Goal: Task Accomplishment & Management: Manage account settings

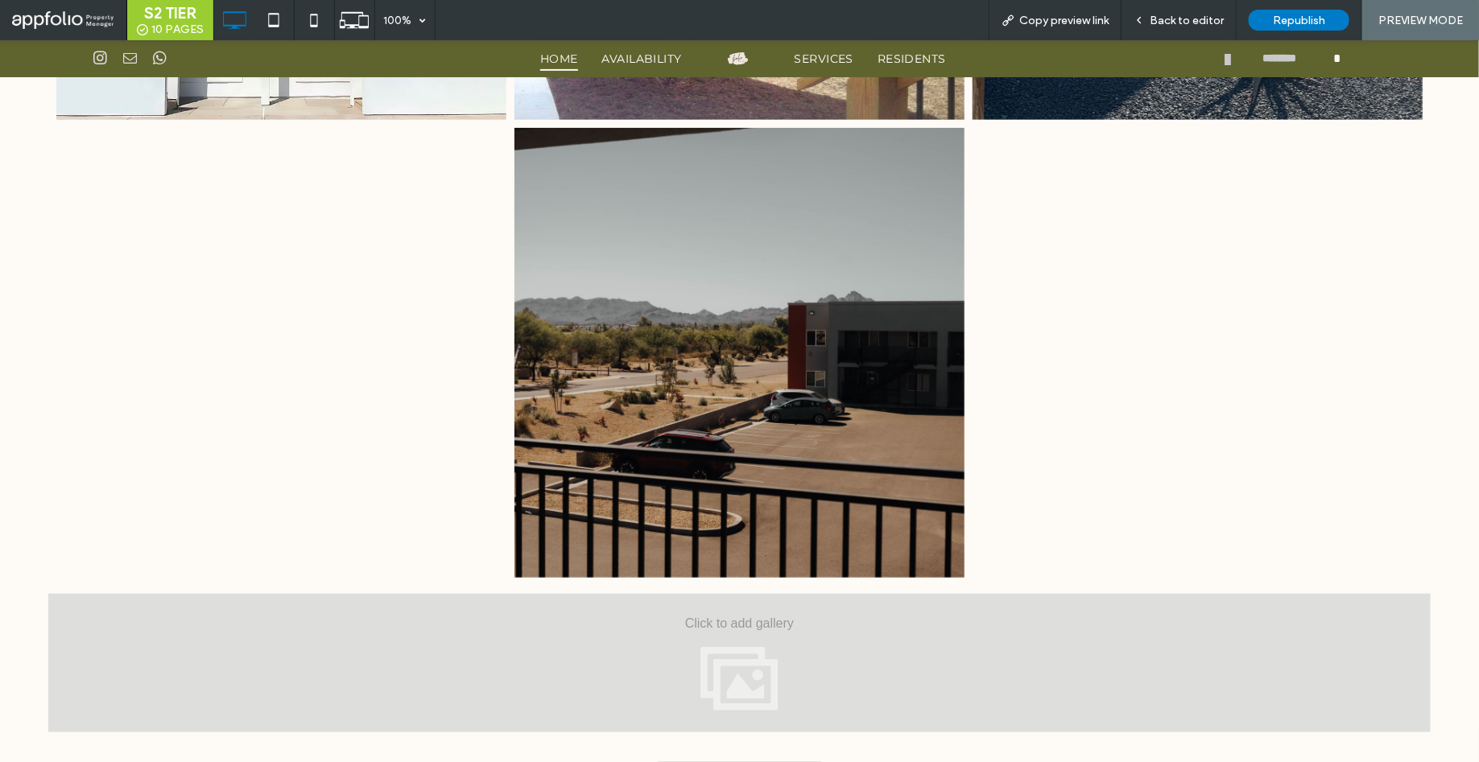
scroll to position [3406, 0]
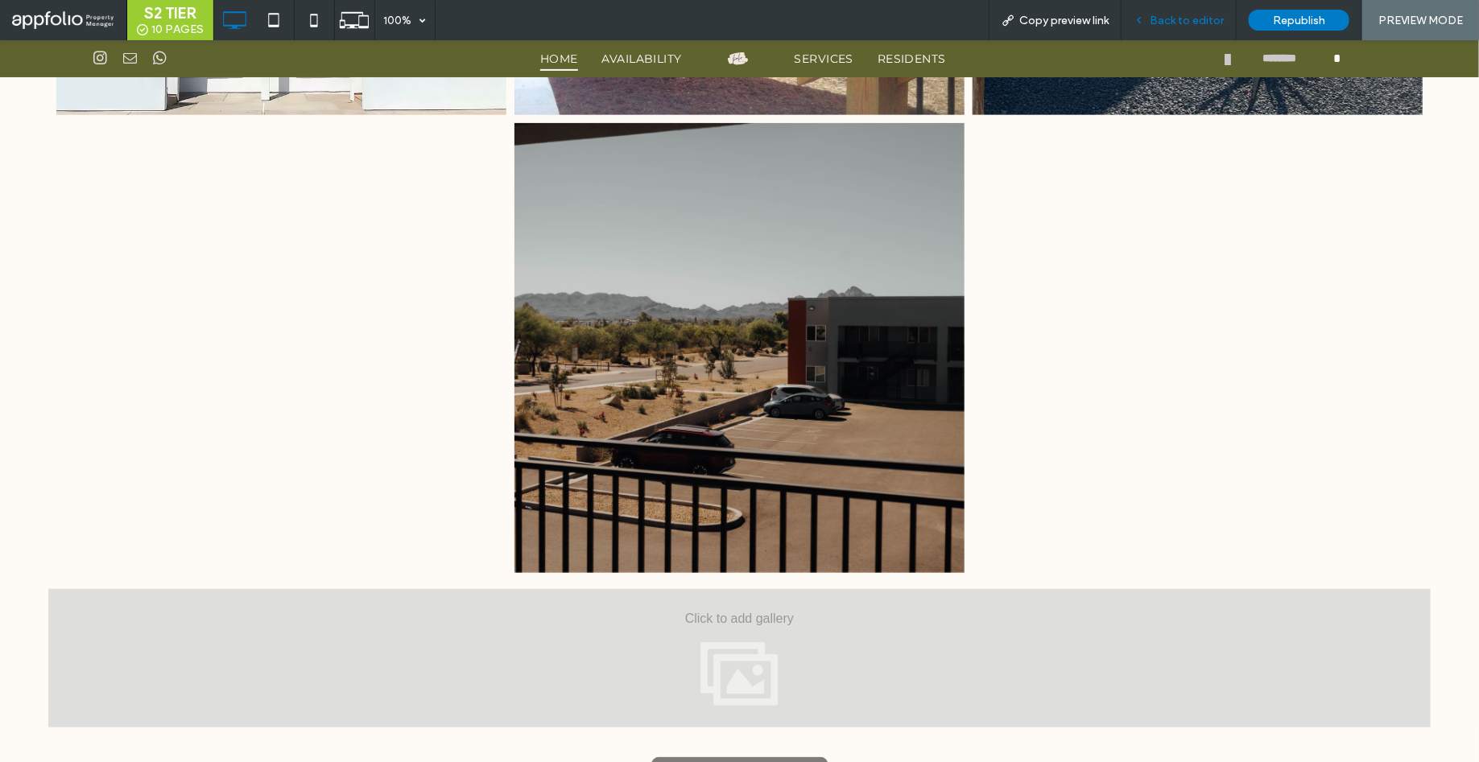
click at [1190, 29] on div "Back to editor" at bounding box center [1178, 20] width 115 height 40
click at [1171, 29] on div "Back to editor" at bounding box center [1178, 20] width 115 height 40
click at [1206, 10] on div "Back to editor" at bounding box center [1178, 20] width 115 height 40
click at [1179, 23] on span "Back to editor" at bounding box center [1186, 21] width 74 height 14
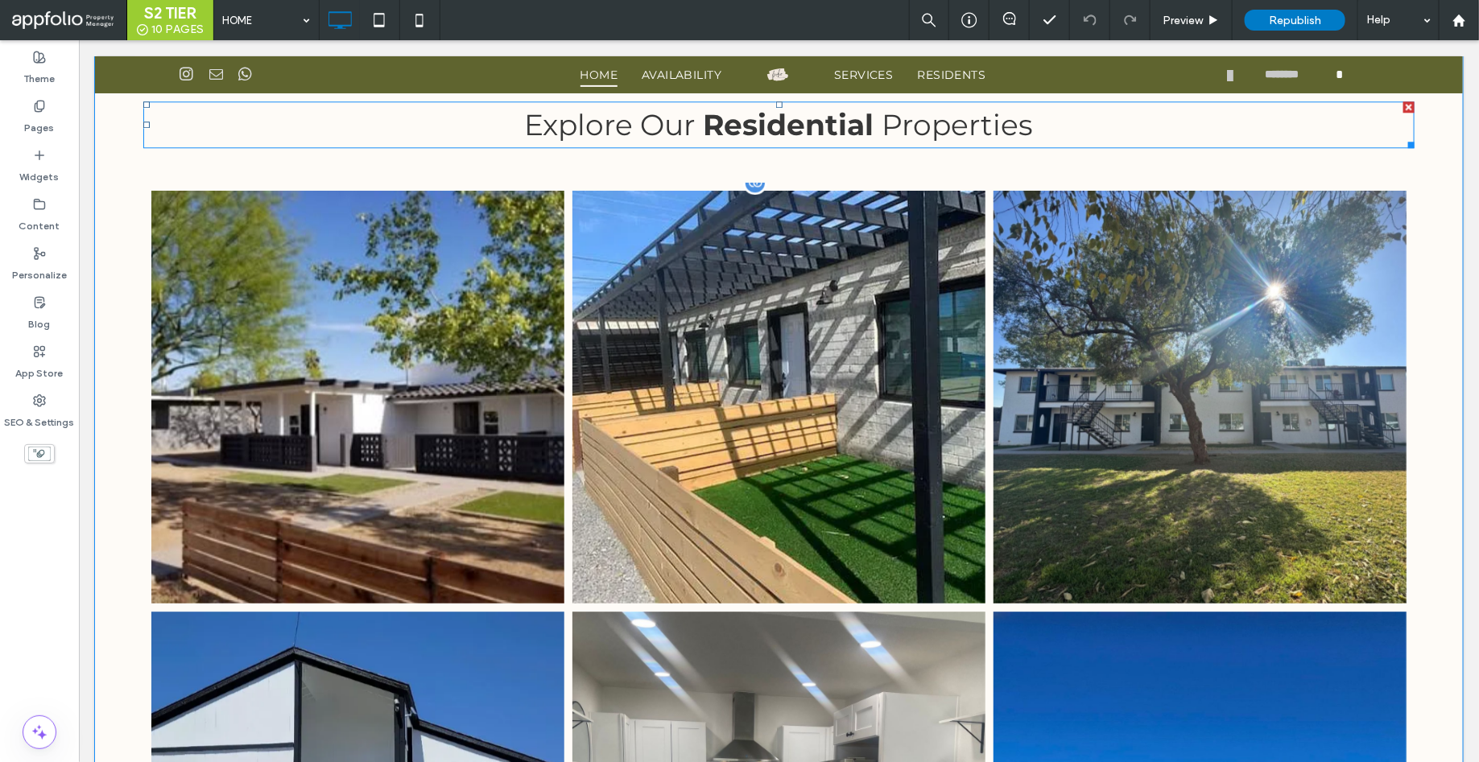
scroll to position [1982, 0]
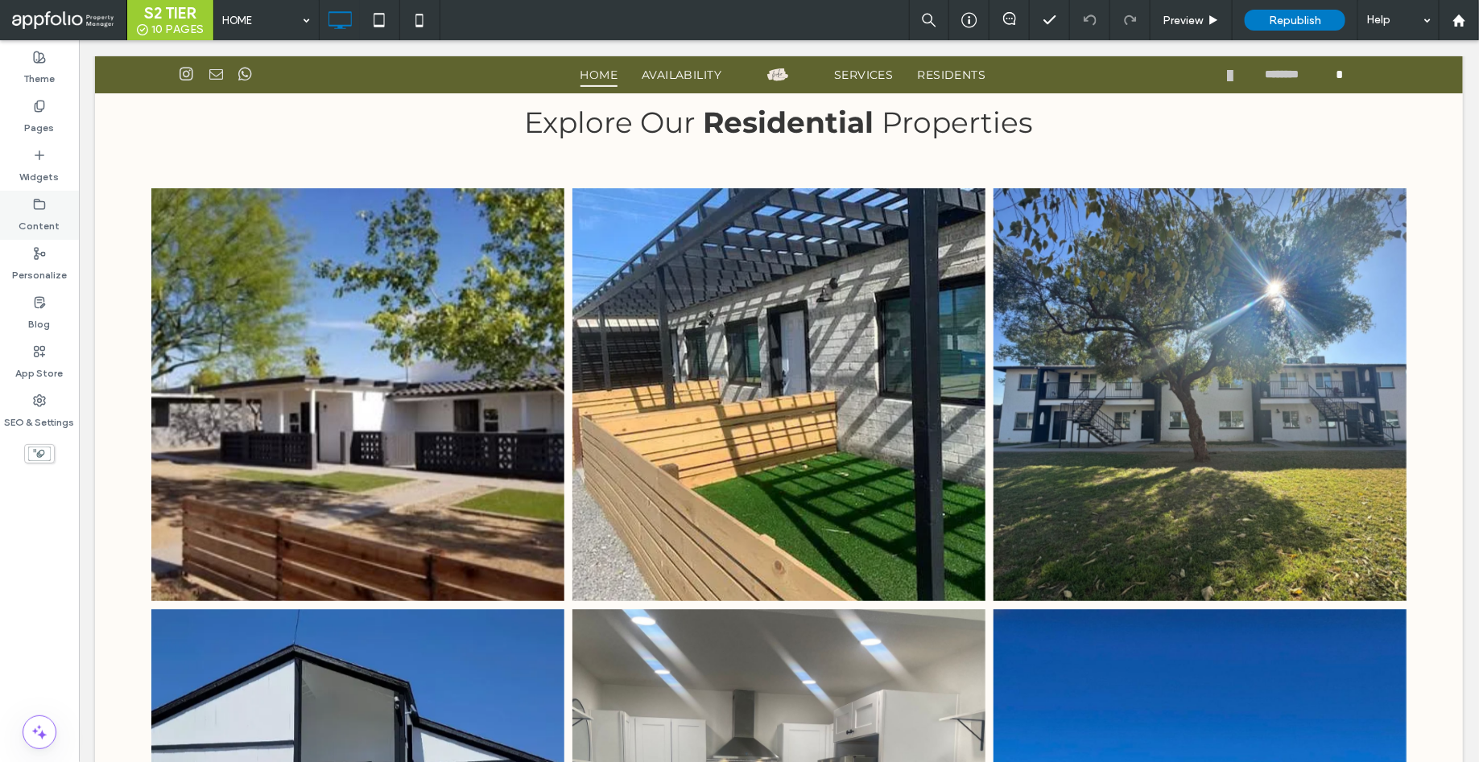
click at [42, 207] on icon at bounding box center [39, 204] width 13 height 13
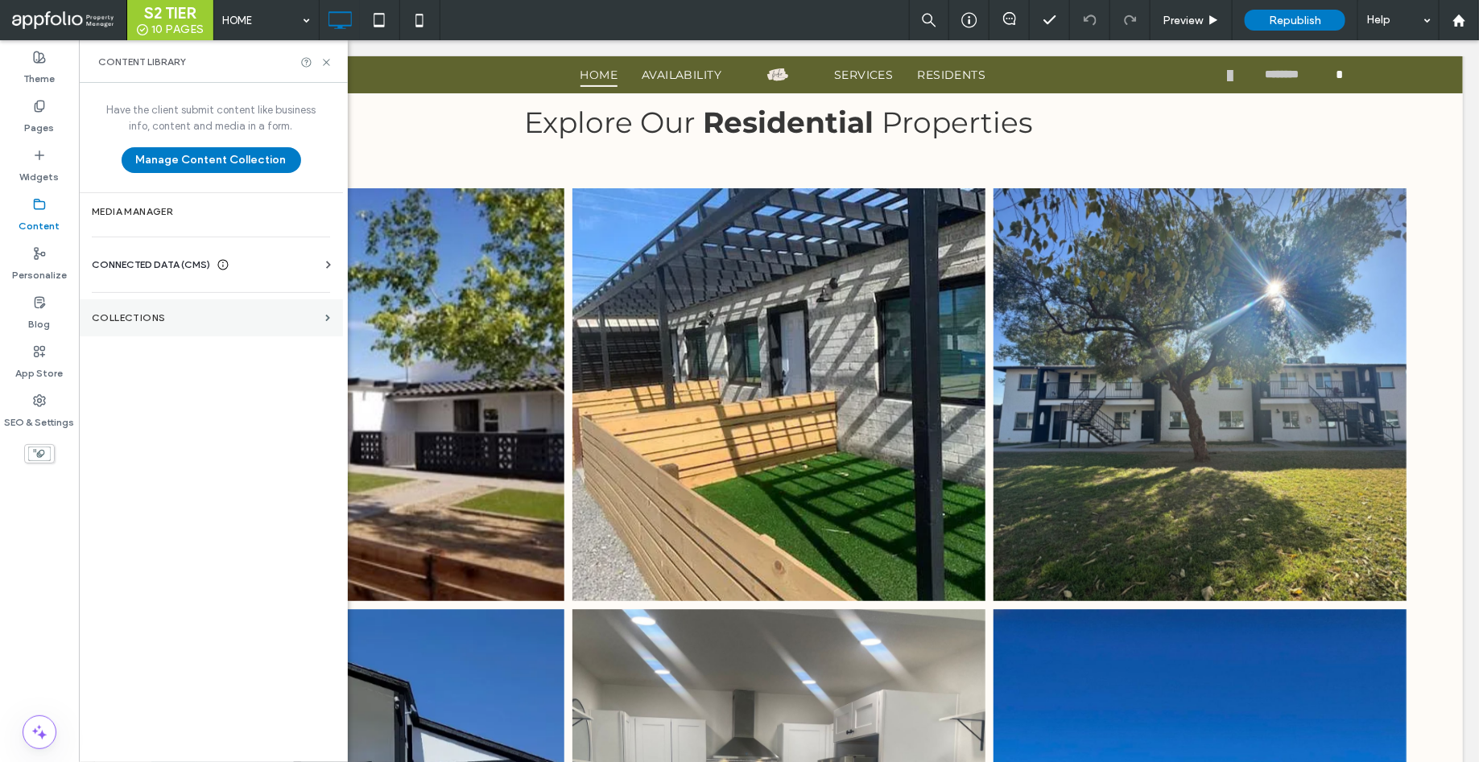
click at [127, 309] on section "Collections" at bounding box center [211, 317] width 264 height 37
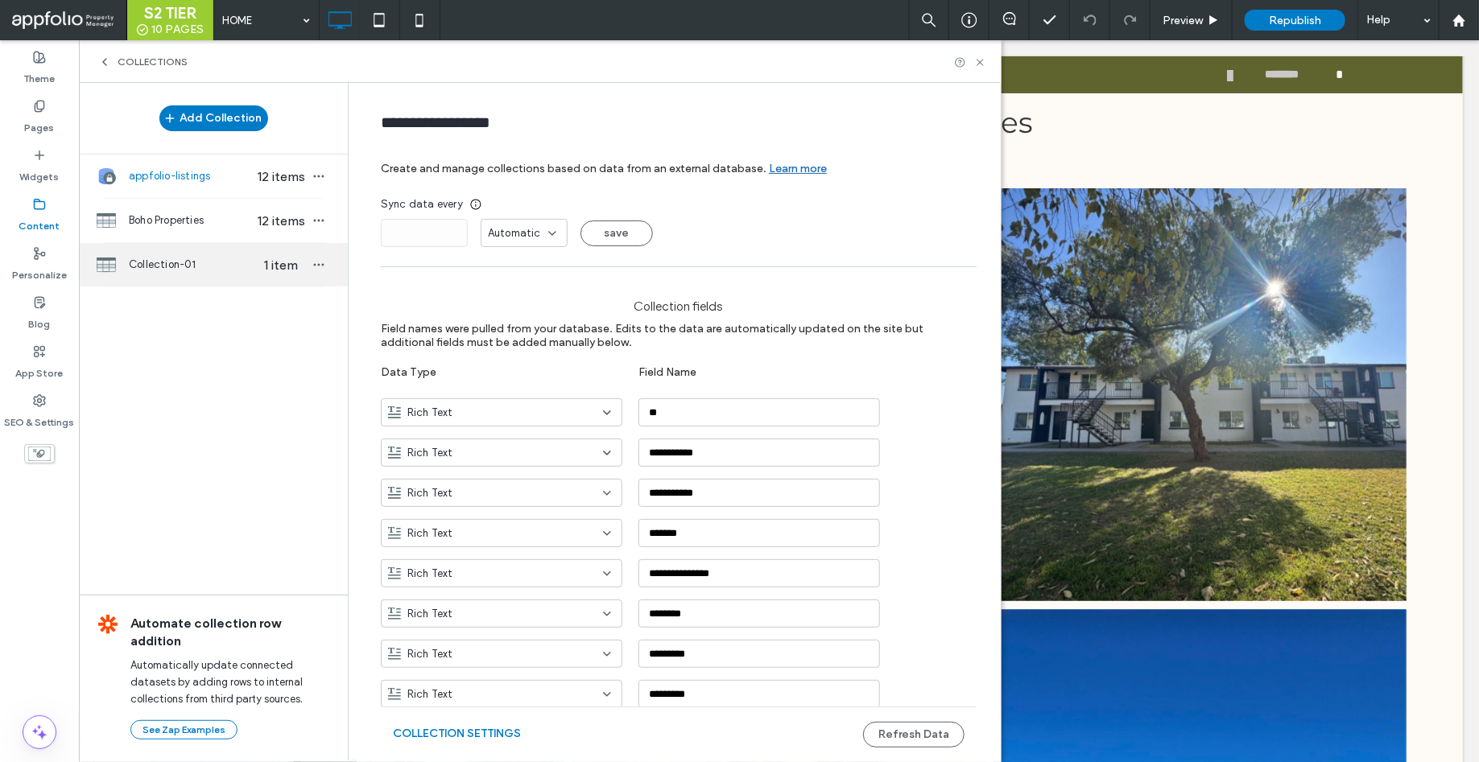
click at [180, 257] on span "Collection-01" at bounding box center [191, 265] width 124 height 16
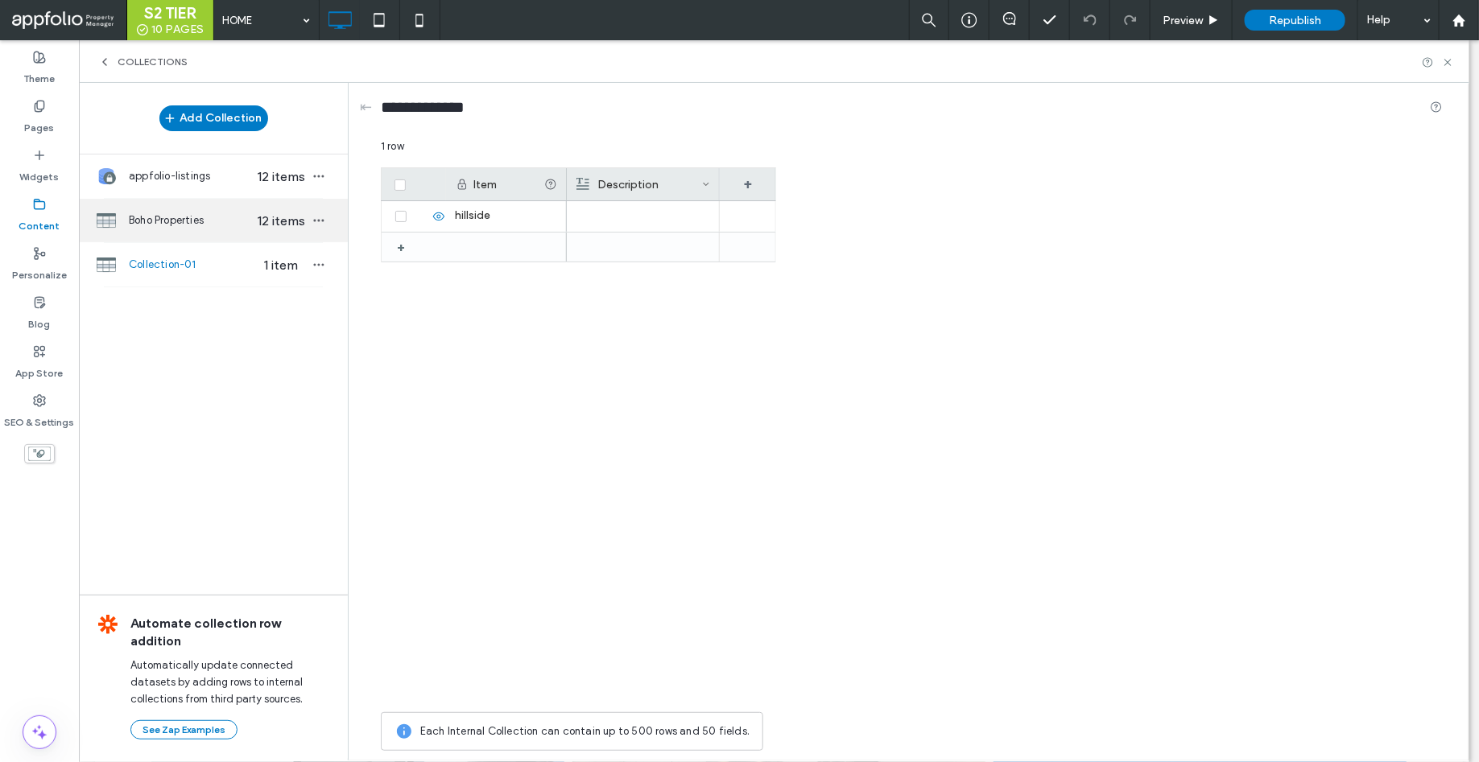
click at [172, 222] on span "Boho Properties" at bounding box center [191, 220] width 124 height 16
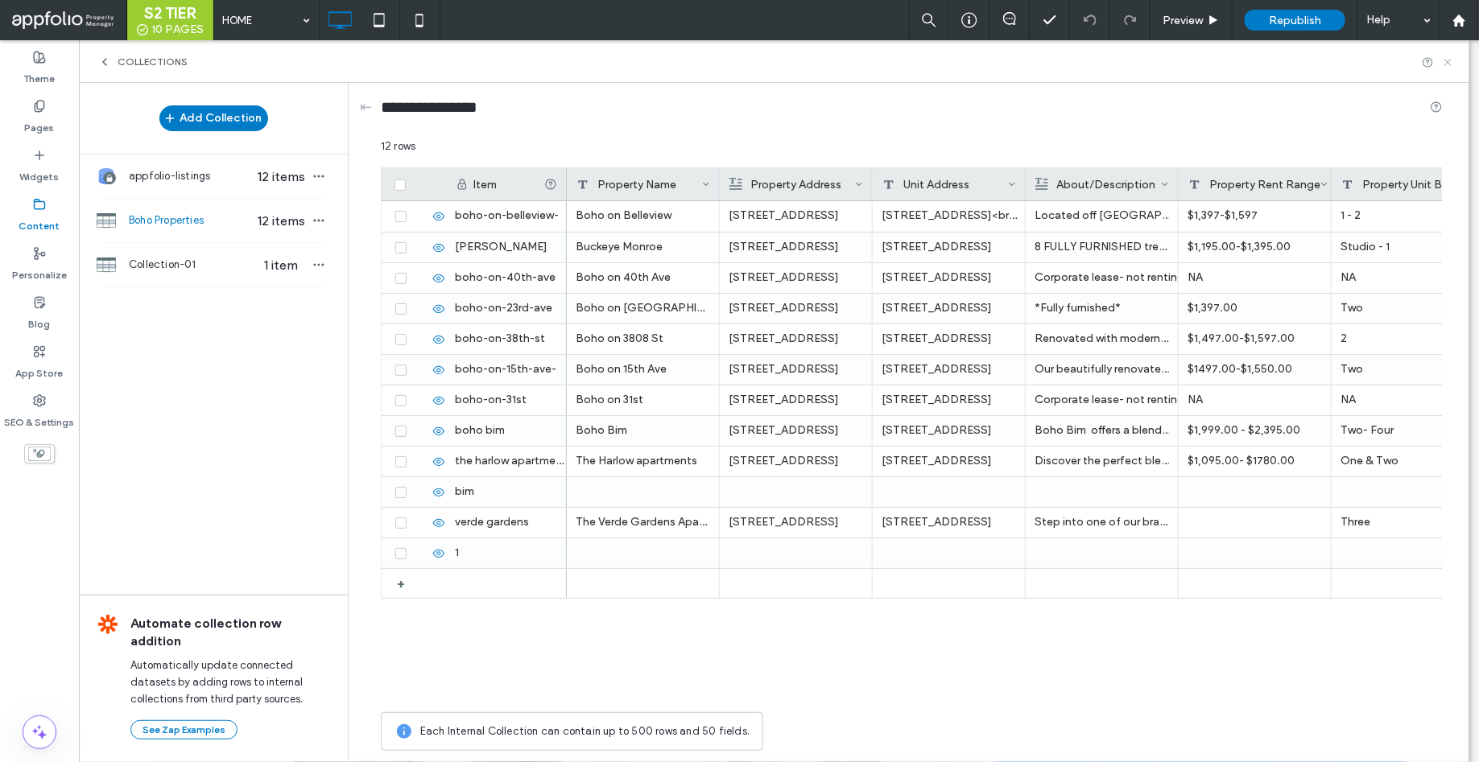
click at [1448, 58] on icon at bounding box center [1448, 62] width 12 height 12
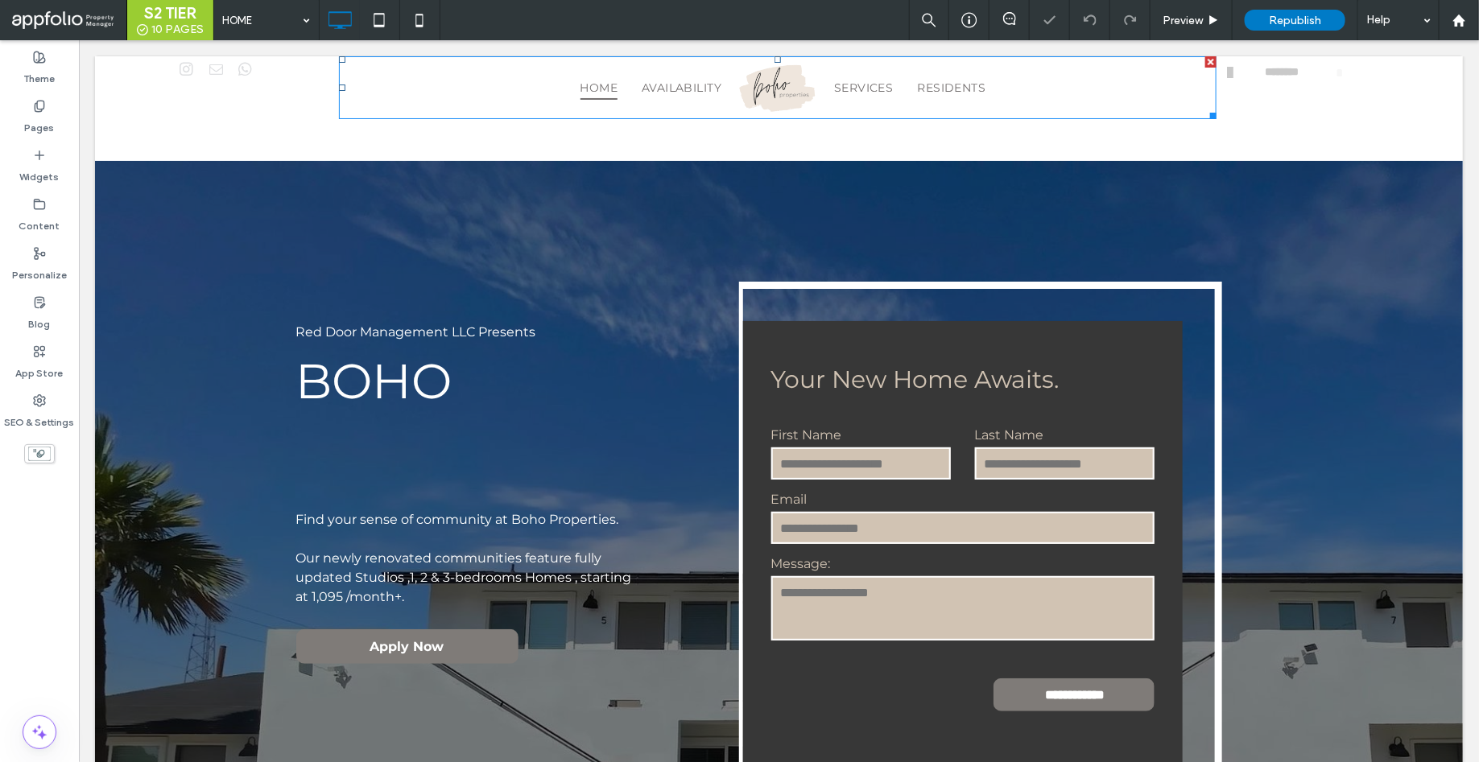
scroll to position [0, 0]
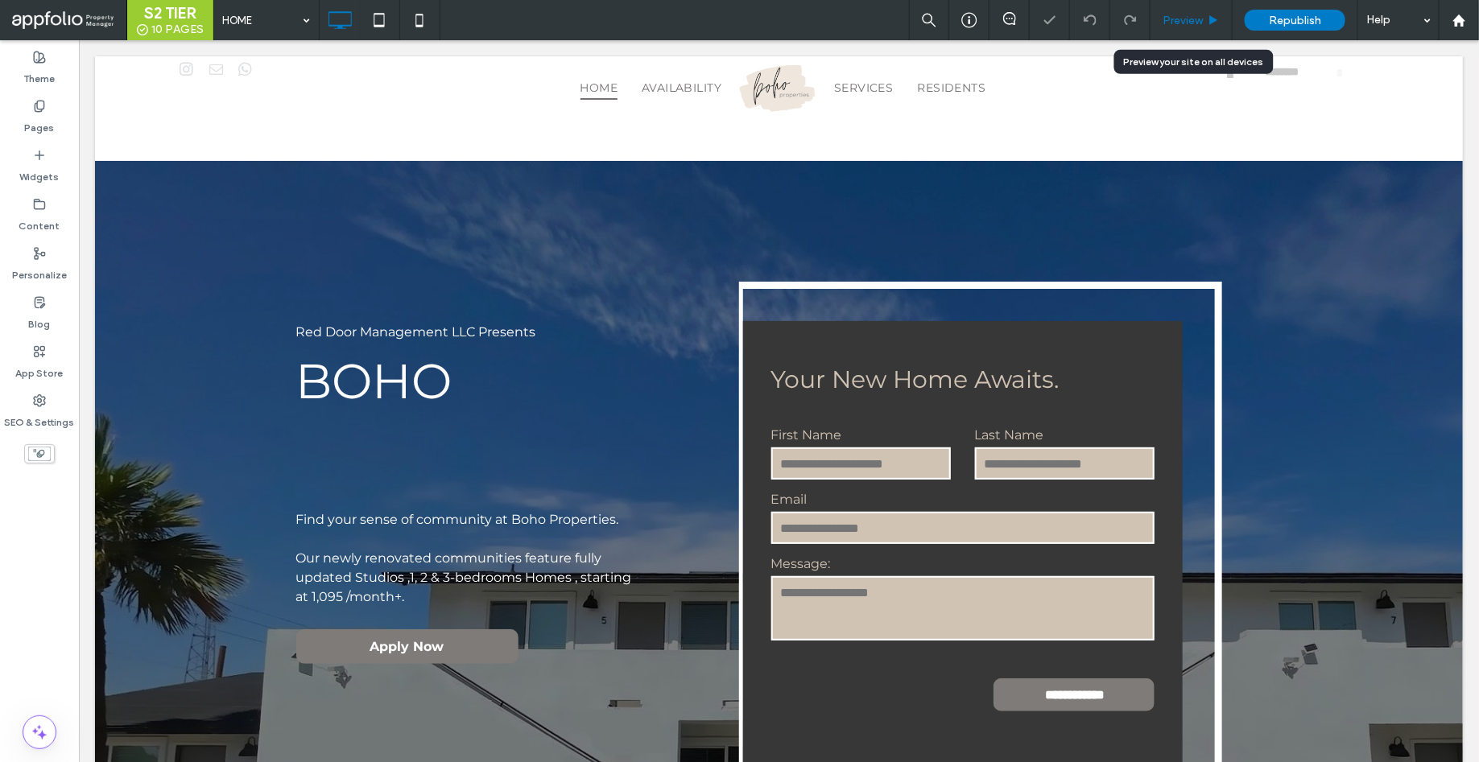
click at [1185, 38] on div "Preview" at bounding box center [1191, 20] width 82 height 40
click at [1185, 21] on span "Preview" at bounding box center [1182, 21] width 40 height 14
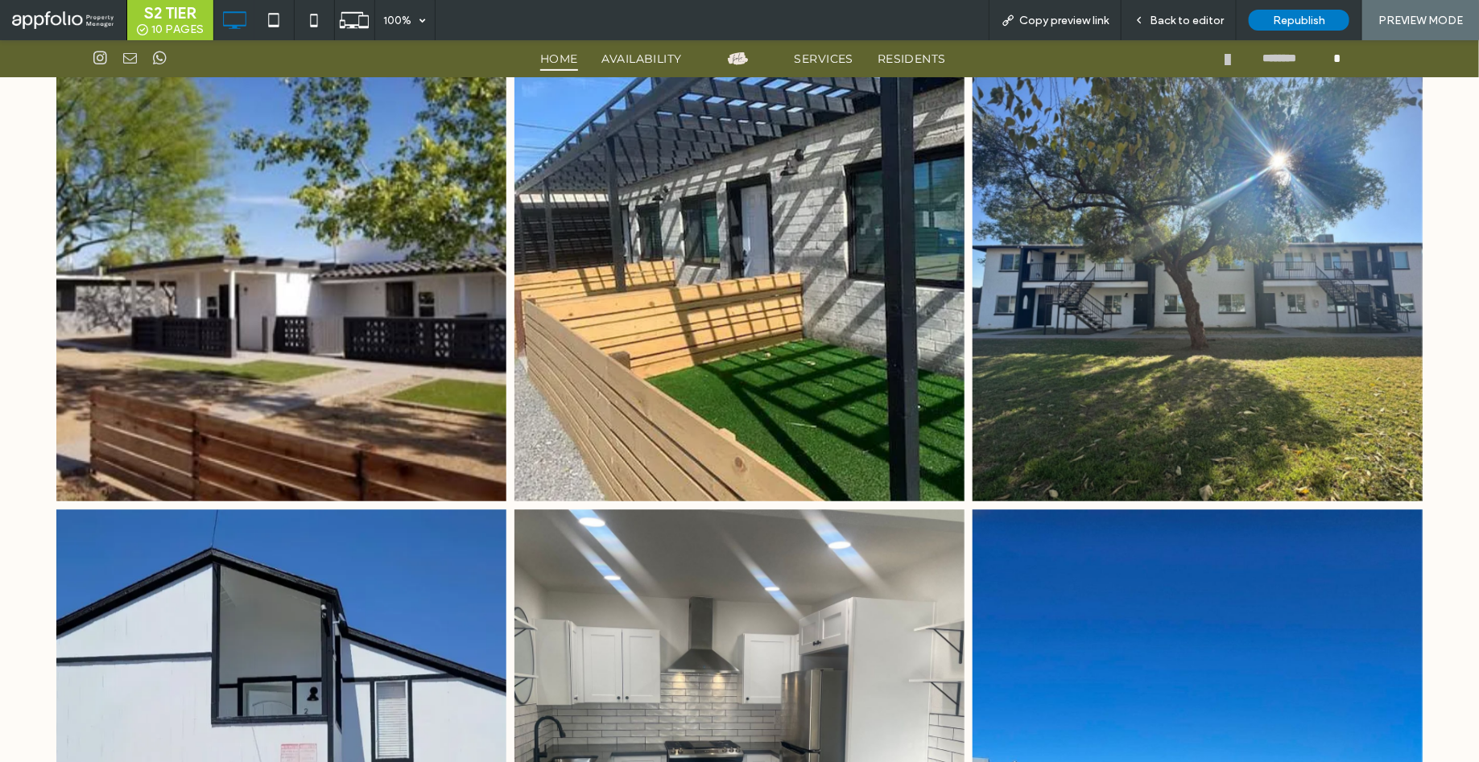
scroll to position [2087, 0]
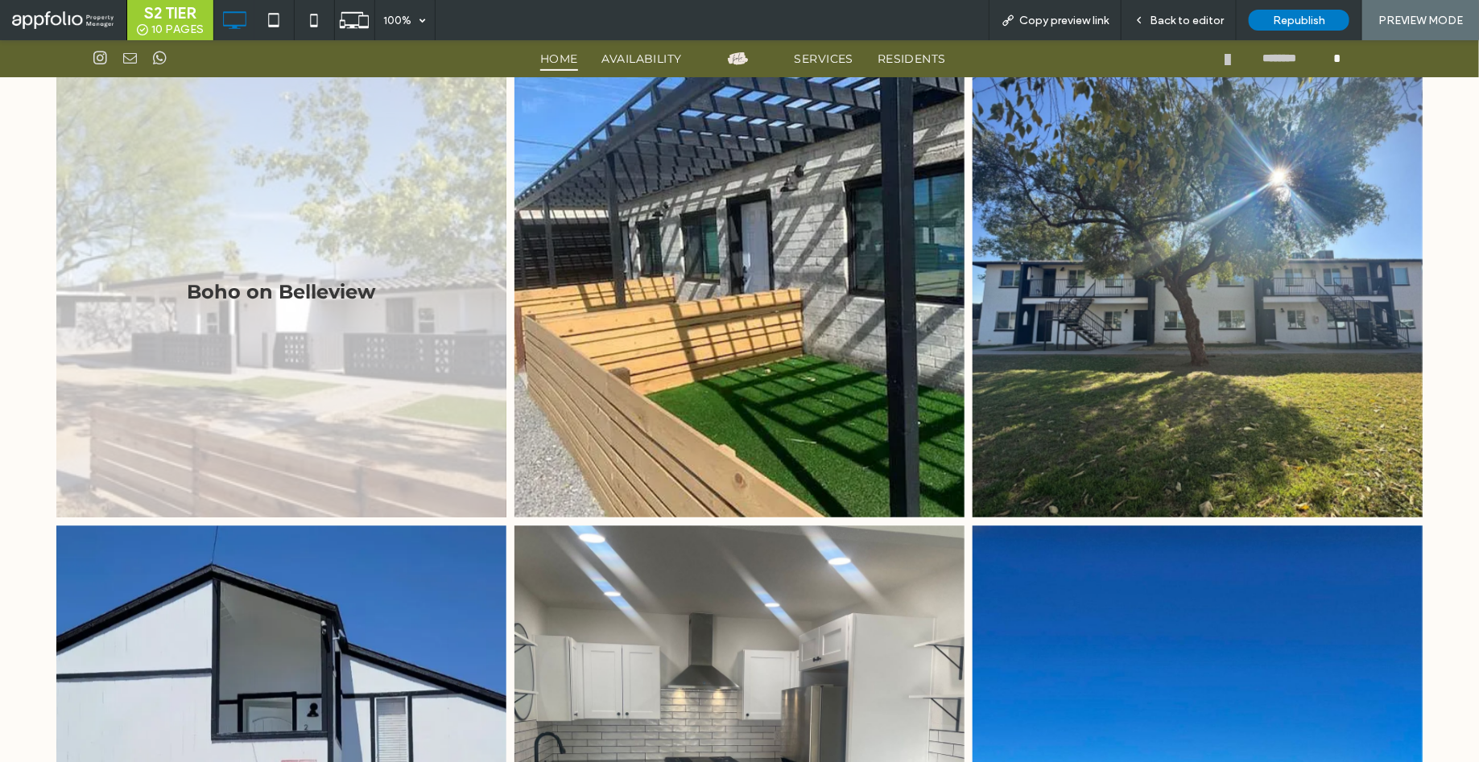
click at [380, 363] on link at bounding box center [281, 292] width 450 height 450
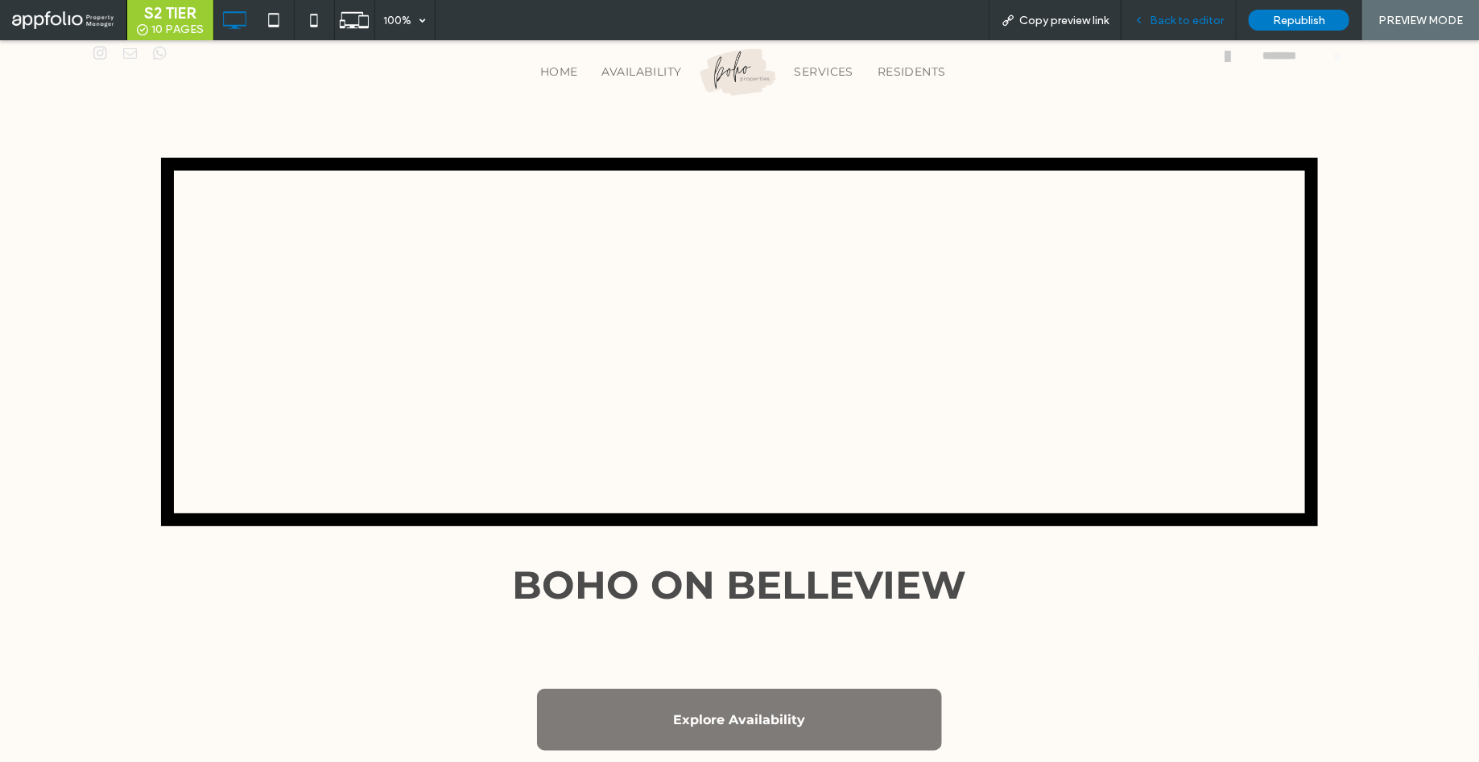
click at [1194, 27] on div "Back to editor" at bounding box center [1178, 20] width 115 height 40
click at [1173, 26] on span "Back to editor" at bounding box center [1186, 21] width 74 height 14
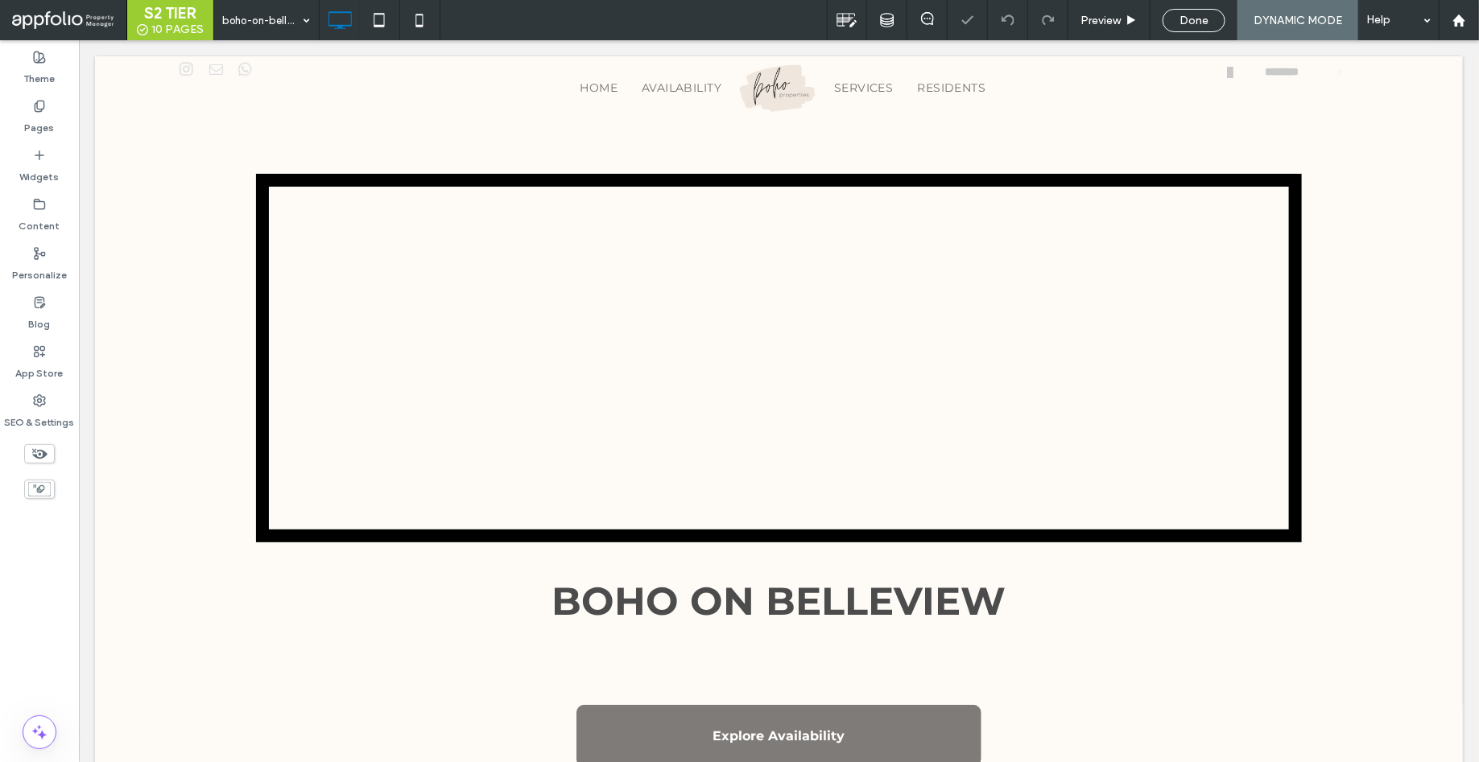
click at [684, 21] on div "boho-on-belleview- Preview Done DYNAMIC MODE Help" at bounding box center [845, 20] width 1265 height 40
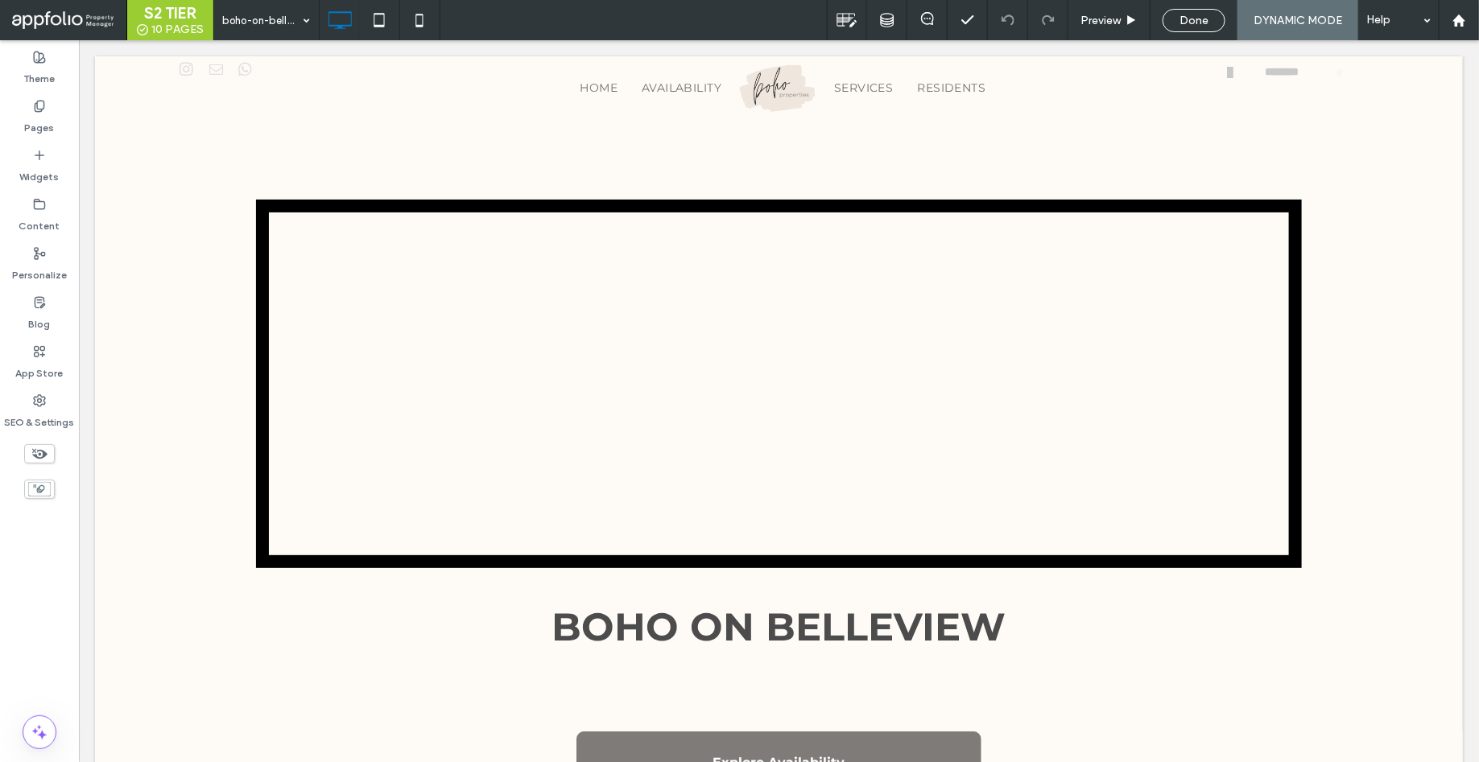
click at [658, 22] on div "boho-on-belleview- Preview Done DYNAMIC MODE Help" at bounding box center [845, 20] width 1265 height 40
click at [630, 25] on div "boho-on-belleview- Preview Done DYNAMIC MODE Help" at bounding box center [845, 20] width 1265 height 40
click at [683, 24] on div "boho-on-belleview- Preview Done DYNAMIC MODE Help" at bounding box center [845, 20] width 1265 height 40
click at [769, 19] on div "boho-on-belleview- Preview Done DYNAMIC MODE Help" at bounding box center [845, 20] width 1265 height 40
click at [727, 15] on div "boho-on-belleview- Preview Done DYNAMIC MODE Help" at bounding box center [845, 20] width 1265 height 40
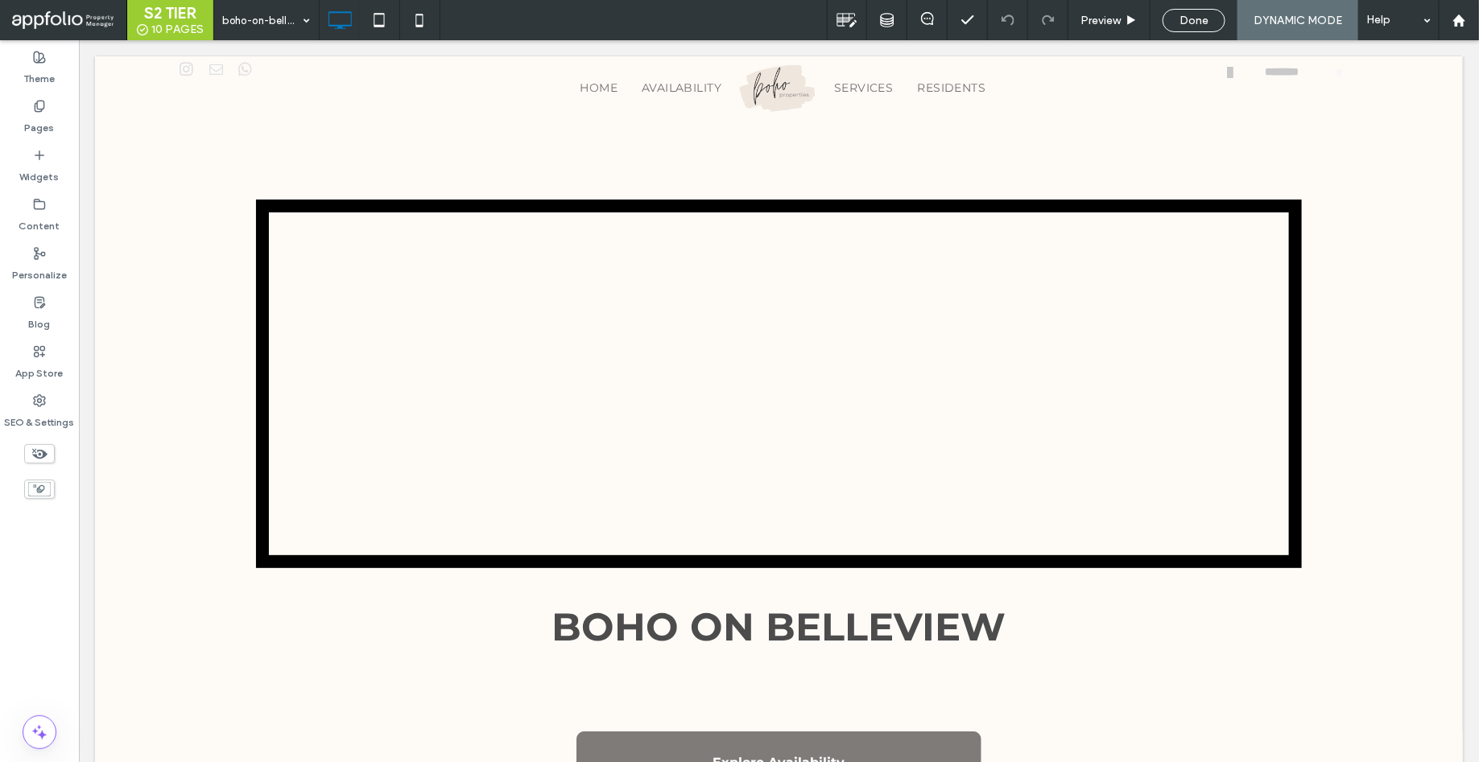
click at [758, 15] on div "boho-on-belleview- Preview Done DYNAMIC MODE Help" at bounding box center [845, 20] width 1265 height 40
click at [760, 22] on div "boho-on-belleview- Preview Done DYNAMIC MODE Help" at bounding box center [845, 20] width 1265 height 40
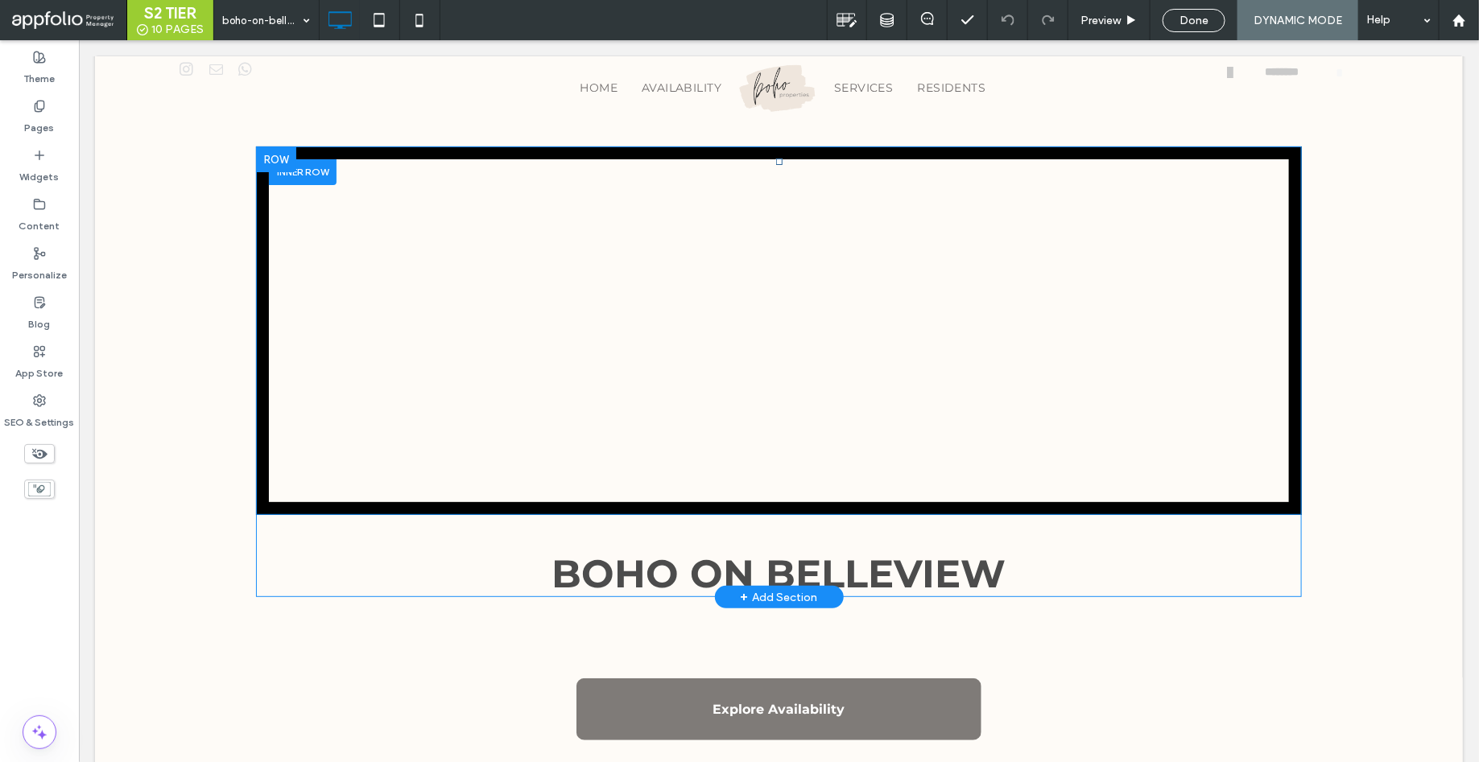
scroll to position [55, 0]
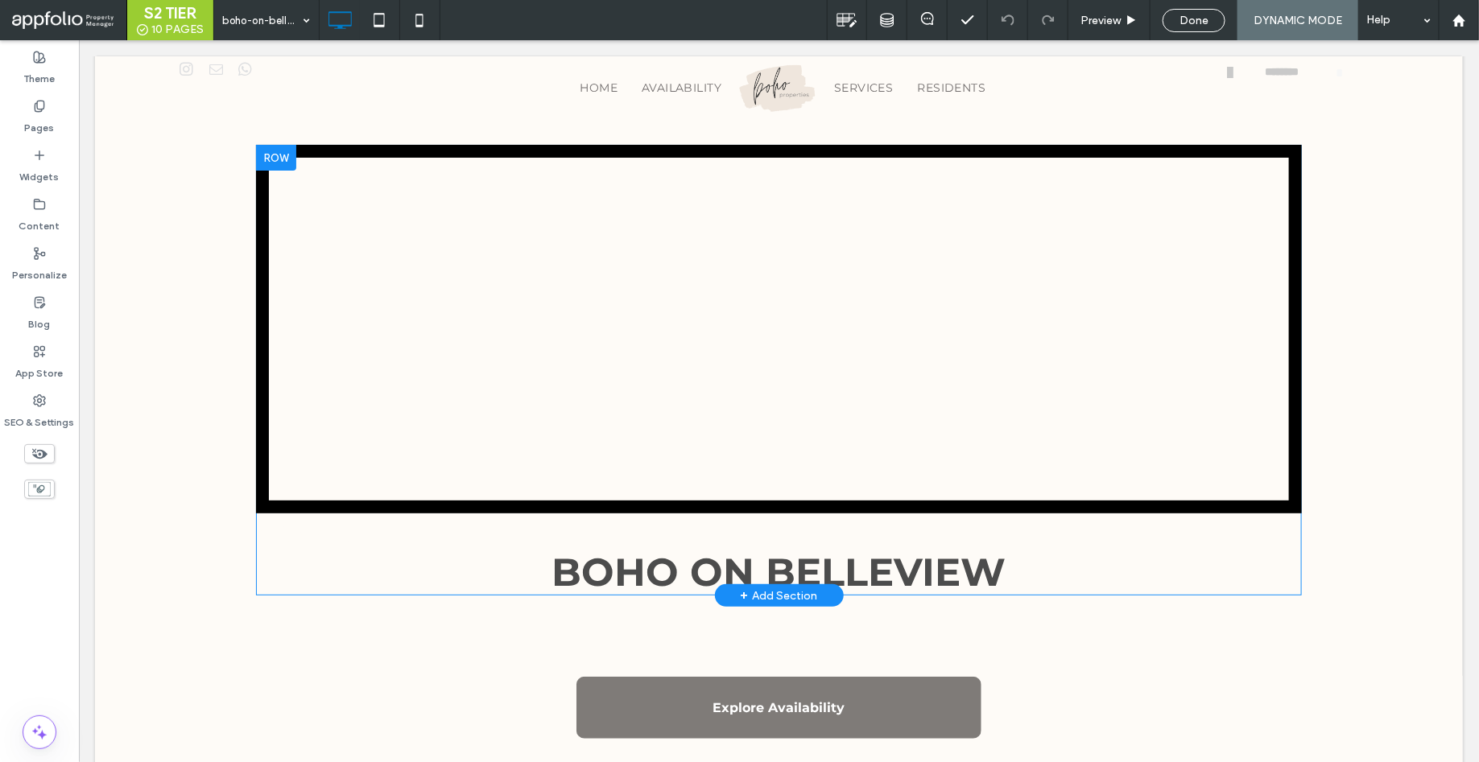
click at [276, 157] on div at bounding box center [275, 157] width 40 height 26
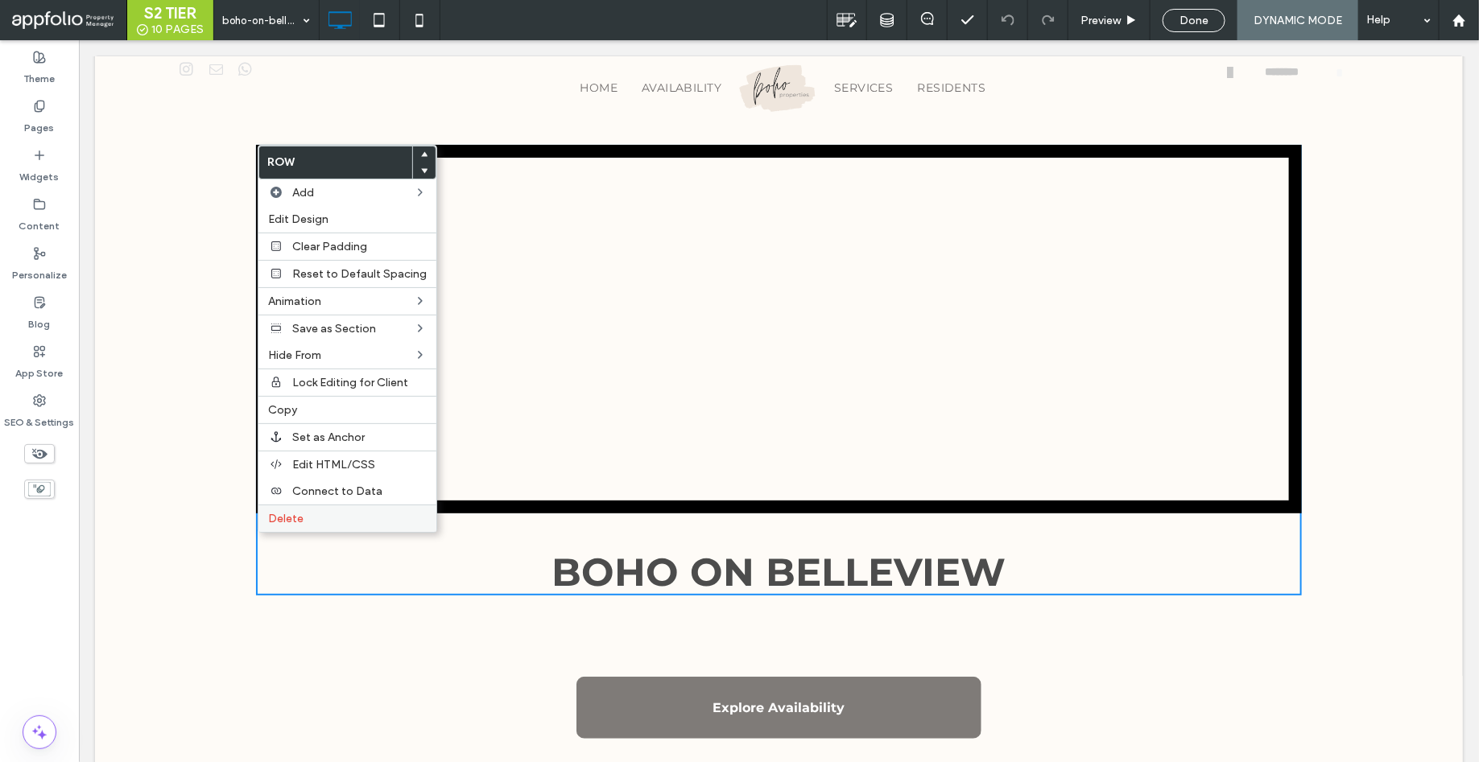
click at [320, 513] on label "Delete" at bounding box center [347, 519] width 159 height 14
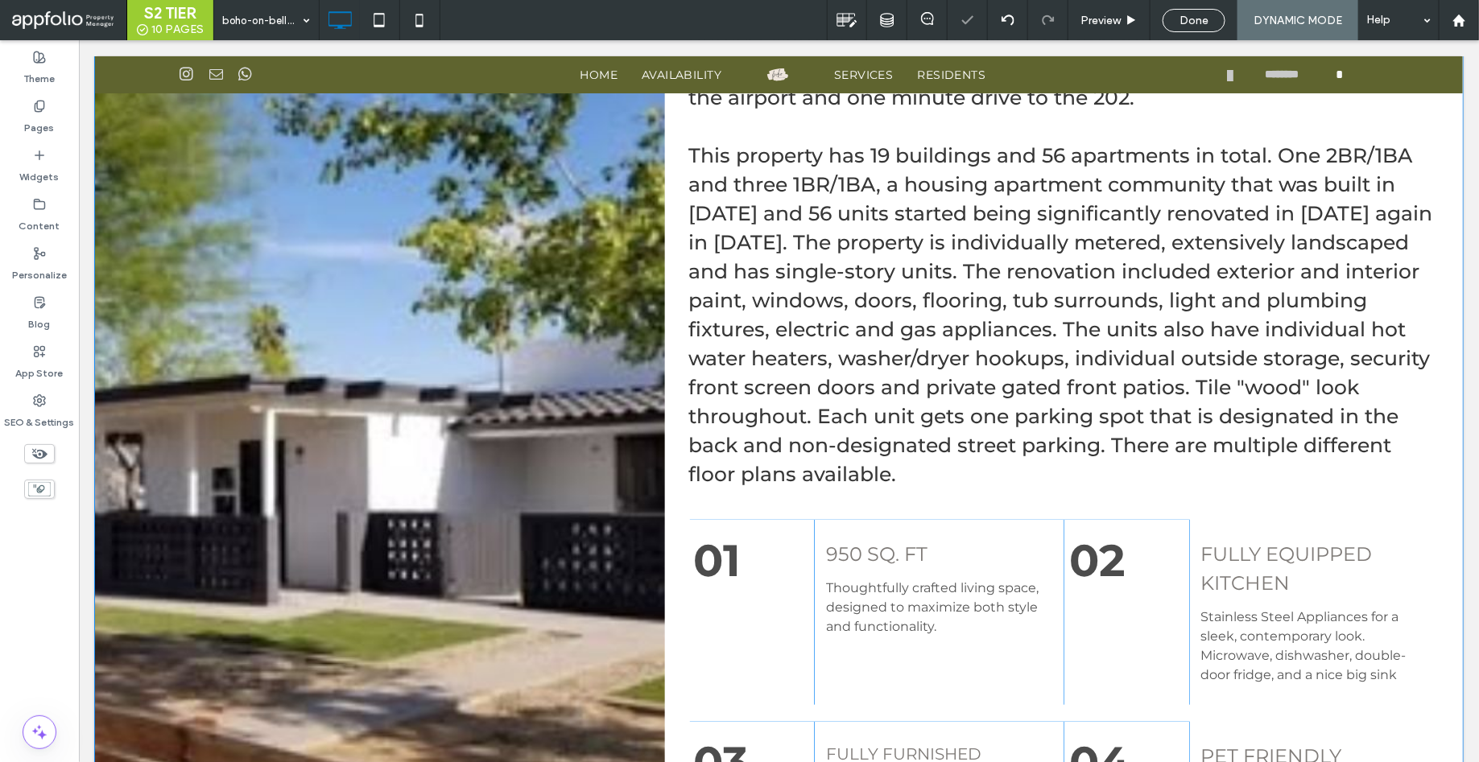
scroll to position [0, 0]
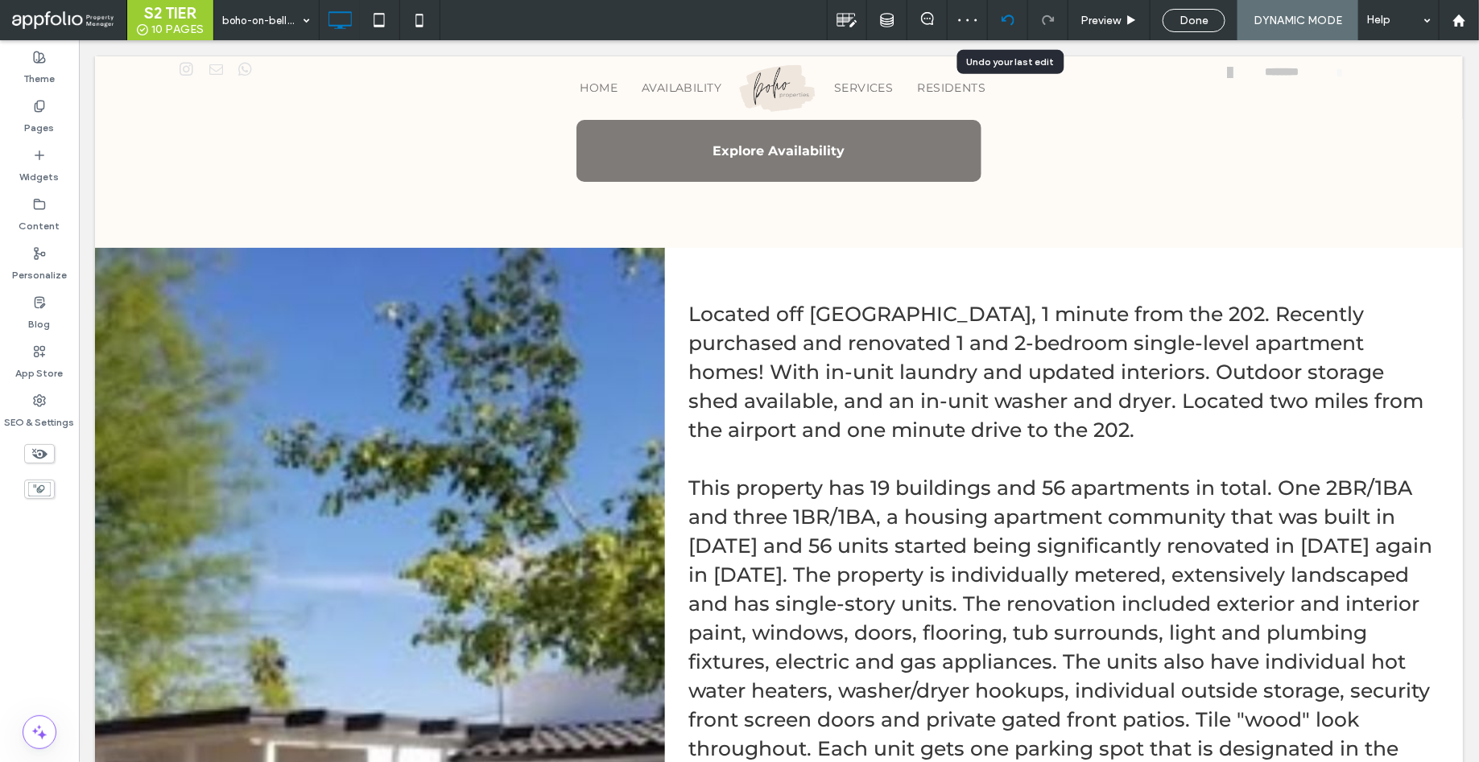
click at [1012, 22] on icon at bounding box center [1007, 20] width 13 height 13
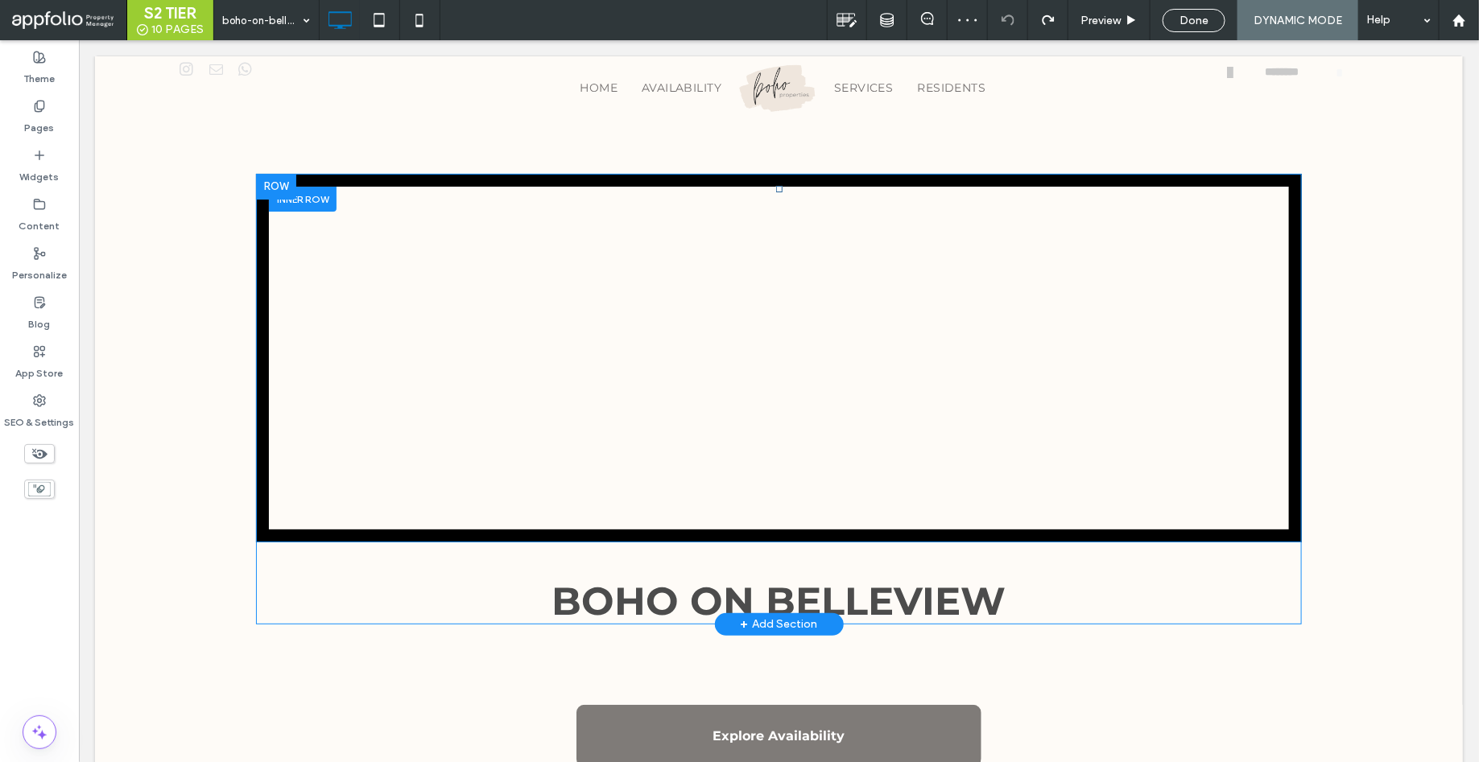
click at [324, 199] on div at bounding box center [302, 198] width 68 height 25
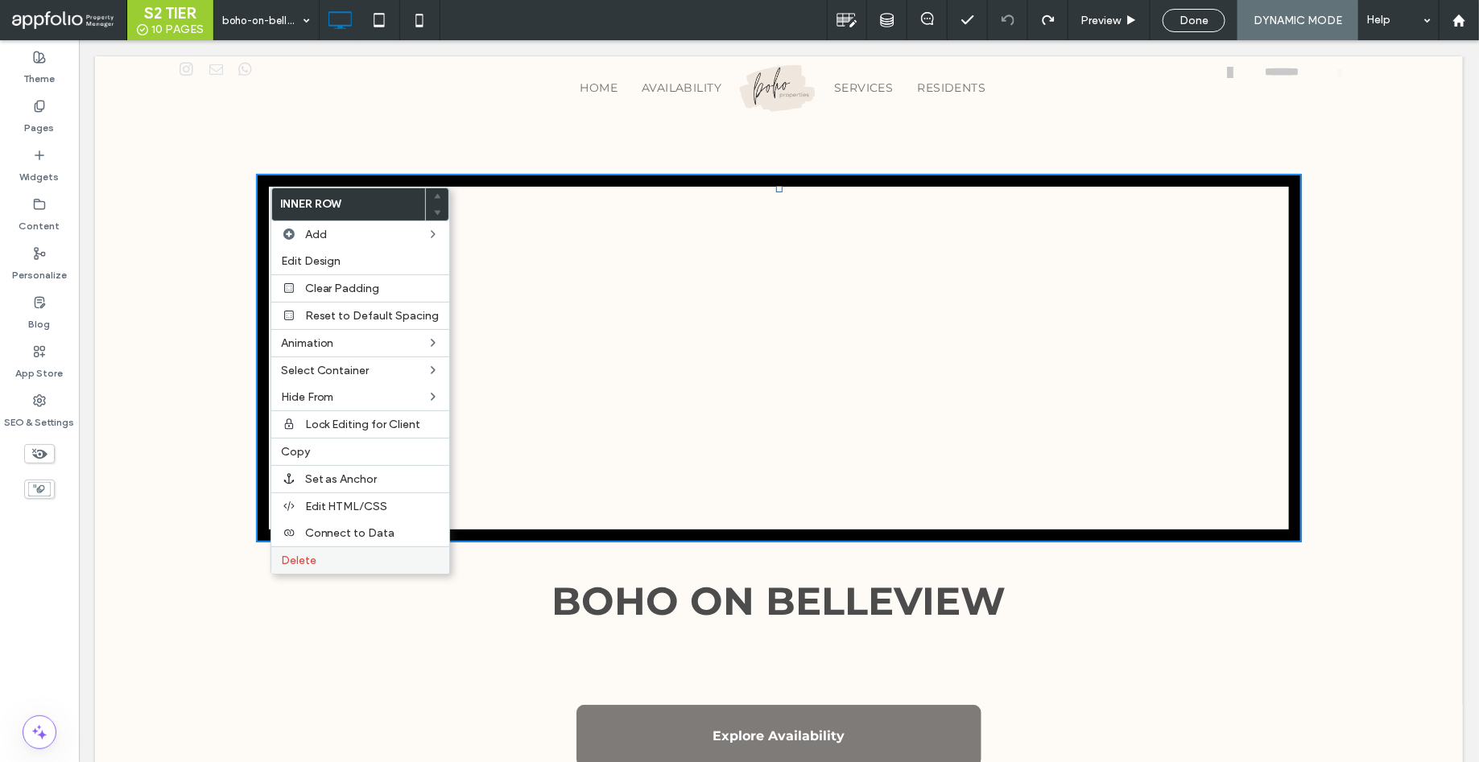
click at [332, 558] on label "Delete" at bounding box center [360, 561] width 159 height 14
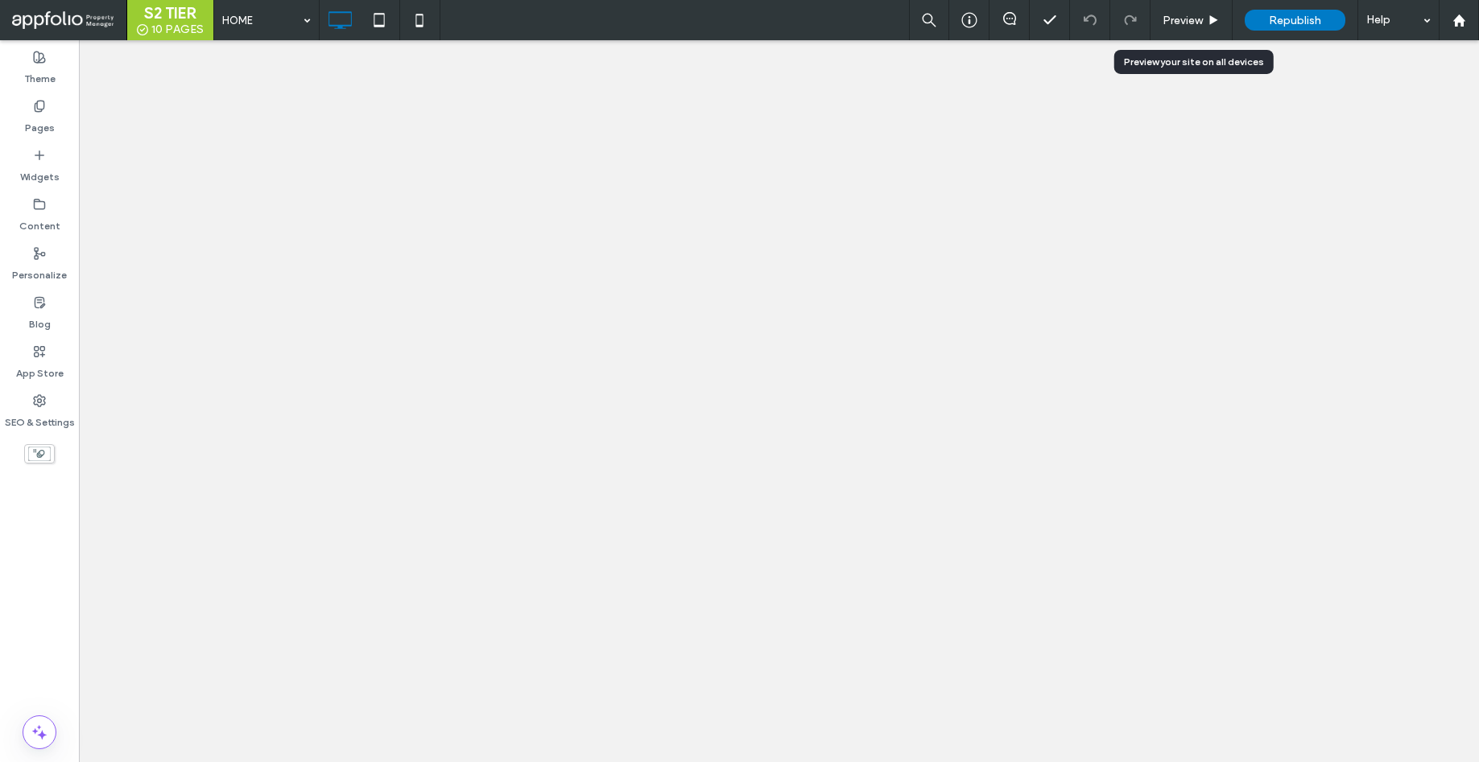
click at [1171, 31] on div "Preview" at bounding box center [1191, 20] width 82 height 40
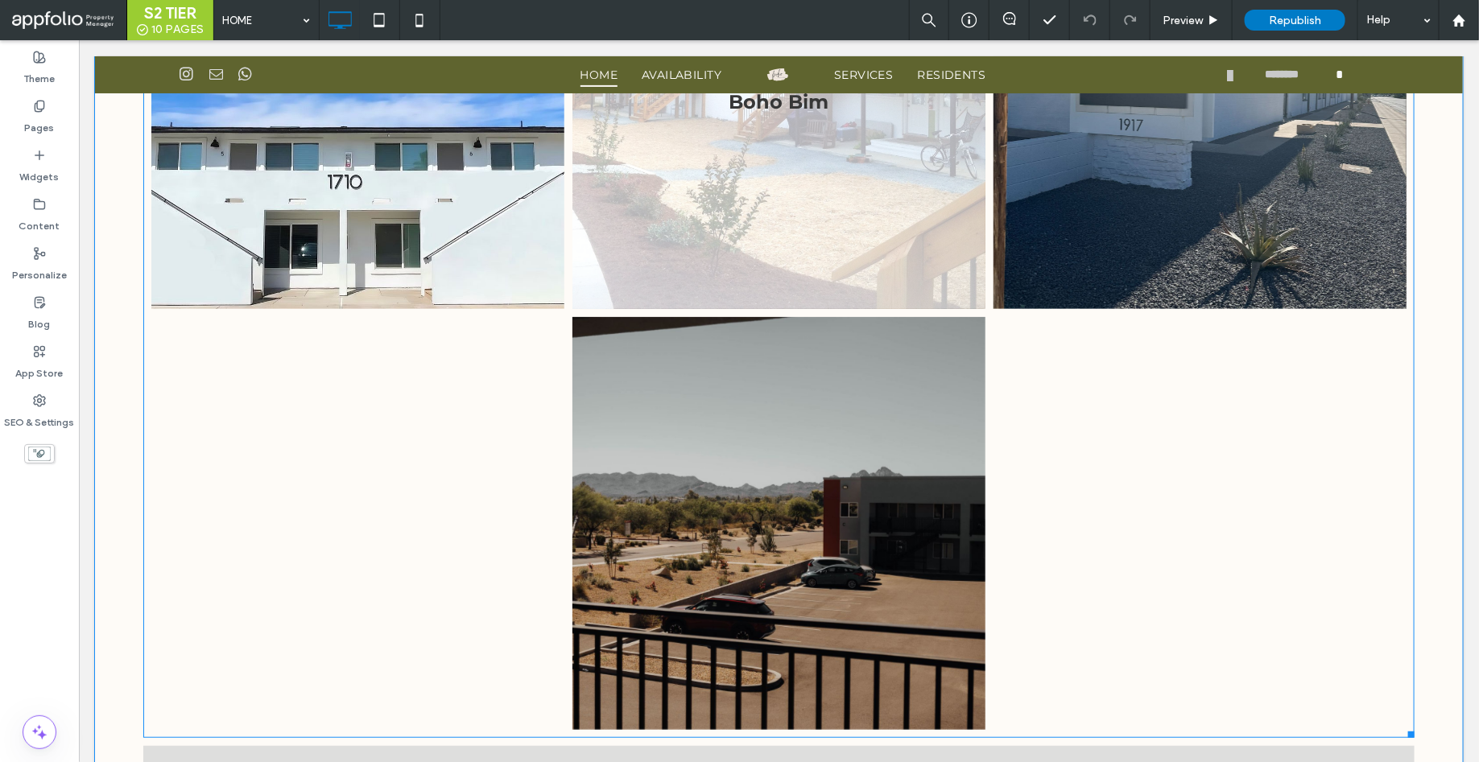
scroll to position [3139, 0]
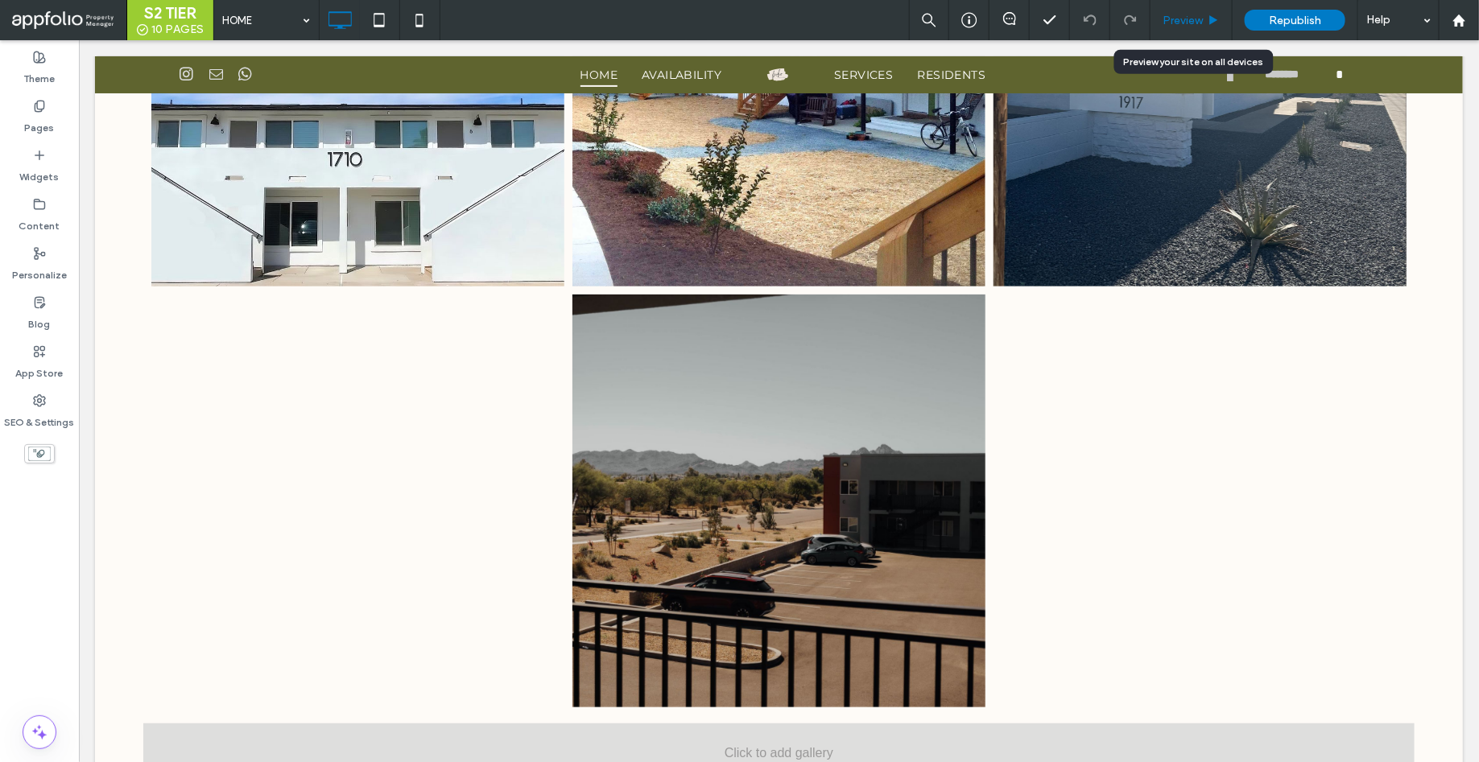
click at [1189, 31] on div "Preview" at bounding box center [1191, 20] width 82 height 40
click at [1189, 20] on span "Preview" at bounding box center [1182, 21] width 40 height 14
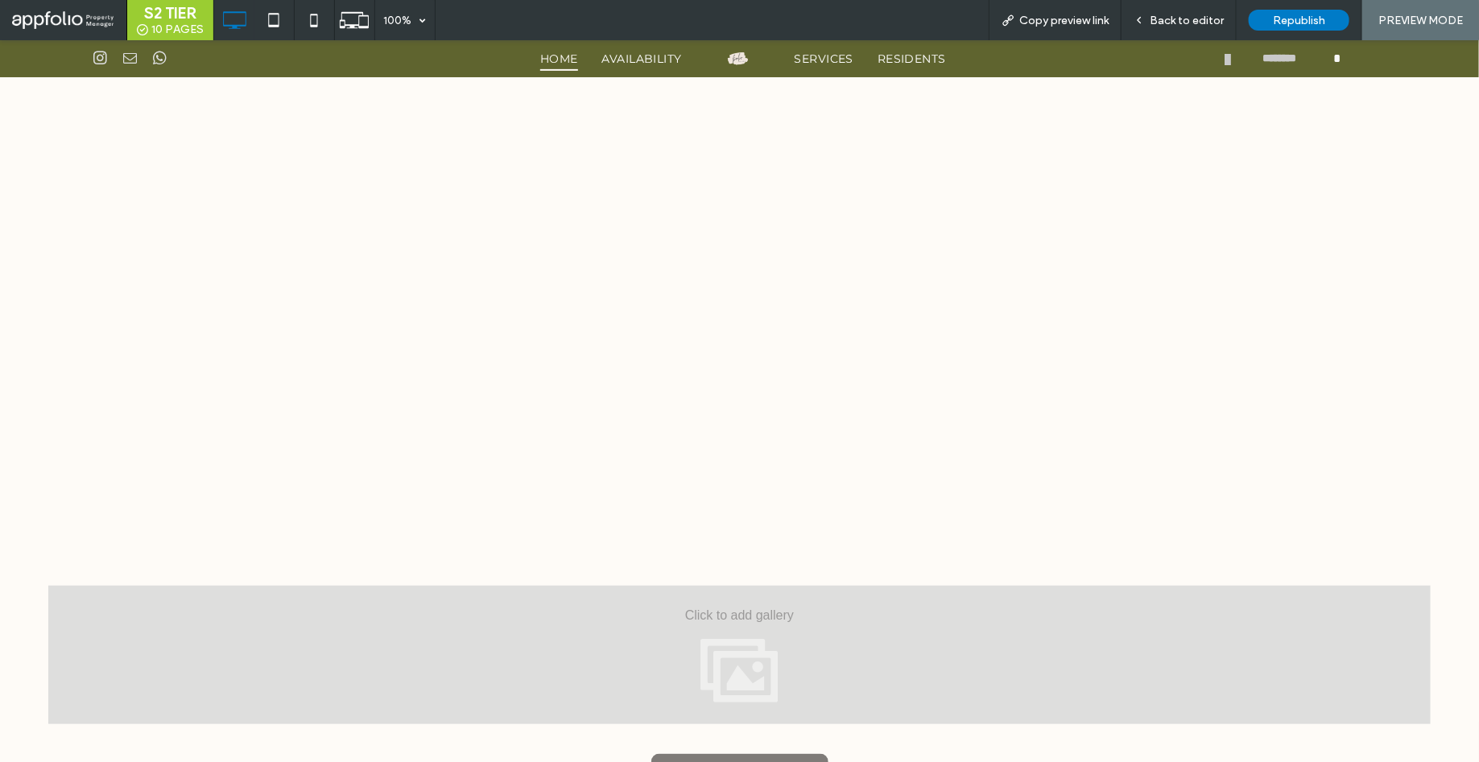
scroll to position [3405, 0]
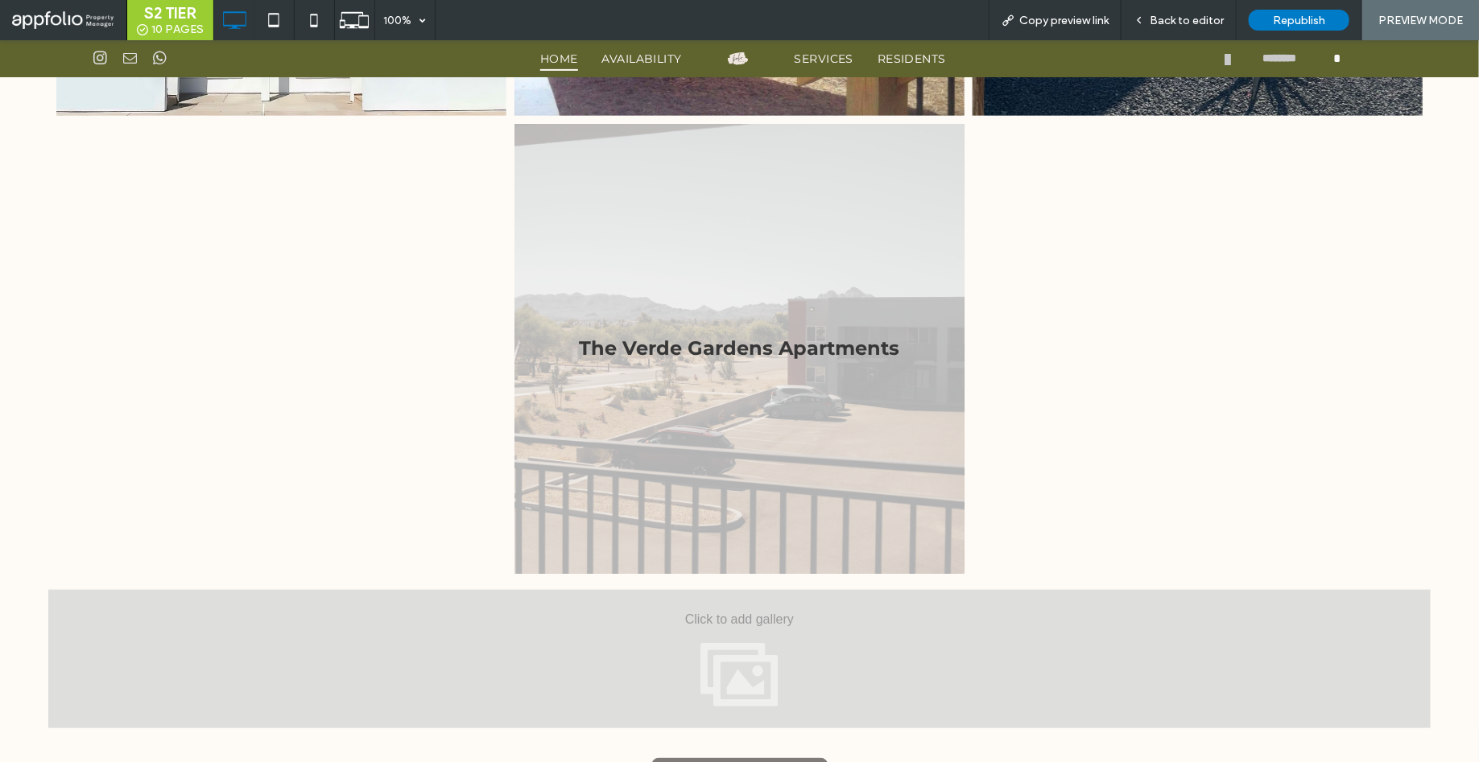
click at [787, 387] on link at bounding box center [739, 348] width 450 height 450
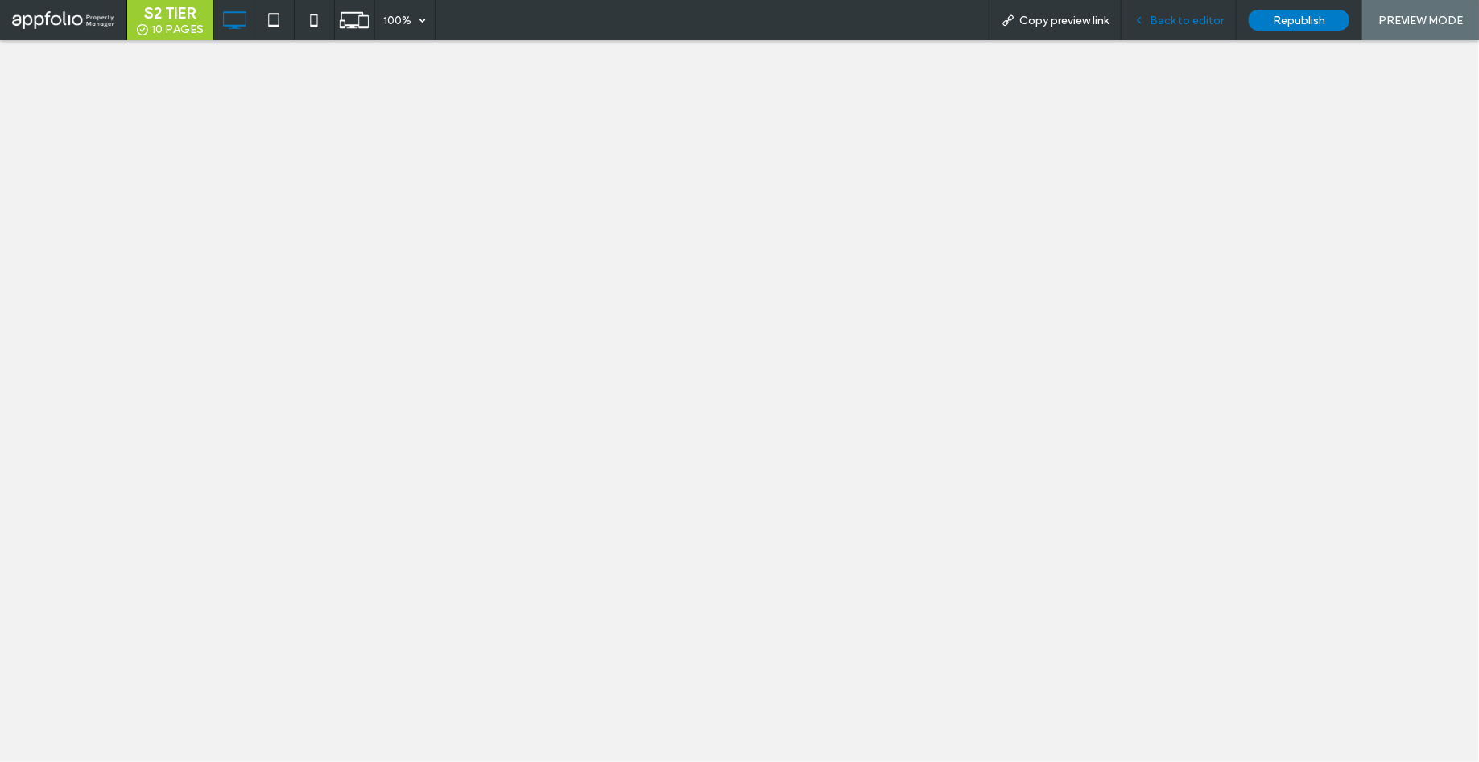
click at [1169, 21] on span "Back to editor" at bounding box center [1186, 21] width 74 height 14
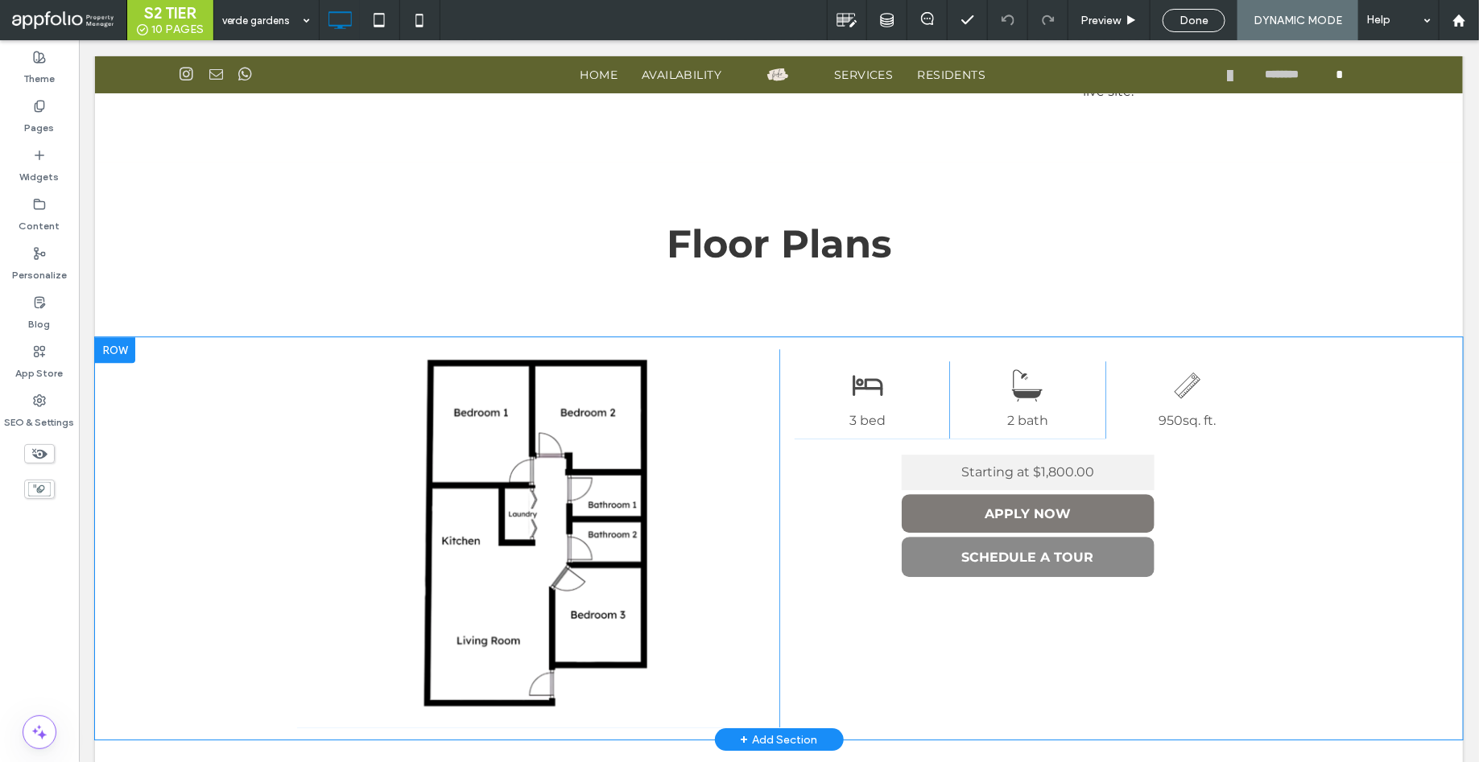
scroll to position [2020, 0]
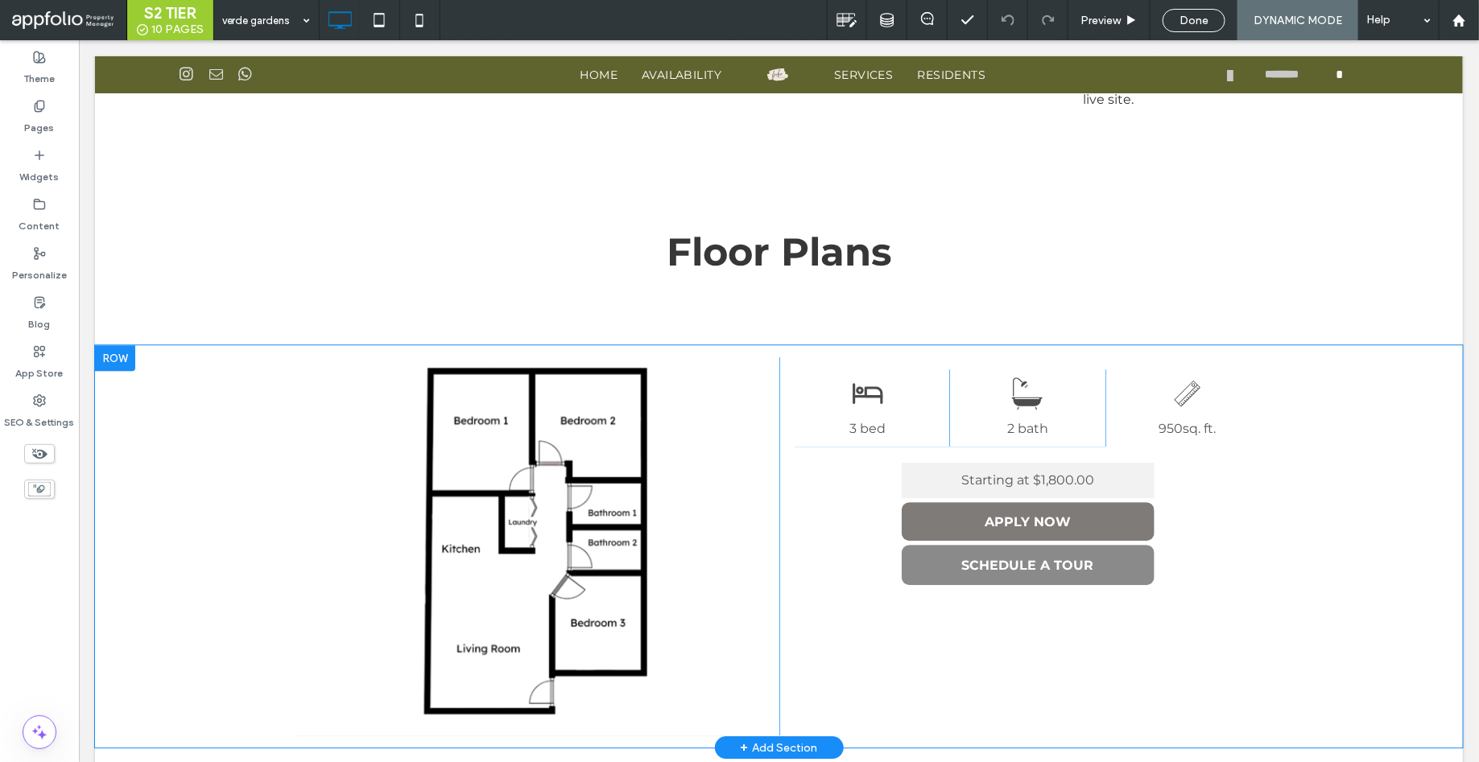
click at [118, 355] on div at bounding box center [114, 357] width 40 height 26
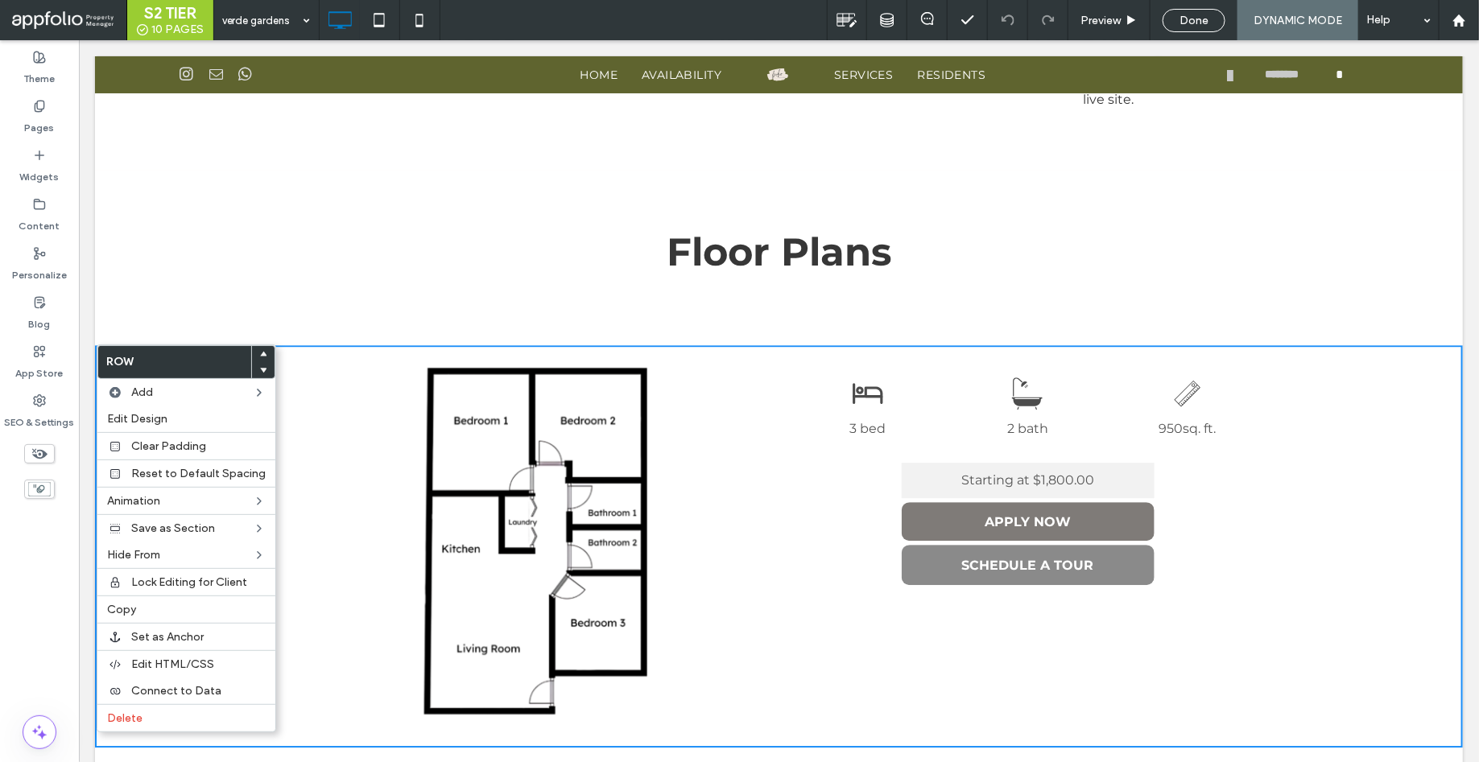
click at [706, 242] on span "Floor Plans" at bounding box center [778, 251] width 225 height 47
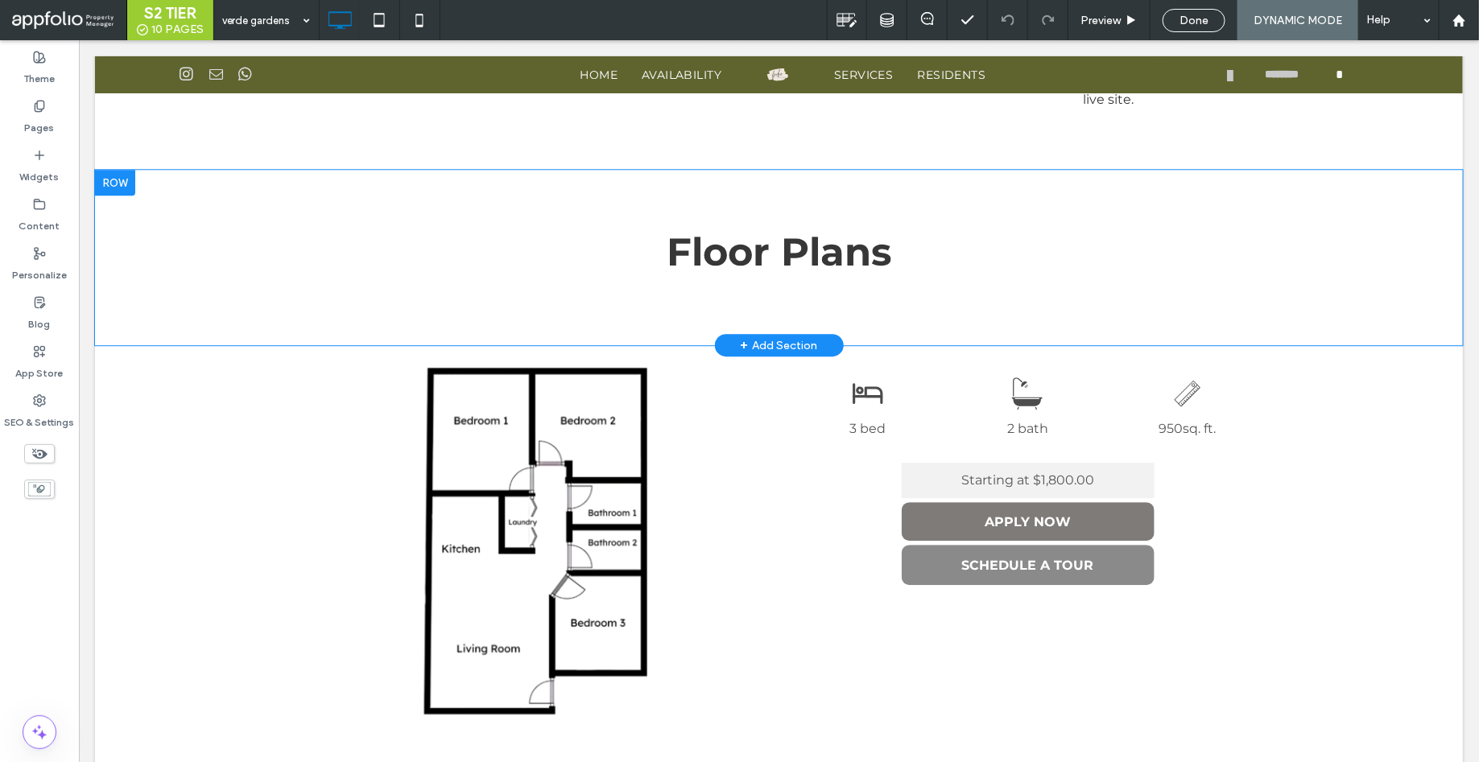
click at [120, 183] on div at bounding box center [114, 182] width 40 height 26
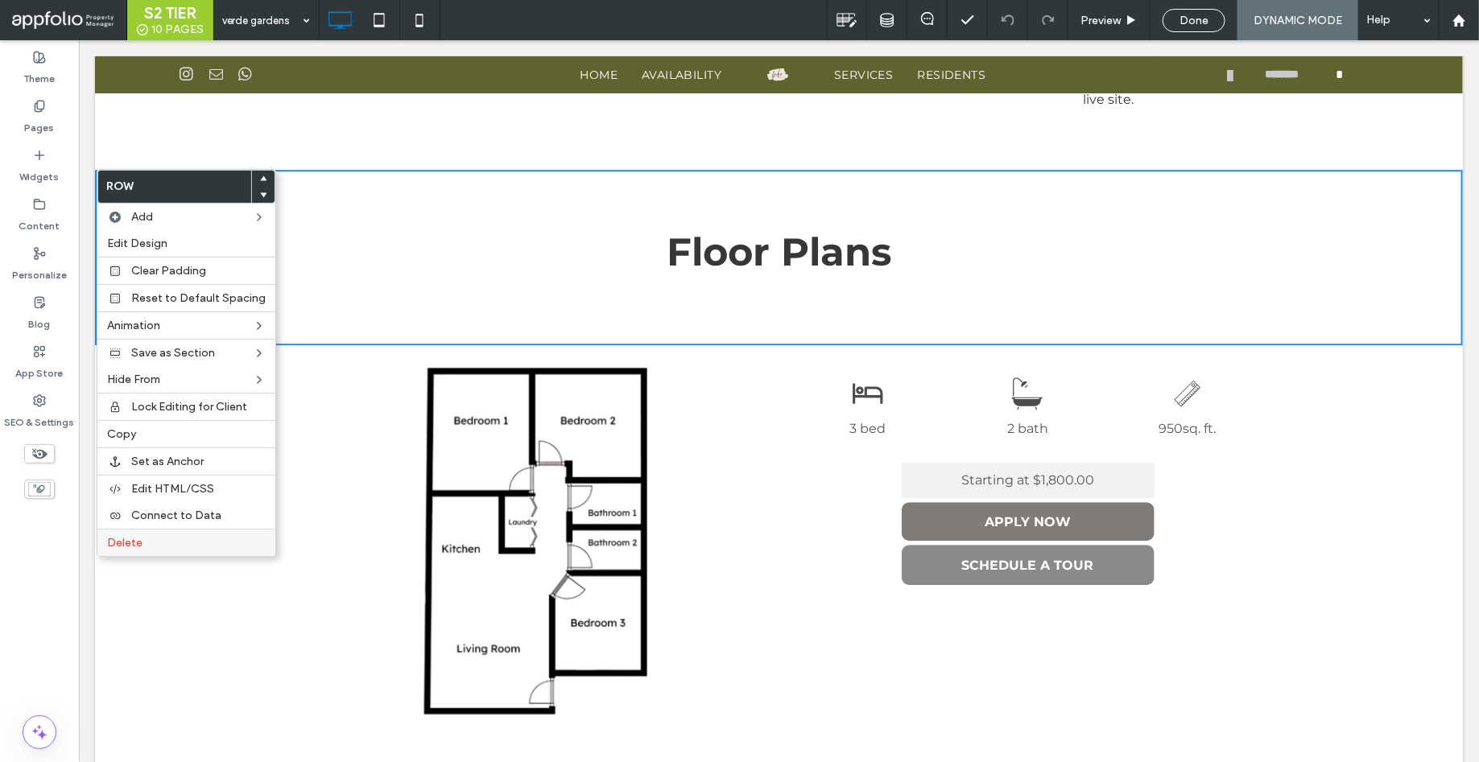
click at [149, 543] on label "Delete" at bounding box center [186, 543] width 159 height 14
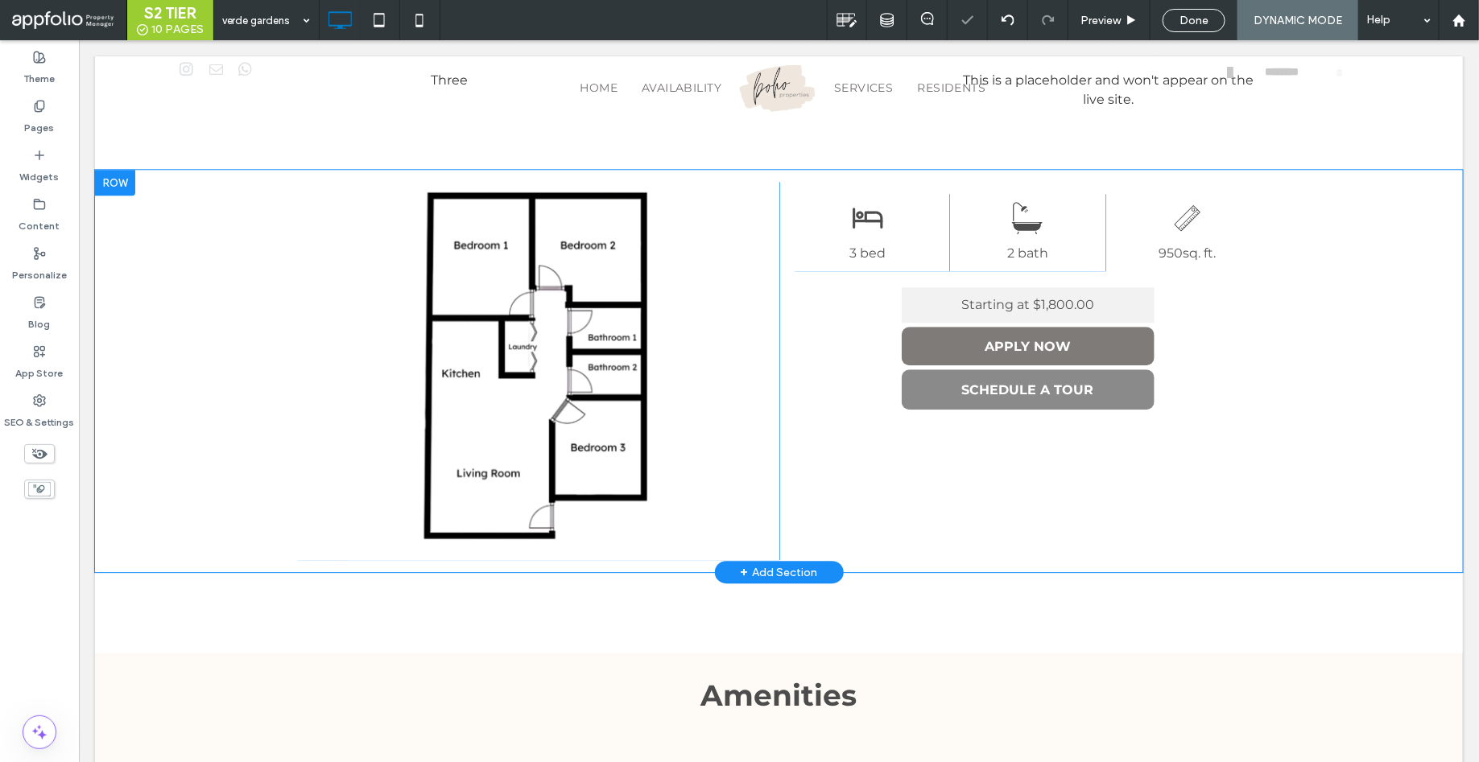
click at [114, 179] on div at bounding box center [114, 182] width 40 height 26
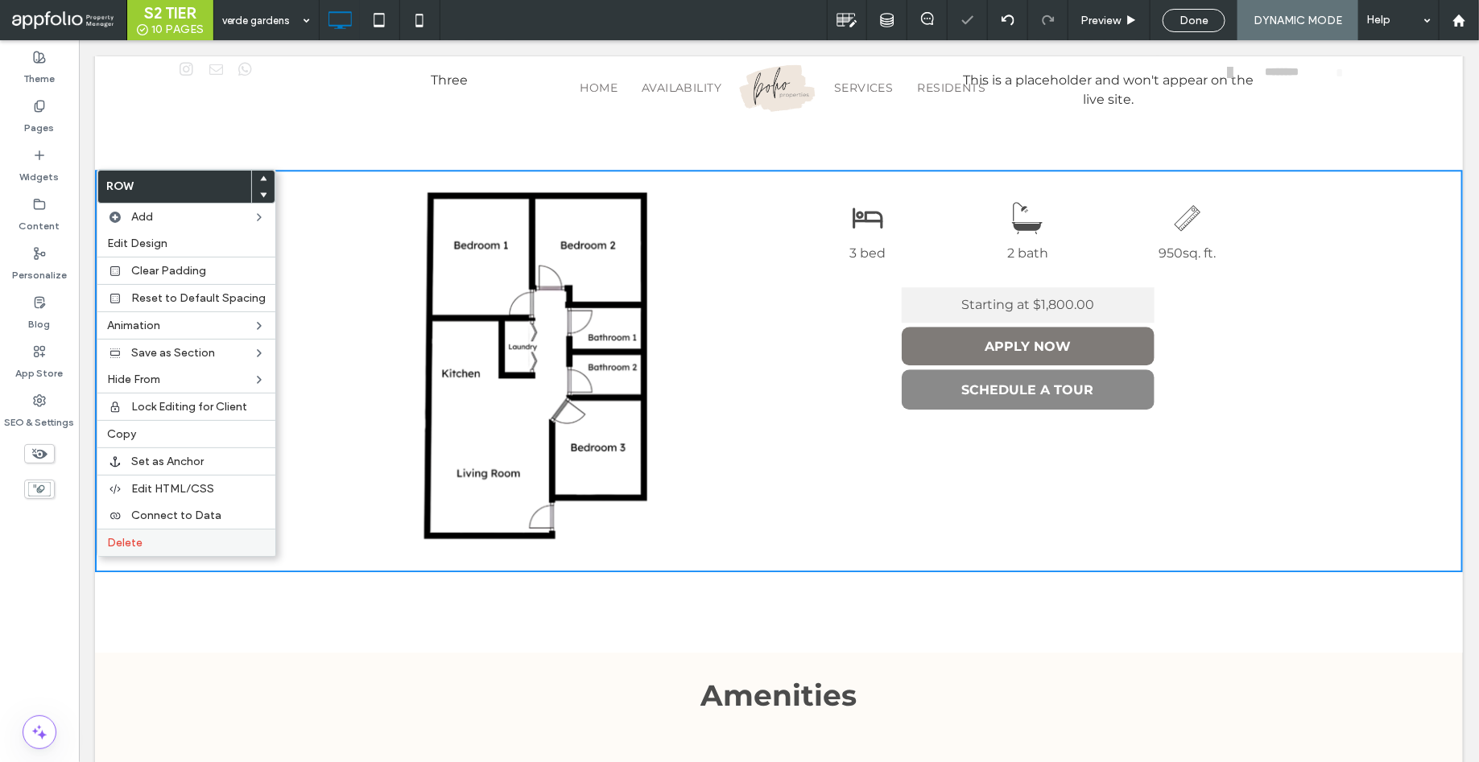
click at [150, 538] on label "Delete" at bounding box center [186, 543] width 159 height 14
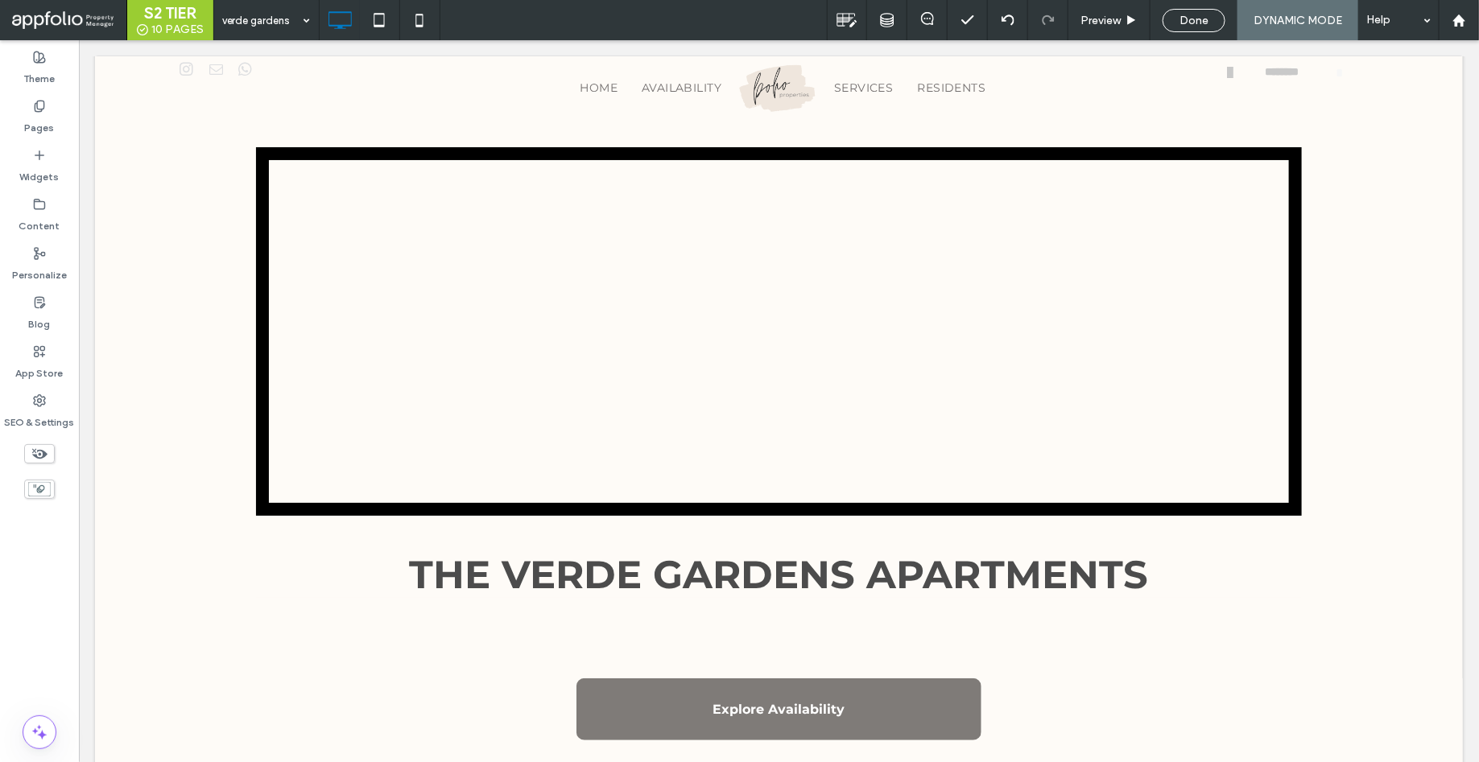
scroll to position [0, 0]
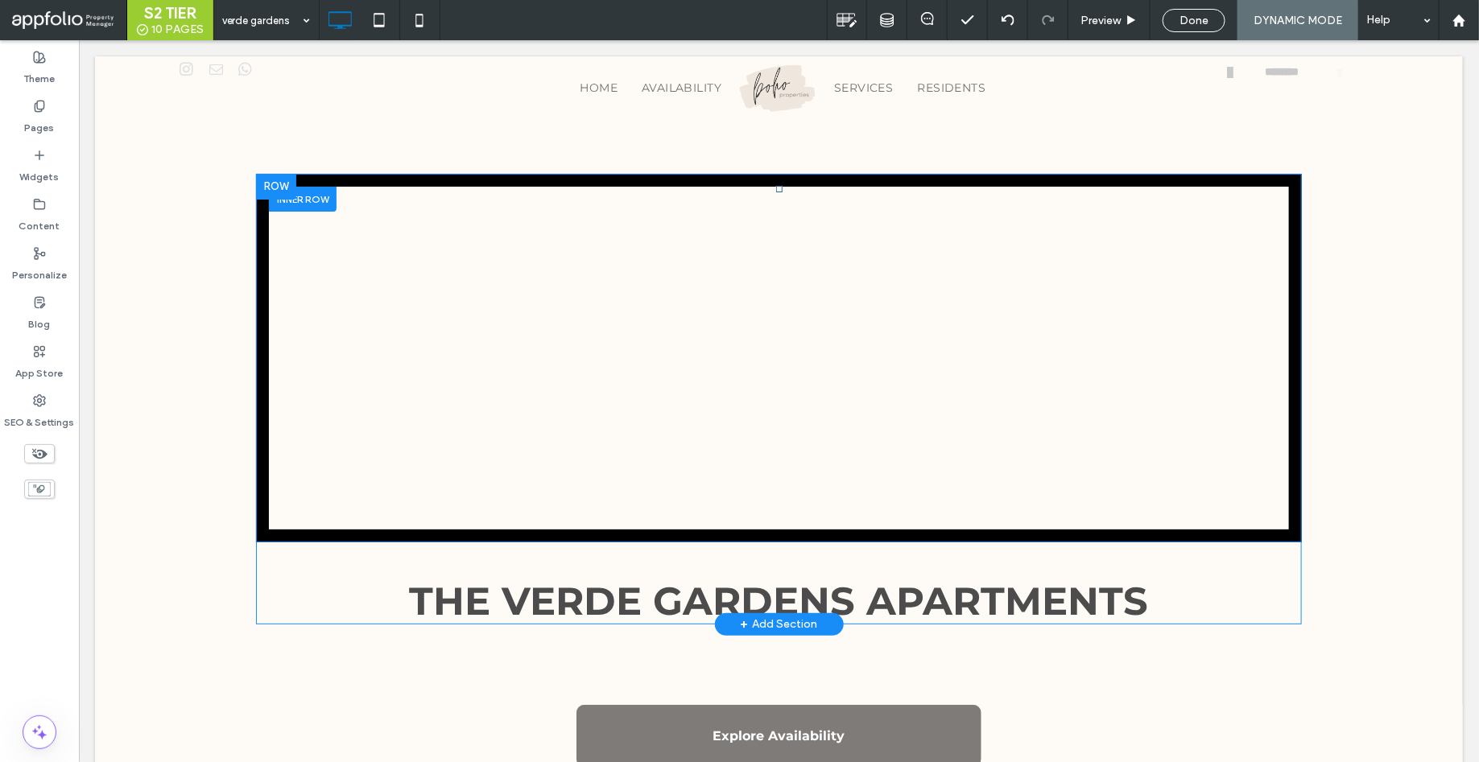
click at [451, 447] on div "Click To Paste" at bounding box center [778, 357] width 1046 height 369
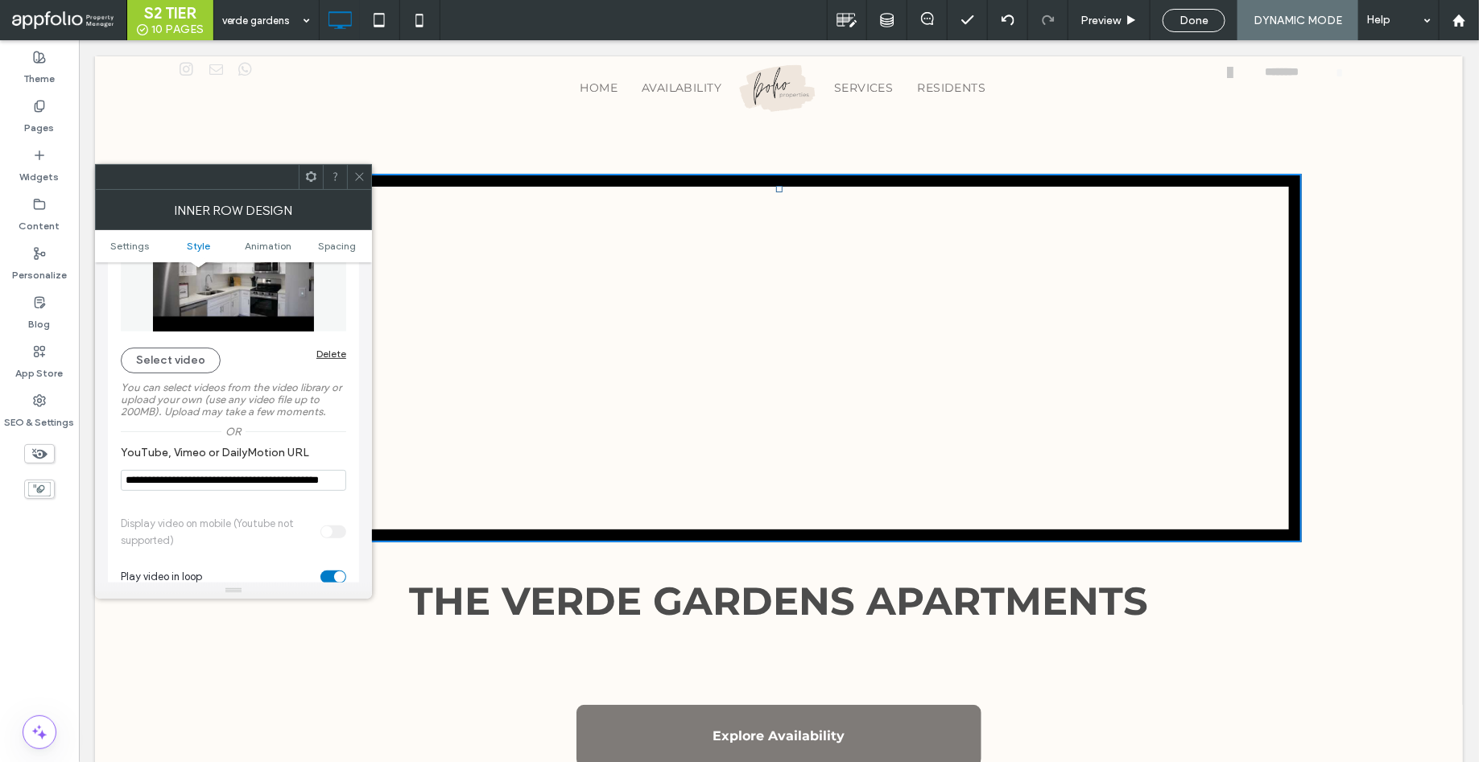
scroll to position [331, 0]
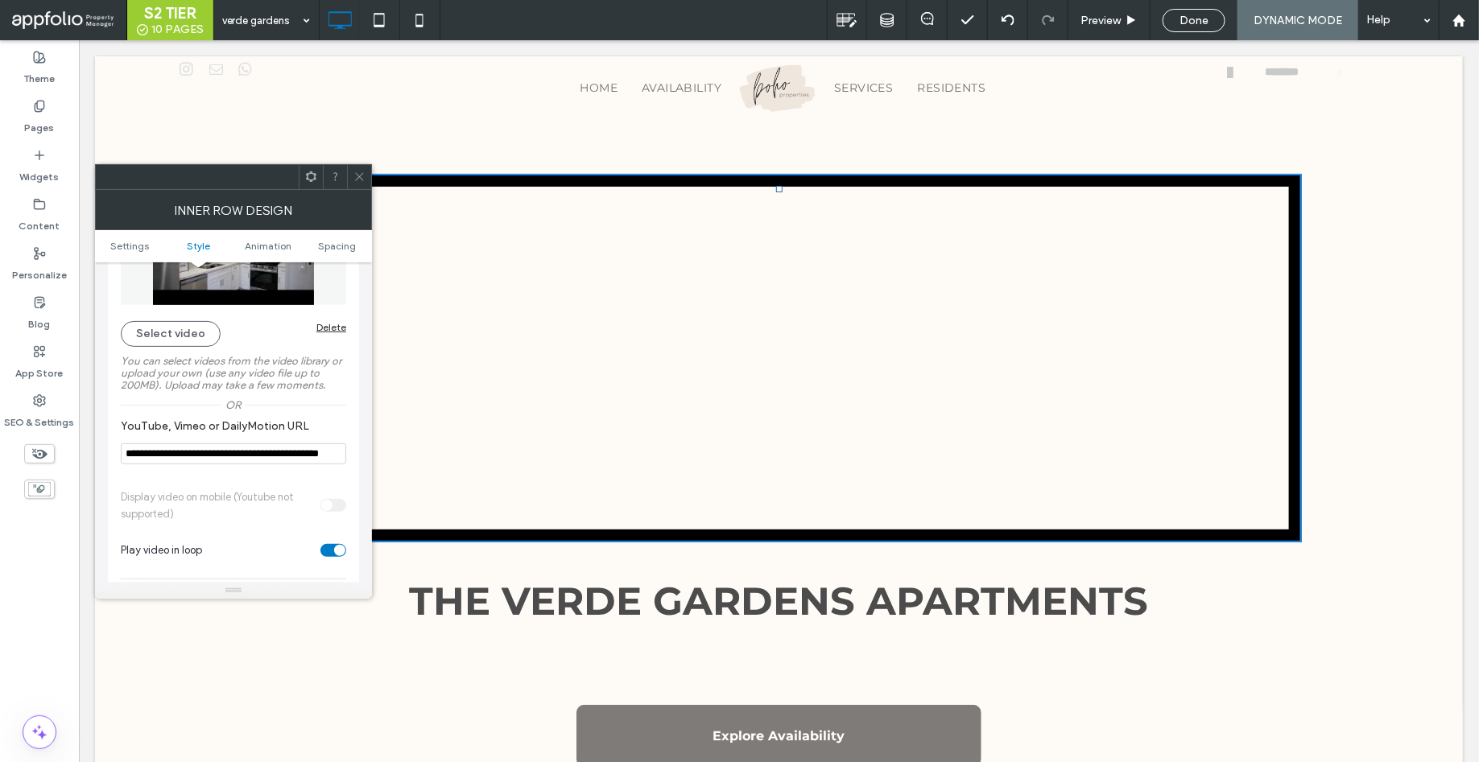
click at [241, 452] on input "**********" at bounding box center [233, 453] width 225 height 21
click at [296, 422] on label "YouTube, Vimeo or DailyMotion URL" at bounding box center [230, 428] width 219 height 18
click at [360, 177] on use at bounding box center [359, 177] width 8 height 8
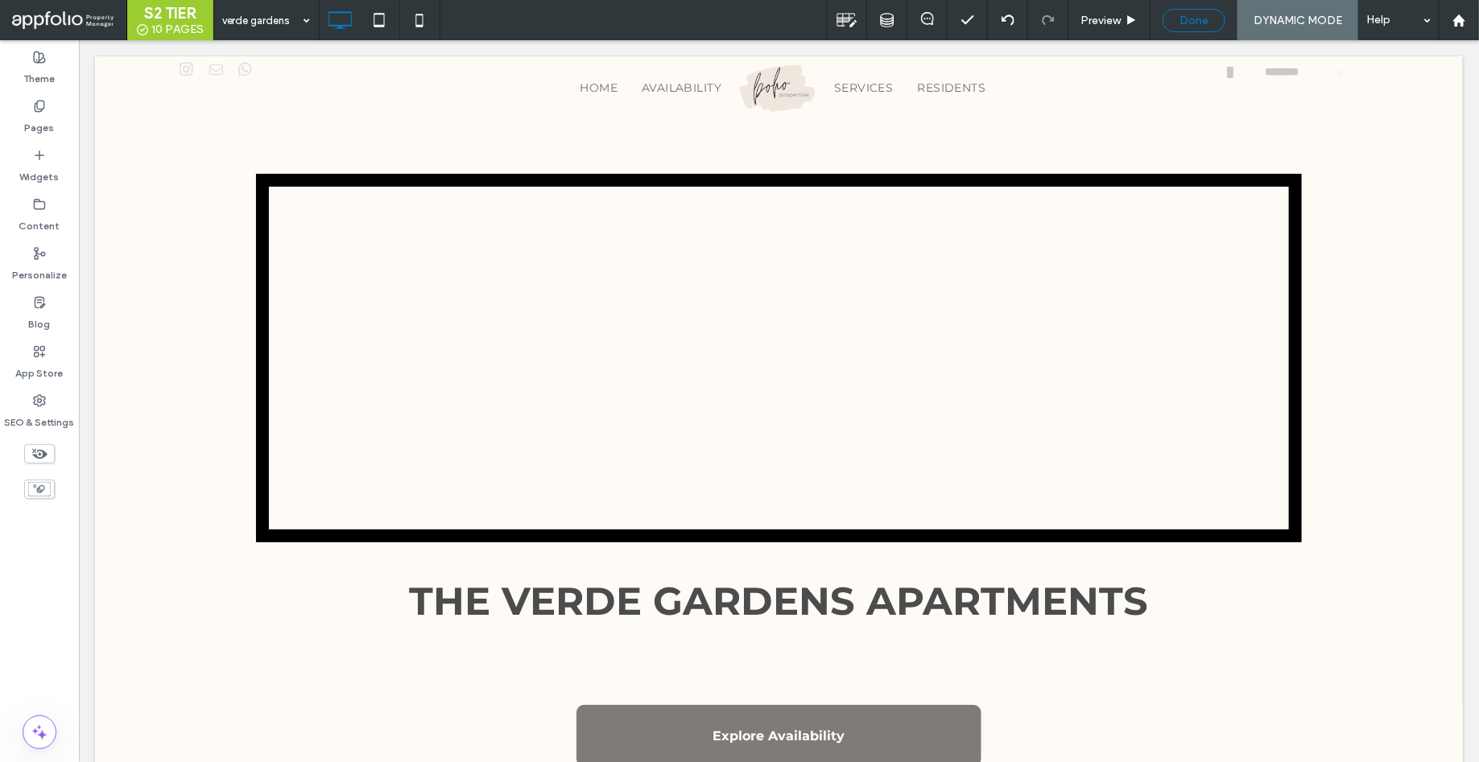
click at [1195, 15] on span "Done" at bounding box center [1193, 21] width 29 height 14
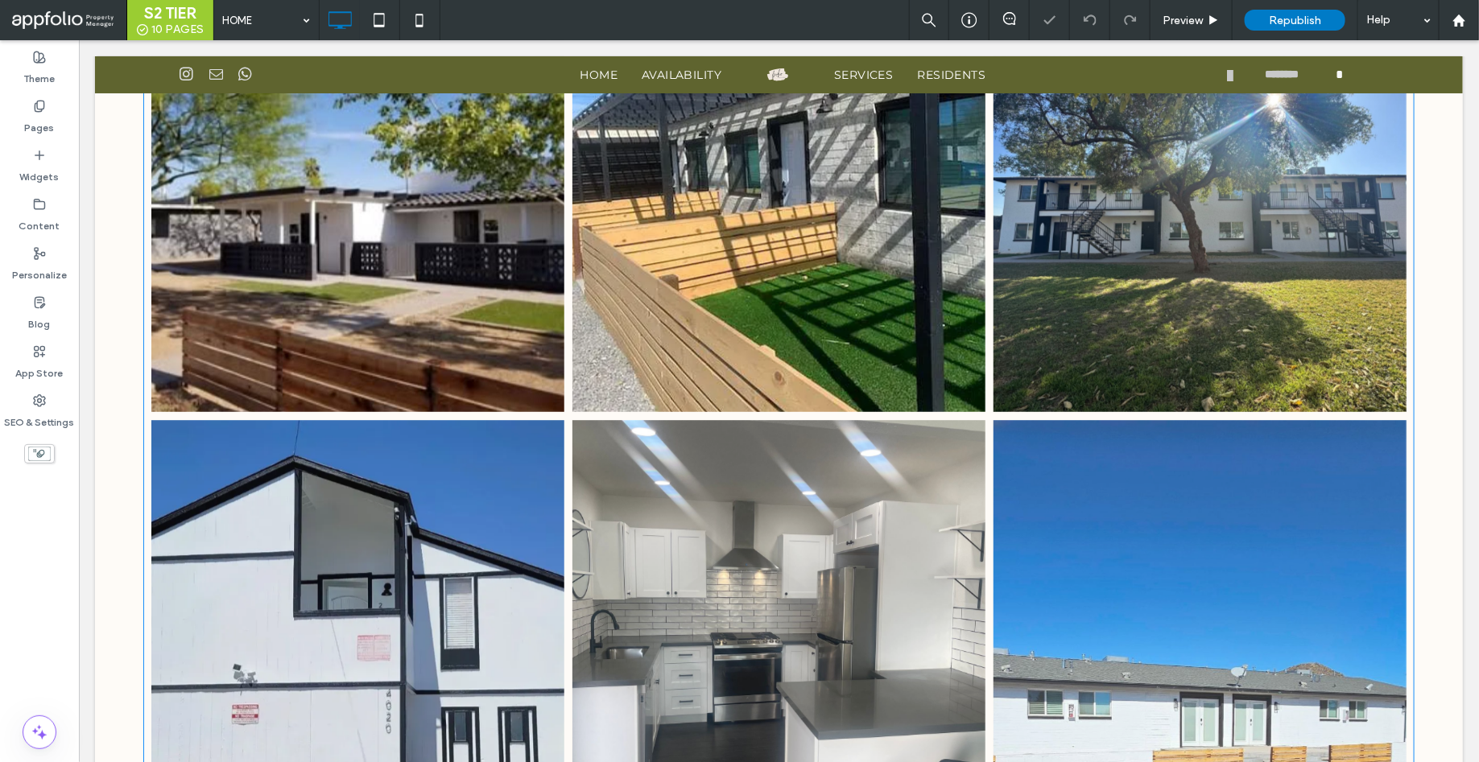
scroll to position [2179, 0]
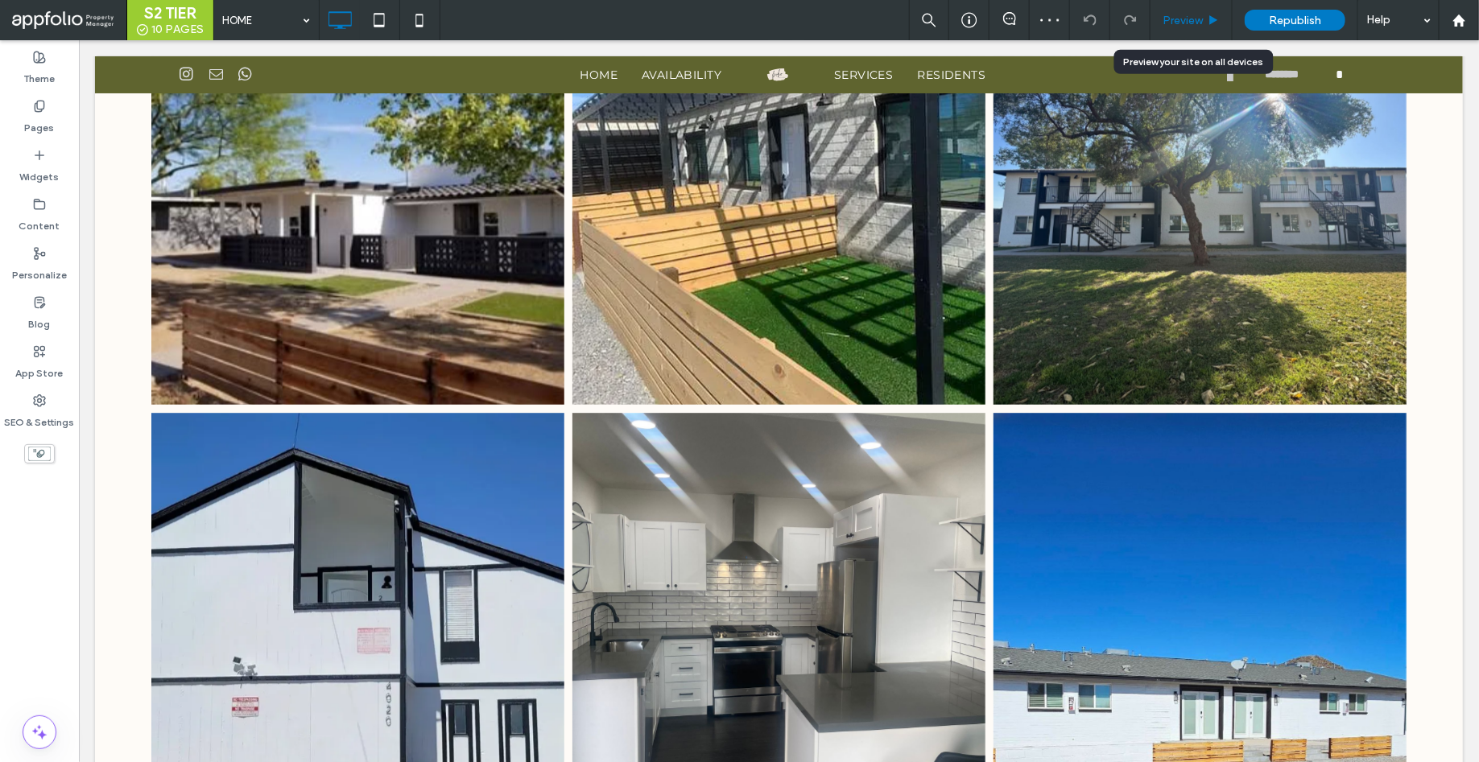
click at [1176, 26] on span "Preview" at bounding box center [1182, 21] width 40 height 14
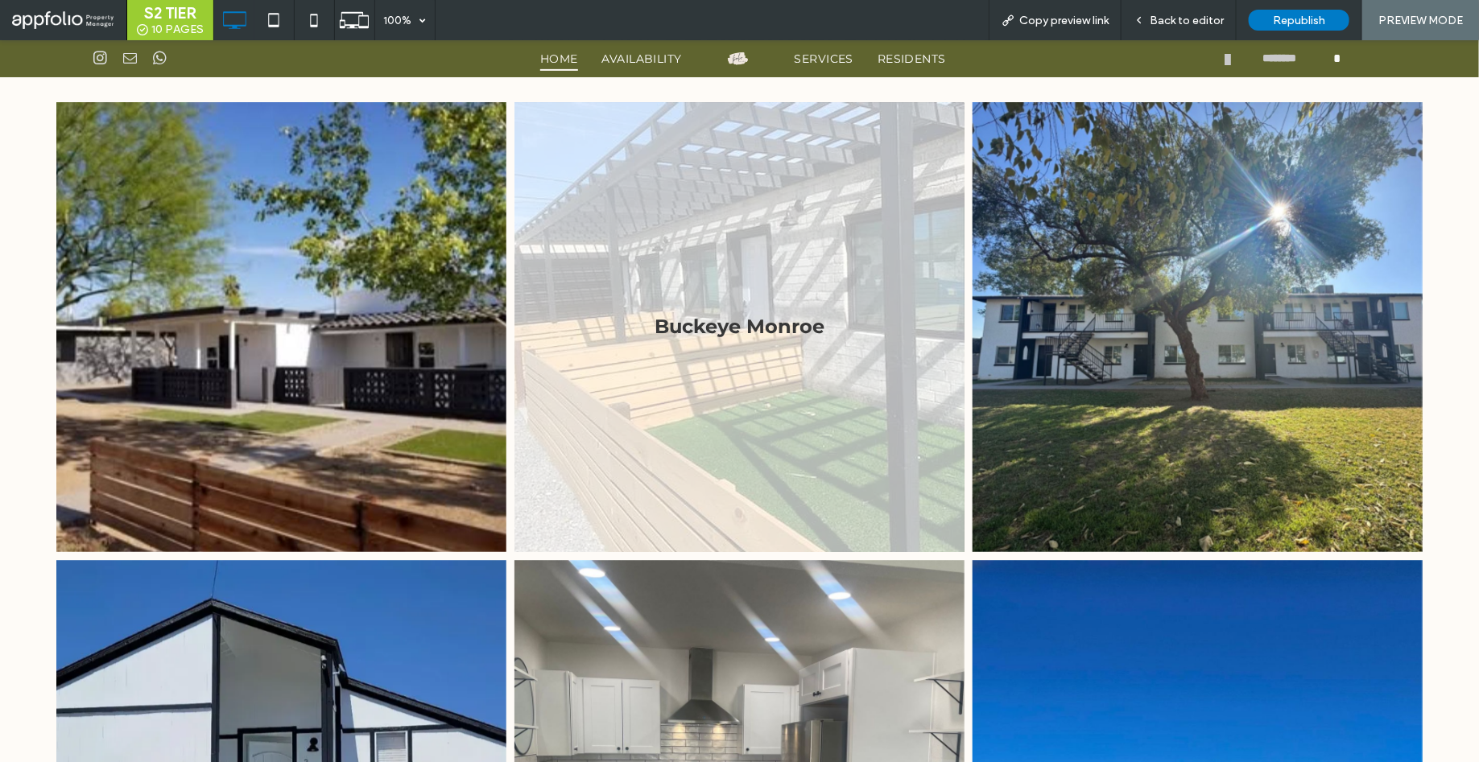
scroll to position [2045, 0]
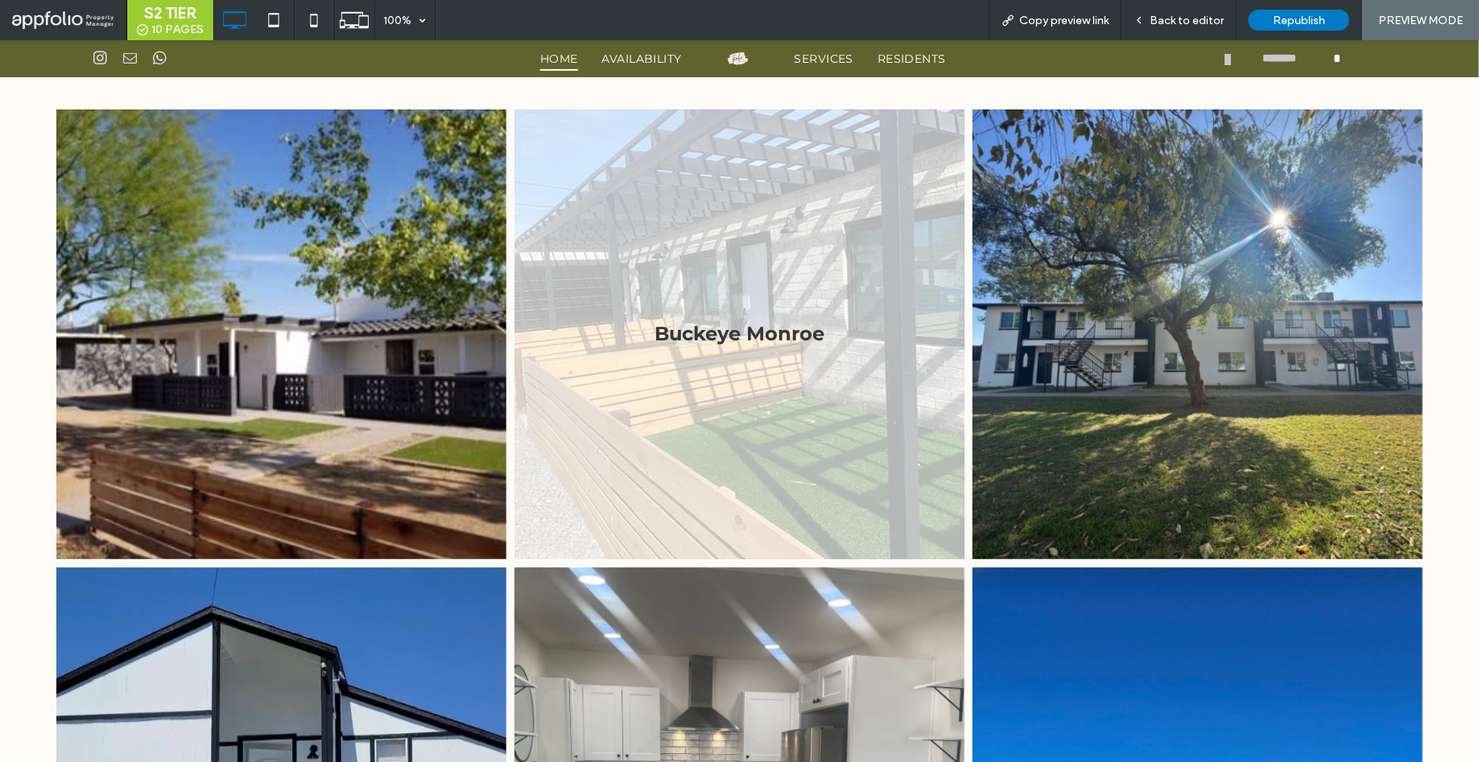
click at [720, 321] on link at bounding box center [739, 334] width 450 height 450
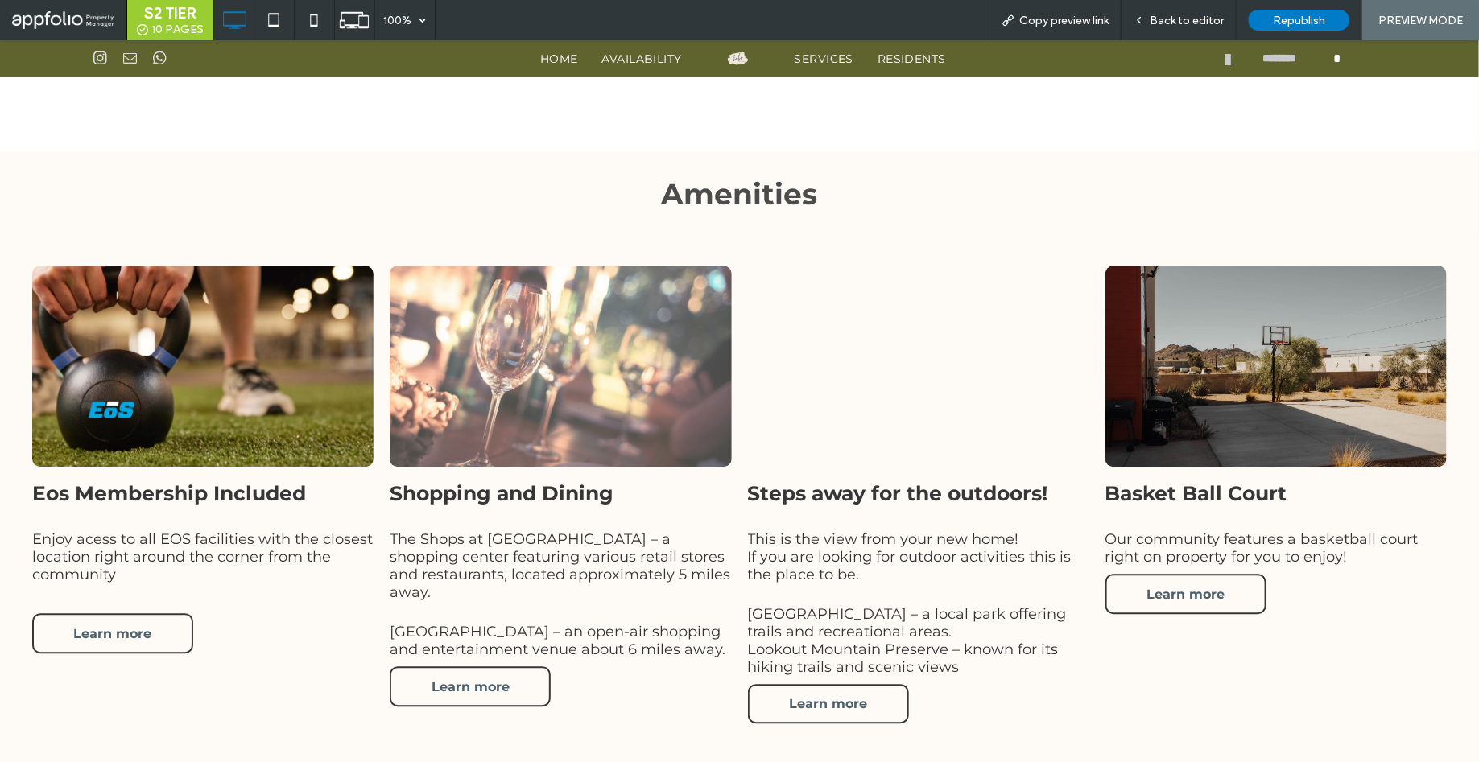
scroll to position [1820, 0]
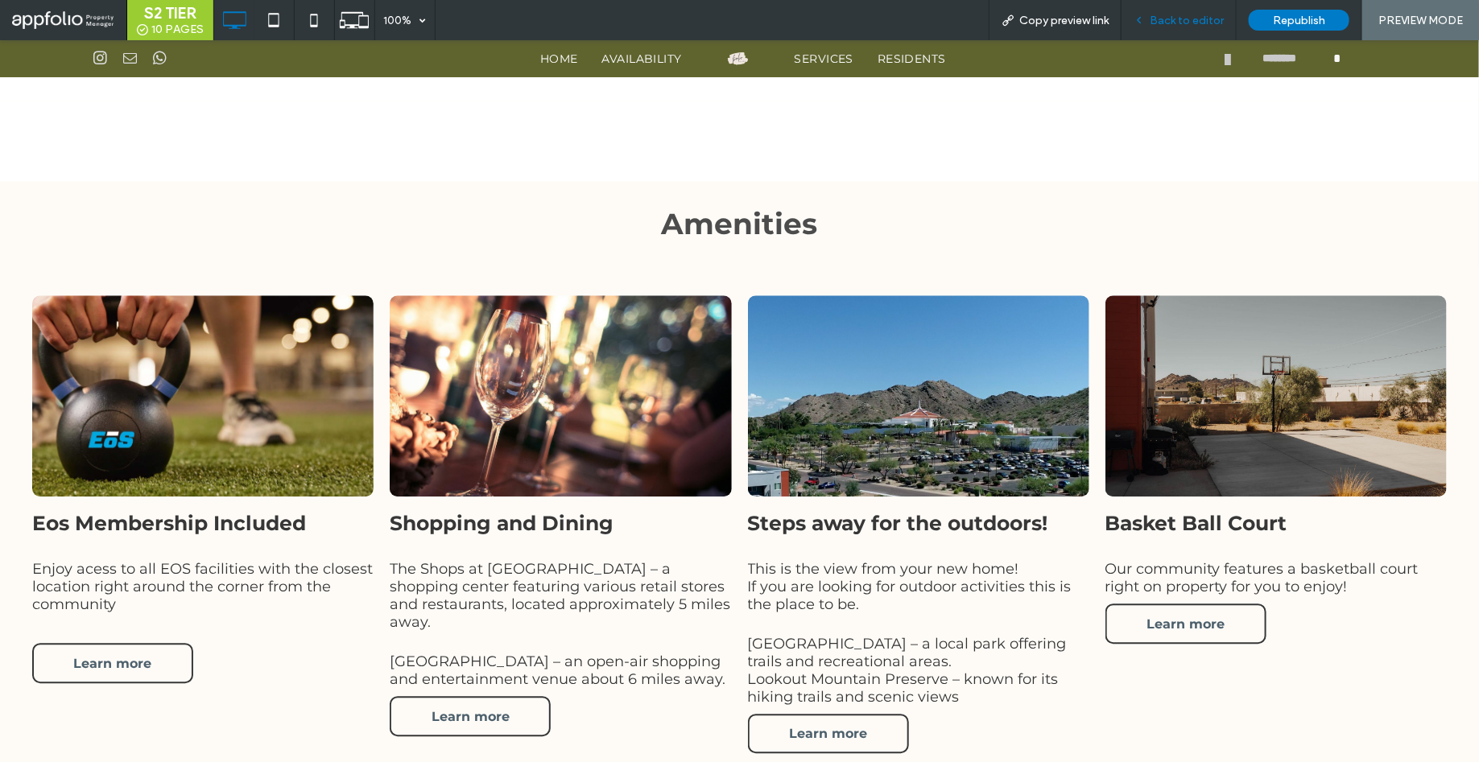
click at [1181, 14] on span "Back to editor" at bounding box center [1186, 21] width 74 height 14
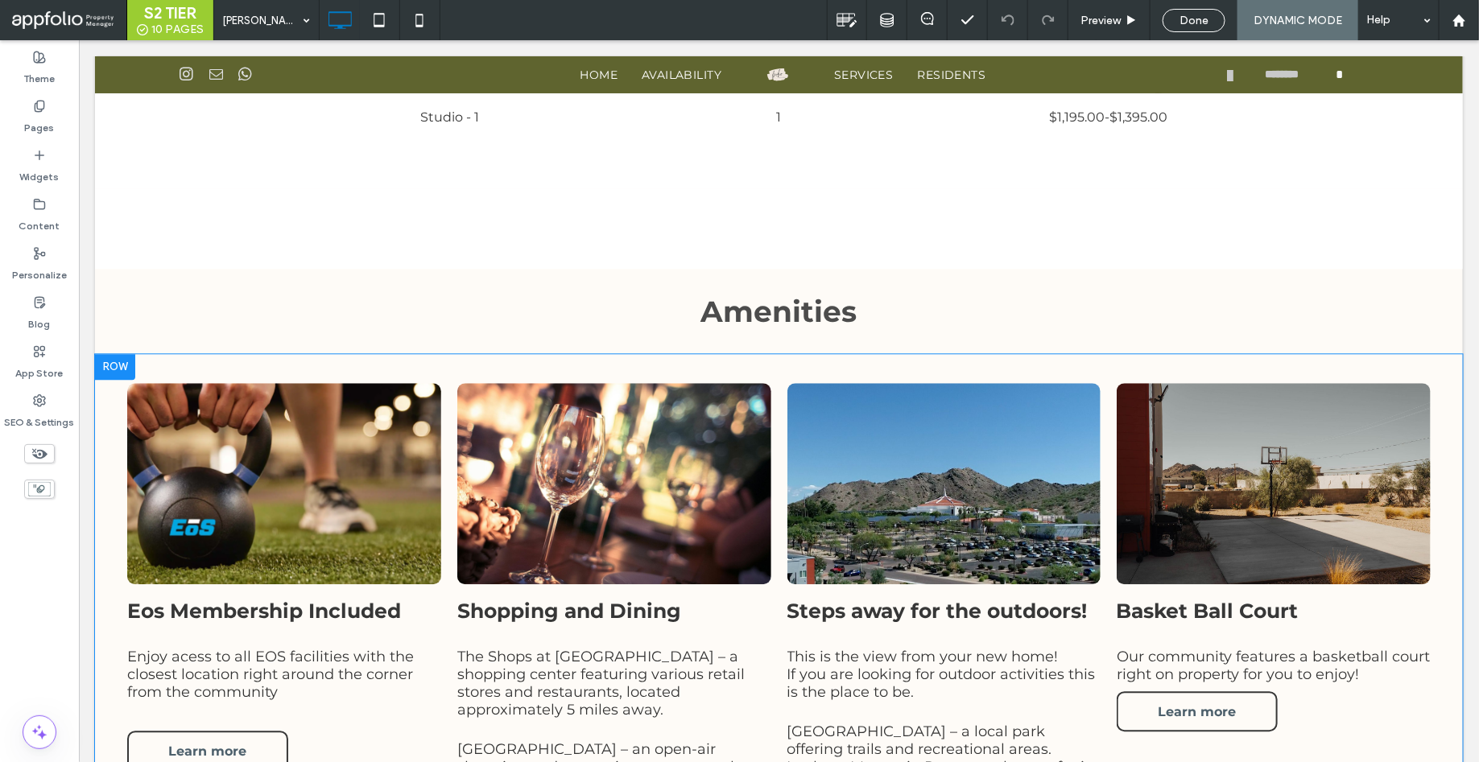
scroll to position [1796, 0]
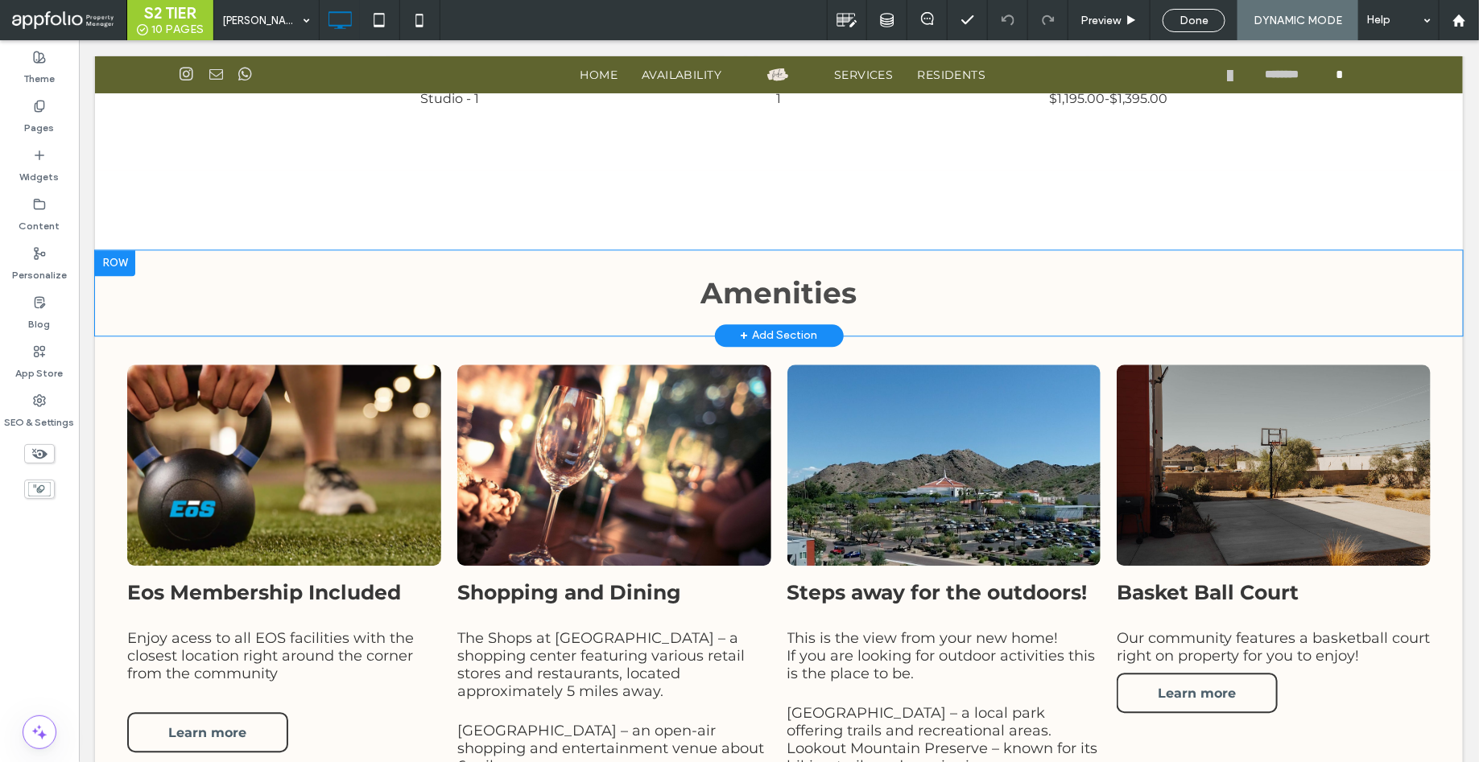
click at [123, 250] on div at bounding box center [114, 263] width 40 height 26
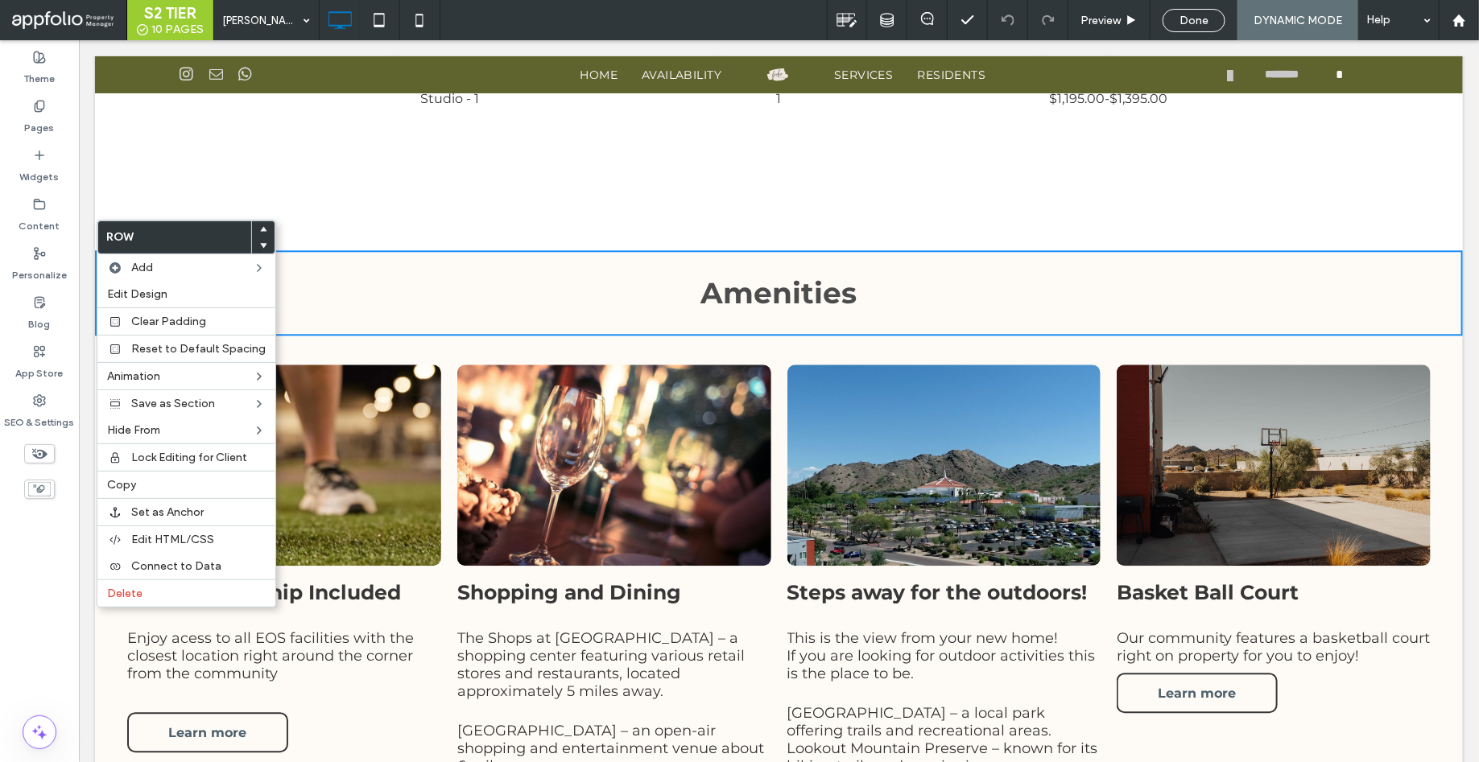
click at [39, 599] on div "Theme Pages Widgets Content Personalize Blog App Store SEO & Settings" at bounding box center [39, 401] width 79 height 722
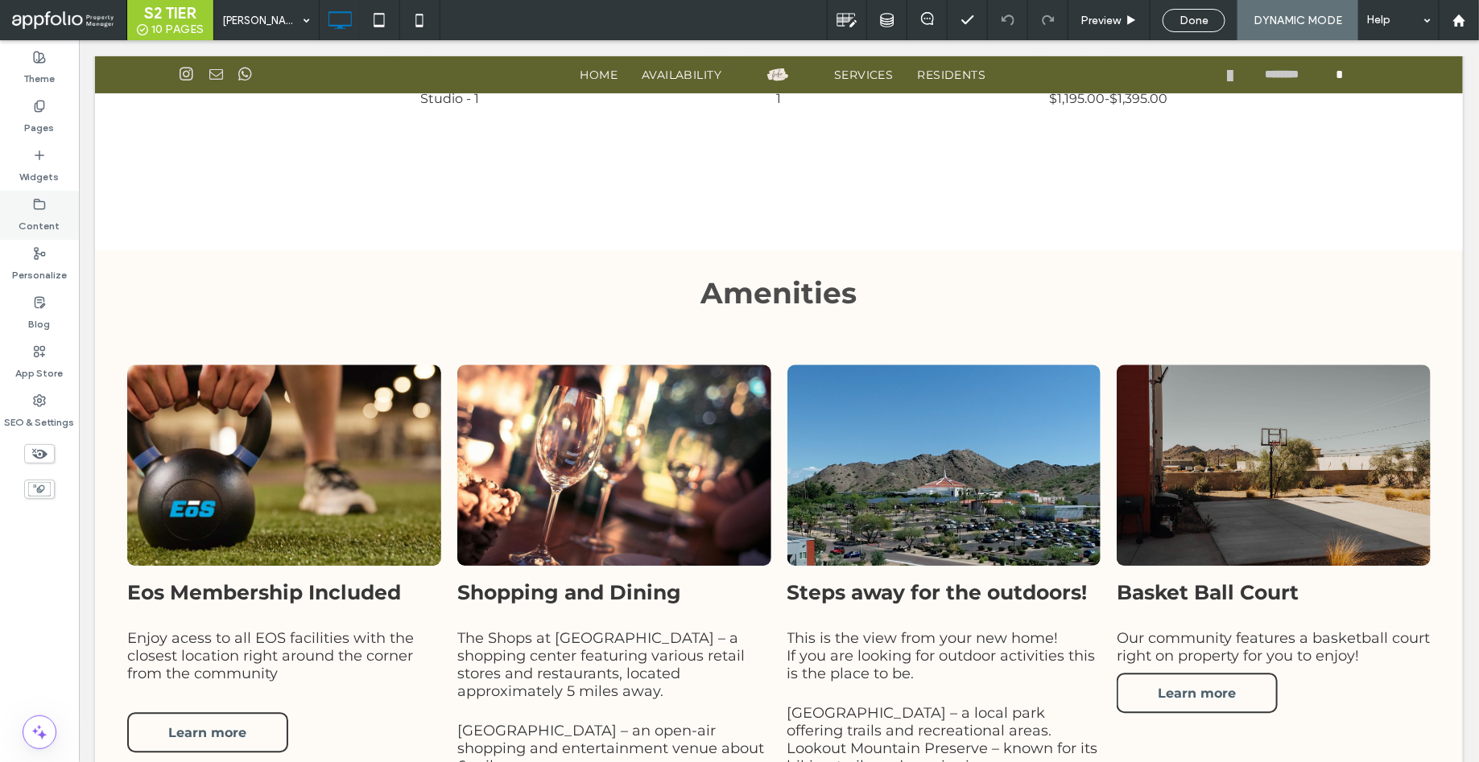
click at [41, 221] on label "Content" at bounding box center [39, 222] width 41 height 23
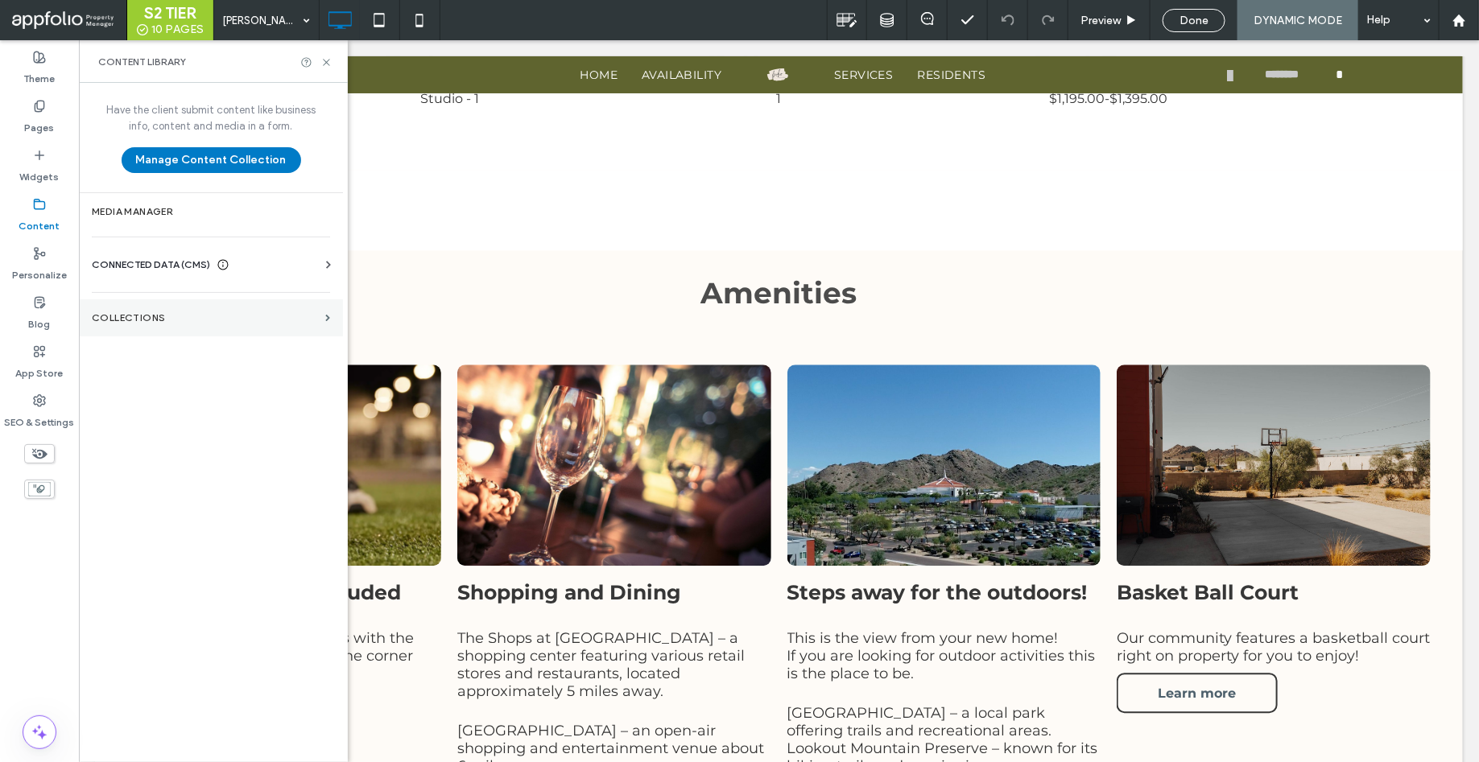
click at [142, 307] on section "Collections" at bounding box center [211, 317] width 264 height 37
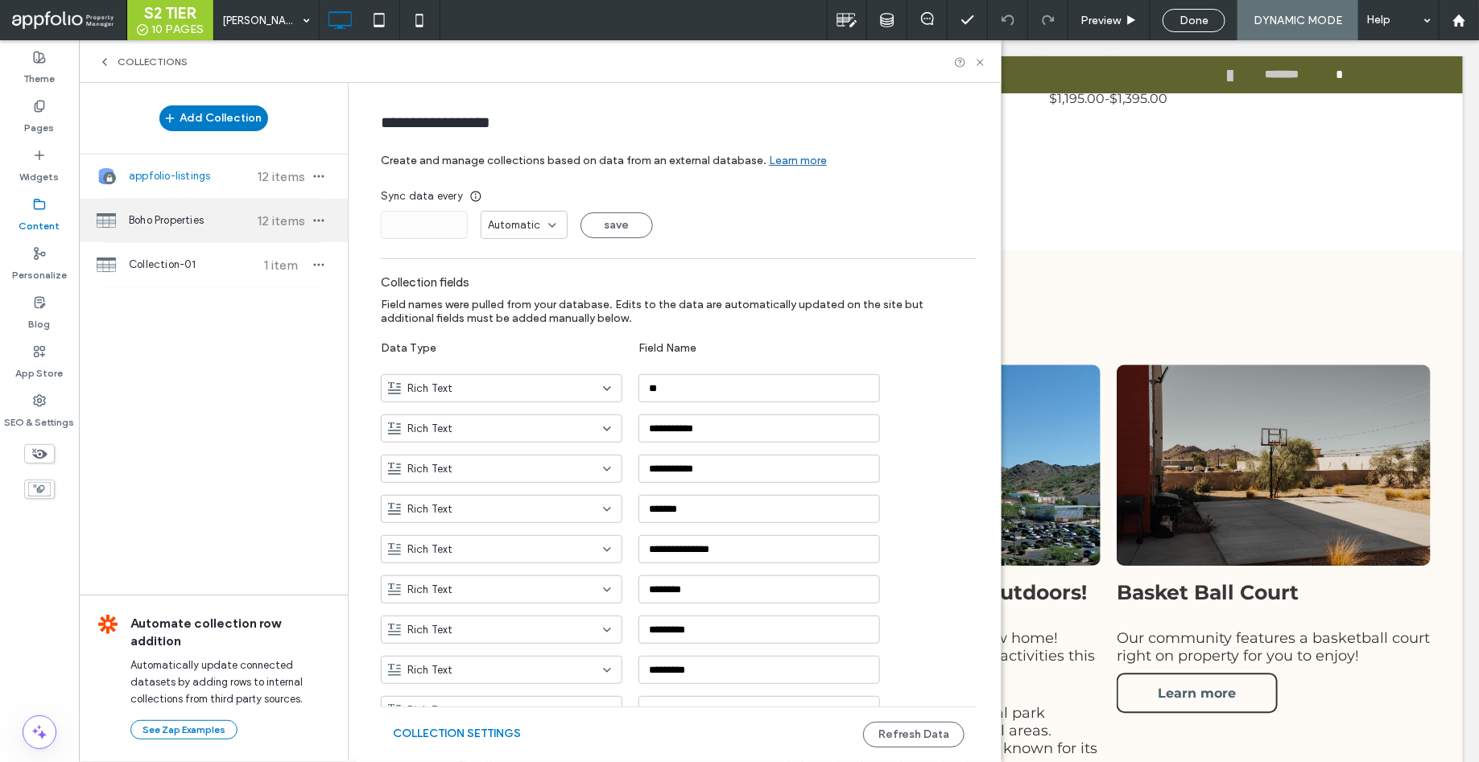
click at [159, 221] on span "Boho Properties" at bounding box center [189, 220] width 120 height 16
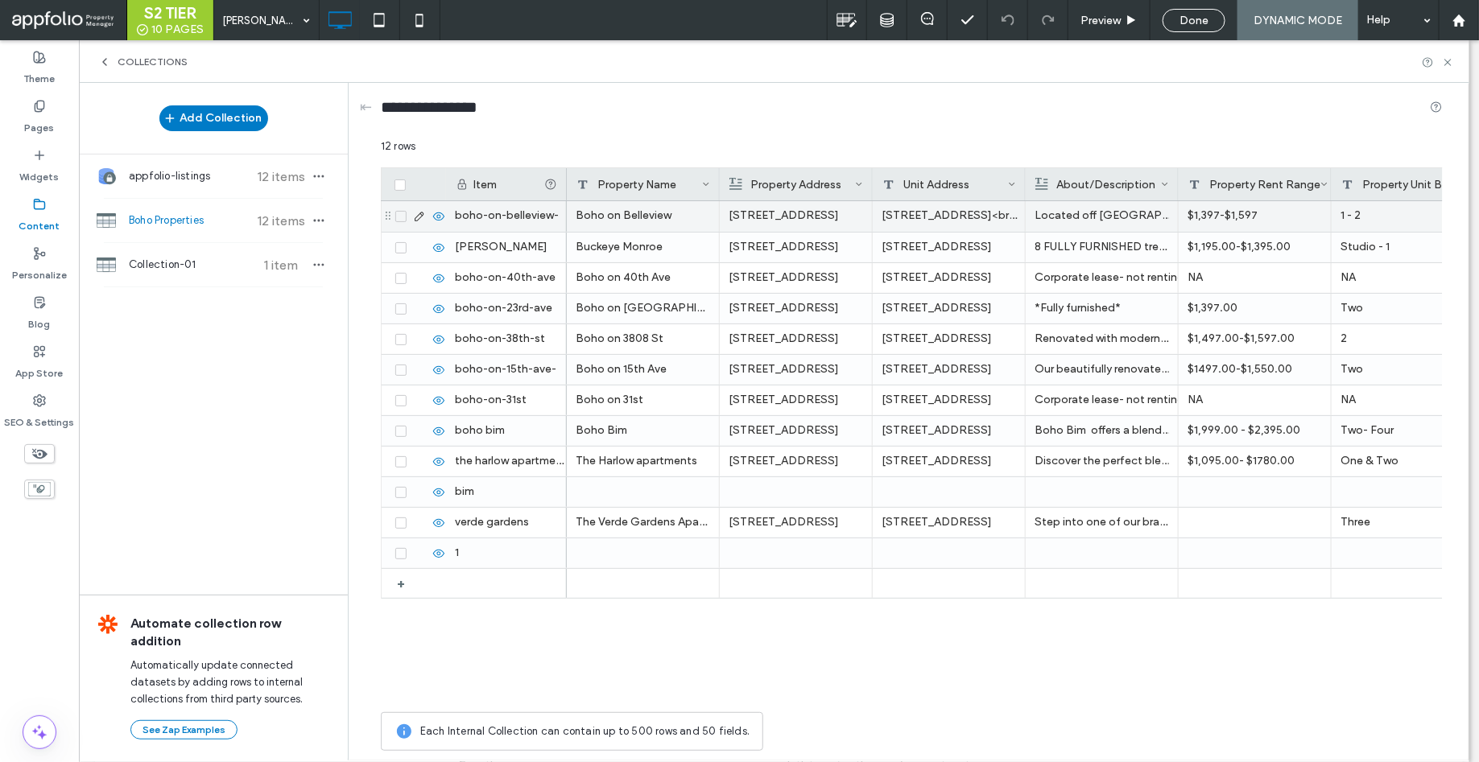
click at [415, 217] on use at bounding box center [419, 216] width 9 height 9
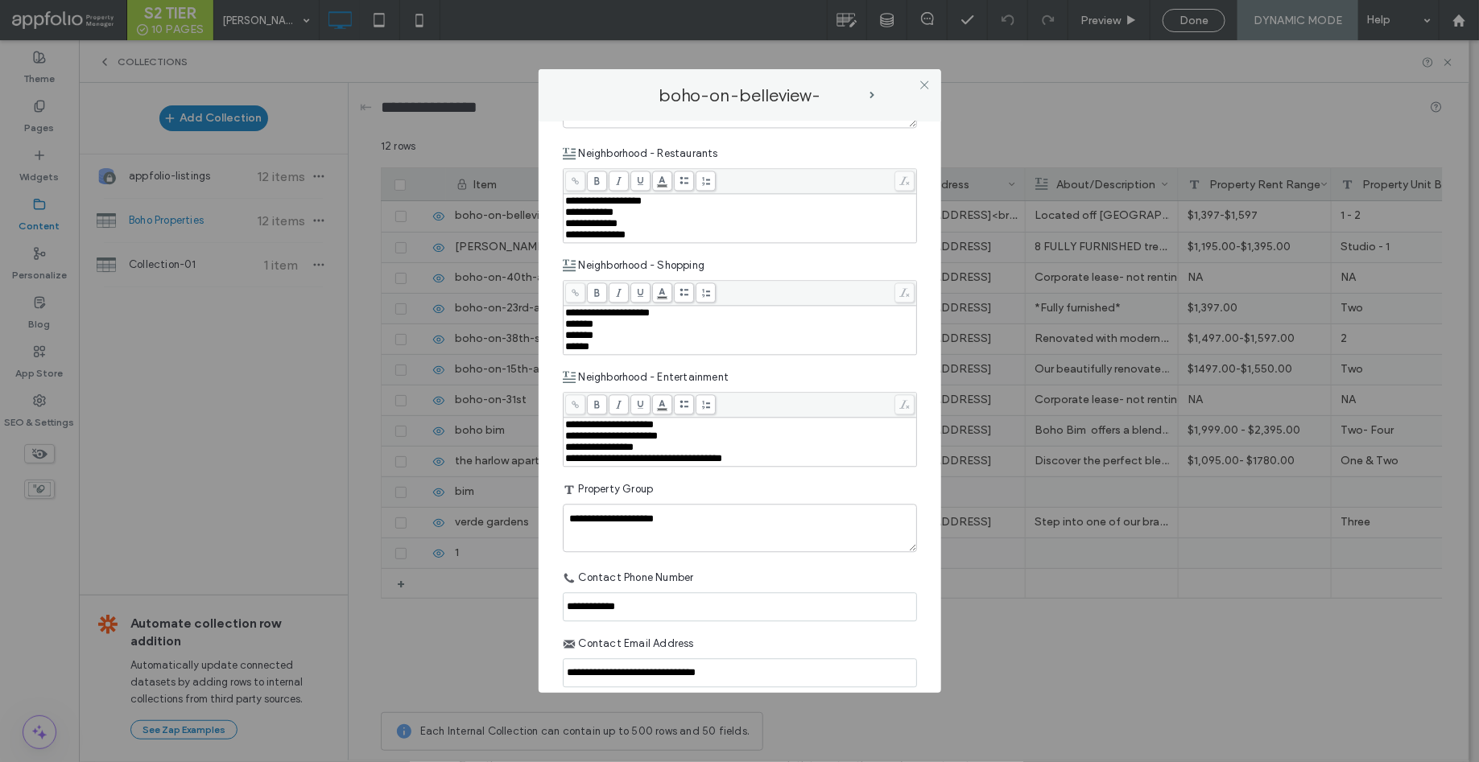
scroll to position [1768, 0]
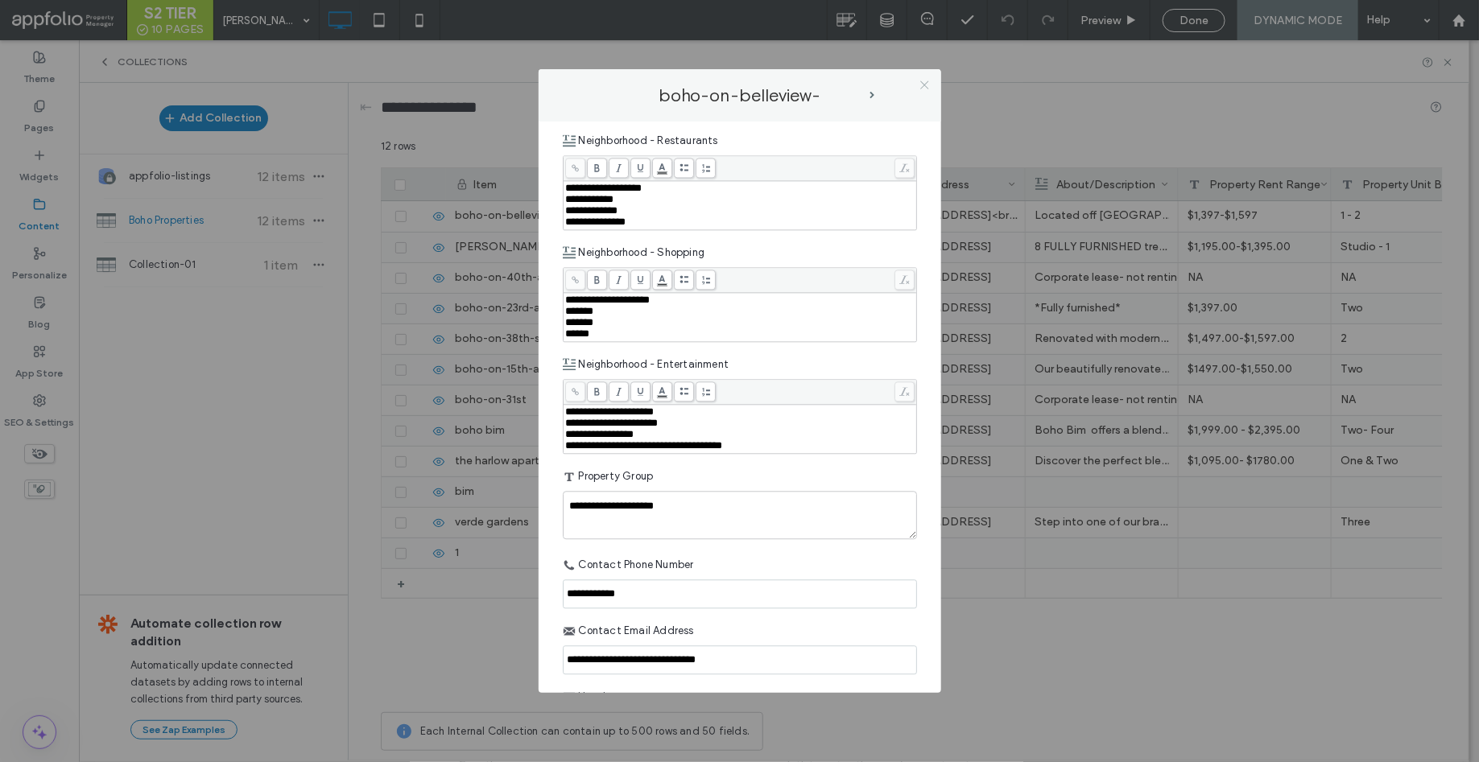
click at [926, 82] on icon at bounding box center [924, 85] width 12 height 12
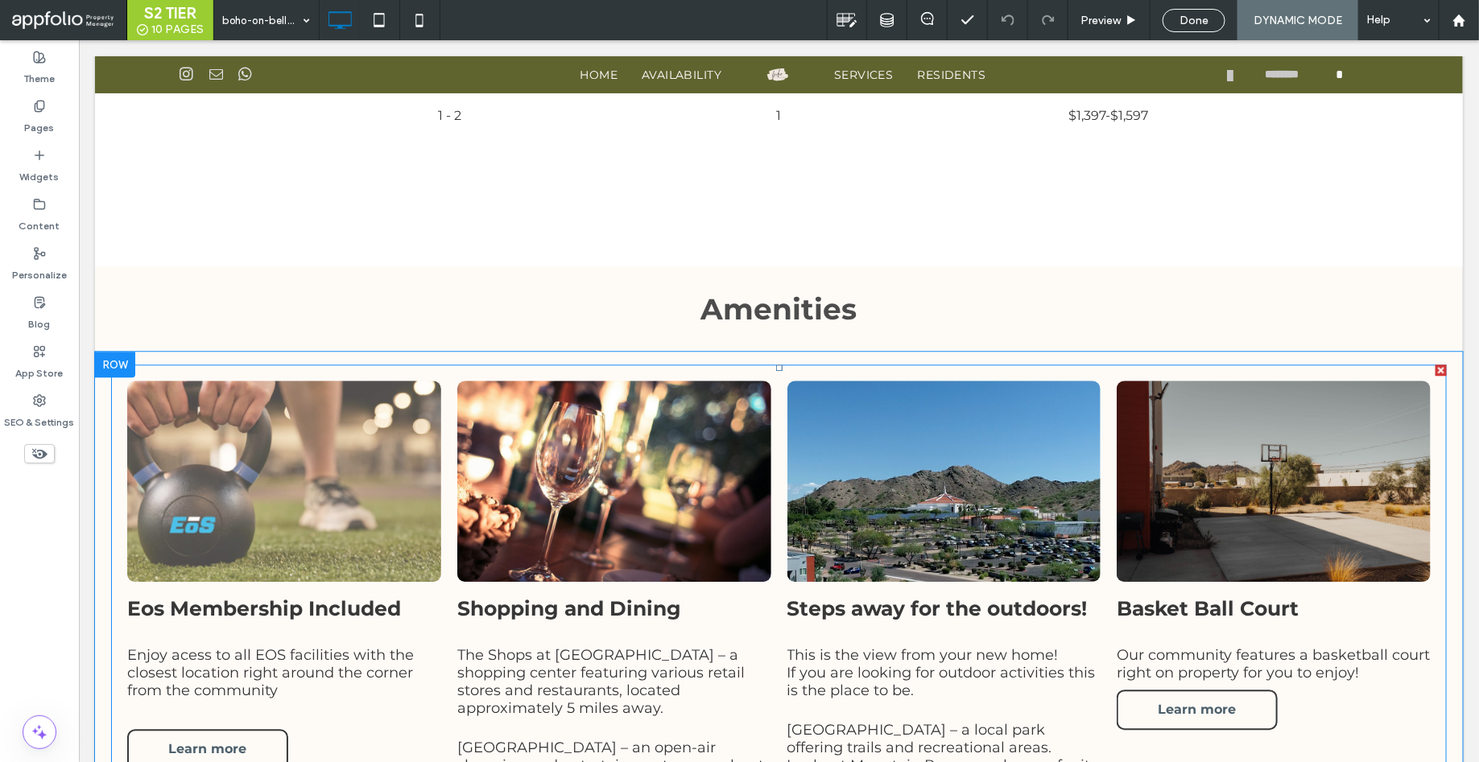
scroll to position [1917, 0]
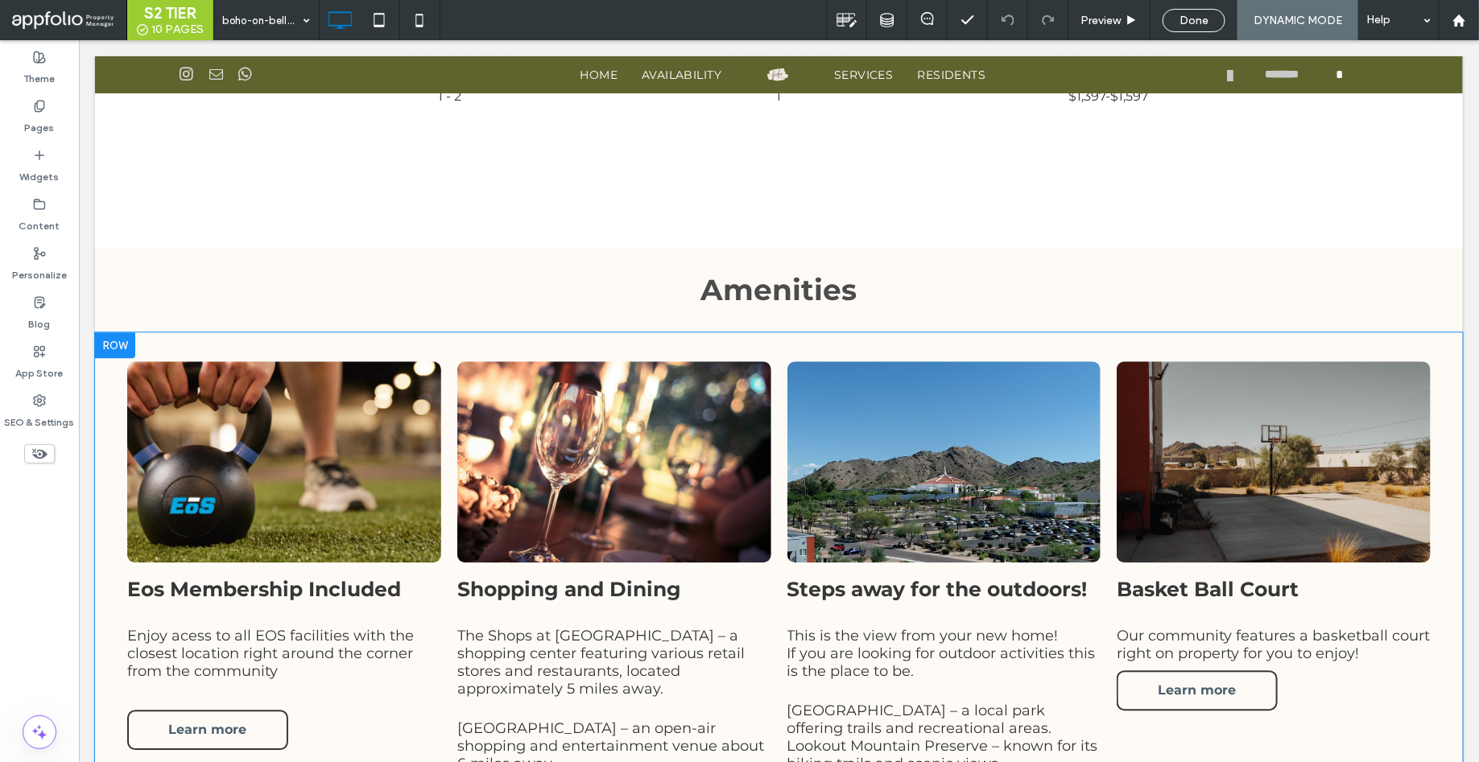
click at [124, 338] on div at bounding box center [114, 345] width 40 height 26
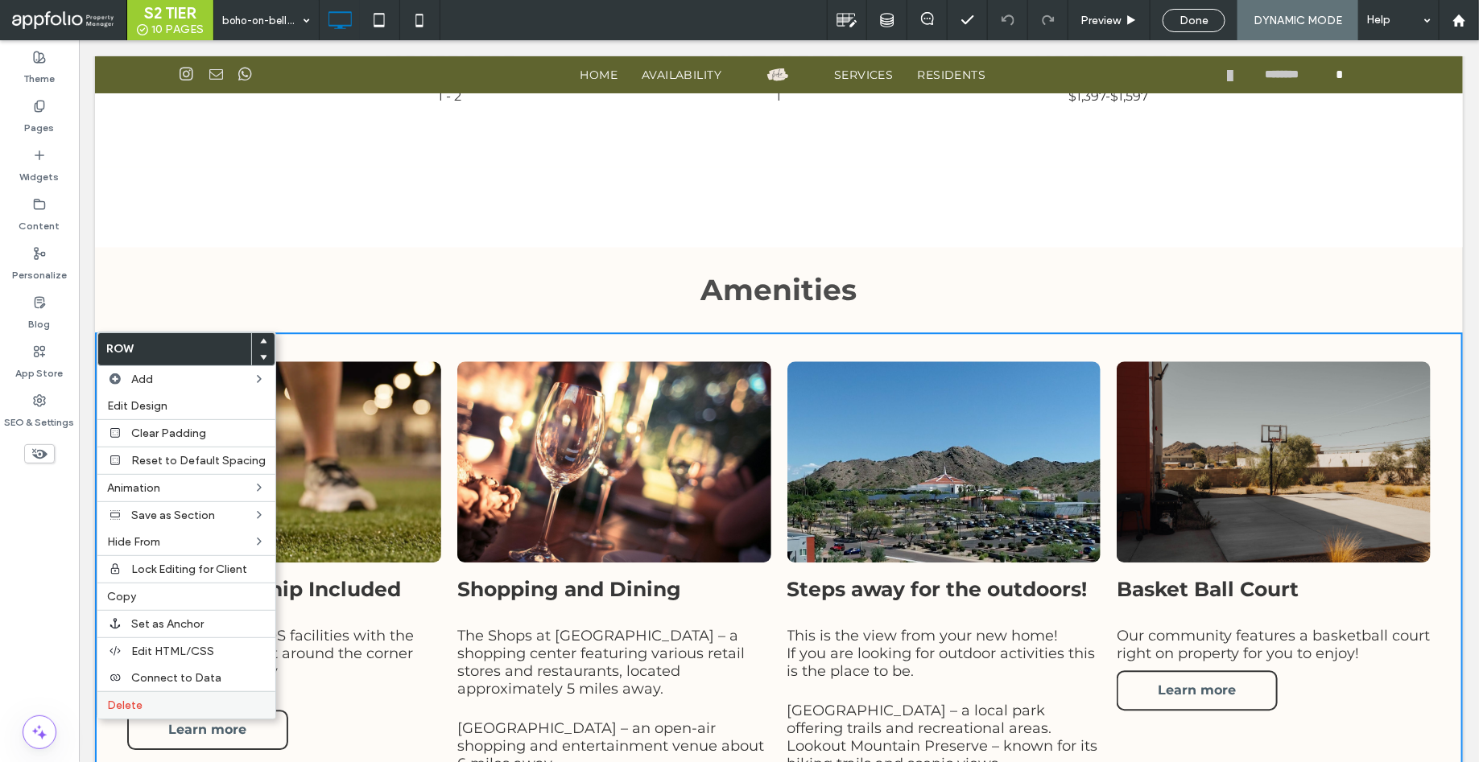
click at [163, 699] on label "Delete" at bounding box center [186, 706] width 159 height 14
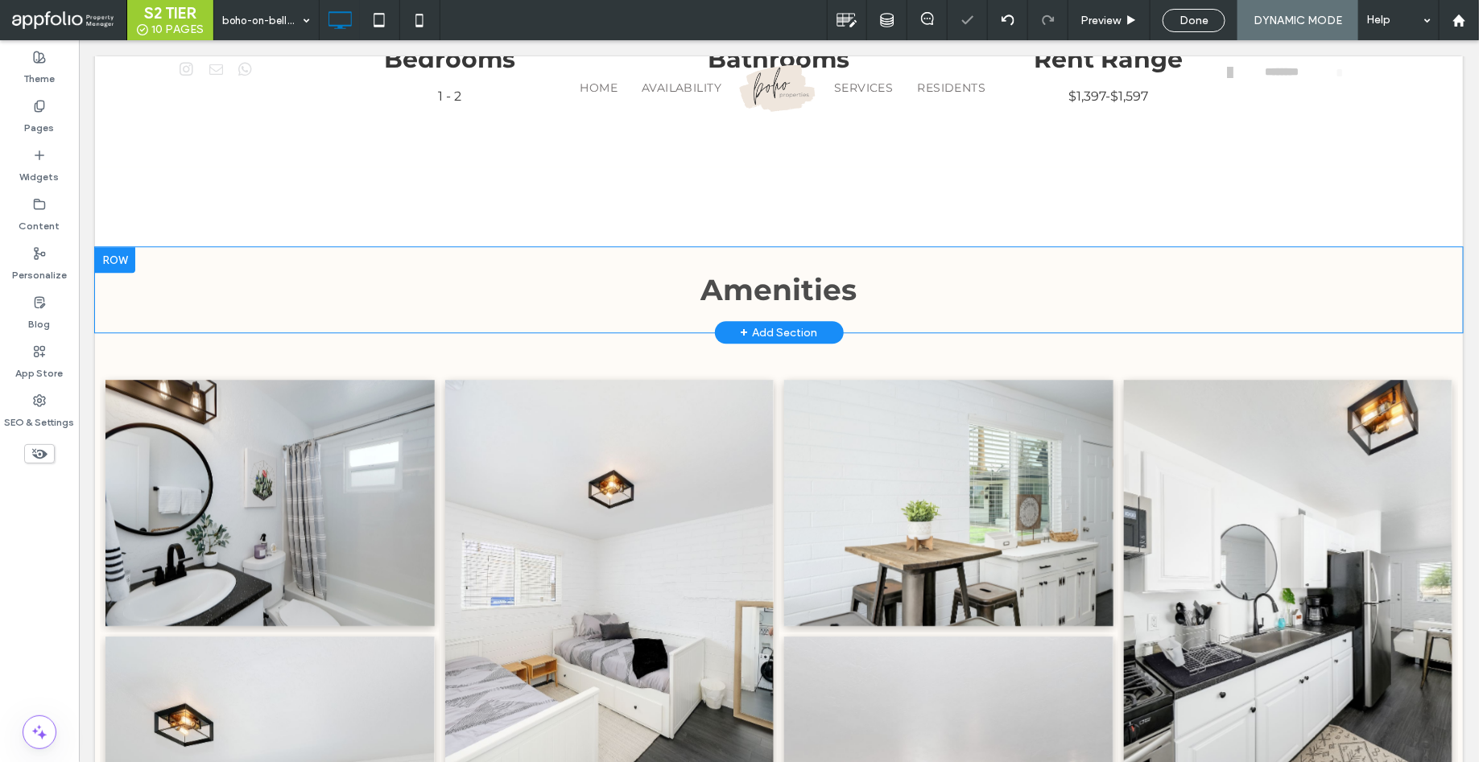
click at [756, 326] on div "+ Add Section" at bounding box center [778, 332] width 77 height 18
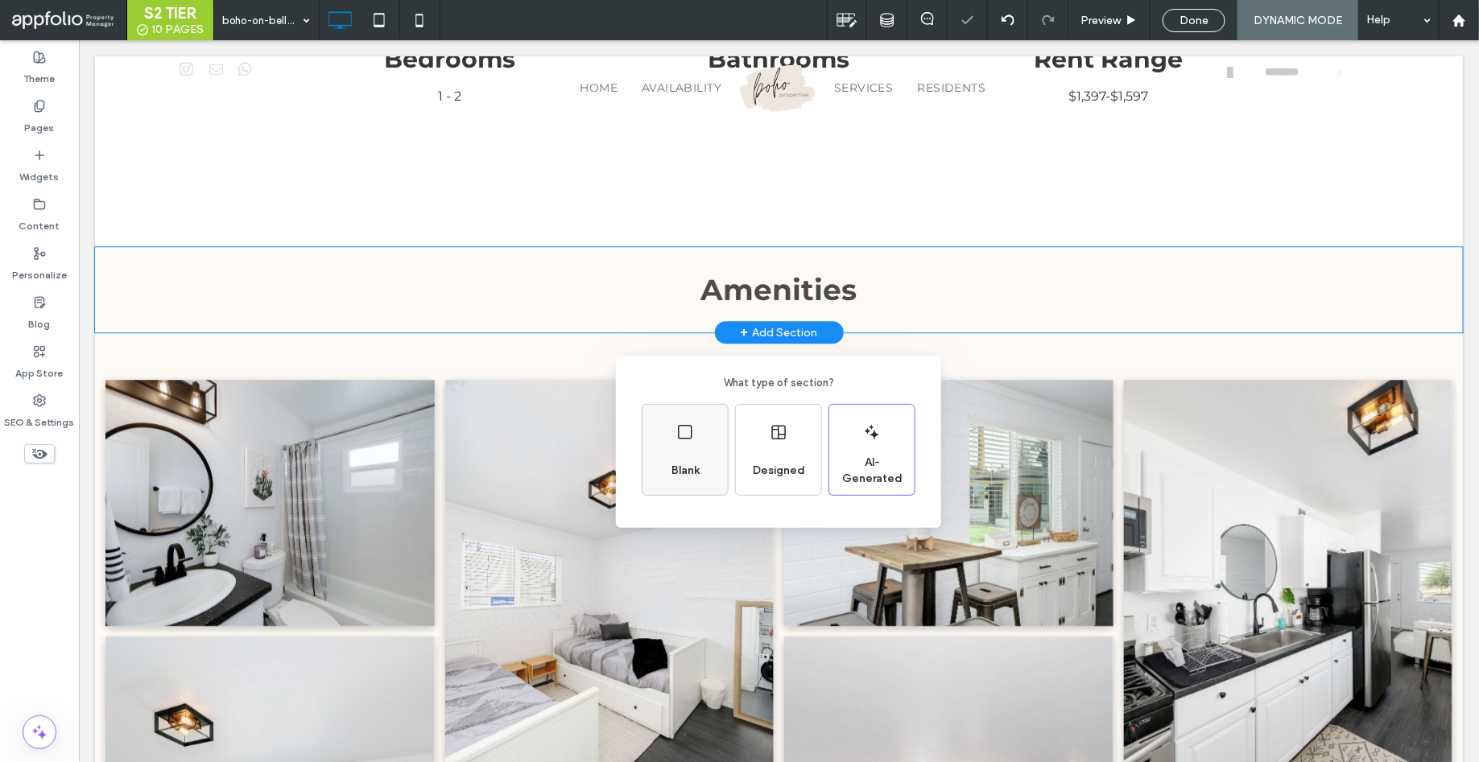
click at [683, 448] on div "Blank" at bounding box center [684, 450] width 85 height 90
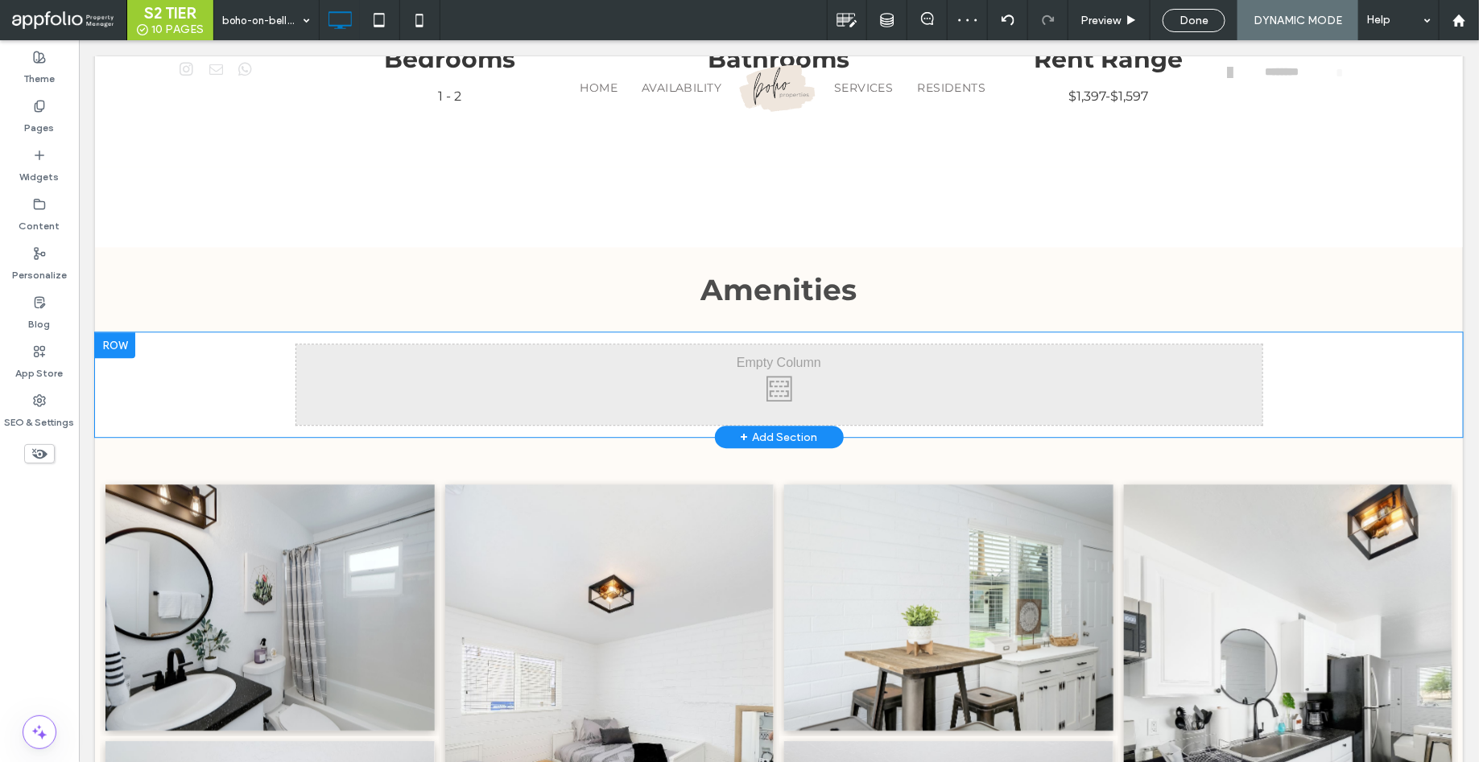
click at [721, 384] on div "Click To Paste Click To Paste" at bounding box center [778, 384] width 966 height 80
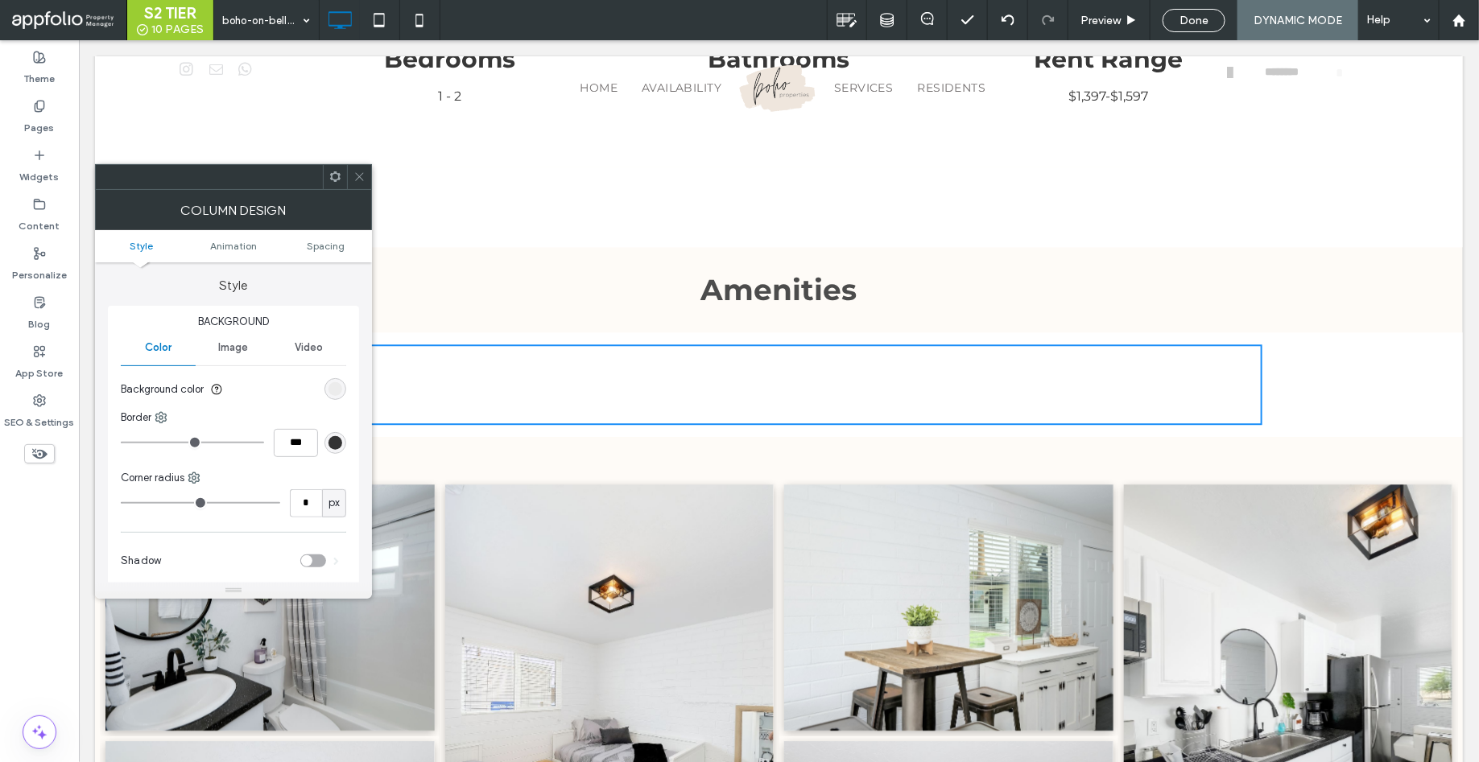
click at [356, 176] on icon at bounding box center [359, 177] width 12 height 12
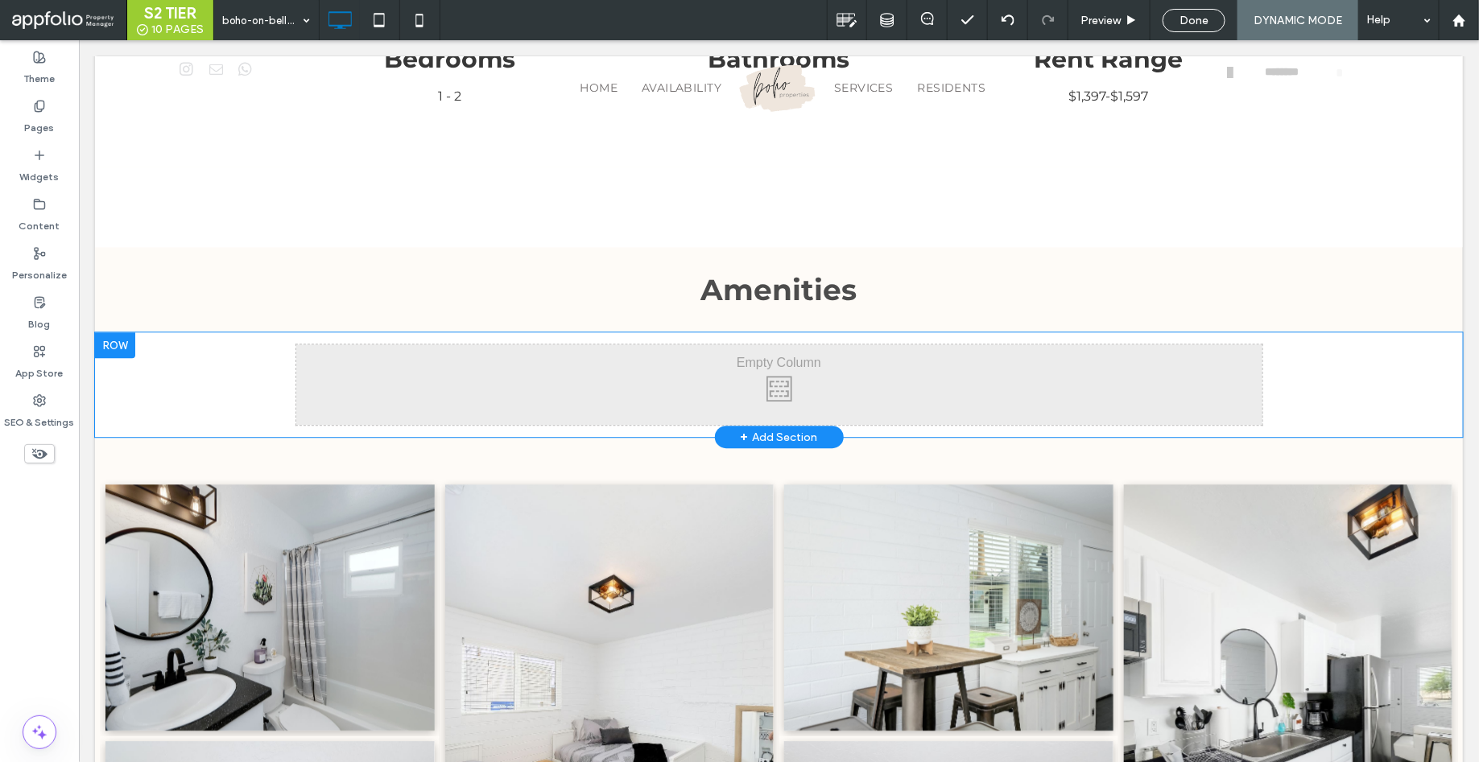
click at [120, 337] on div at bounding box center [114, 345] width 40 height 26
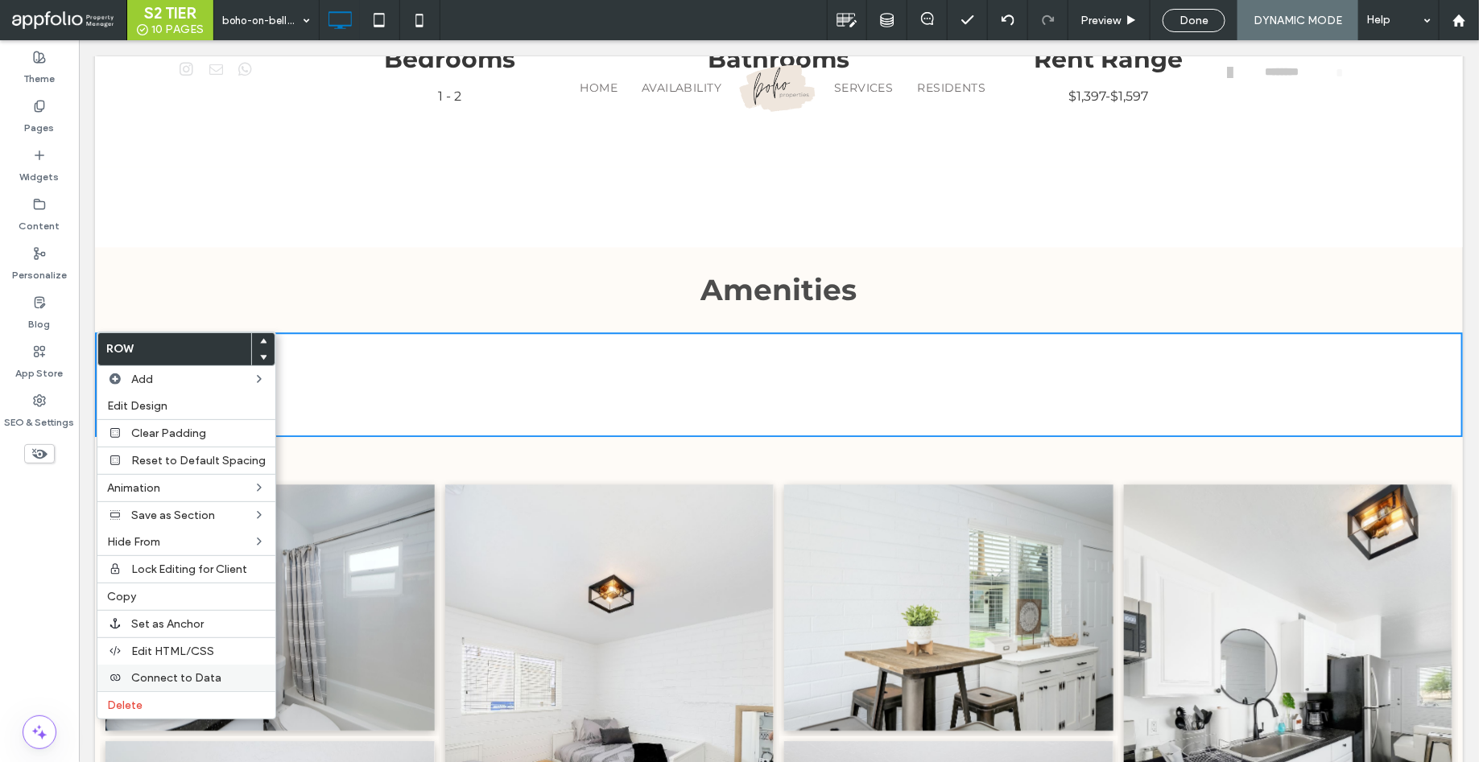
click at [189, 679] on span "Connect to Data" at bounding box center [176, 678] width 90 height 14
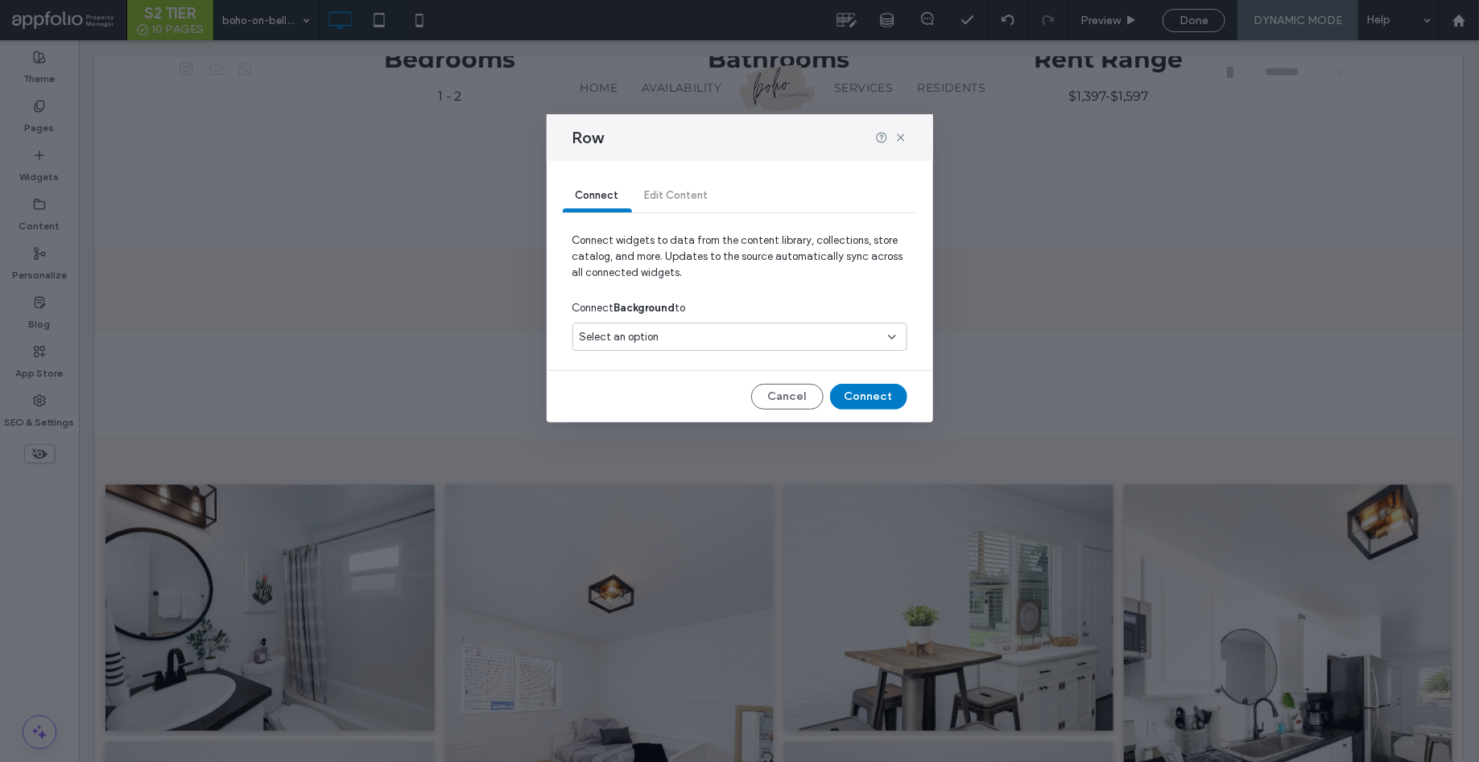
click at [675, 332] on div "Select an option" at bounding box center [730, 337] width 301 height 16
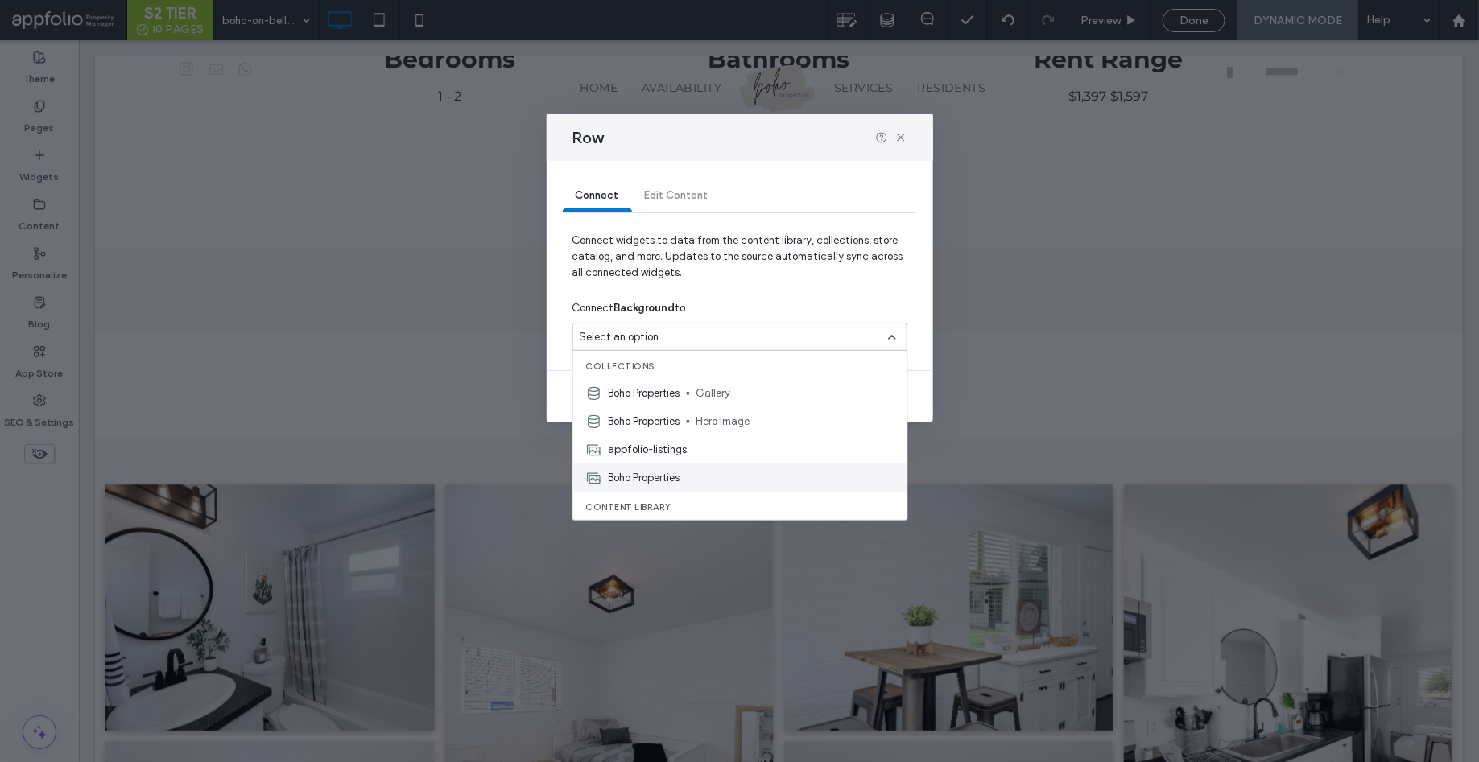
scroll to position [56, 0]
click at [688, 198] on div "Connect Edit Content" at bounding box center [740, 196] width 354 height 32
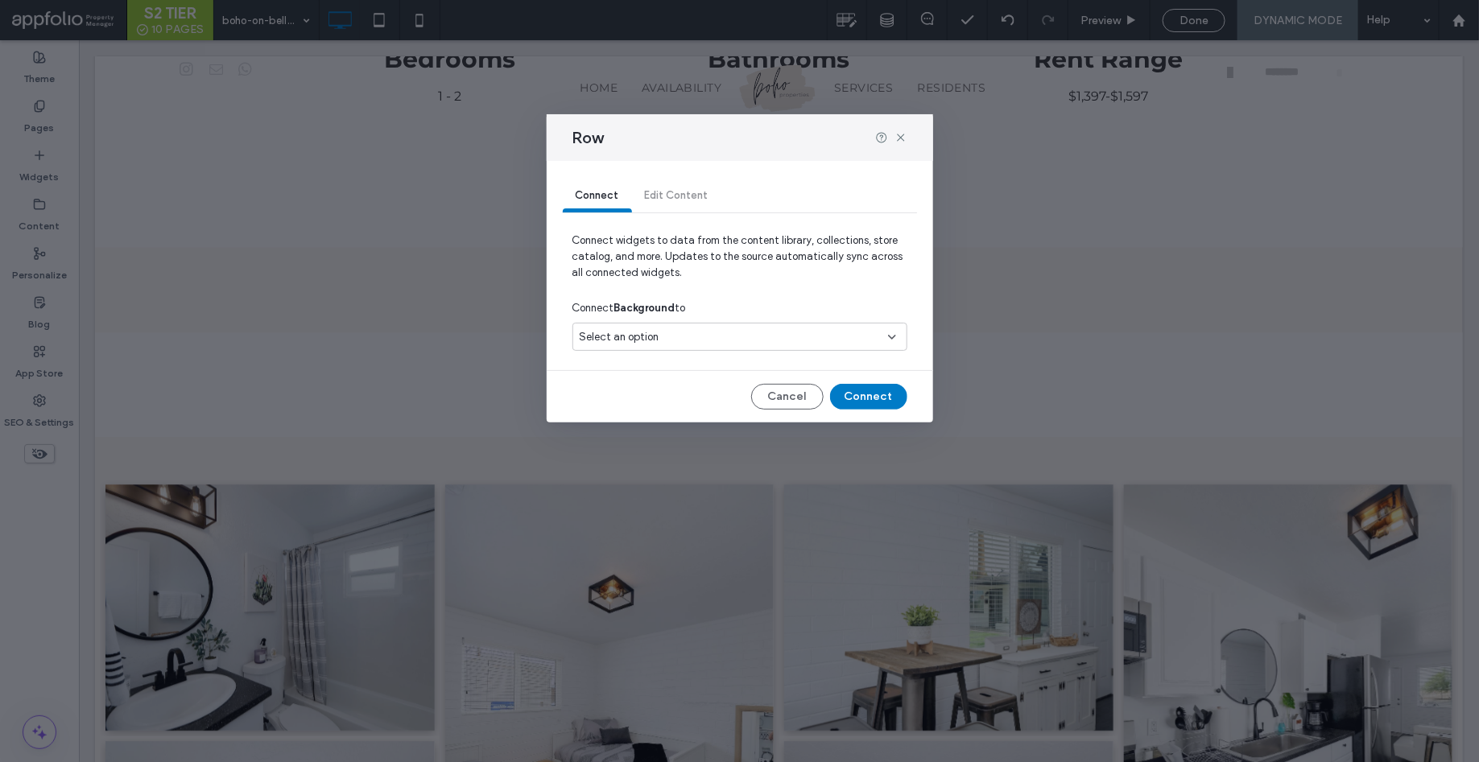
click at [678, 196] on div "Connect Edit Content" at bounding box center [740, 196] width 354 height 32
click at [664, 192] on div "Connect Edit Content" at bounding box center [740, 196] width 354 height 32
click at [662, 192] on div "Connect Edit Content" at bounding box center [740, 196] width 354 height 32
click at [616, 188] on div "Connect" at bounding box center [597, 196] width 69 height 32
click at [896, 135] on icon at bounding box center [900, 137] width 13 height 13
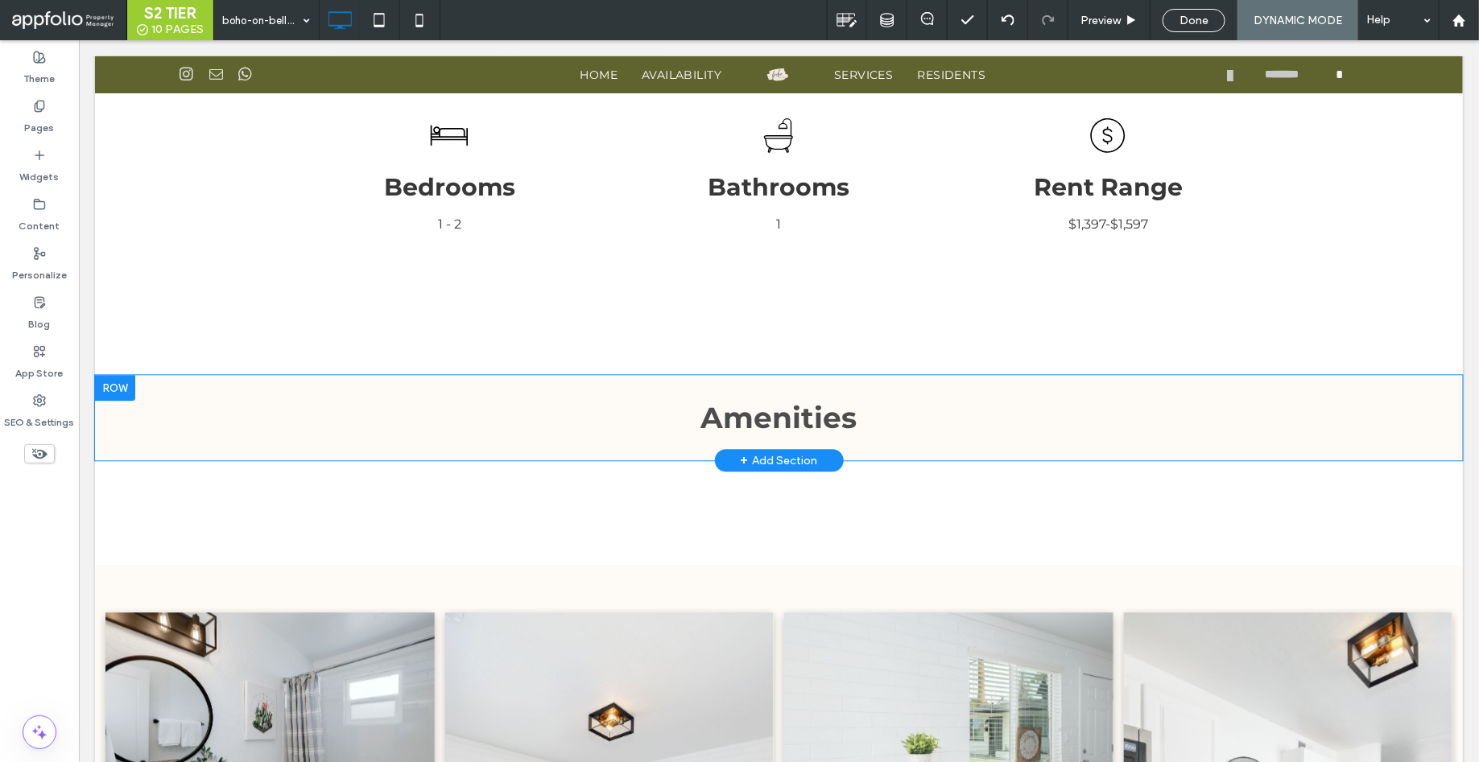
scroll to position [1781, 0]
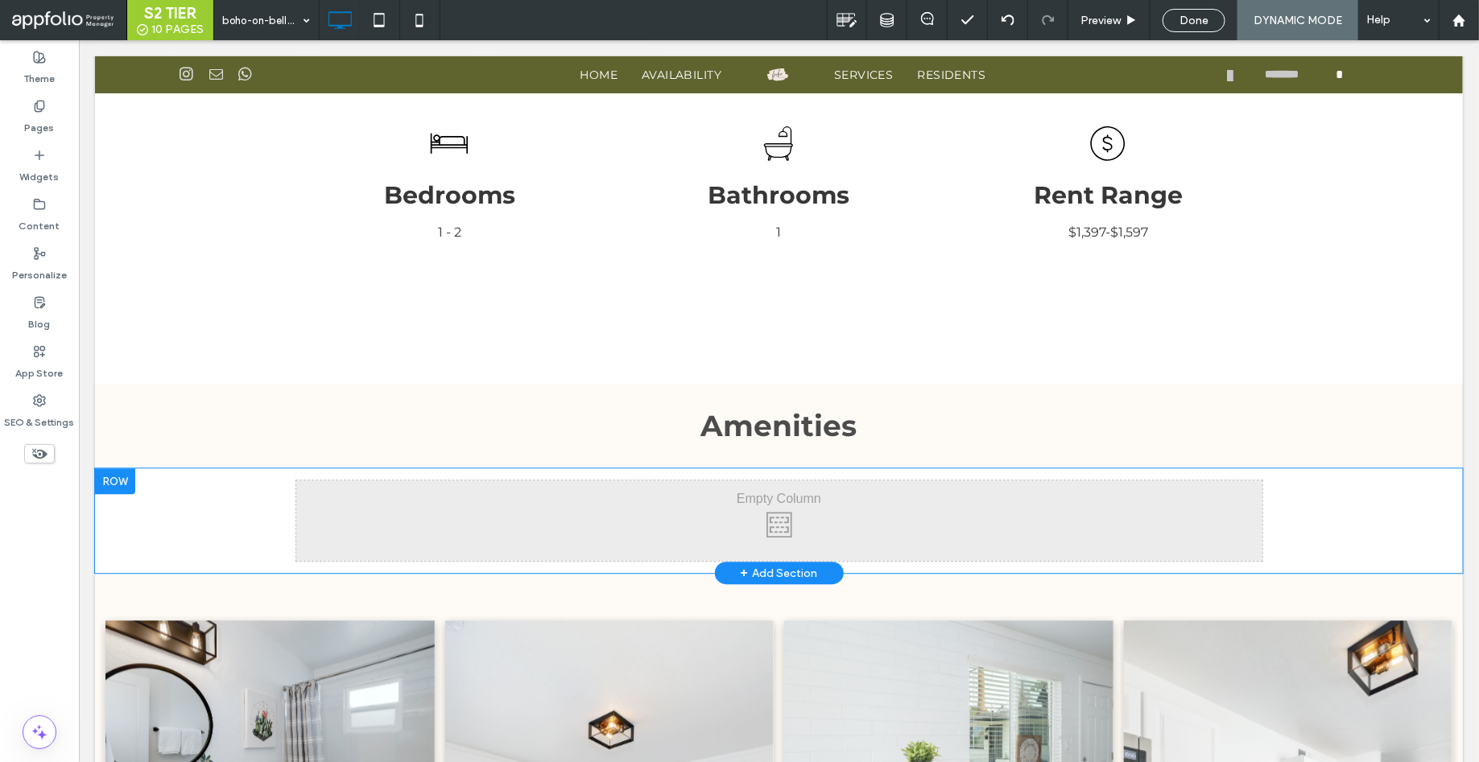
click at [122, 471] on div at bounding box center [114, 481] width 40 height 26
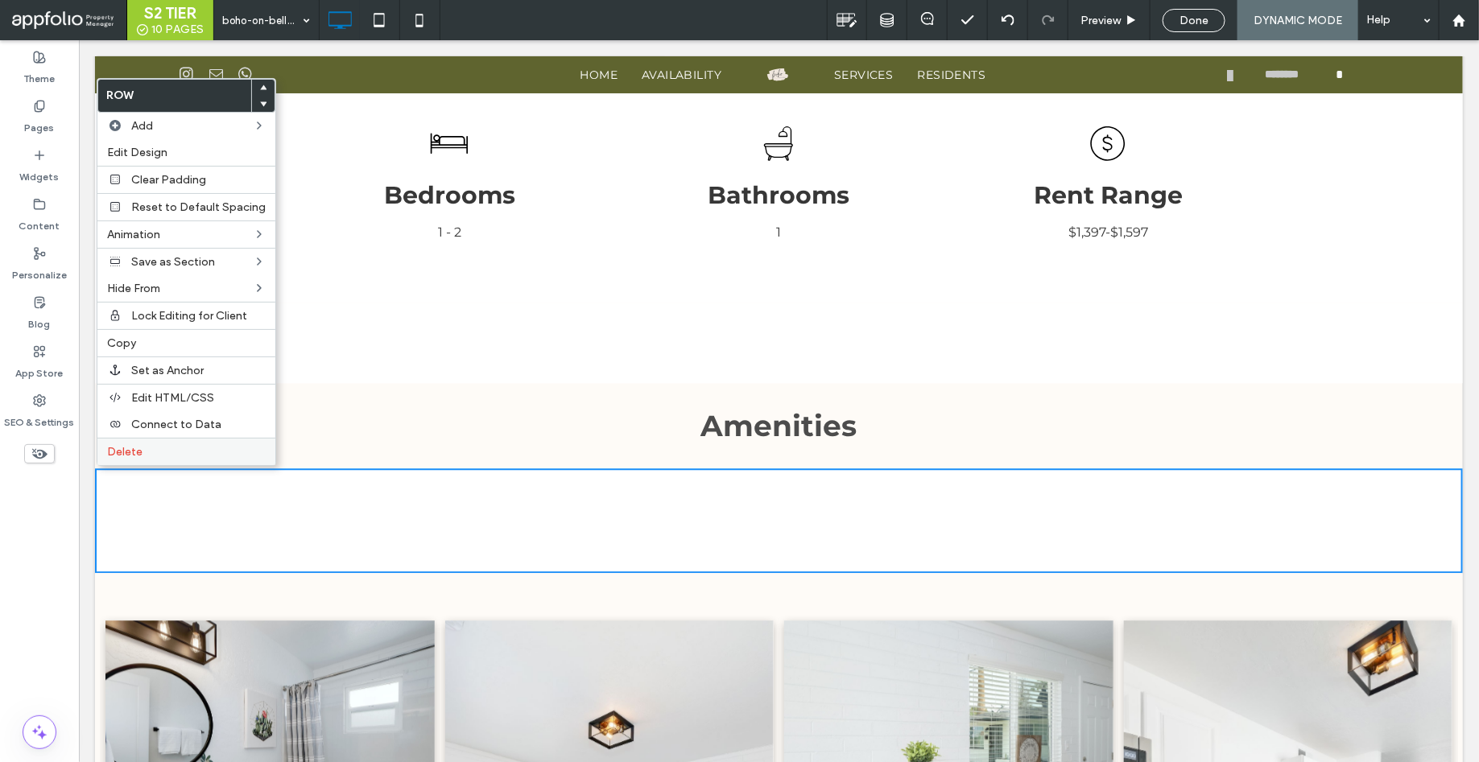
click at [163, 451] on label "Delete" at bounding box center [186, 452] width 159 height 14
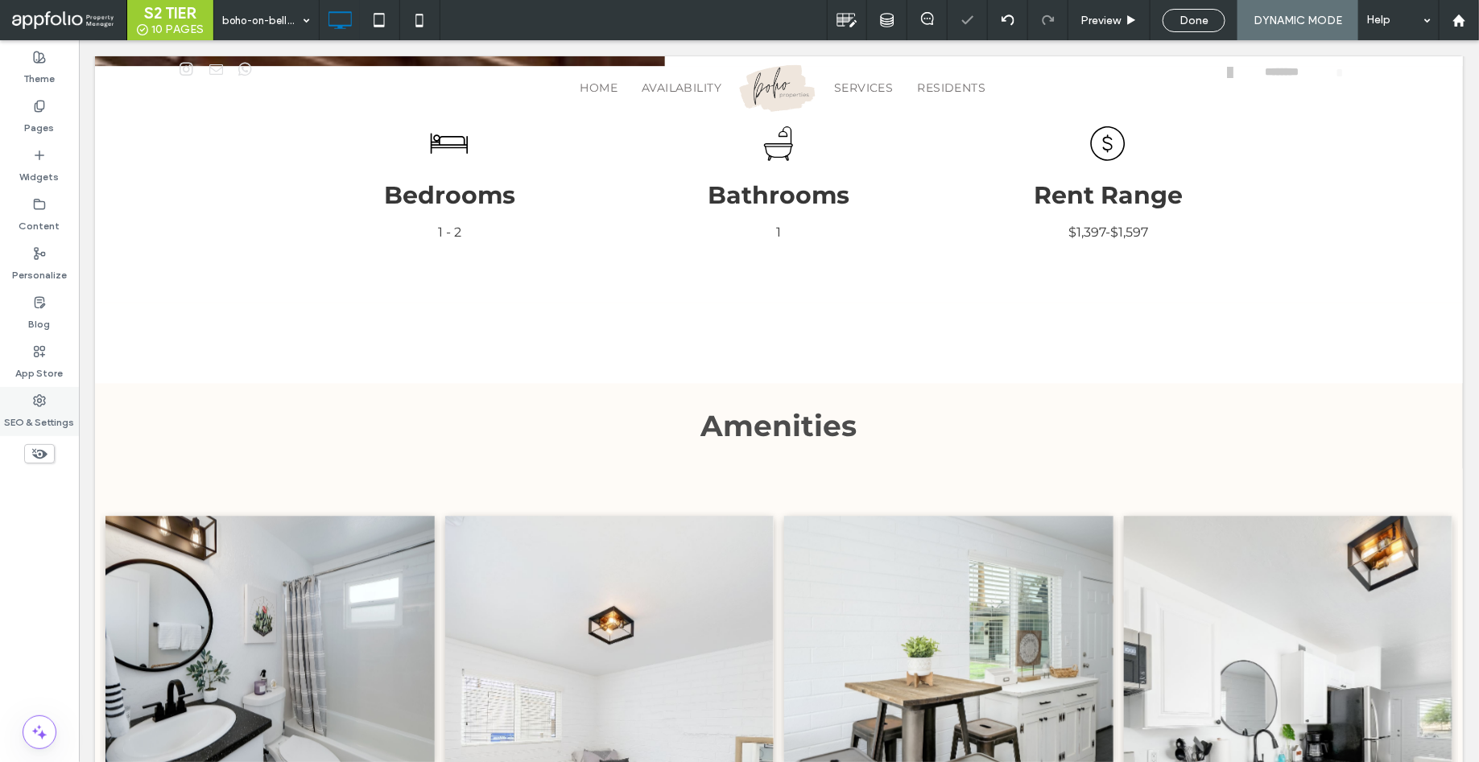
click at [35, 398] on icon at bounding box center [39, 400] width 13 height 13
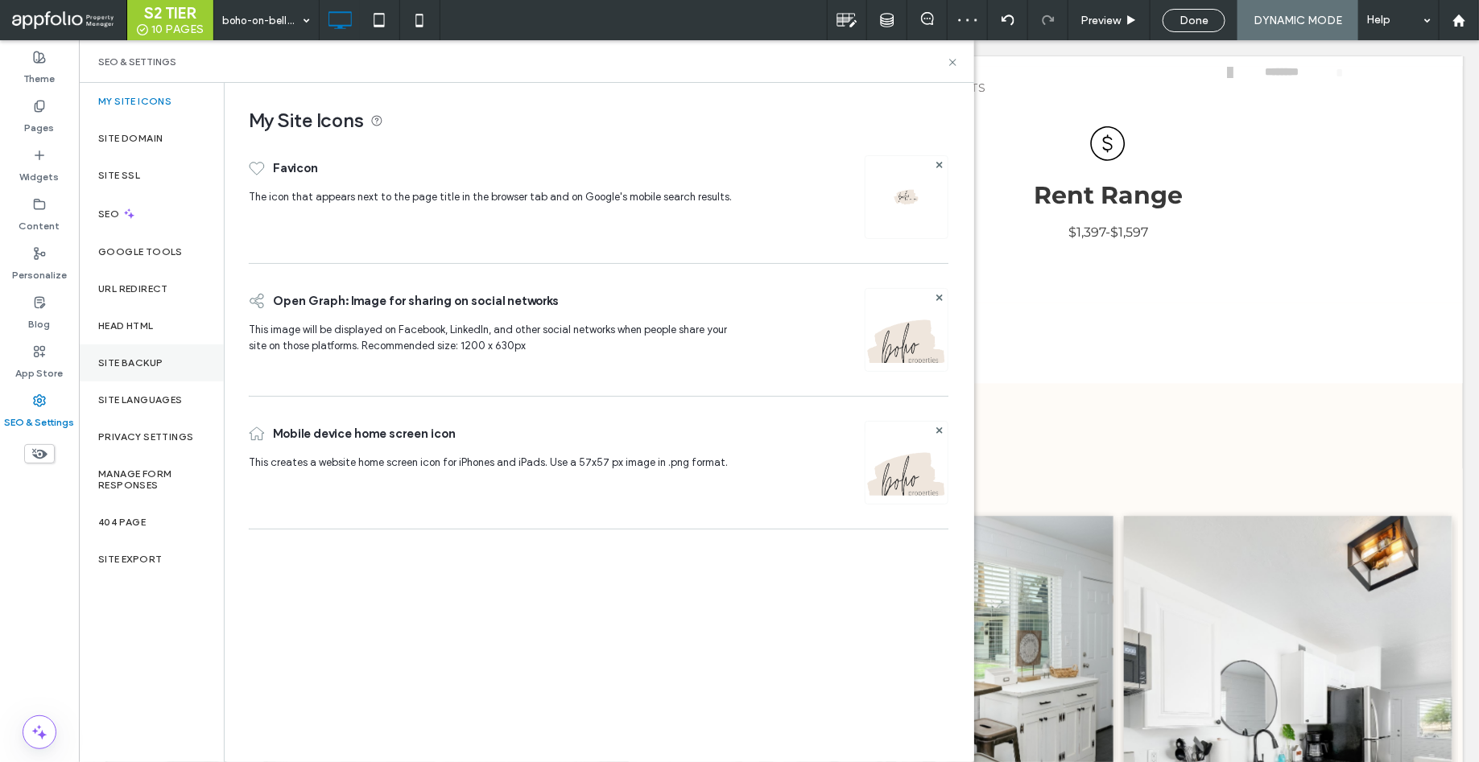
click at [154, 360] on label "Site Backup" at bounding box center [130, 362] width 64 height 11
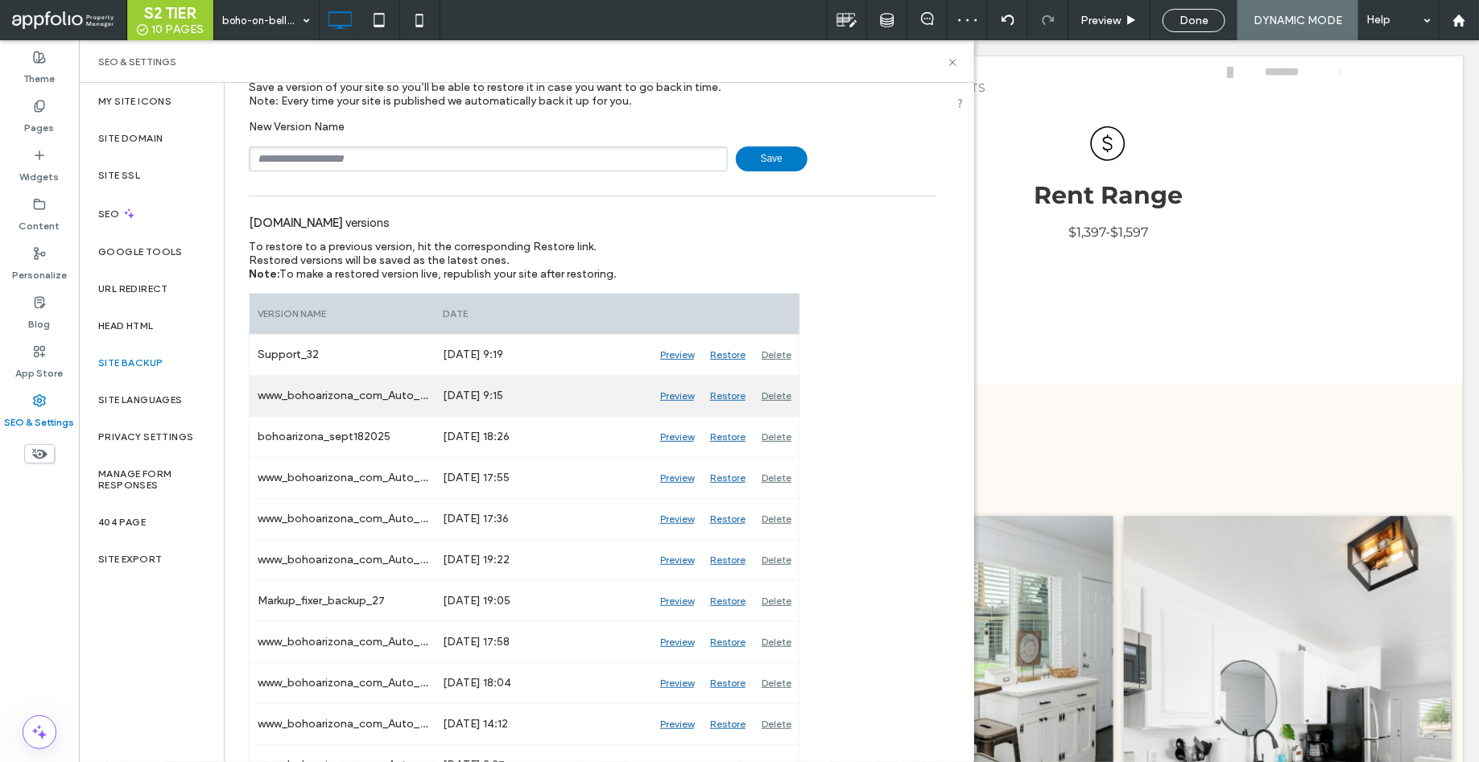
scroll to position [66, 0]
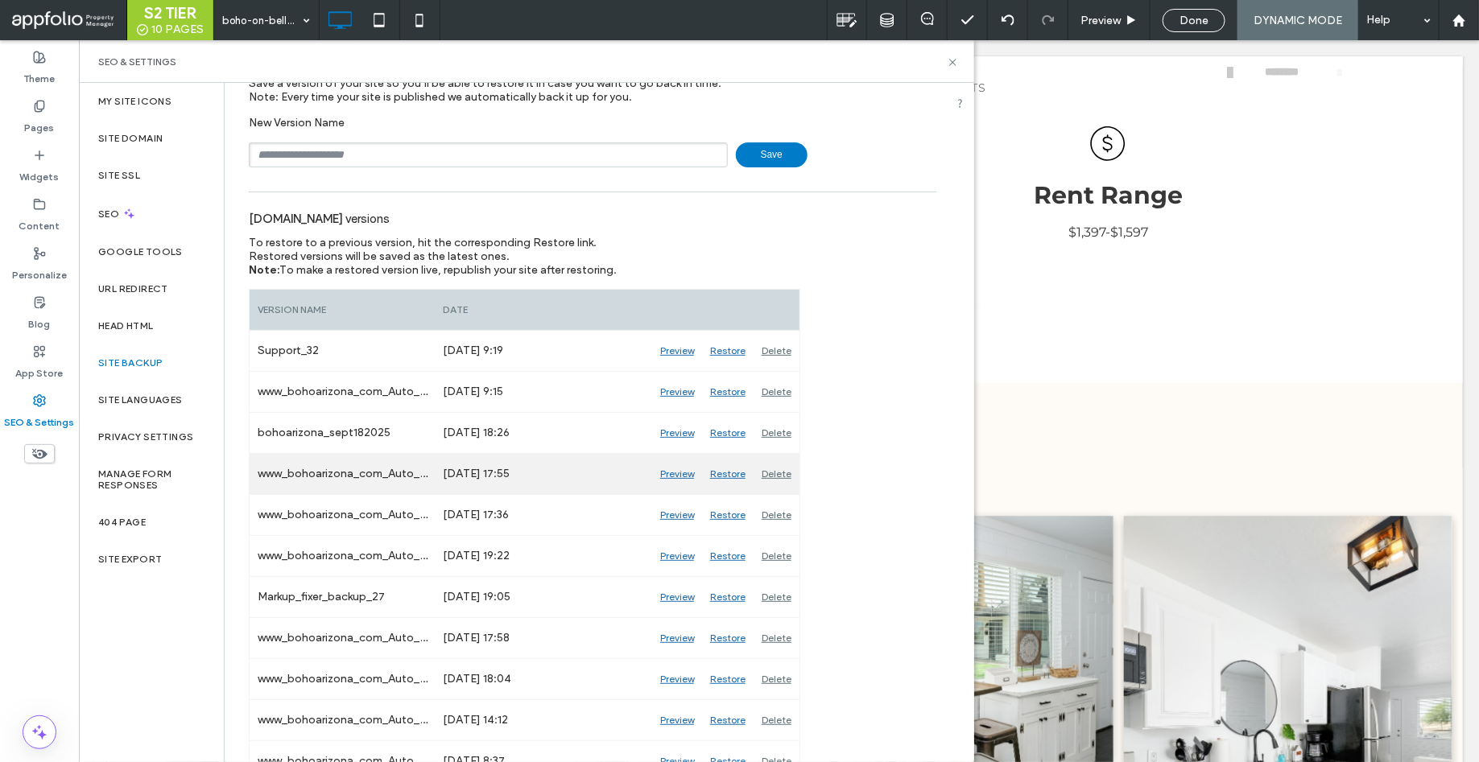
click at [679, 474] on div "Preview" at bounding box center [677, 474] width 50 height 40
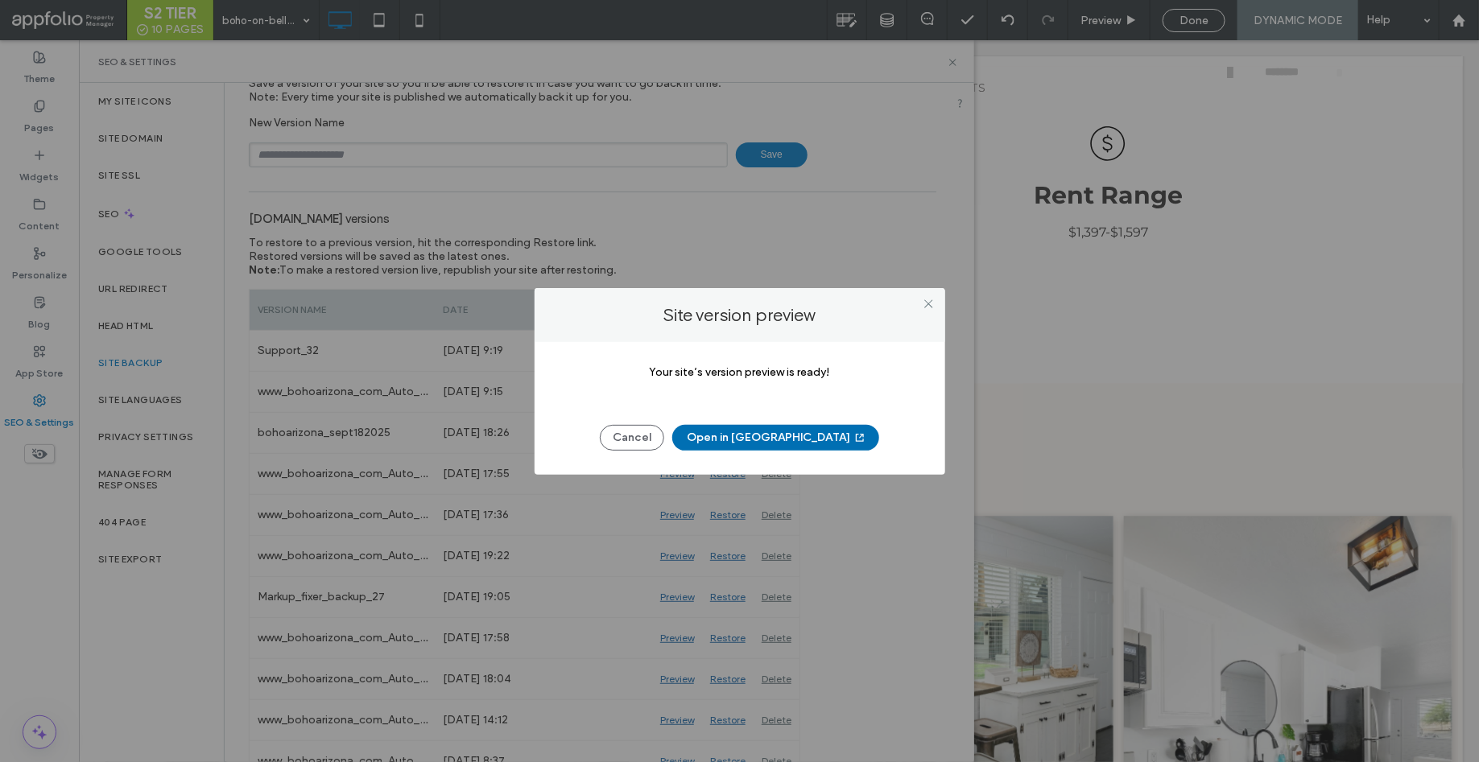
click at [763, 441] on button "Open in New Tab" at bounding box center [775, 438] width 207 height 26
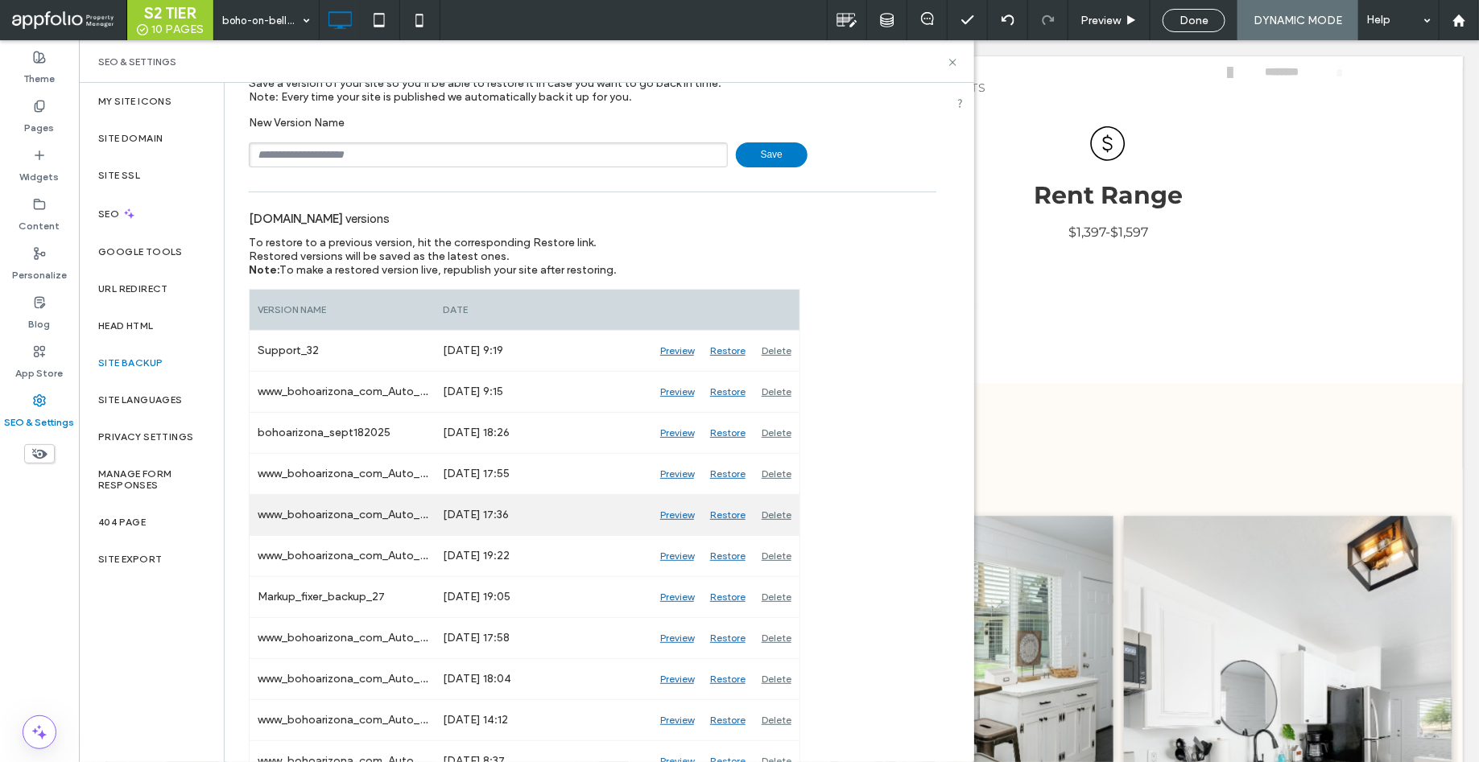
click at [676, 516] on div "Preview" at bounding box center [677, 515] width 50 height 40
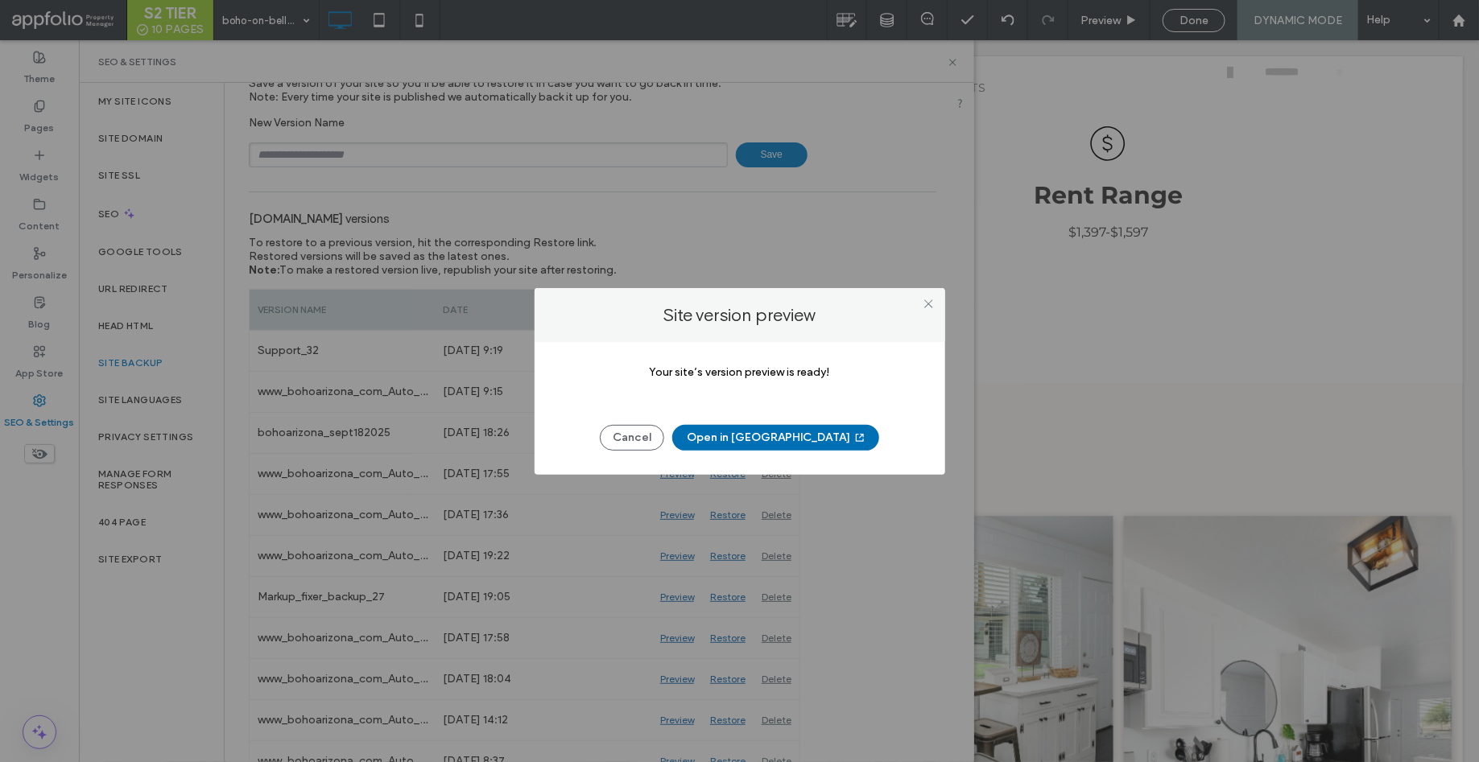
click at [745, 440] on button "Open in New Tab" at bounding box center [775, 438] width 207 height 26
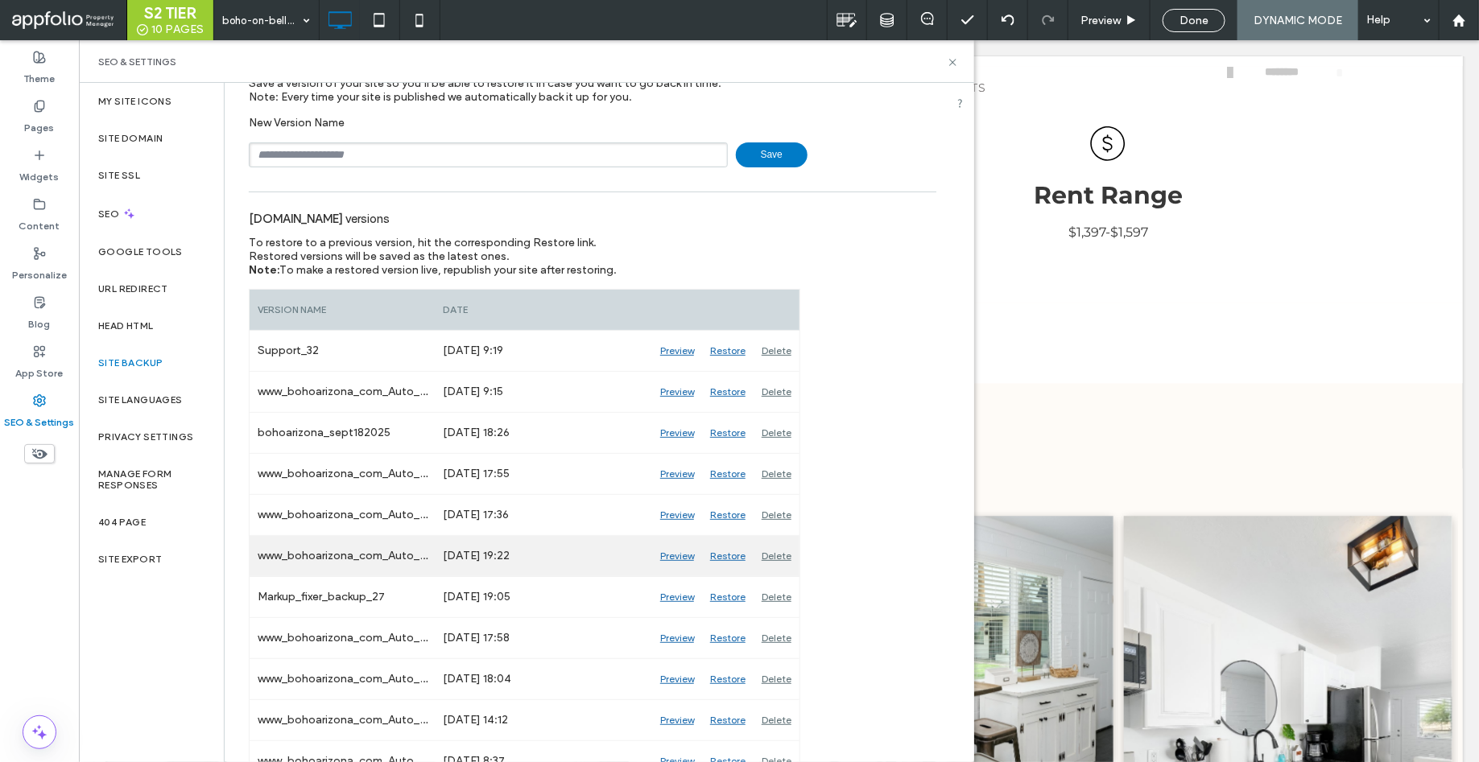
click at [673, 555] on div "Preview" at bounding box center [677, 556] width 50 height 40
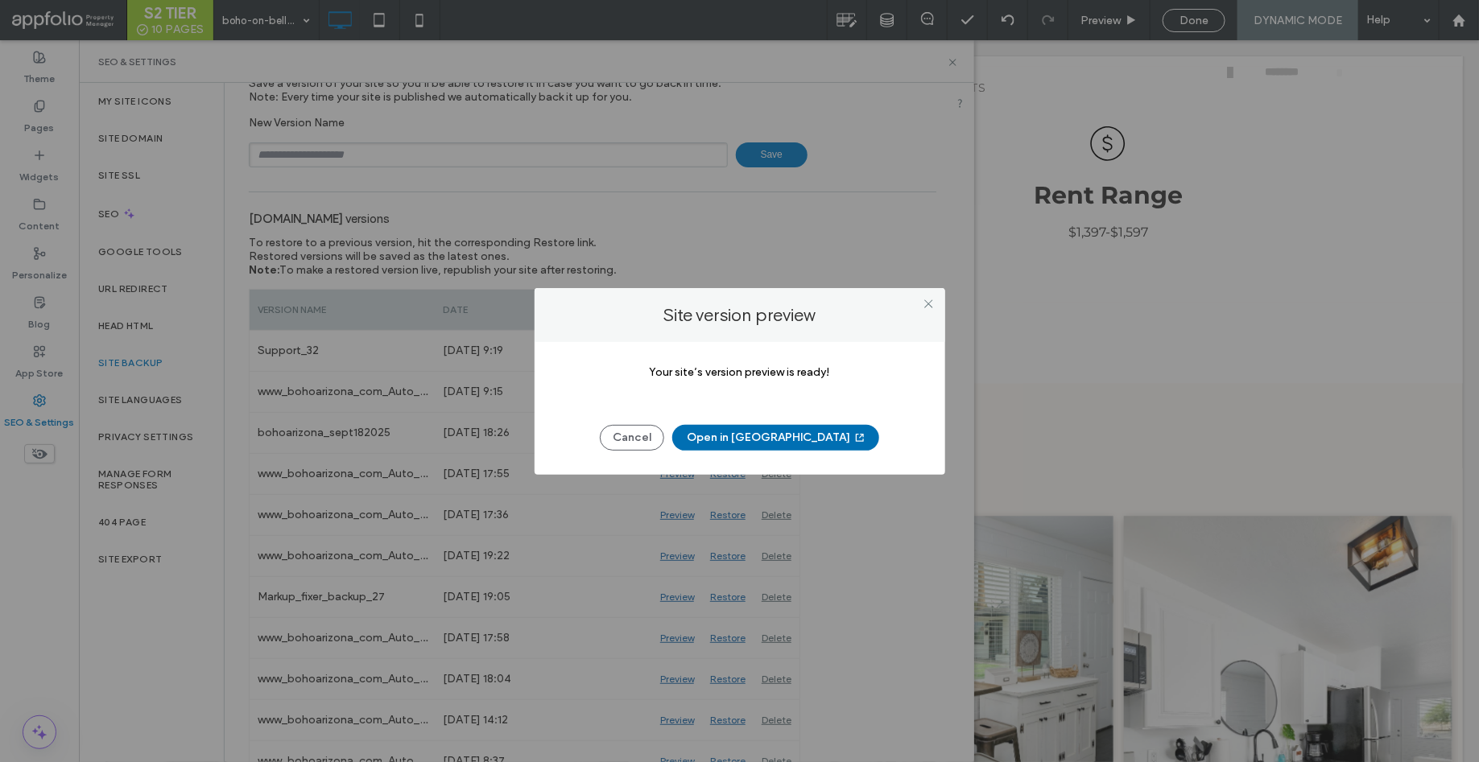
click at [756, 440] on button "Open in New Tab" at bounding box center [775, 438] width 207 height 26
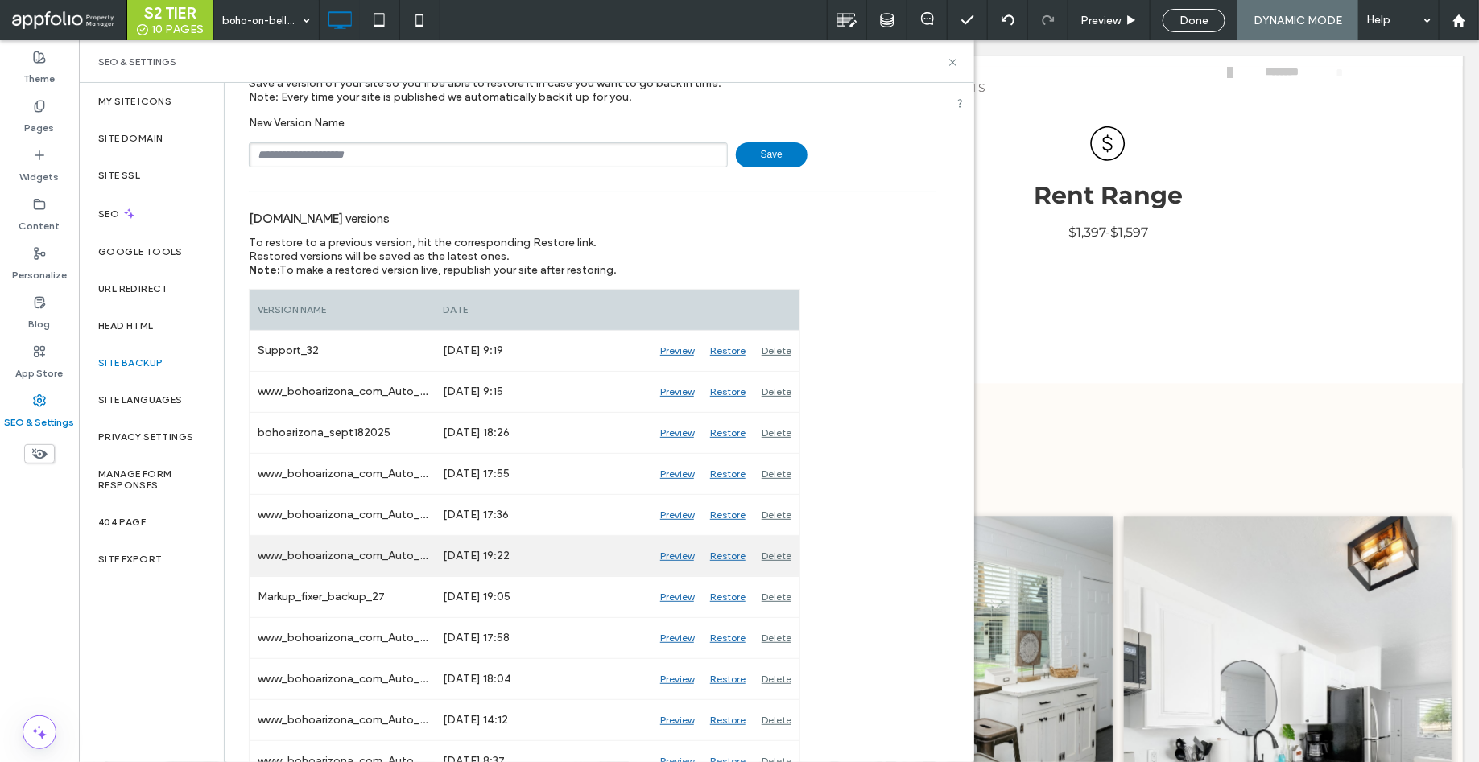
click at [676, 555] on div "Preview" at bounding box center [677, 556] width 50 height 40
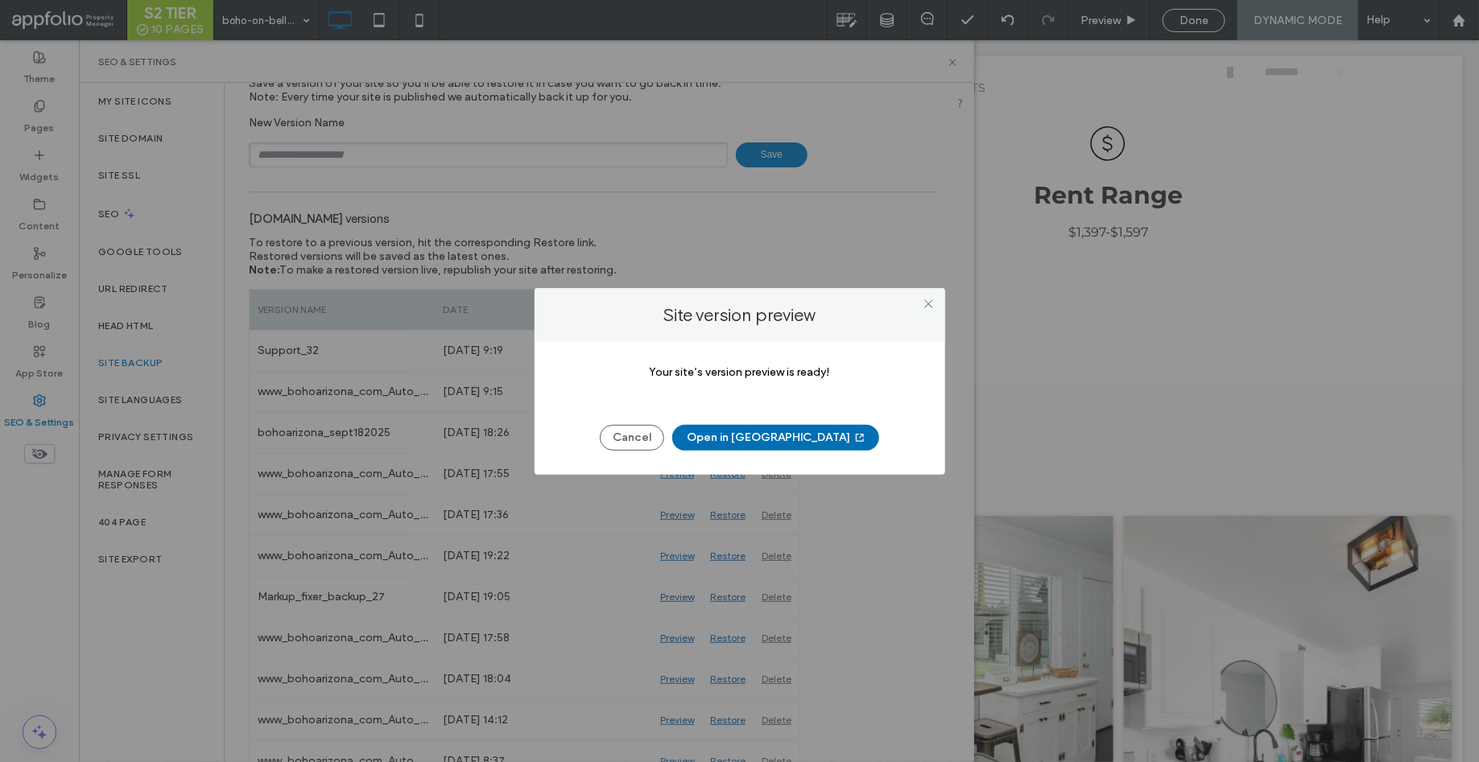
click at [787, 428] on button "Open in New Tab" at bounding box center [775, 438] width 207 height 26
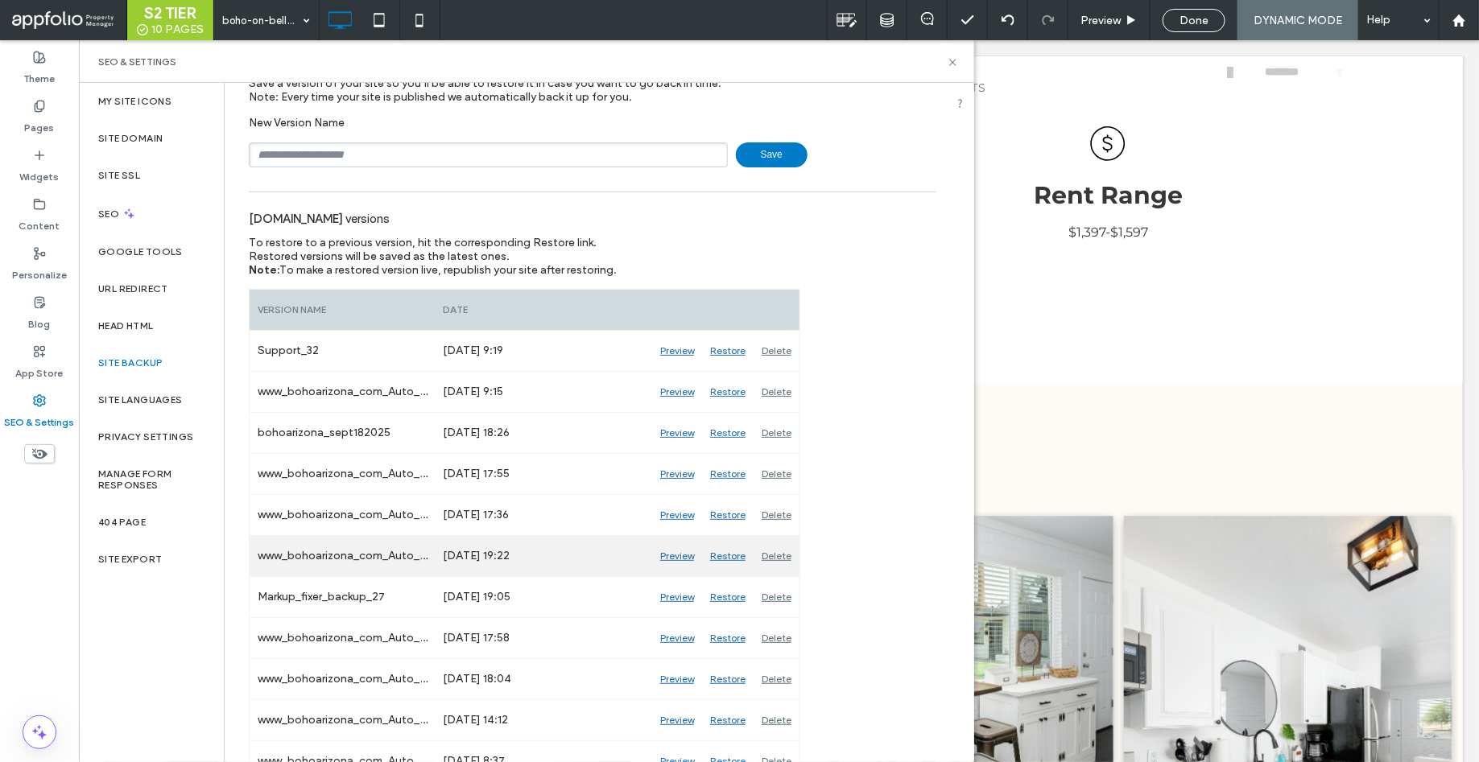
click at [455, 557] on div "[DATE] 19:22" at bounding box center [543, 556] width 217 height 40
click at [496, 564] on div "[DATE] 19:22" at bounding box center [543, 556] width 217 height 40
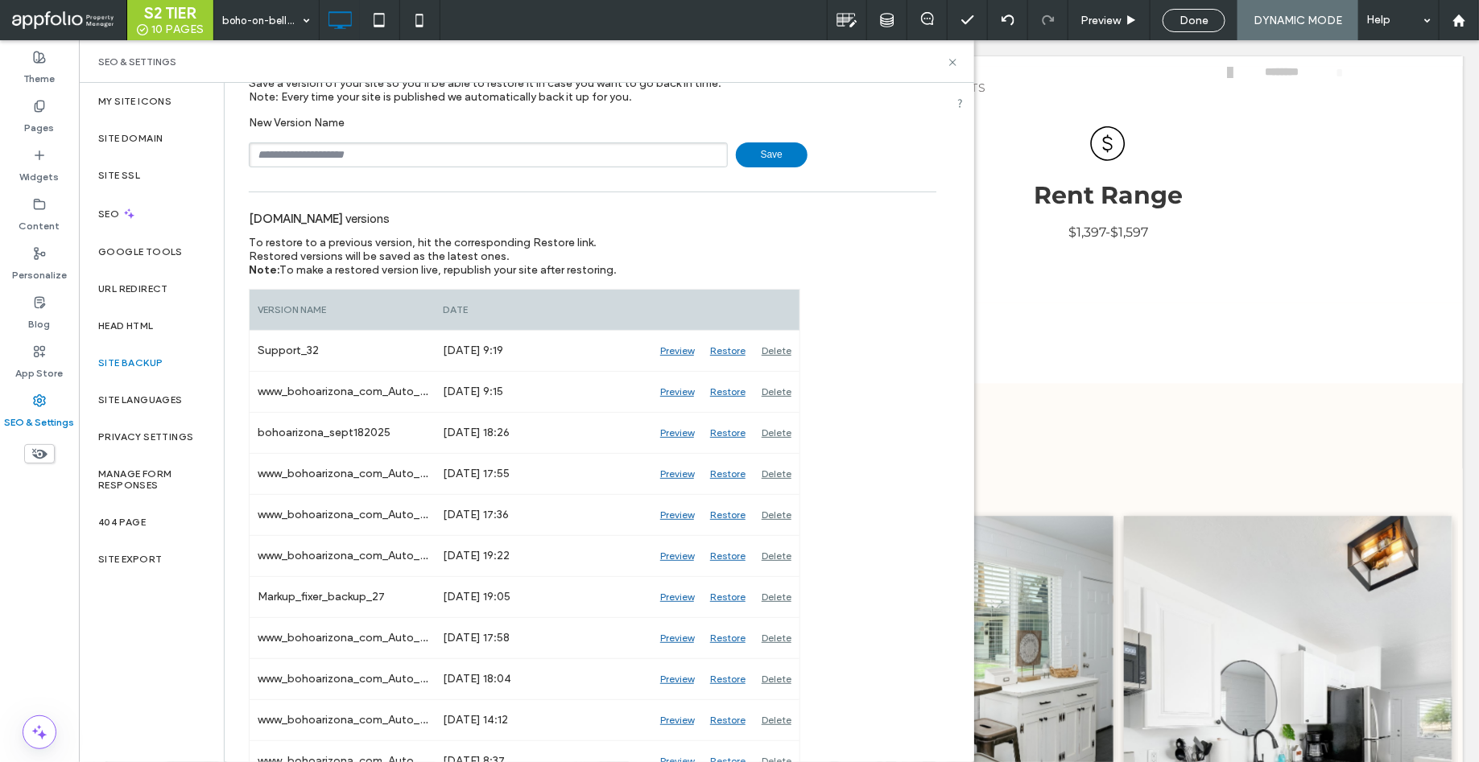
click at [490, 160] on input "text" at bounding box center [488, 154] width 479 height 25
type input "**********"
click at [775, 151] on span "Save" at bounding box center [772, 154] width 72 height 25
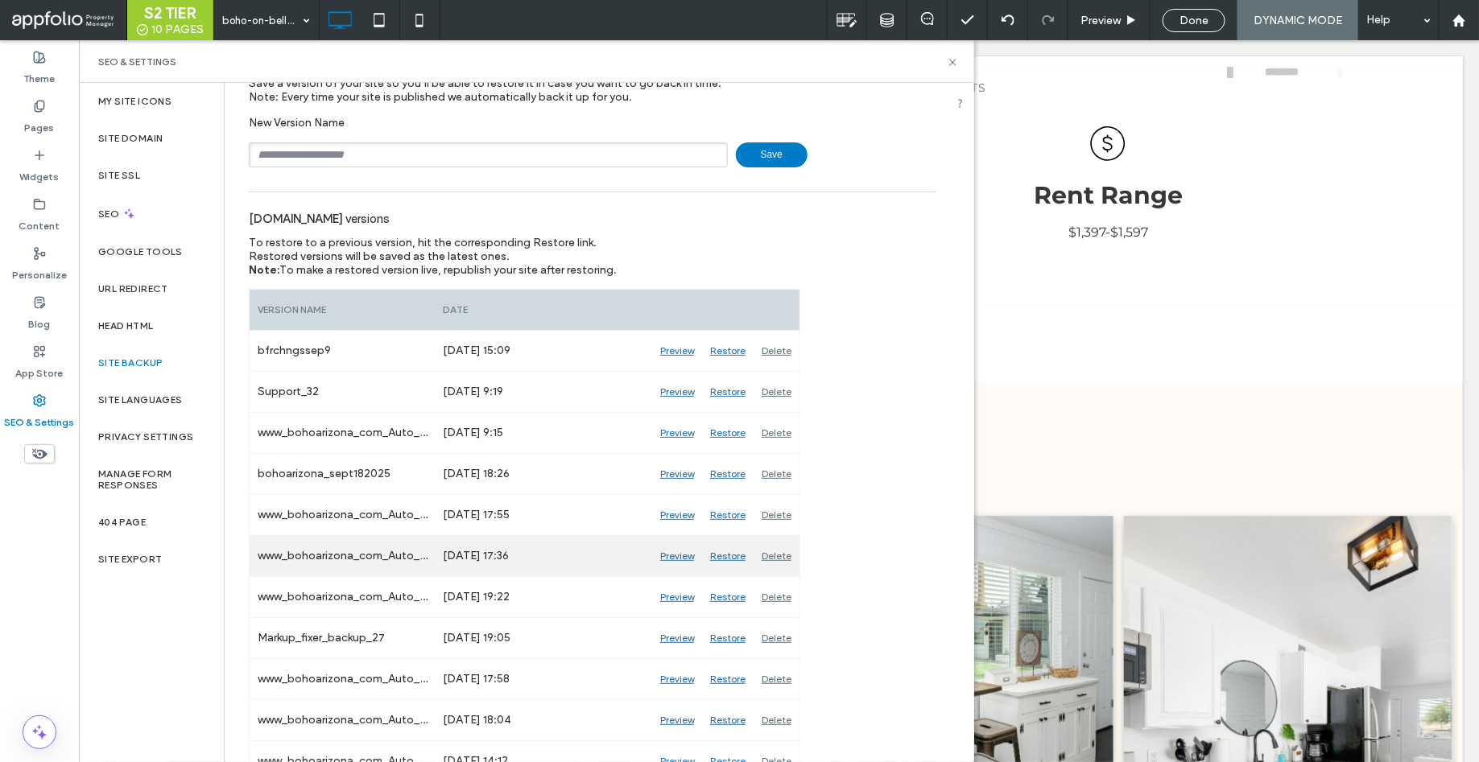
click at [679, 556] on div "Preview" at bounding box center [677, 556] width 50 height 40
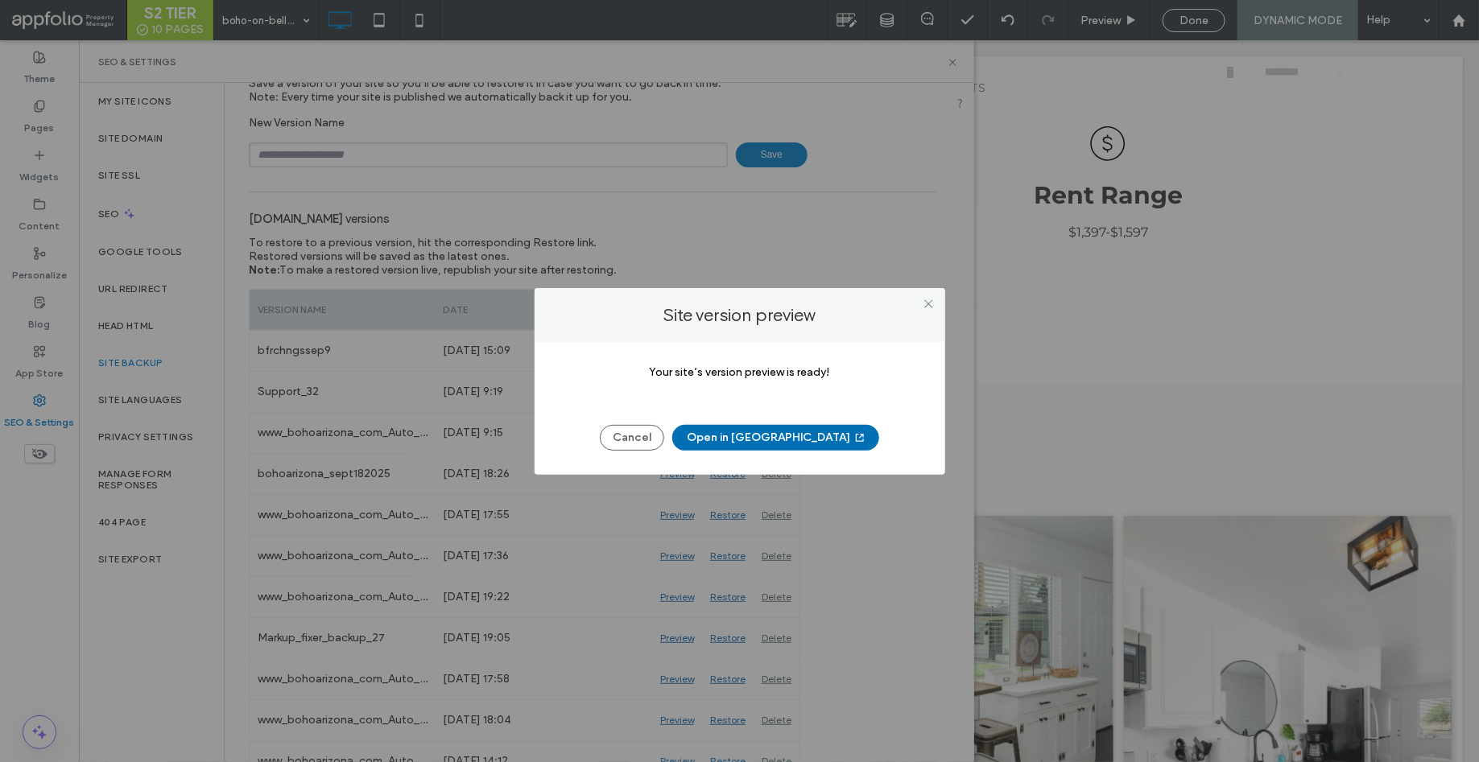
click at [790, 440] on button "Open in New Tab" at bounding box center [775, 438] width 207 height 26
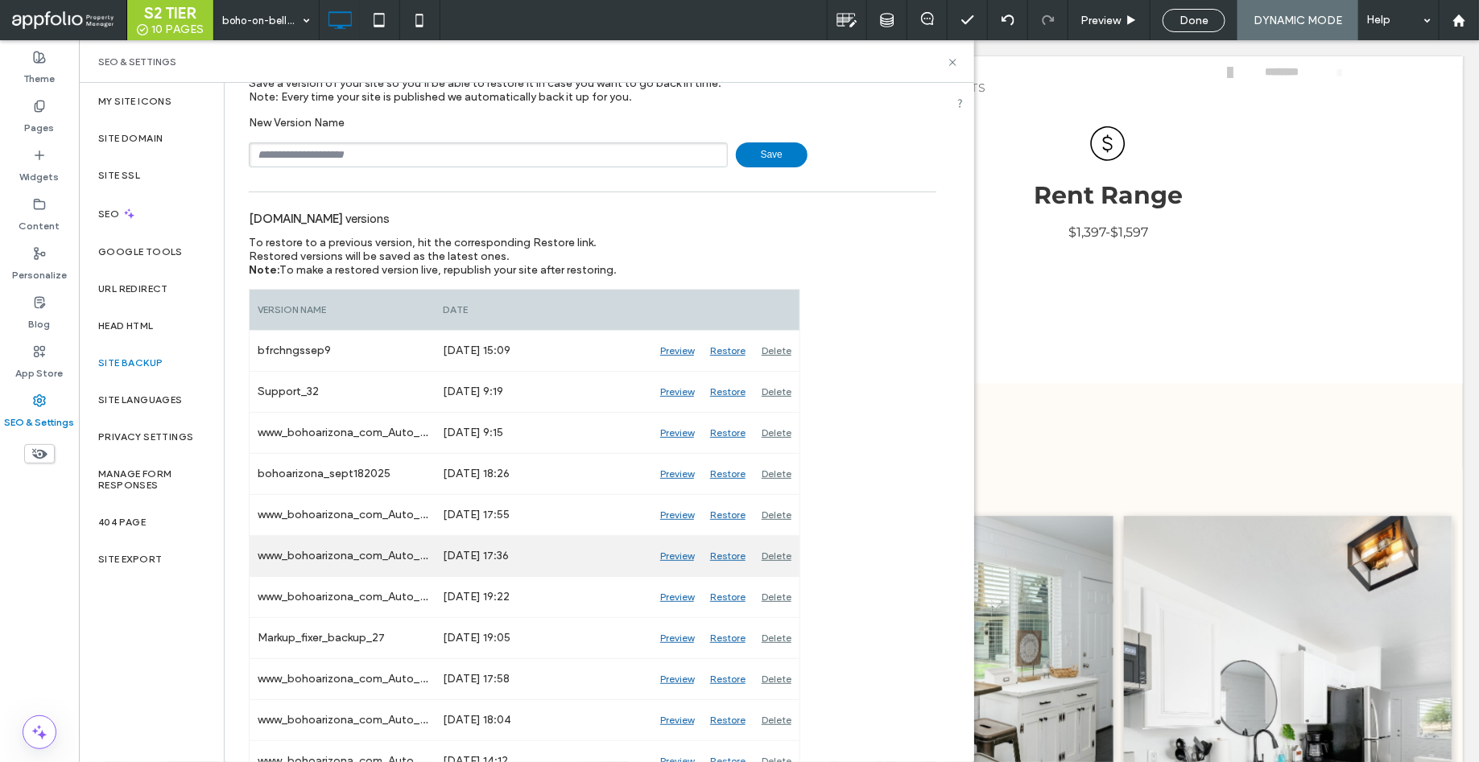
click at [689, 556] on div "Preview" at bounding box center [677, 556] width 50 height 40
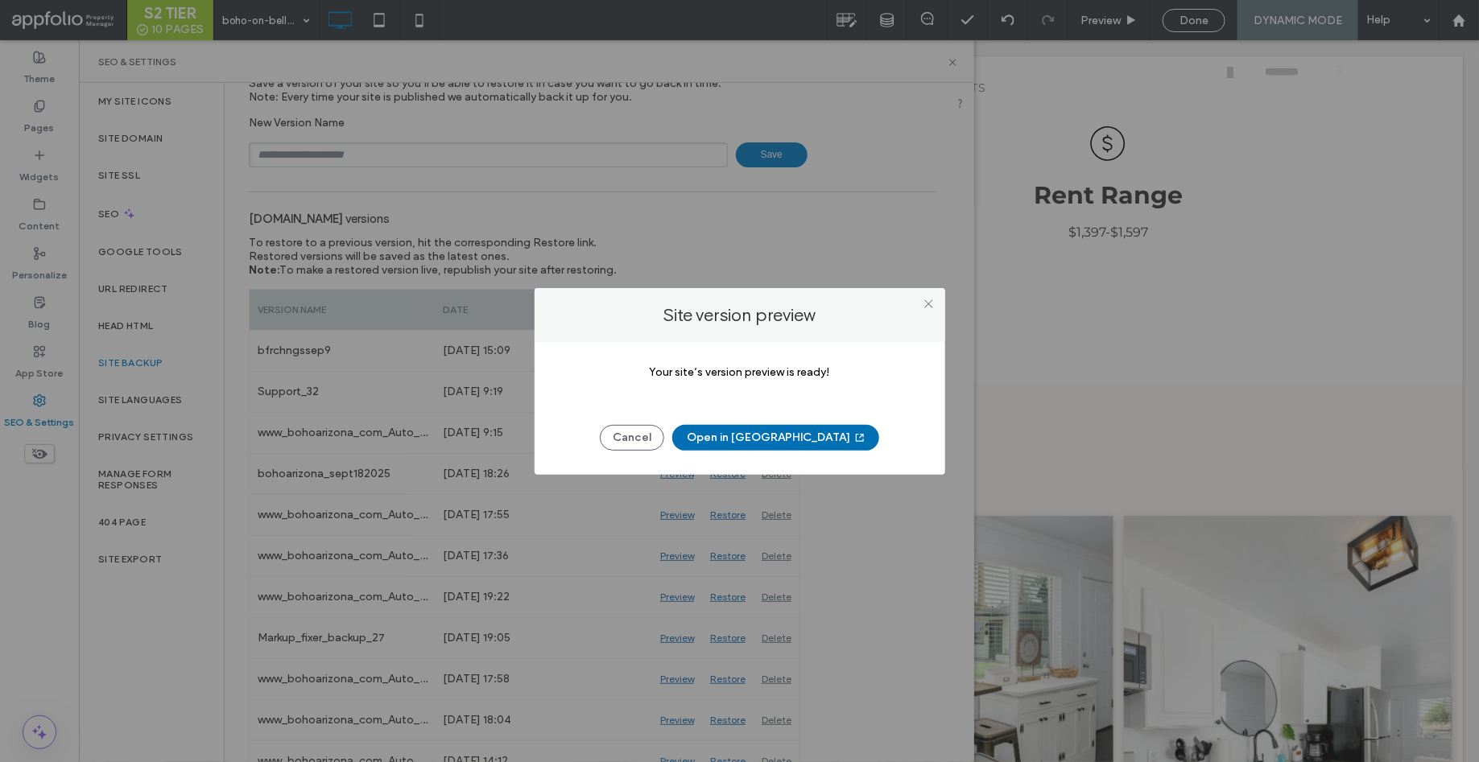
click at [772, 447] on button "Open in New Tab" at bounding box center [775, 438] width 207 height 26
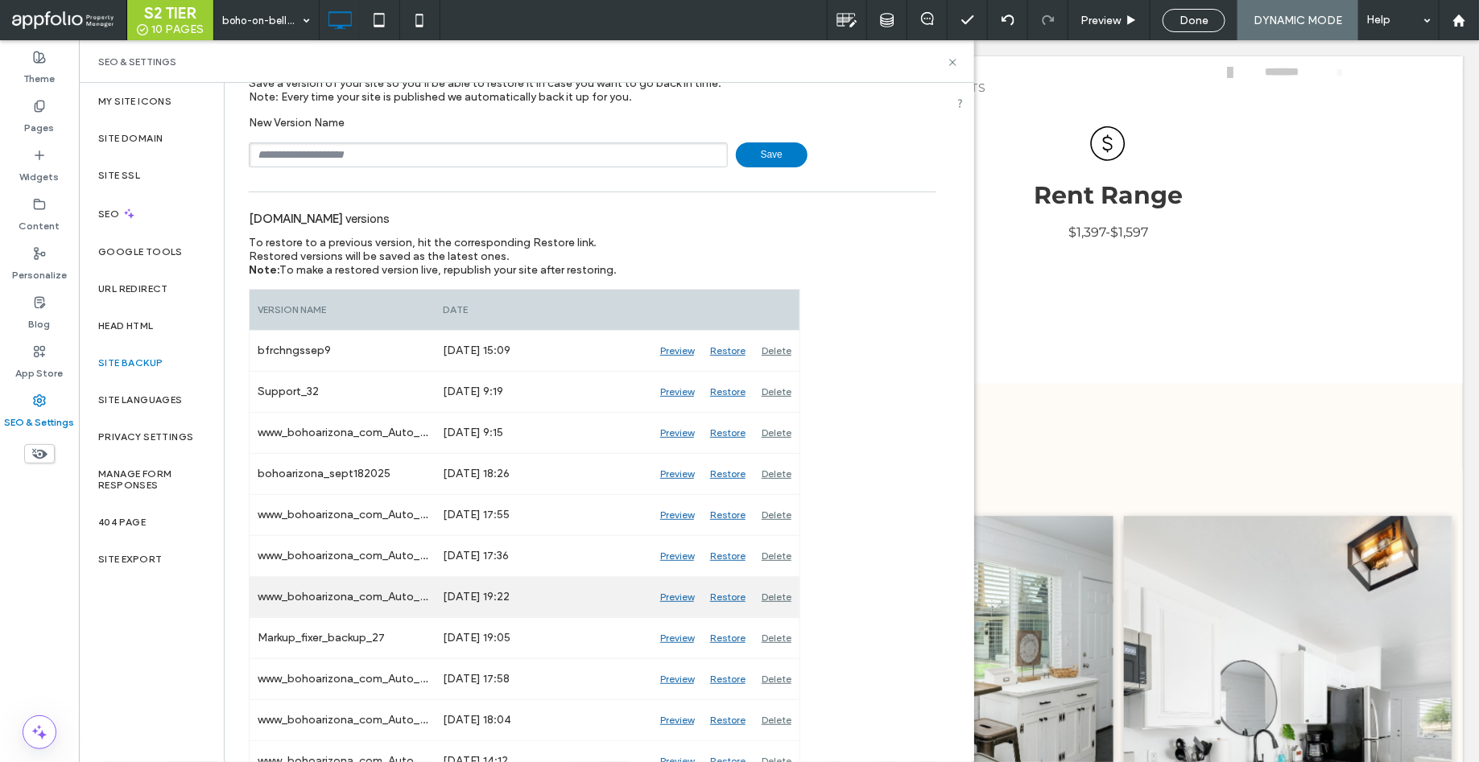
click at [727, 596] on div "Restore" at bounding box center [728, 597] width 52 height 40
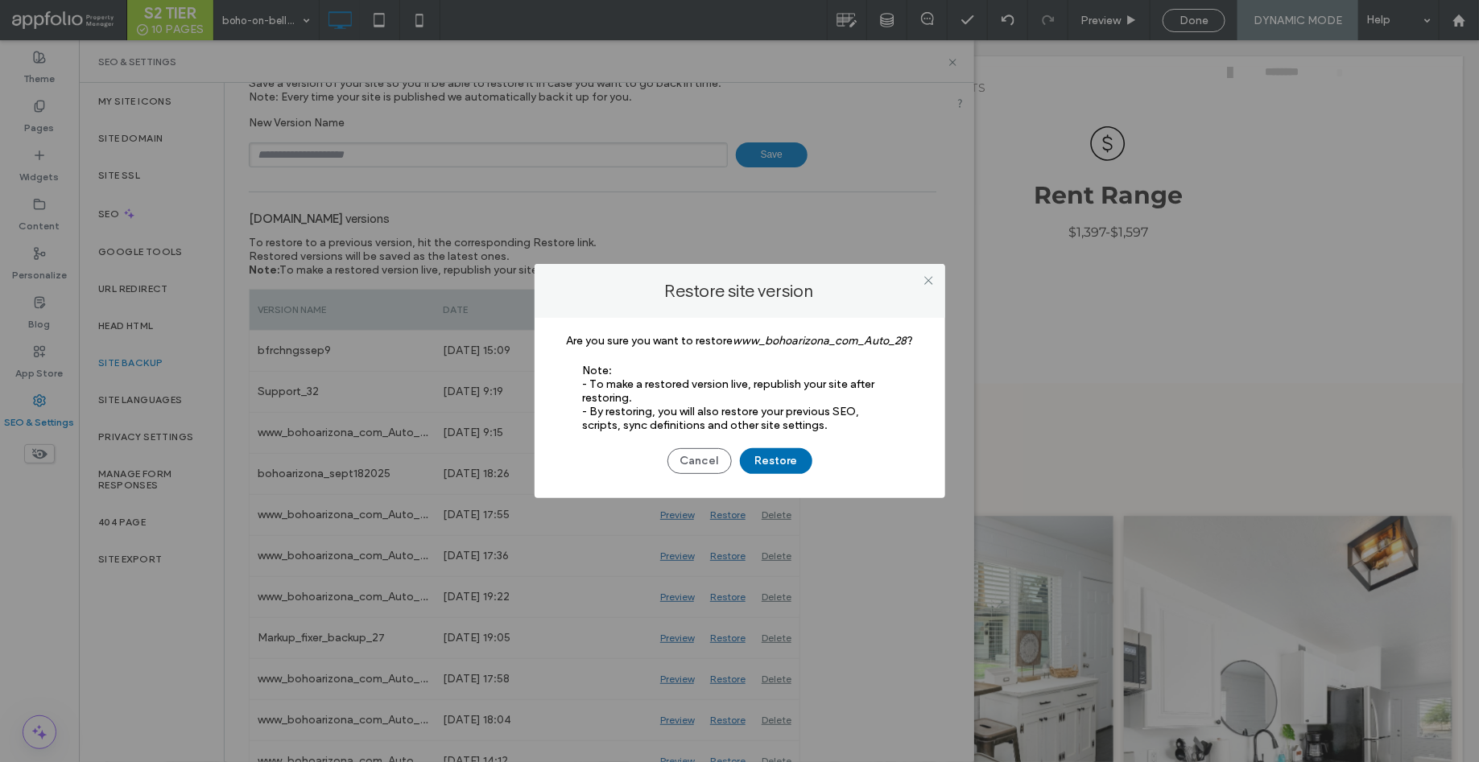
click at [776, 459] on button "Restore" at bounding box center [776, 461] width 72 height 26
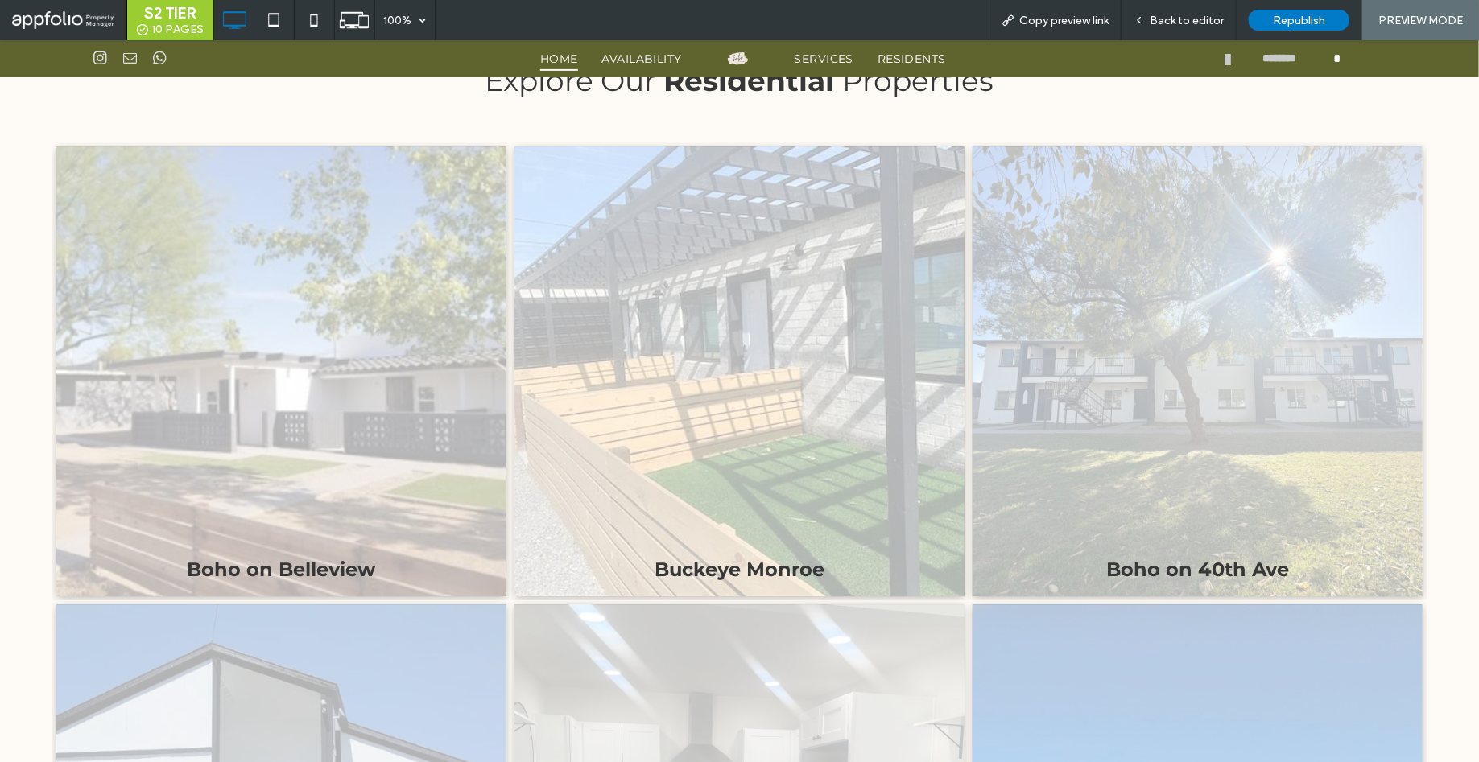
scroll to position [2007, 0]
click at [328, 452] on link at bounding box center [281, 372] width 450 height 450
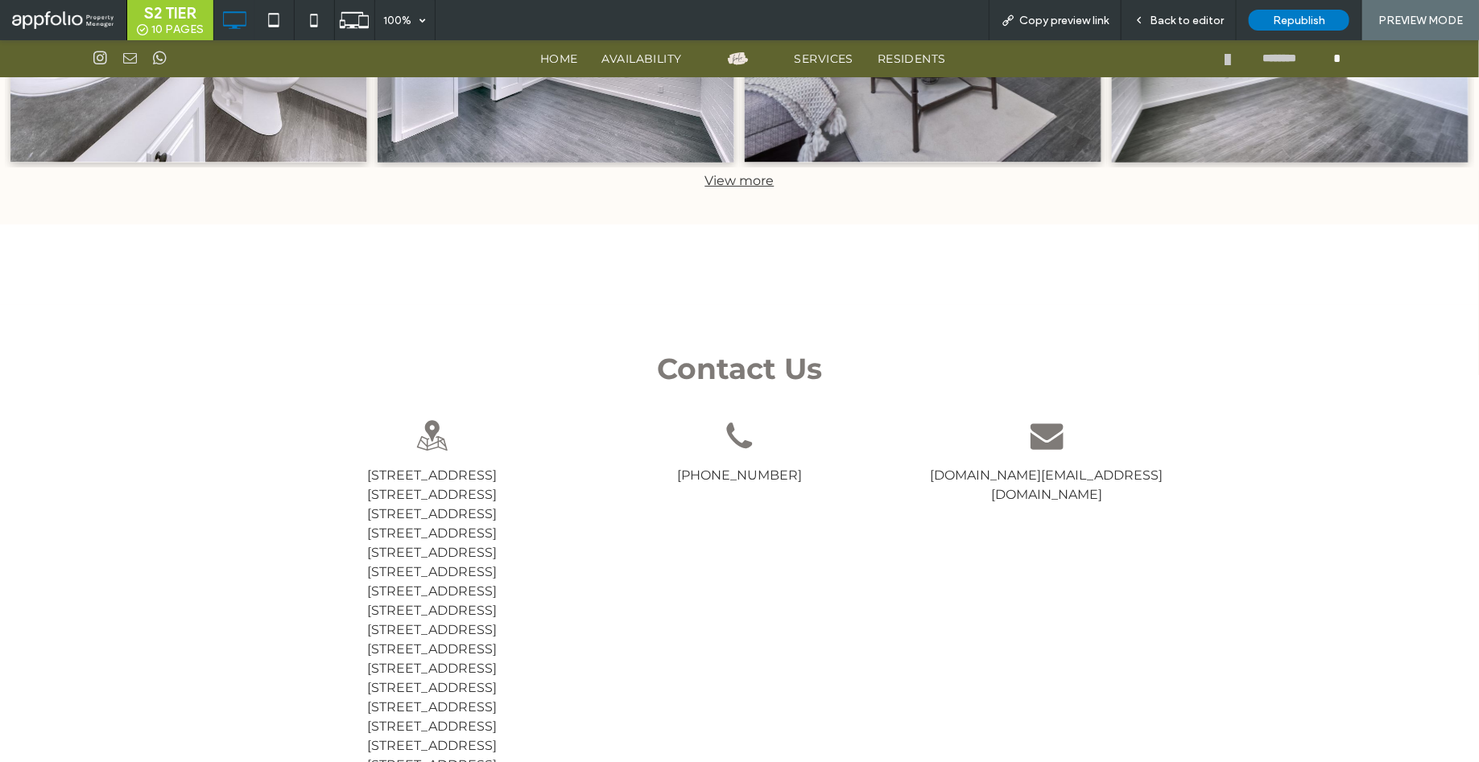
scroll to position [2948, 0]
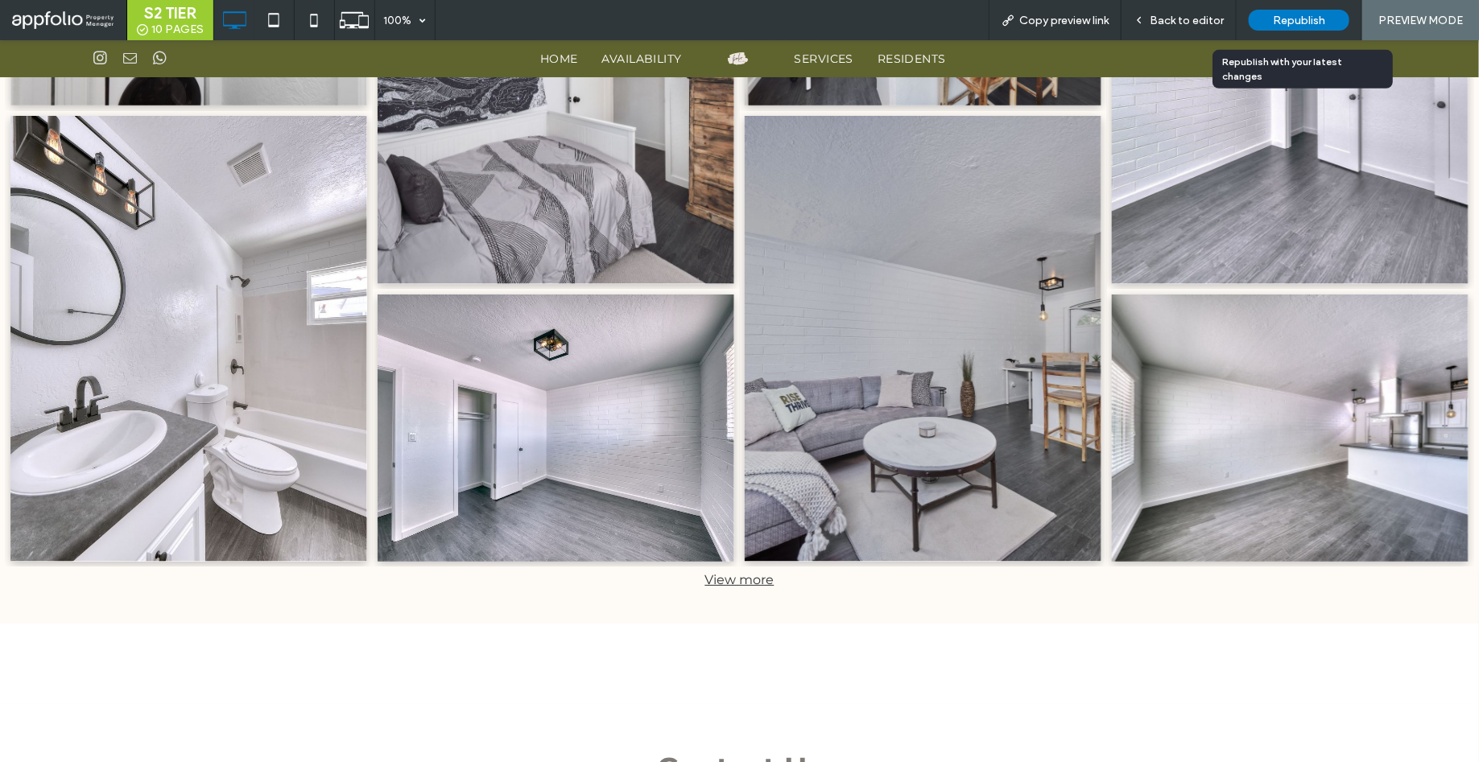
click at [1279, 14] on span "Republish" at bounding box center [1299, 21] width 52 height 14
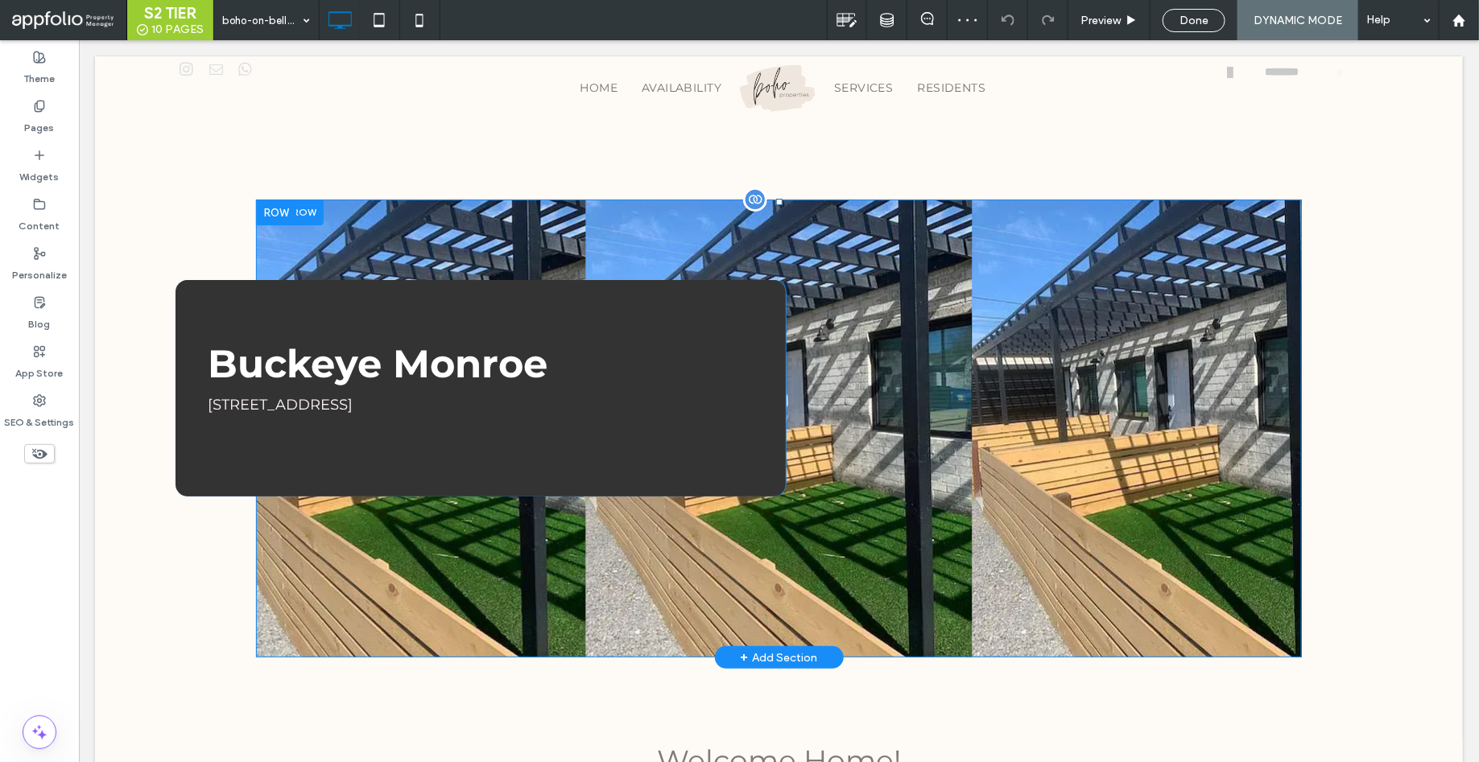
click at [458, 633] on div "Buckeye Monroe [STREET_ADDRESS] Click To Paste Click To Paste" at bounding box center [778, 428] width 1046 height 458
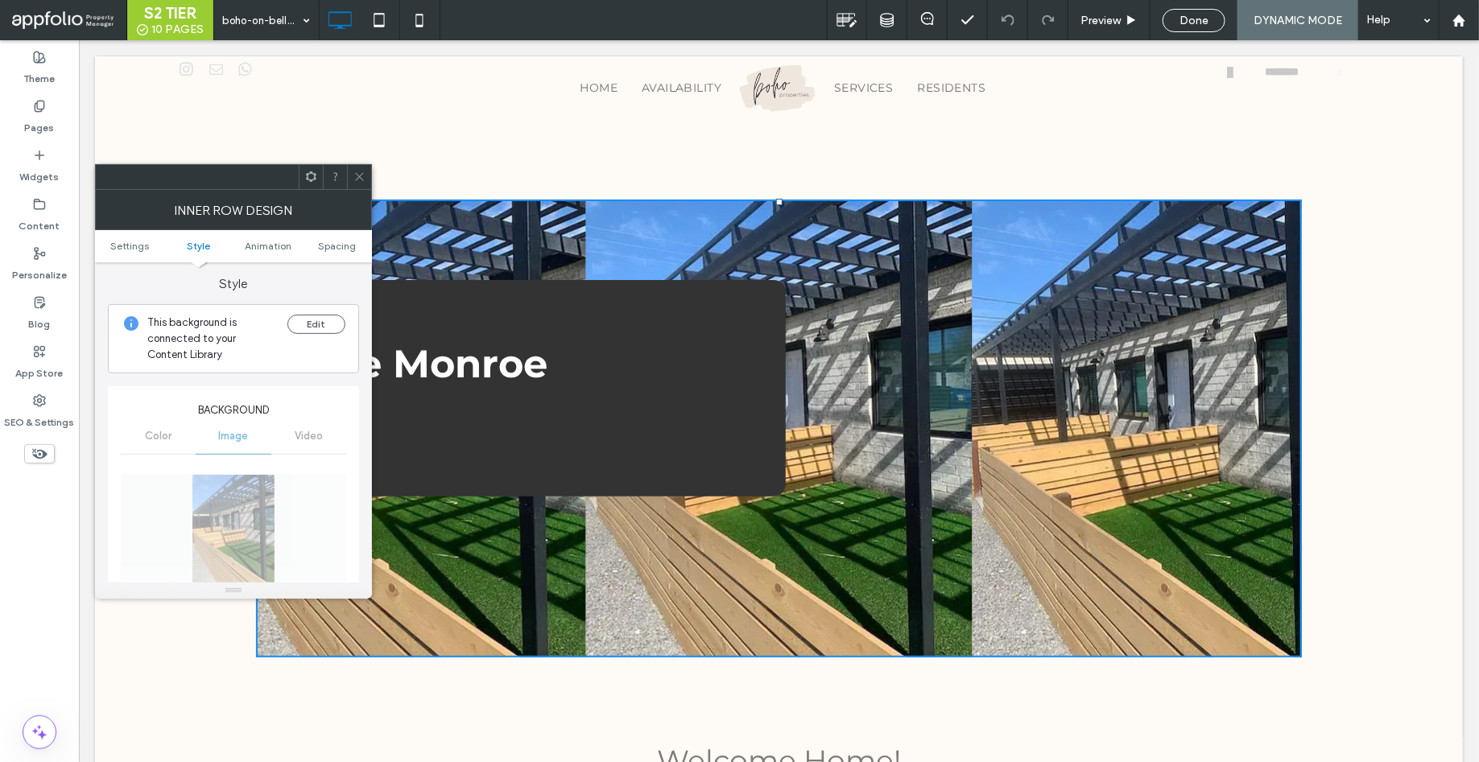
scroll to position [153, 0]
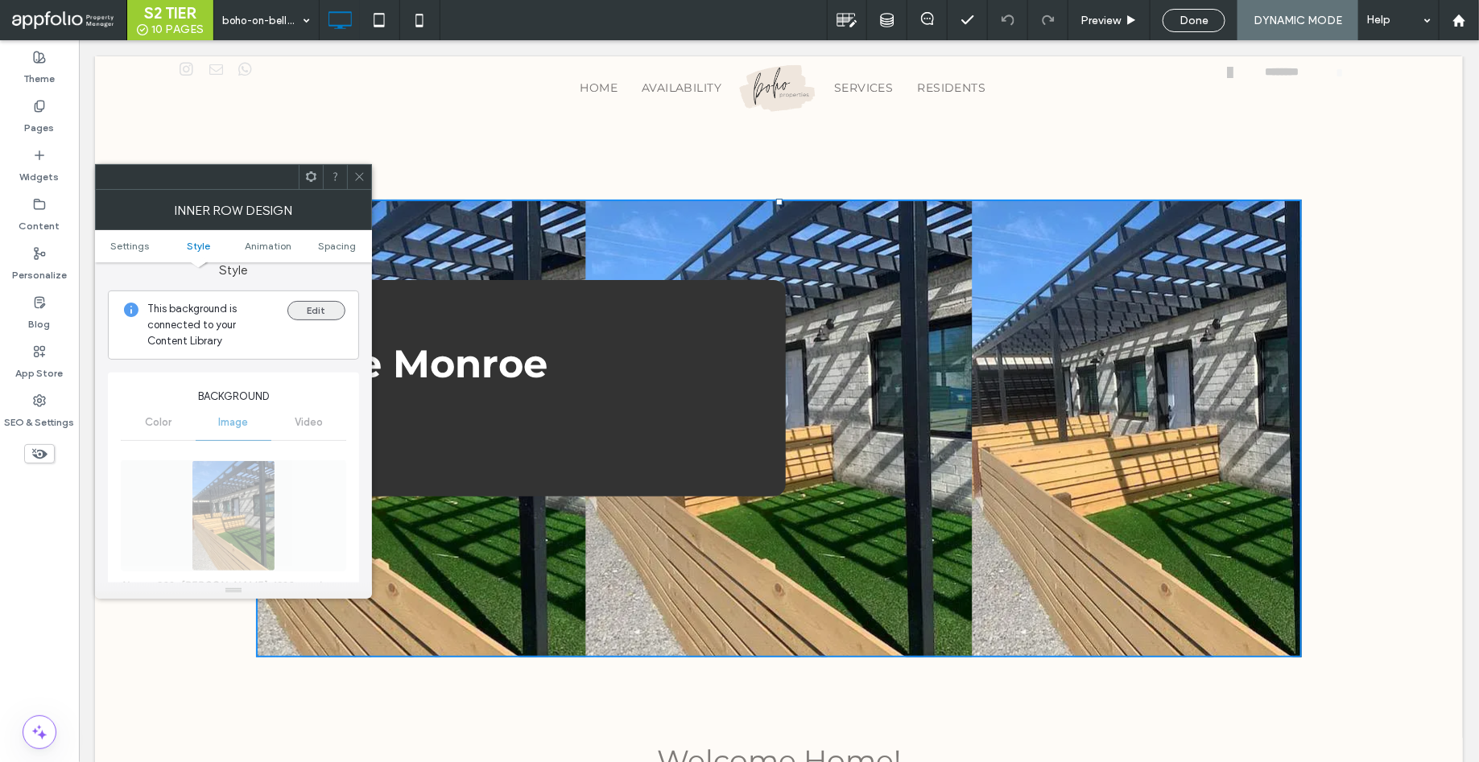
click at [316, 306] on button "Edit" at bounding box center [316, 310] width 58 height 19
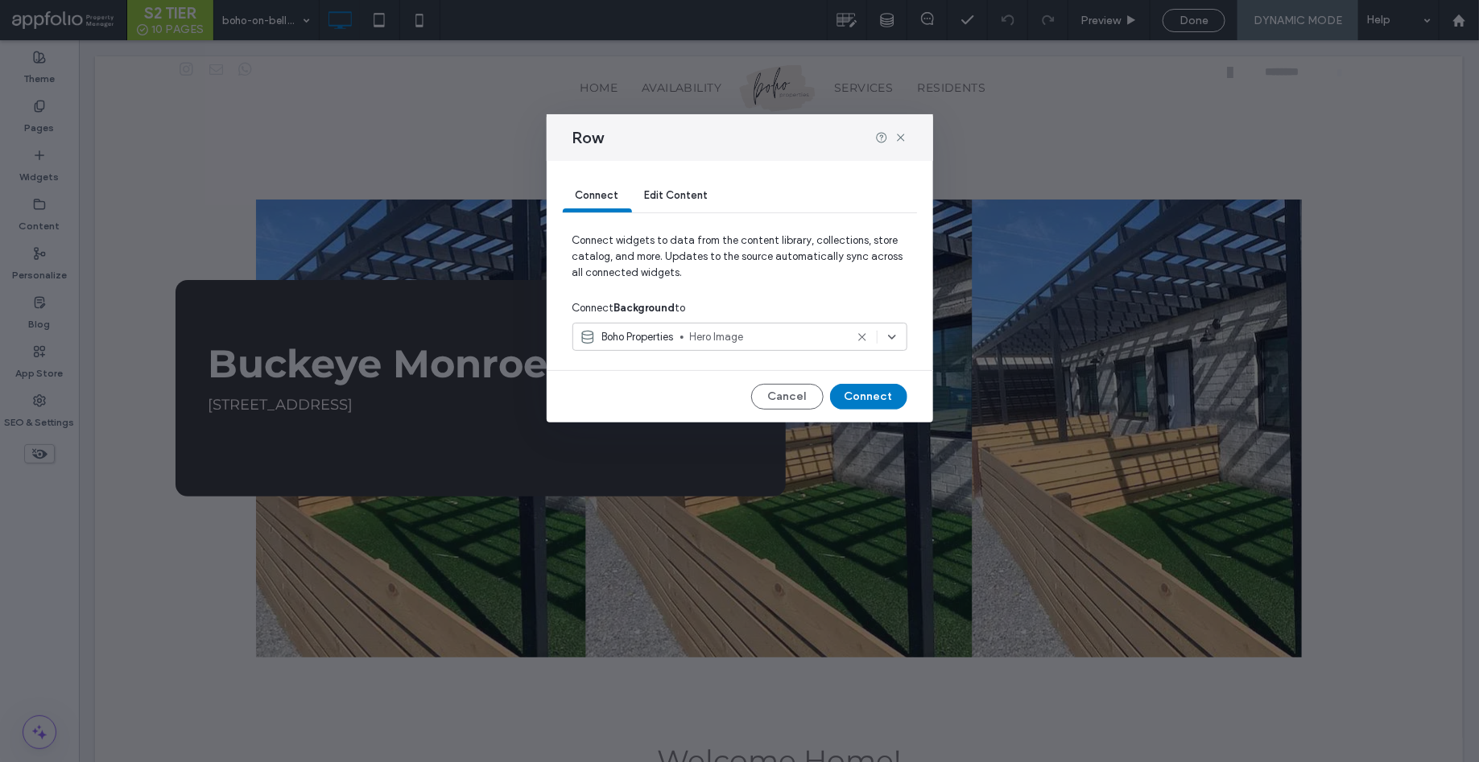
click at [699, 334] on span "Hero Image" at bounding box center [767, 337] width 155 height 16
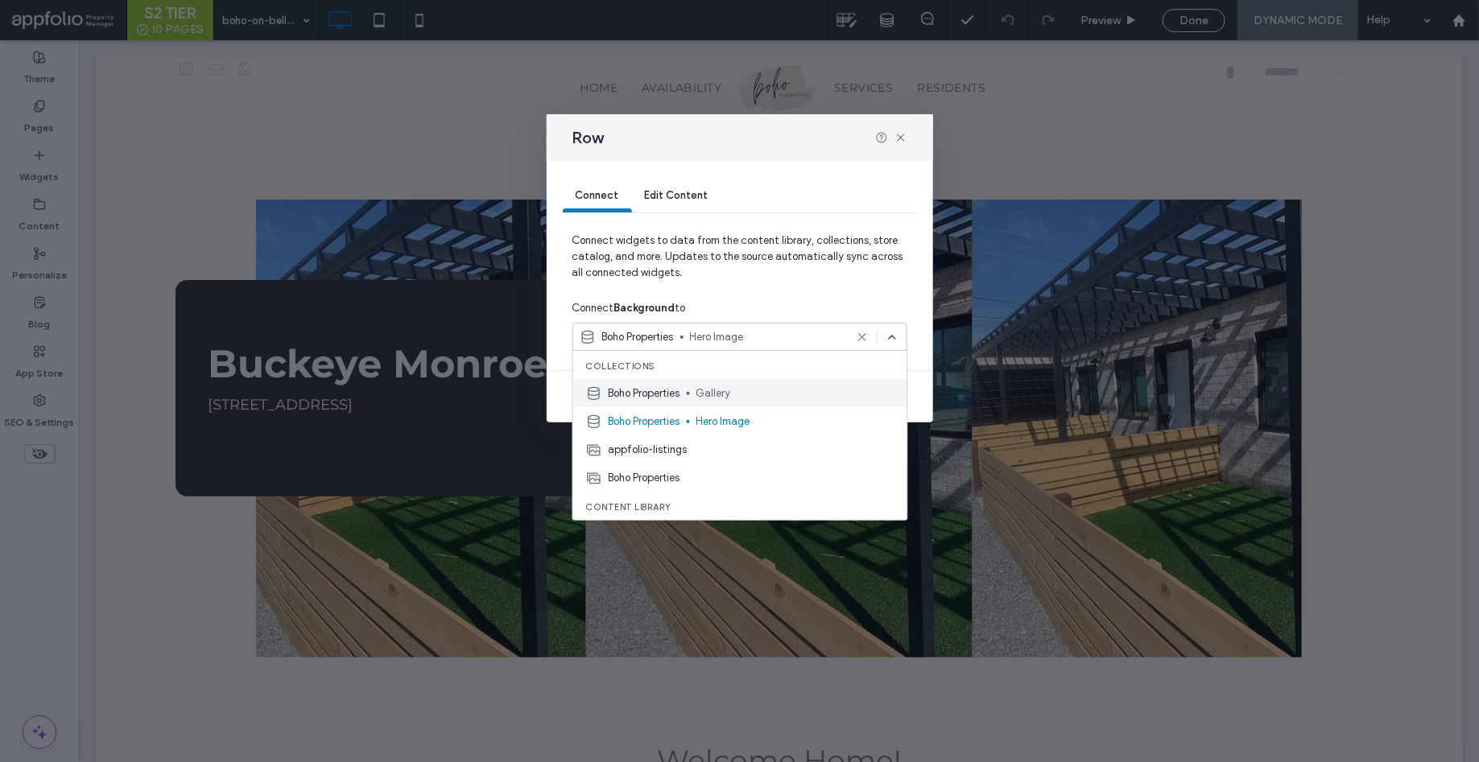
click at [664, 394] on span "Boho Properties" at bounding box center [645, 394] width 72 height 16
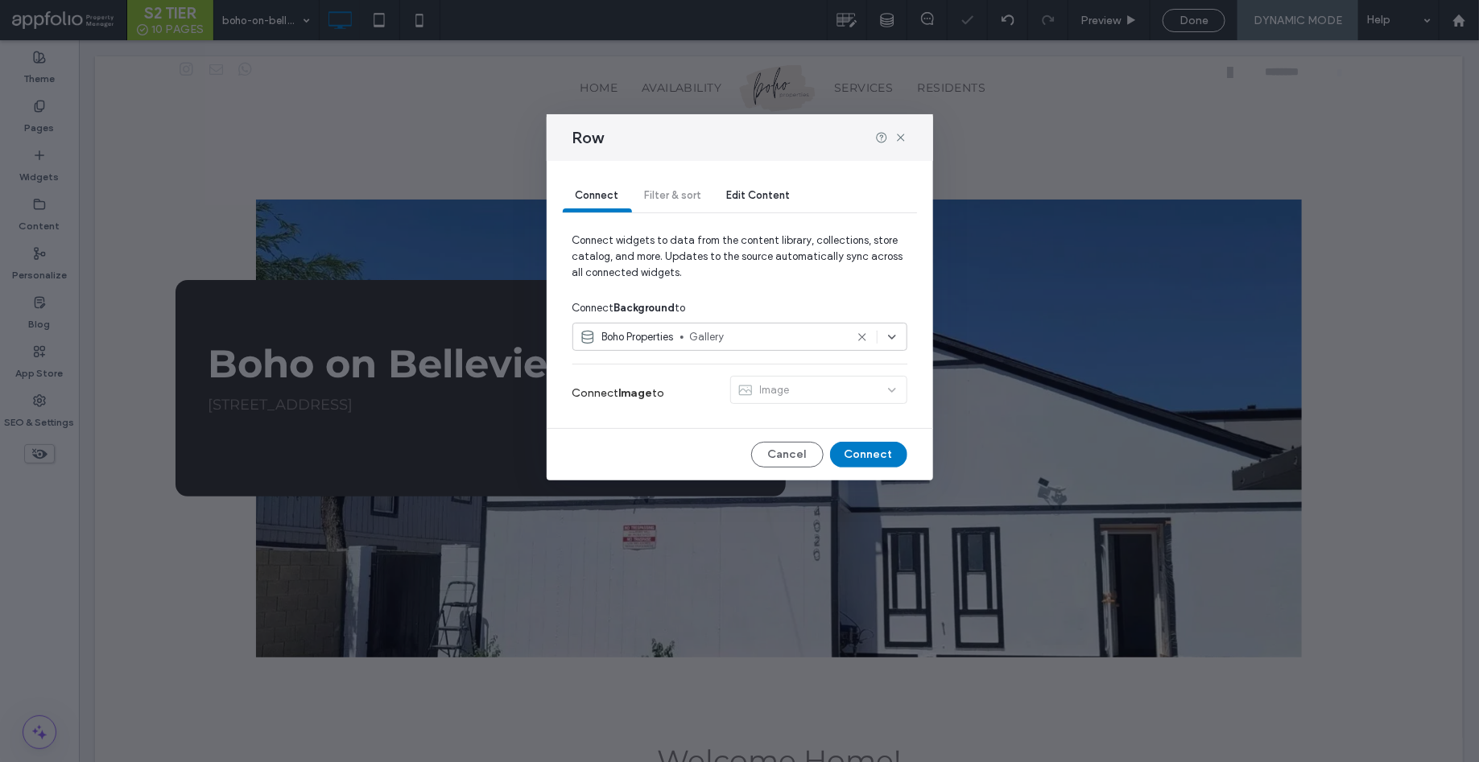
click at [694, 337] on span "Gallery" at bounding box center [767, 337] width 155 height 16
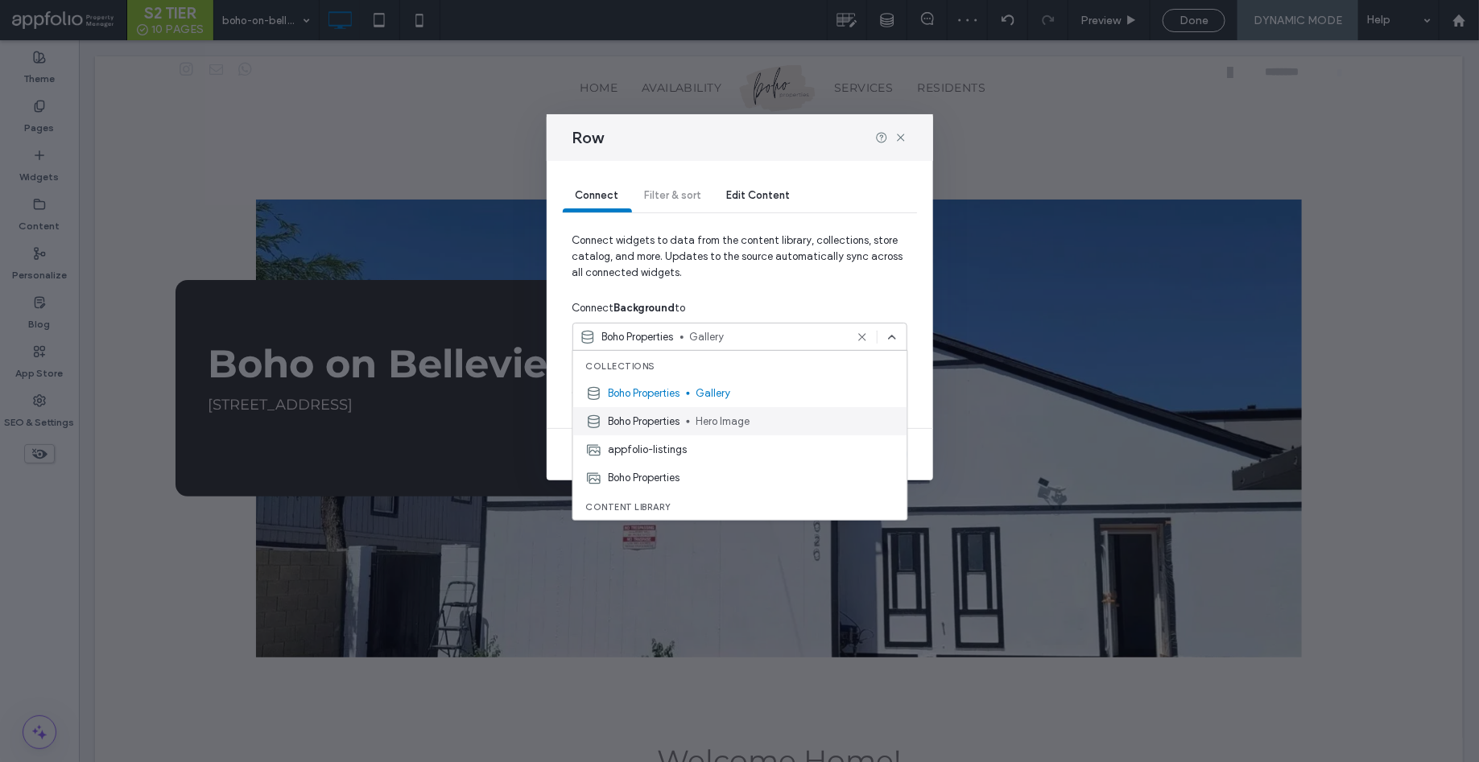
click at [702, 419] on span "Hero Image" at bounding box center [795, 422] width 198 height 16
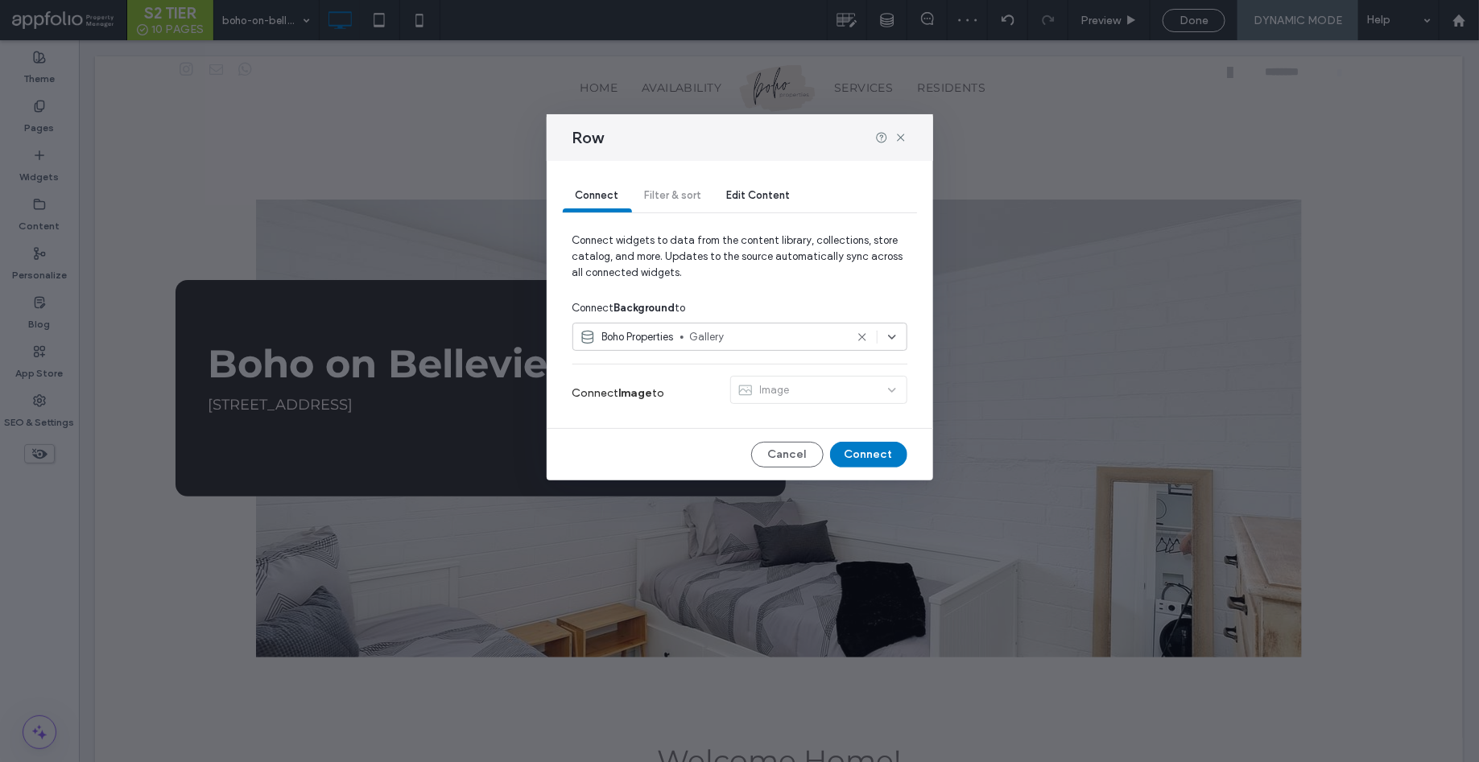
click at [771, 390] on div "Image" at bounding box center [818, 393] width 177 height 35
click at [885, 398] on div "Image" at bounding box center [818, 393] width 177 height 35
click at [888, 392] on div "Image" at bounding box center [818, 393] width 177 height 35
click at [889, 388] on div "Image" at bounding box center [818, 393] width 177 height 35
click at [890, 388] on div "Image" at bounding box center [818, 393] width 177 height 35
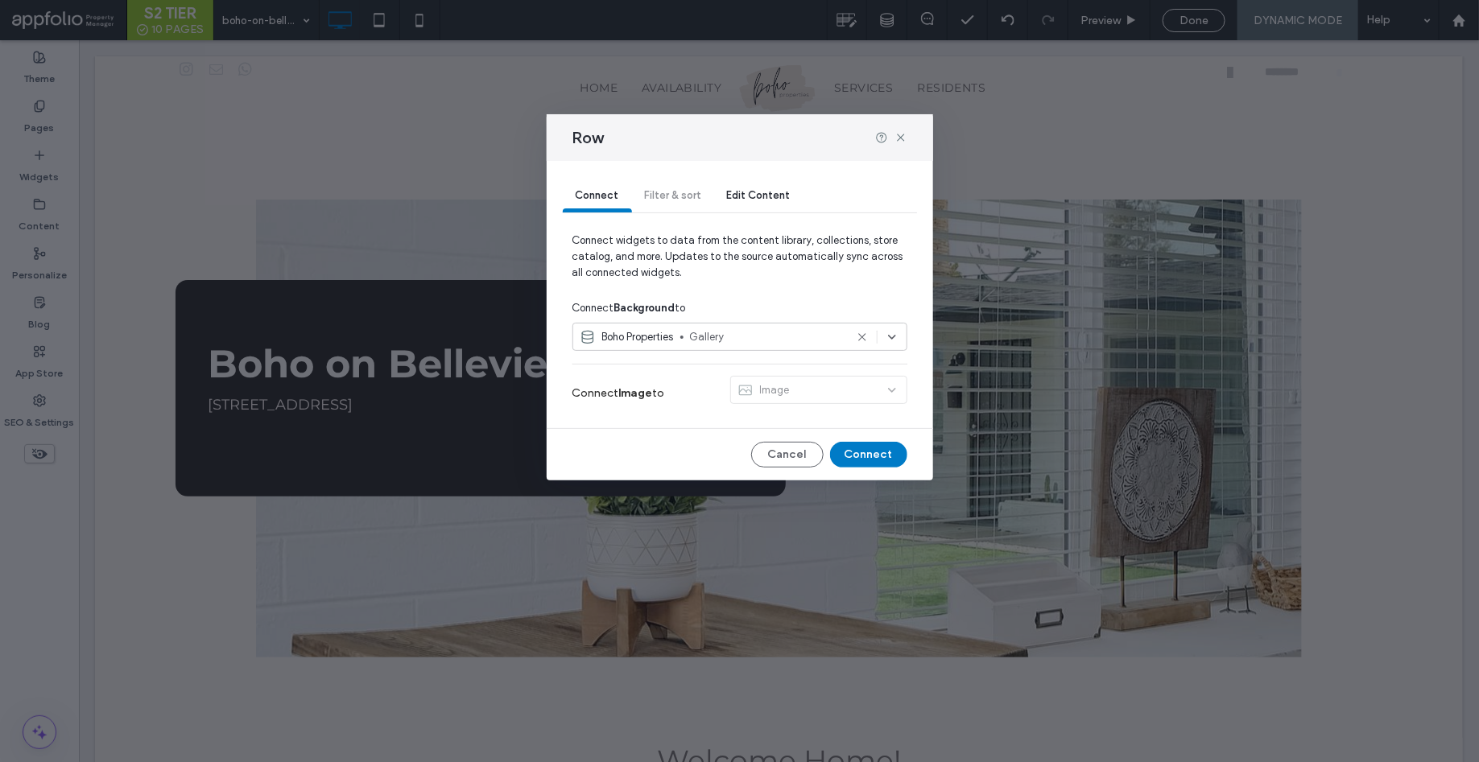
click at [748, 351] on div "Boho Properties Gallery" at bounding box center [739, 340] width 335 height 35
click at [718, 327] on div "Boho Properties Gallery" at bounding box center [739, 337] width 335 height 28
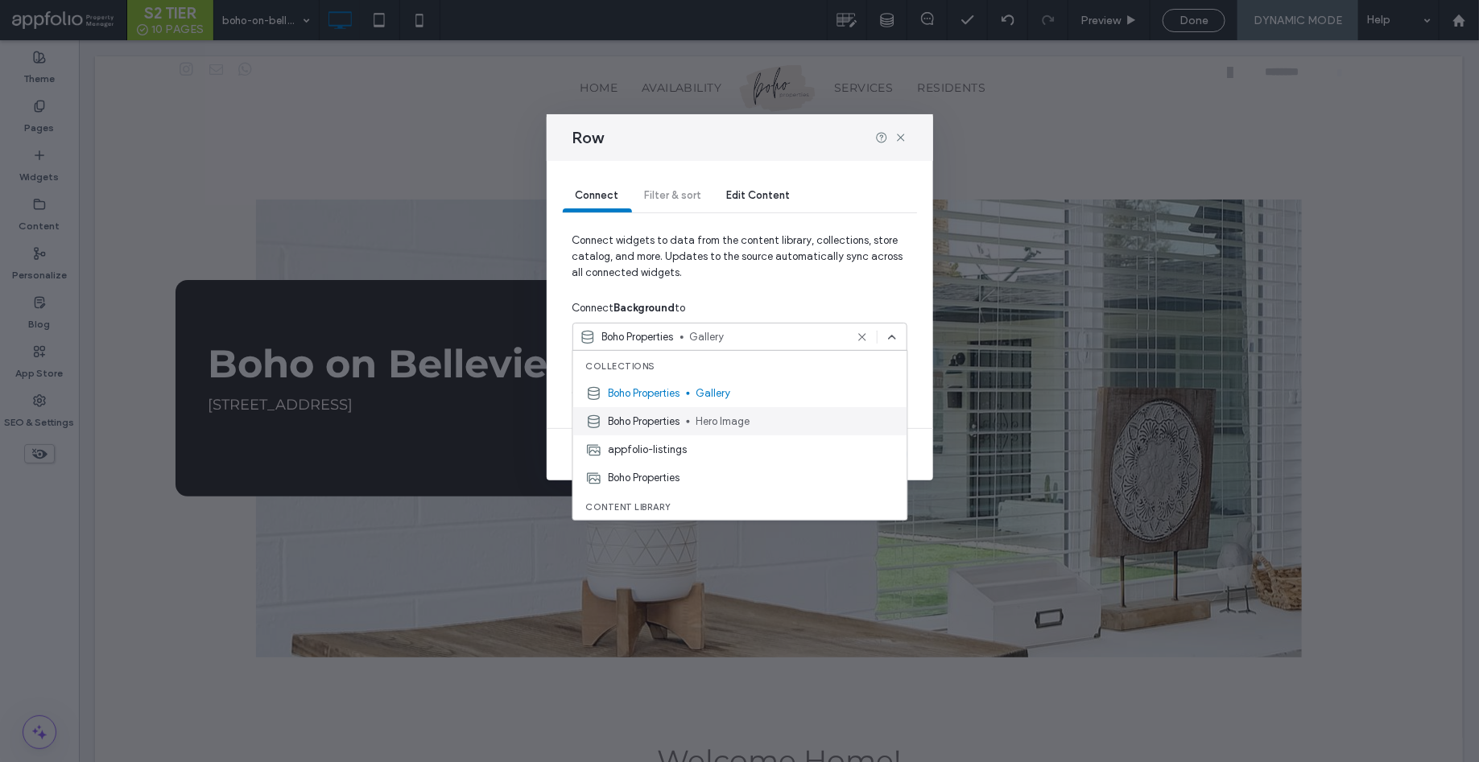
click at [706, 425] on span "Hero Image" at bounding box center [795, 422] width 198 height 16
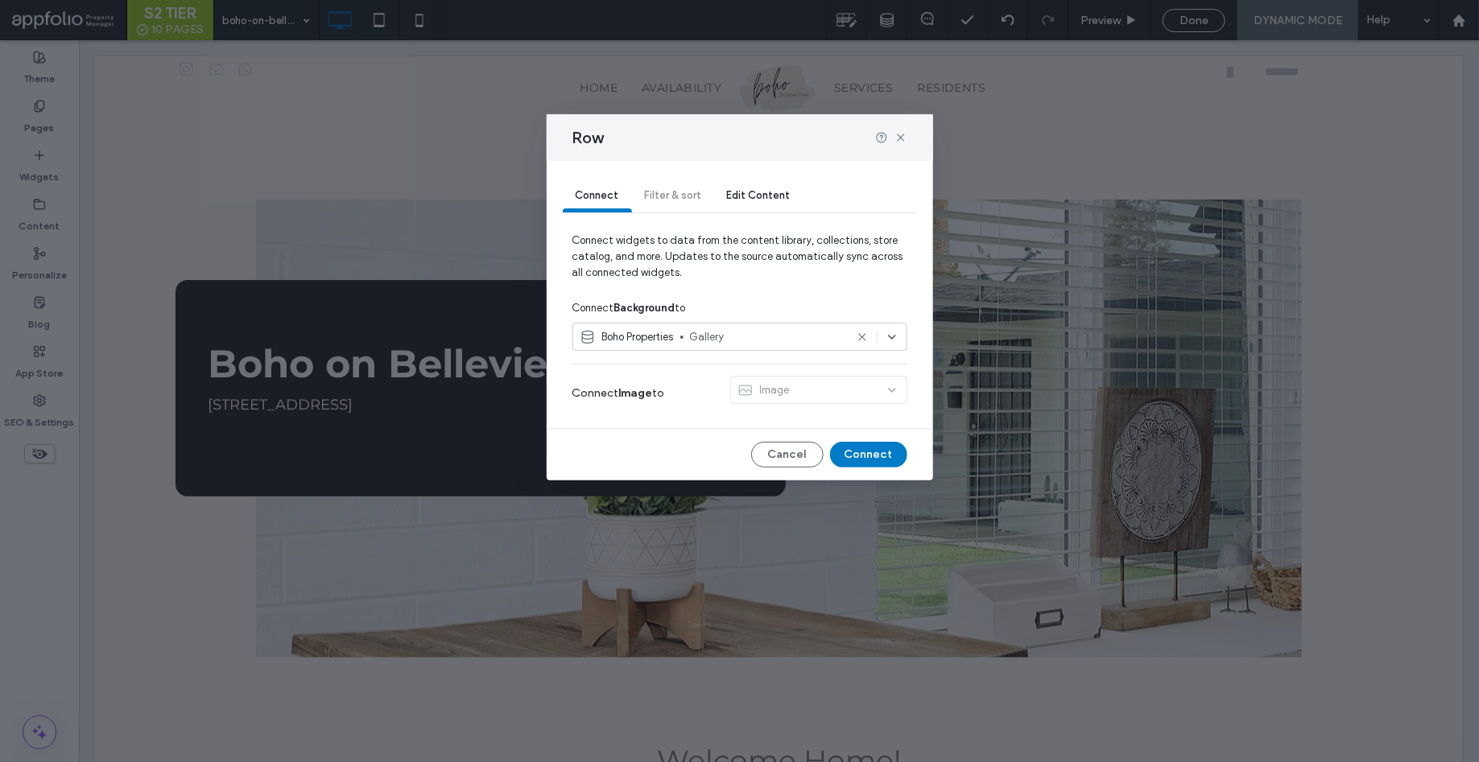
click at [798, 382] on div "Image" at bounding box center [818, 393] width 177 height 35
click at [741, 340] on span "Gallery" at bounding box center [767, 337] width 155 height 16
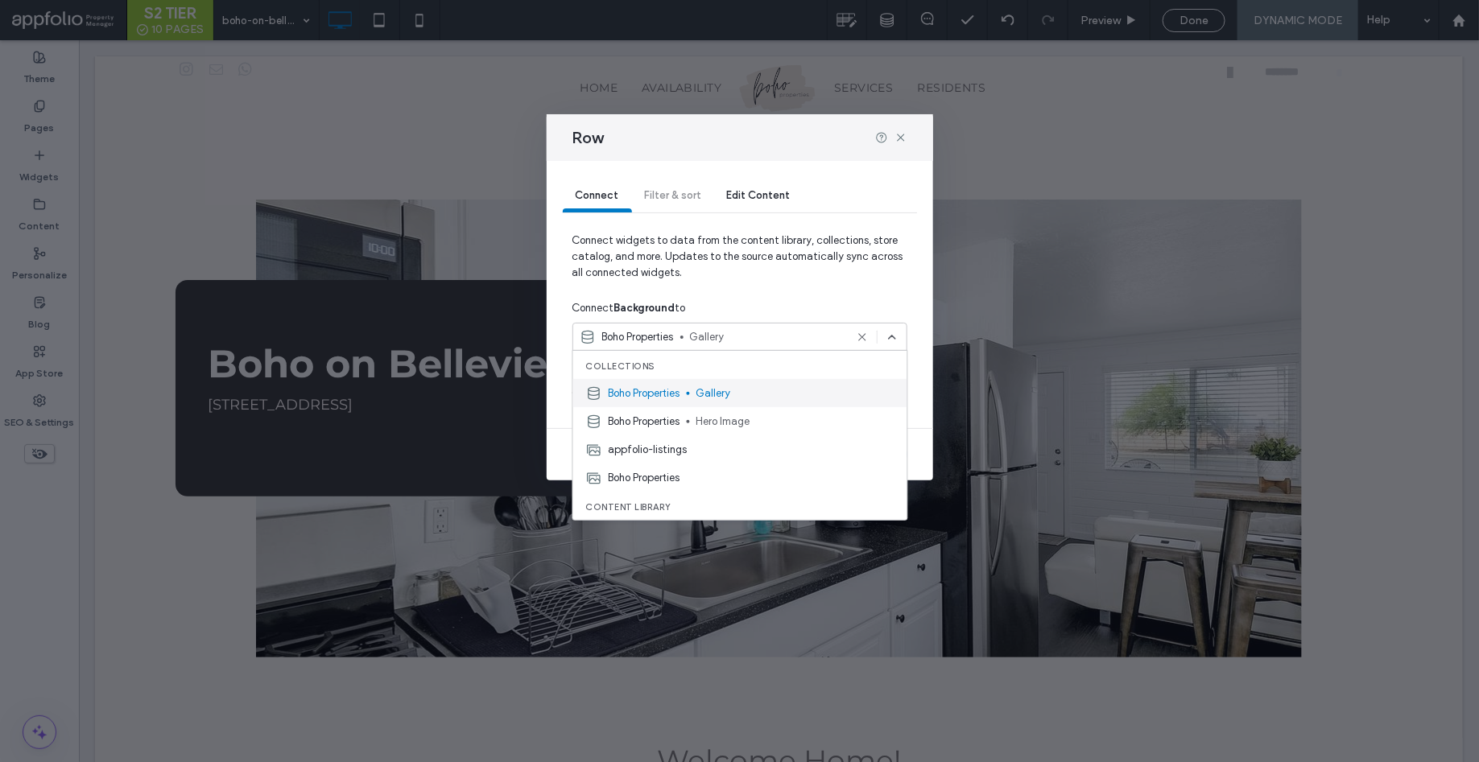
click at [750, 394] on span "Gallery" at bounding box center [795, 394] width 198 height 16
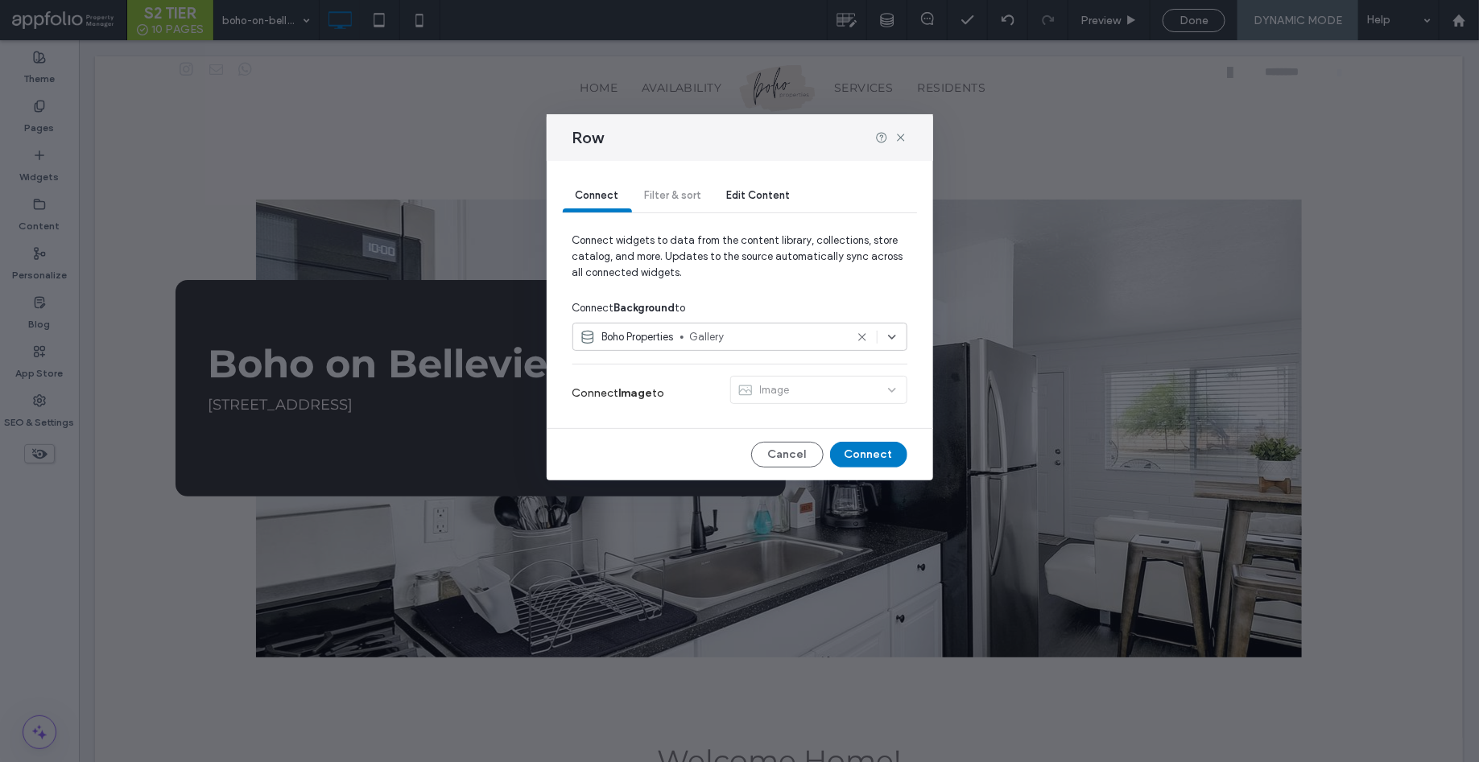
click at [725, 344] on div "Boho Properties Gallery" at bounding box center [739, 337] width 335 height 28
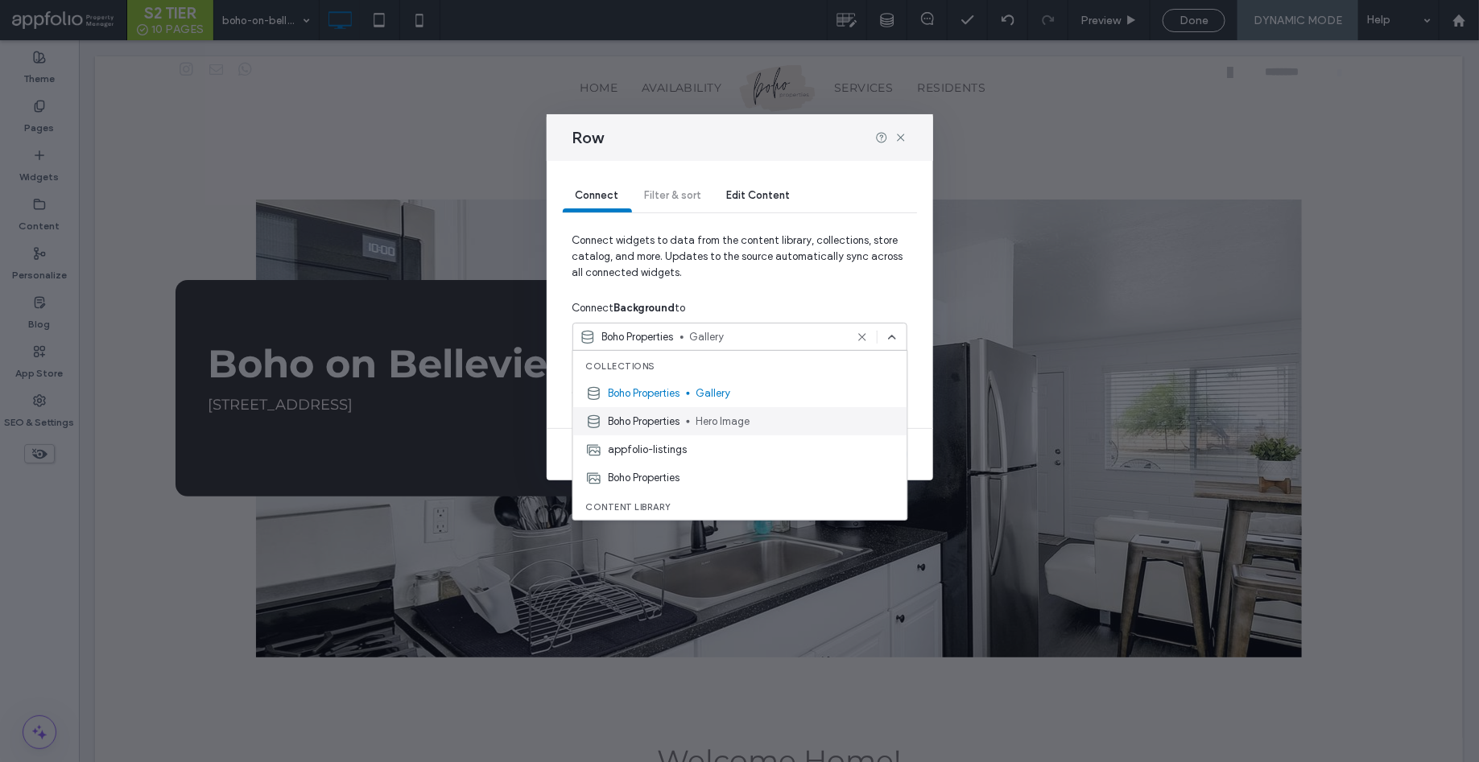
click at [703, 420] on span "Hero Image" at bounding box center [795, 422] width 198 height 16
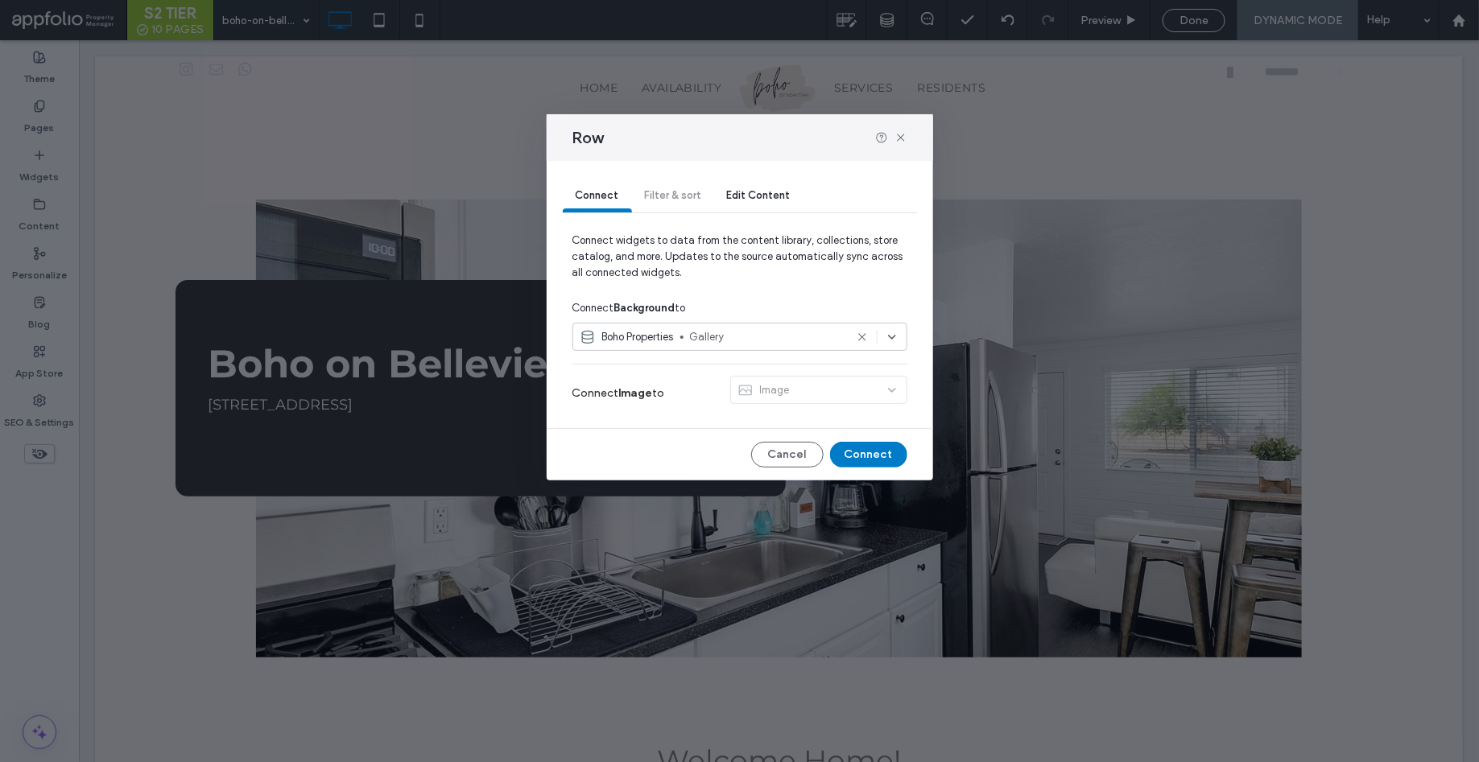
click at [699, 414] on div "Connect Image to Image" at bounding box center [739, 393] width 335 height 44
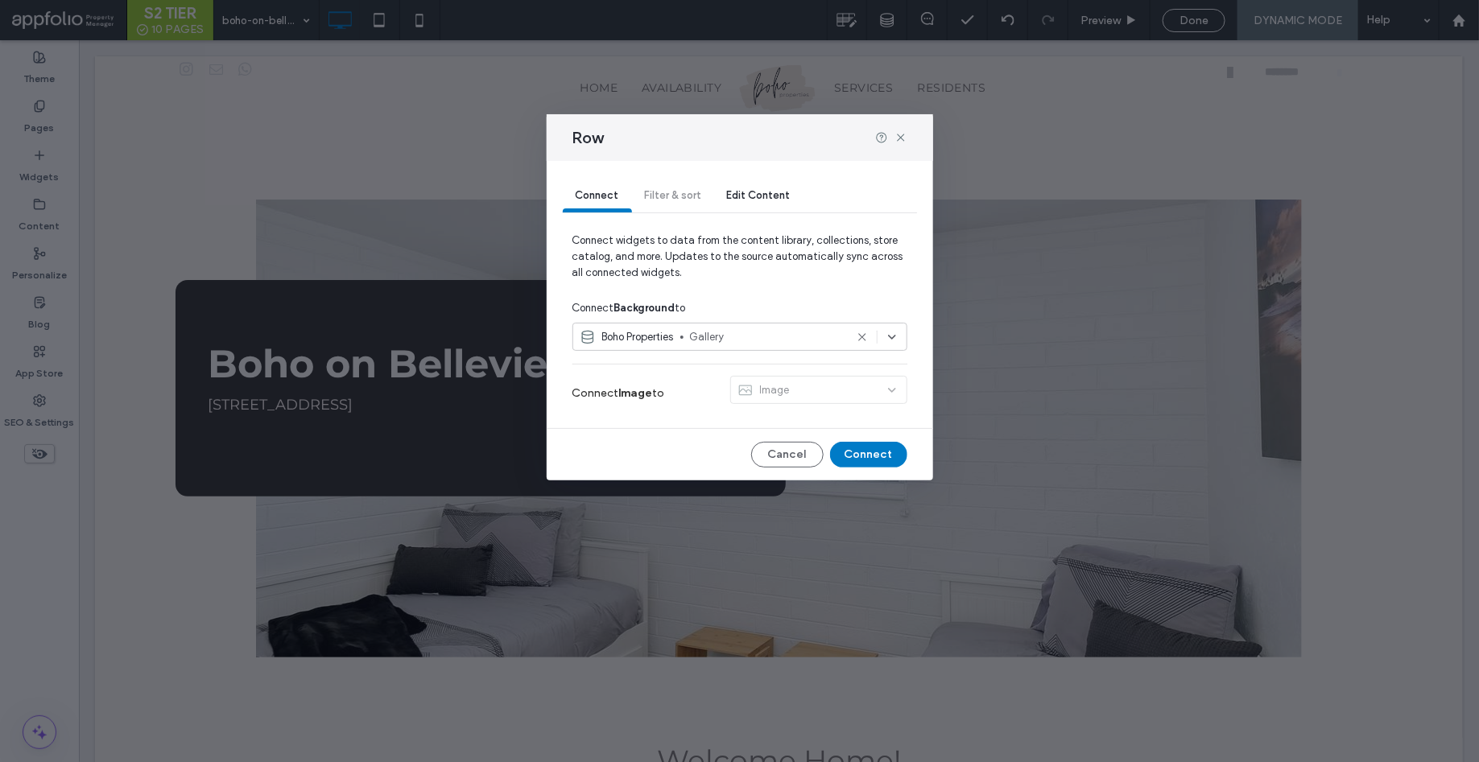
click at [761, 192] on span "Edit Content" at bounding box center [759, 195] width 64 height 12
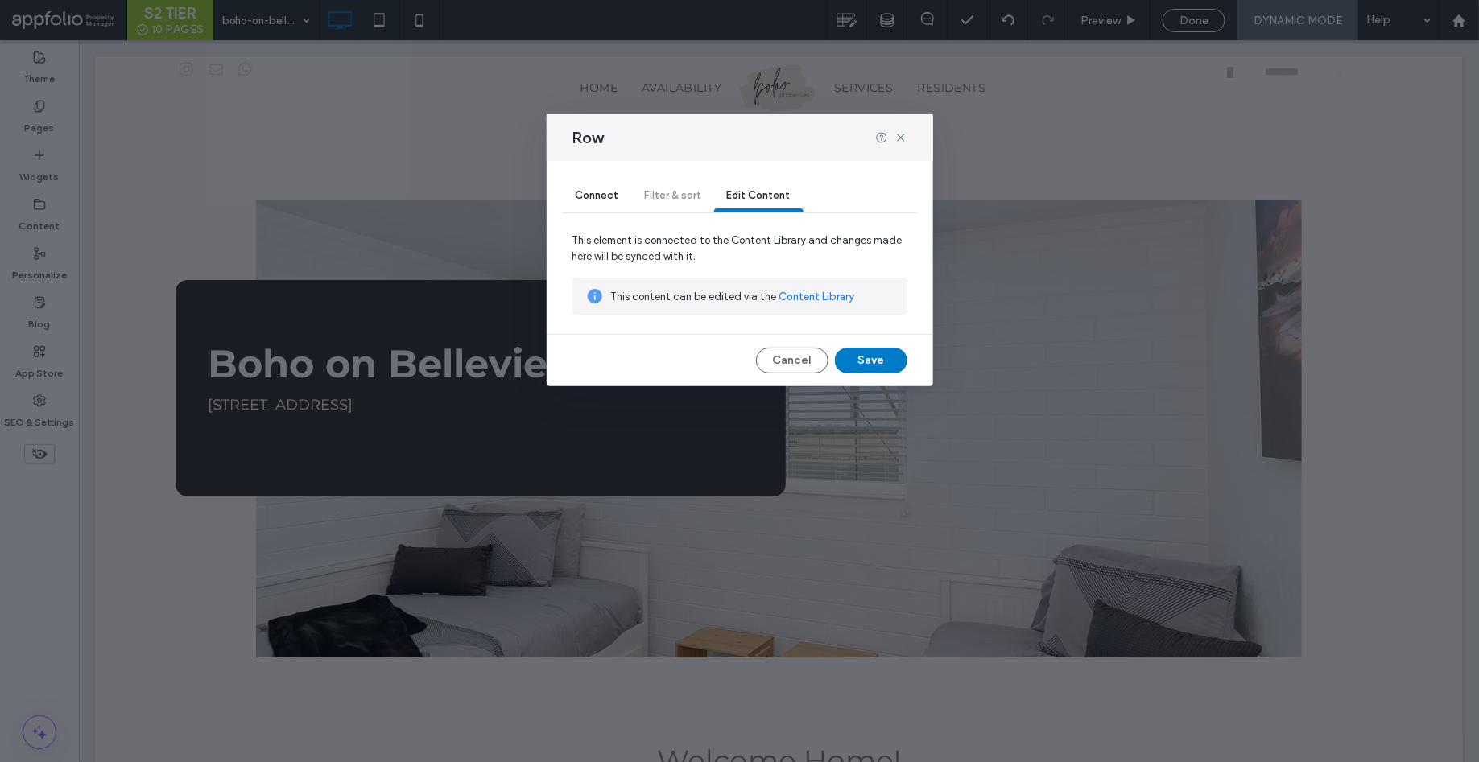
click at [893, 134] on div at bounding box center [891, 137] width 32 height 13
click at [896, 135] on icon at bounding box center [900, 137] width 13 height 13
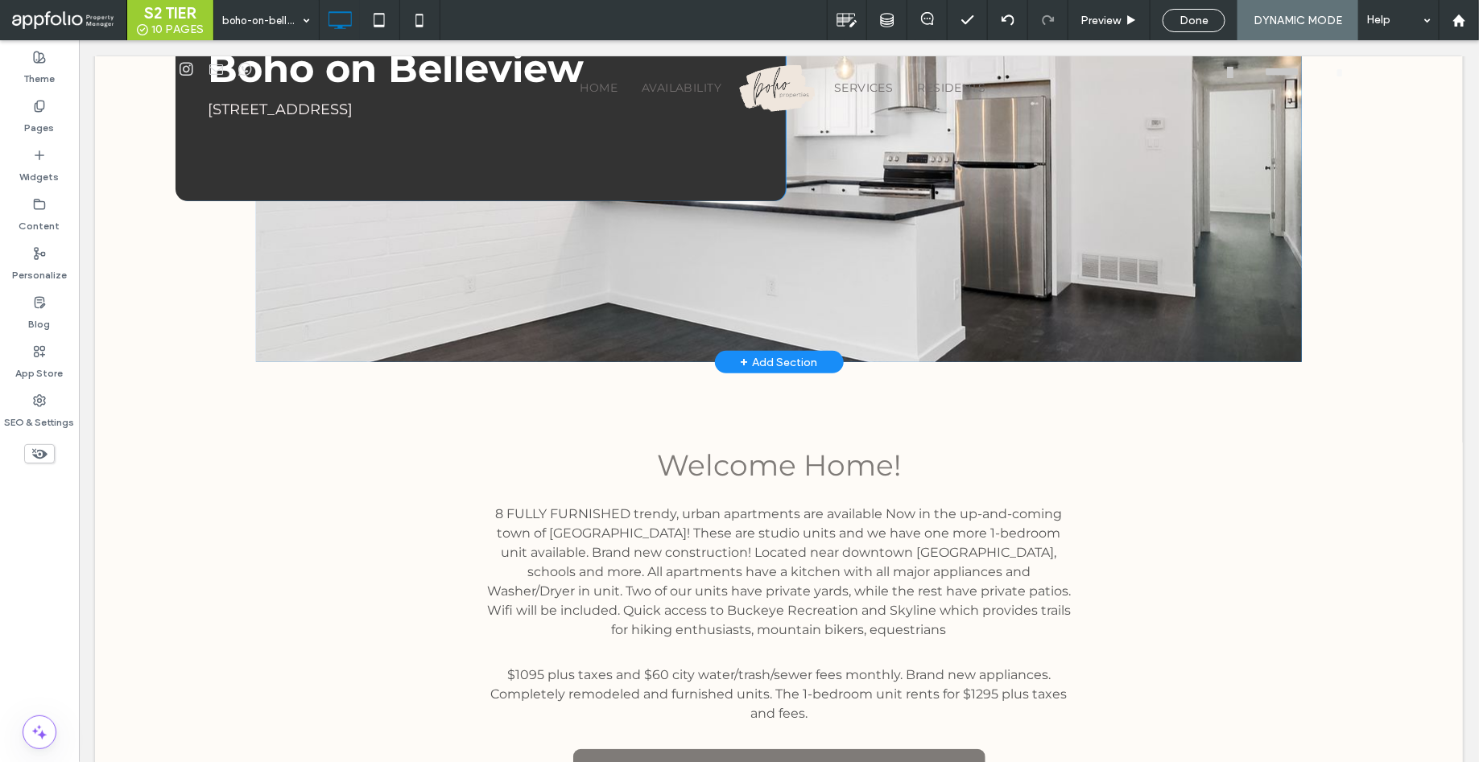
scroll to position [0, 0]
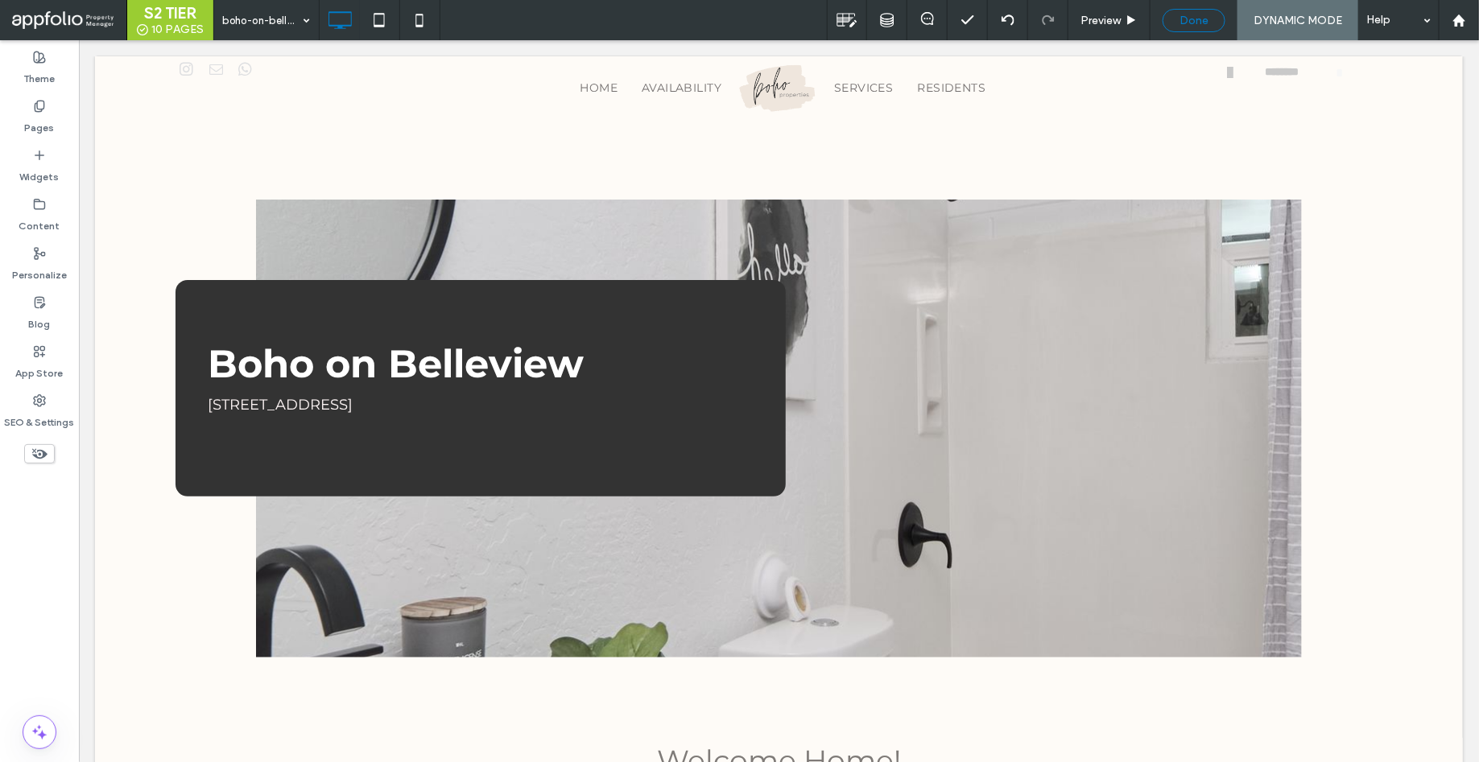
click at [1194, 14] on span "Done" at bounding box center [1193, 21] width 29 height 14
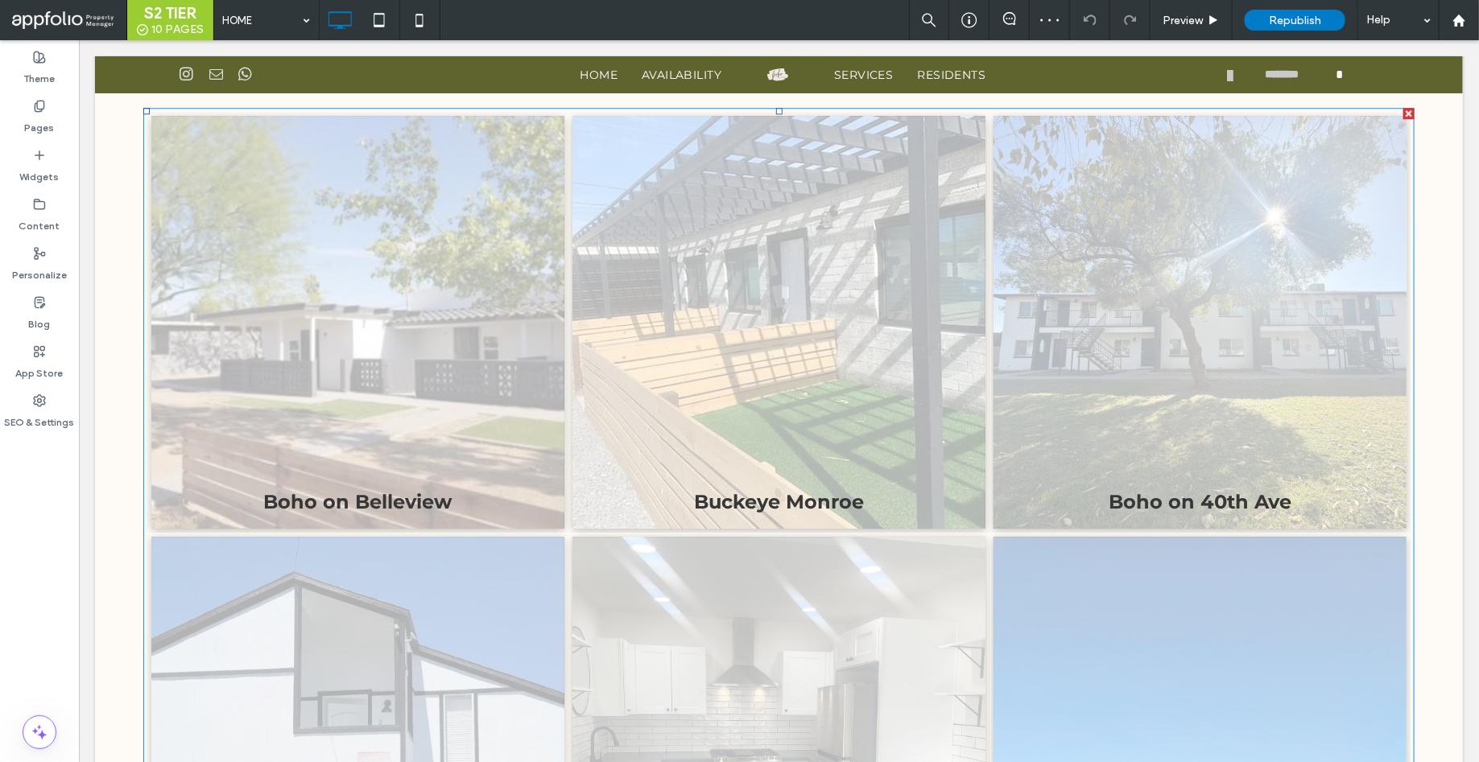
scroll to position [2110, 0]
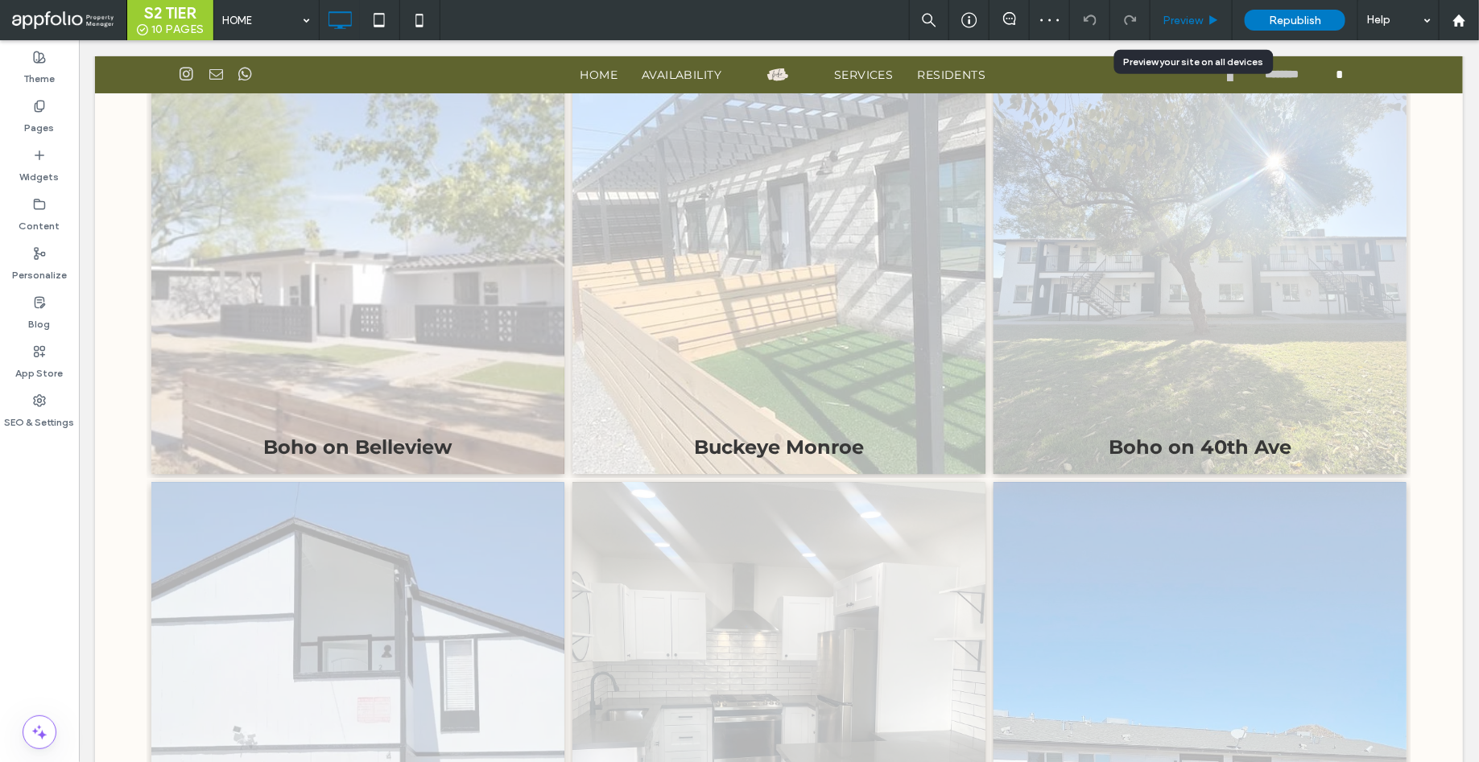
click at [1182, 21] on span "Preview" at bounding box center [1182, 21] width 40 height 14
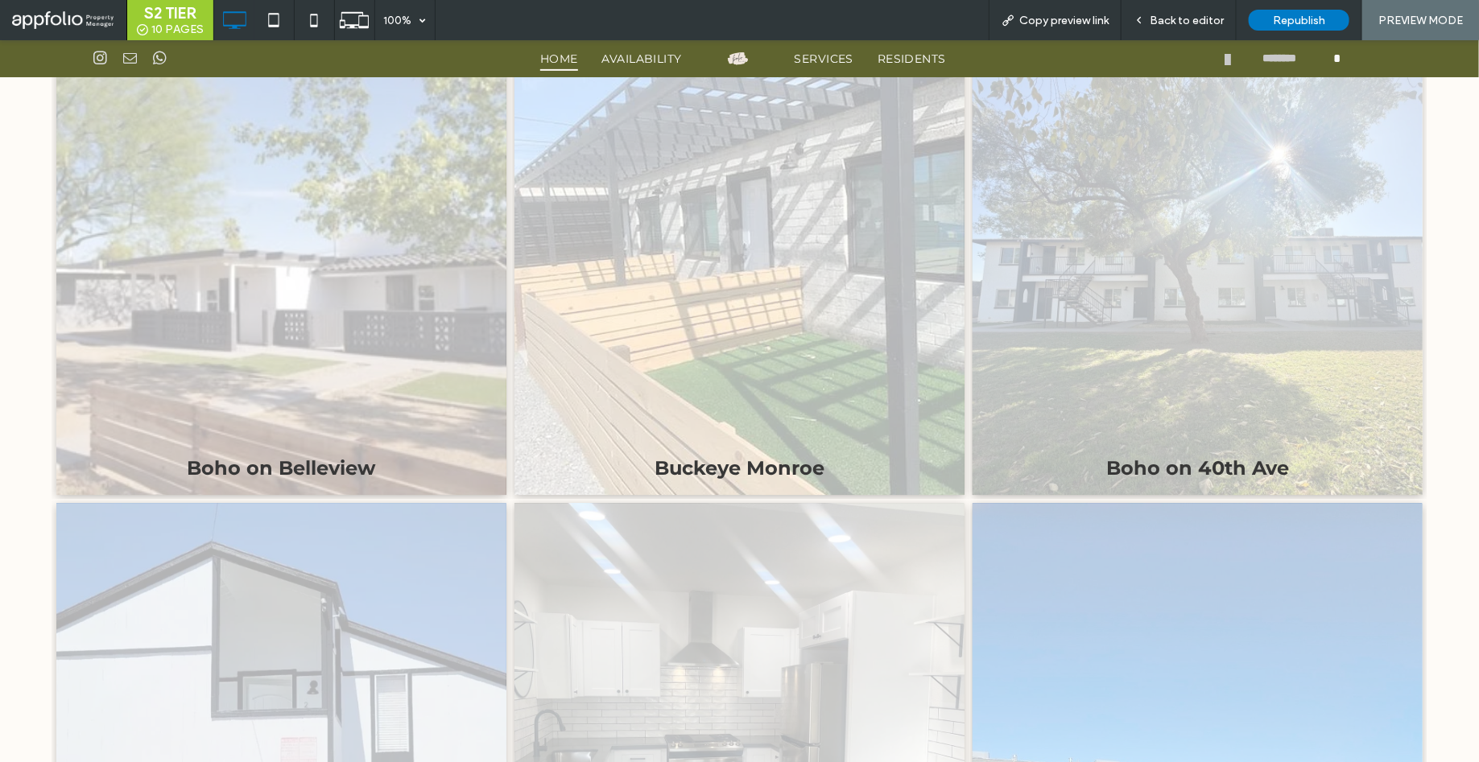
click at [377, 374] on link at bounding box center [281, 269] width 450 height 450
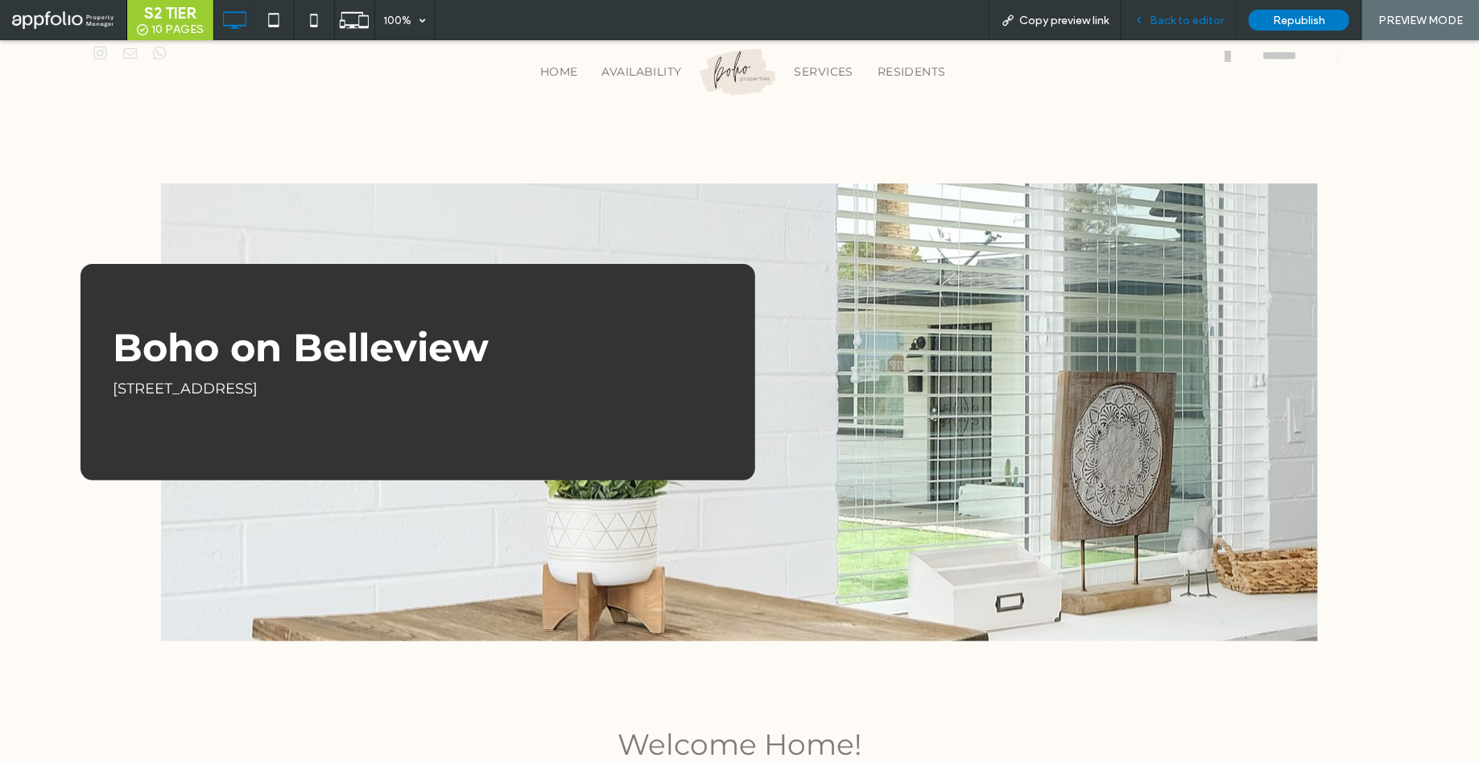
click at [1178, 31] on div "Back to editor" at bounding box center [1178, 20] width 115 height 40
click at [1190, 14] on span "Back to editor" at bounding box center [1186, 21] width 74 height 14
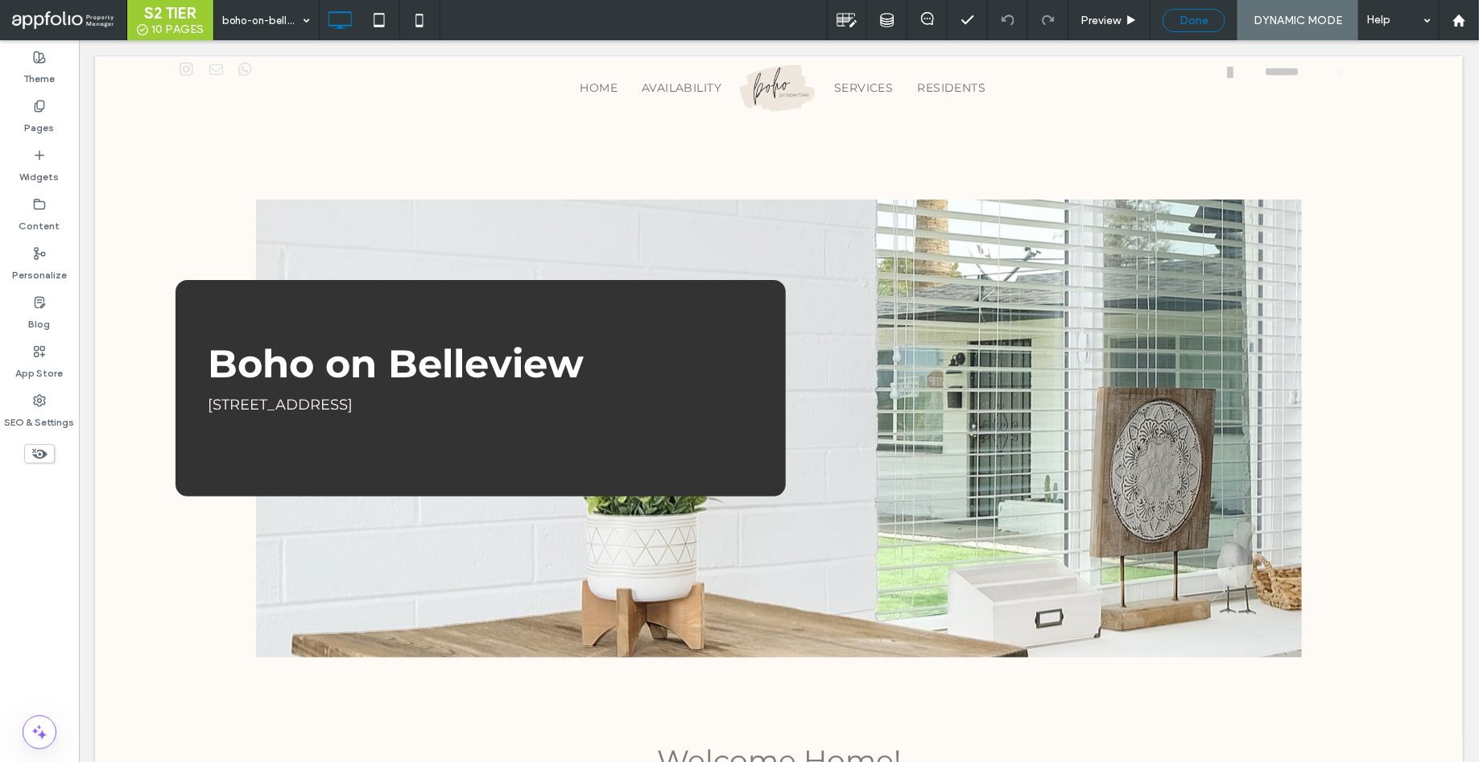
click at [1198, 18] on span "Done" at bounding box center [1193, 21] width 29 height 14
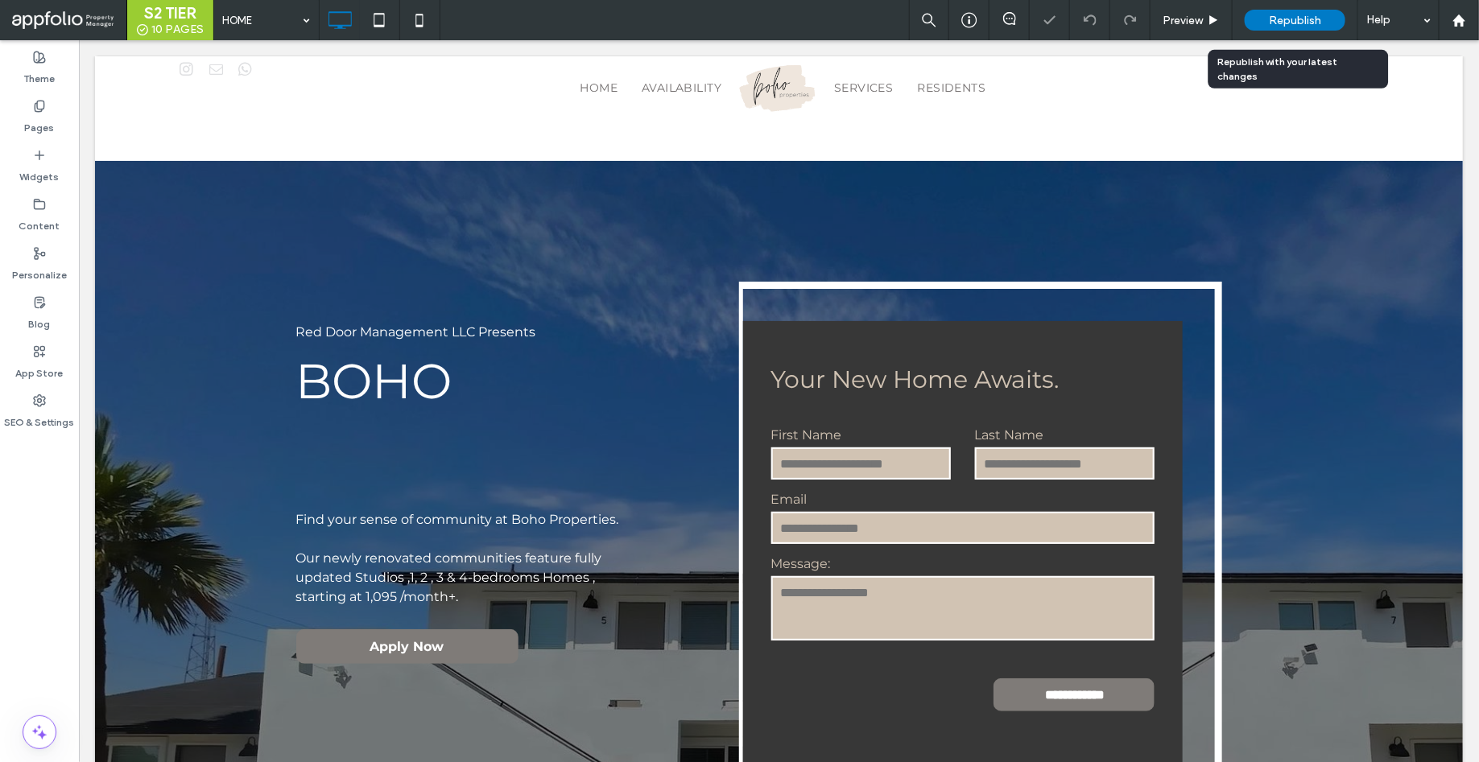
click at [1291, 17] on span "Republish" at bounding box center [1295, 21] width 52 height 14
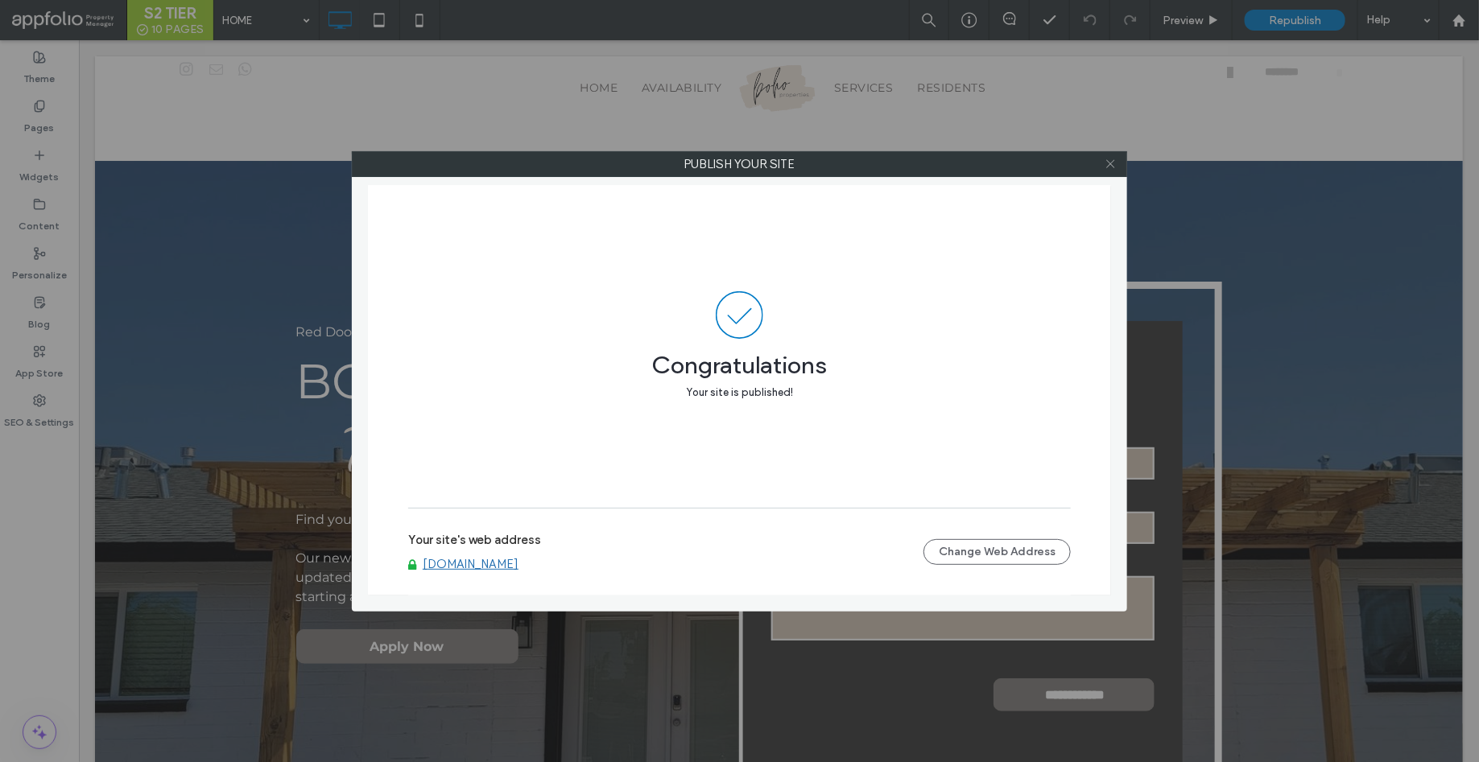
click at [1113, 160] on use at bounding box center [1110, 164] width 8 height 8
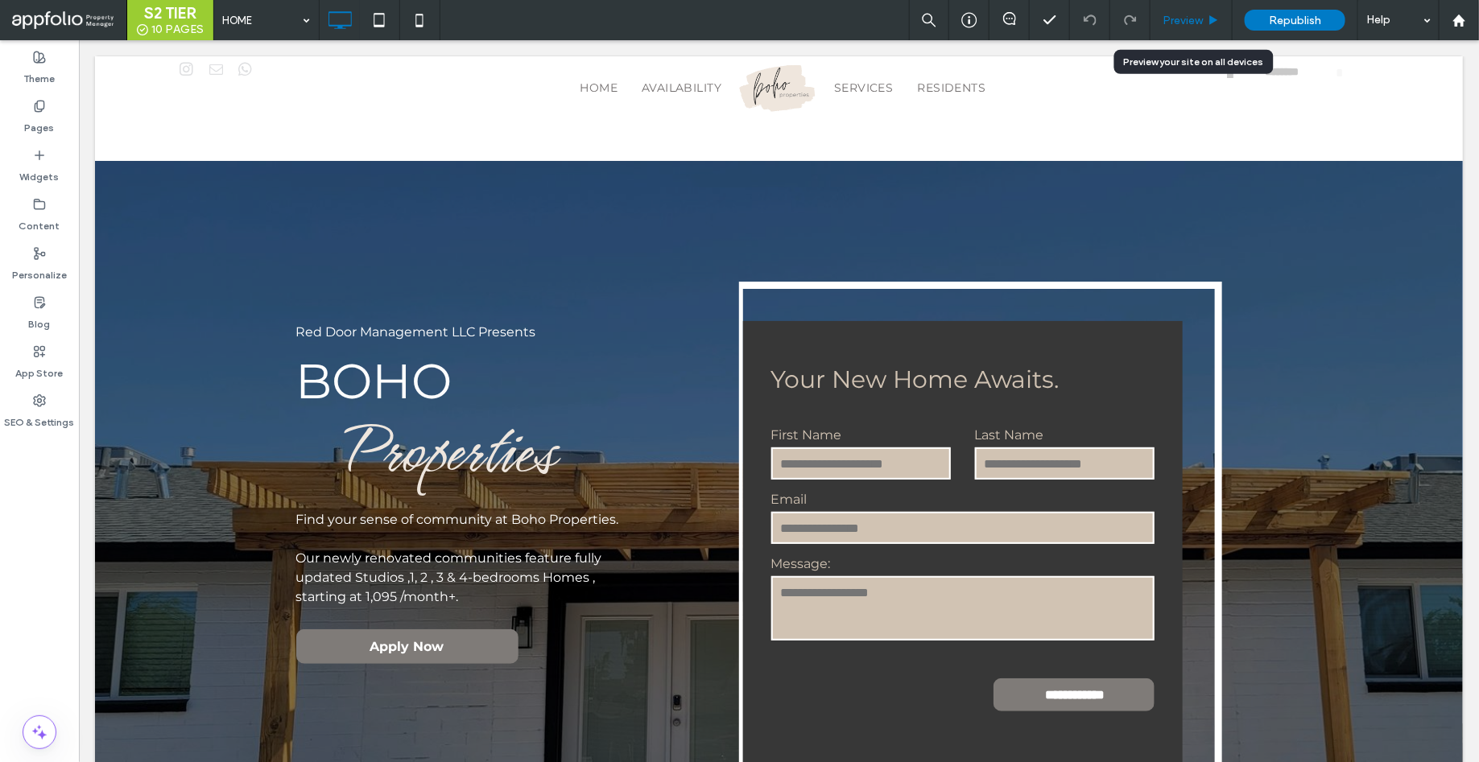
click at [1189, 23] on span "Preview" at bounding box center [1182, 21] width 40 height 14
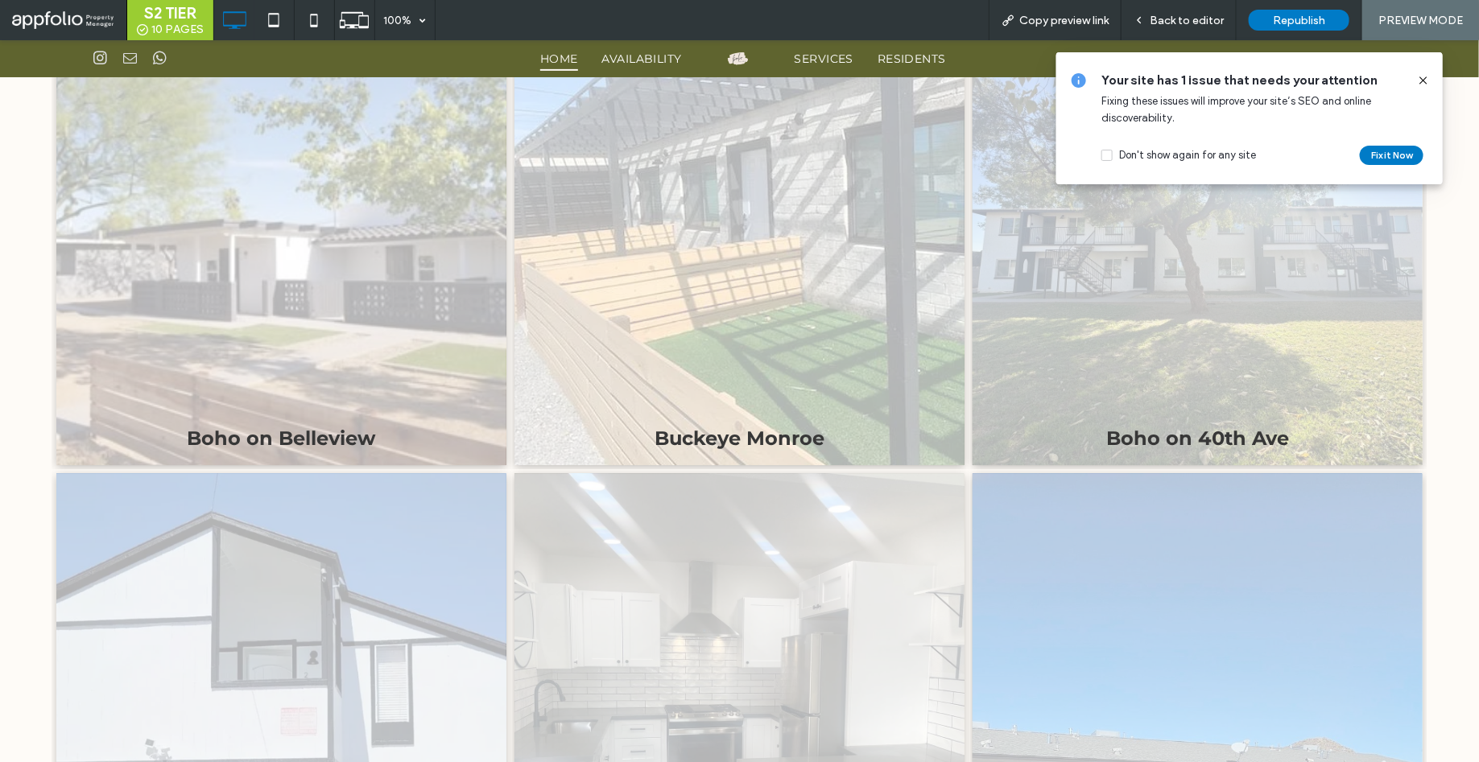
scroll to position [2106, 0]
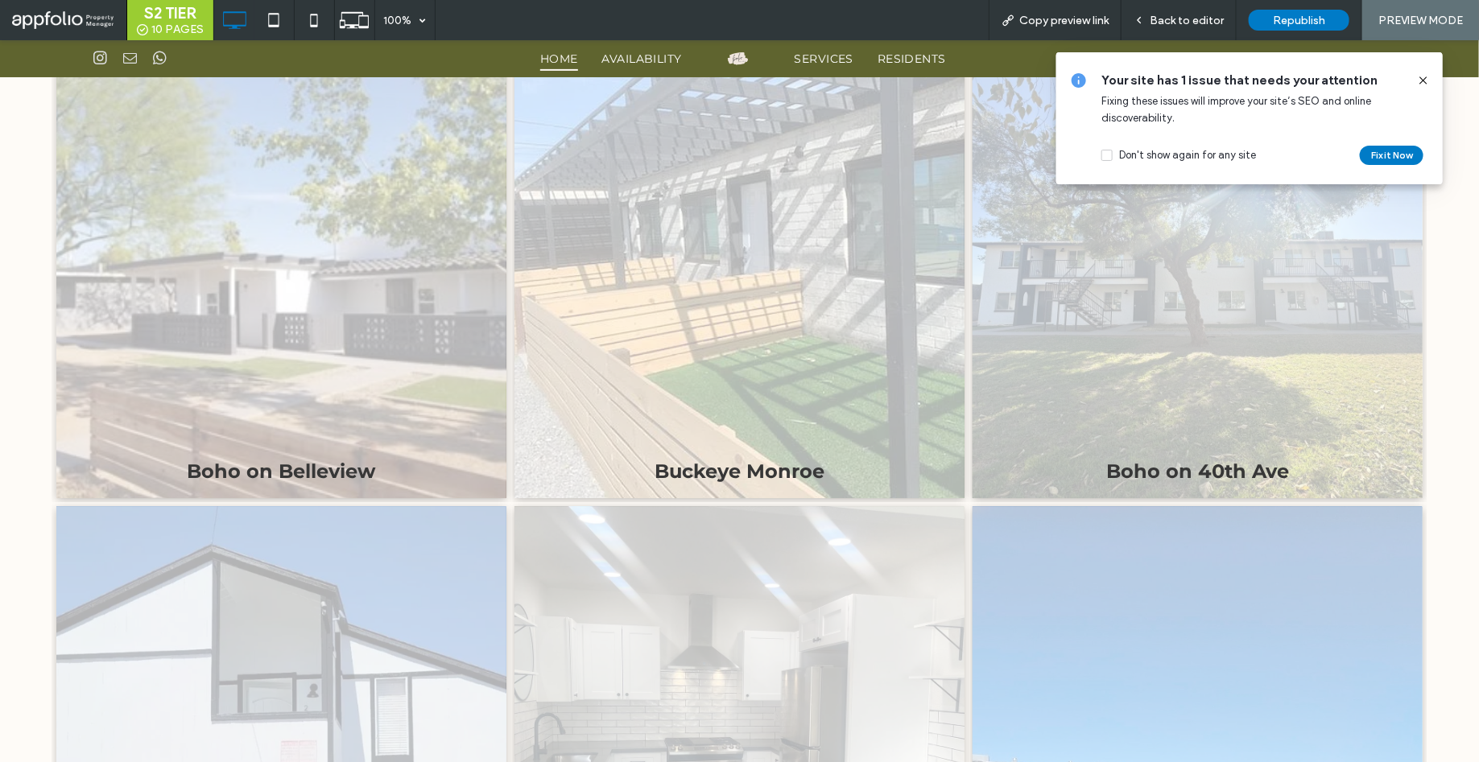
click at [757, 336] on link at bounding box center [739, 272] width 450 height 450
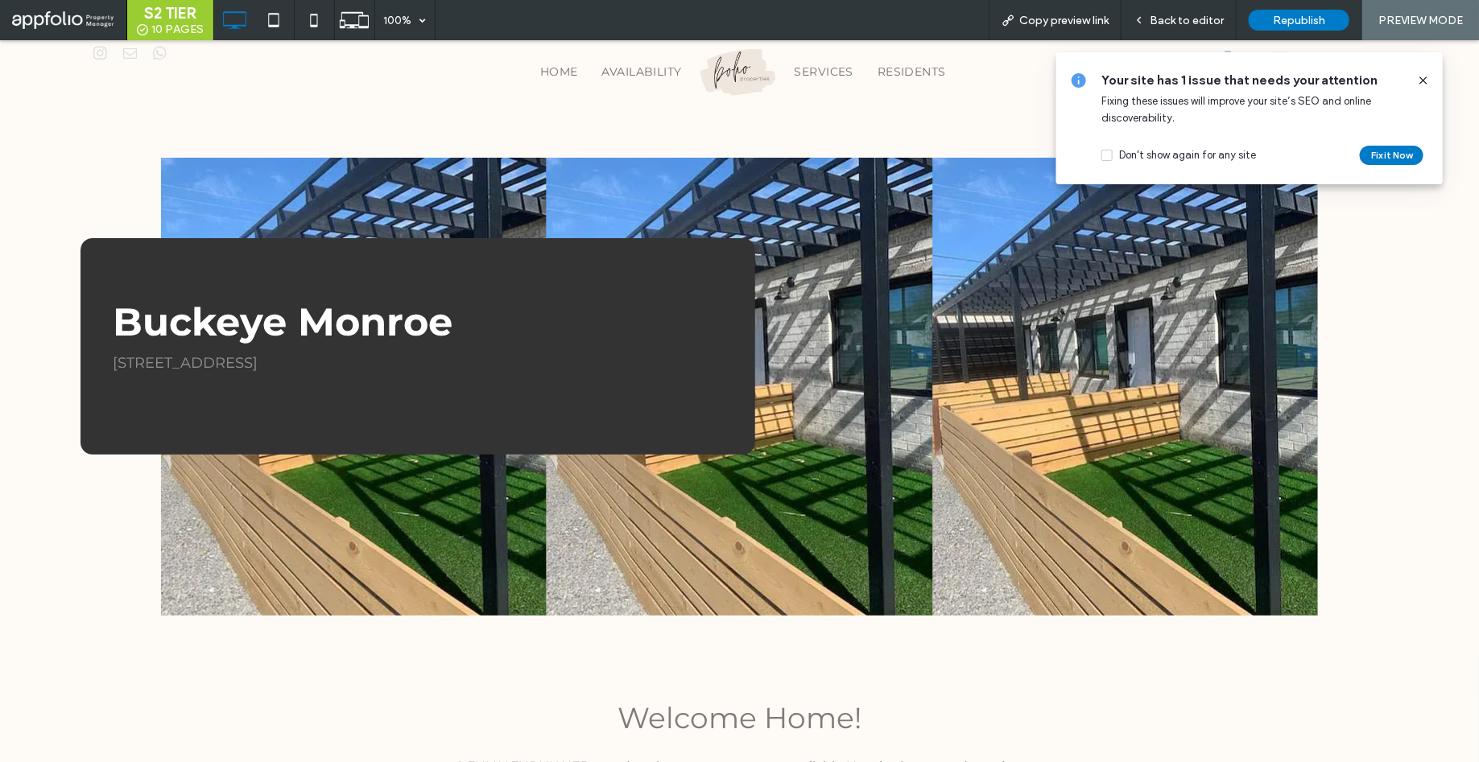
click at [1420, 85] on icon at bounding box center [1423, 80] width 13 height 13
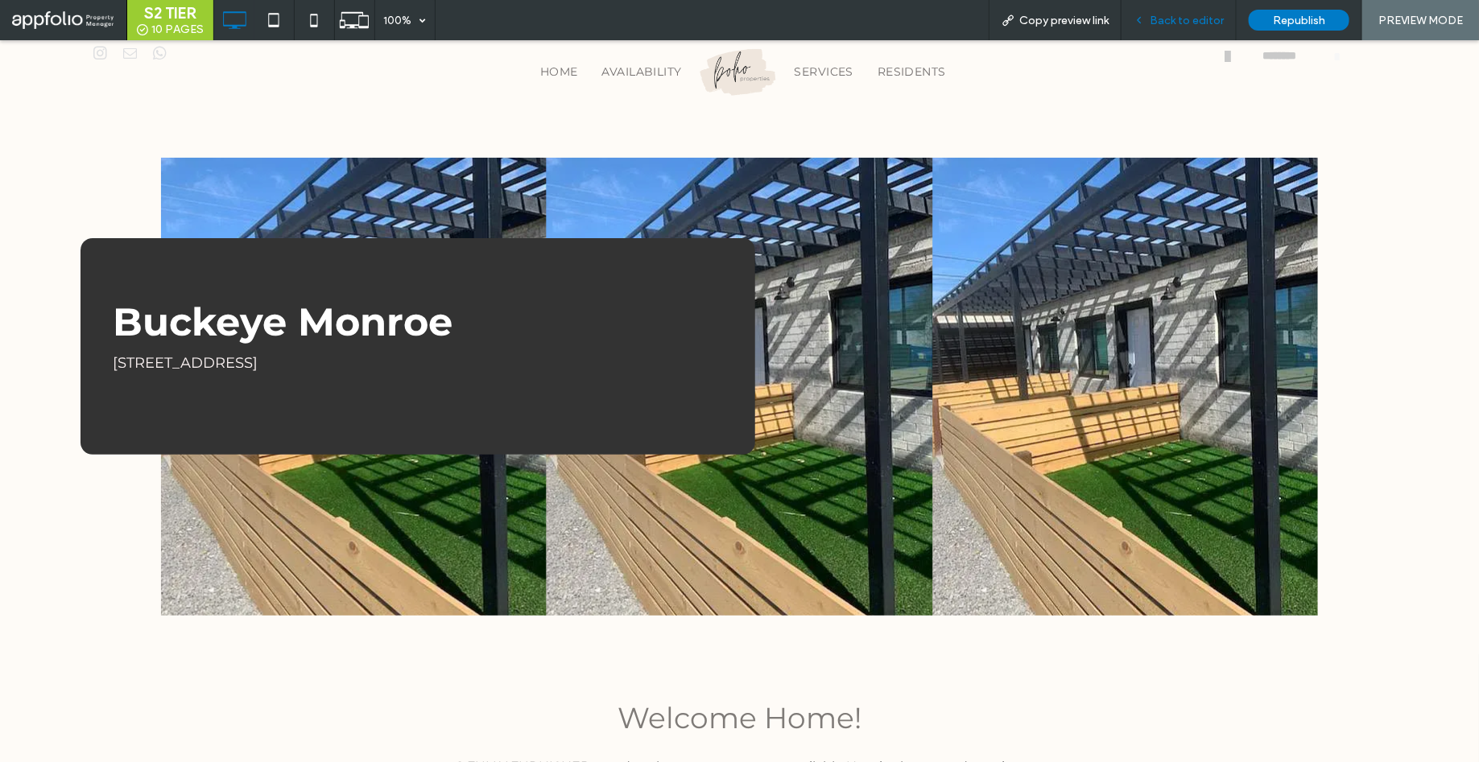
click at [1187, 22] on span "Back to editor" at bounding box center [1186, 21] width 74 height 14
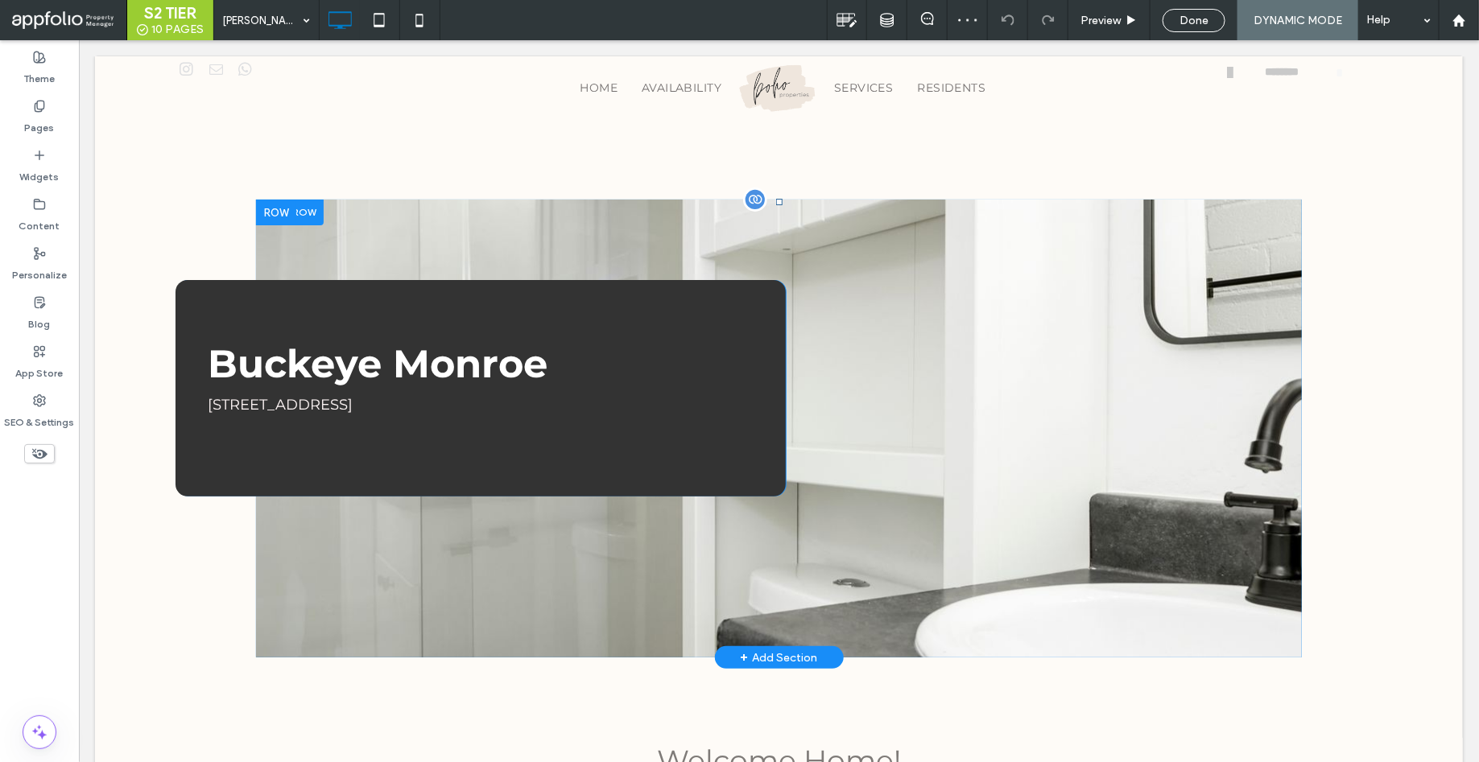
click at [545, 221] on div at bounding box center [778, 428] width 1046 height 458
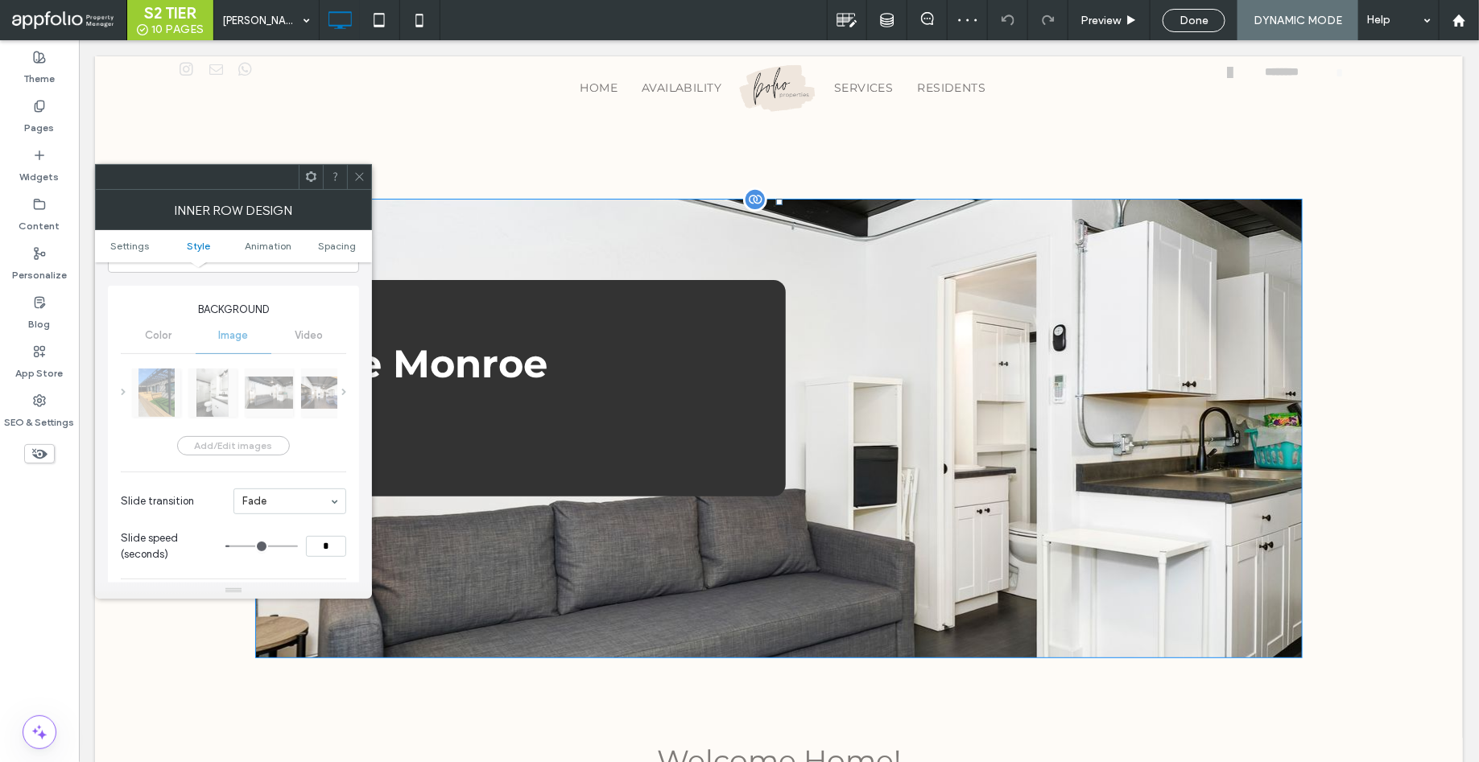
scroll to position [241, 0]
click at [222, 443] on div "Add/Edit images Slide transition Fade Slide speed (seconds) *" at bounding box center [233, 462] width 225 height 213
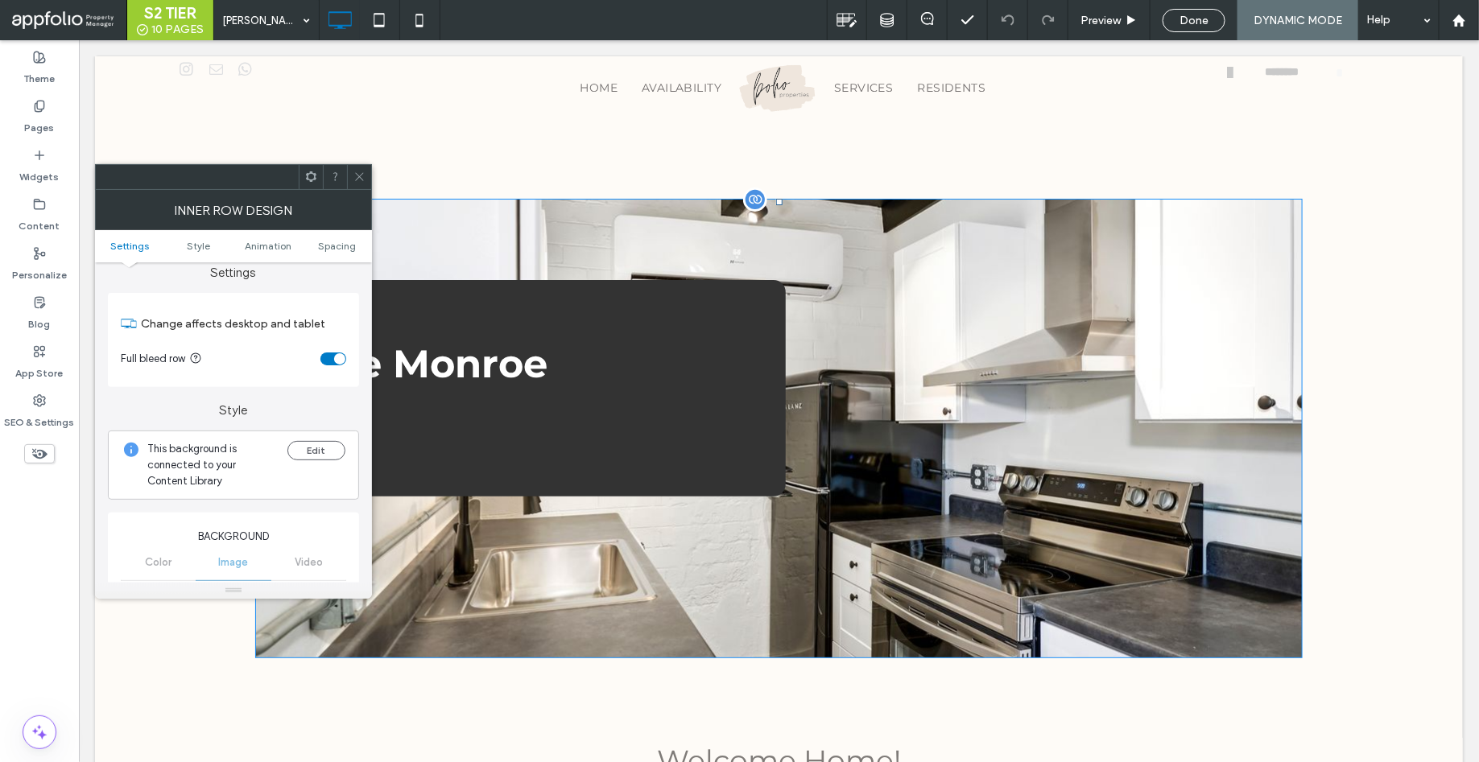
scroll to position [0, 0]
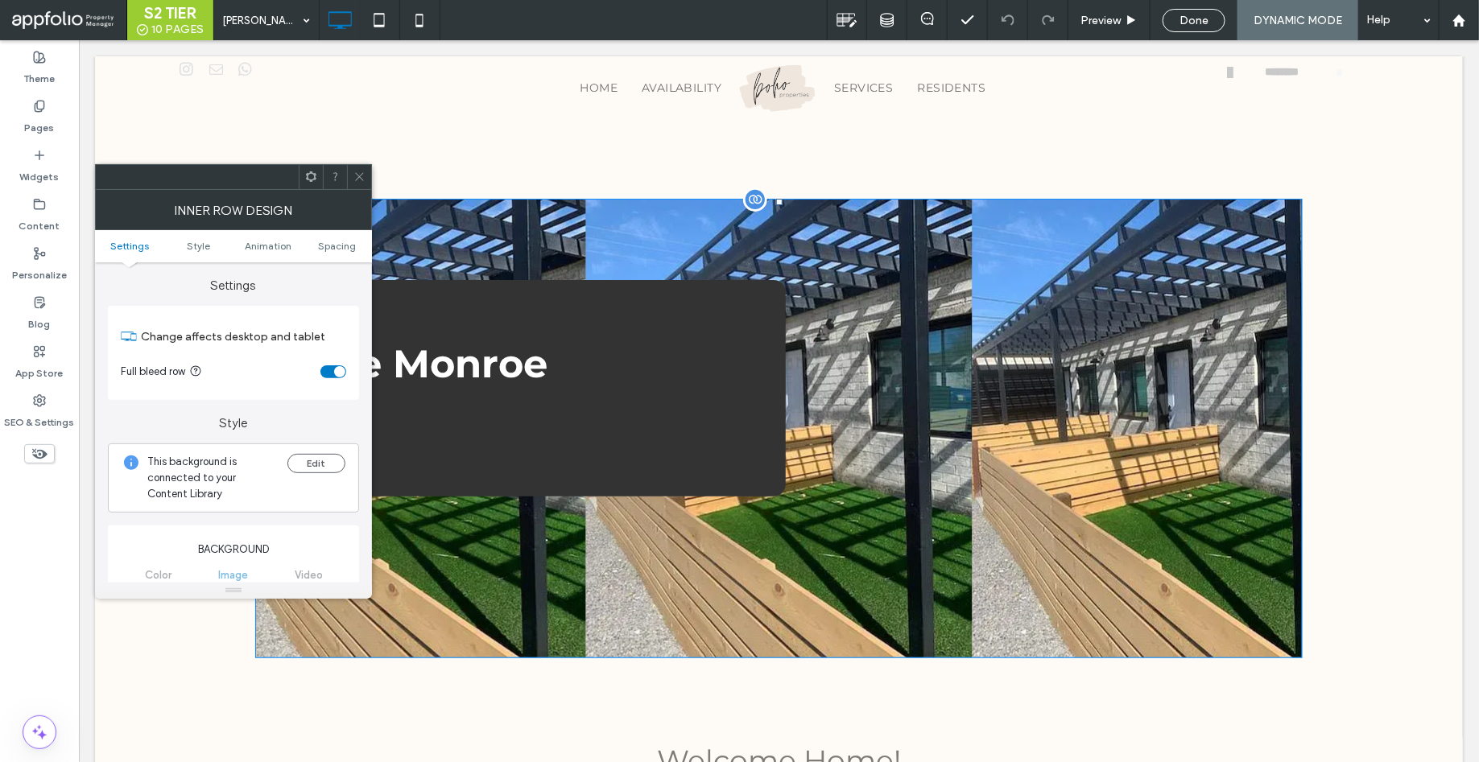
click at [338, 372] on div "toggle" at bounding box center [339, 371] width 11 height 11
click at [338, 372] on div "toggle" at bounding box center [333, 371] width 26 height 13
click at [361, 177] on icon at bounding box center [359, 177] width 12 height 12
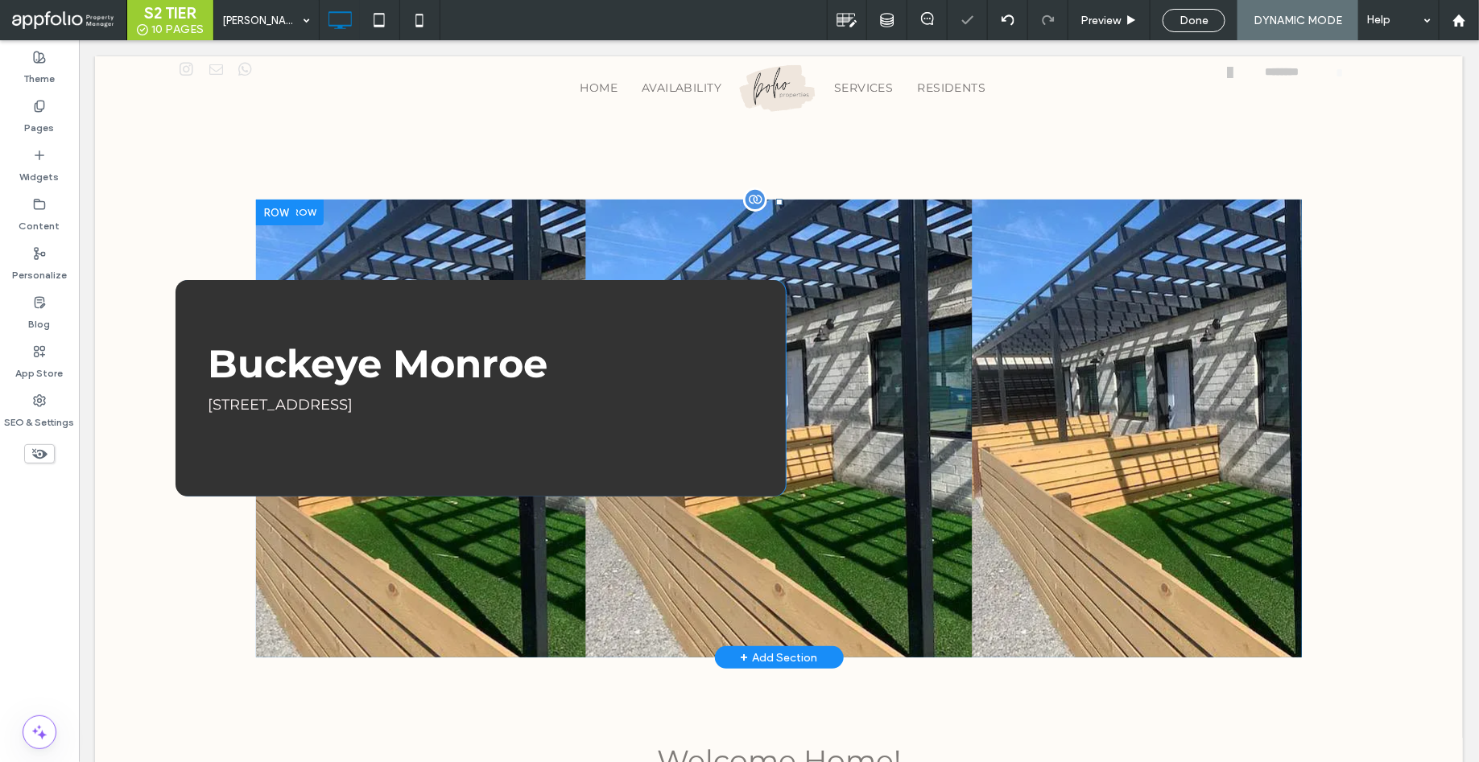
click at [1028, 383] on div "Click To Paste" at bounding box center [1002, 387] width 435 height 217
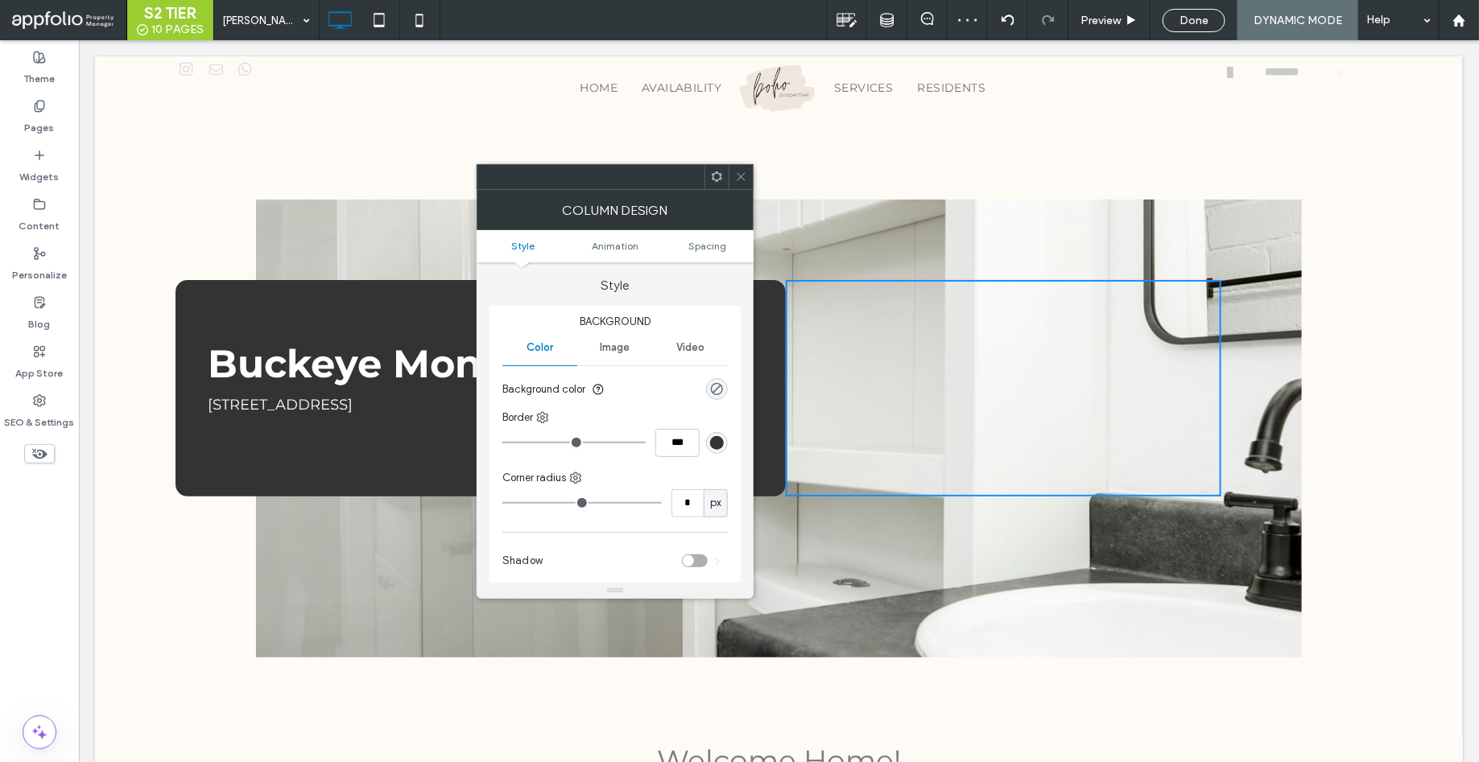
click at [747, 171] on div at bounding box center [740, 177] width 24 height 24
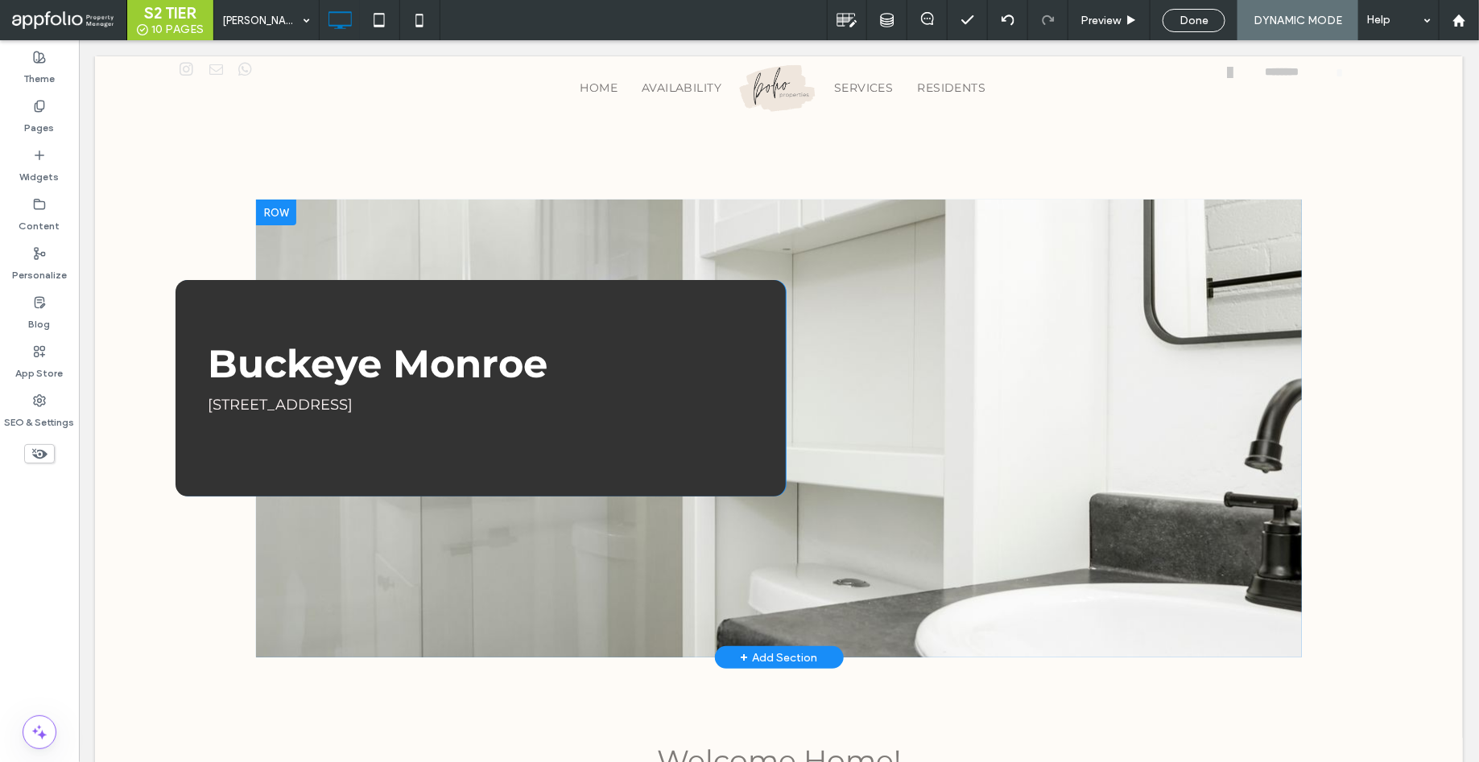
click at [272, 212] on div at bounding box center [275, 212] width 40 height 26
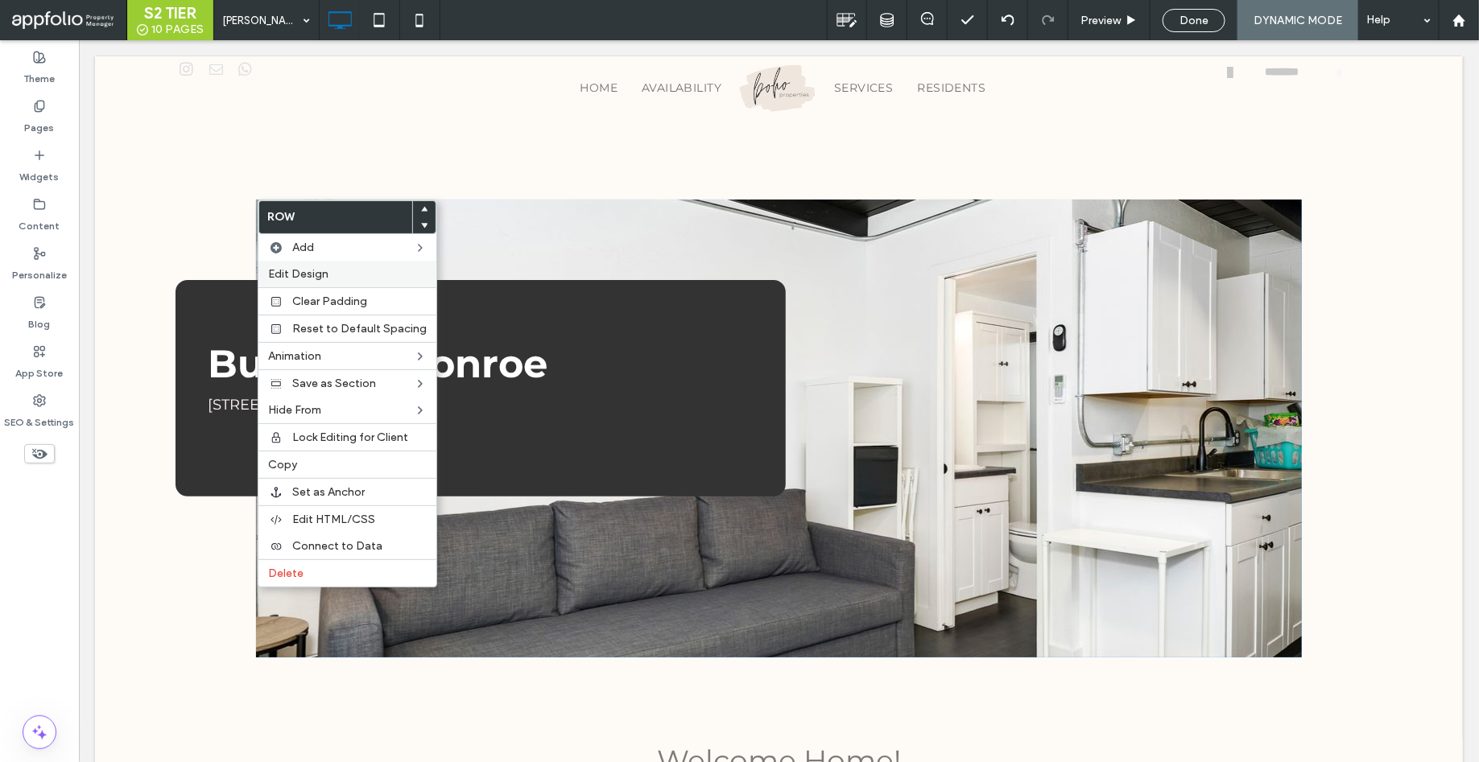
click at [316, 274] on span "Edit Design" at bounding box center [298, 274] width 60 height 14
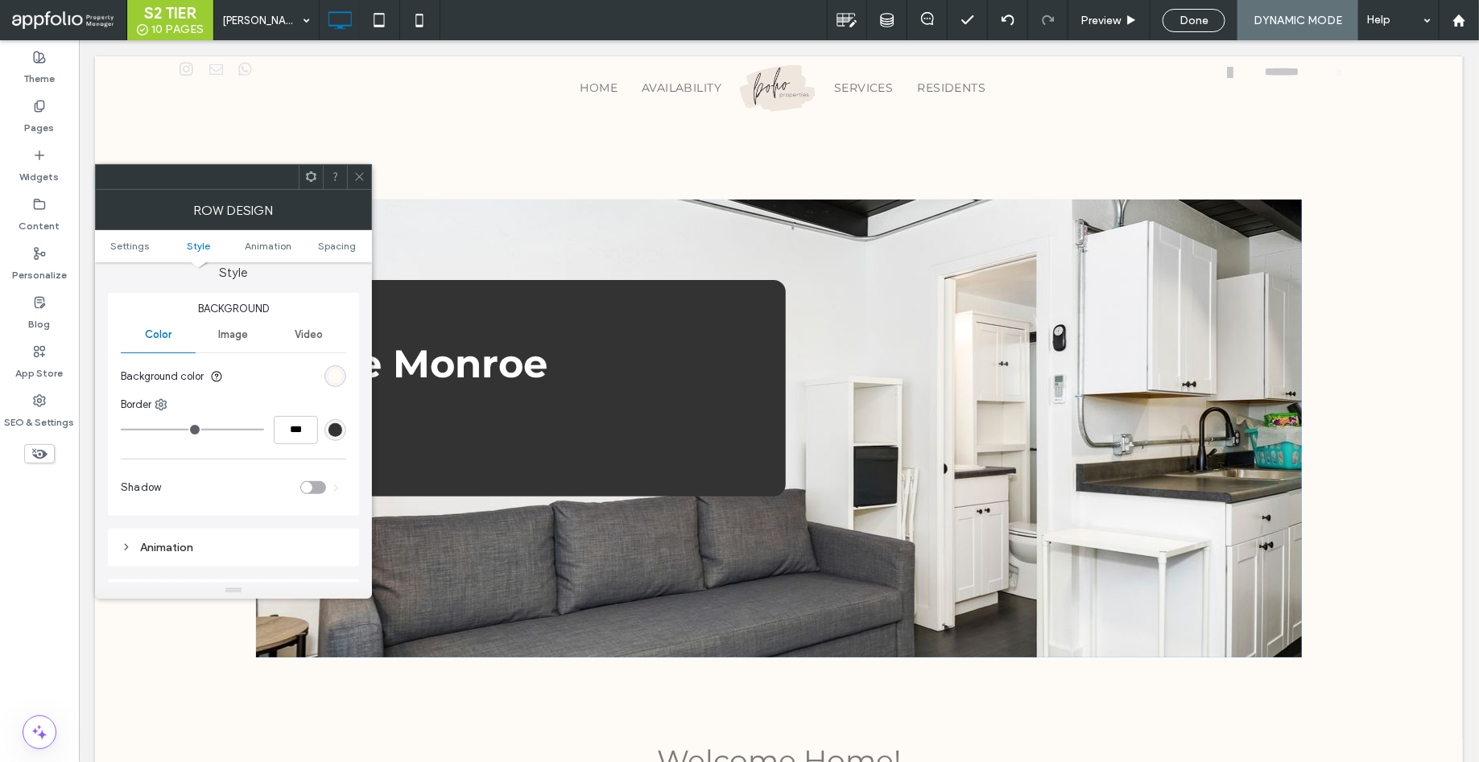
scroll to position [107, 0]
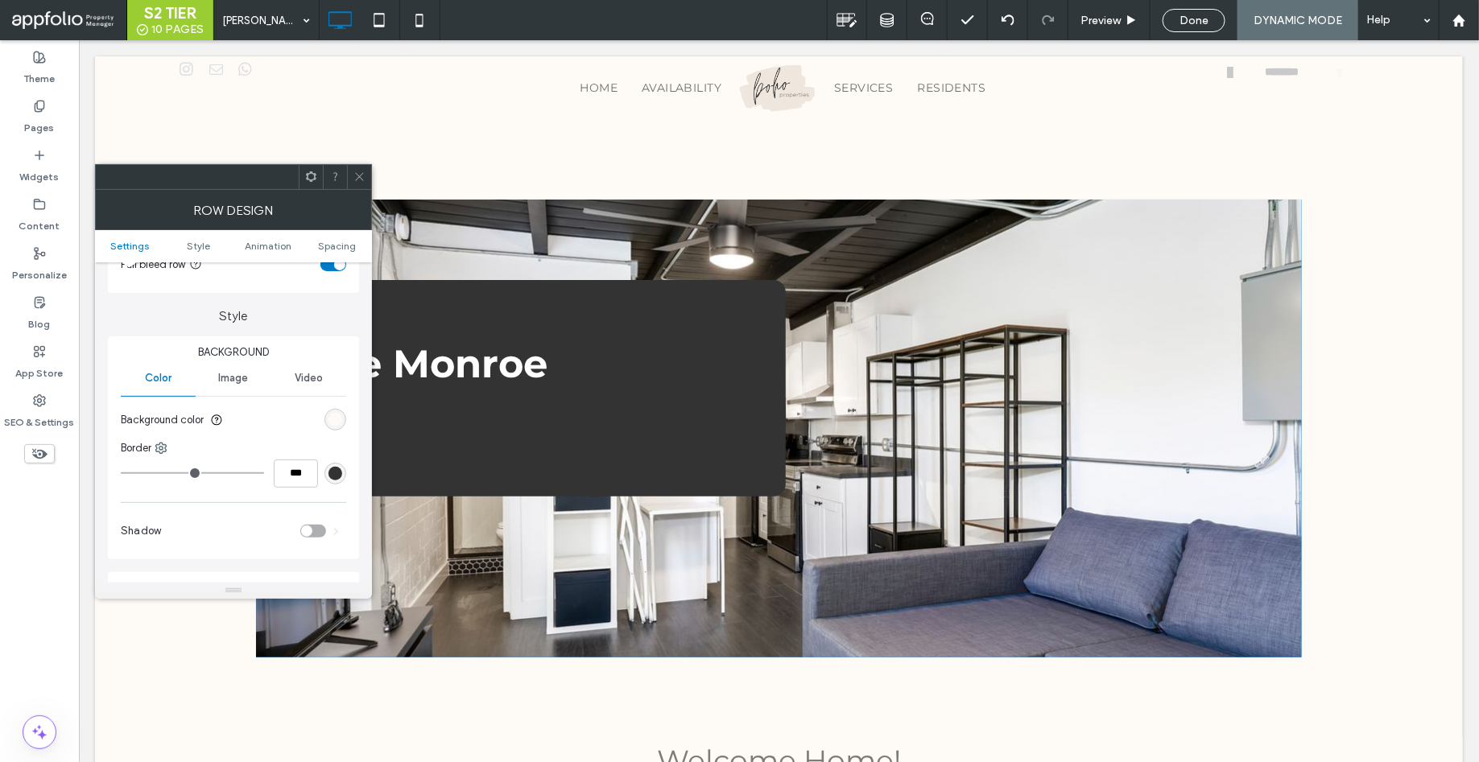
click at [237, 374] on span "Image" at bounding box center [233, 378] width 30 height 13
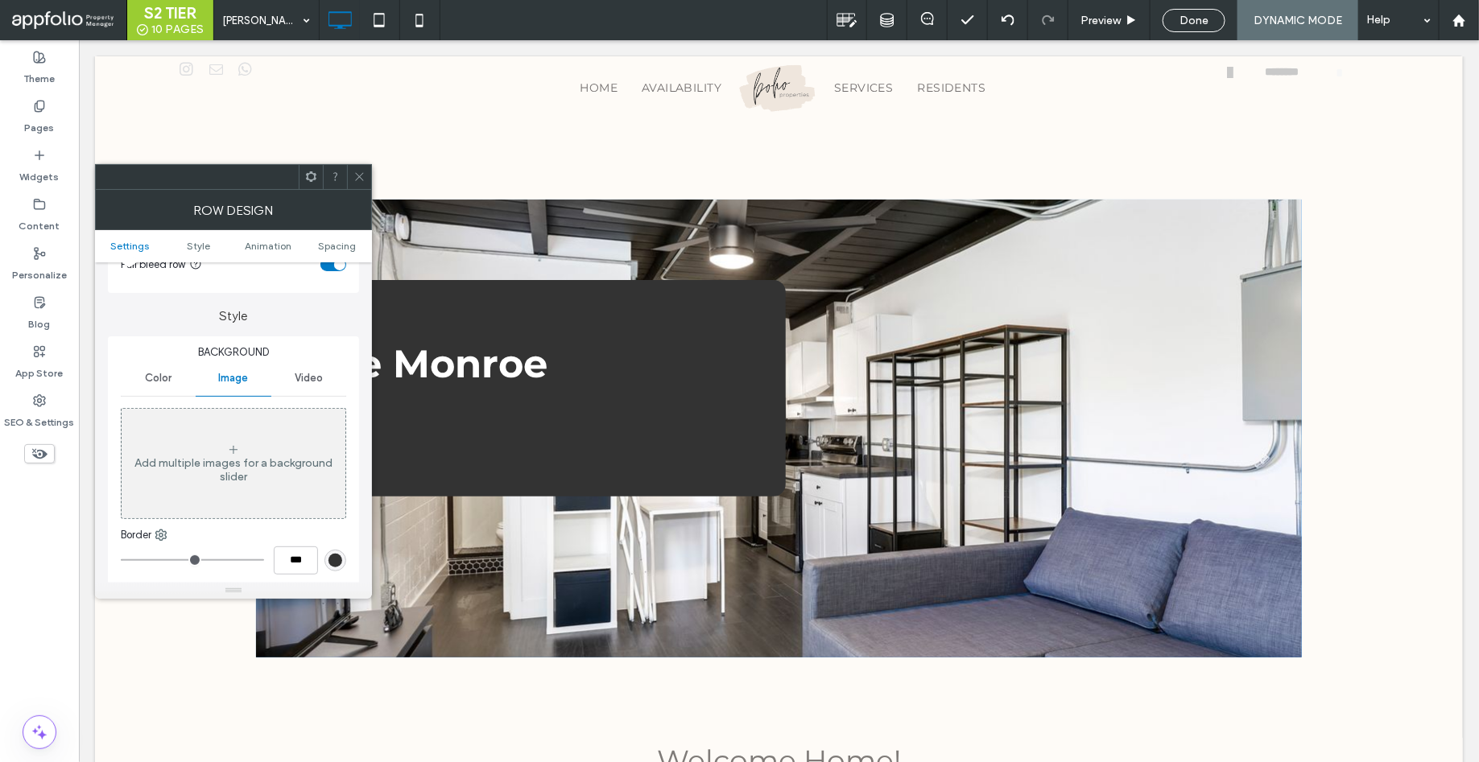
click at [362, 175] on icon at bounding box center [359, 177] width 12 height 12
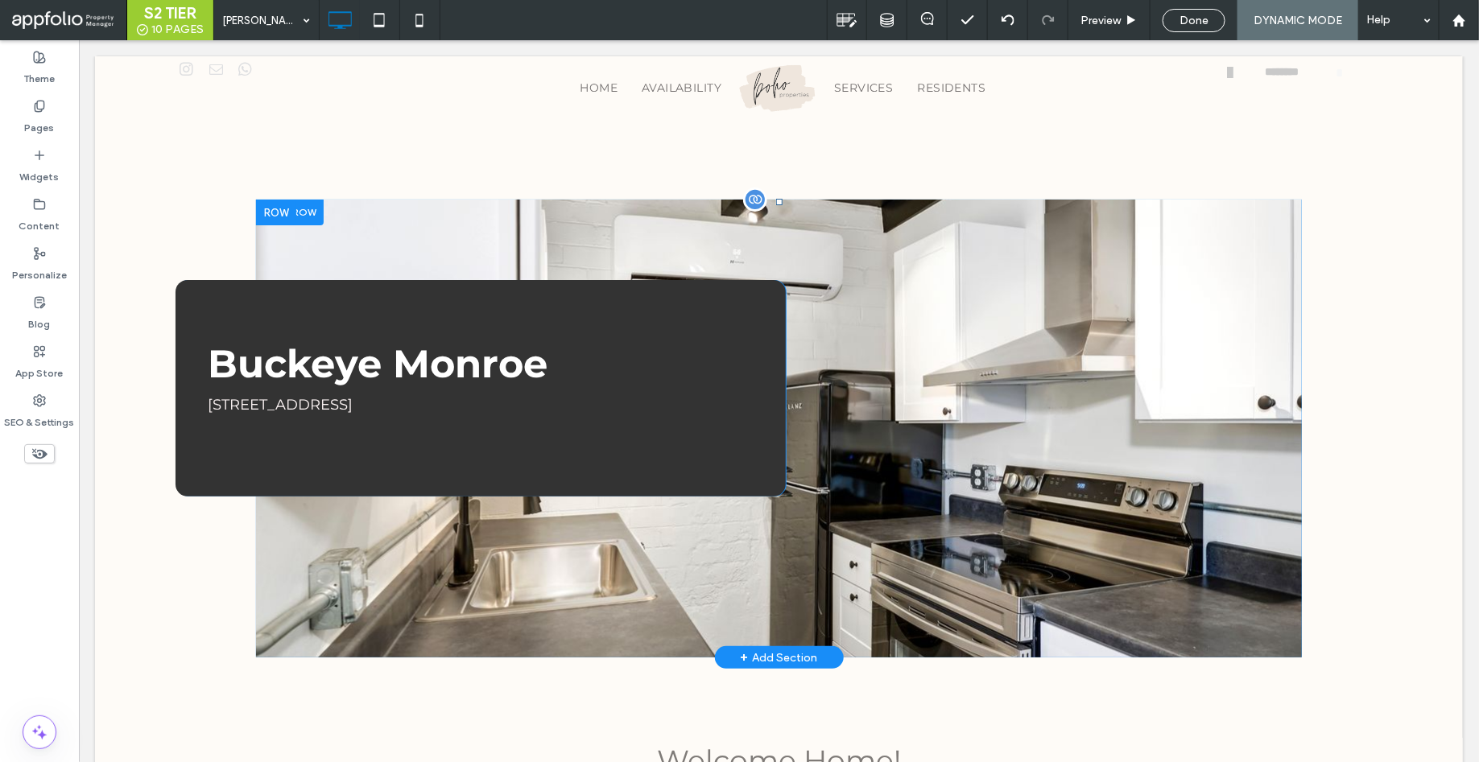
click at [753, 197] on div at bounding box center [754, 199] width 24 height 24
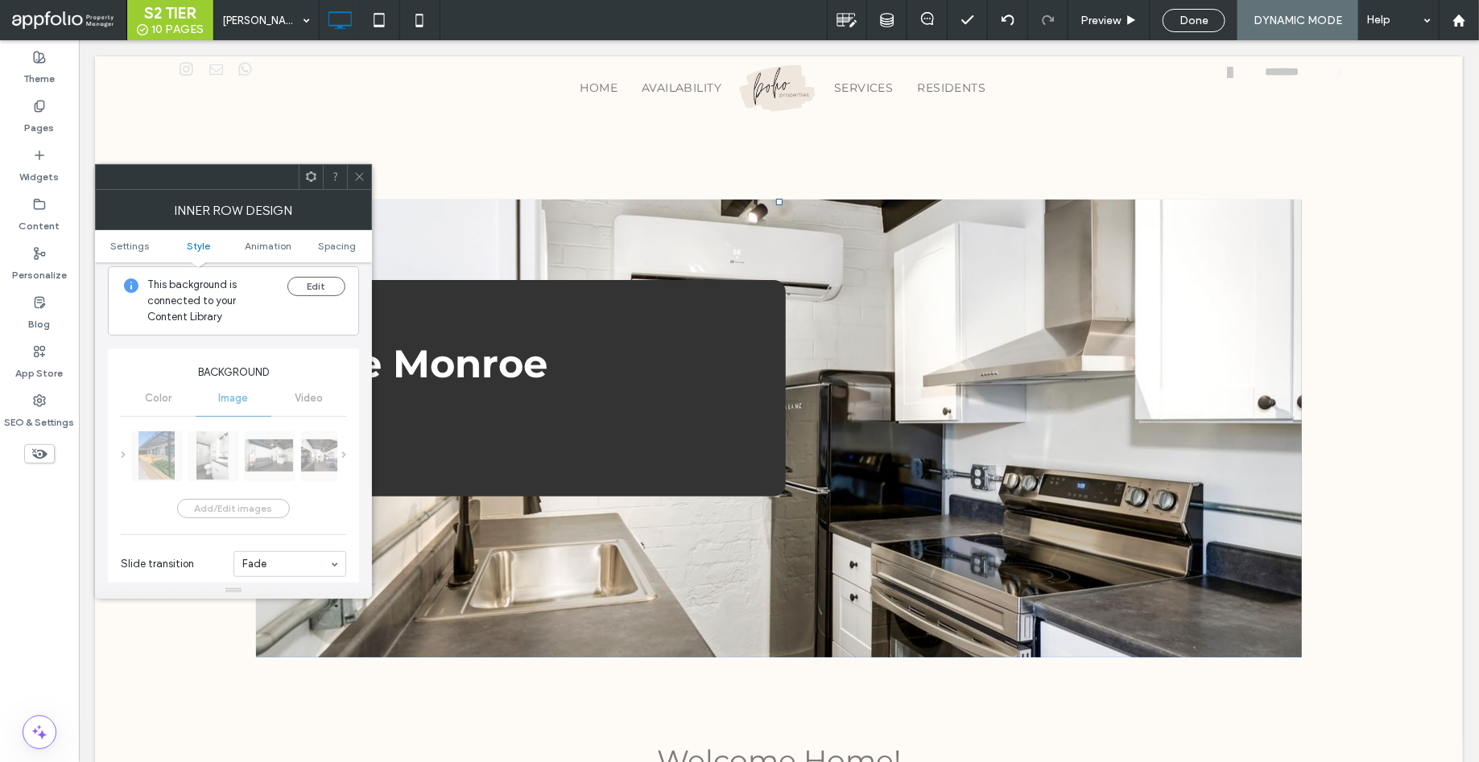
scroll to position [178, 0]
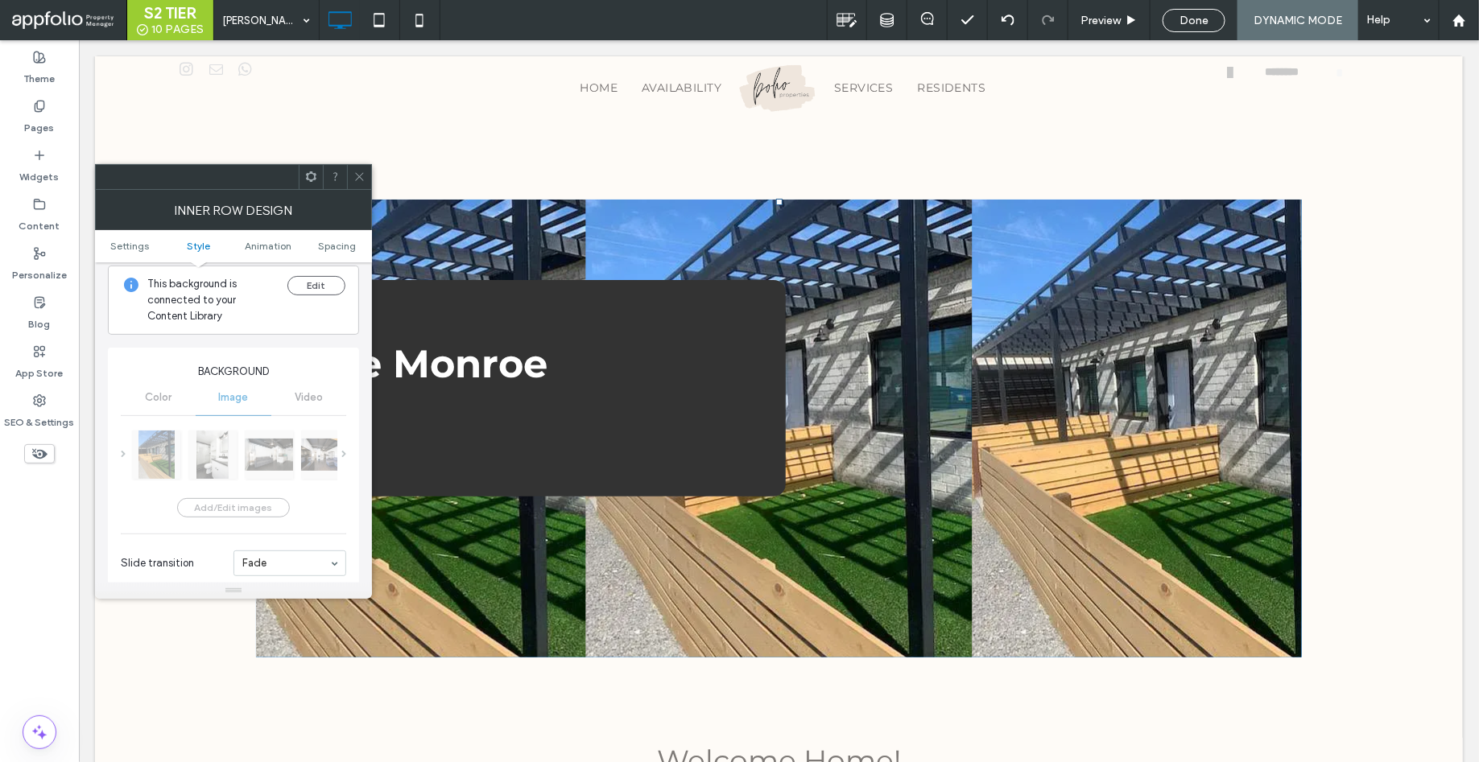
click at [234, 406] on div "Color Image Video" at bounding box center [233, 397] width 225 height 35
click at [322, 288] on button "Edit" at bounding box center [316, 285] width 58 height 19
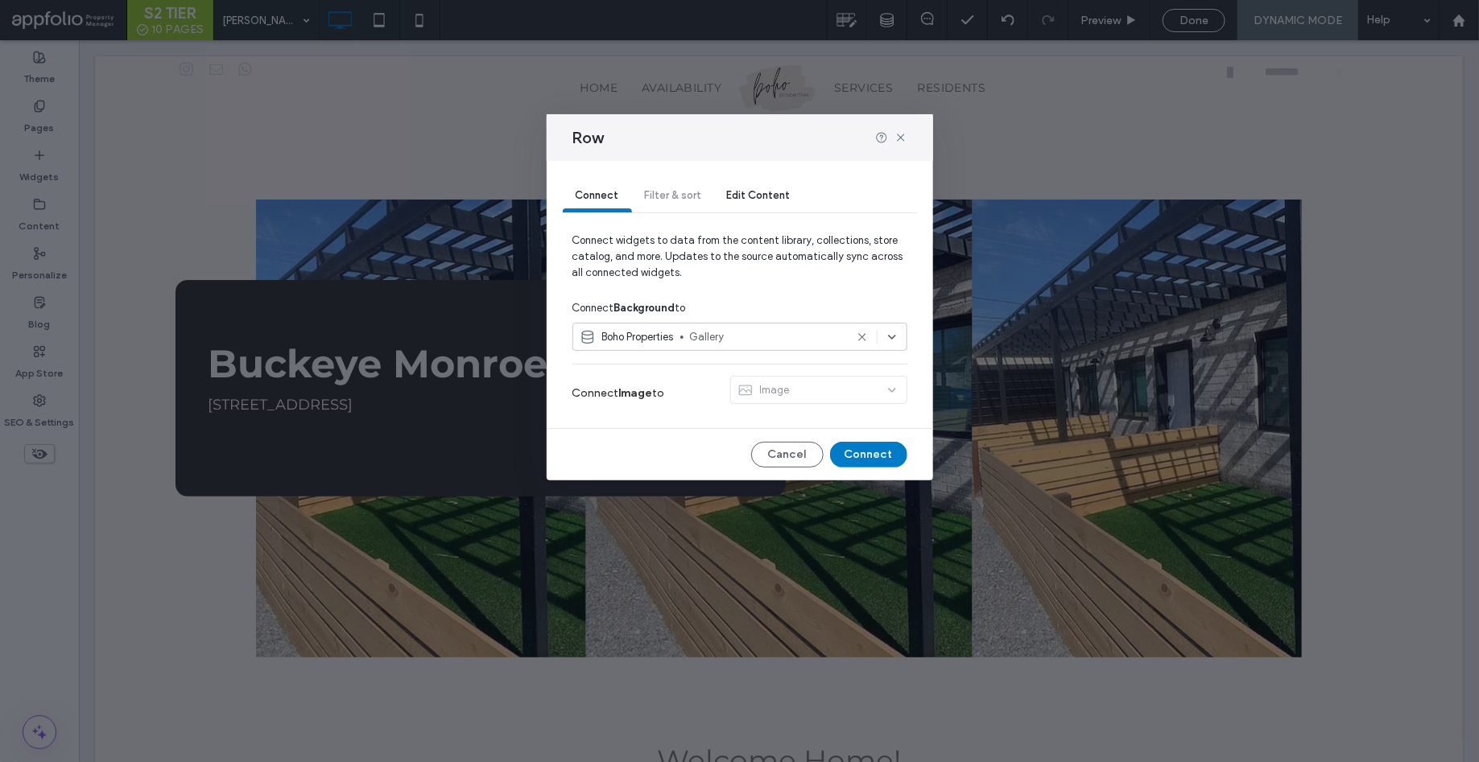
click at [795, 382] on div "Image" at bounding box center [818, 393] width 177 height 35
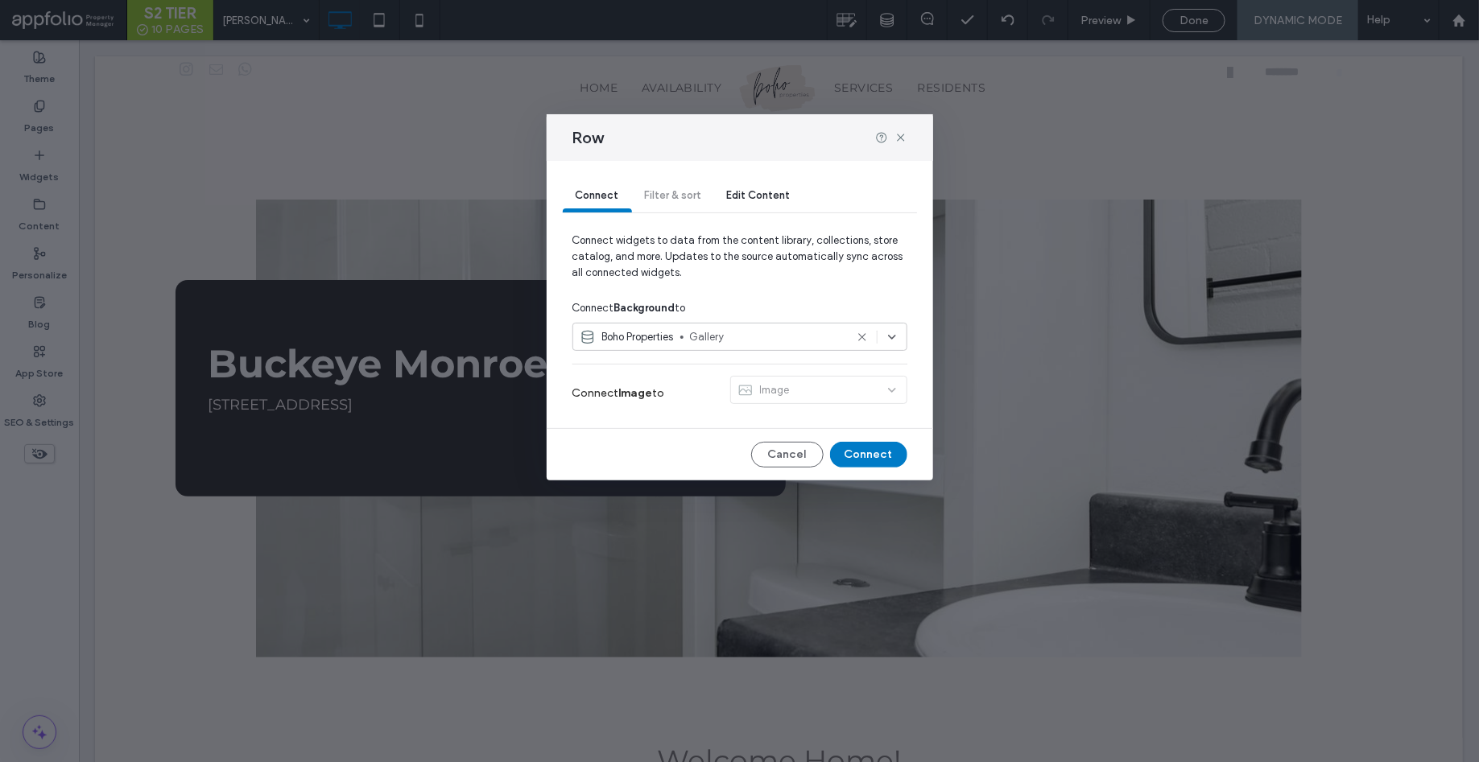
click at [857, 387] on div "Image" at bounding box center [818, 393] width 177 height 35
click at [738, 349] on div "Boho Properties Gallery" at bounding box center [739, 337] width 335 height 28
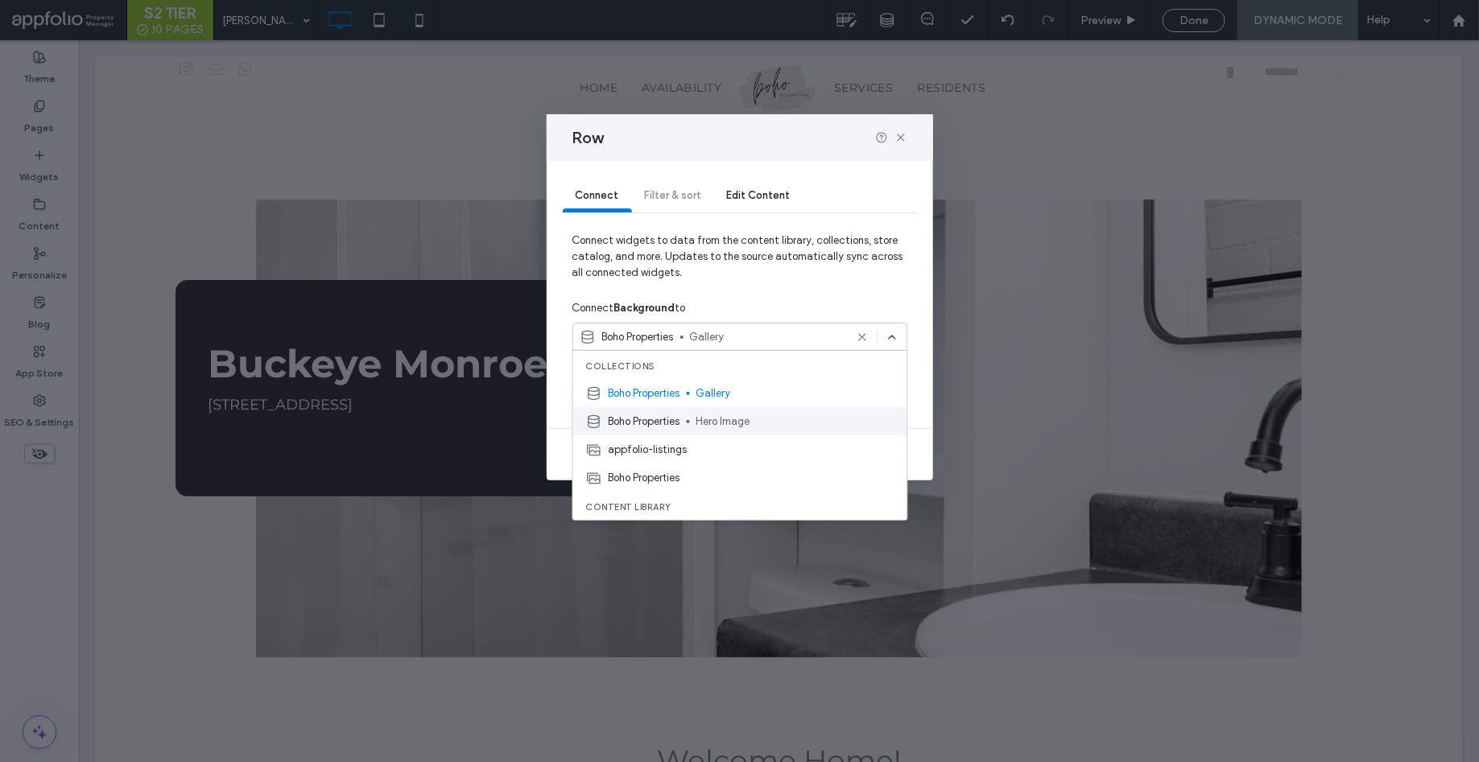
click at [713, 423] on span "Hero Image" at bounding box center [795, 422] width 198 height 16
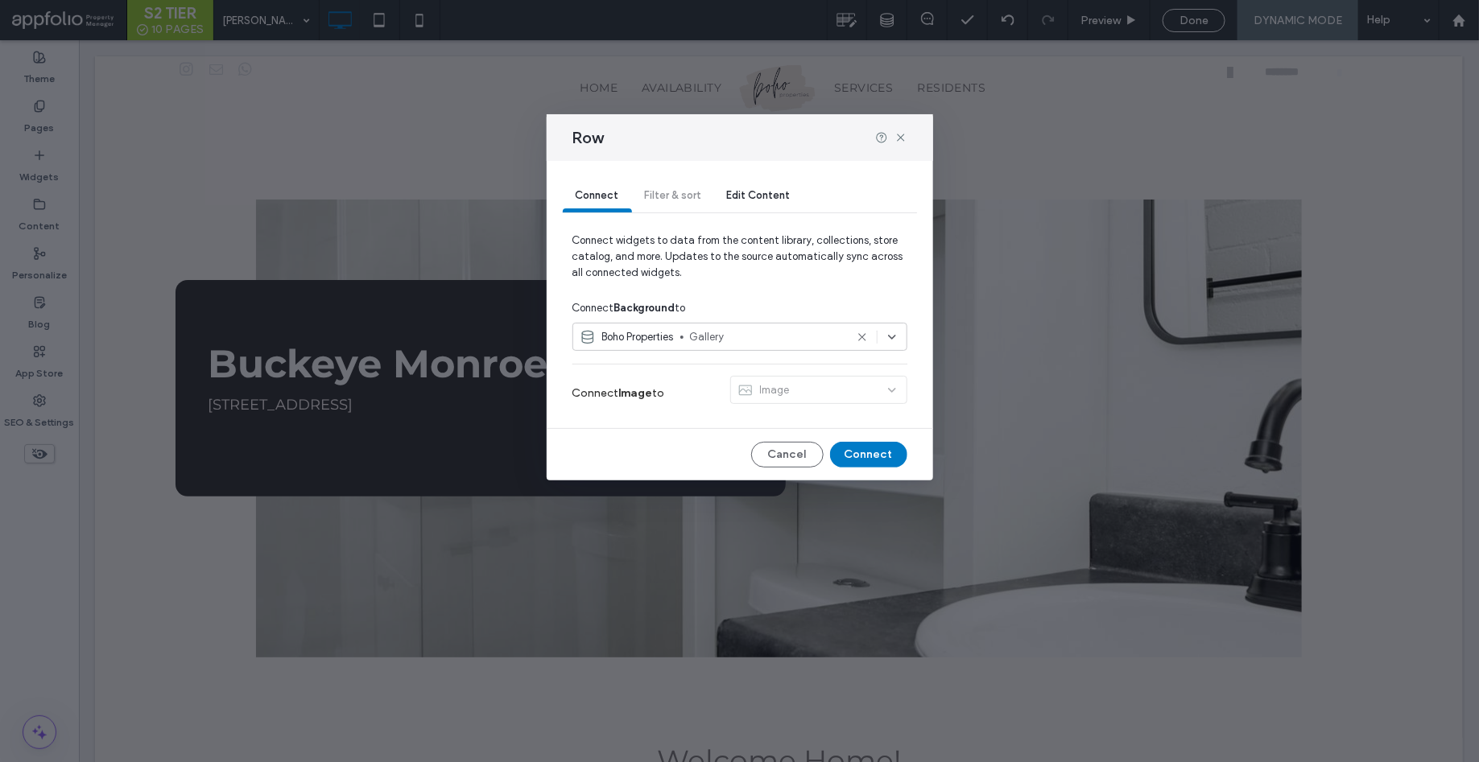
click at [741, 192] on span "Edit Content" at bounding box center [759, 195] width 64 height 12
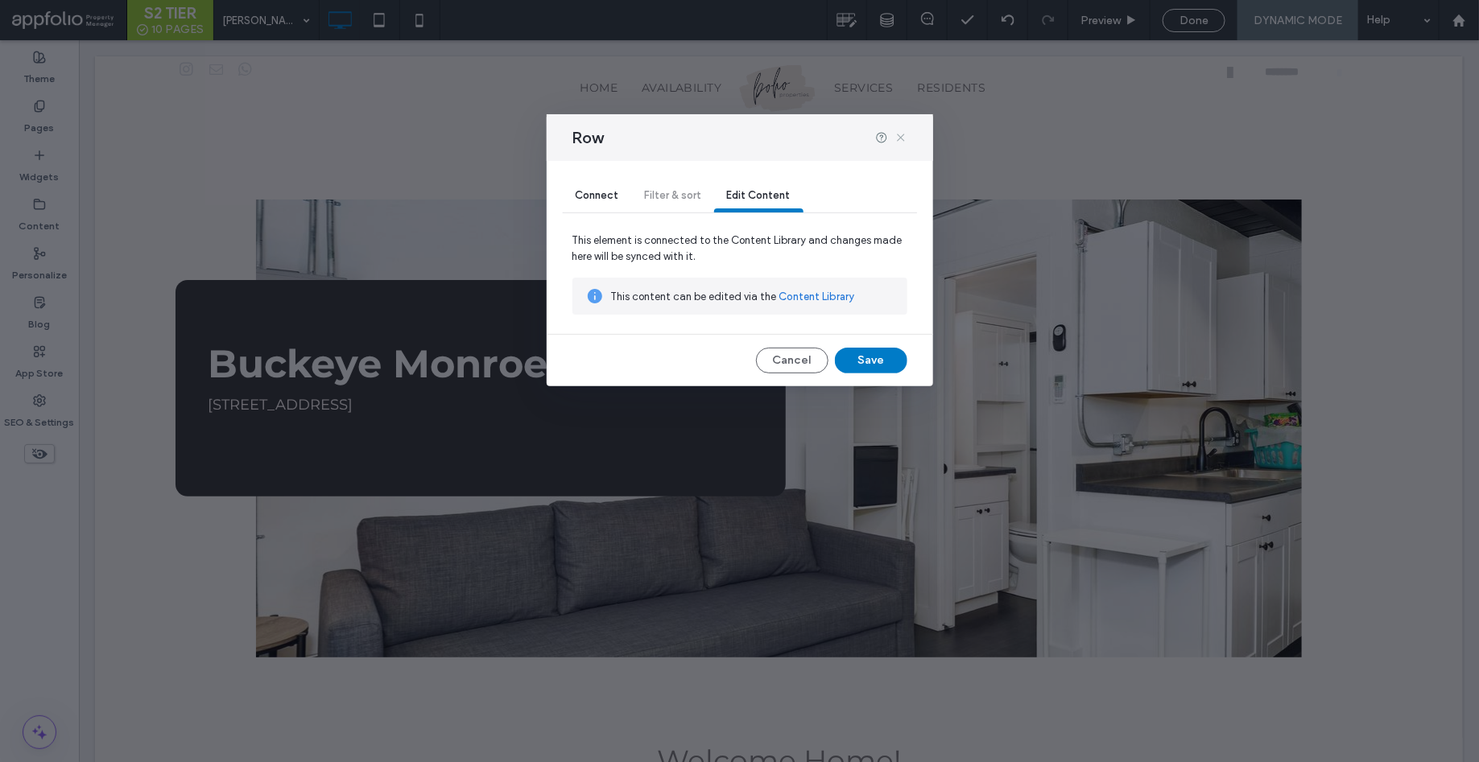
click at [901, 134] on icon at bounding box center [900, 137] width 13 height 13
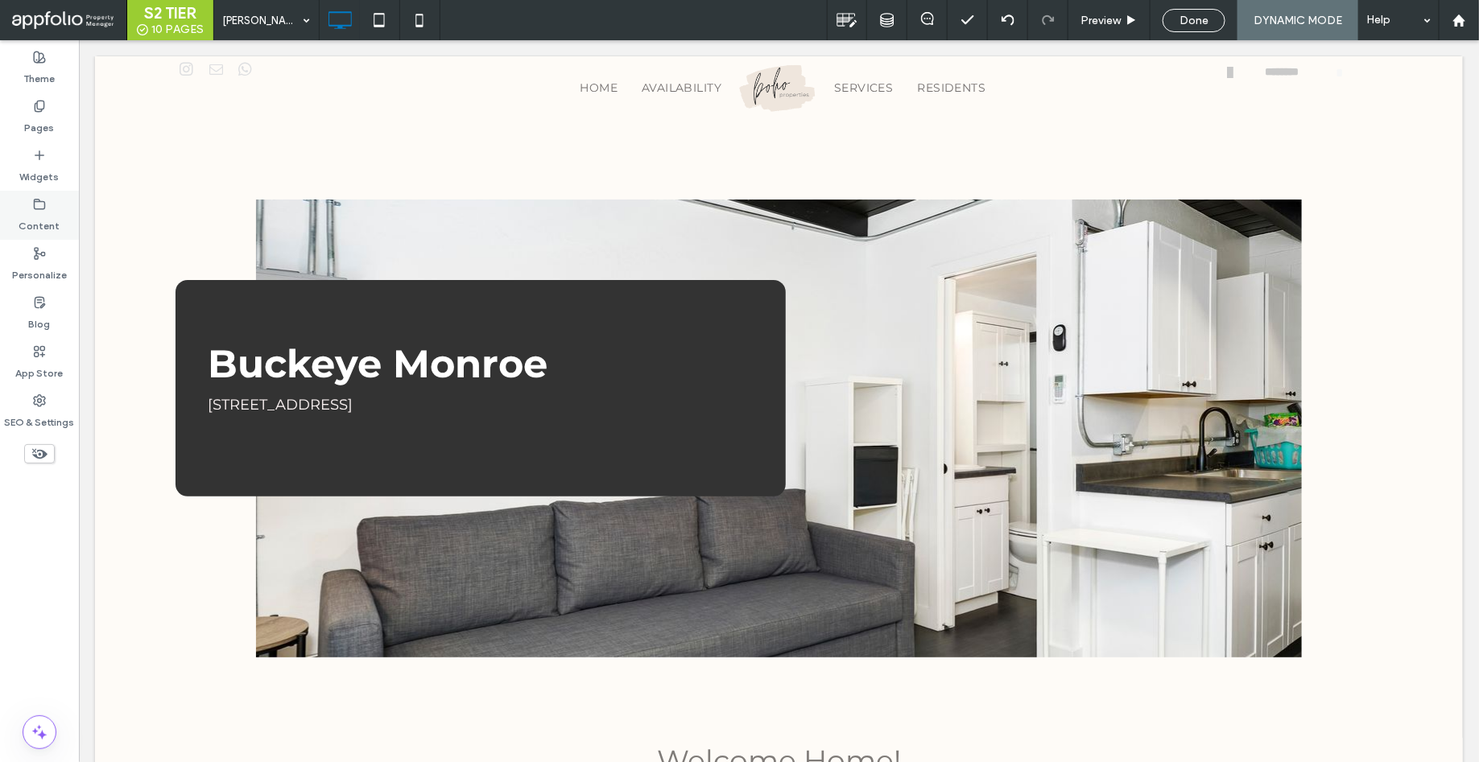
click at [39, 212] on label "Content" at bounding box center [39, 222] width 41 height 23
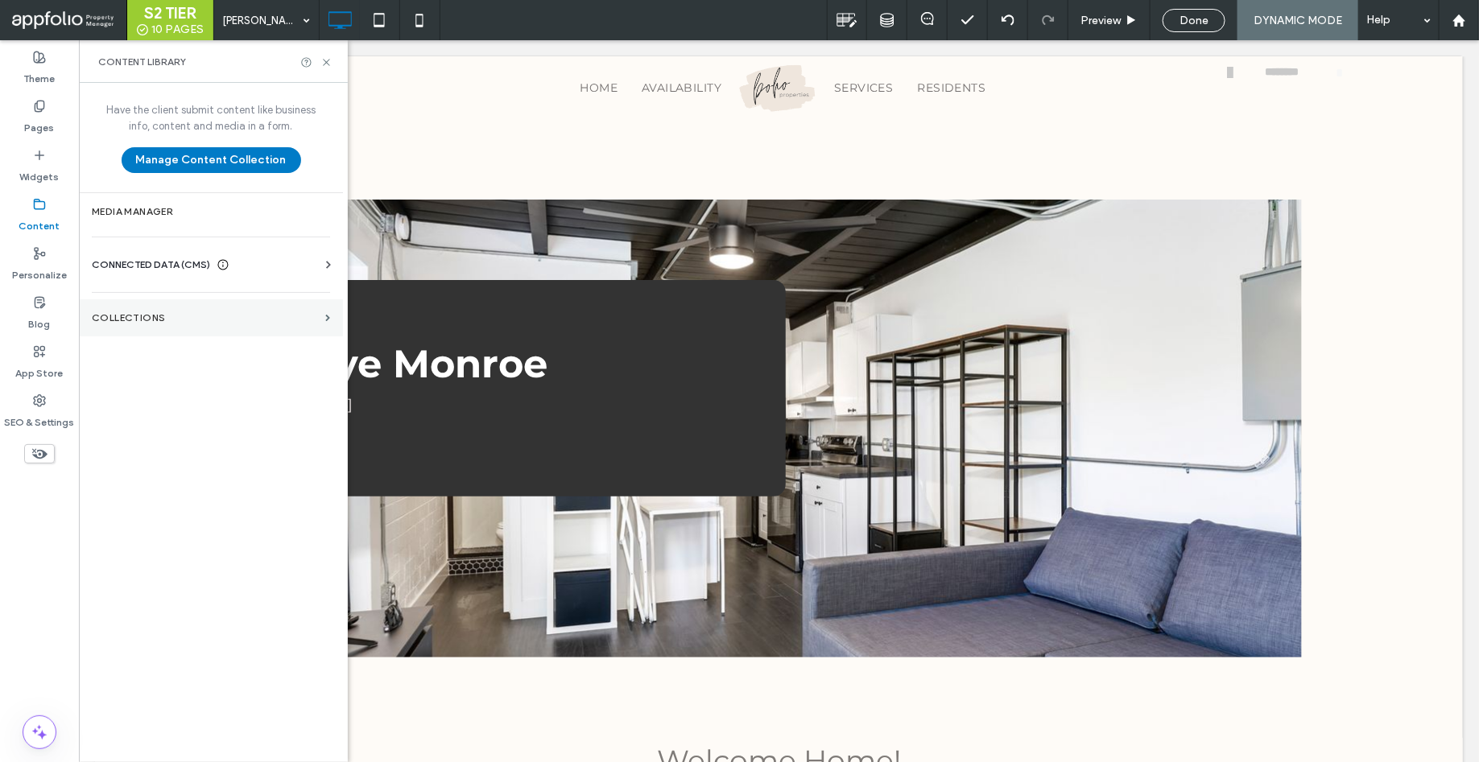
click at [178, 317] on label "Collections" at bounding box center [205, 317] width 227 height 11
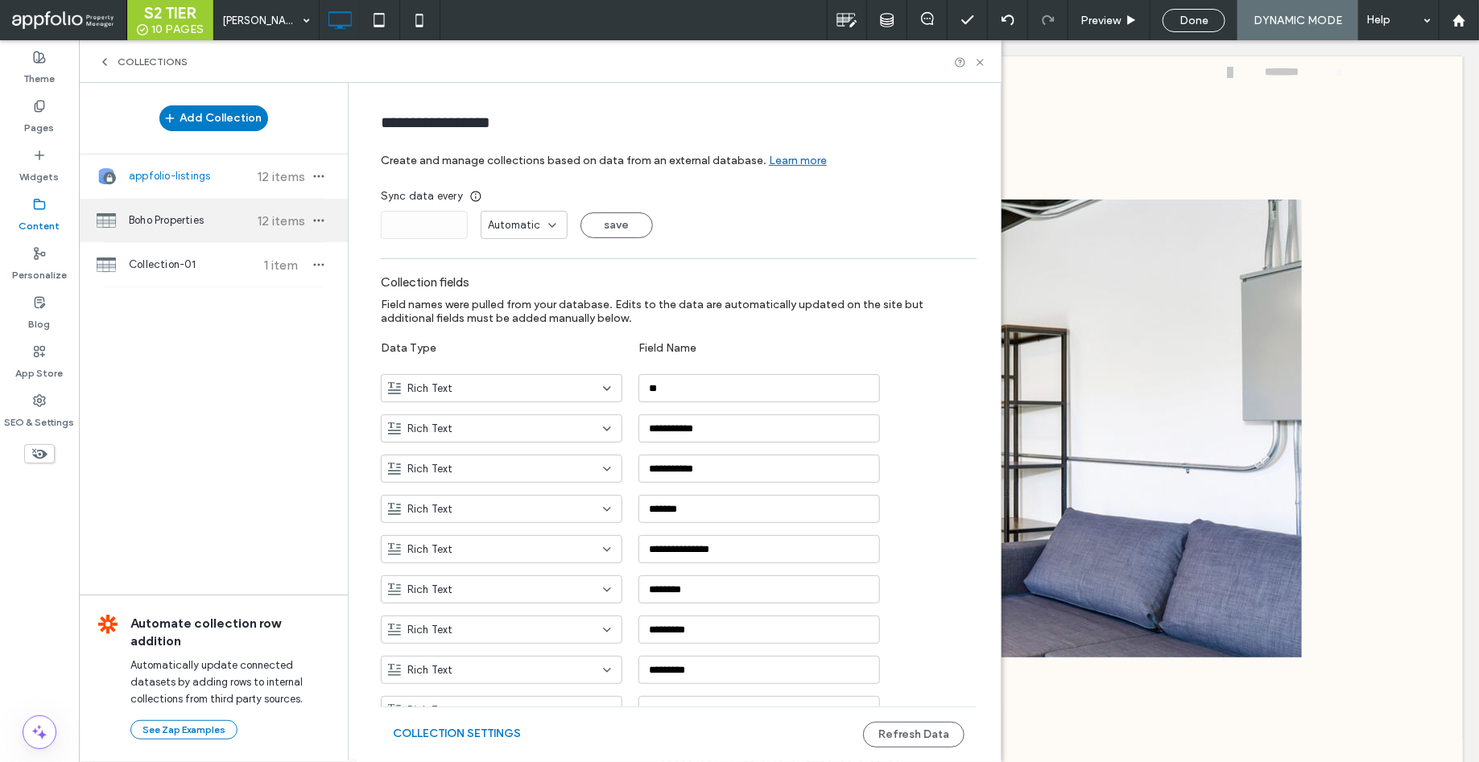
click at [167, 221] on span "Boho Properties" at bounding box center [189, 220] width 120 height 16
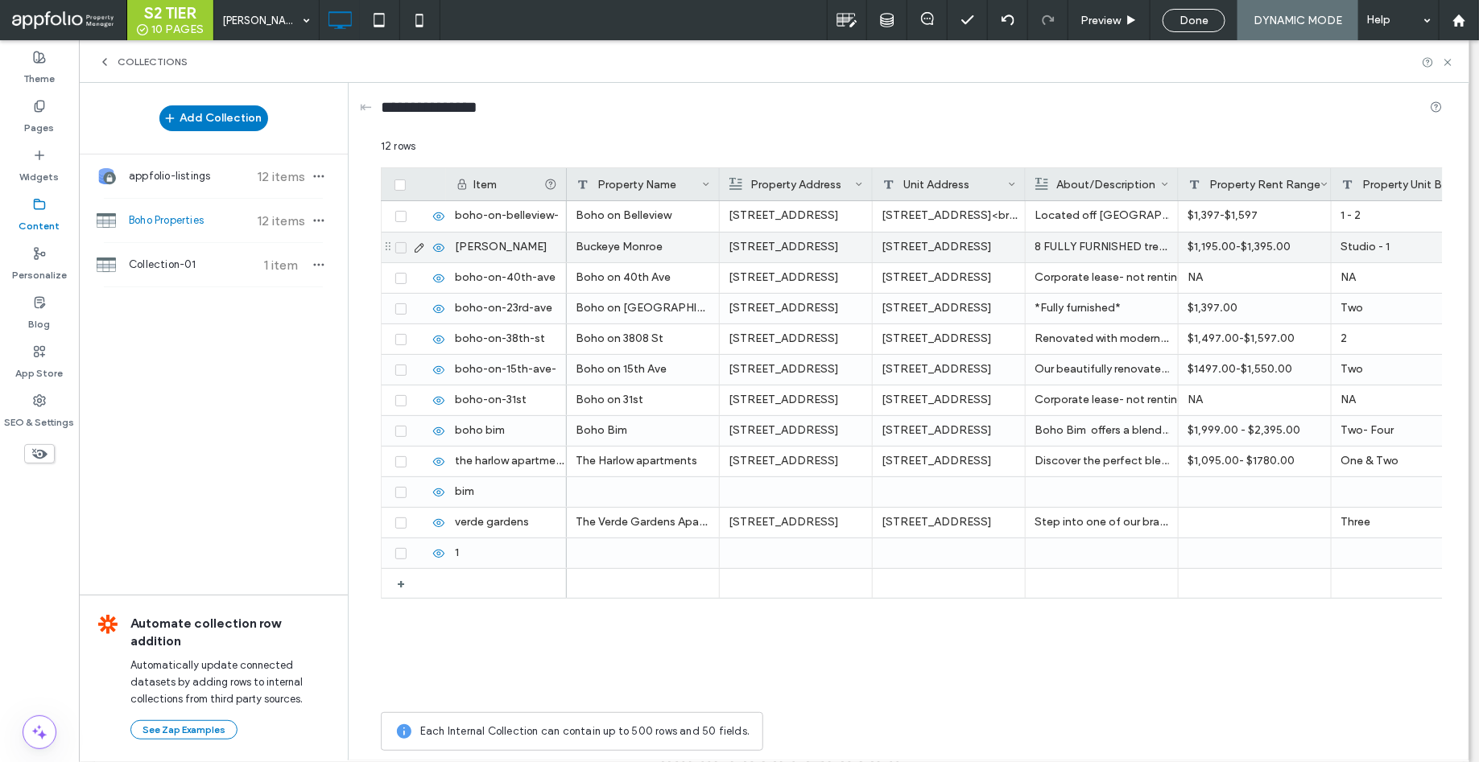
click at [420, 243] on use at bounding box center [419, 247] width 9 height 9
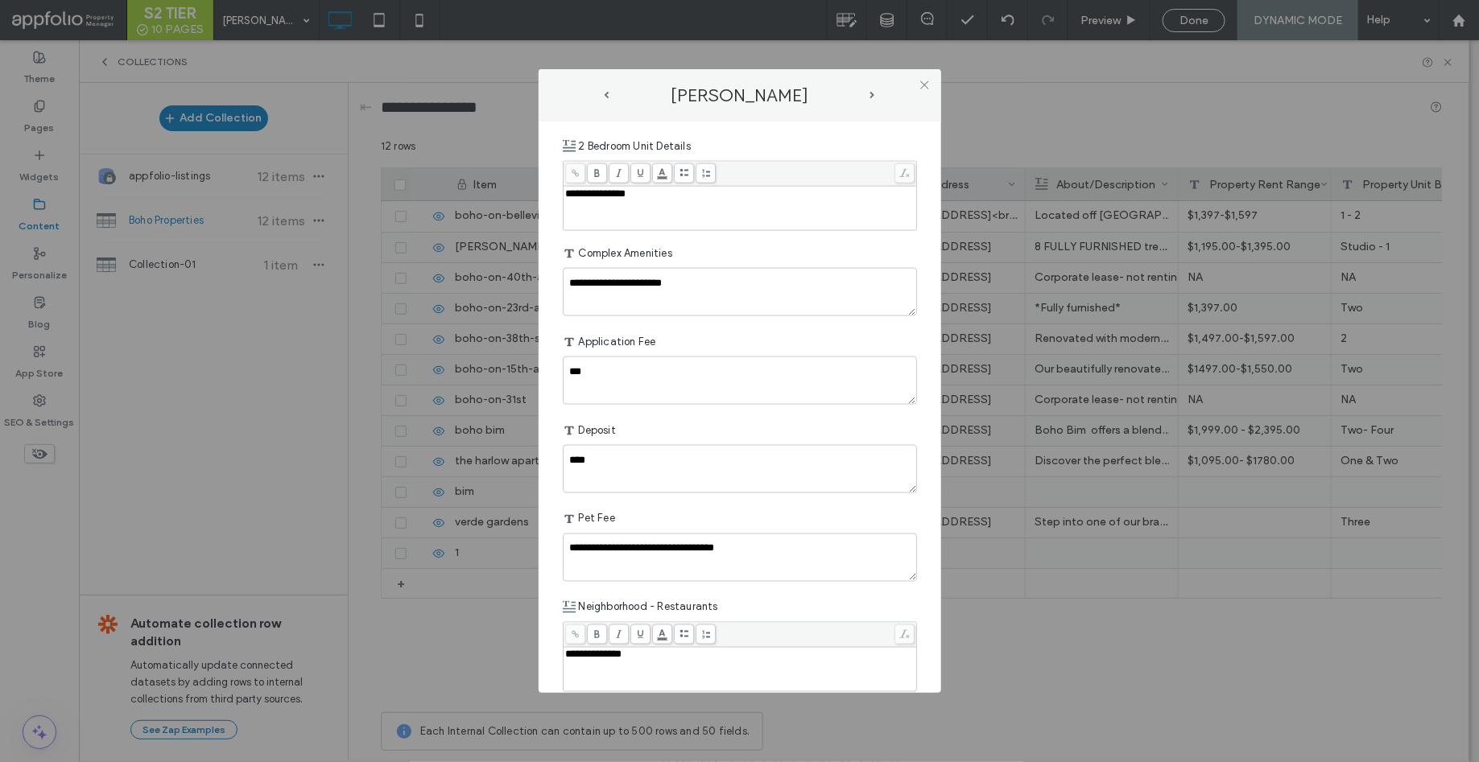
scroll to position [1803, 0]
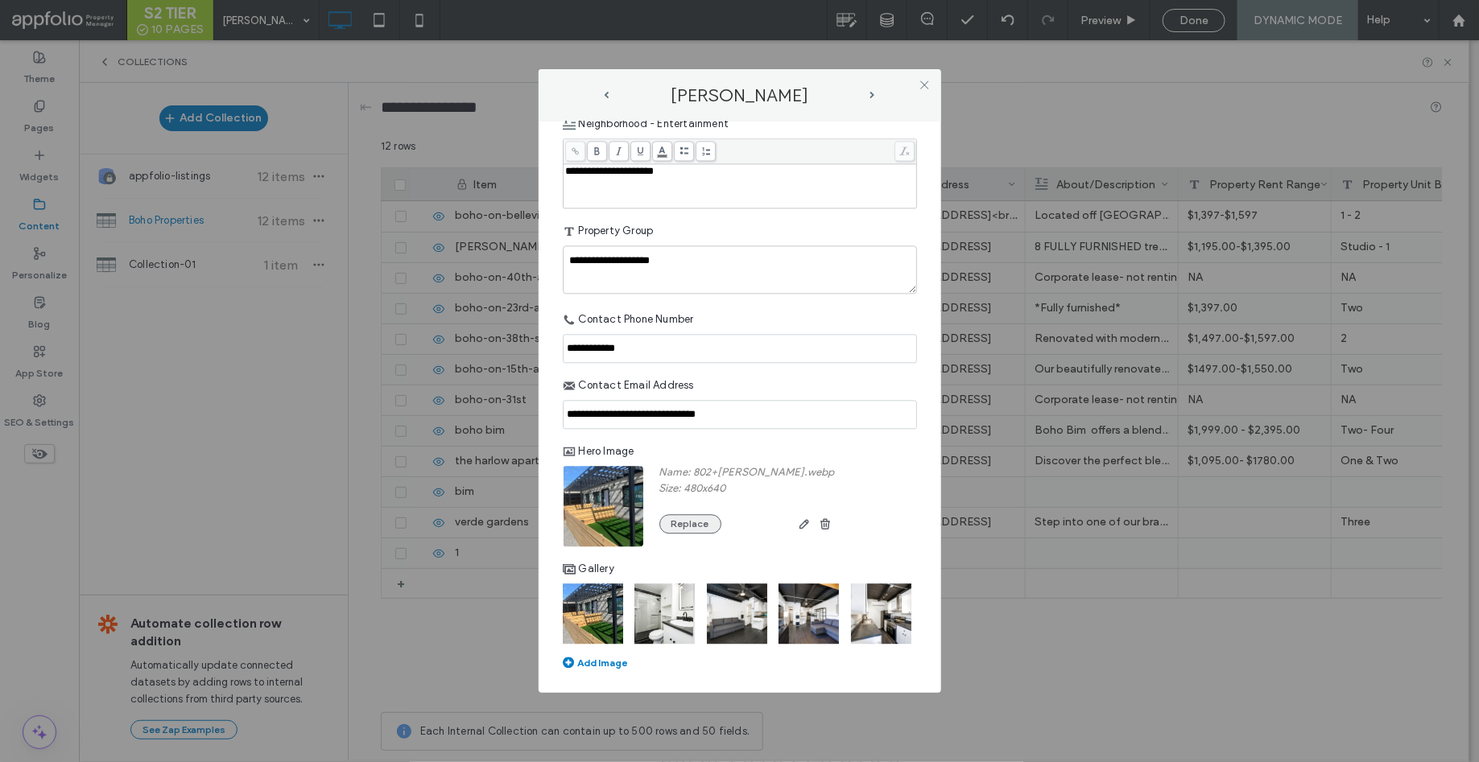
click at [689, 522] on button "Replace" at bounding box center [690, 523] width 62 height 19
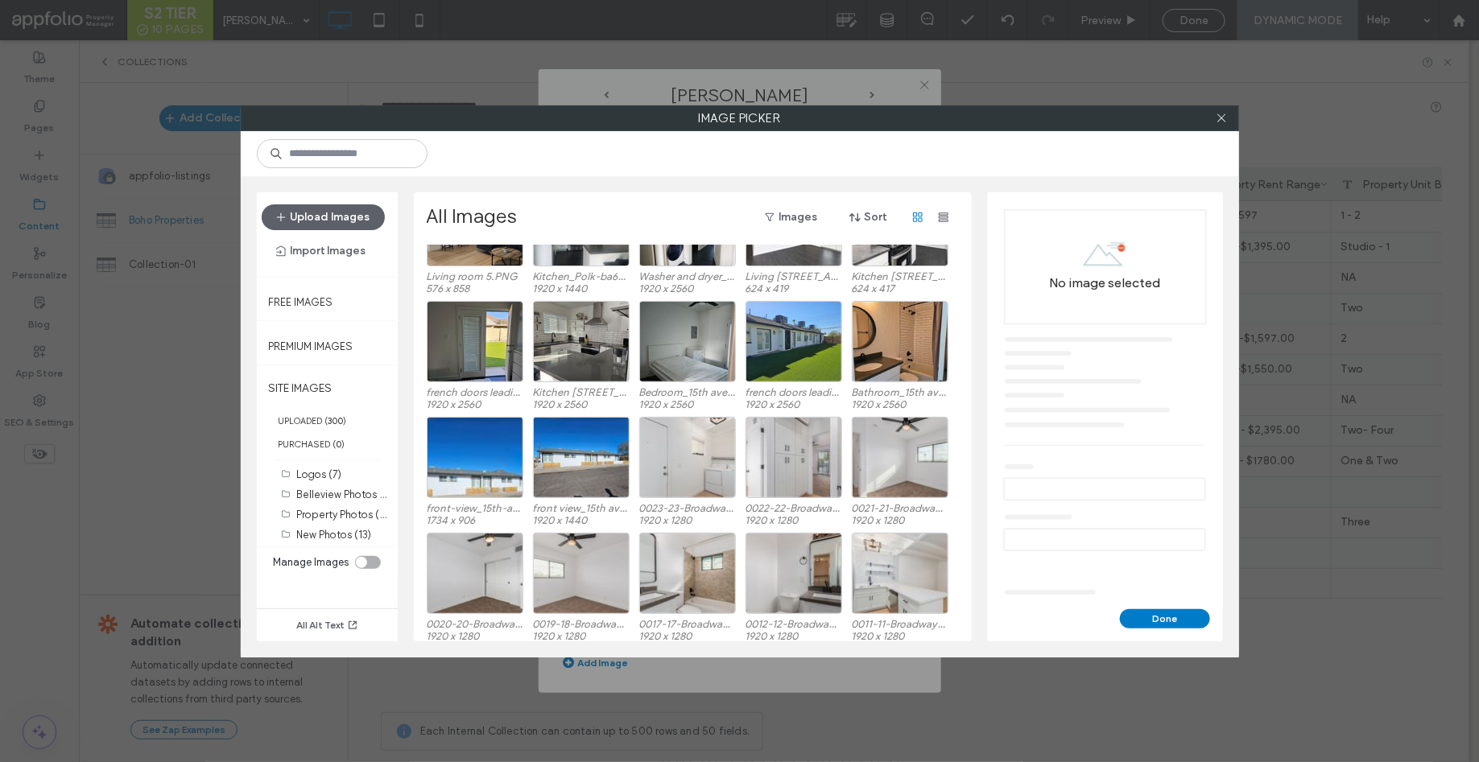
scroll to position [1852, 0]
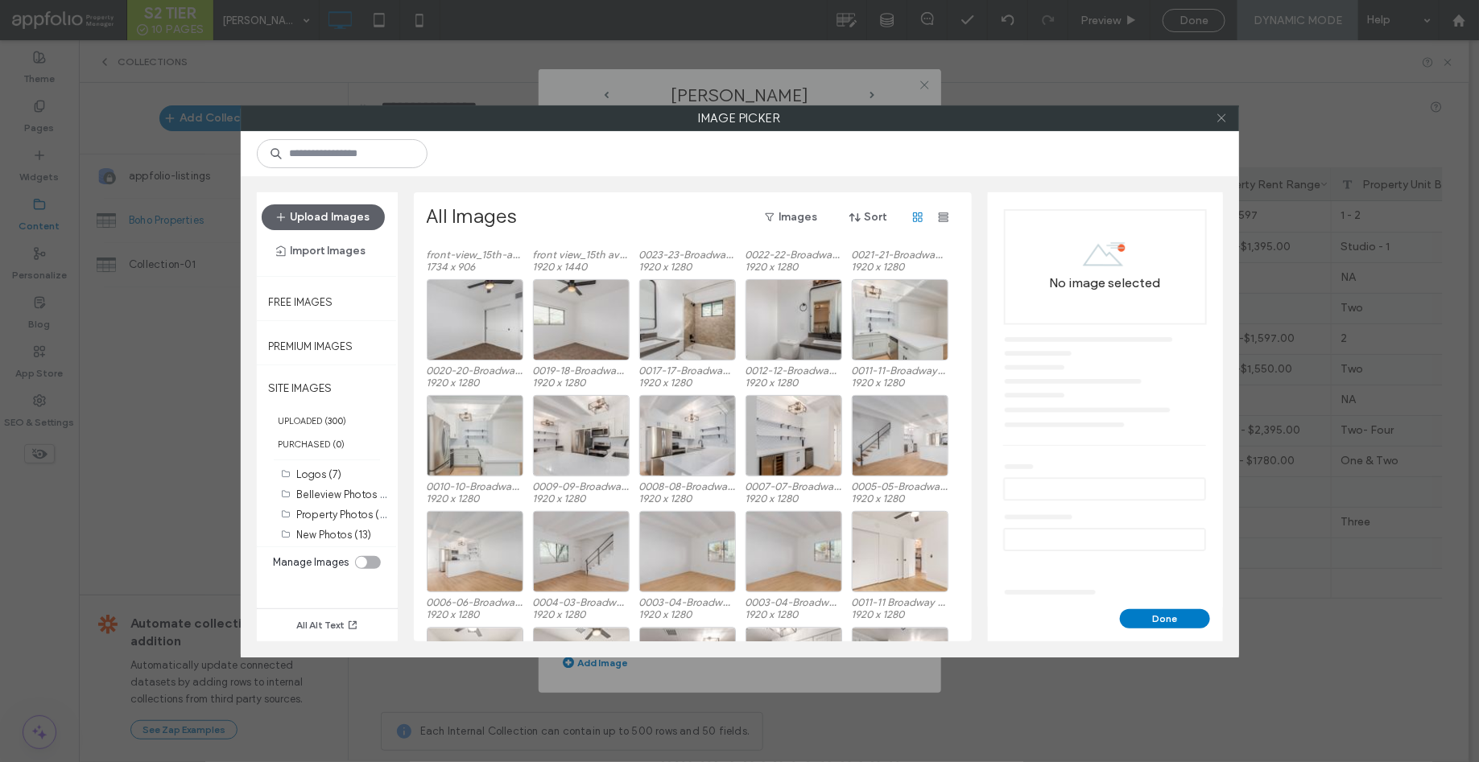
click at [1226, 124] on span at bounding box center [1221, 118] width 12 height 24
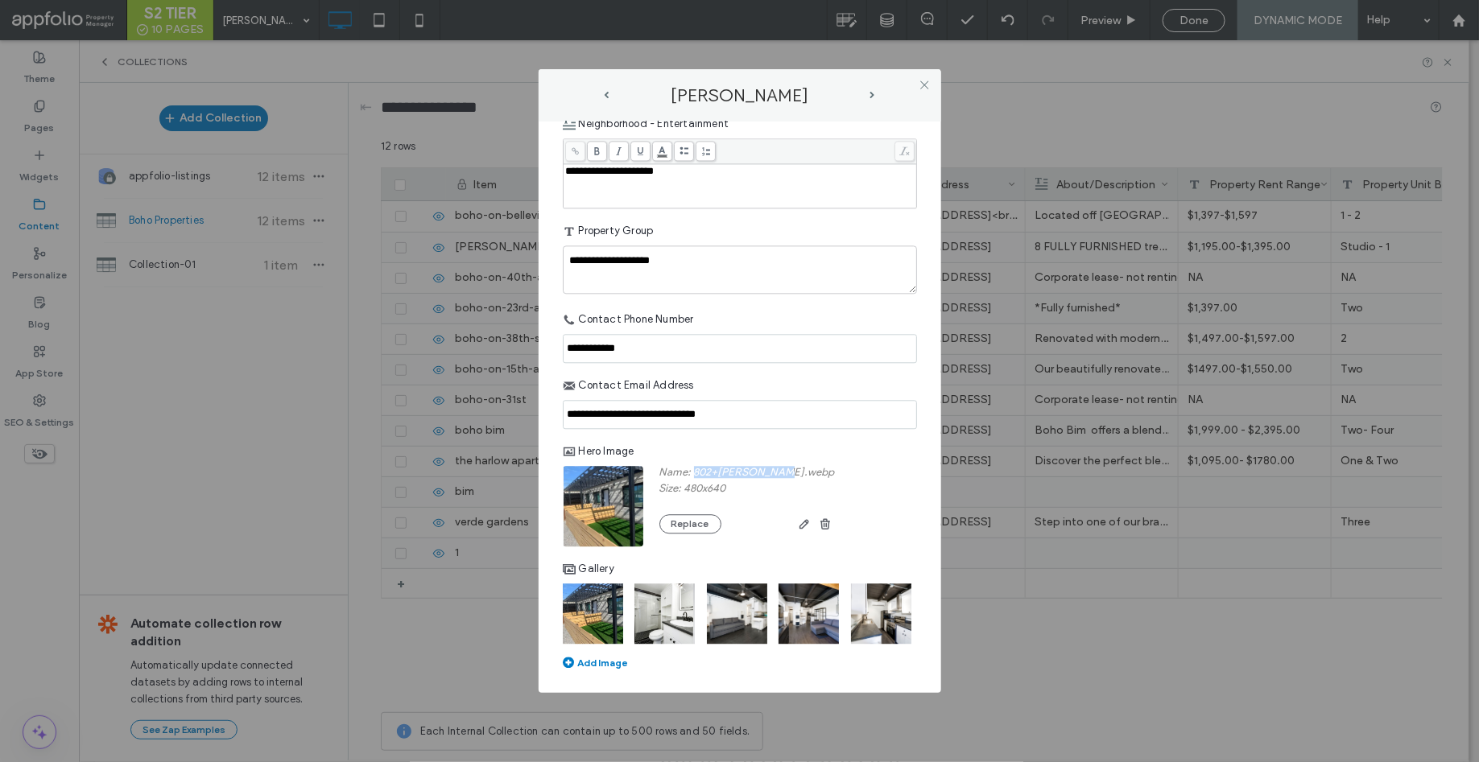
drag, startPoint x: 695, startPoint y: 474, endPoint x: 804, endPoint y: 472, distance: 109.5
click at [804, 472] on div "Name: 802+monroe.webp Size: 480x640 Replace" at bounding box center [740, 506] width 354 height 80
copy label "802+monroe.webp"
click at [689, 526] on button "Replace" at bounding box center [690, 523] width 62 height 19
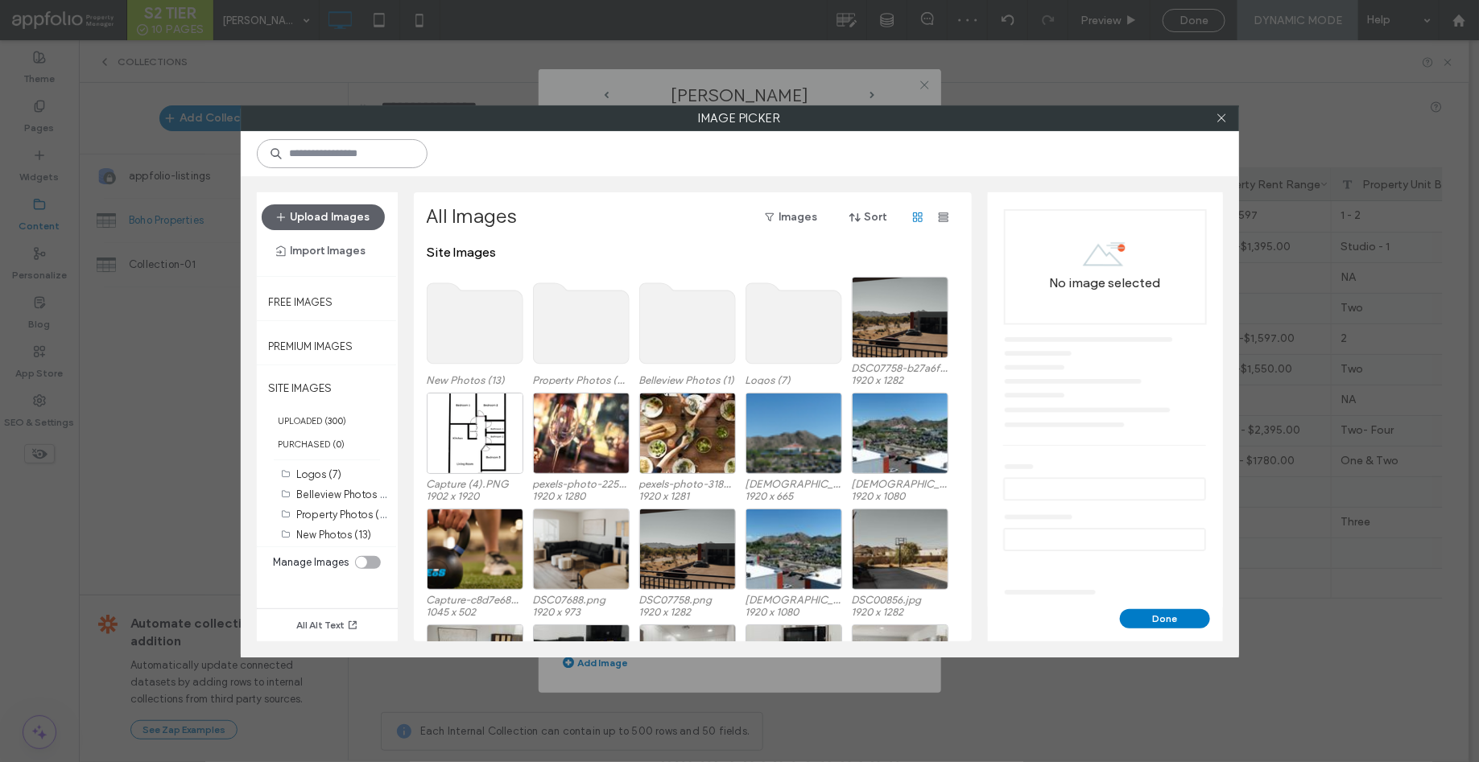
click at [353, 155] on input at bounding box center [342, 153] width 171 height 29
paste input "**********"
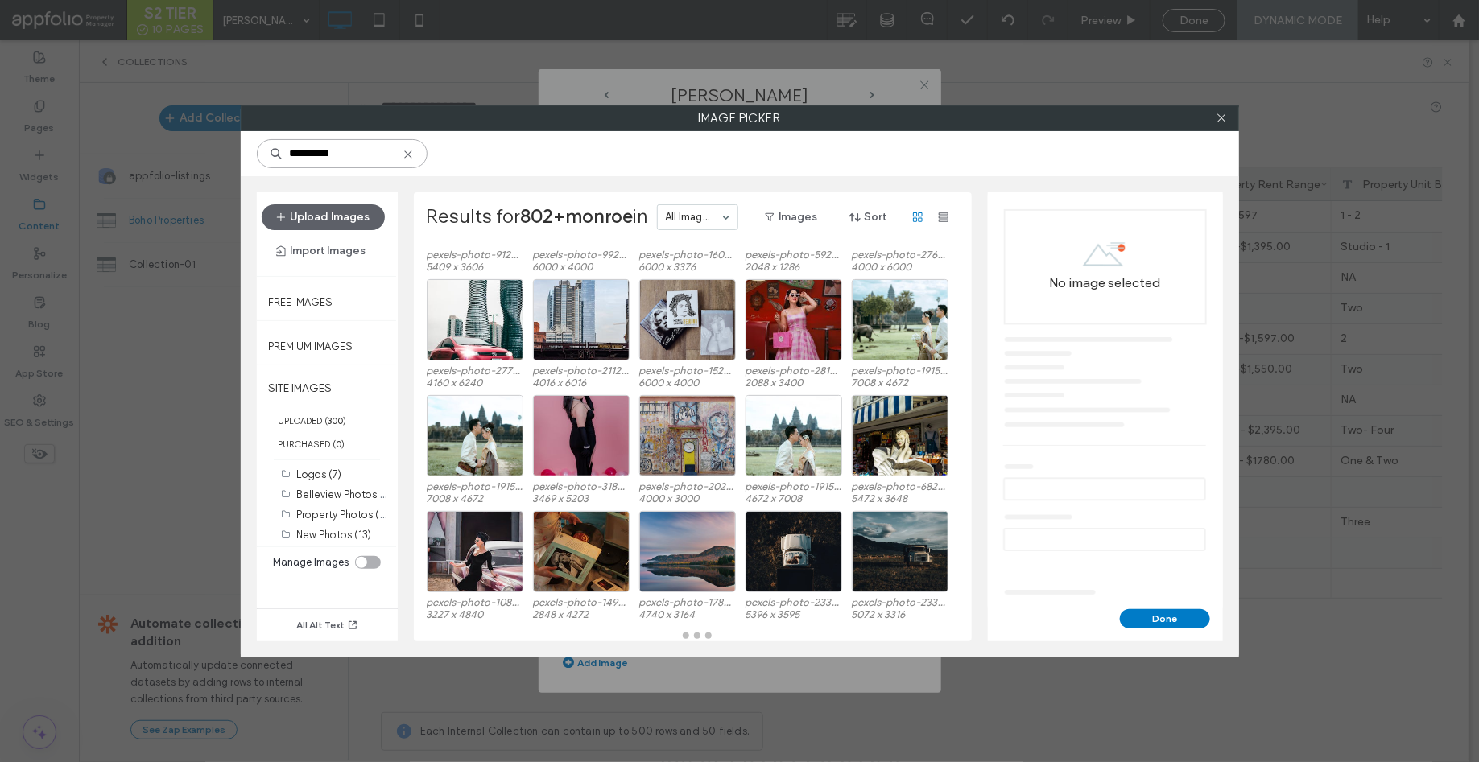
scroll to position [113, 0]
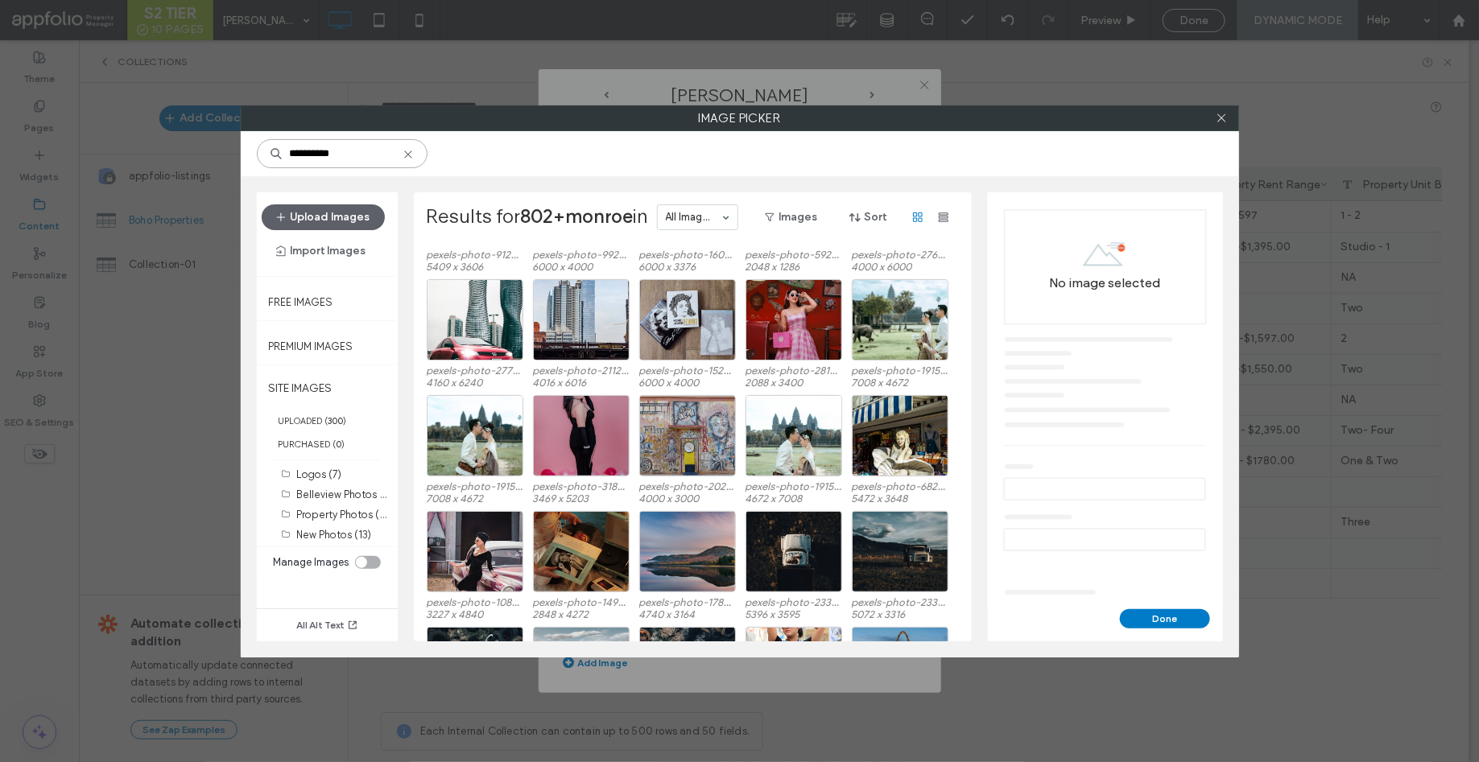
type input "**********"
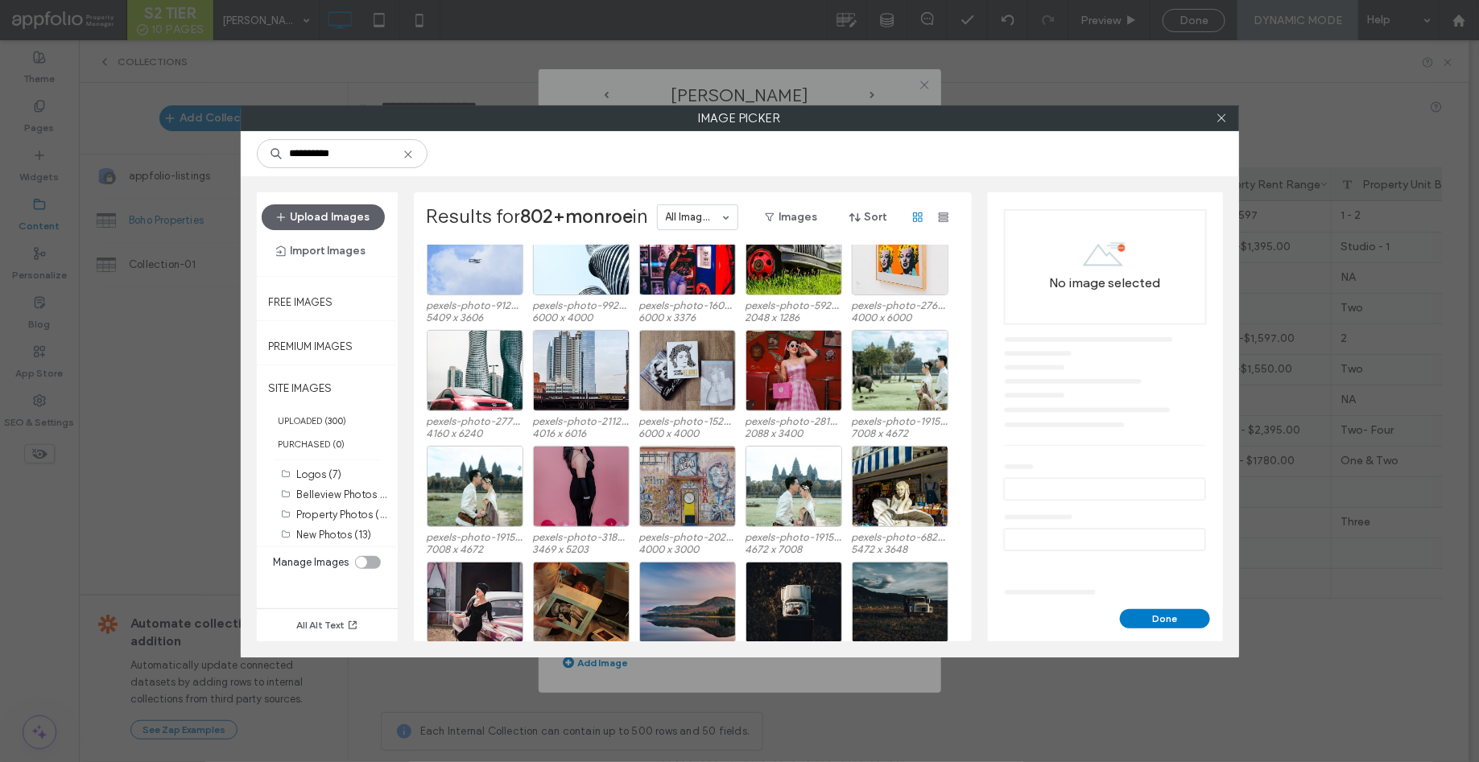
scroll to position [0, 0]
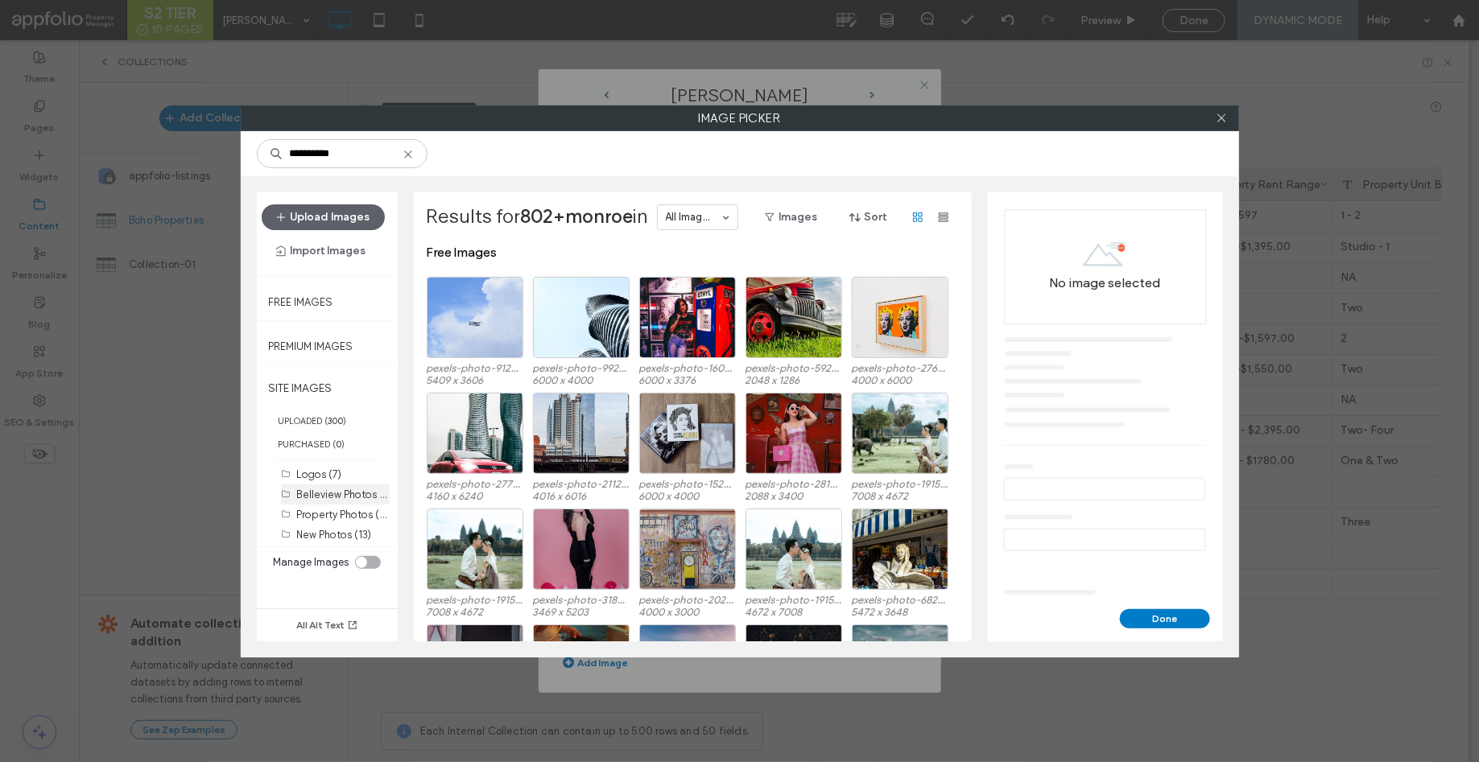
click at [332, 489] on label "Belleview Photos (1)" at bounding box center [344, 493] width 94 height 15
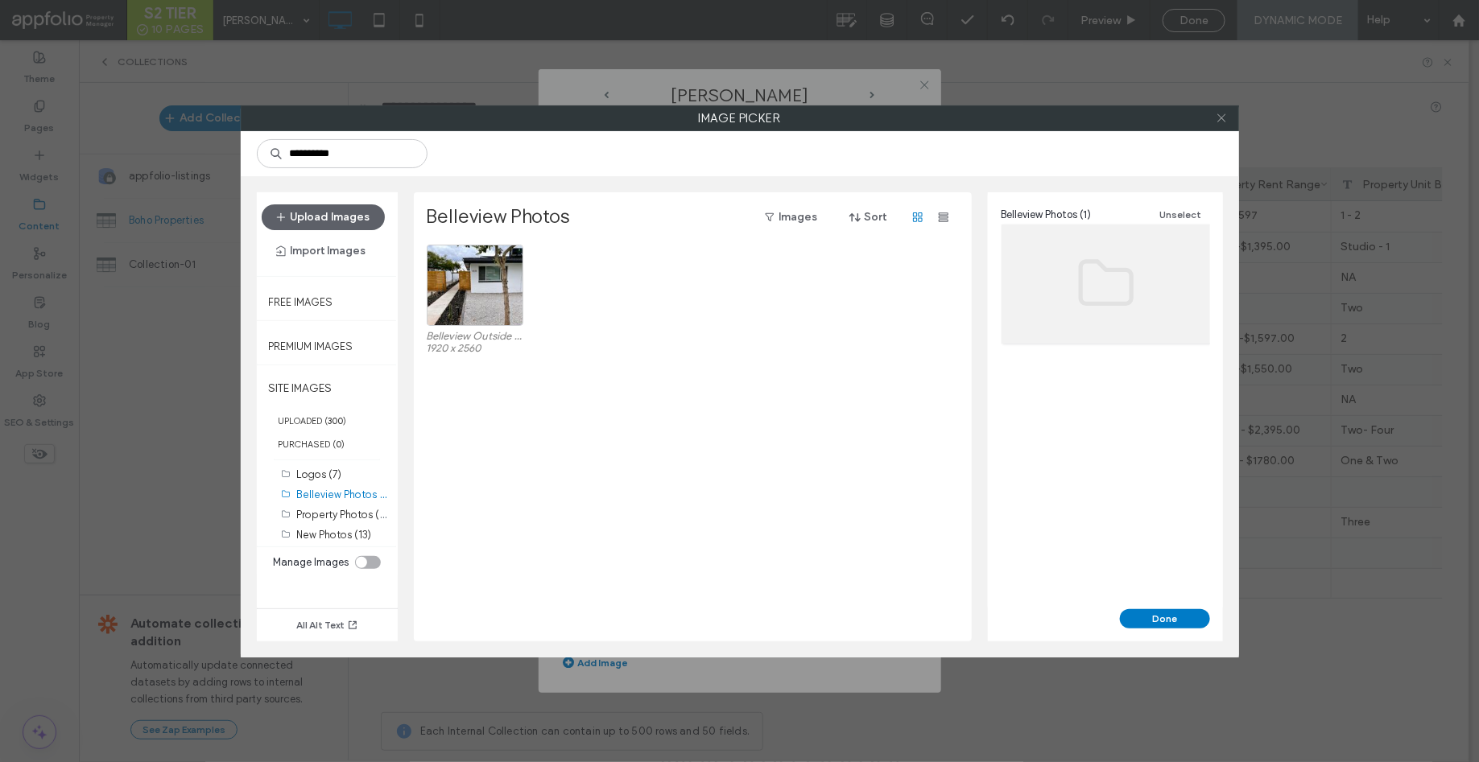
click at [1219, 122] on icon at bounding box center [1221, 118] width 12 height 12
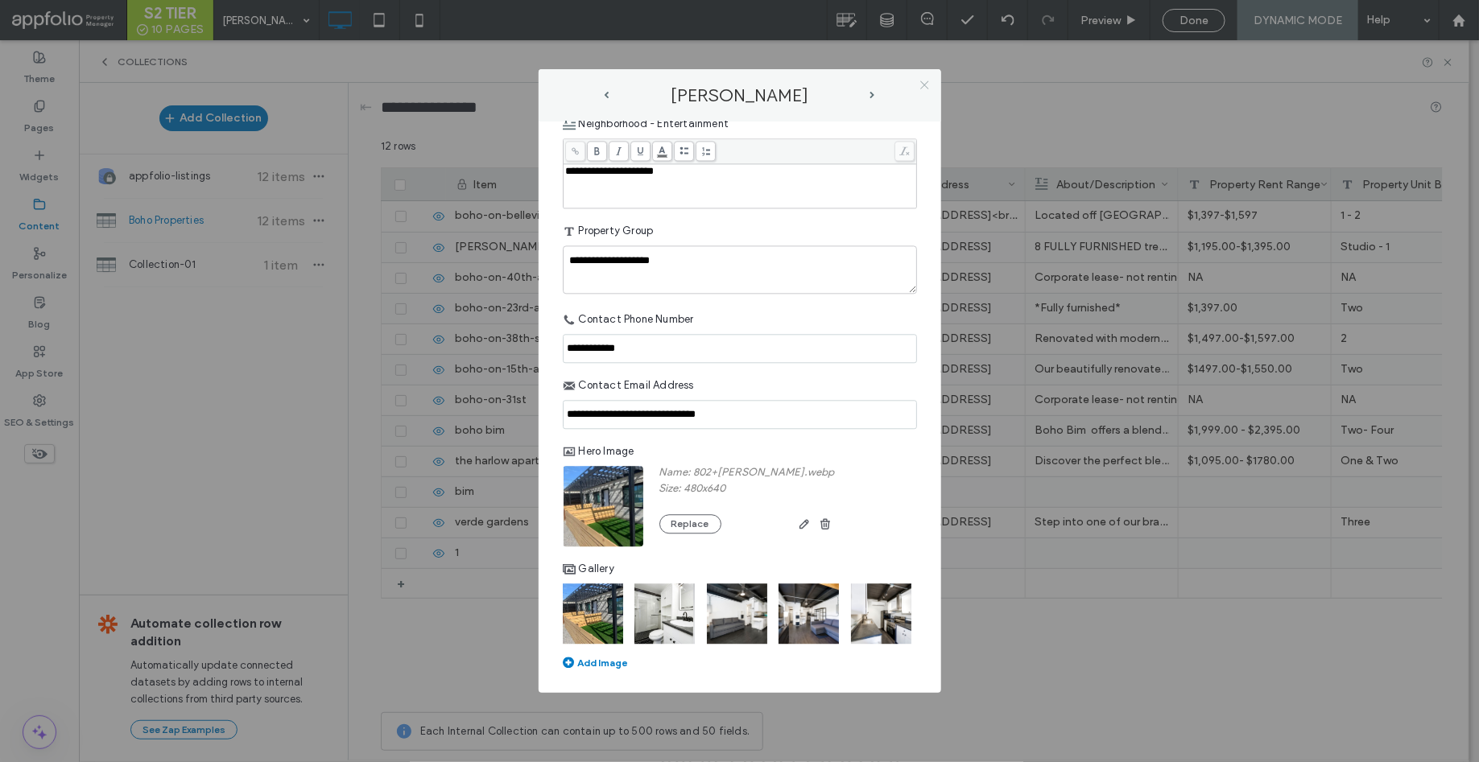
click at [930, 89] on icon at bounding box center [924, 85] width 12 height 12
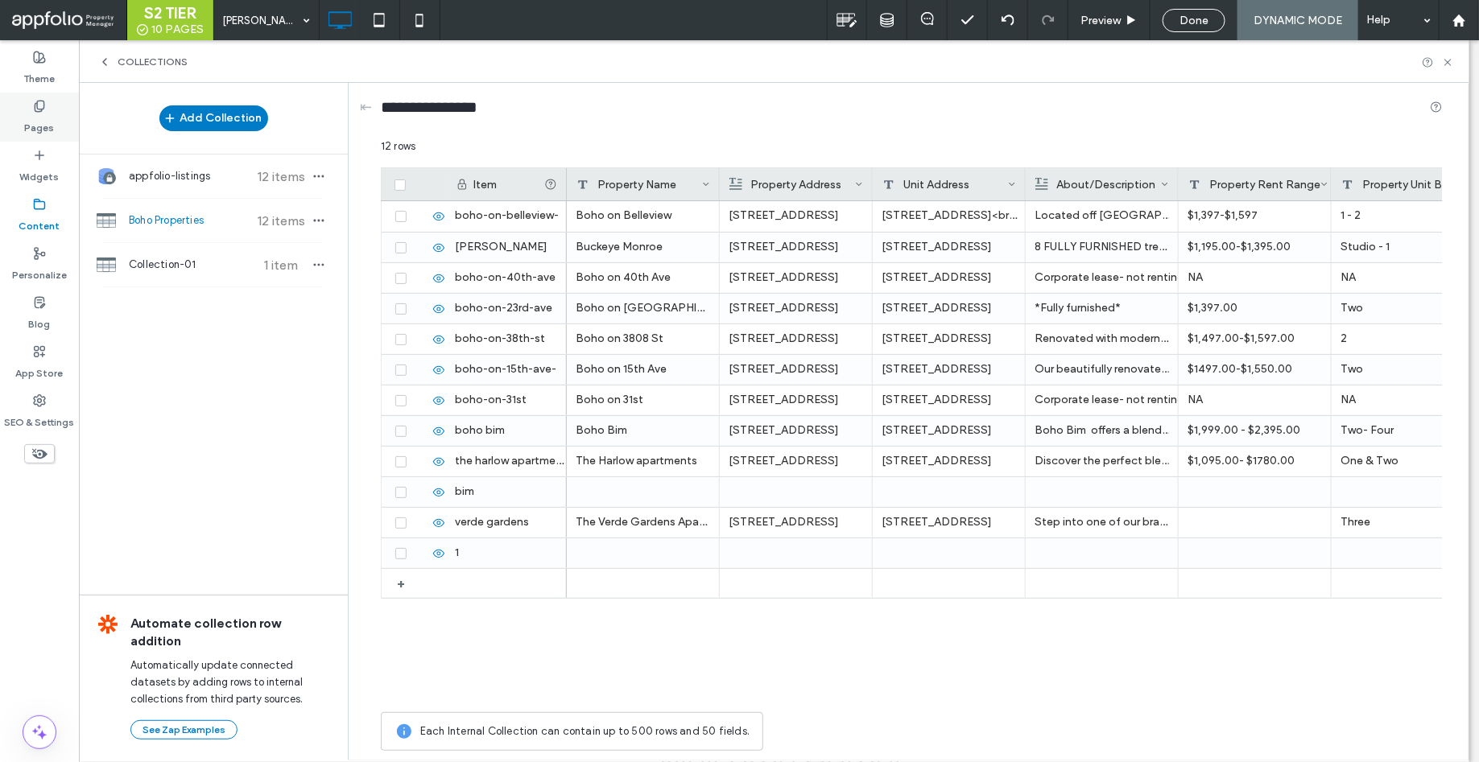
click at [42, 118] on label "Pages" at bounding box center [40, 124] width 30 height 23
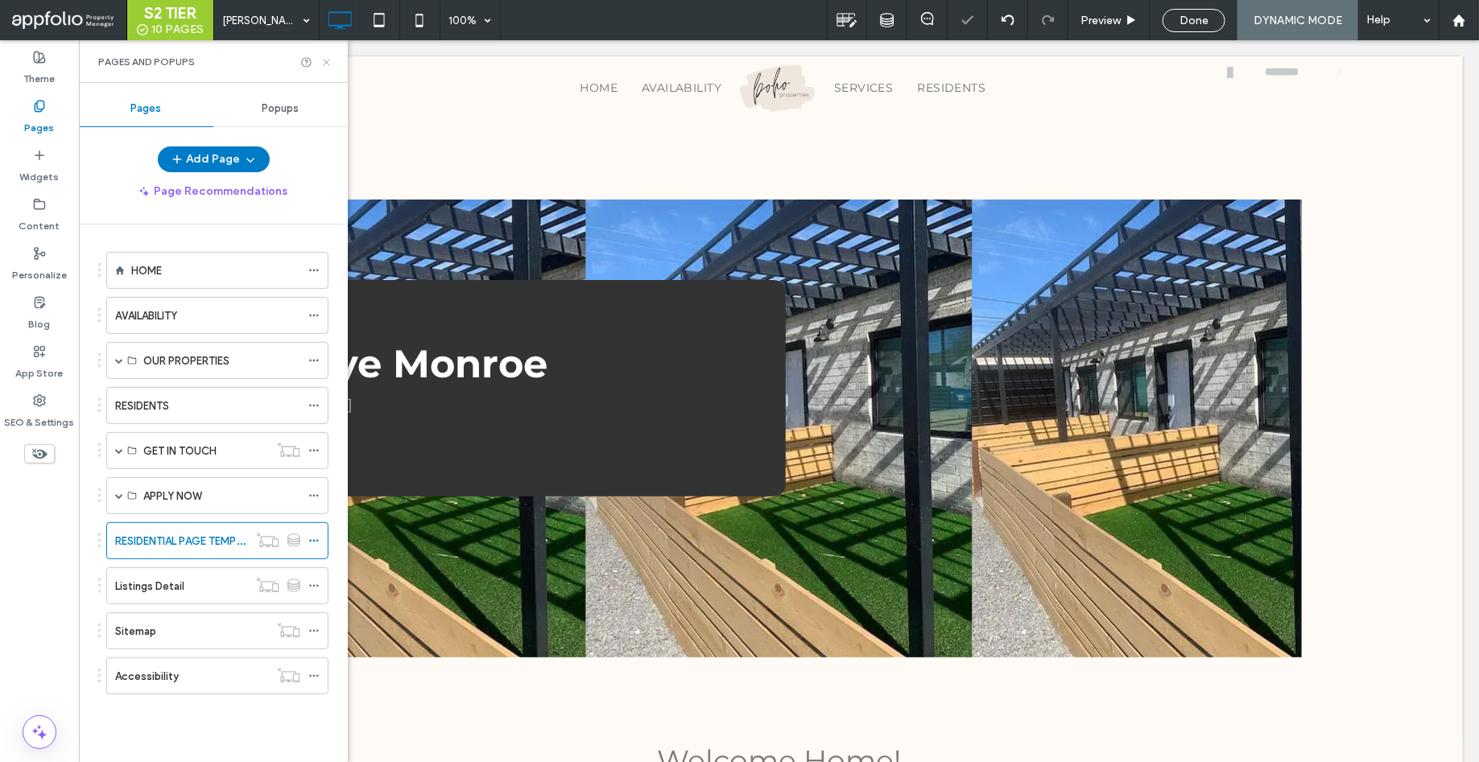
drag, startPoint x: 322, startPoint y: 64, endPoint x: 257, endPoint y: 23, distance: 76.6
click at [322, 64] on icon at bounding box center [326, 62] width 12 height 12
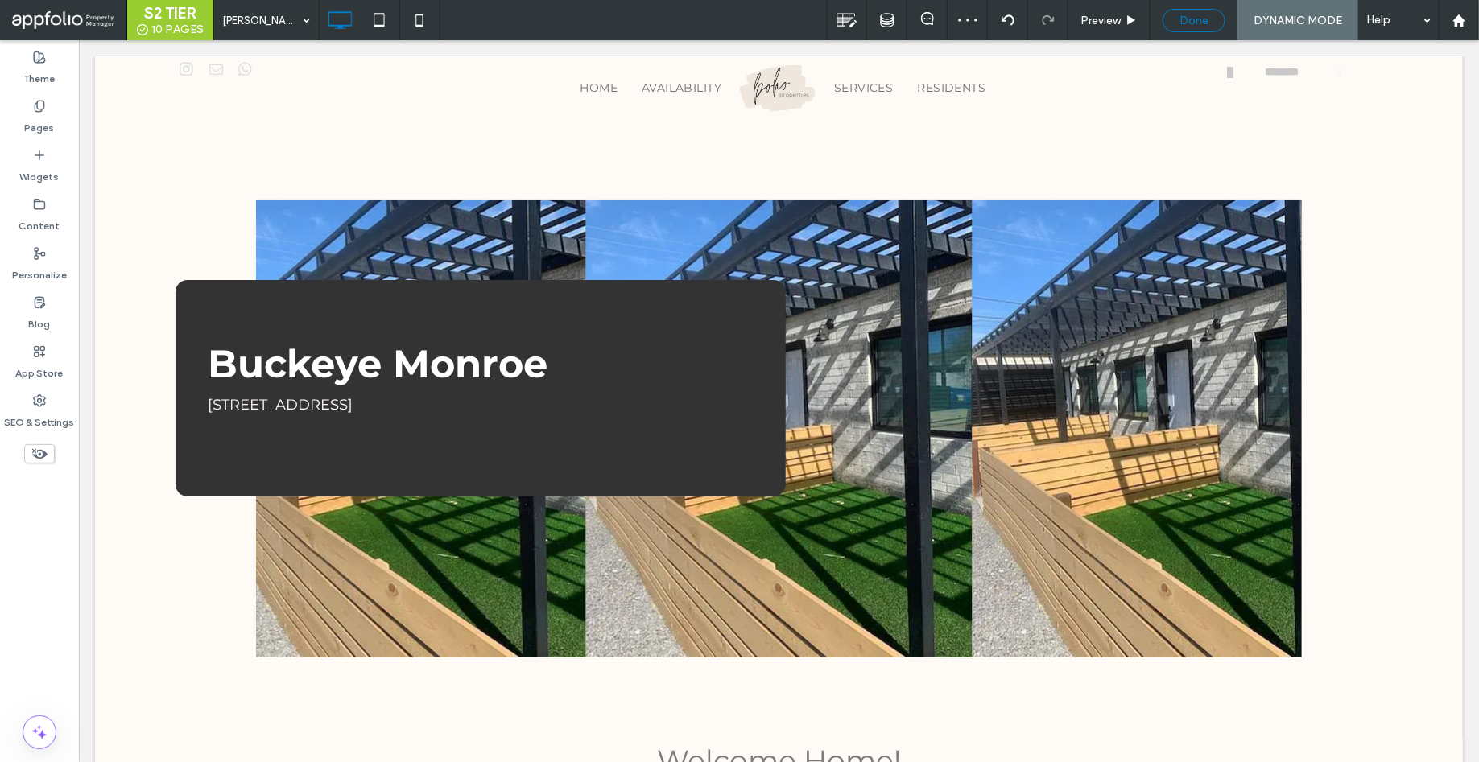
click at [1189, 14] on span "Done" at bounding box center [1193, 21] width 29 height 14
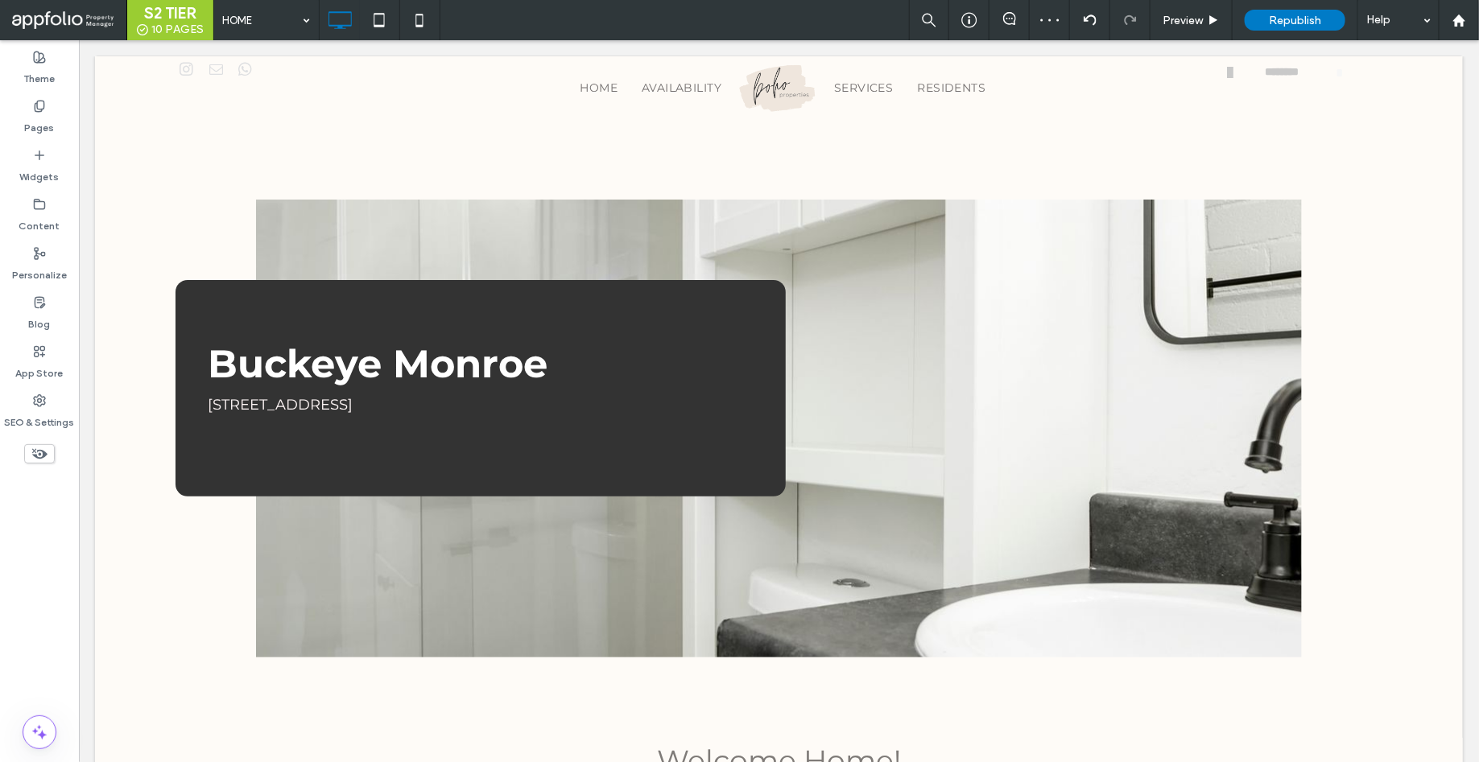
click at [1190, 14] on div "S2 TIER 10 PAGES HOME Preview Republish Help Site Comments Team & Clients Autom…" at bounding box center [739, 381] width 1479 height 762
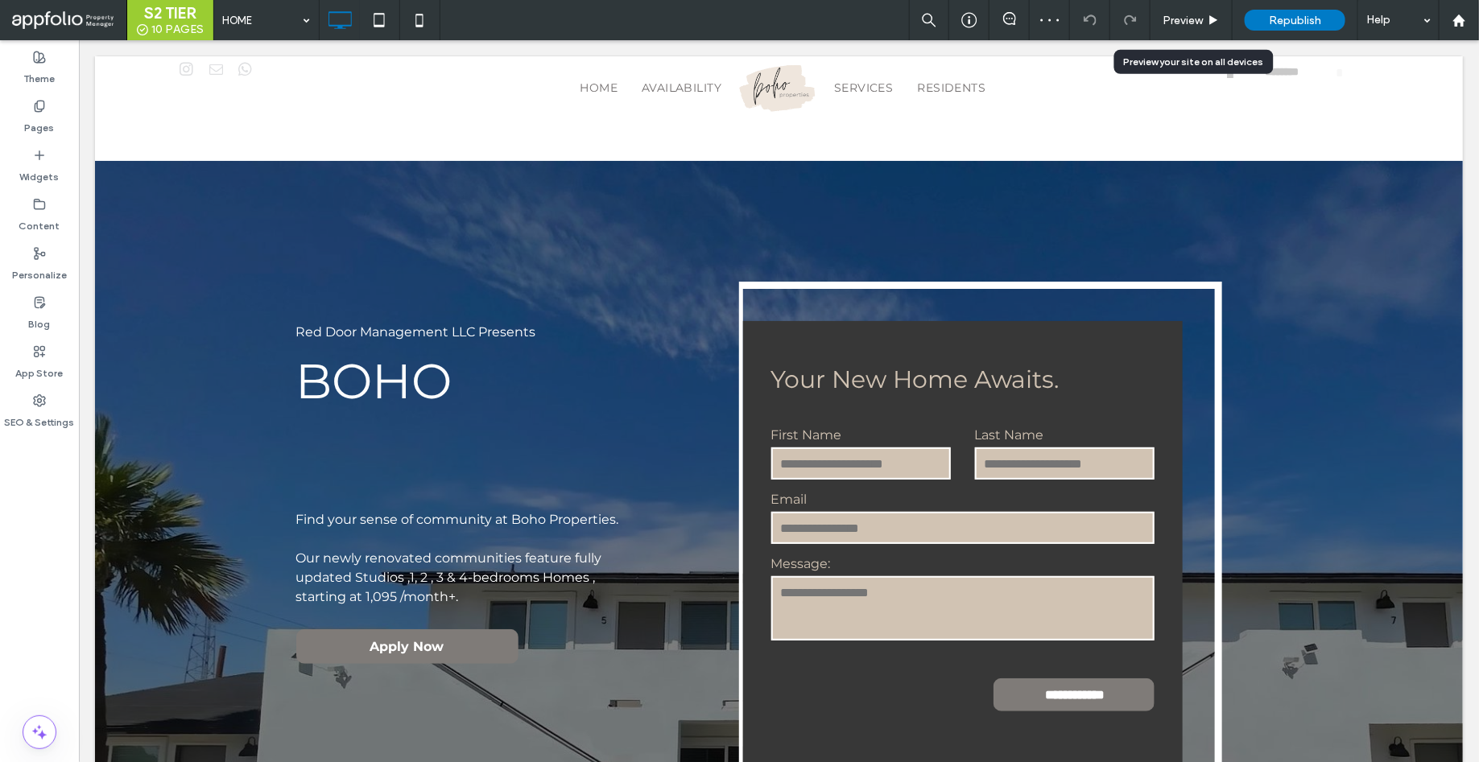
click at [1190, 14] on span "Preview" at bounding box center [1182, 21] width 40 height 14
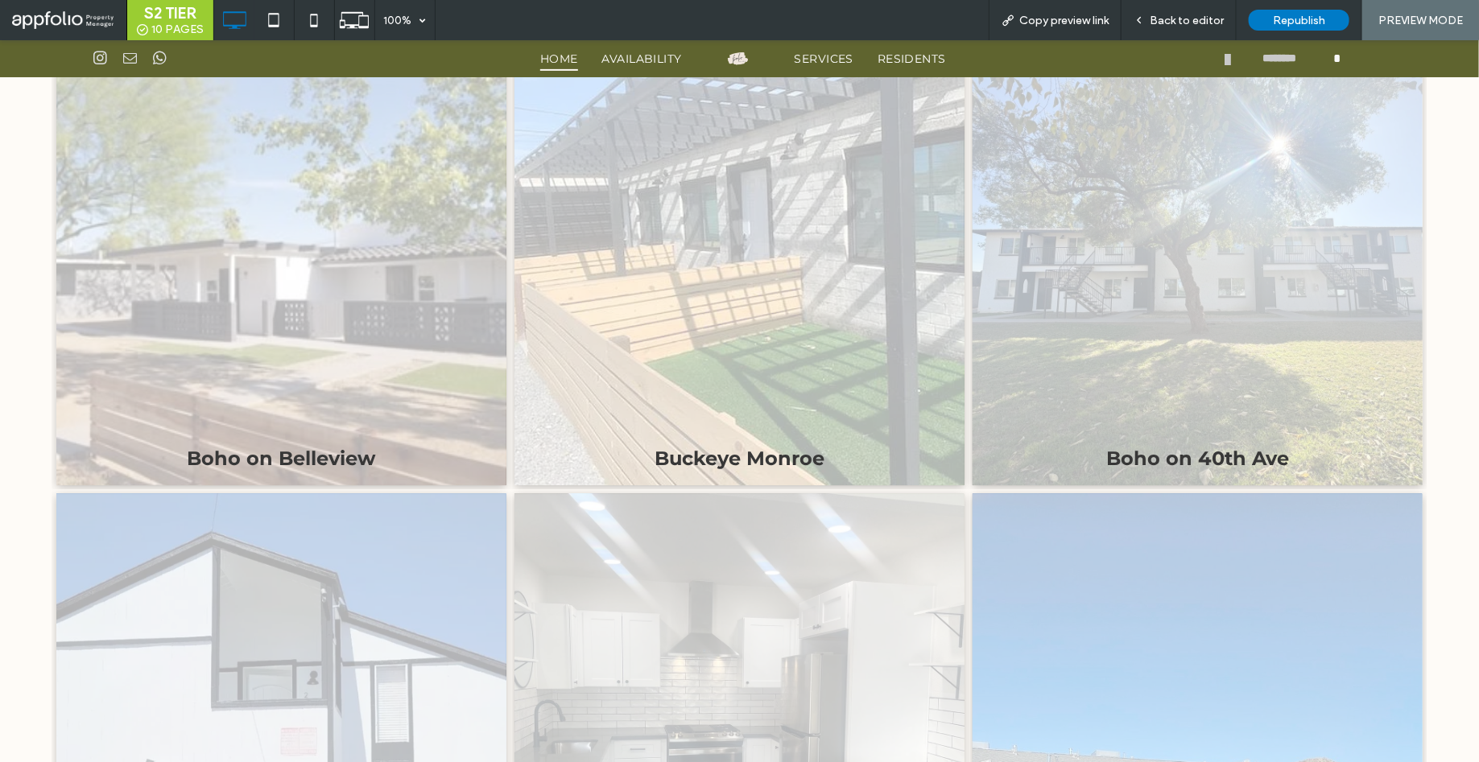
scroll to position [2094, 0]
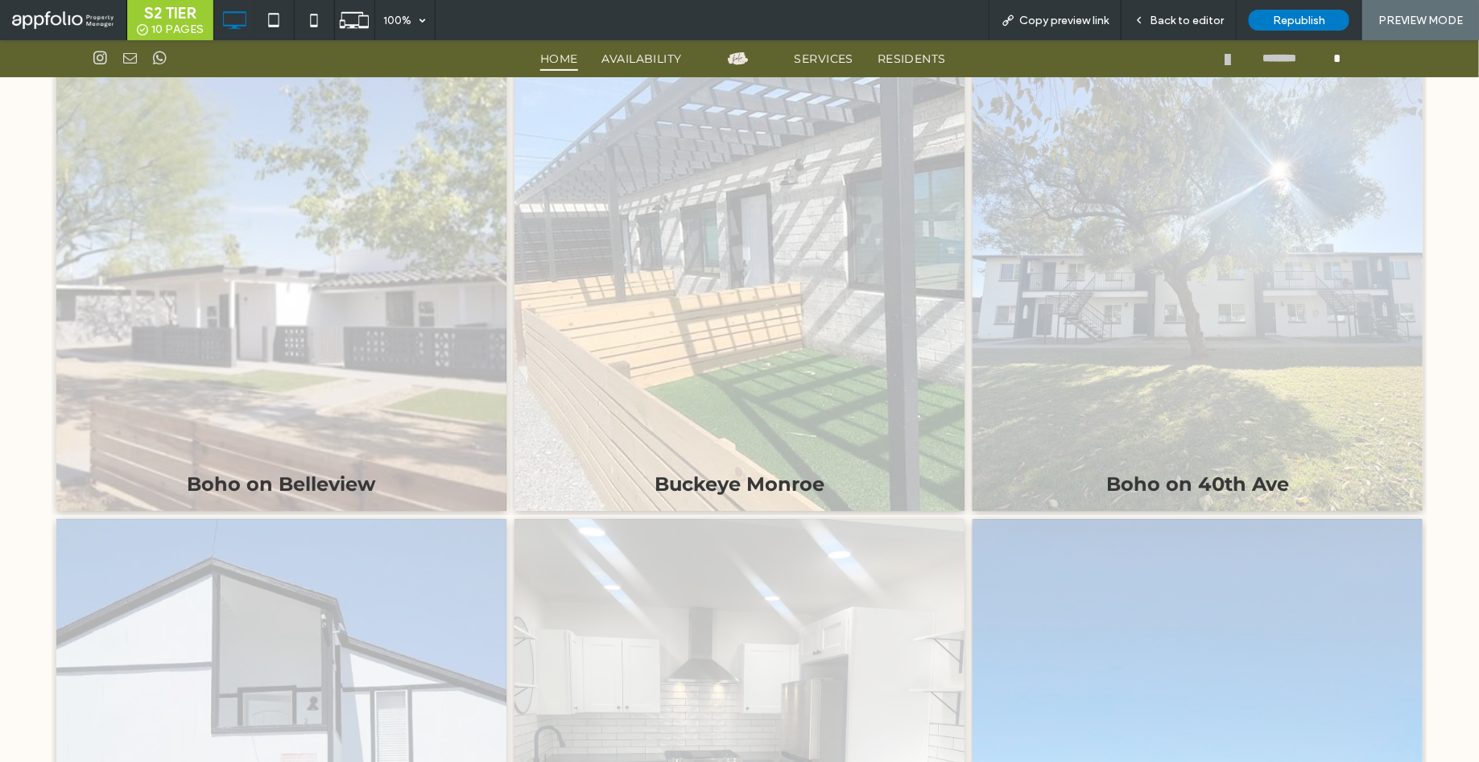
click at [336, 356] on link at bounding box center [281, 285] width 450 height 450
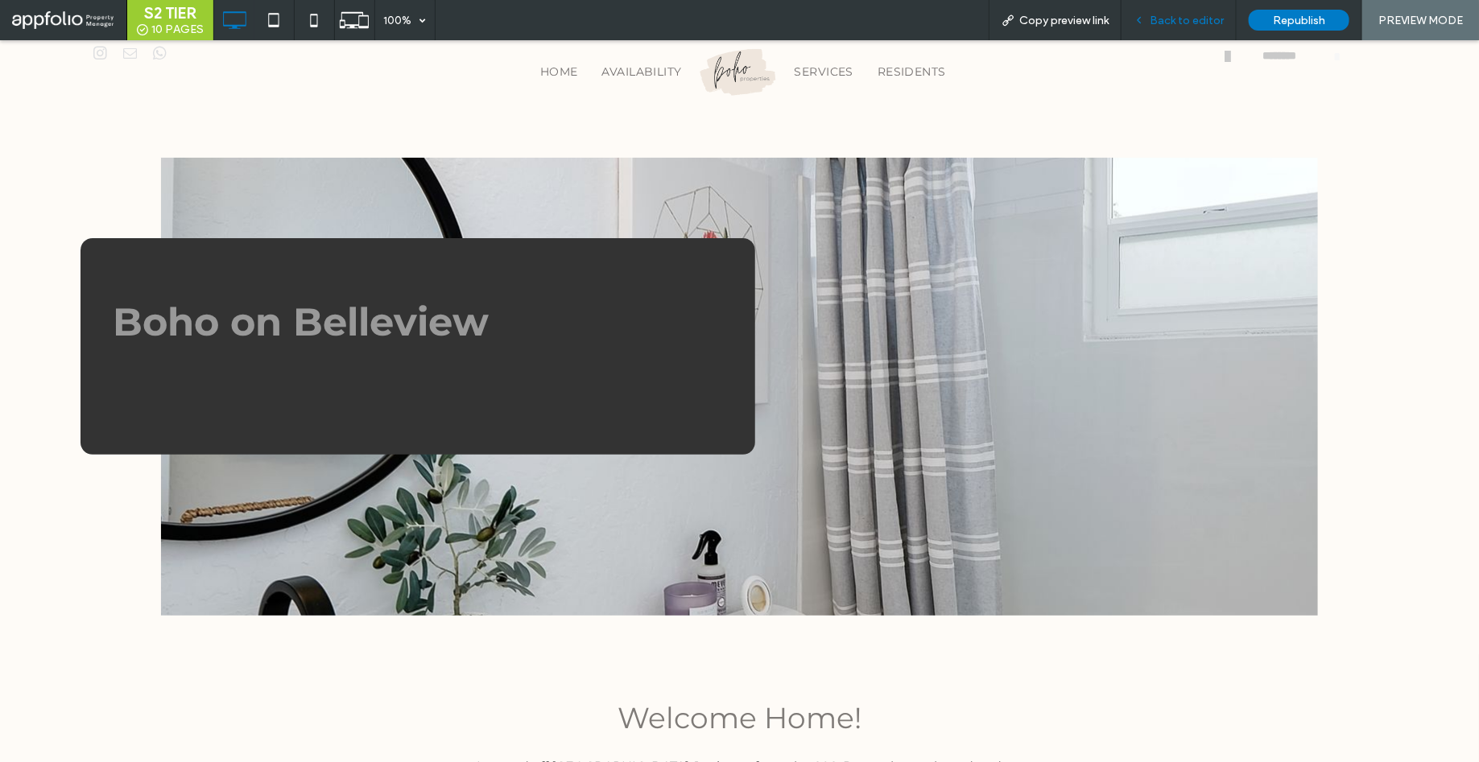
click at [1180, 17] on span "Back to editor" at bounding box center [1186, 21] width 74 height 14
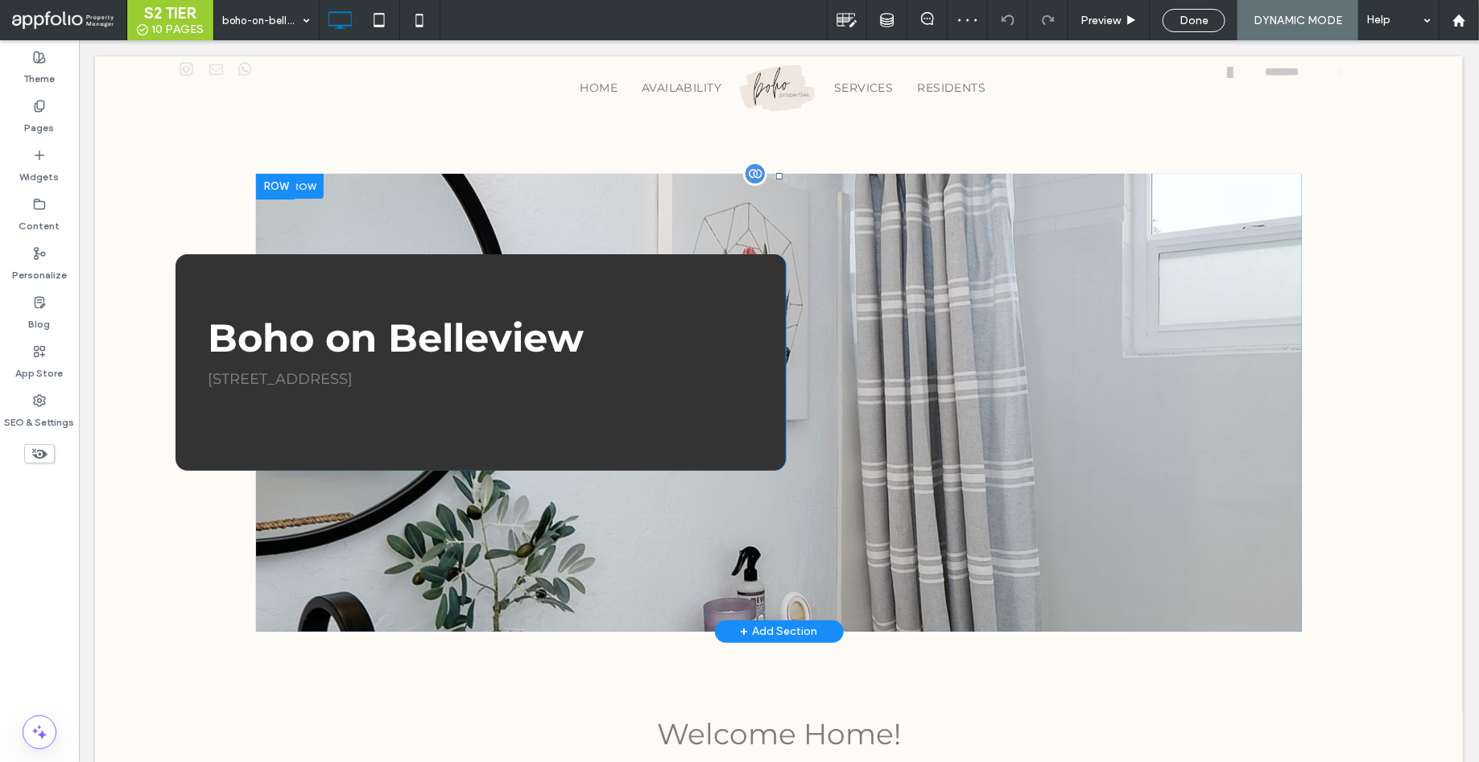
click at [1114, 344] on div "Click To Paste" at bounding box center [1002, 362] width 435 height 217
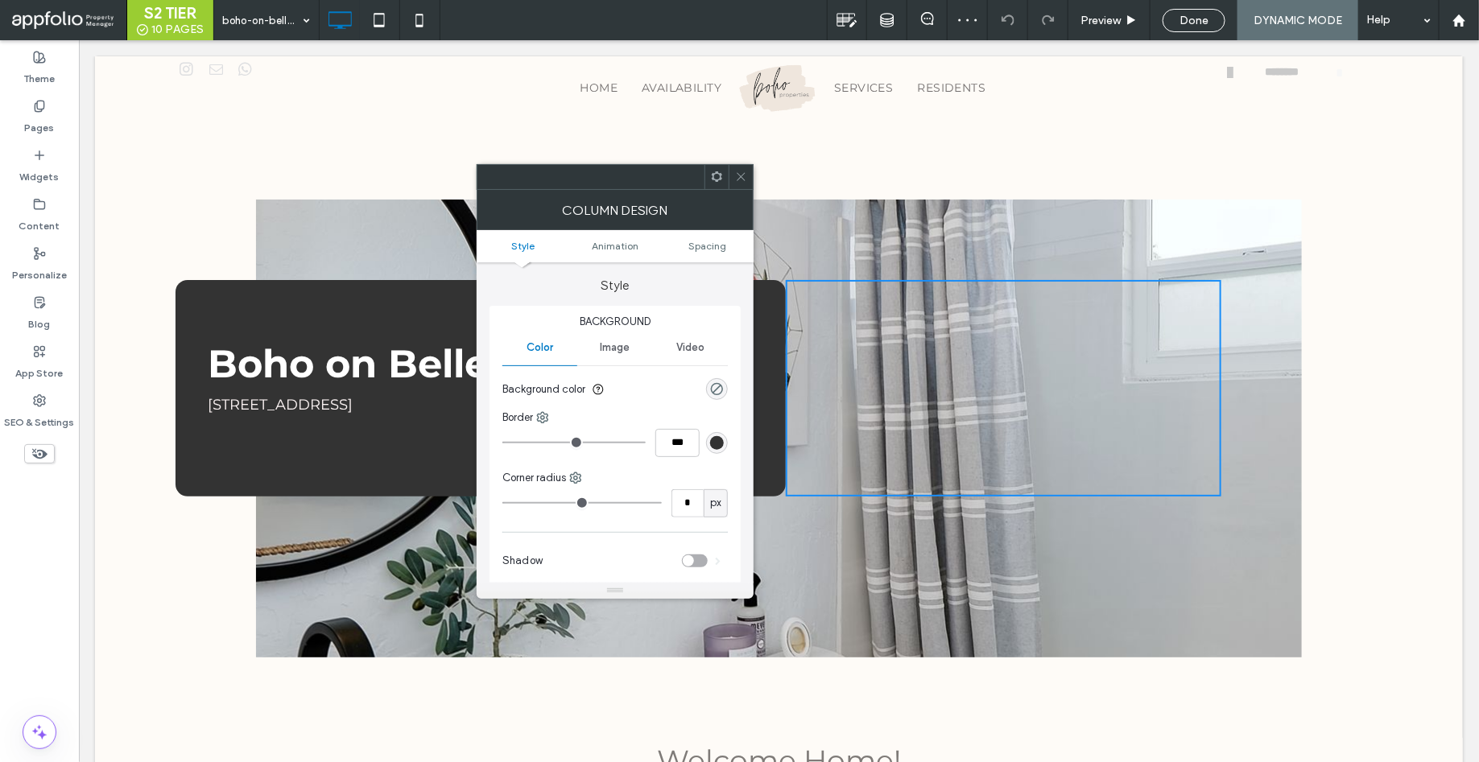
click at [747, 175] on div at bounding box center [740, 177] width 24 height 24
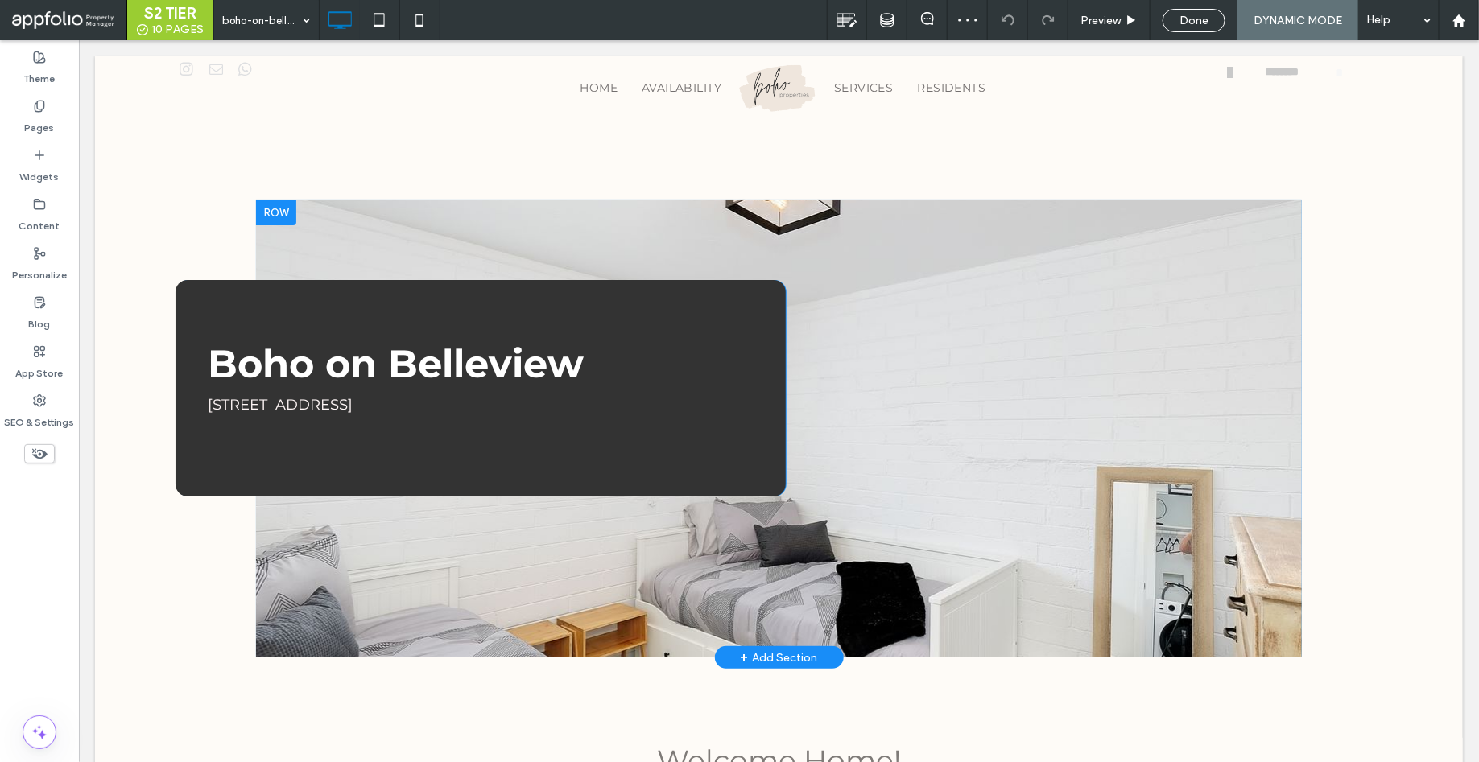
click at [279, 209] on div at bounding box center [275, 212] width 40 height 26
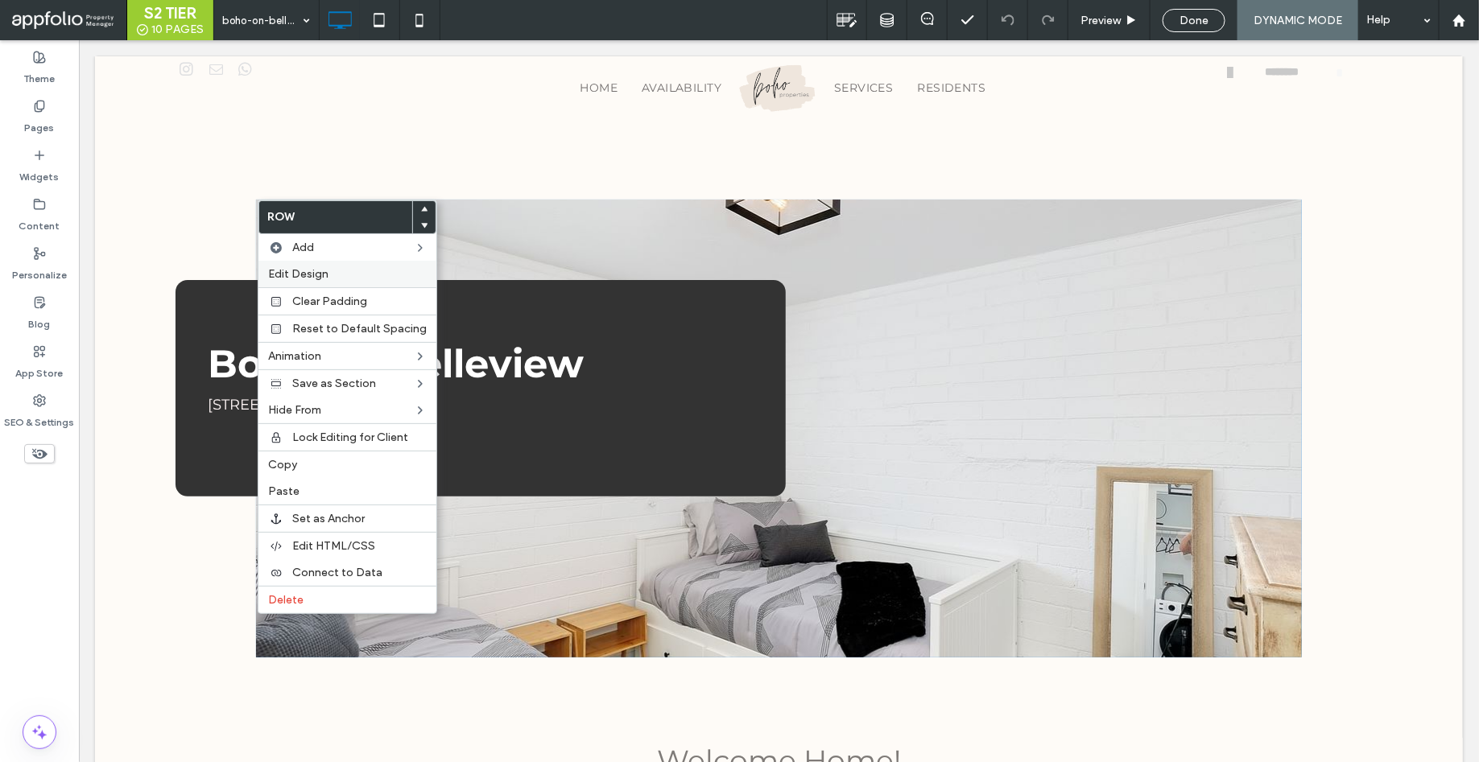
click at [316, 268] on span "Edit Design" at bounding box center [298, 274] width 60 height 14
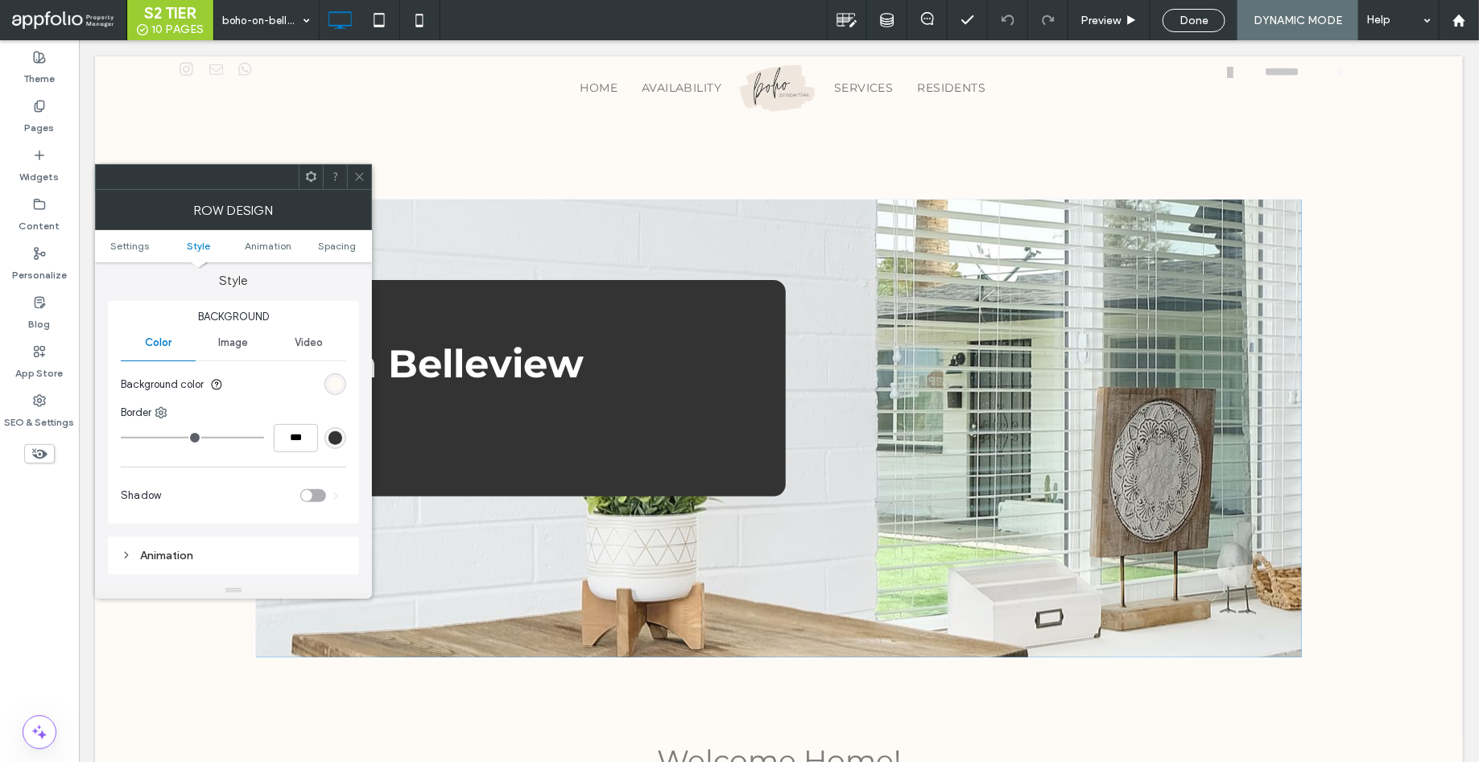
scroll to position [154, 0]
click at [228, 322] on div "Image" at bounding box center [233, 331] width 75 height 35
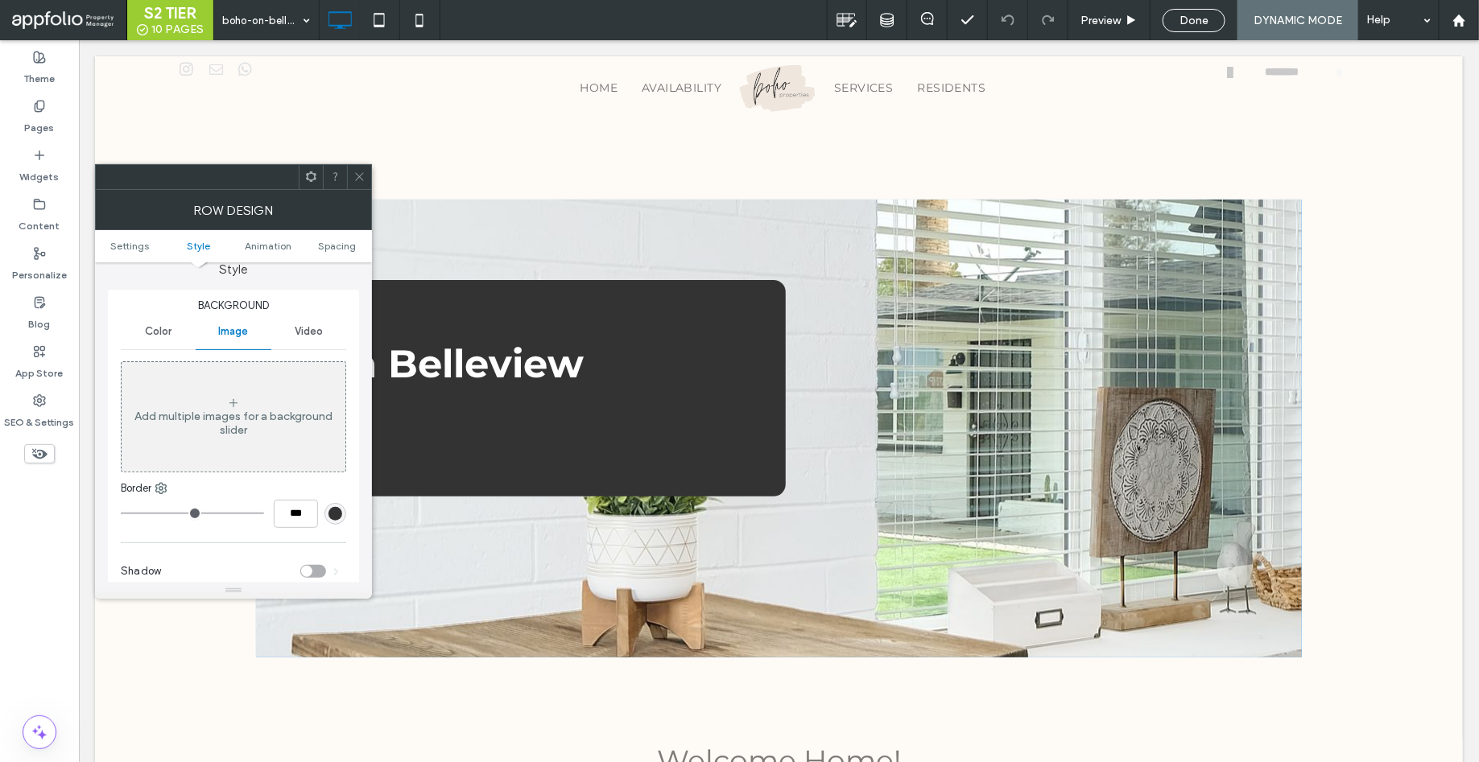
click at [361, 176] on icon at bounding box center [359, 177] width 12 height 12
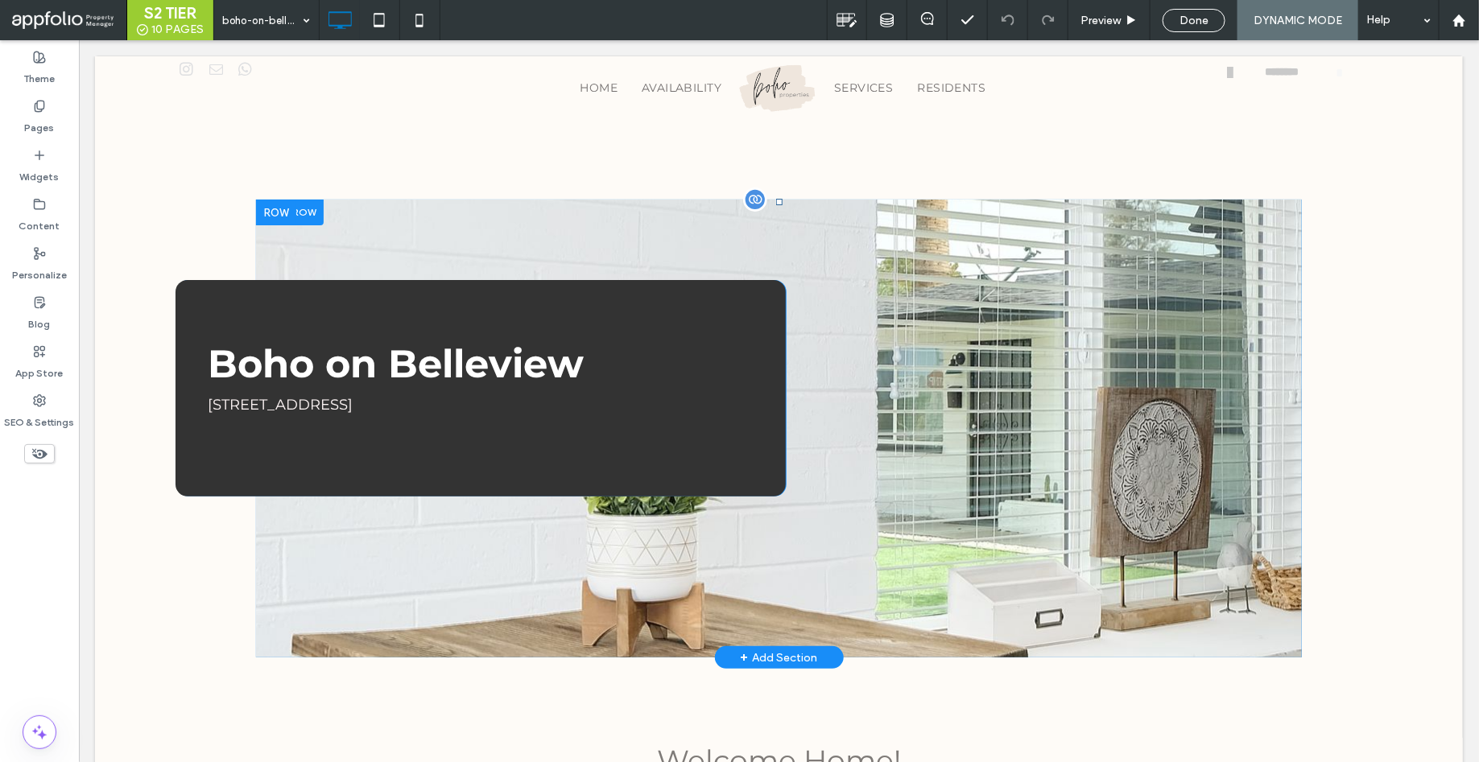
click at [756, 199] on div at bounding box center [754, 199] width 24 height 24
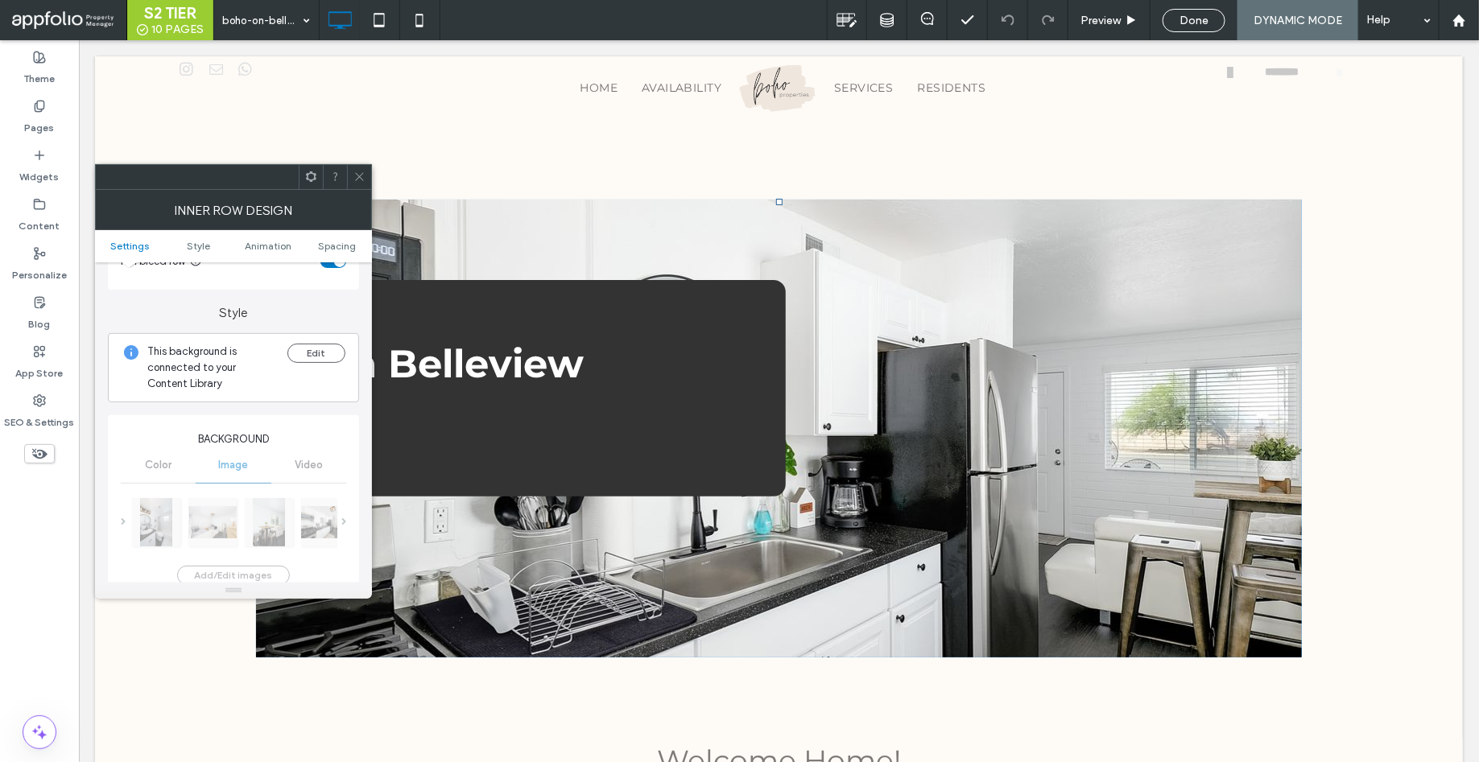
scroll to position [118, 0]
click at [311, 349] on button "Edit" at bounding box center [316, 345] width 58 height 19
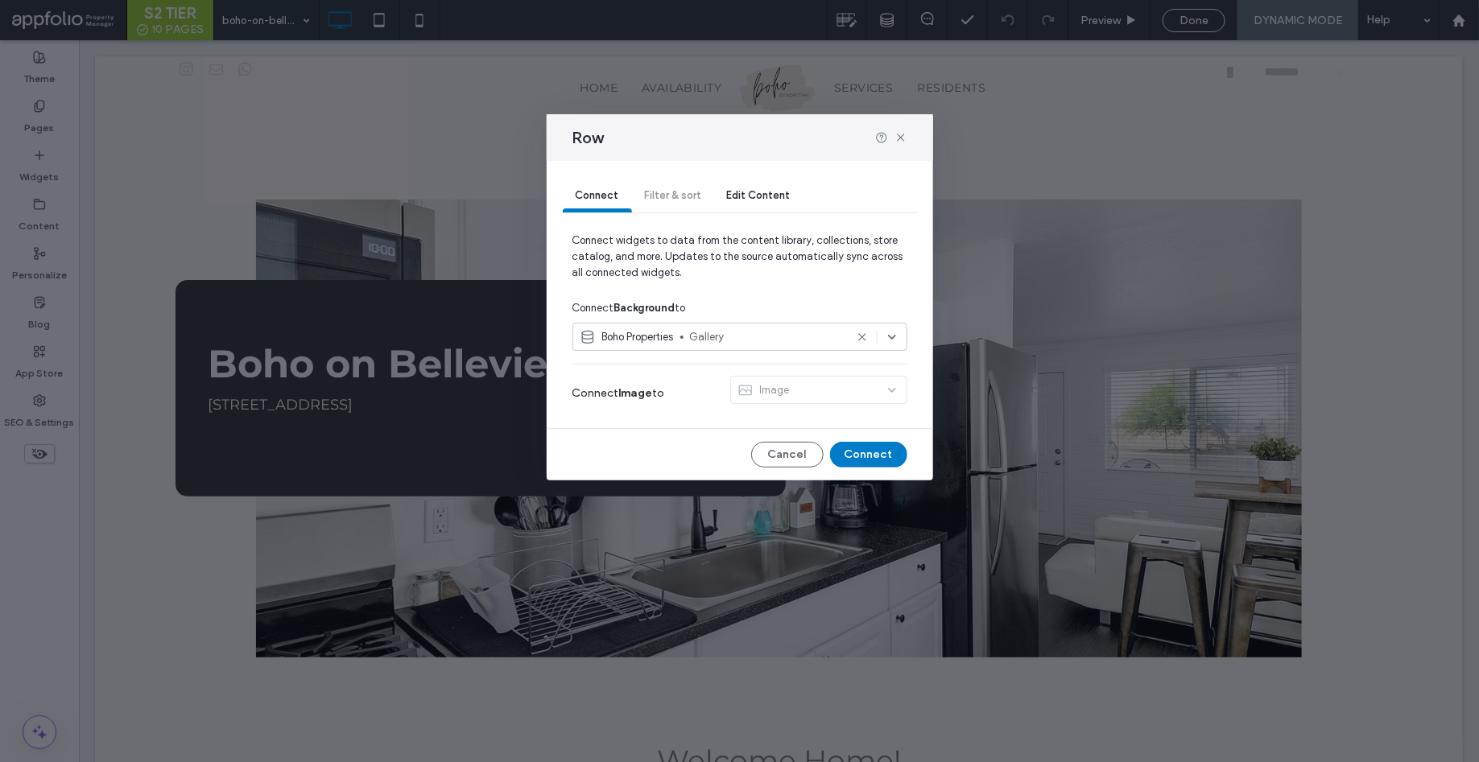
click at [703, 339] on span "Gallery" at bounding box center [767, 337] width 155 height 16
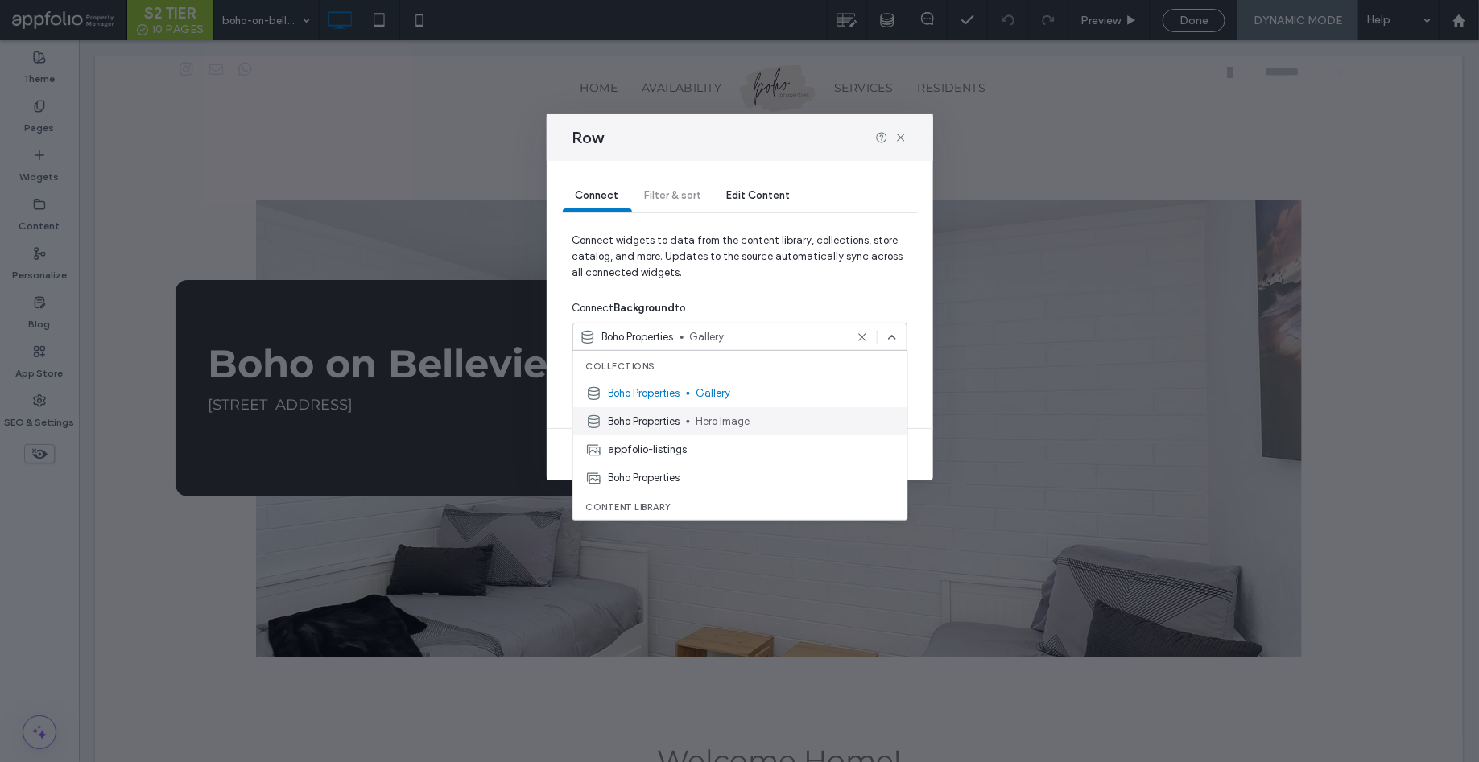
click at [701, 422] on span "Hero Image" at bounding box center [795, 422] width 198 height 16
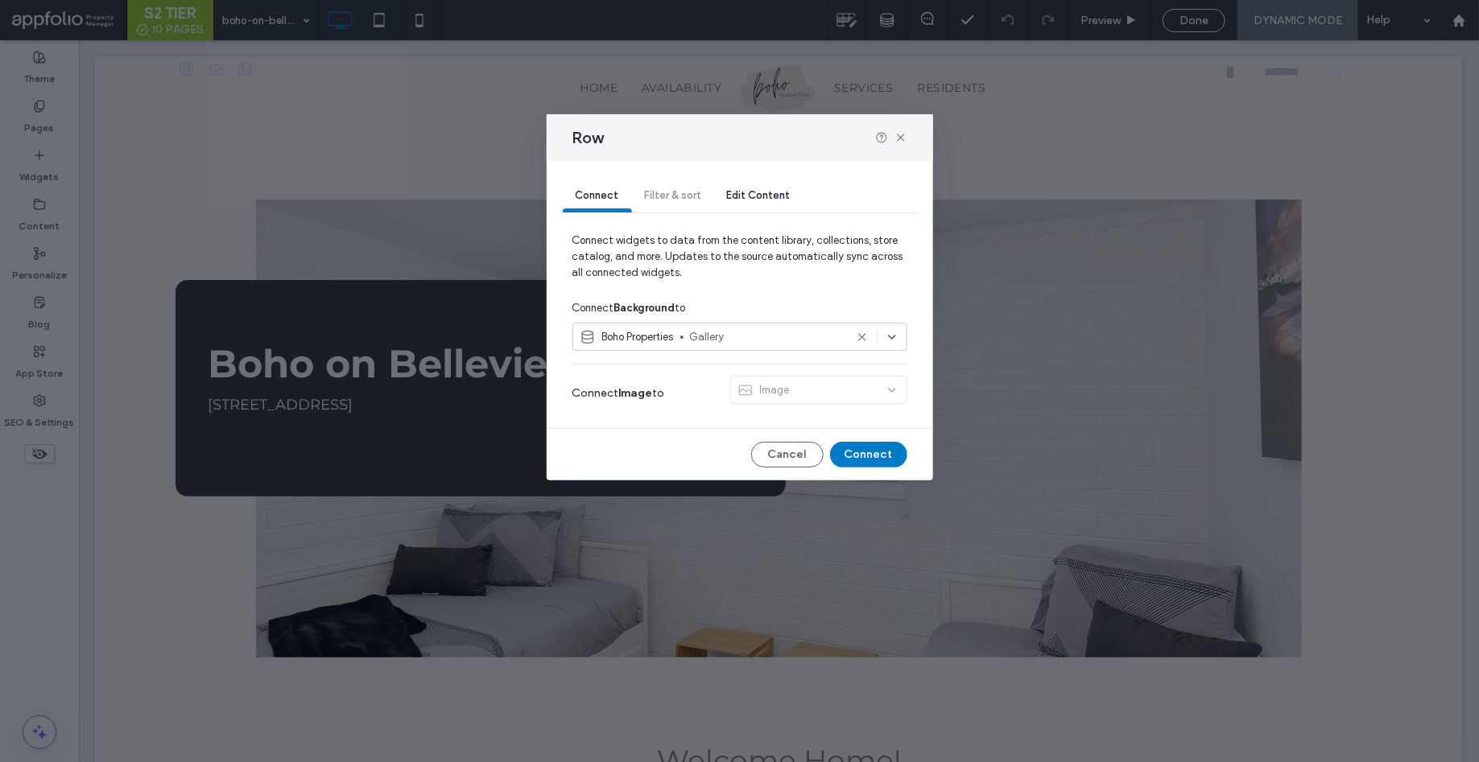
click at [774, 380] on div "Image" at bounding box center [818, 393] width 177 height 35
click at [800, 384] on div "Image" at bounding box center [818, 393] width 177 height 35
click at [875, 448] on button "Connect" at bounding box center [868, 455] width 77 height 26
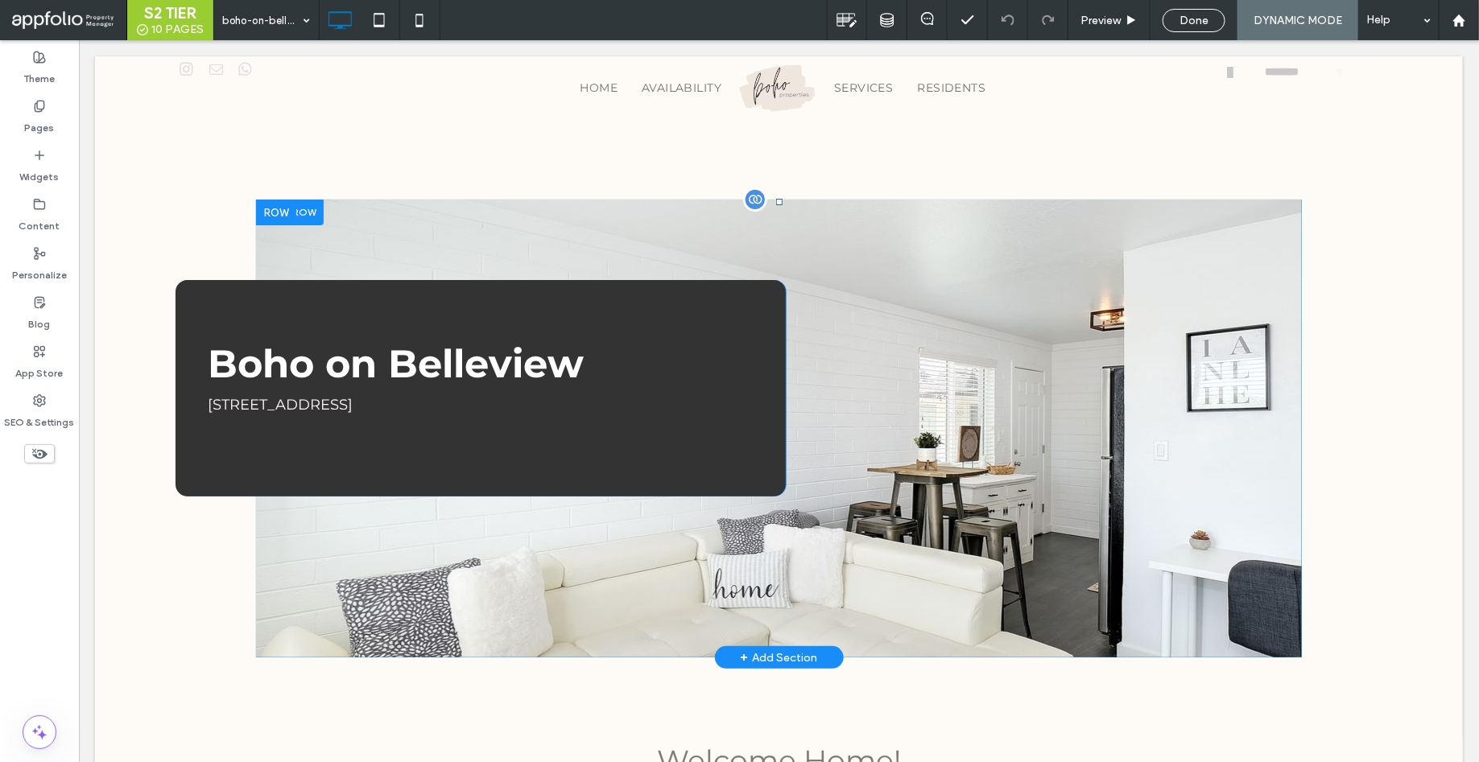
click at [754, 199] on div at bounding box center [754, 199] width 24 height 24
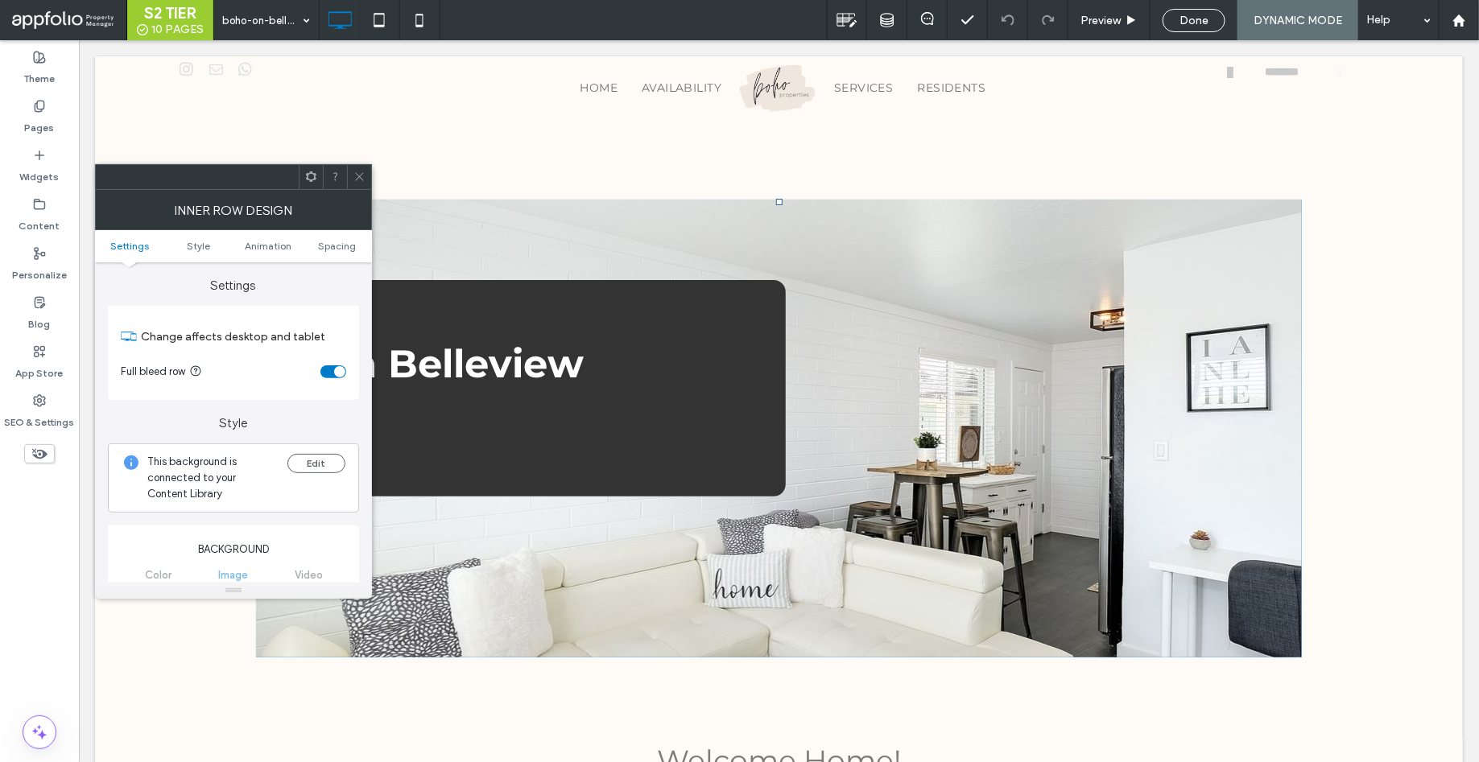
scroll to position [82, 0]
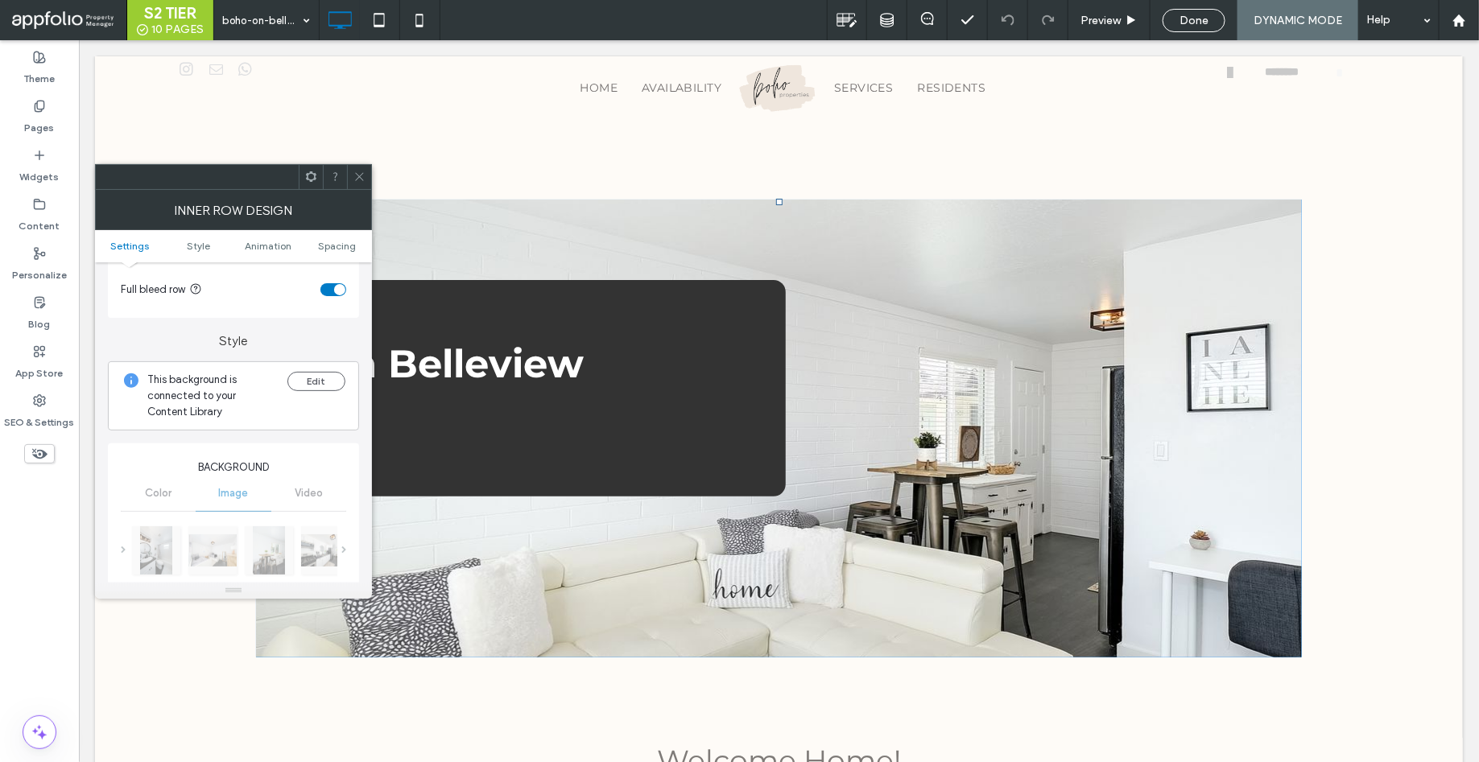
click at [303, 392] on div "Edit" at bounding box center [316, 396] width 58 height 48
click at [308, 382] on button "Edit" at bounding box center [316, 381] width 58 height 19
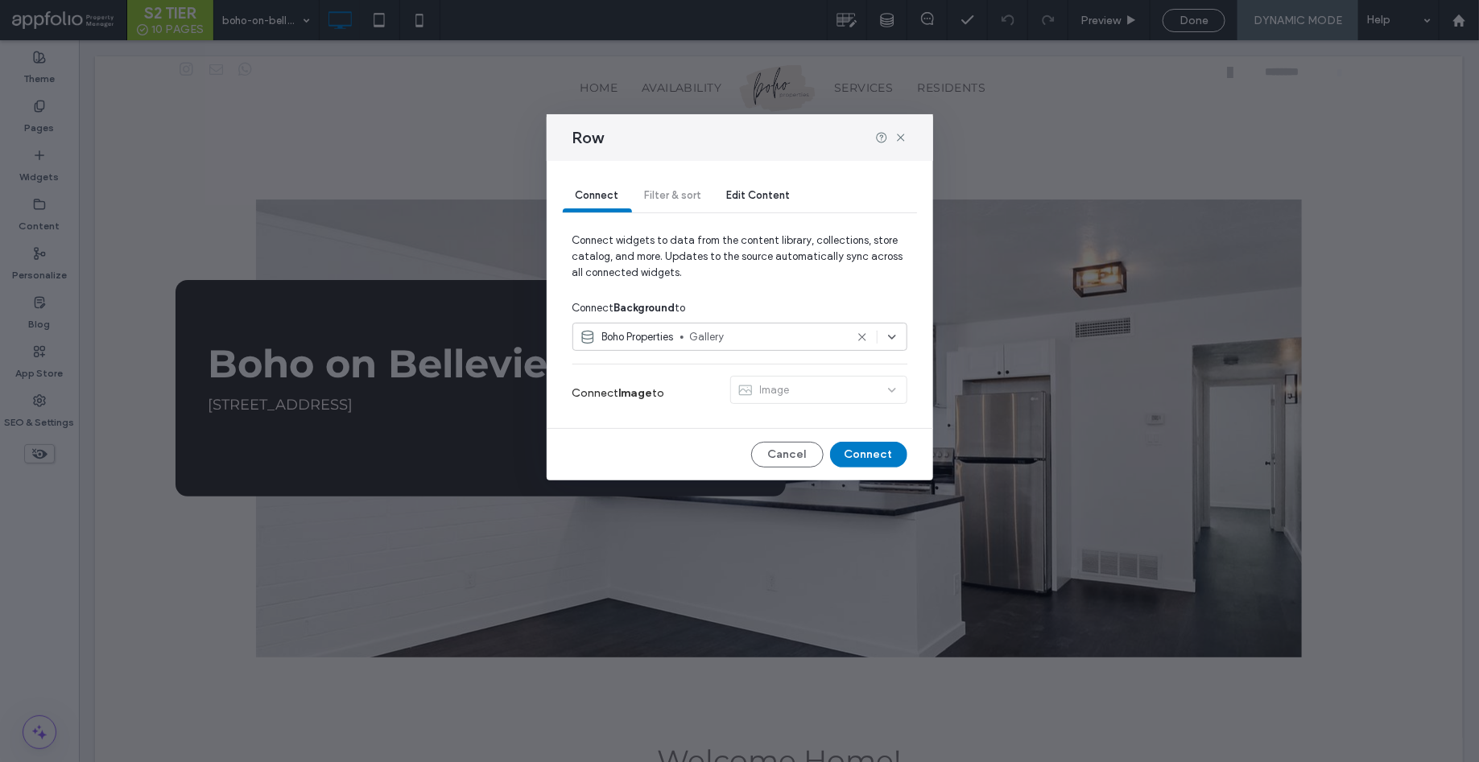
click at [728, 342] on span "Gallery" at bounding box center [767, 337] width 155 height 16
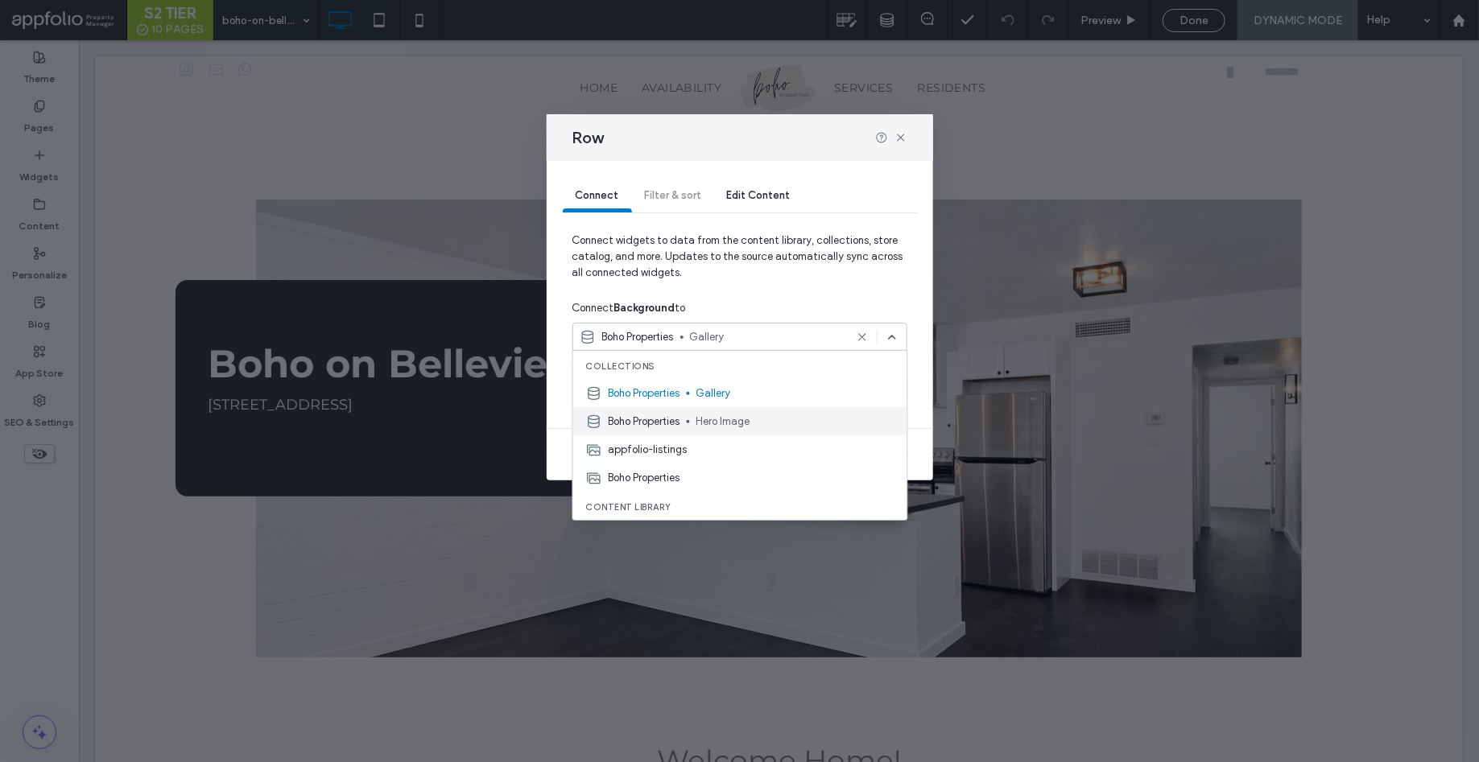
click at [690, 420] on span at bounding box center [688, 421] width 3 height 3
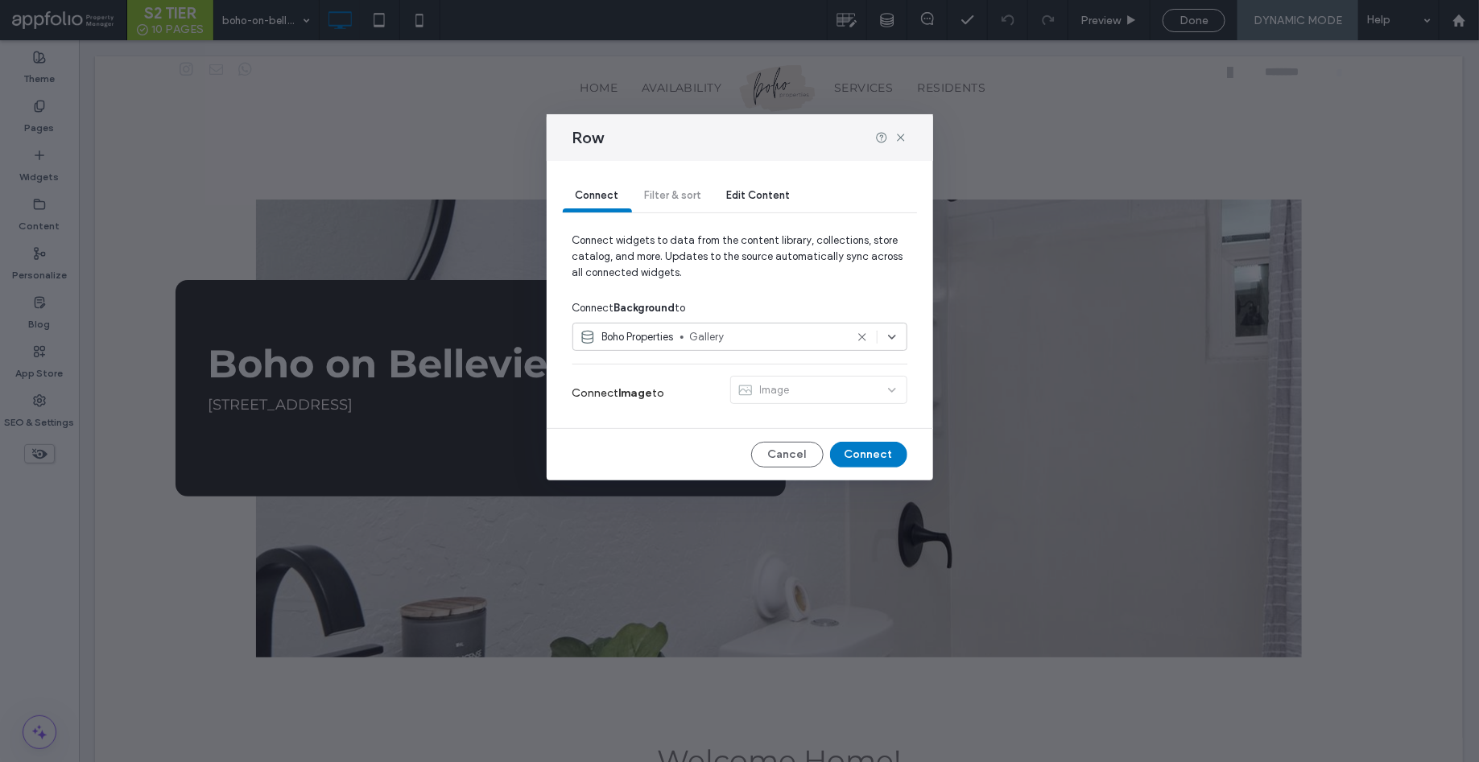
click at [670, 196] on div "Connect Filter & sort Edit Content" at bounding box center [740, 196] width 354 height 32
click at [743, 188] on div "Edit Content" at bounding box center [758, 196] width 89 height 32
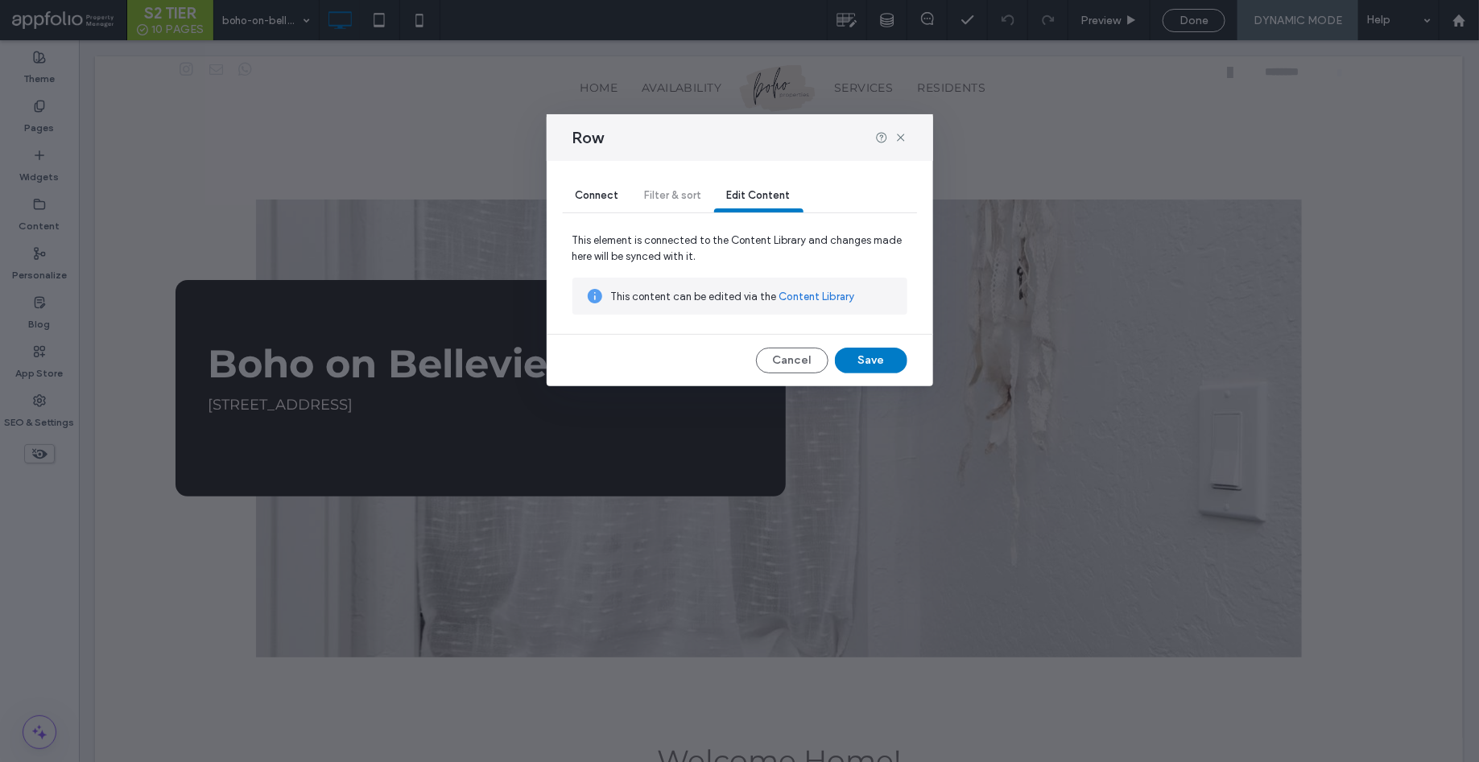
click at [799, 297] on link "Content Library" at bounding box center [817, 297] width 76 height 16
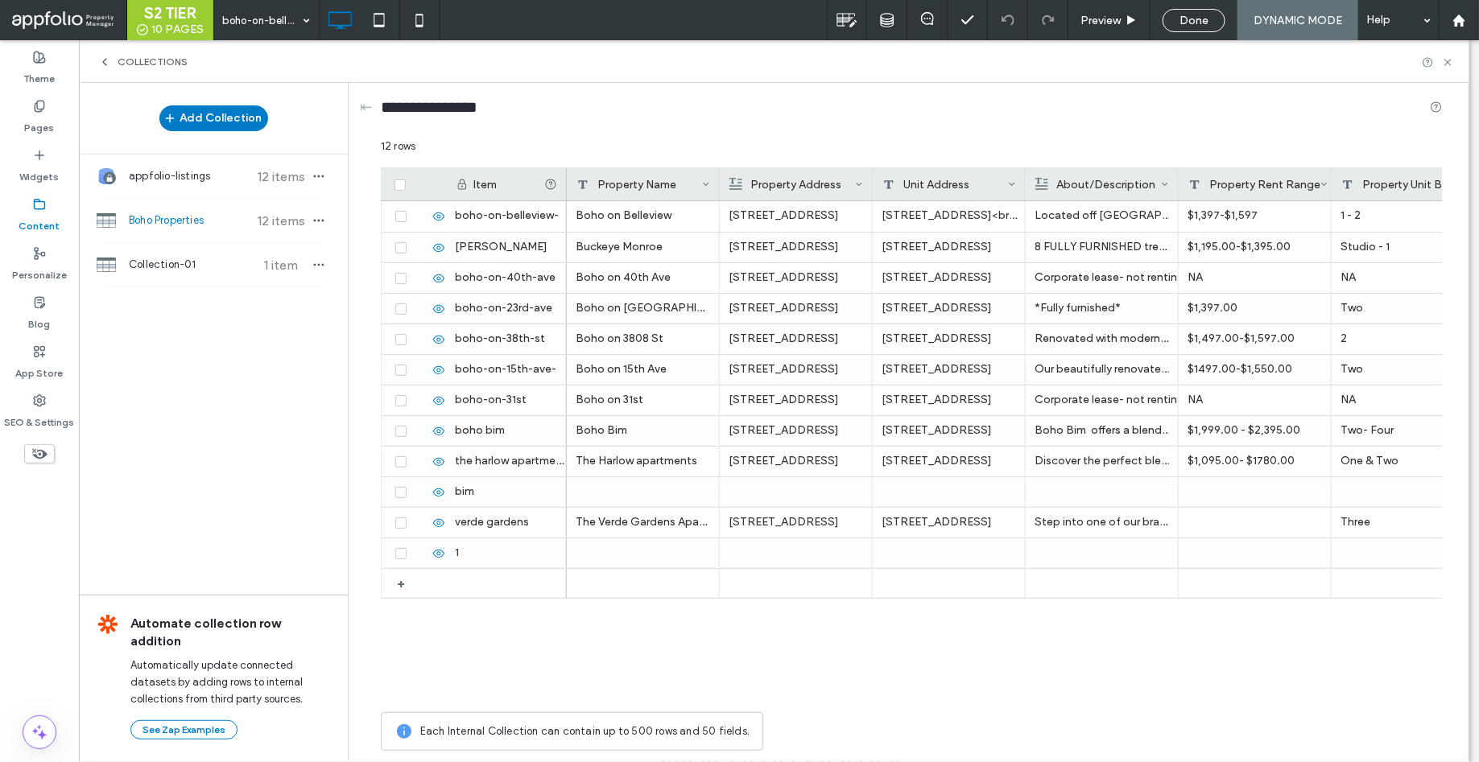
click at [1447, 55] on div "Collections" at bounding box center [774, 61] width 1390 height 43
drag, startPoint x: 1447, startPoint y: 60, endPoint x: 1178, endPoint y: 68, distance: 269.8
click at [1447, 60] on icon at bounding box center [1448, 62] width 12 height 12
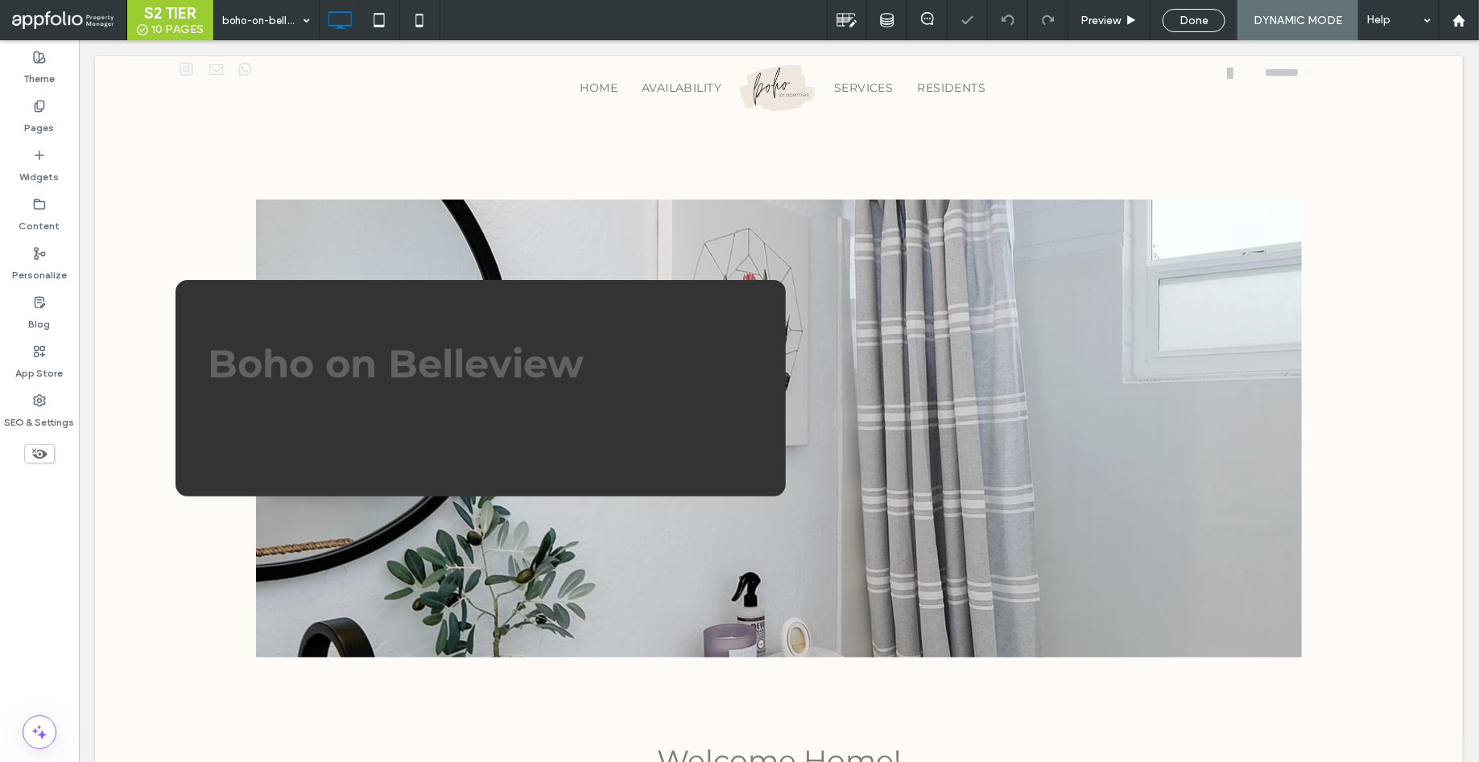
scroll to position [0, 0]
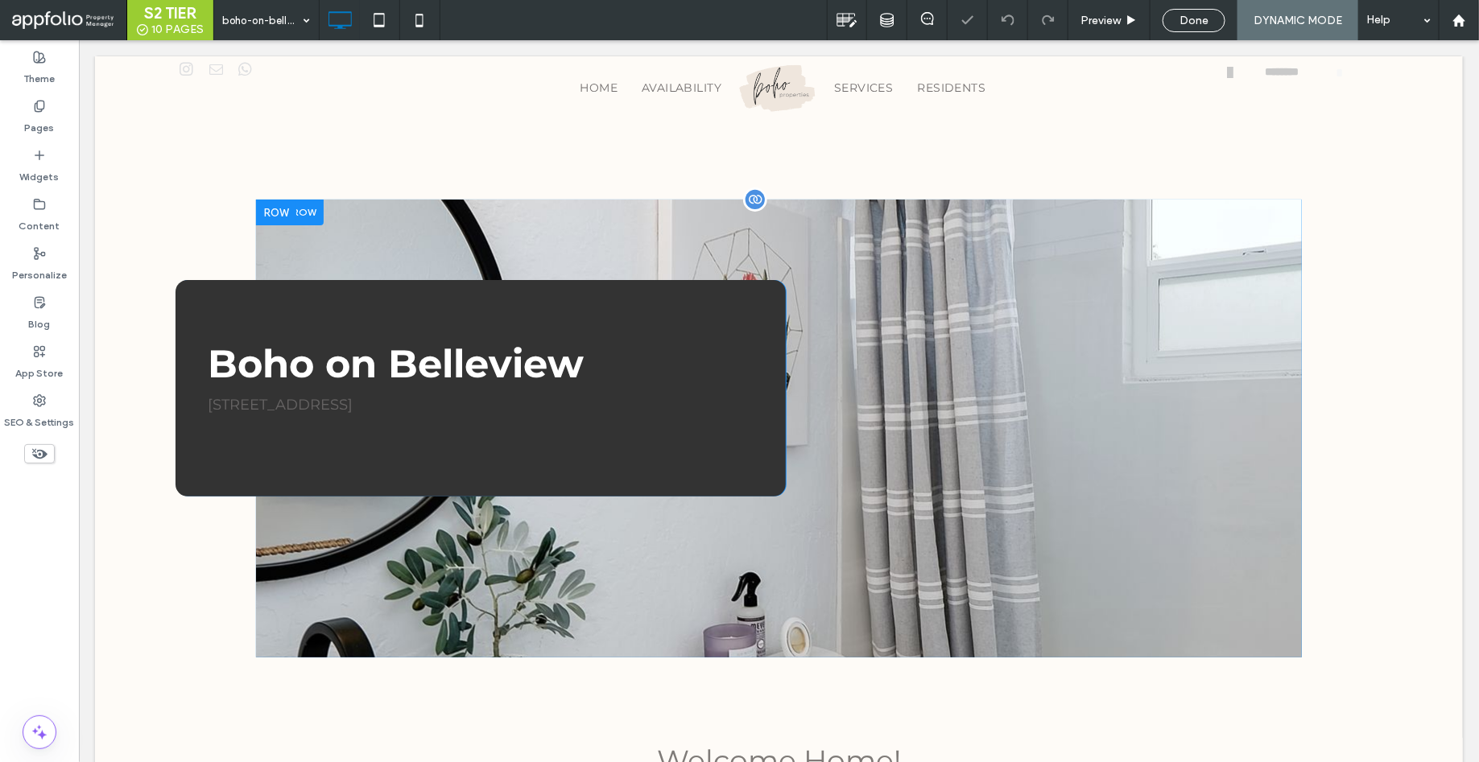
click at [753, 193] on div at bounding box center [754, 199] width 24 height 24
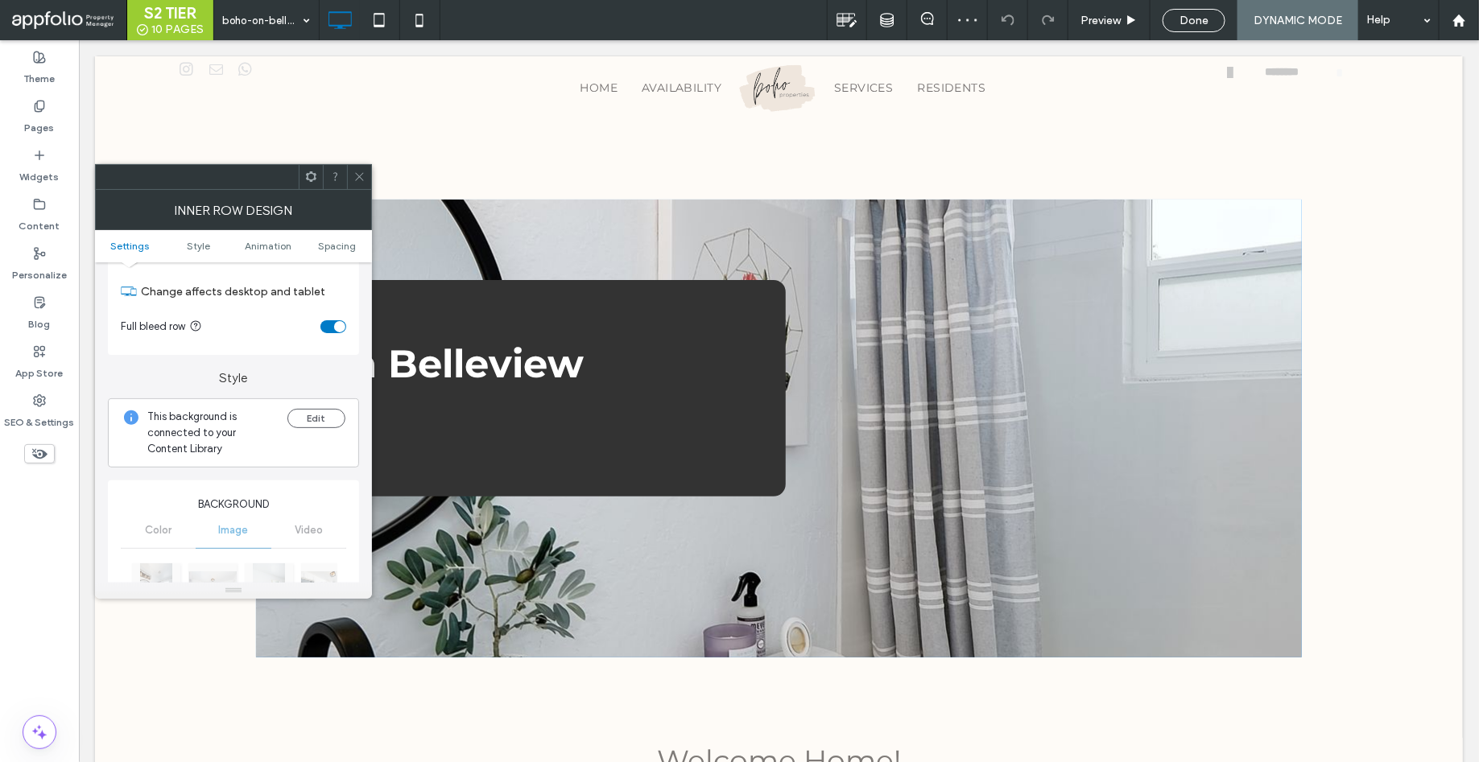
scroll to position [70, 0]
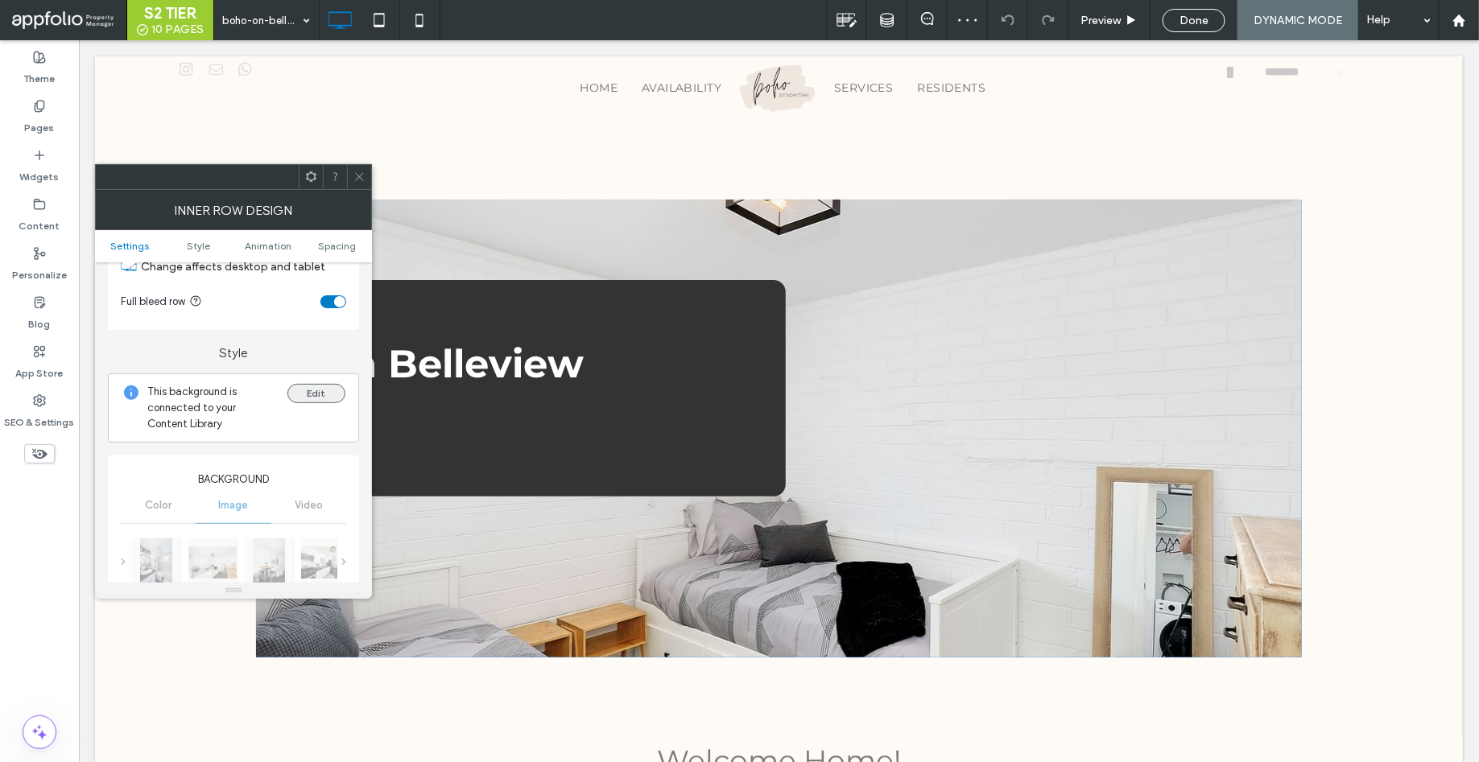
click at [312, 402] on button "Edit" at bounding box center [316, 393] width 58 height 19
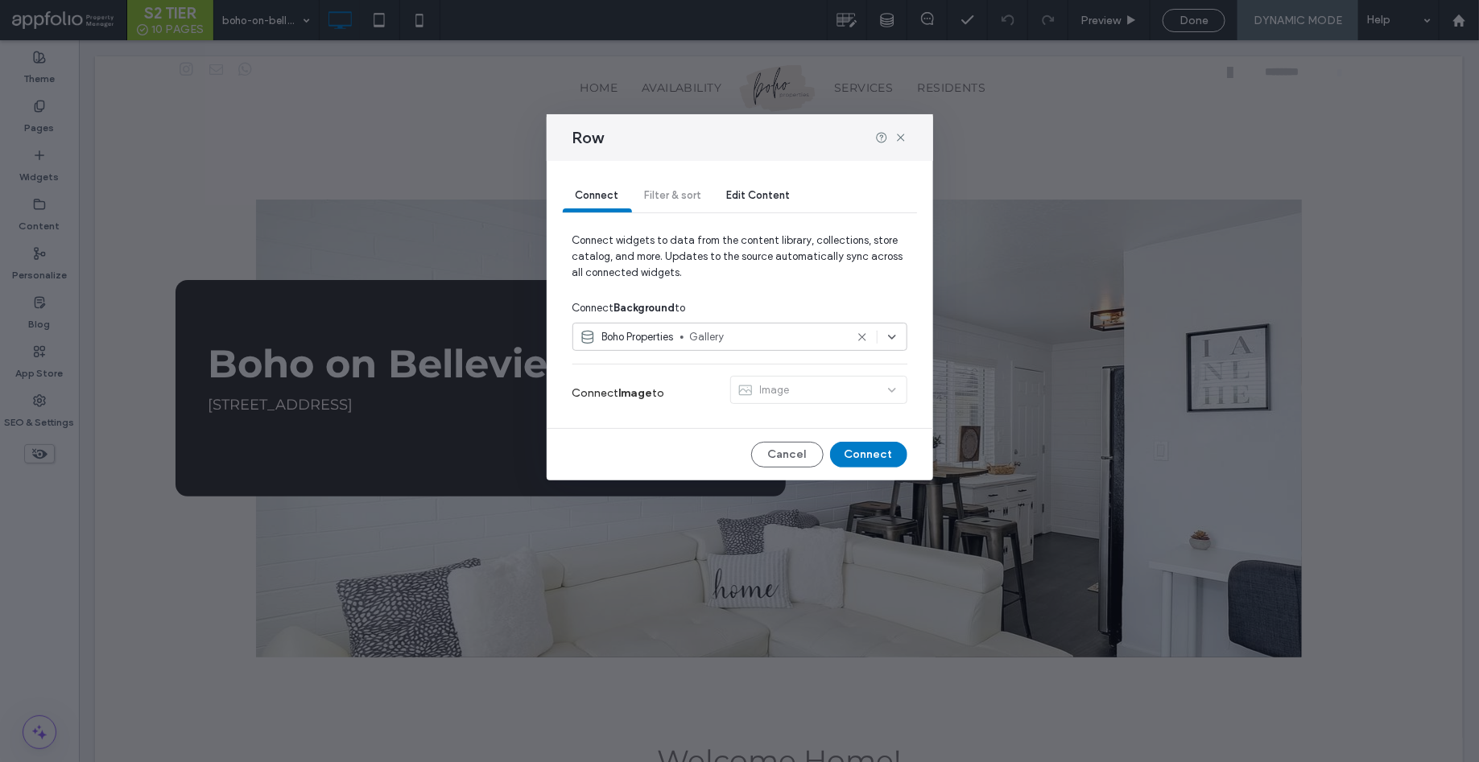
click at [814, 385] on div "Image" at bounding box center [818, 393] width 177 height 35
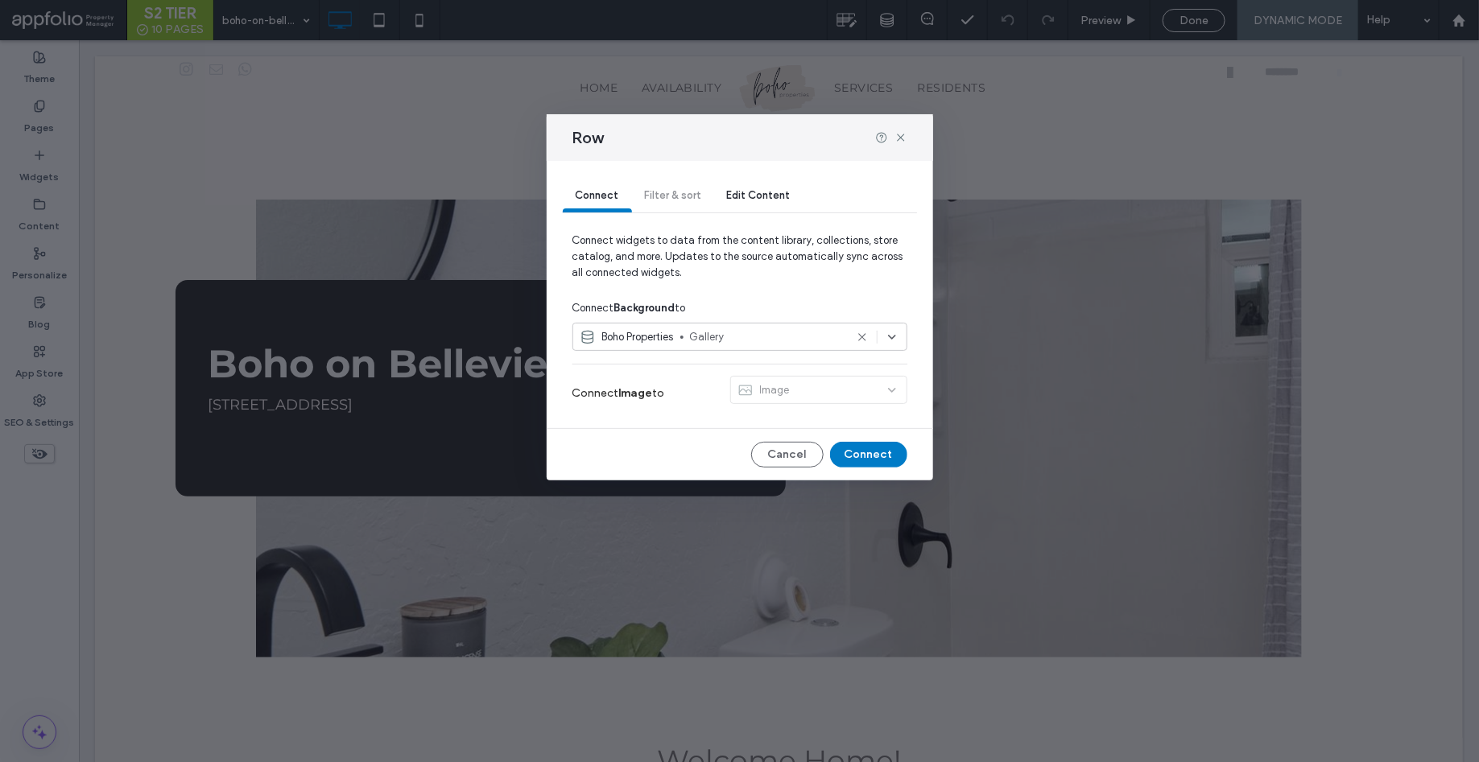
click at [889, 394] on div "Image" at bounding box center [818, 393] width 177 height 35
click at [889, 390] on div "Image" at bounding box center [818, 393] width 177 height 35
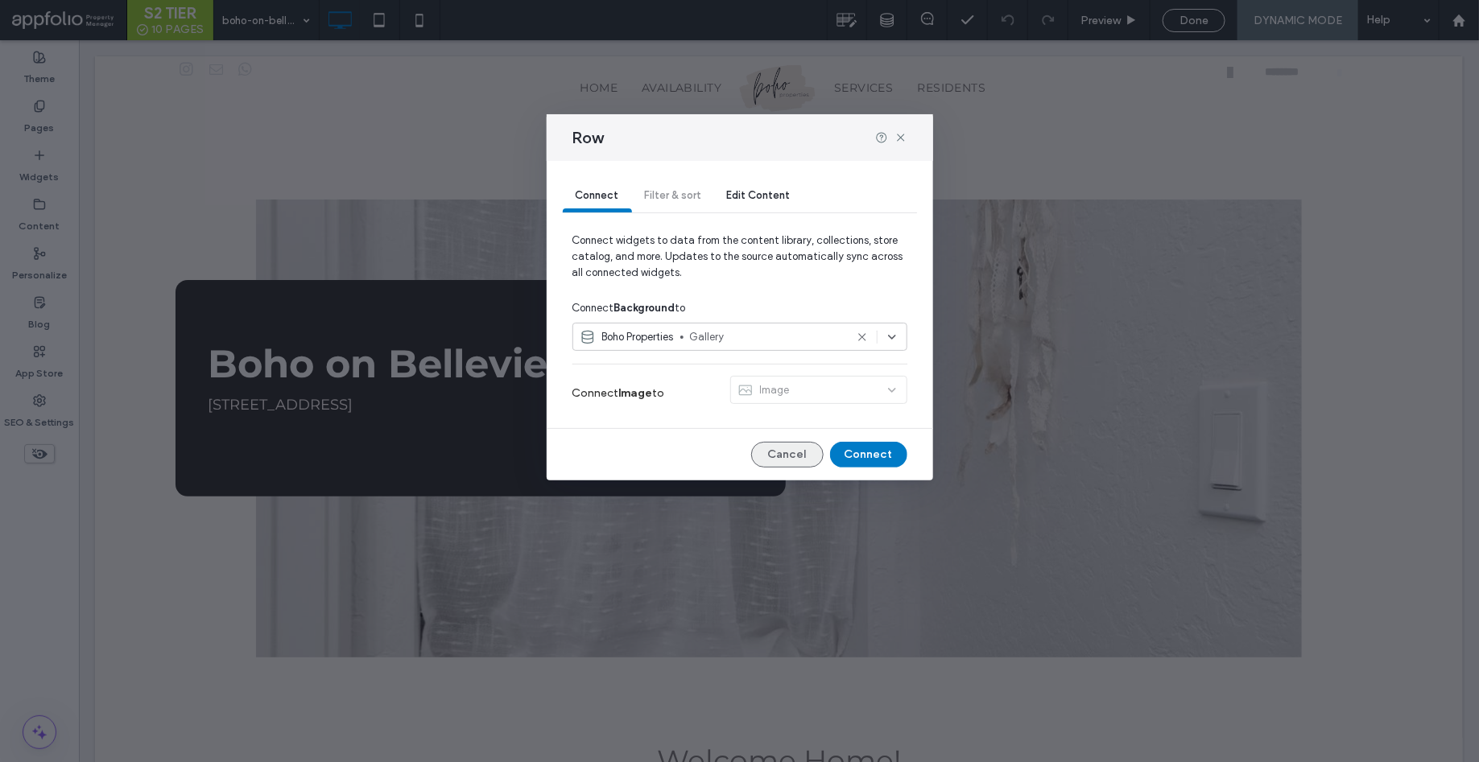
click at [798, 448] on button "Cancel" at bounding box center [787, 455] width 72 height 26
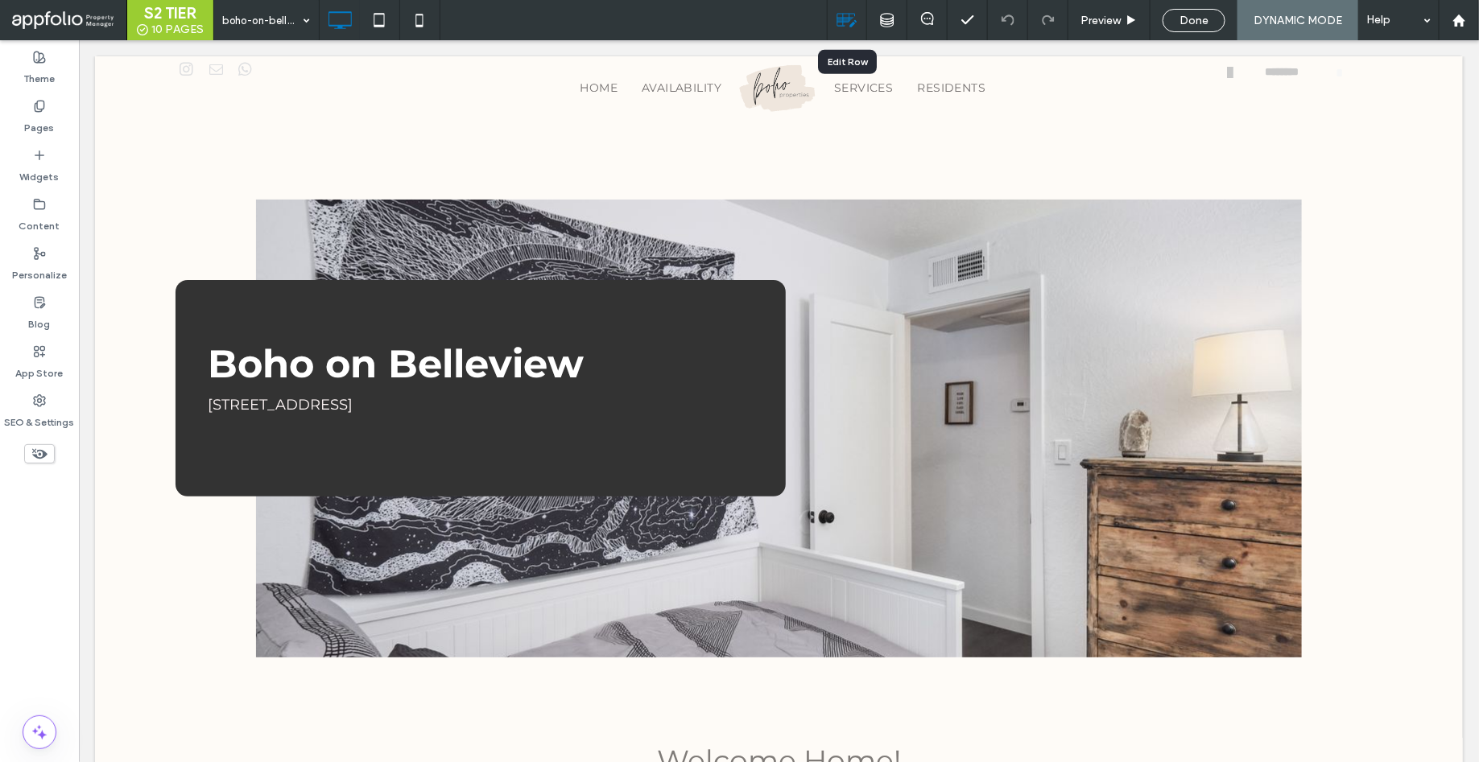
click at [846, 19] on use at bounding box center [847, 21] width 20 height 14
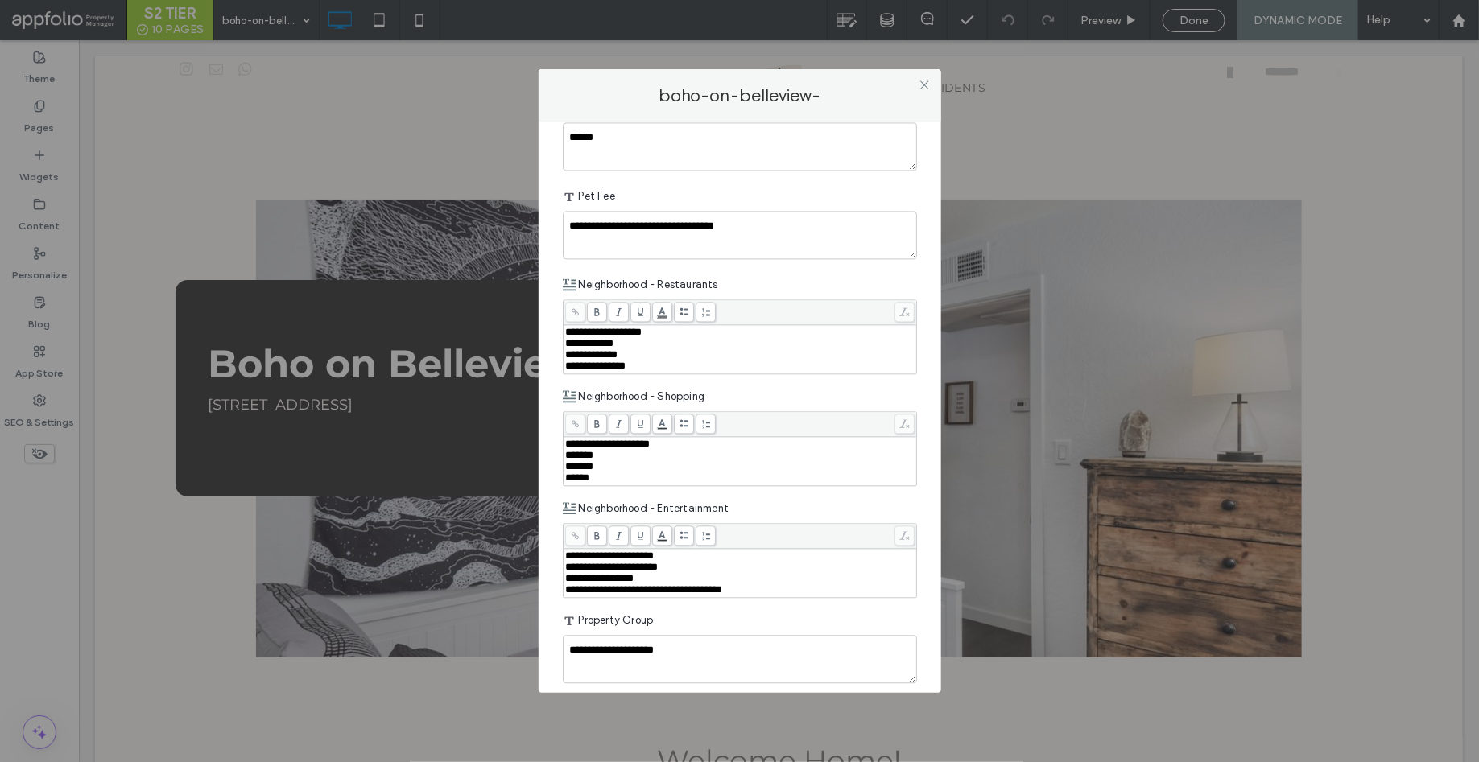
scroll to position [2172, 0]
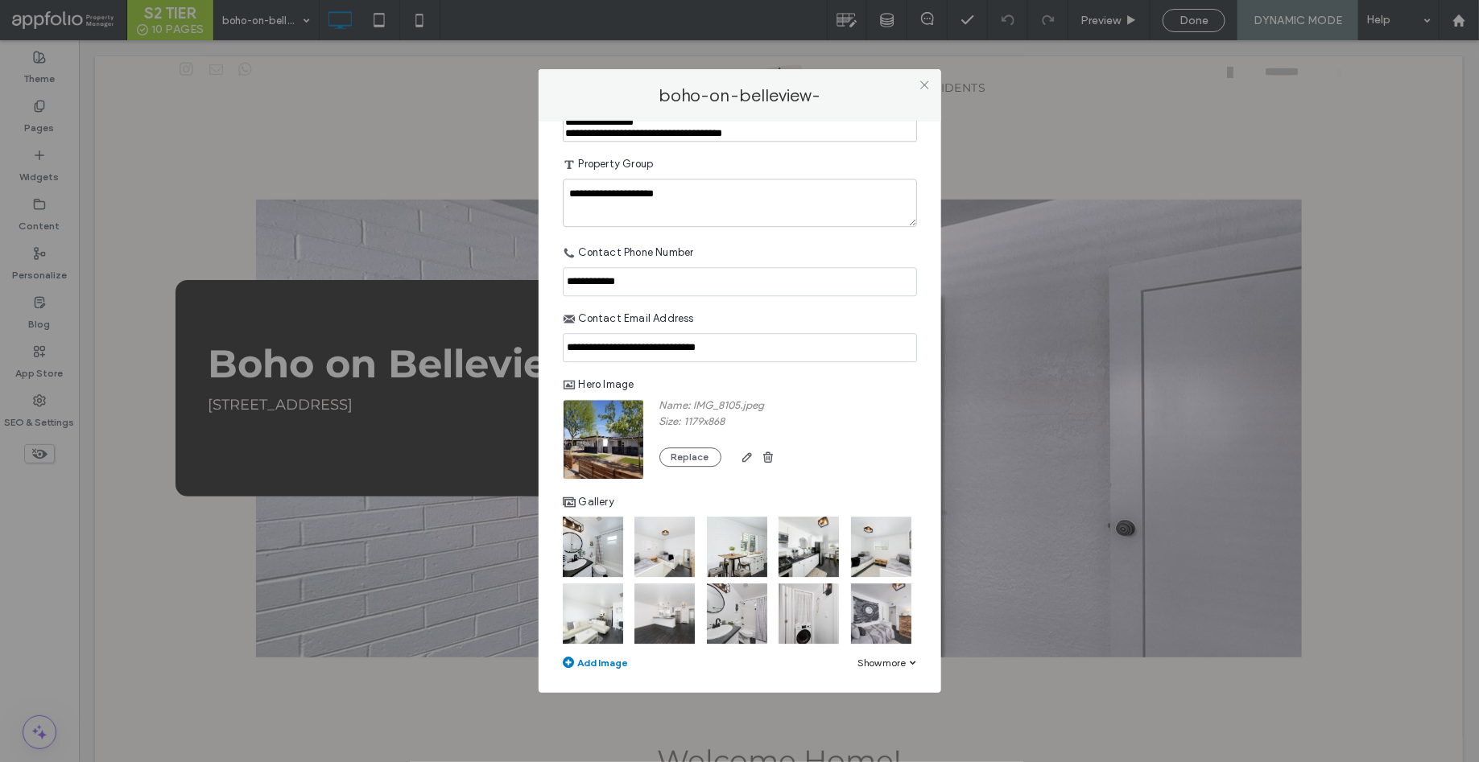
click at [896, 666] on div "Show more" at bounding box center [887, 663] width 59 height 12
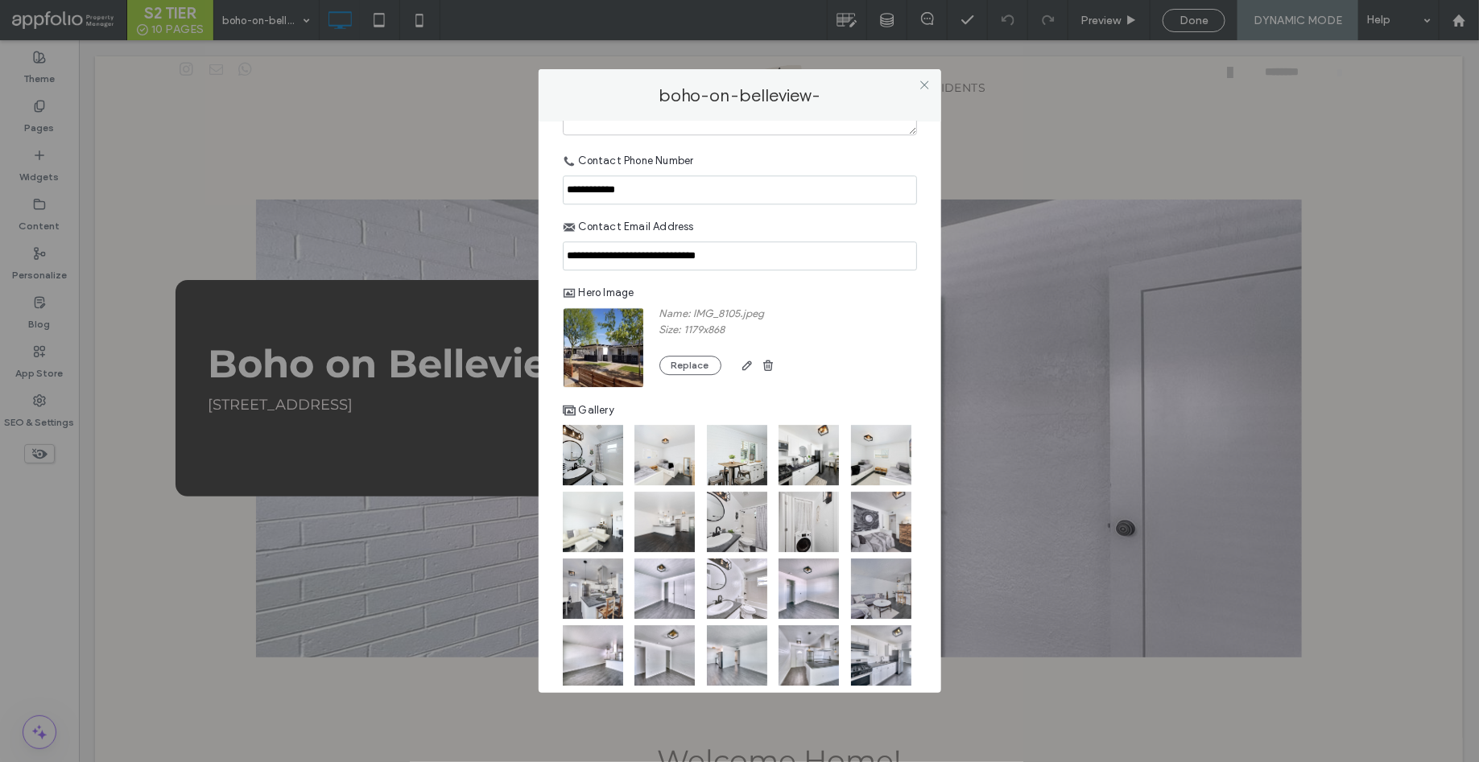
scroll to position [2304, 0]
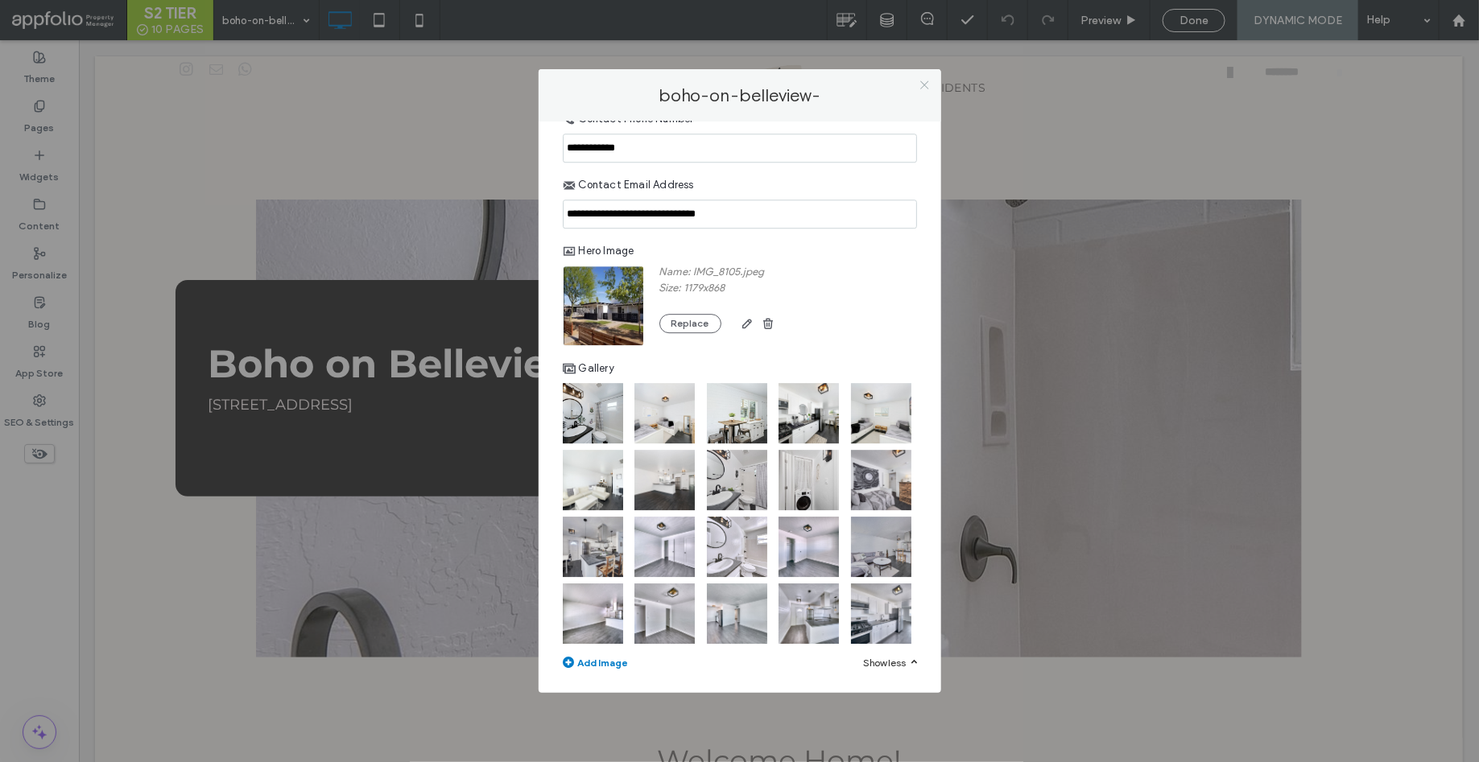
click at [925, 88] on icon at bounding box center [924, 85] width 12 height 12
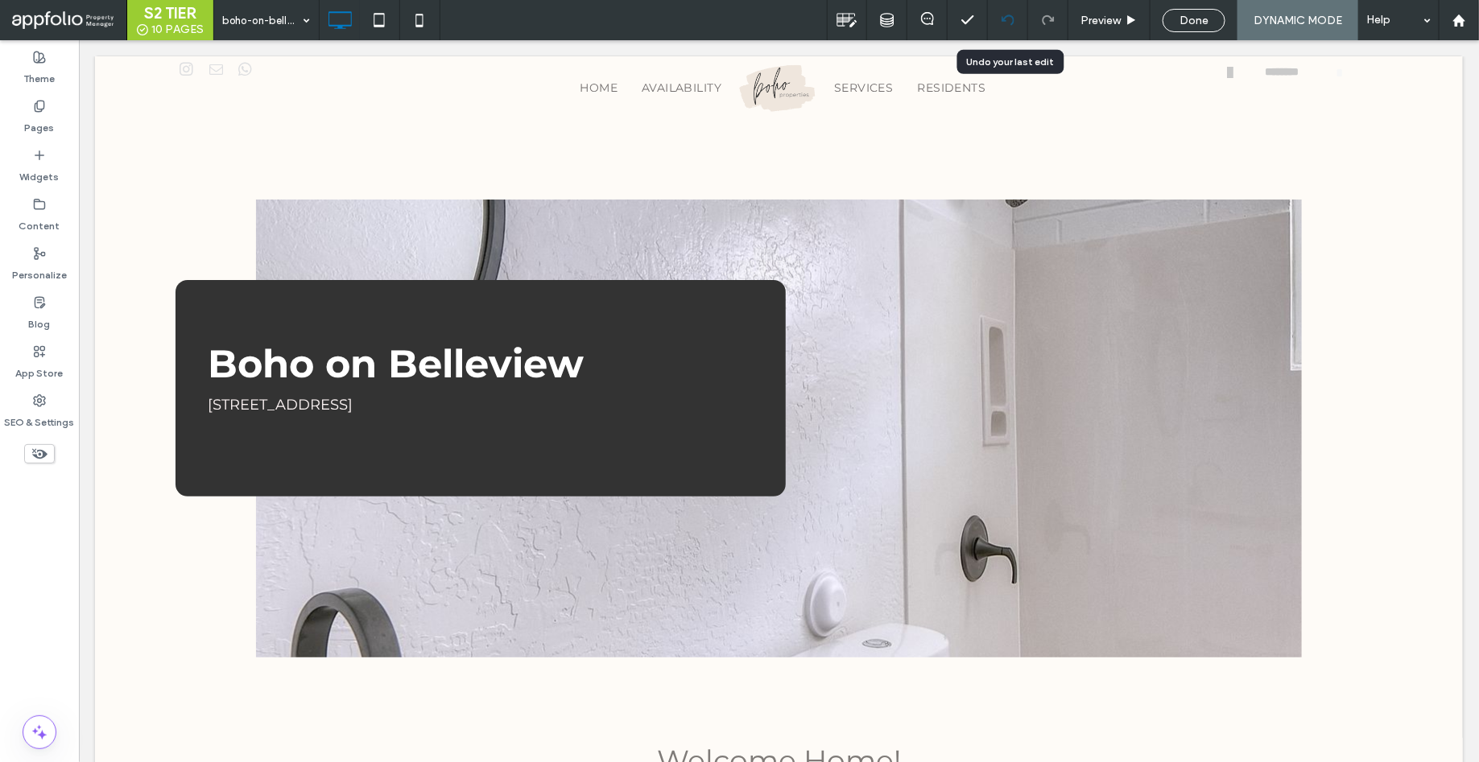
click at [1005, 20] on use at bounding box center [1006, 19] width 13 height 10
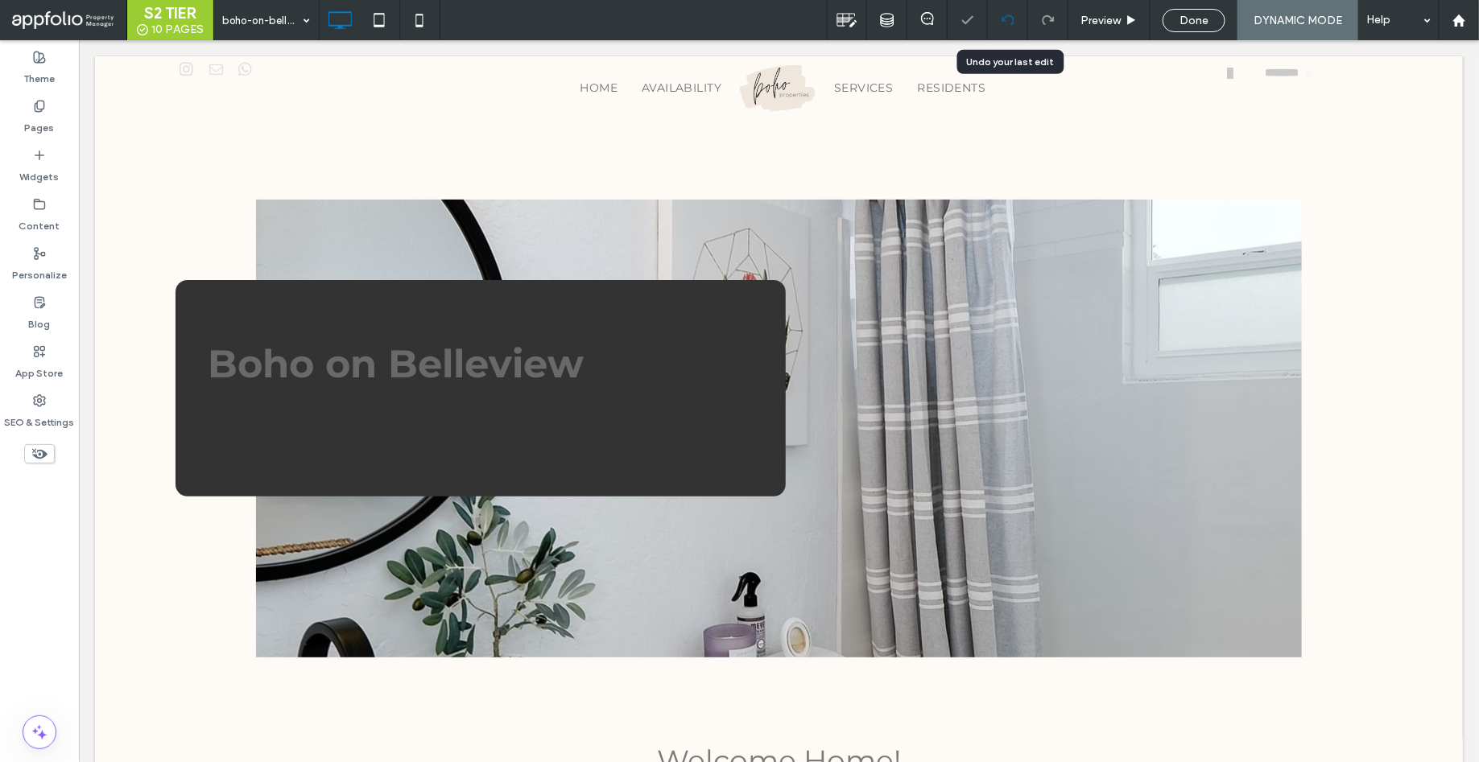
scroll to position [0, 0]
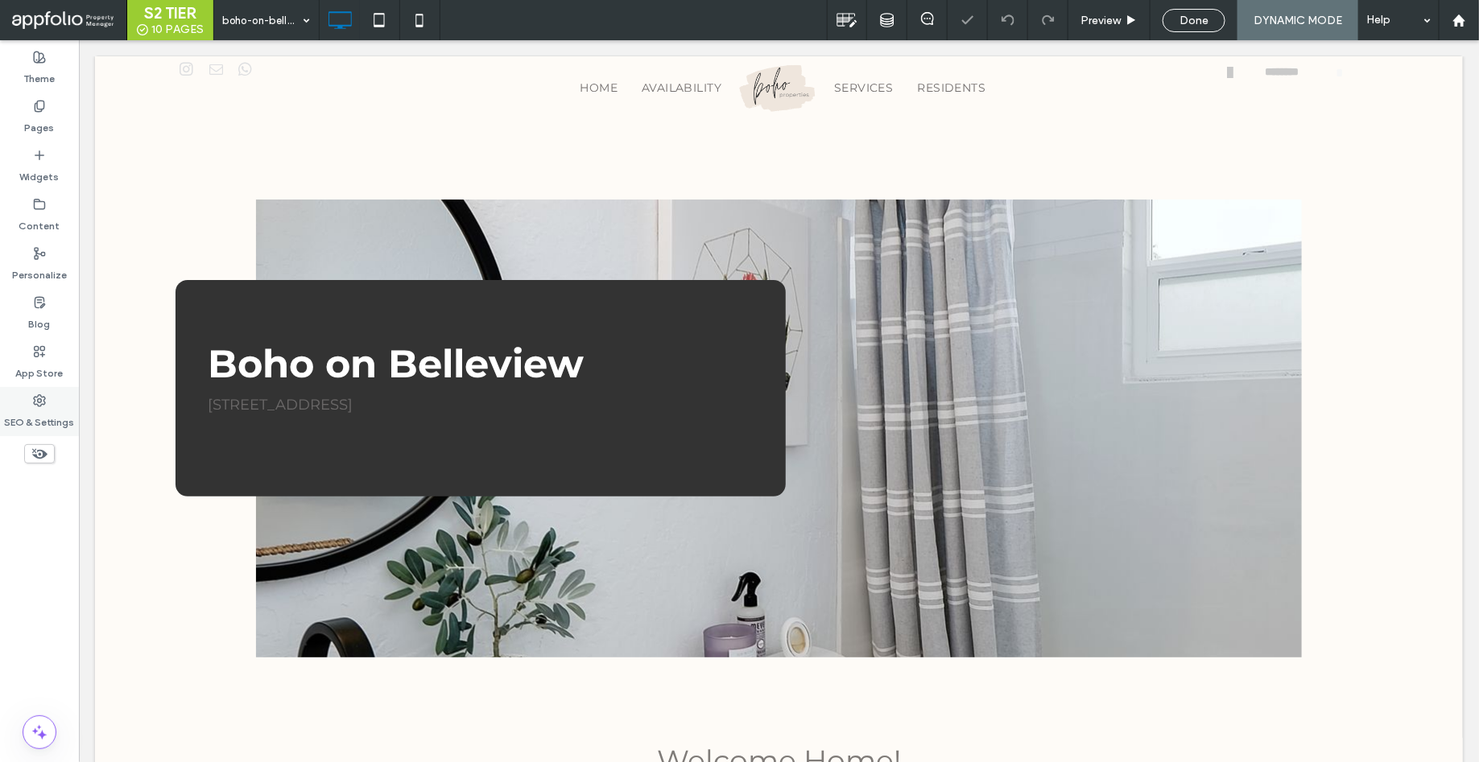
click at [40, 417] on label "SEO & Settings" at bounding box center [40, 418] width 70 height 23
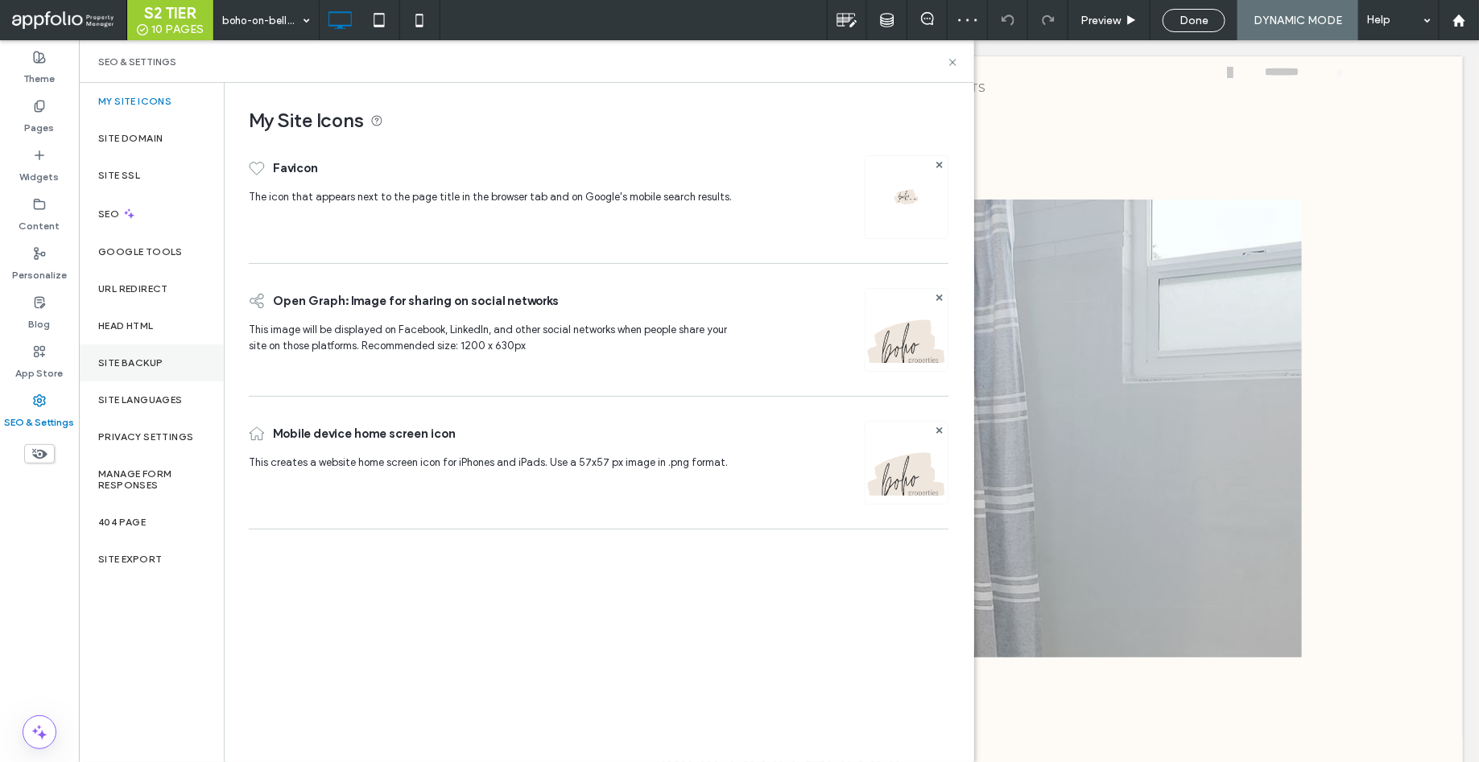
click at [151, 360] on label "Site Backup" at bounding box center [130, 362] width 64 height 11
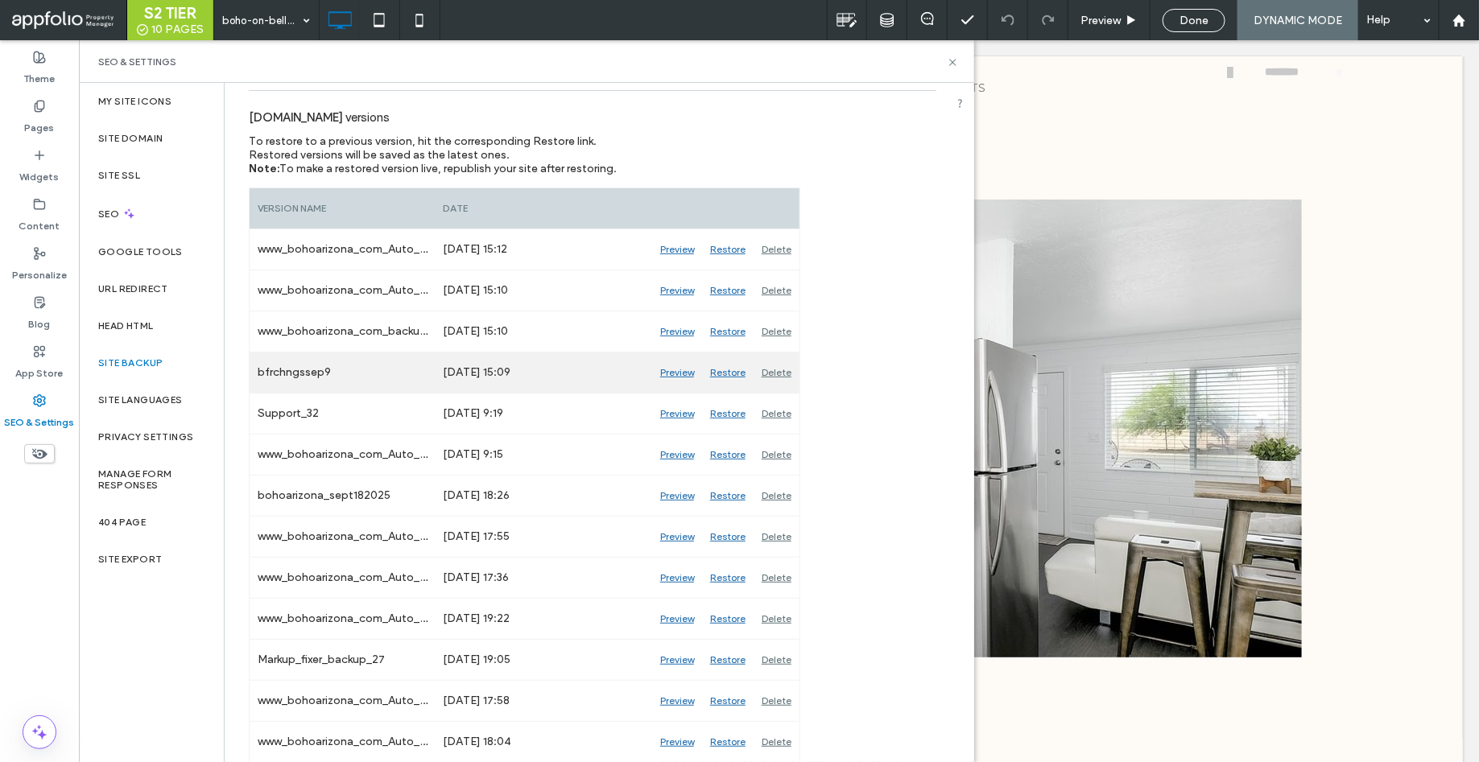
scroll to position [171, 0]
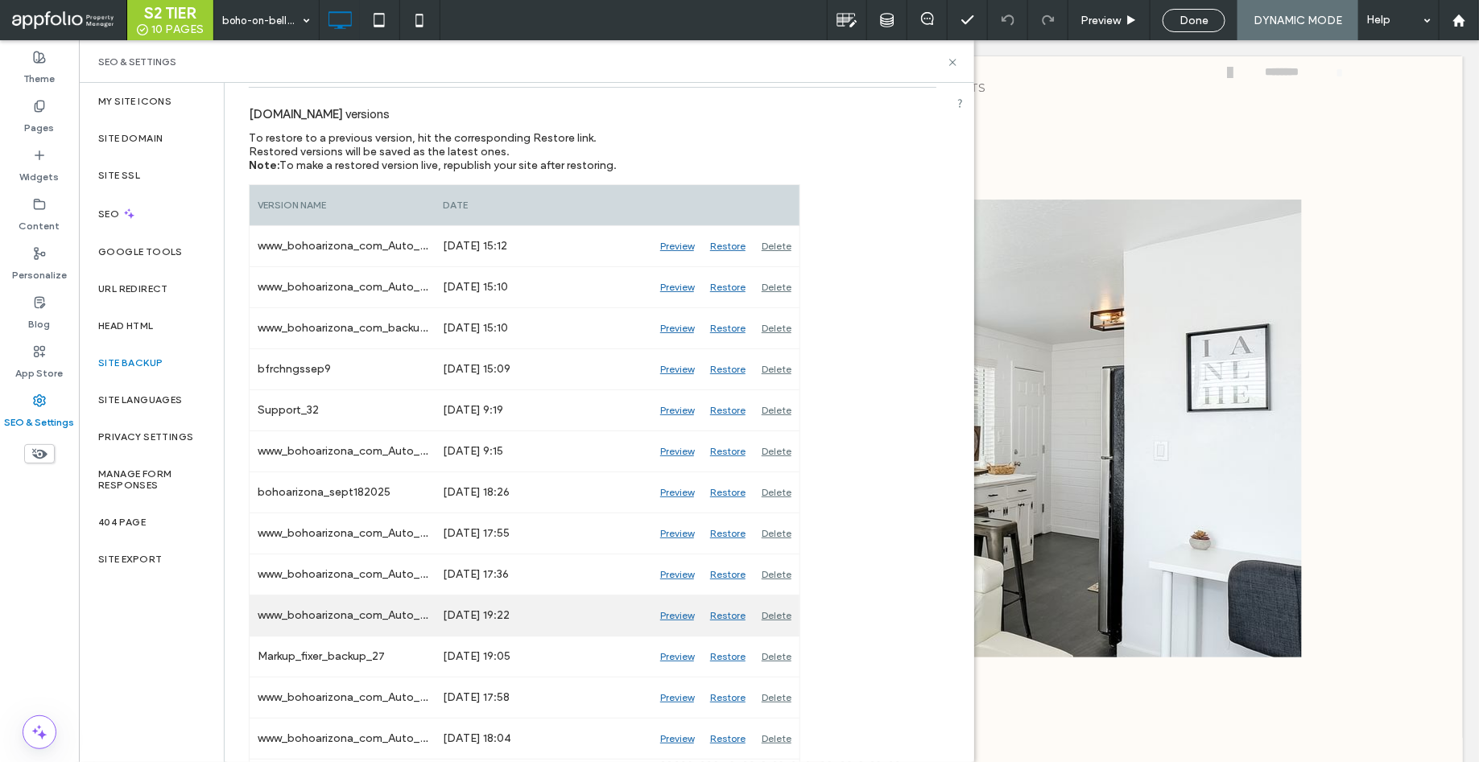
click at [724, 611] on div "Restore" at bounding box center [728, 616] width 52 height 40
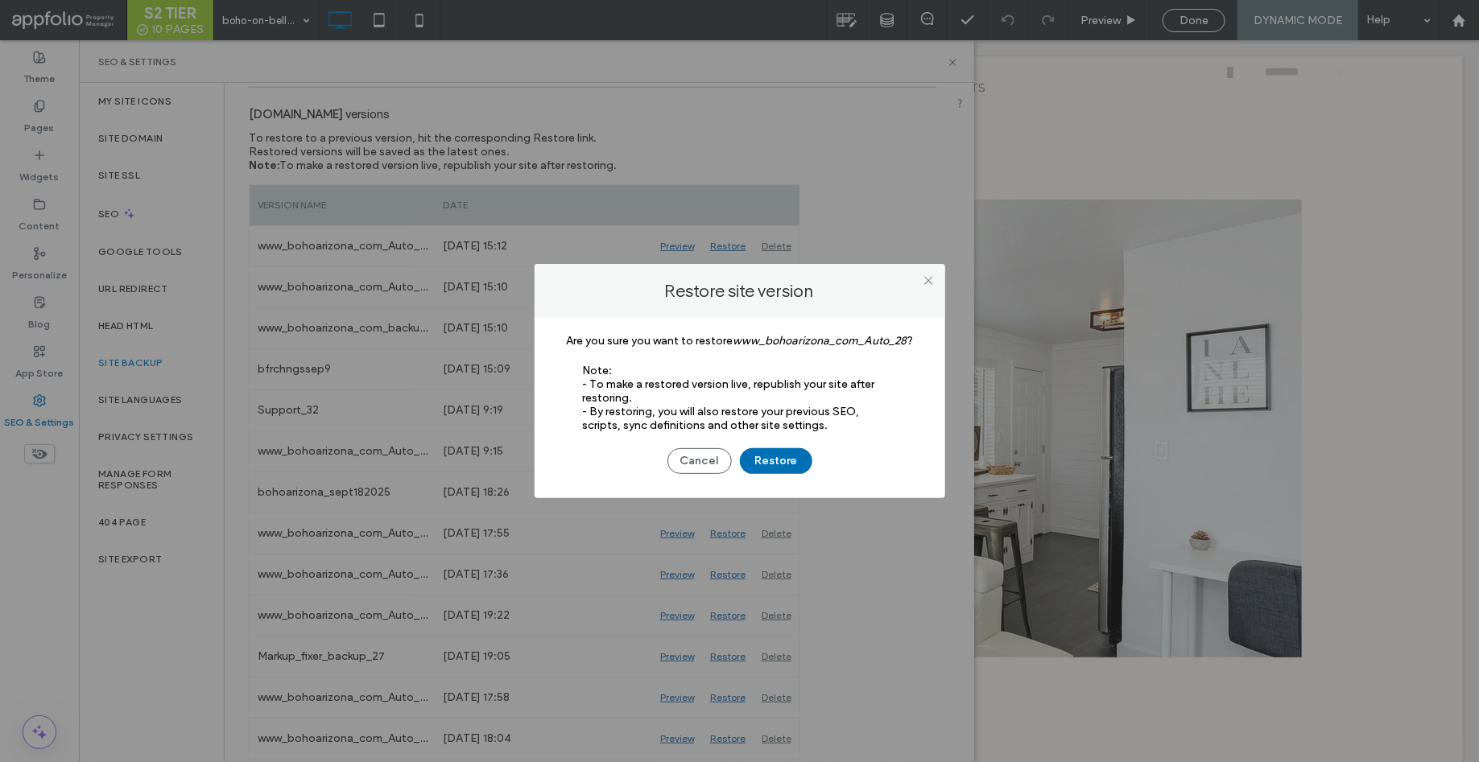
click at [771, 463] on button "Restore" at bounding box center [776, 461] width 72 height 26
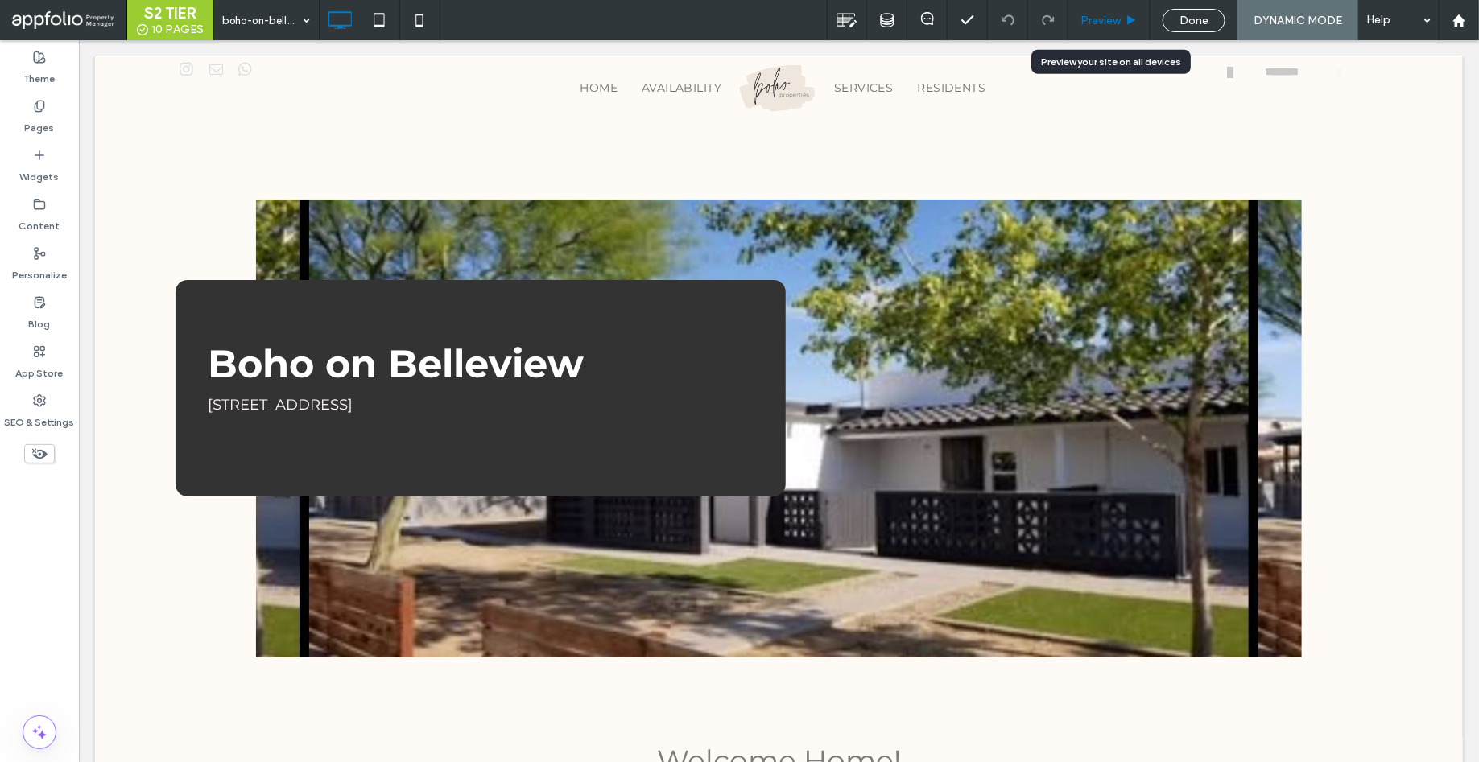
click at [1112, 19] on span "Preview" at bounding box center [1100, 21] width 40 height 14
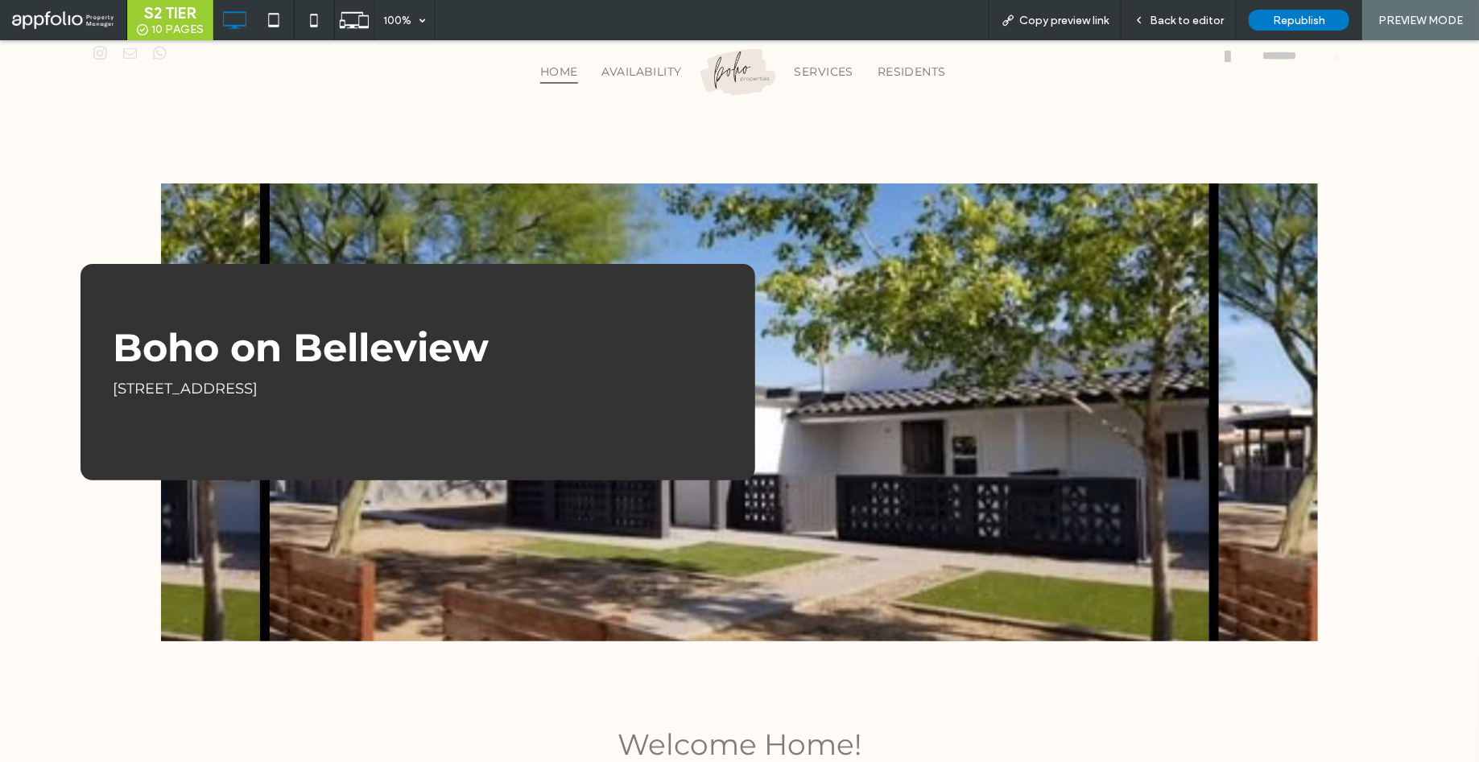
click at [564, 69] on span "HOME" at bounding box center [559, 71] width 38 height 25
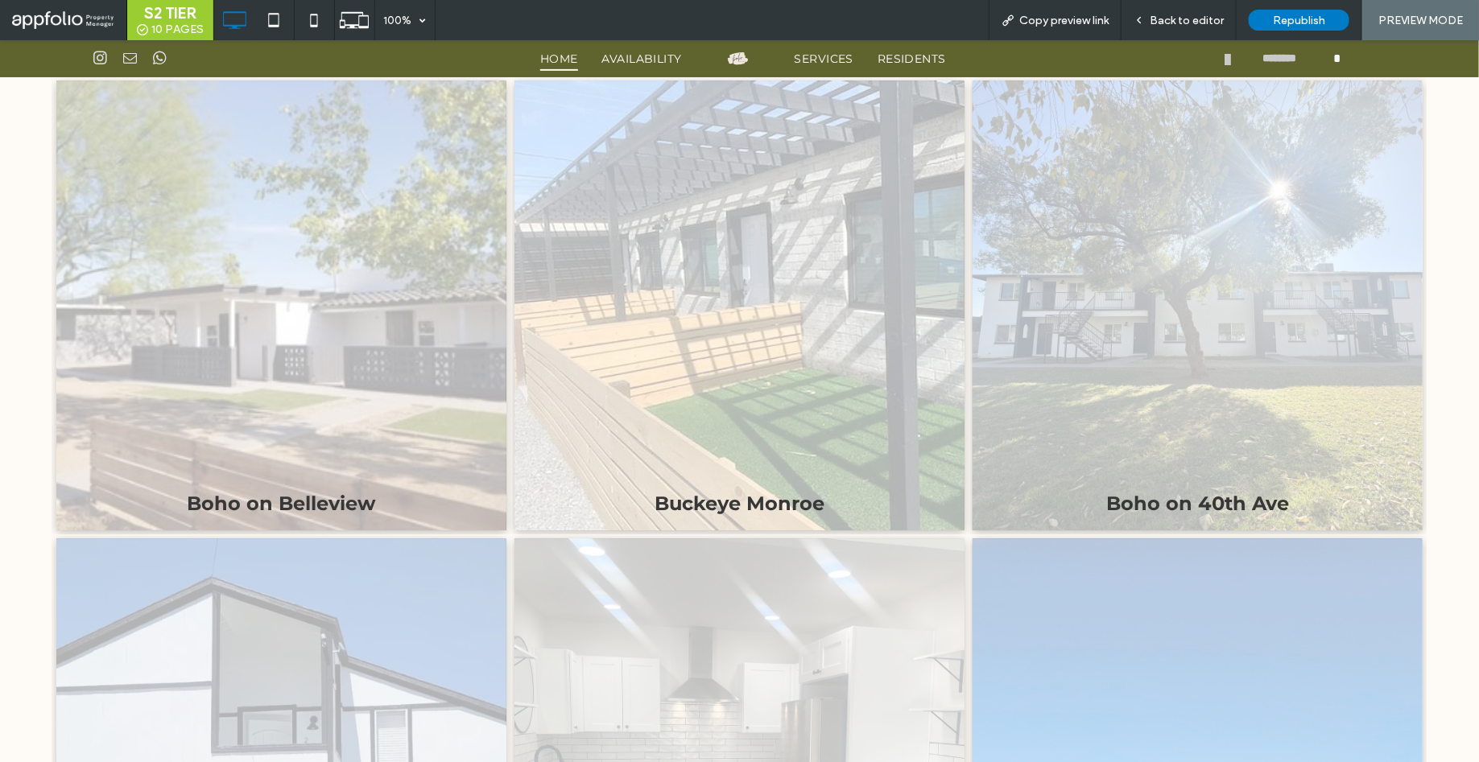
scroll to position [2089, 0]
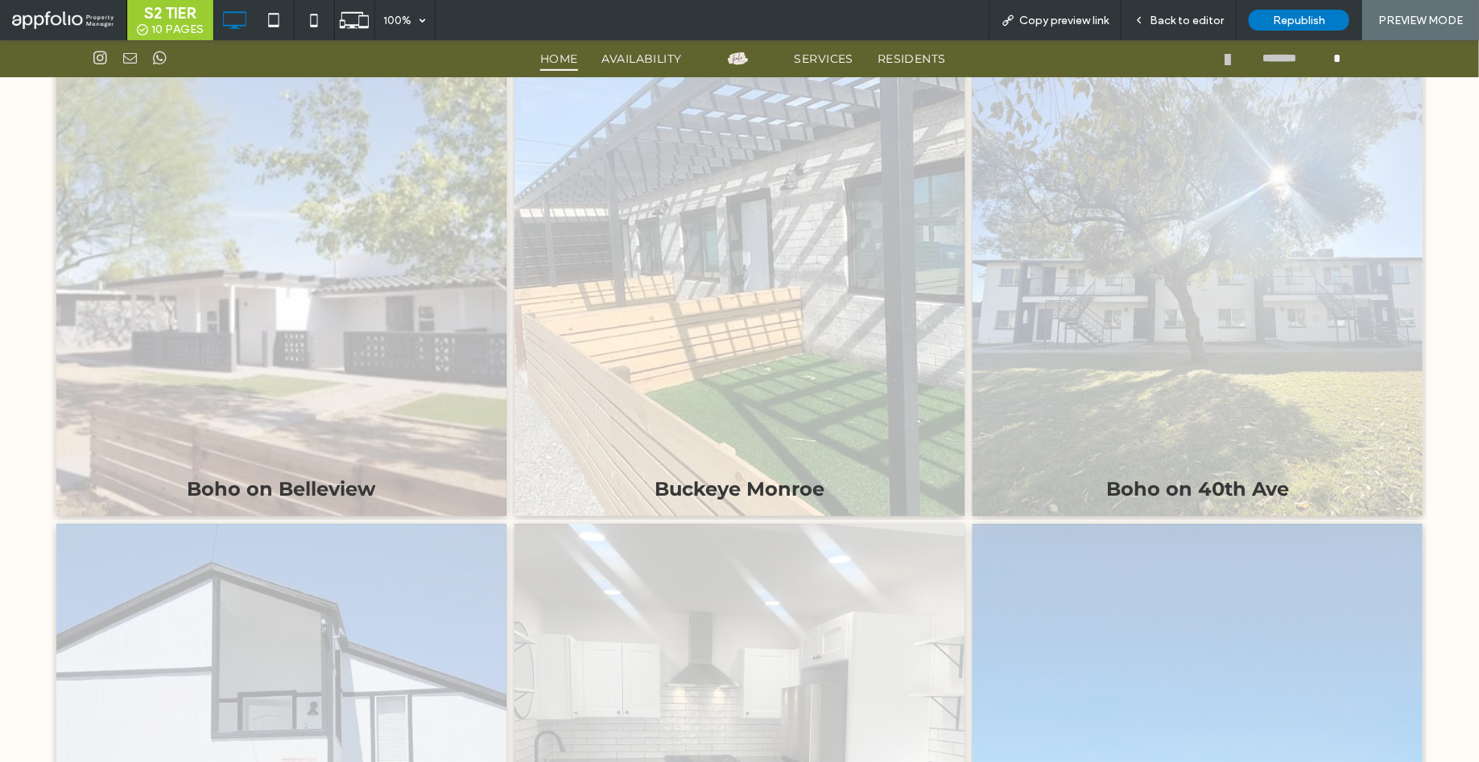
click at [778, 268] on link at bounding box center [739, 290] width 450 height 450
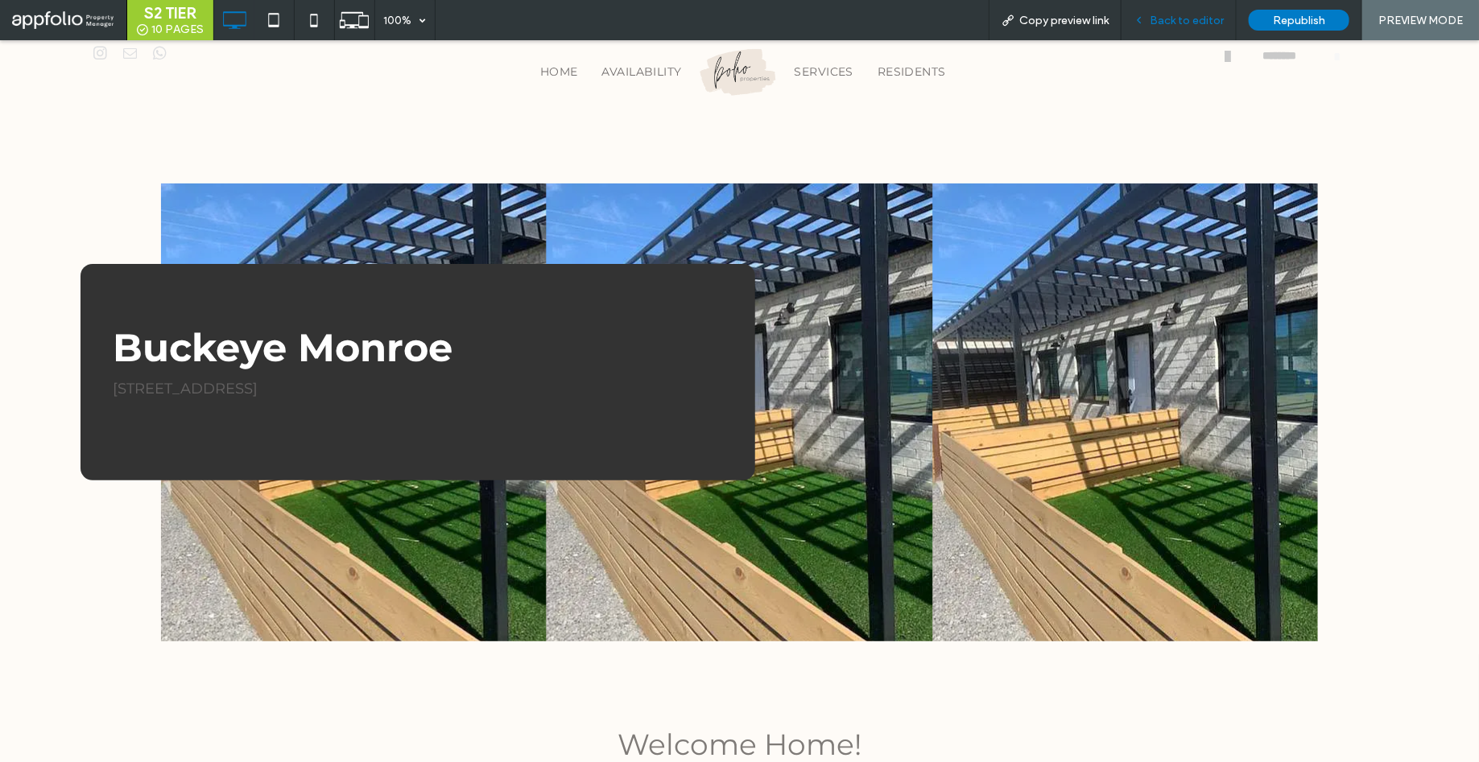
click at [1172, 27] on div "Back to editor" at bounding box center [1178, 20] width 115 height 40
click at [1167, 20] on span "Back to editor" at bounding box center [1186, 21] width 74 height 14
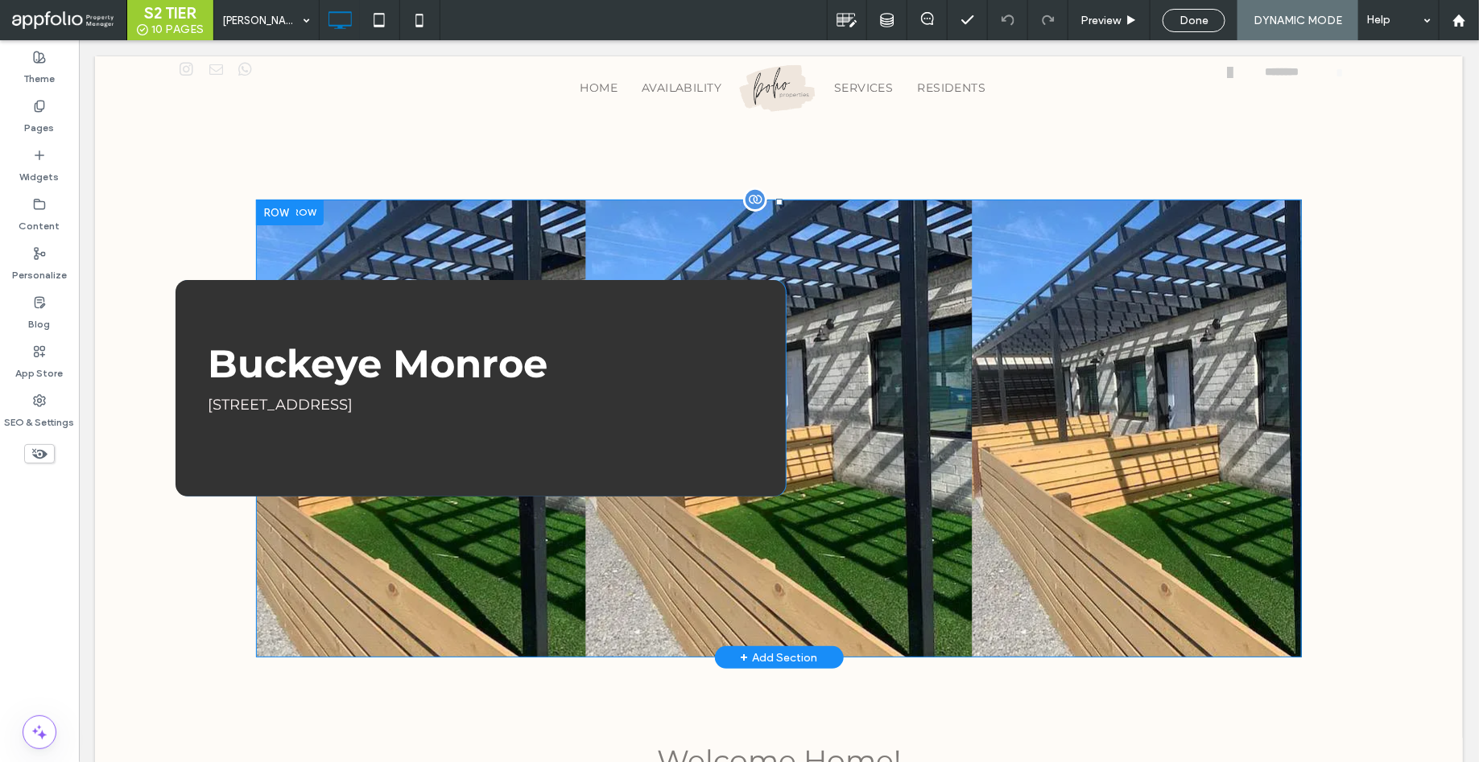
click at [418, 646] on div "Buckeye Monroe [STREET_ADDRESS] Click To Paste Click To Paste" at bounding box center [778, 428] width 1046 height 458
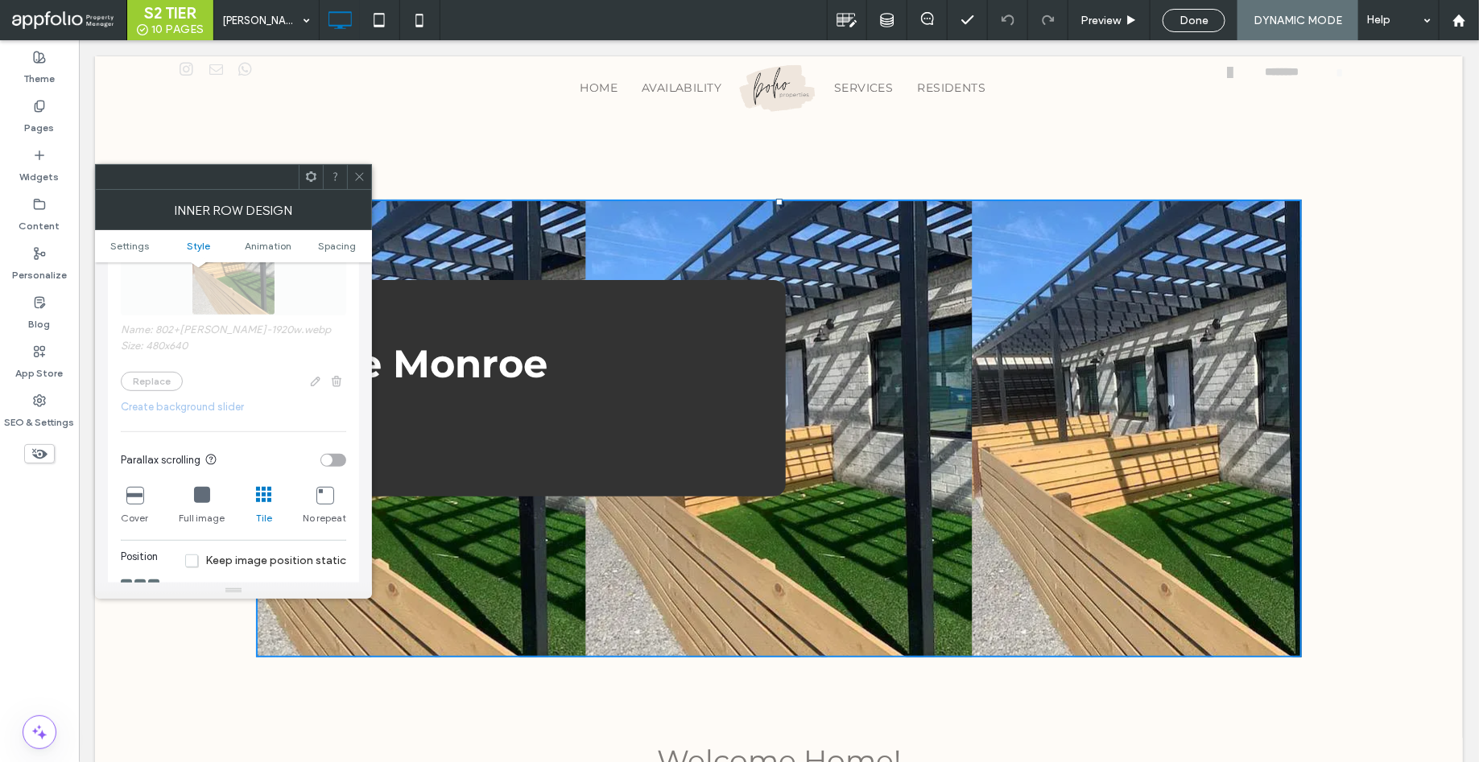
scroll to position [423, 0]
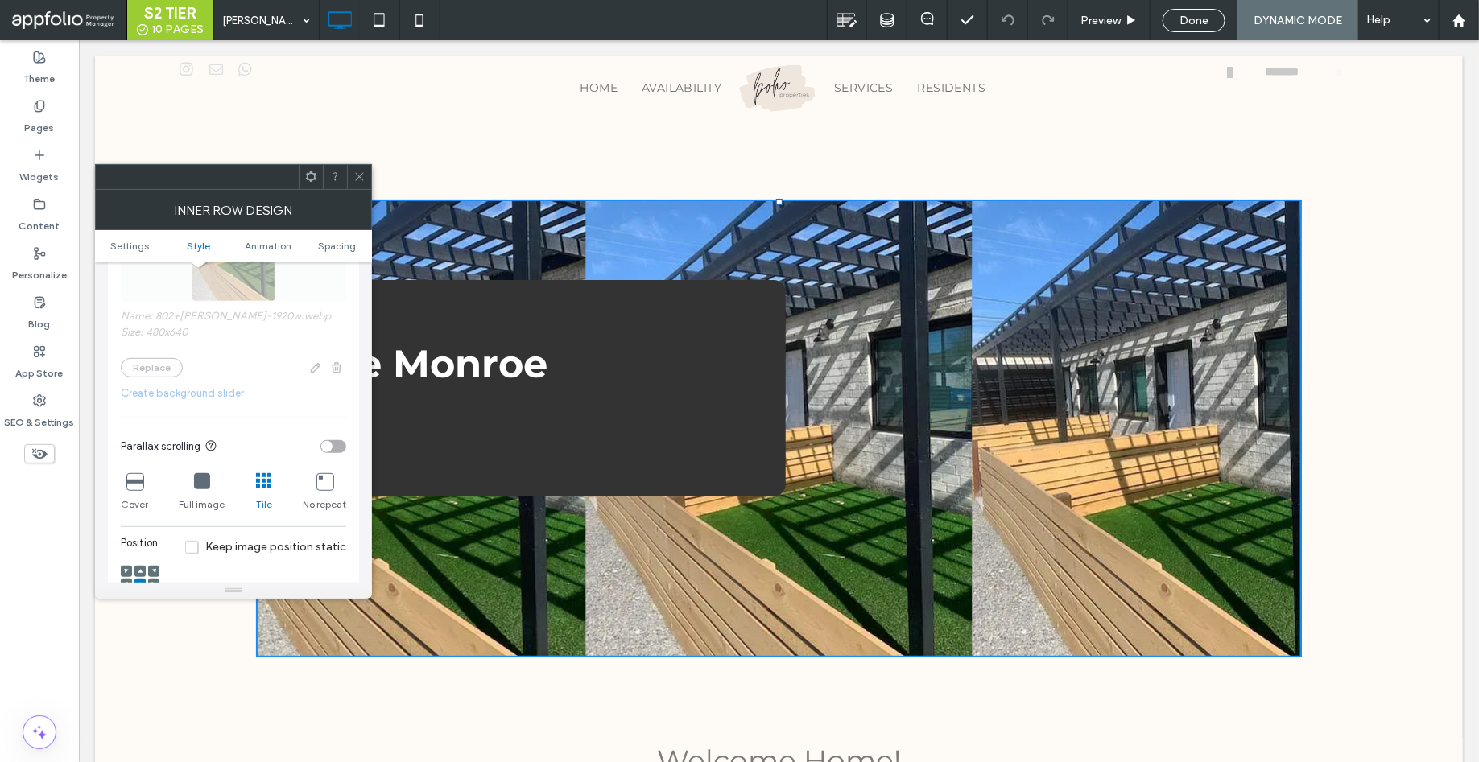
click at [131, 485] on icon at bounding box center [134, 481] width 16 height 16
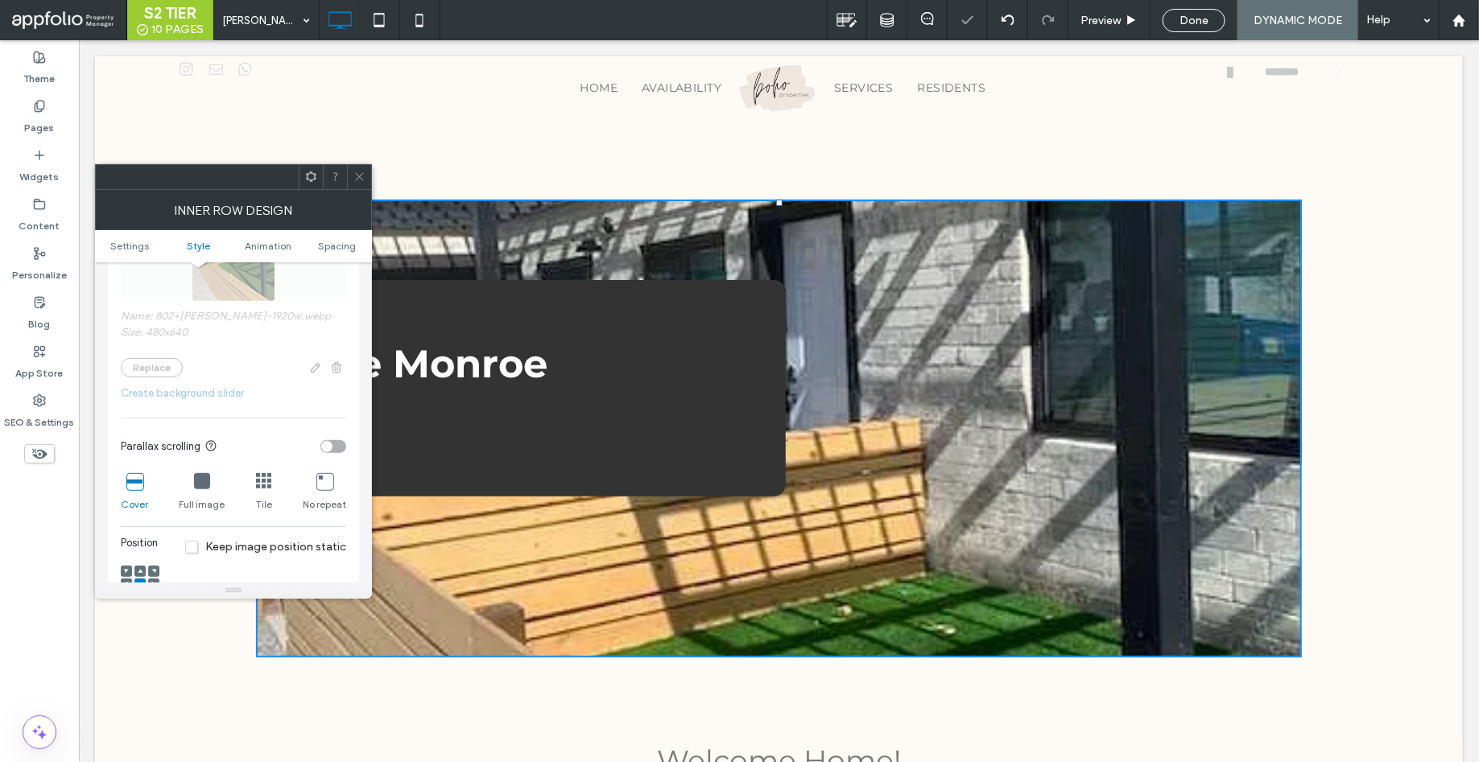
click at [262, 483] on icon at bounding box center [264, 481] width 16 height 16
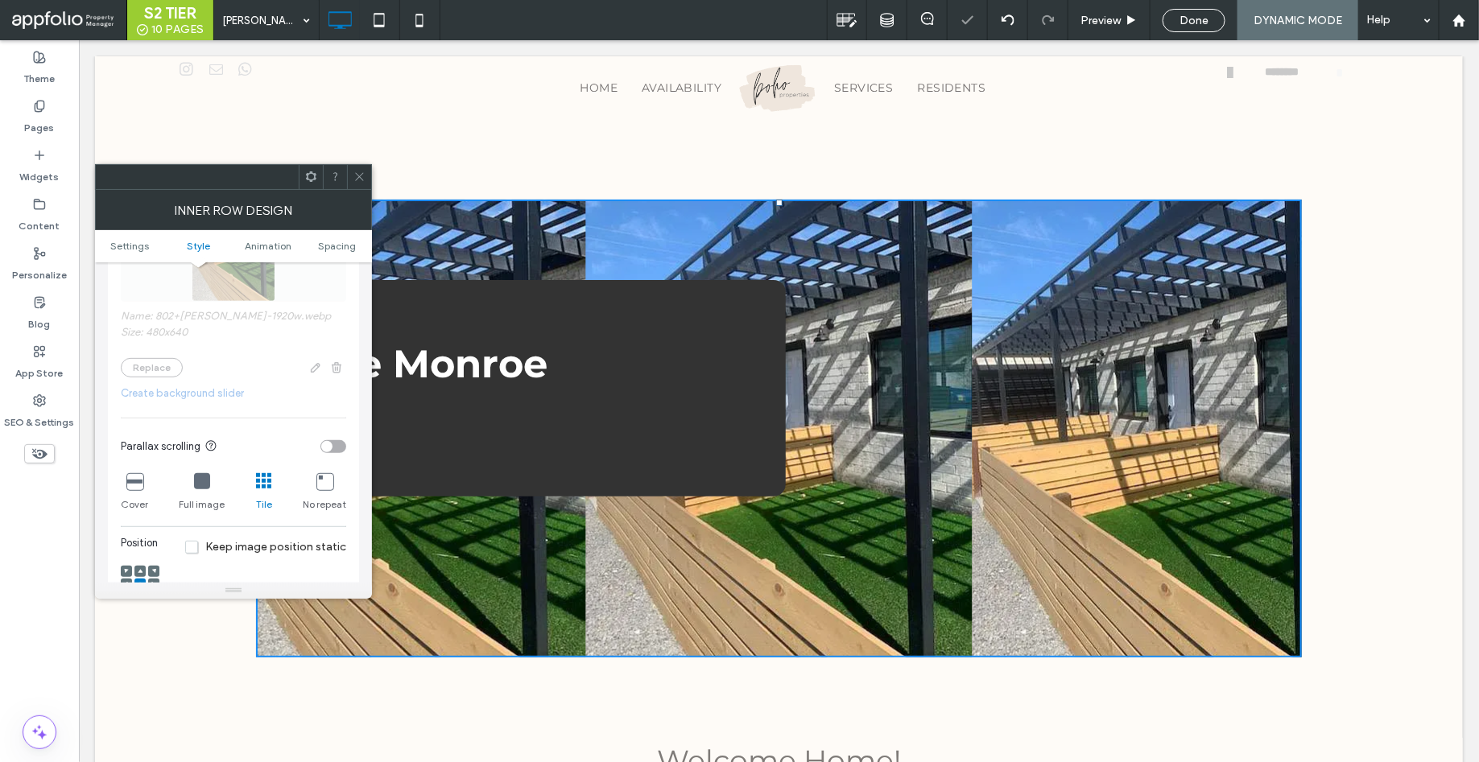
click at [324, 481] on icon at bounding box center [324, 481] width 16 height 16
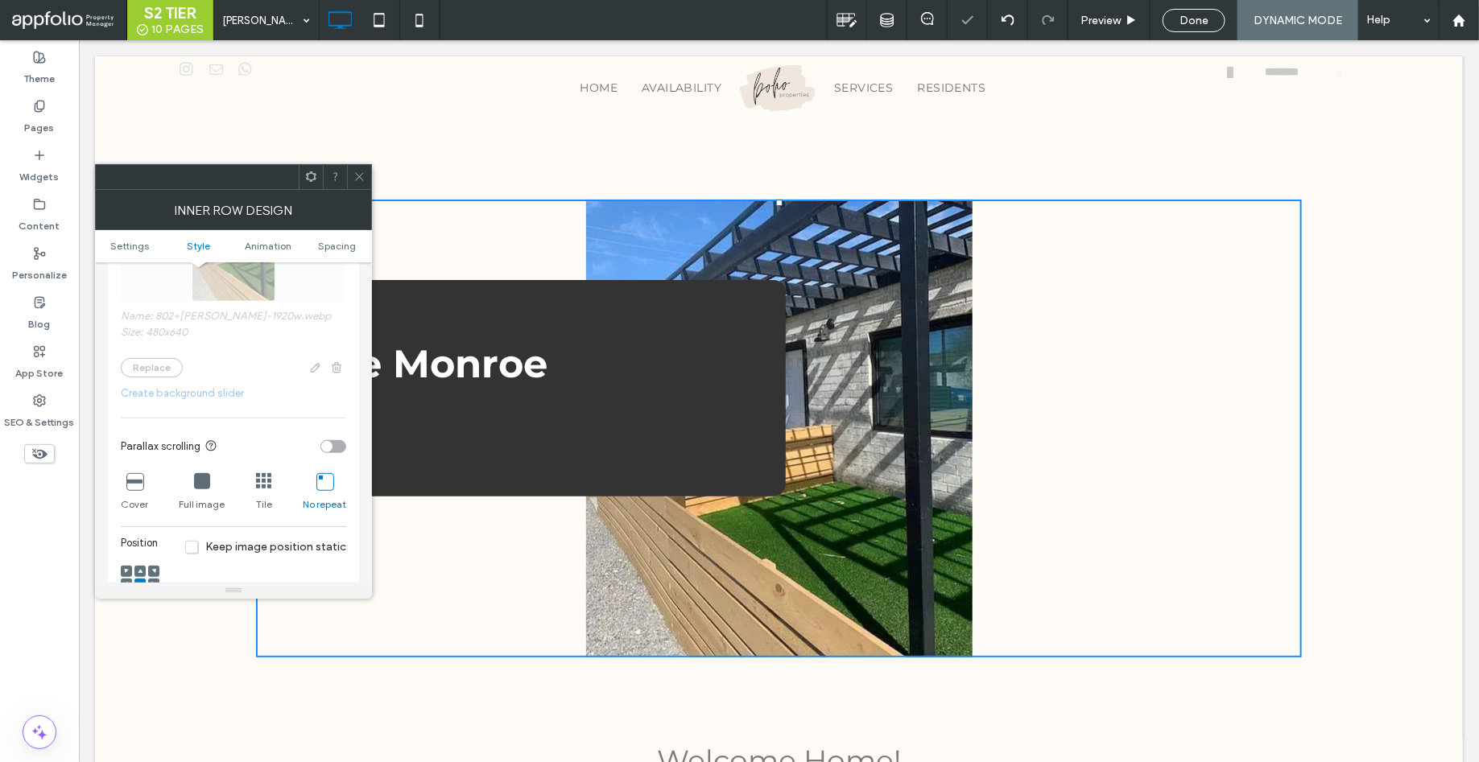
click at [201, 486] on icon at bounding box center [202, 481] width 16 height 16
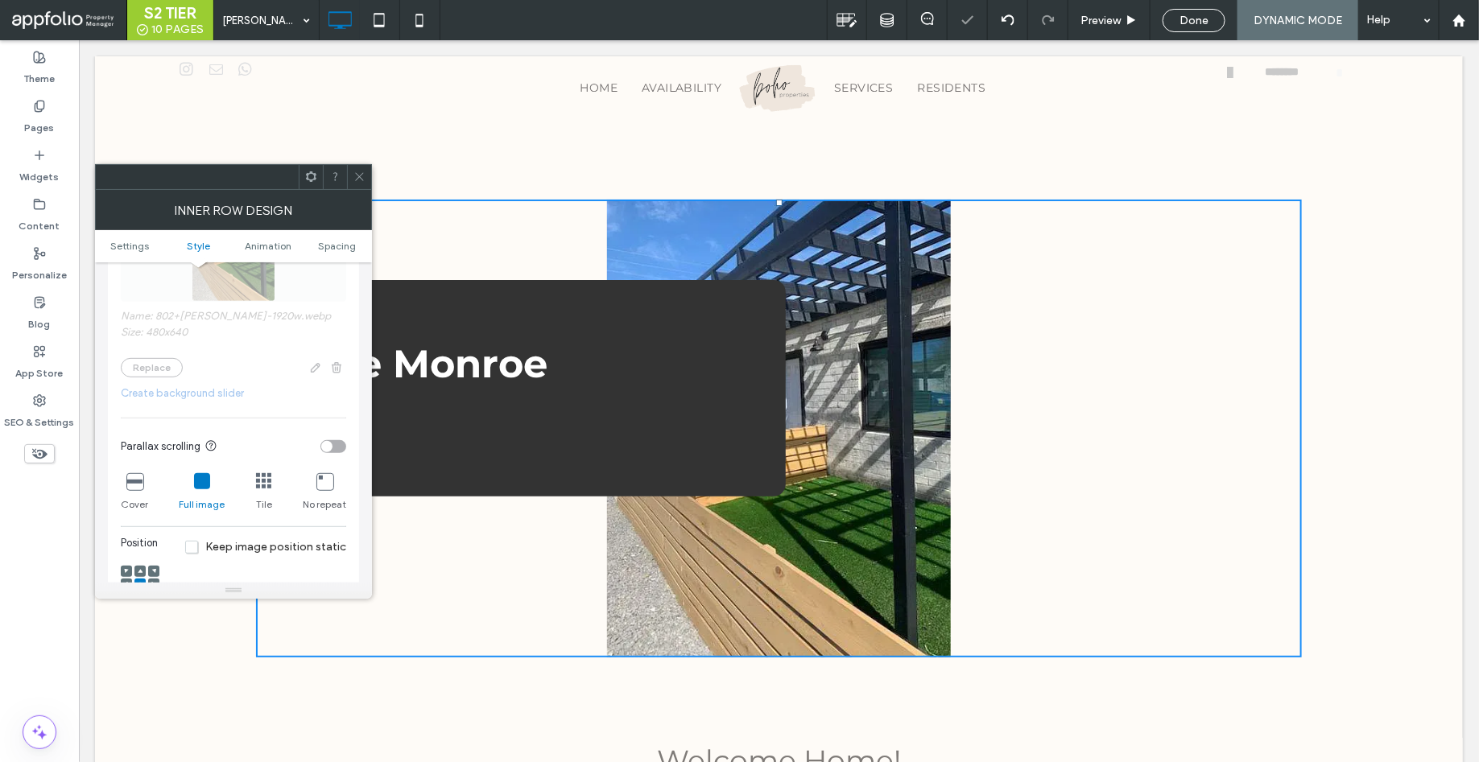
click at [132, 482] on icon at bounding box center [134, 481] width 16 height 16
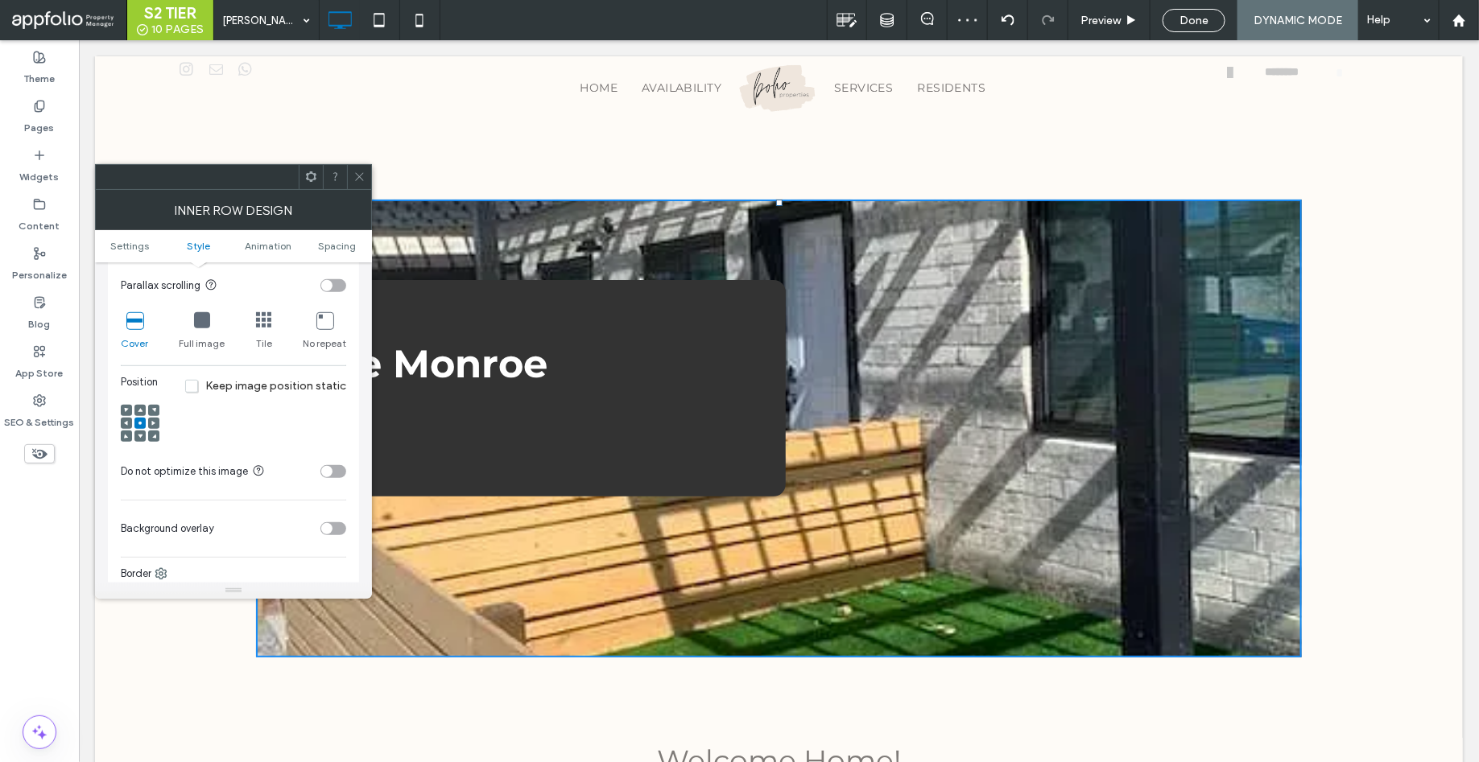
scroll to position [584, 0]
click at [359, 174] on icon at bounding box center [359, 177] width 12 height 12
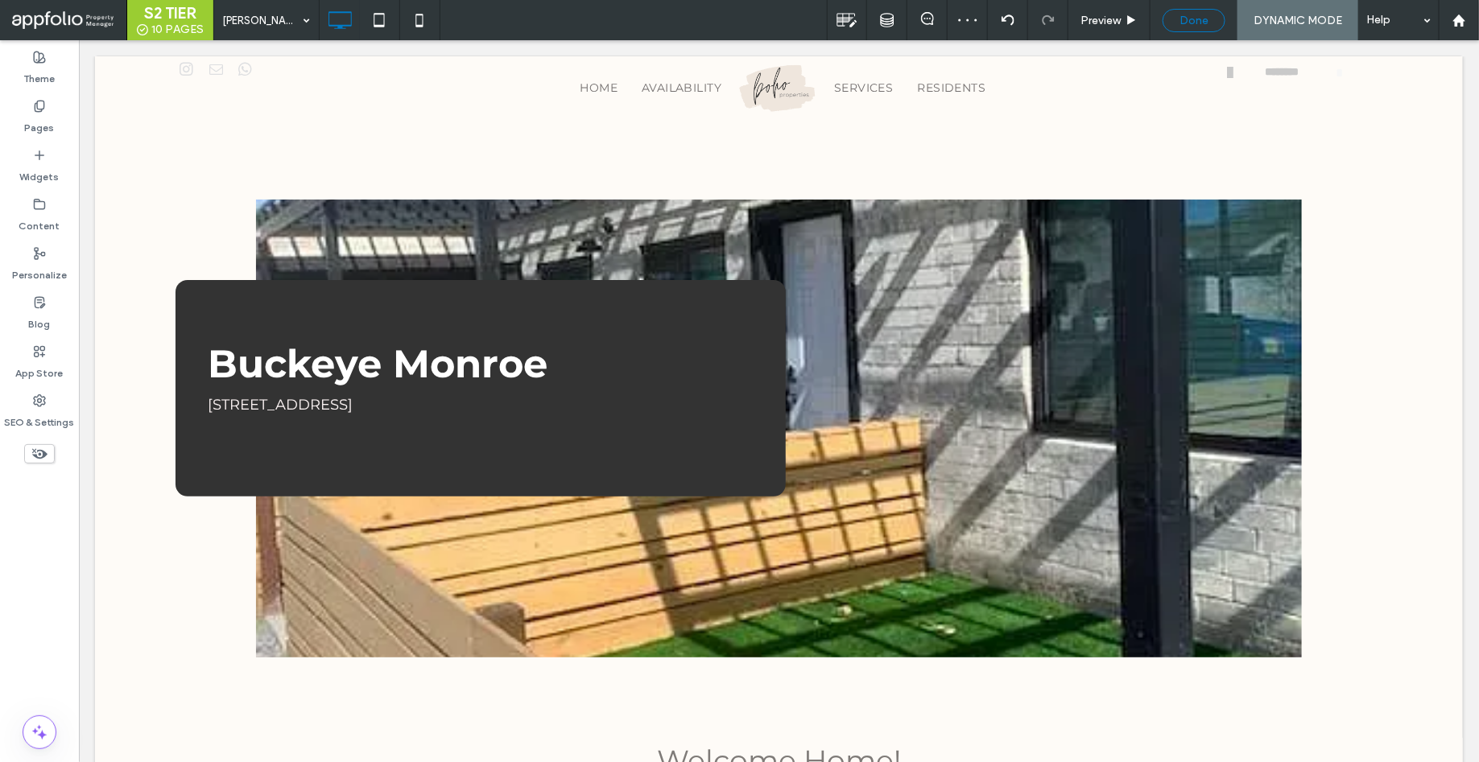
click at [1216, 17] on div "Done" at bounding box center [1193, 21] width 61 height 14
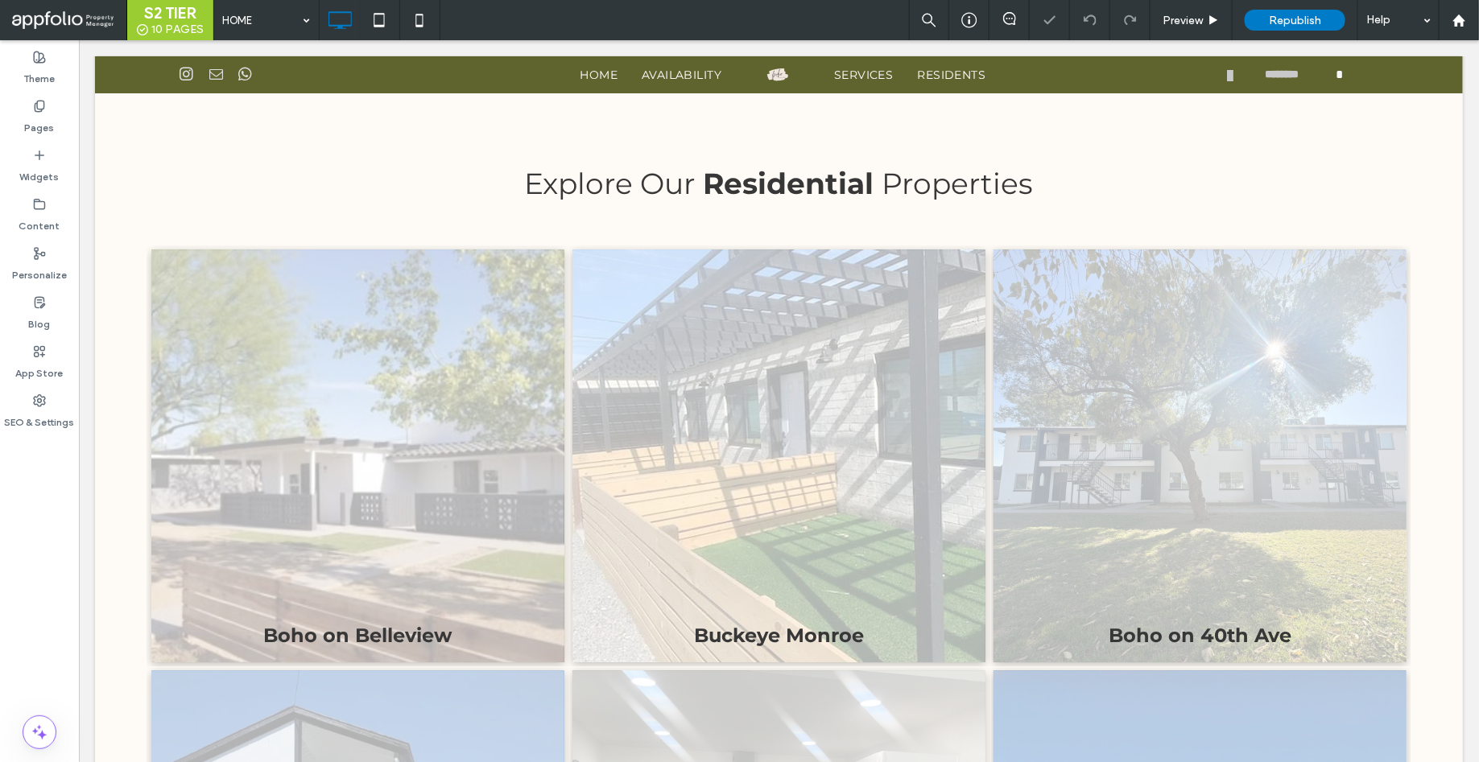
scroll to position [1982, 0]
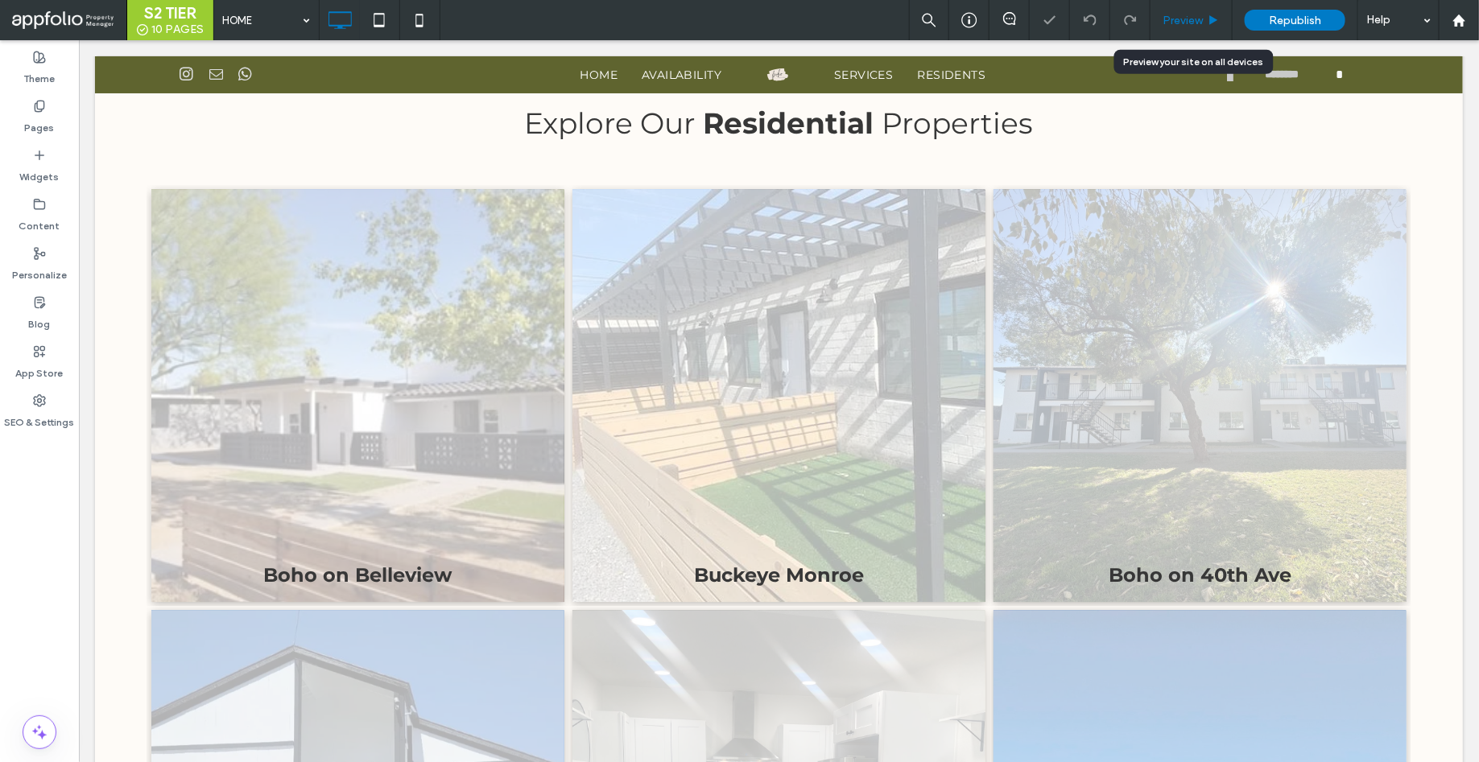
click at [1196, 21] on span "Preview" at bounding box center [1182, 21] width 40 height 14
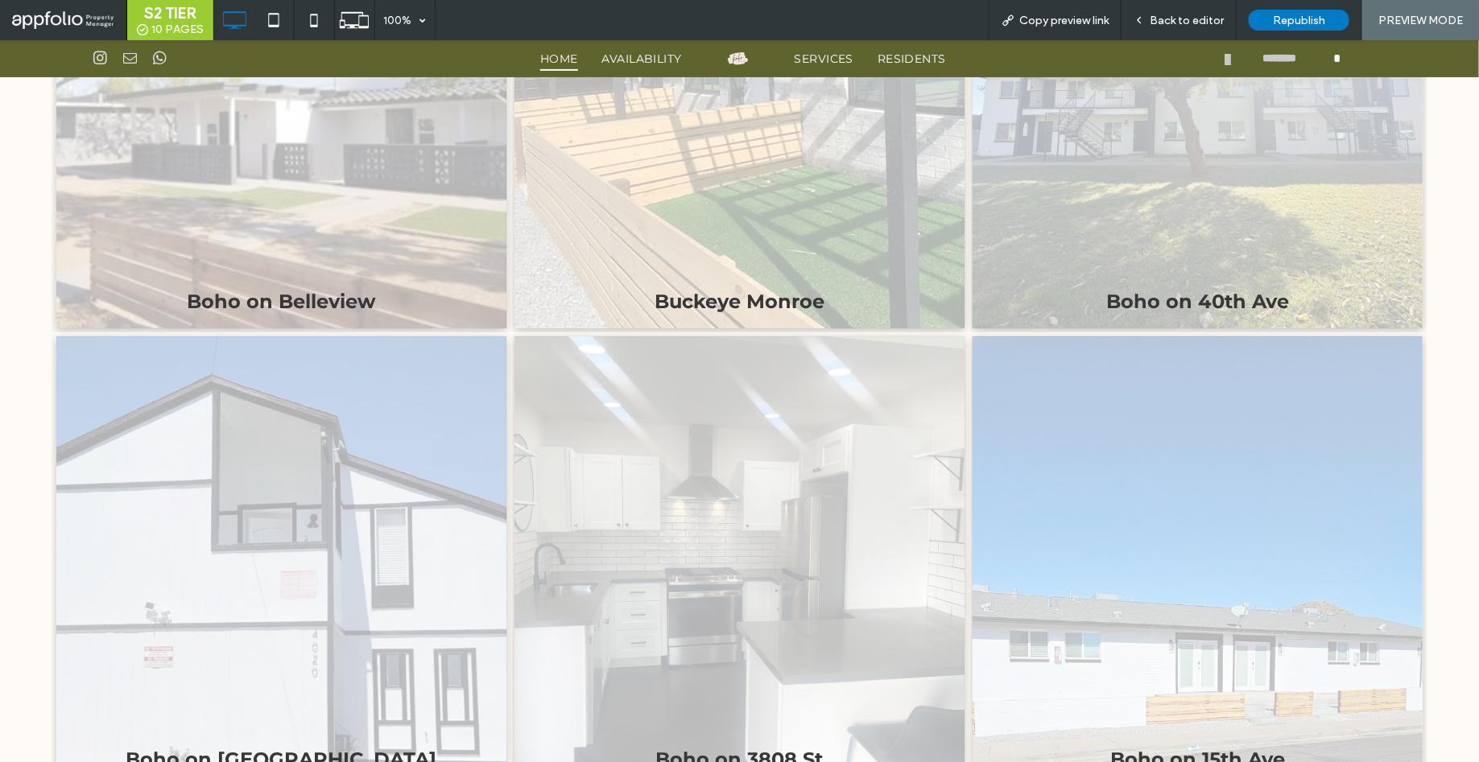
scroll to position [2300, 0]
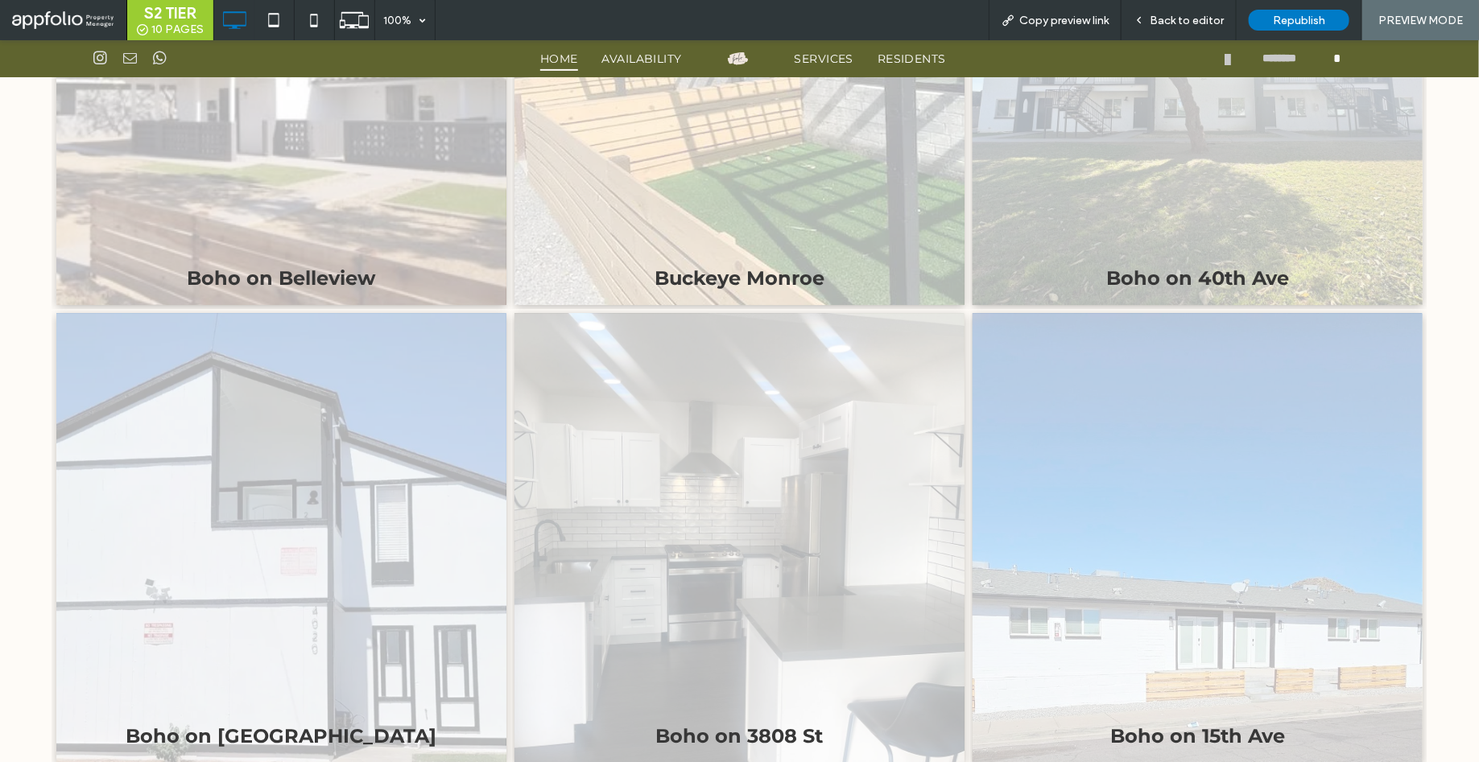
click at [761, 555] on link at bounding box center [739, 537] width 450 height 450
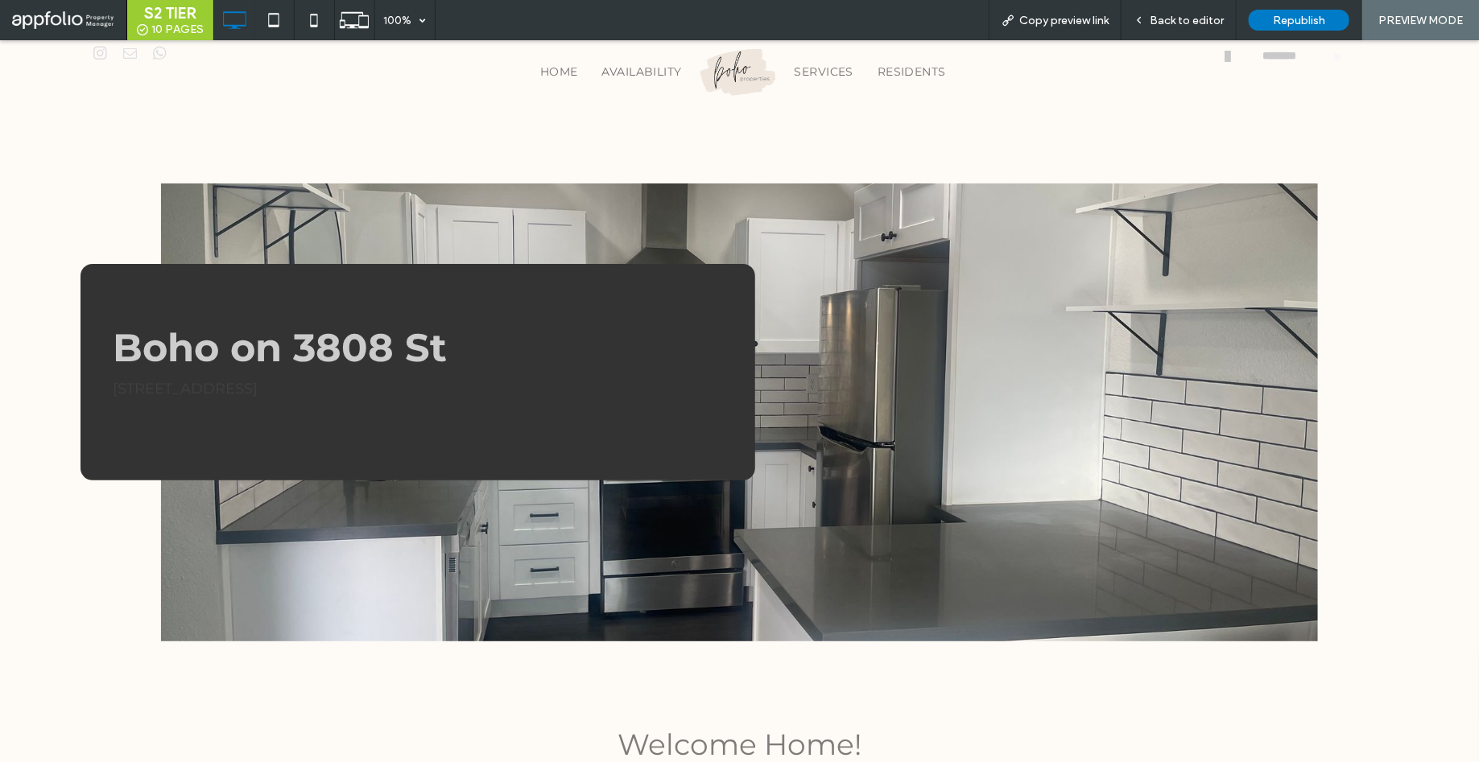
scroll to position [66, 0]
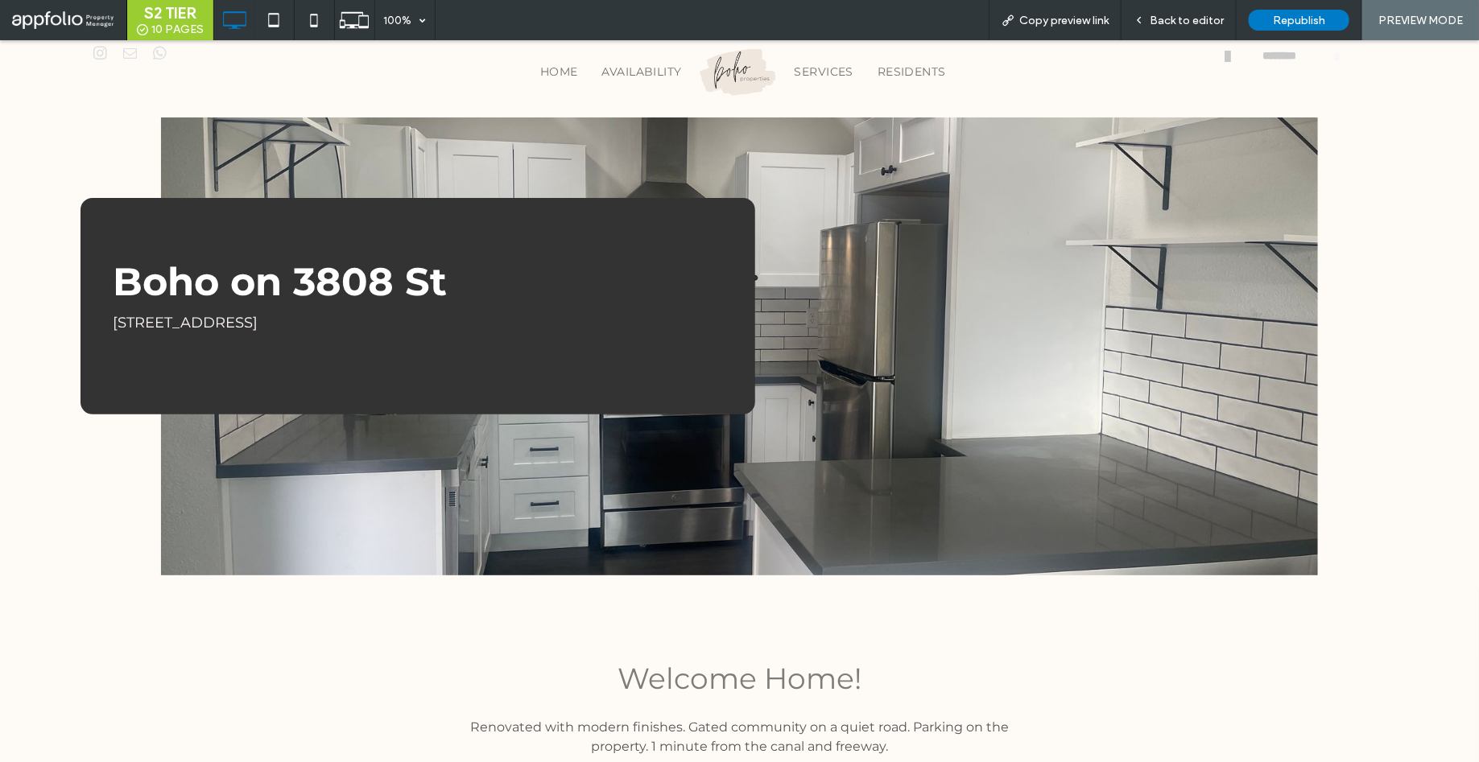
click at [522, 68] on ul "HOME AVAILABILITY" at bounding box center [483, 71] width 419 height 52
click at [552, 68] on span "HOME" at bounding box center [559, 71] width 38 height 25
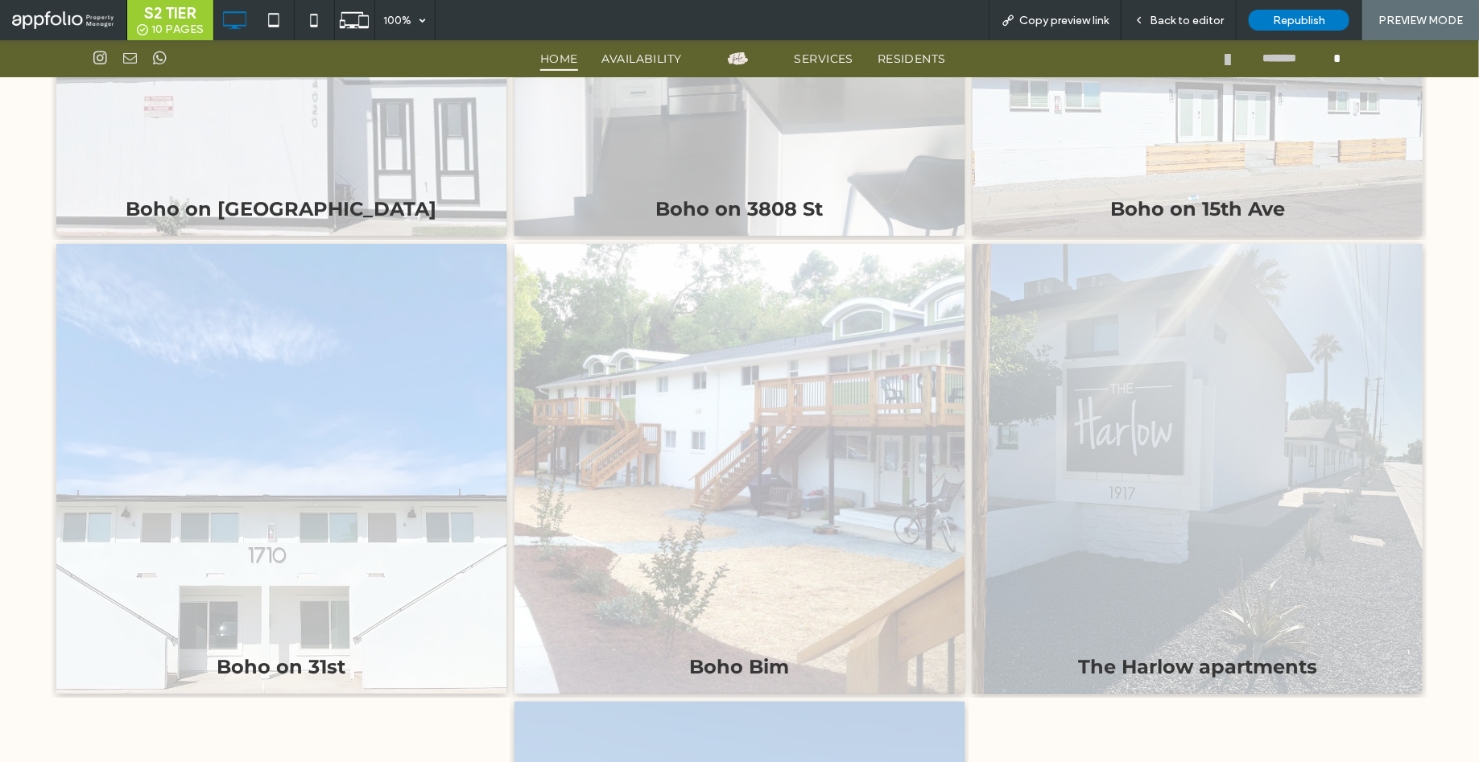
scroll to position [2863, 0]
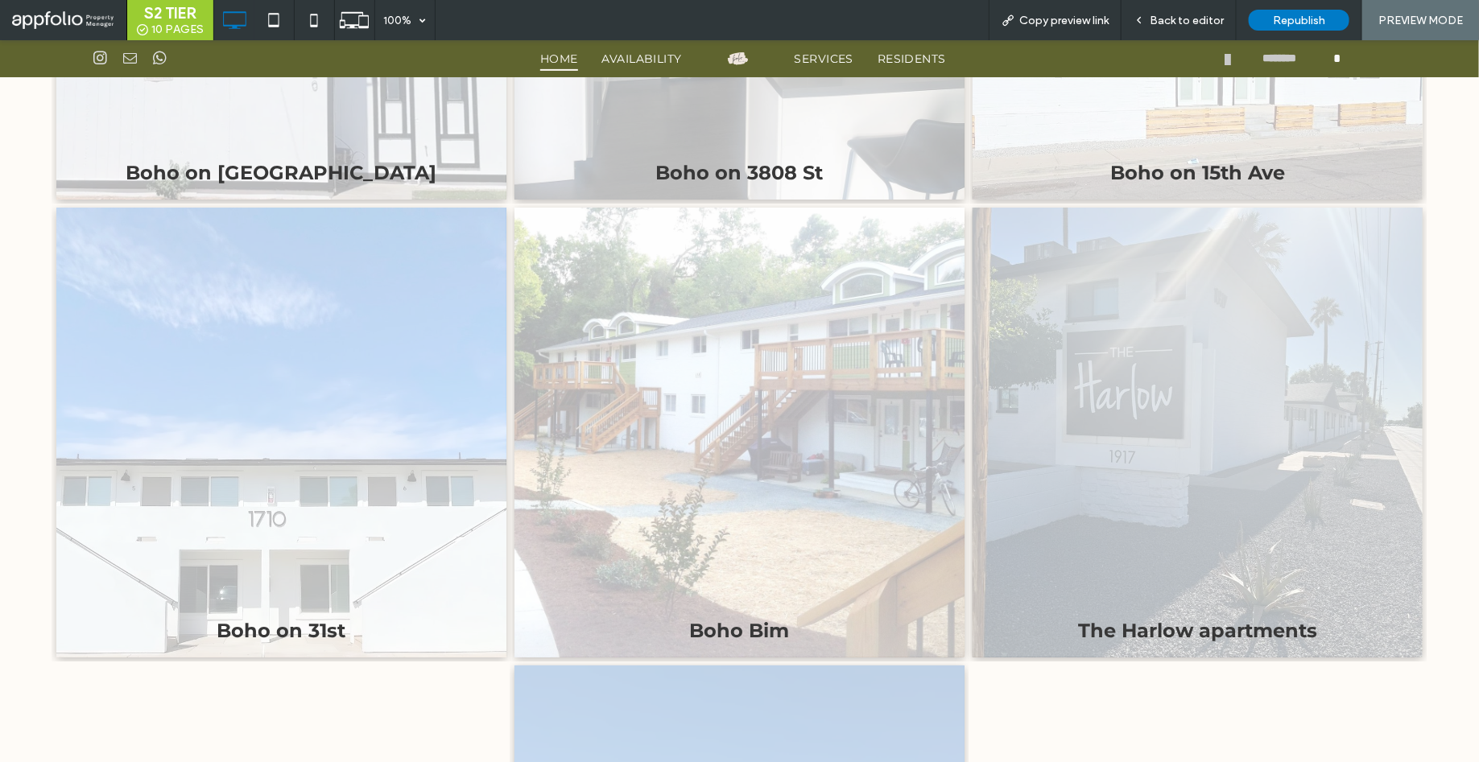
click at [340, 451] on link at bounding box center [281, 432] width 450 height 450
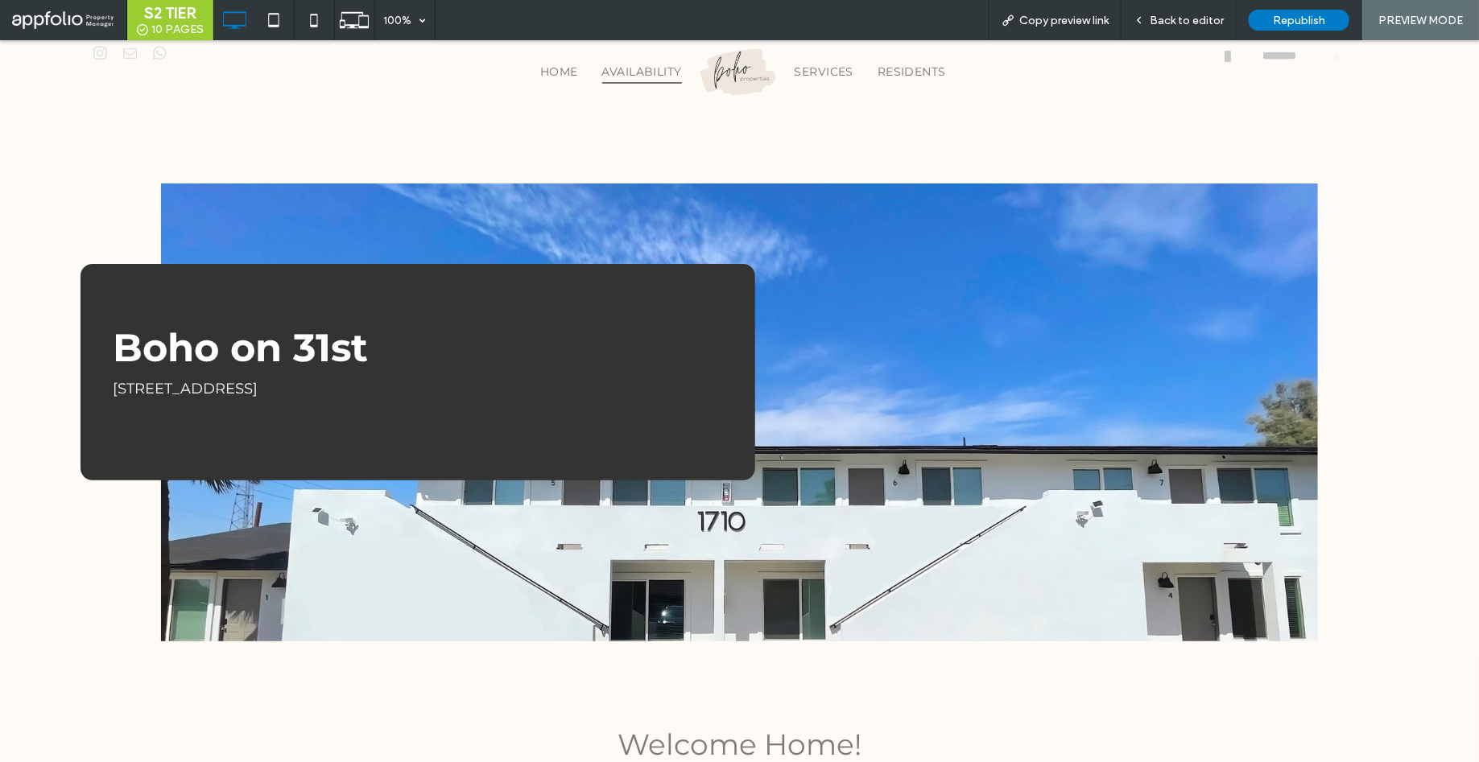
click at [631, 60] on span "AVAILABILITY" at bounding box center [642, 71] width 80 height 25
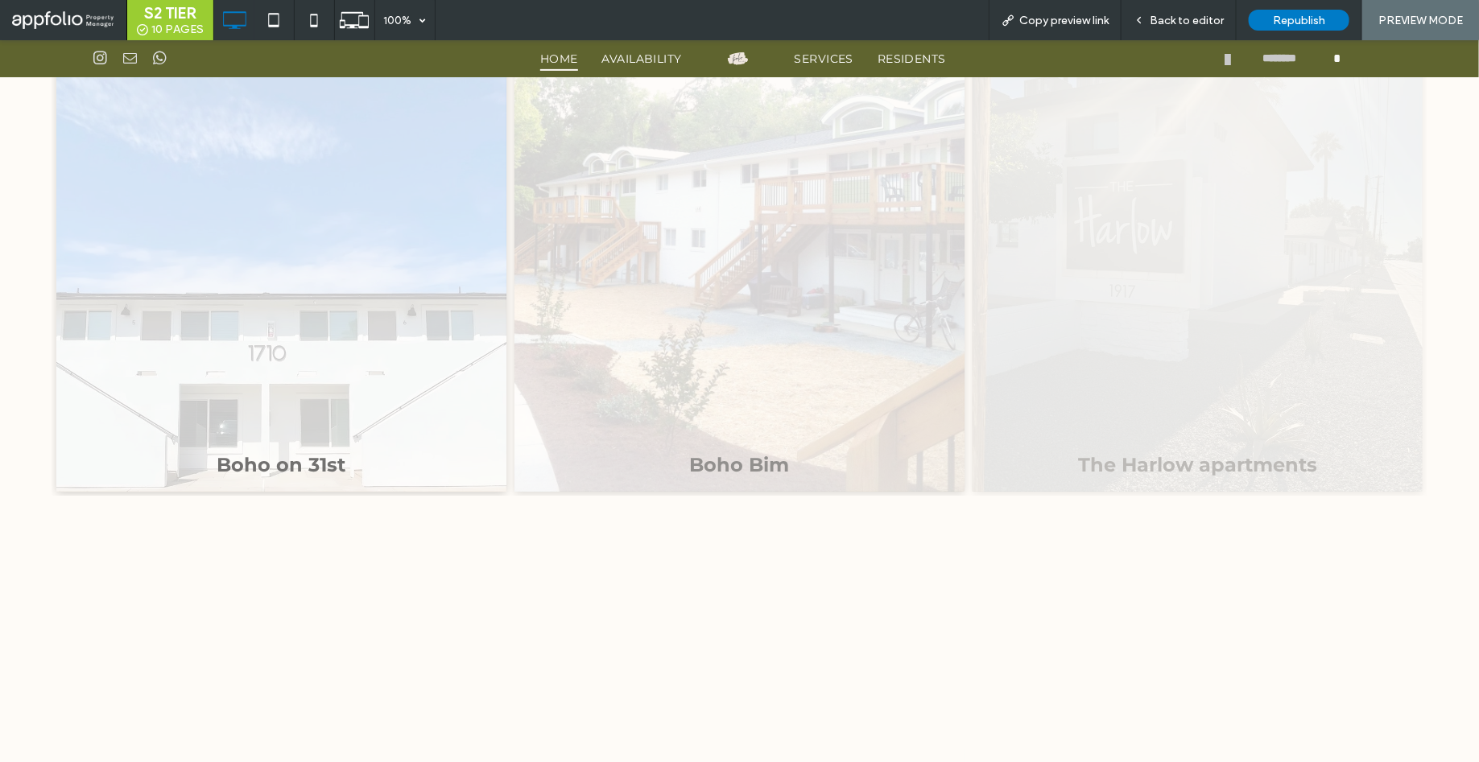
scroll to position [3041, 0]
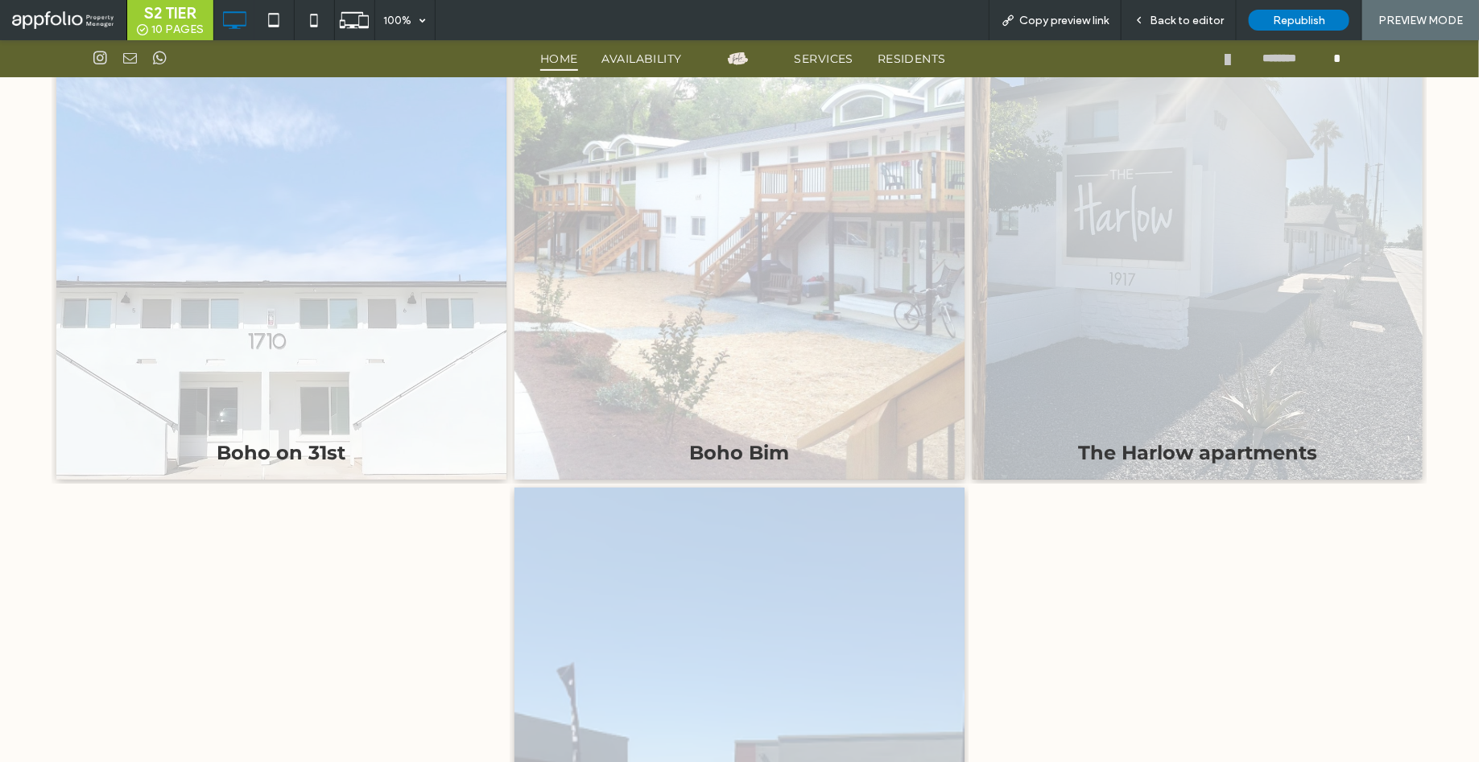
click at [1154, 373] on link at bounding box center [1197, 254] width 450 height 450
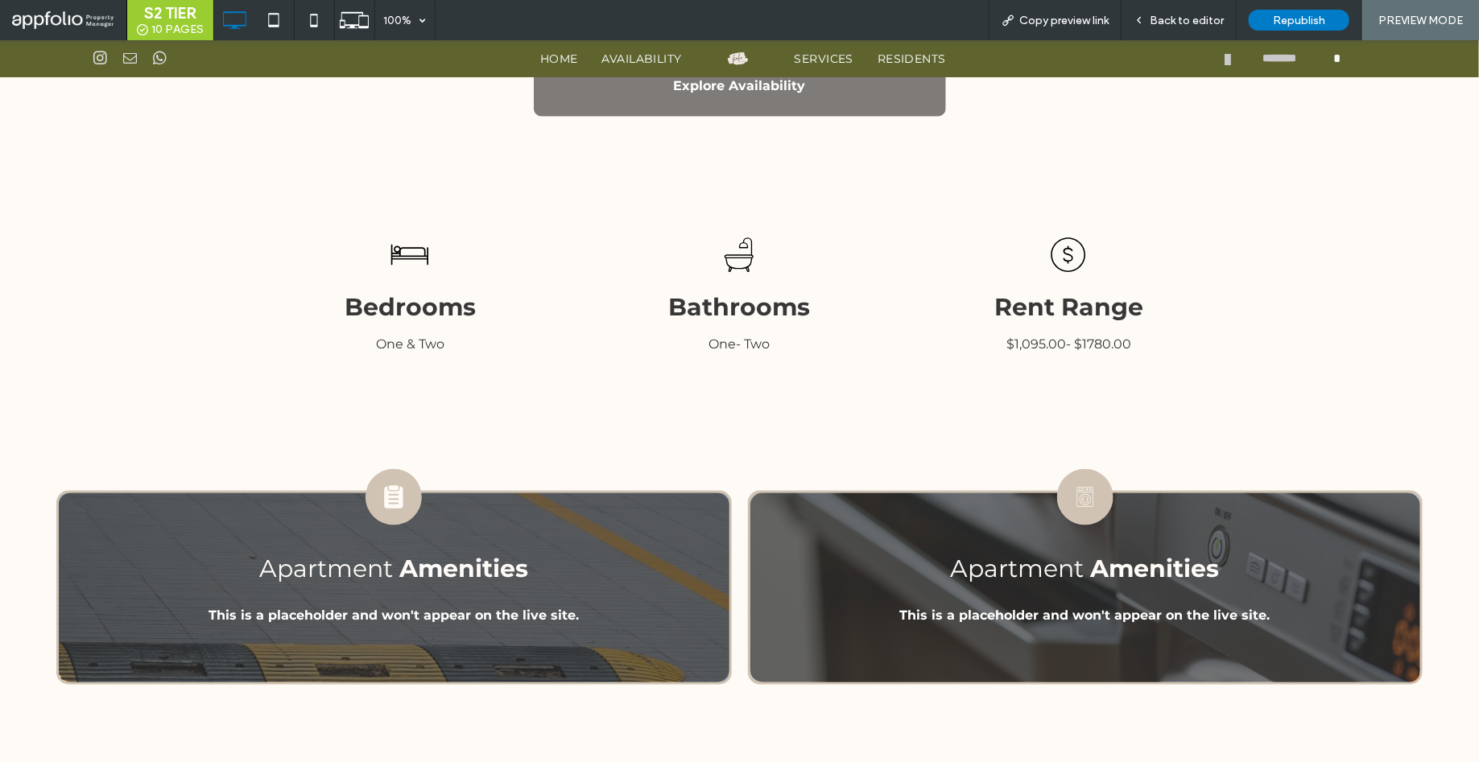
scroll to position [719, 0]
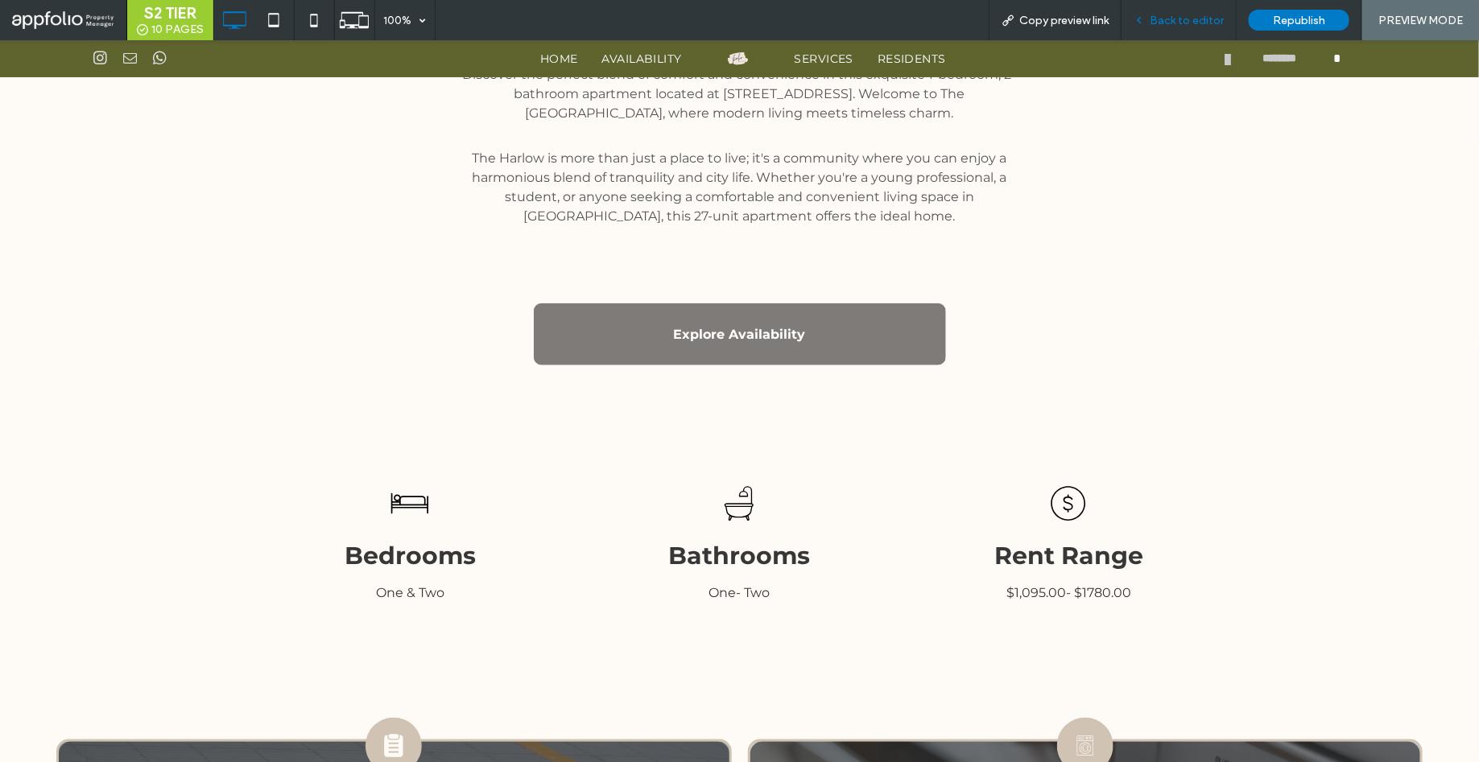
click at [1178, 14] on span "Back to editor" at bounding box center [1186, 21] width 74 height 14
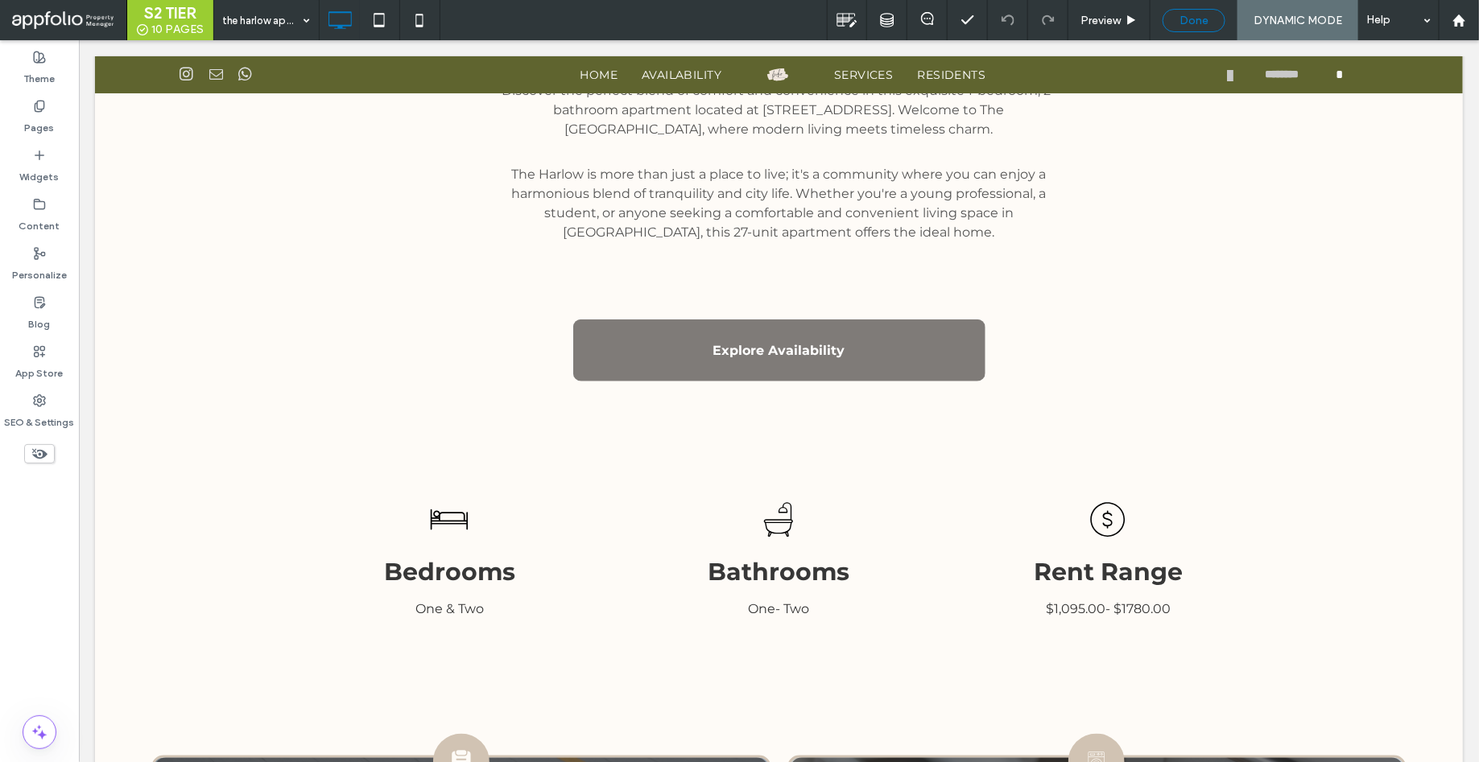
click at [1180, 15] on span "Done" at bounding box center [1193, 21] width 29 height 14
click at [1181, 17] on div at bounding box center [739, 381] width 1479 height 762
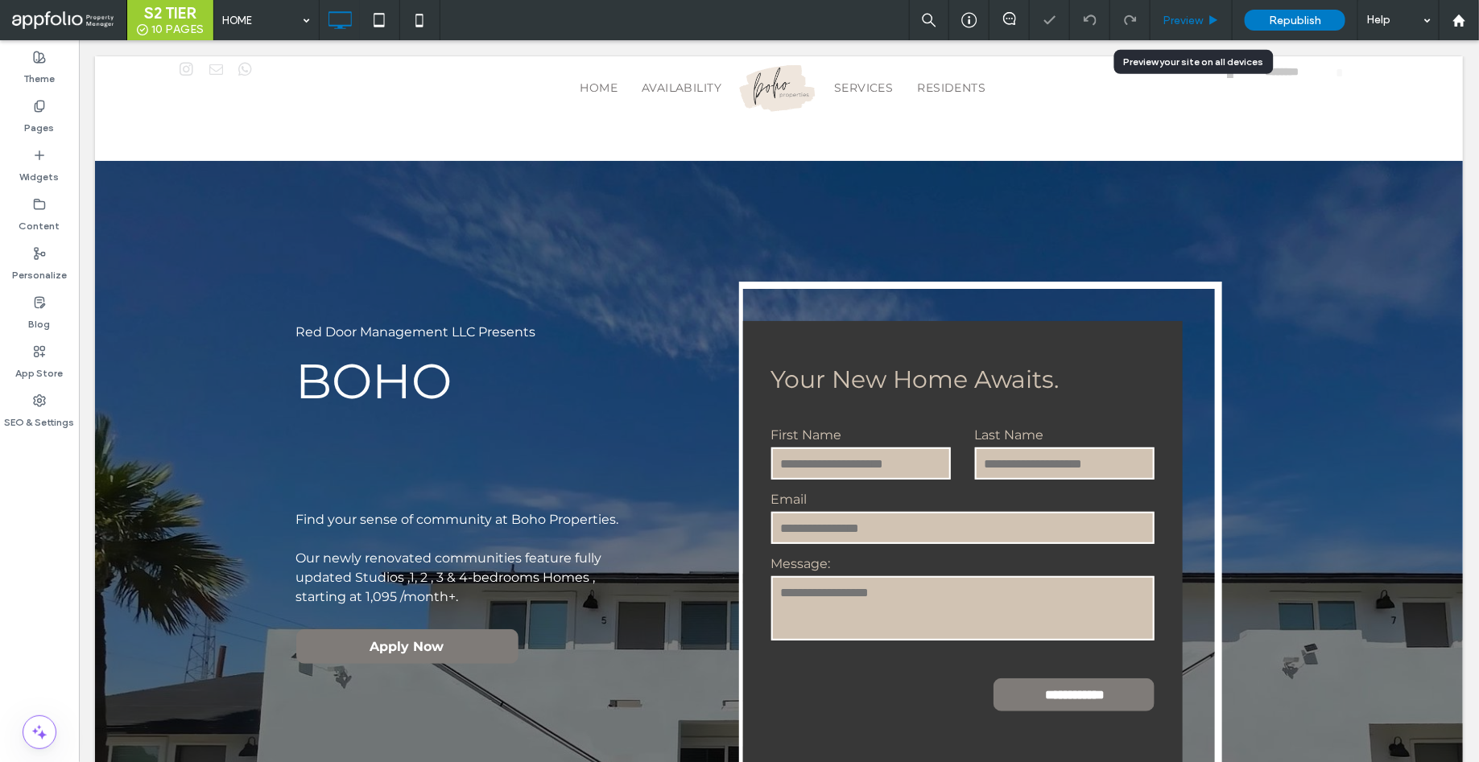
click at [1181, 22] on span "Preview" at bounding box center [1182, 21] width 40 height 14
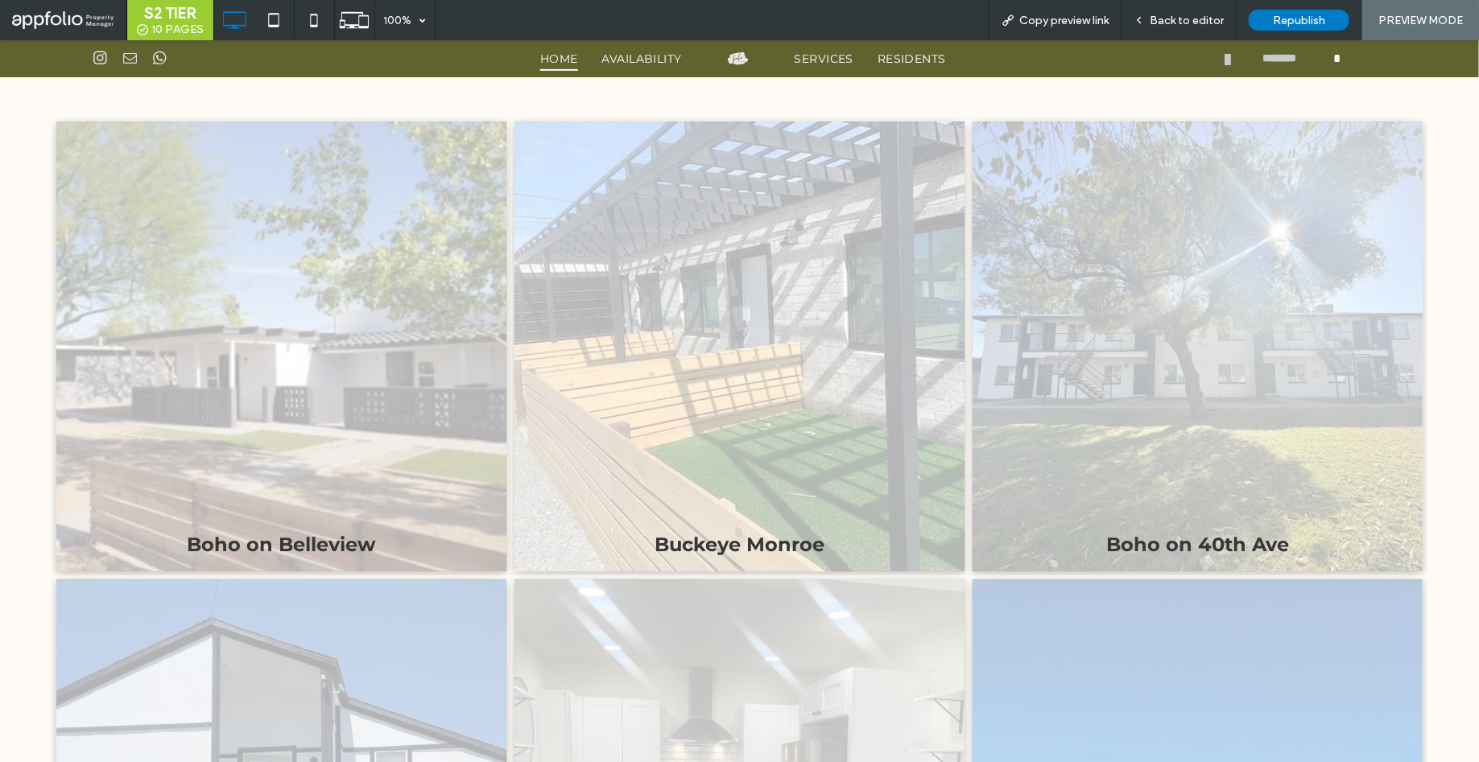
scroll to position [2036, 0]
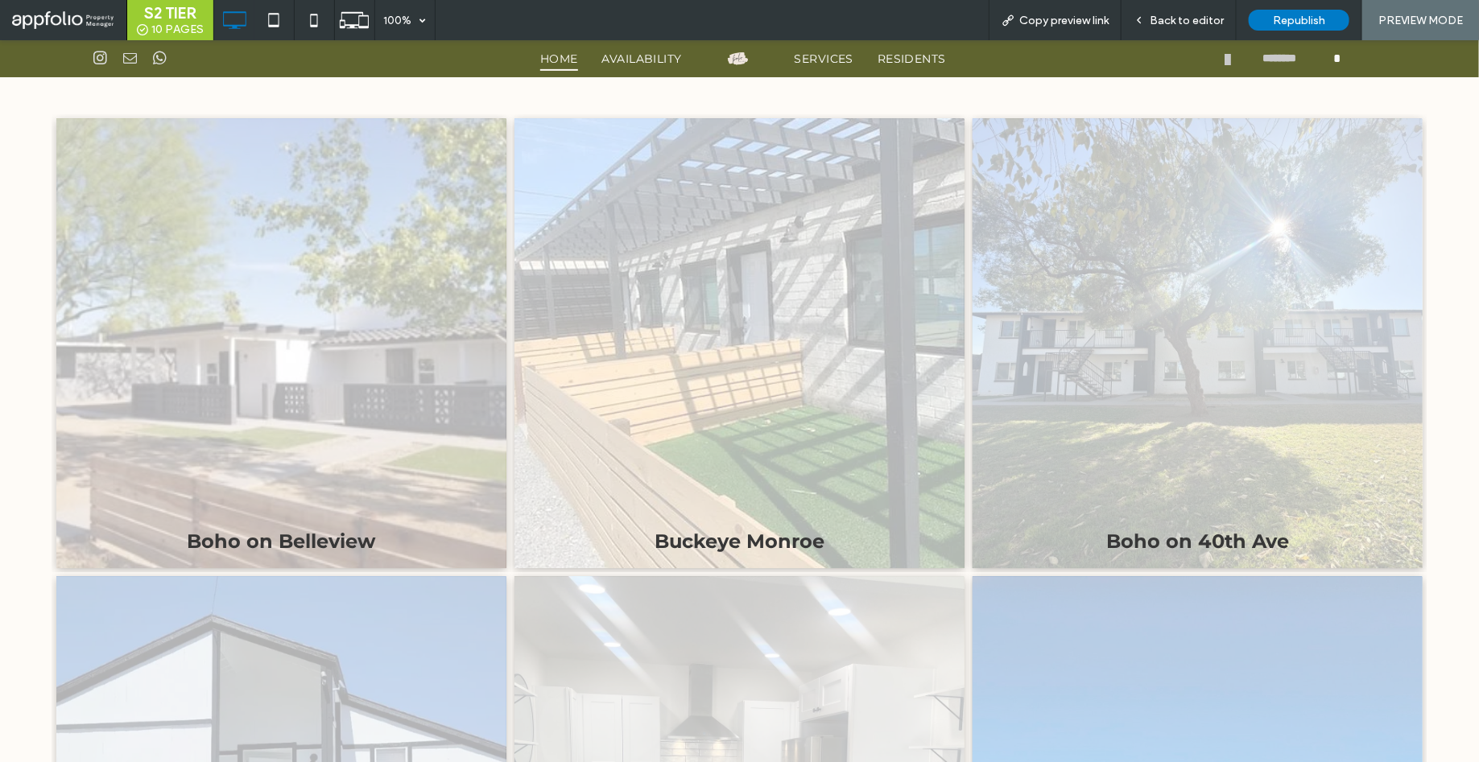
click at [380, 451] on link at bounding box center [281, 343] width 450 height 450
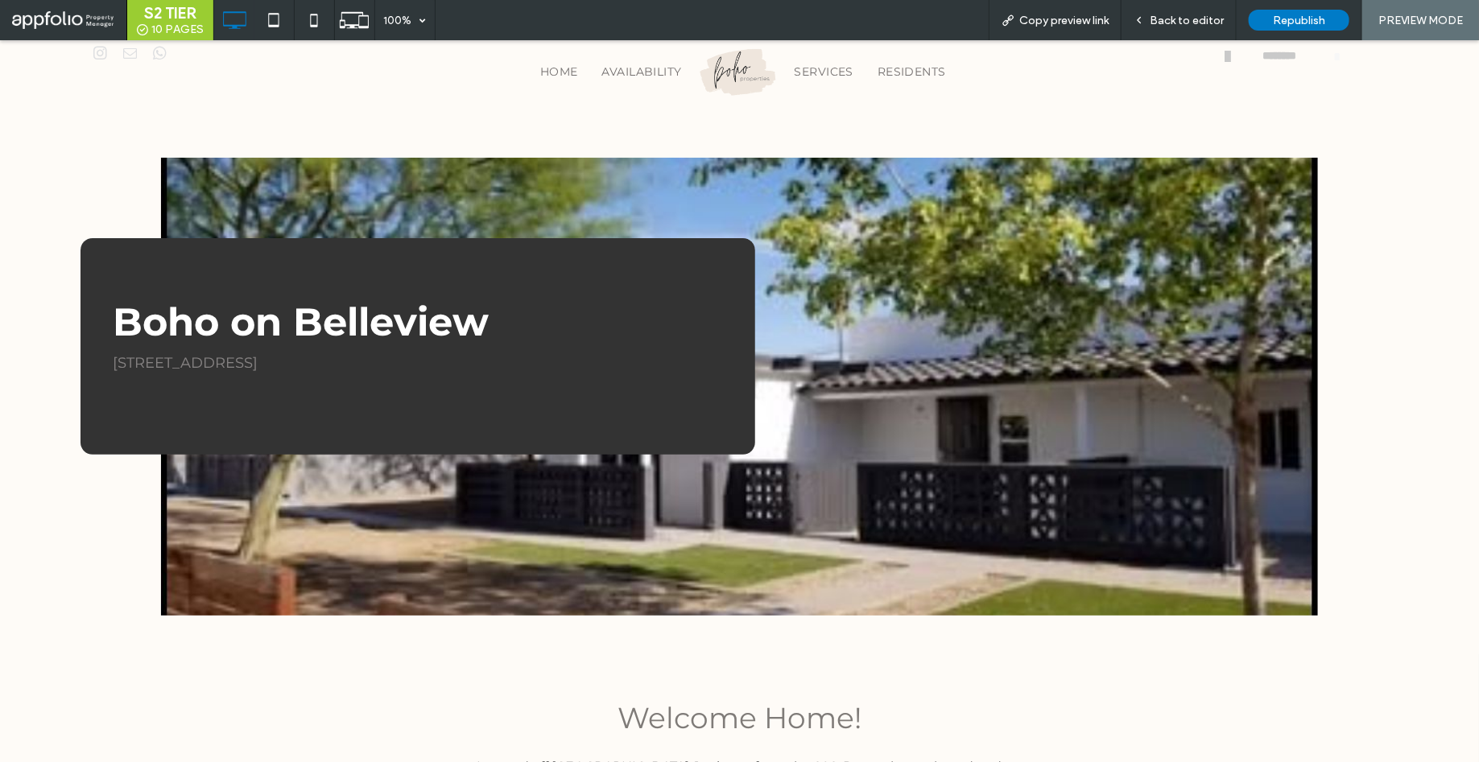
scroll to position [36, 0]
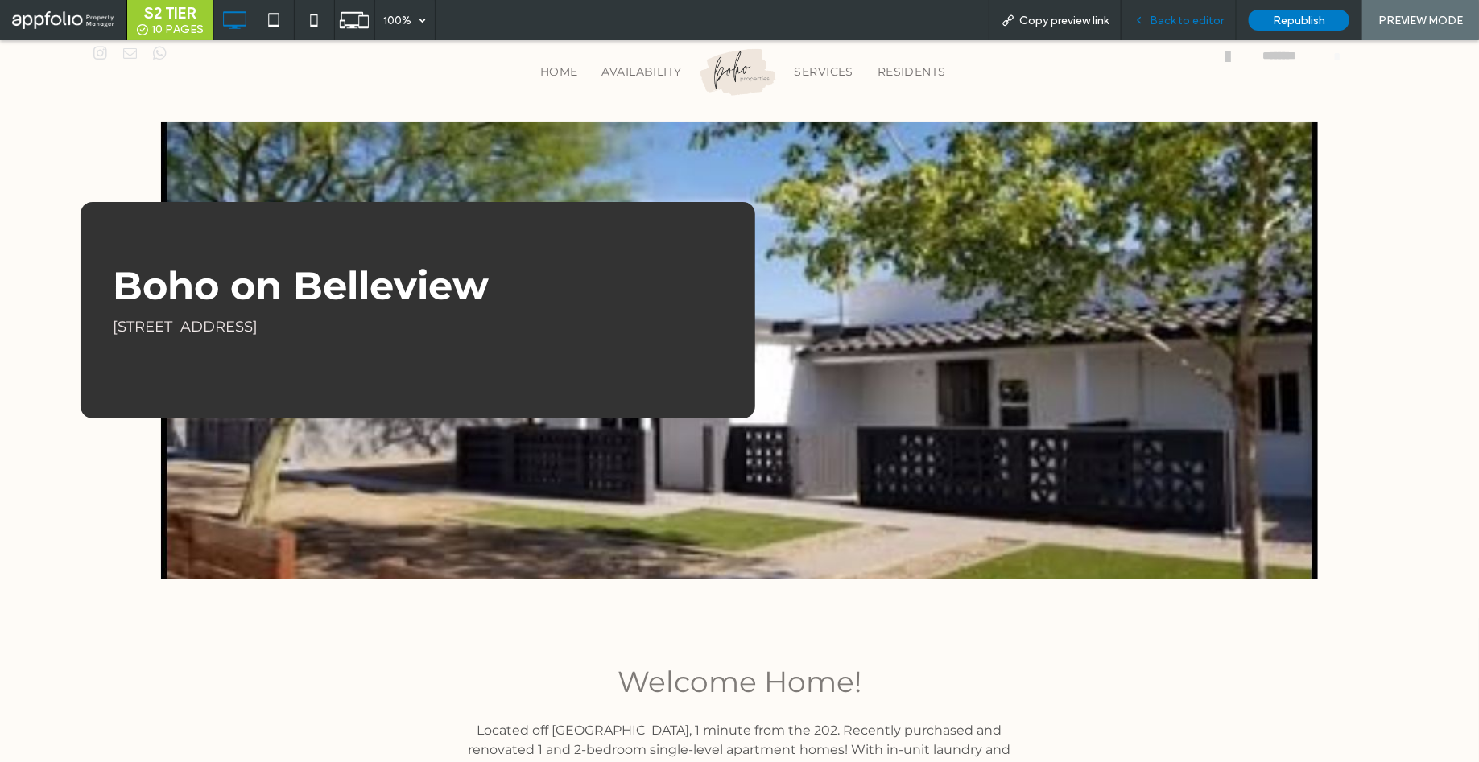
click at [1215, 14] on span "Back to editor" at bounding box center [1186, 21] width 74 height 14
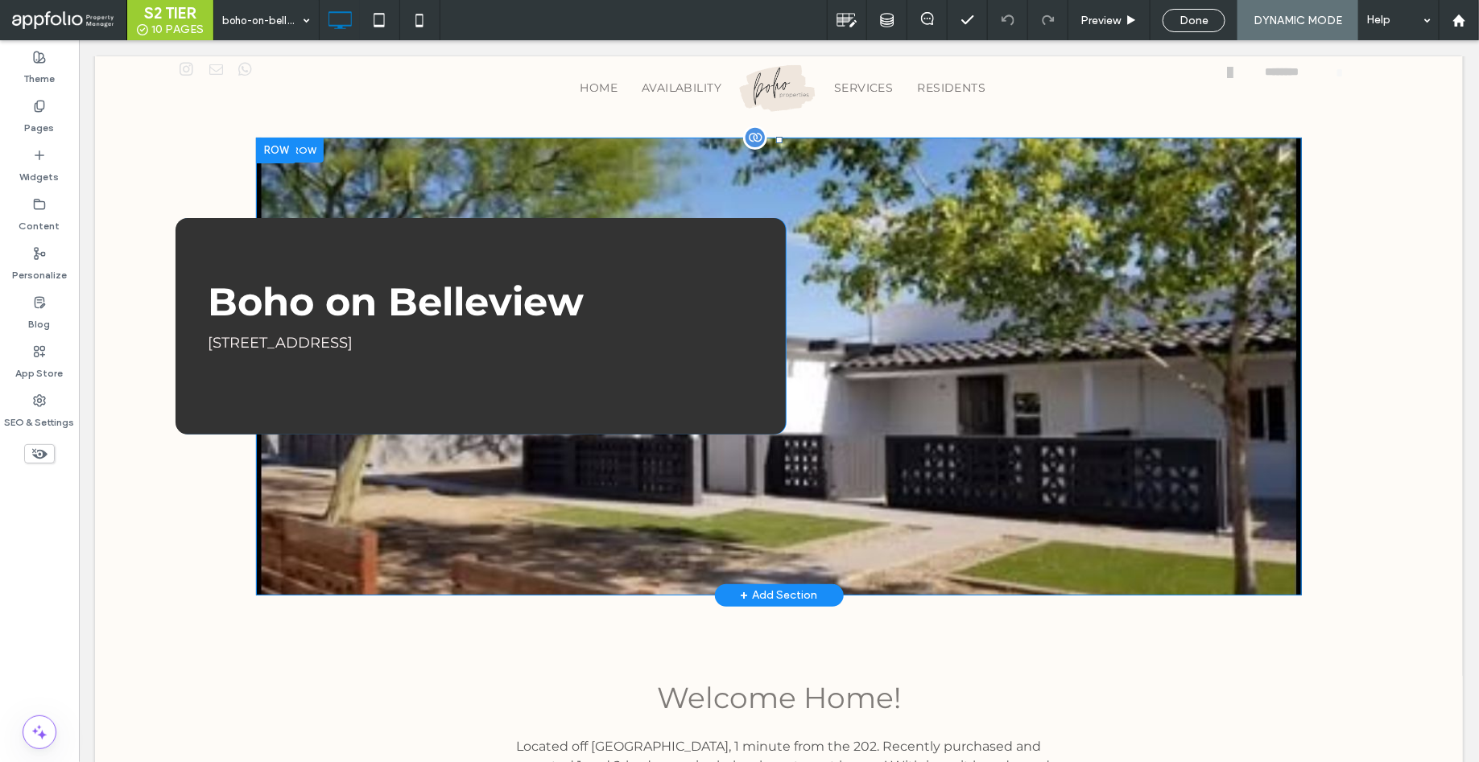
click at [1204, 434] on div "Click To Paste" at bounding box center [1002, 325] width 435 height 217
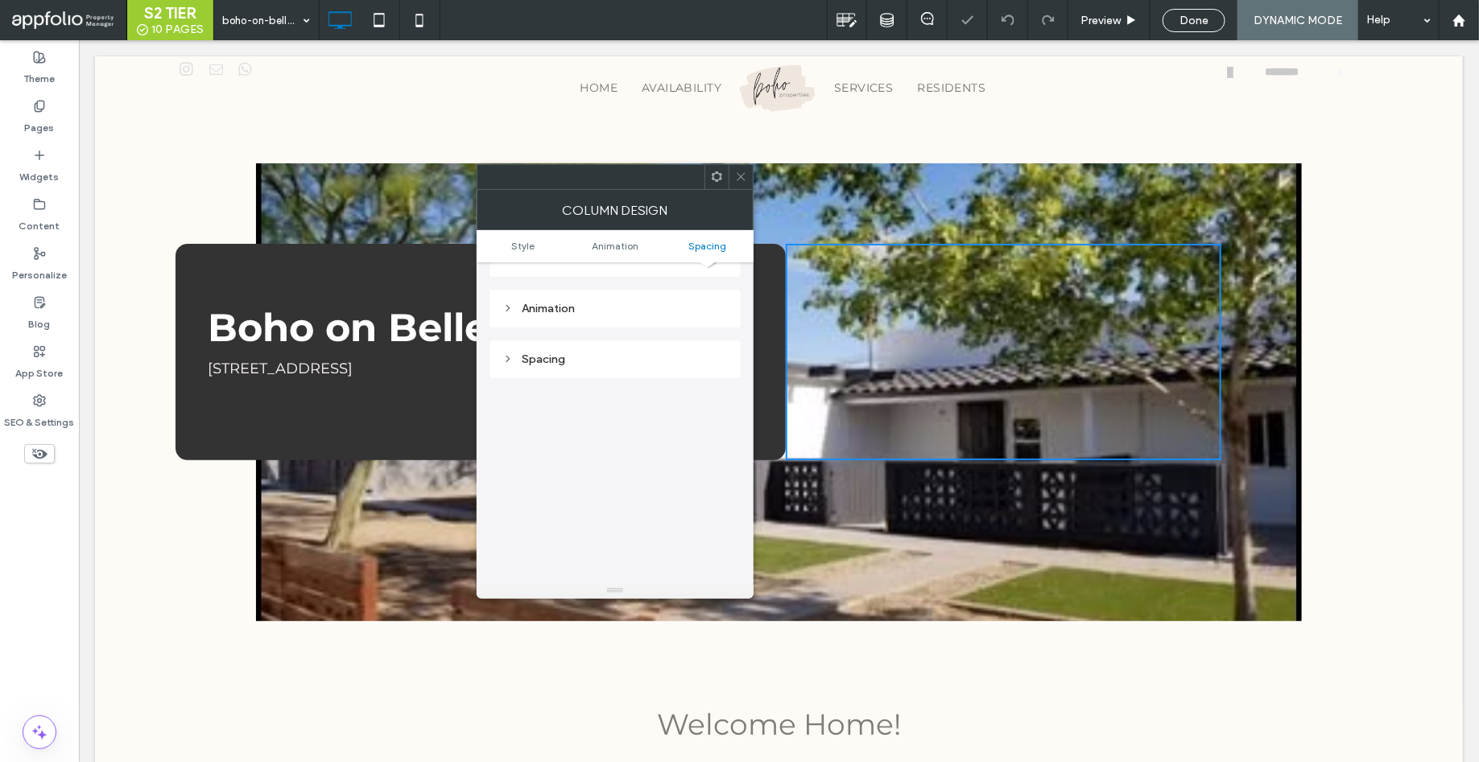
scroll to position [377, 0]
click at [745, 171] on icon at bounding box center [741, 177] width 12 height 12
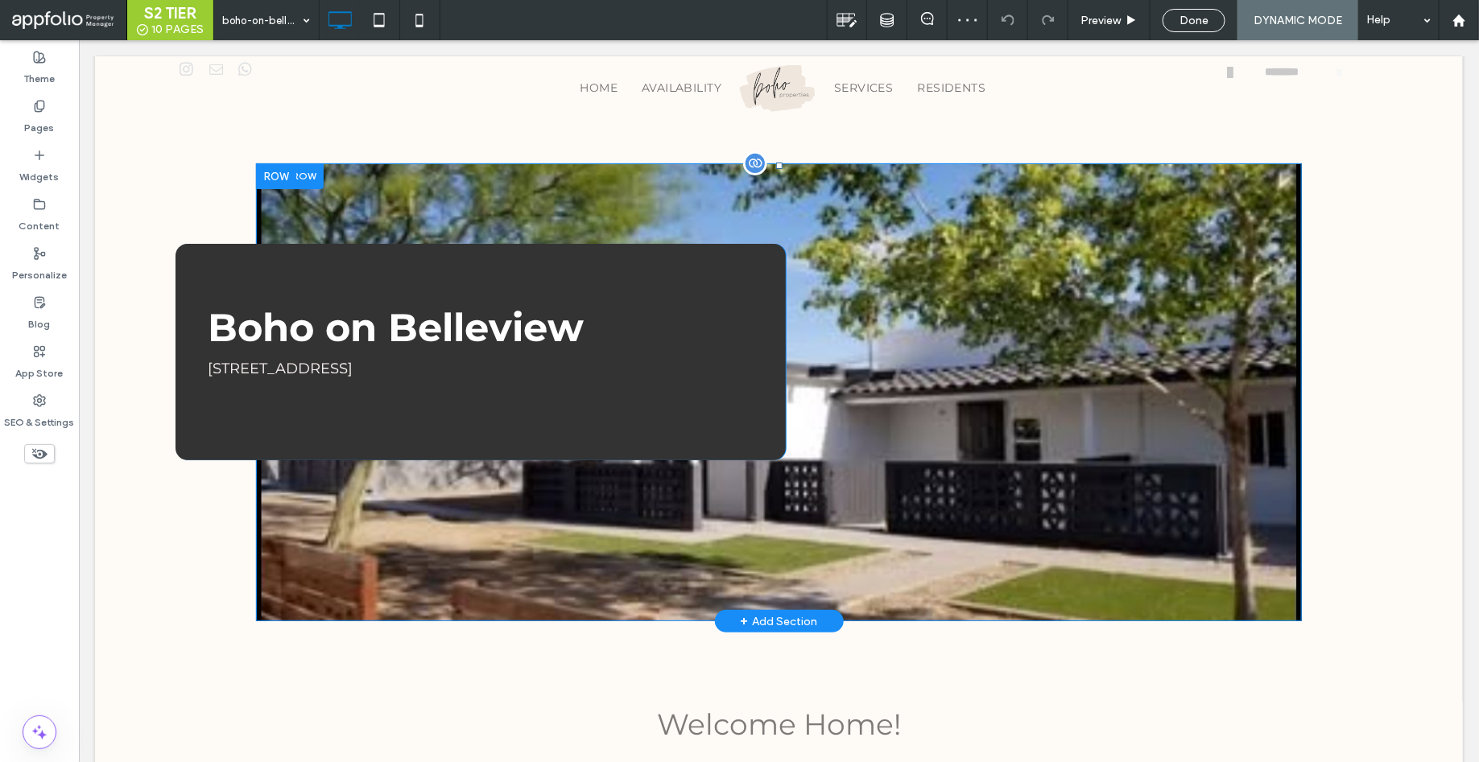
click at [755, 167] on div at bounding box center [754, 163] width 24 height 24
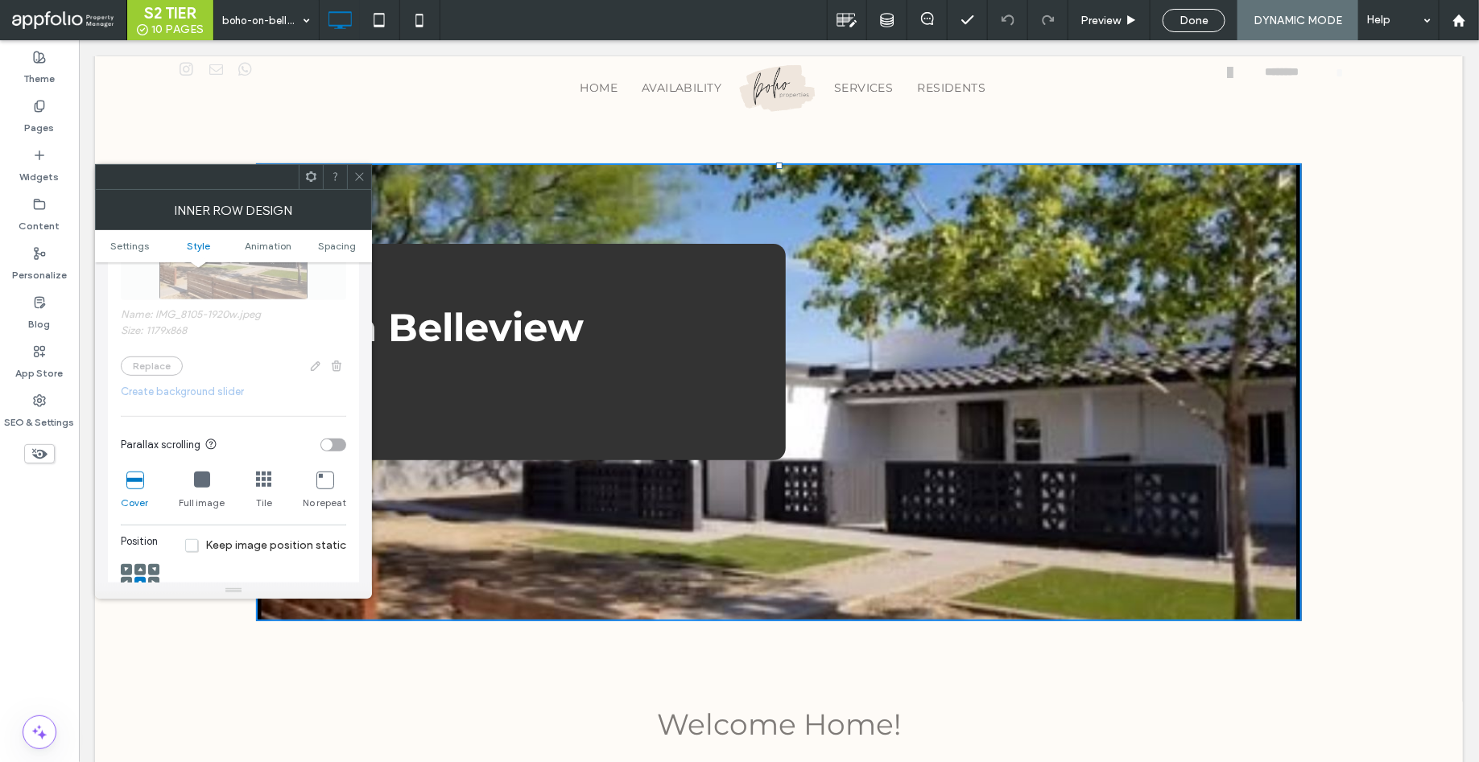
scroll to position [469, 0]
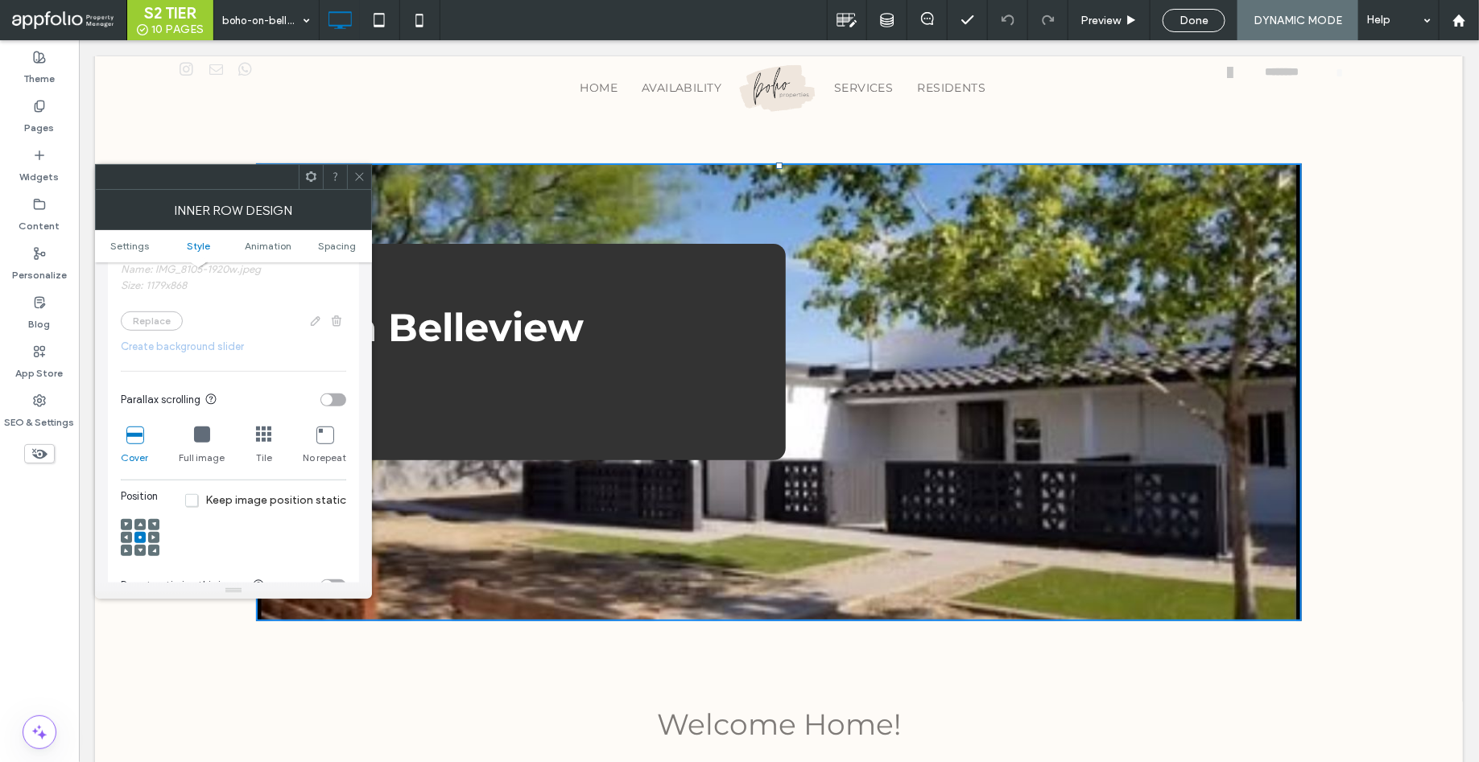
click at [364, 171] on icon at bounding box center [359, 177] width 12 height 12
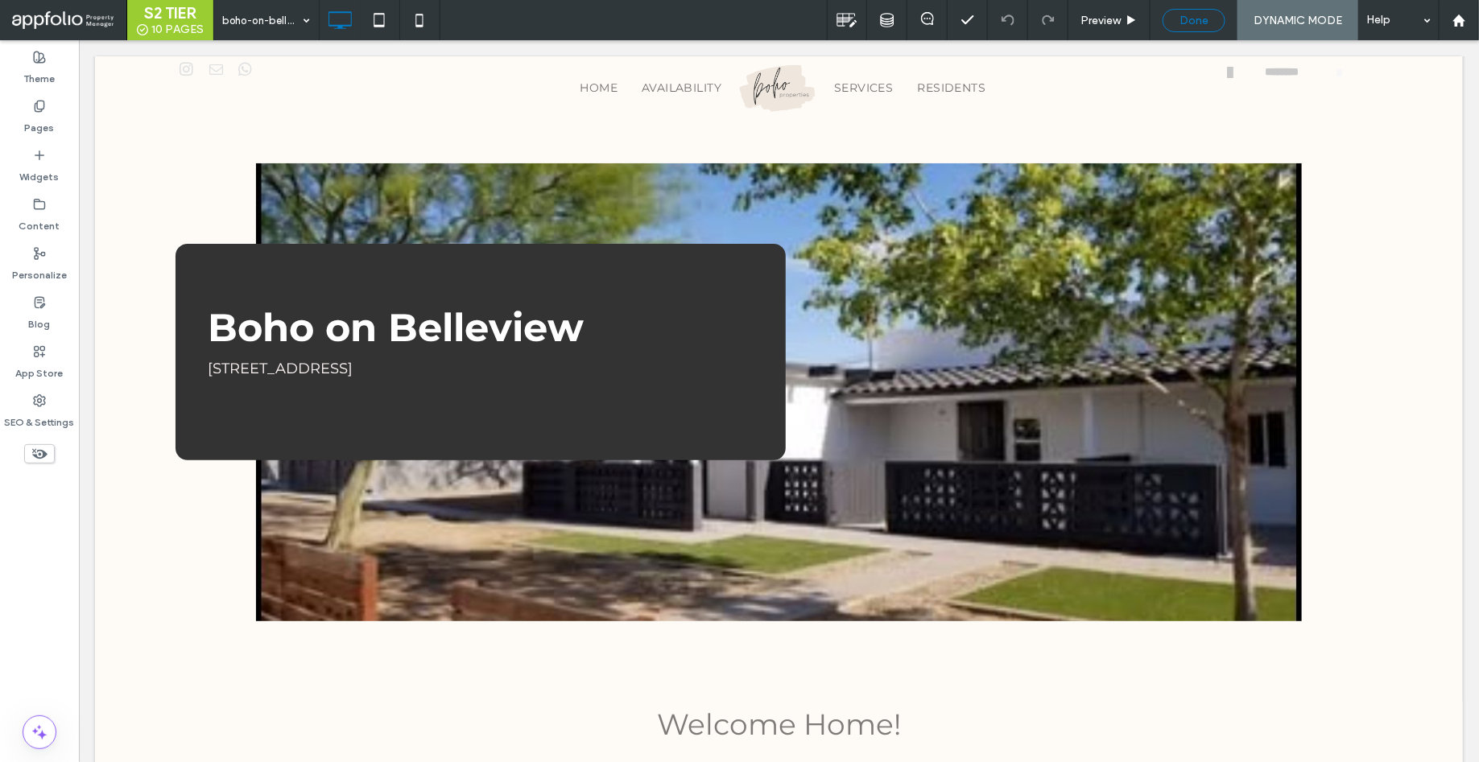
click at [1196, 19] on span "Done" at bounding box center [1193, 21] width 29 height 14
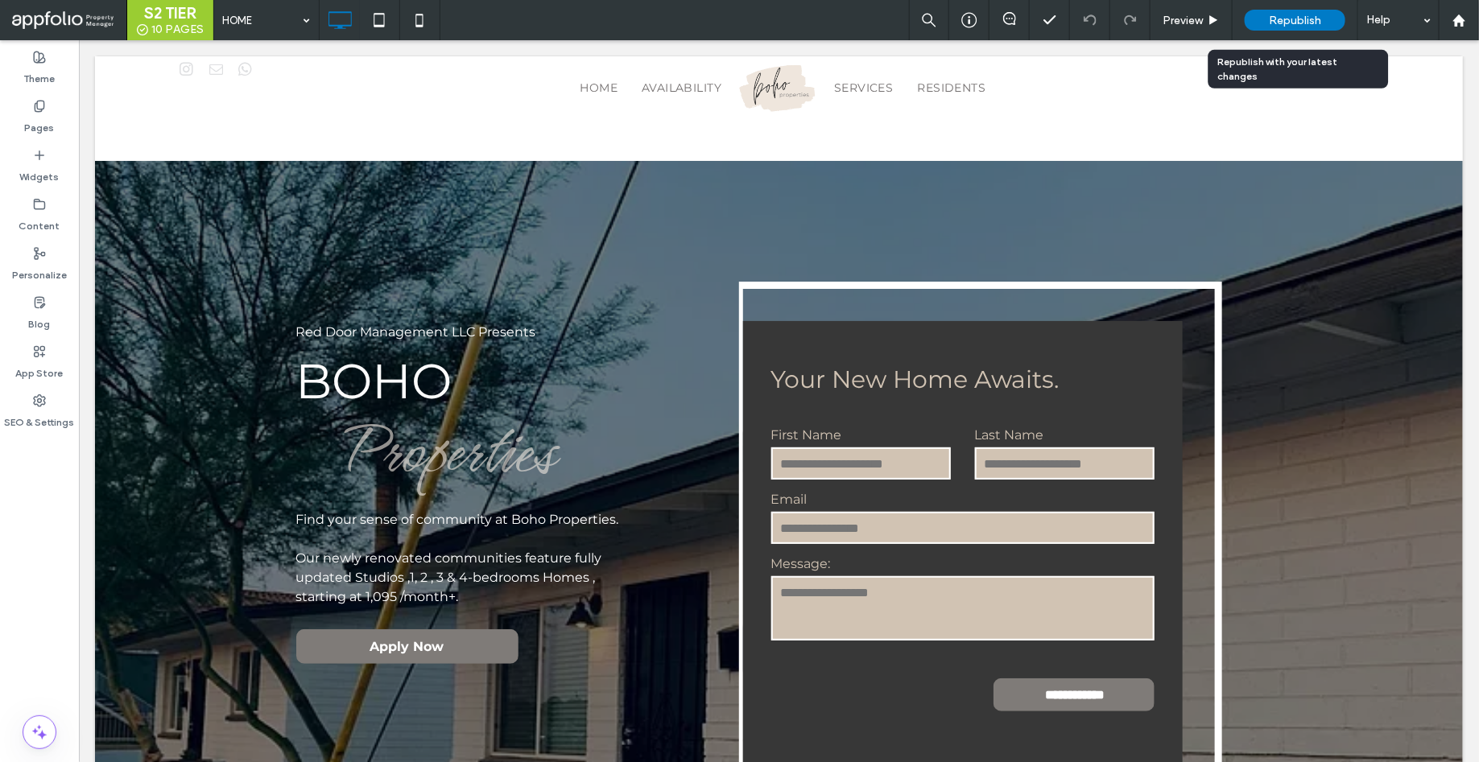
click at [1285, 24] on span "Republish" at bounding box center [1295, 21] width 52 height 14
